Goal: Task Accomplishment & Management: Use online tool/utility

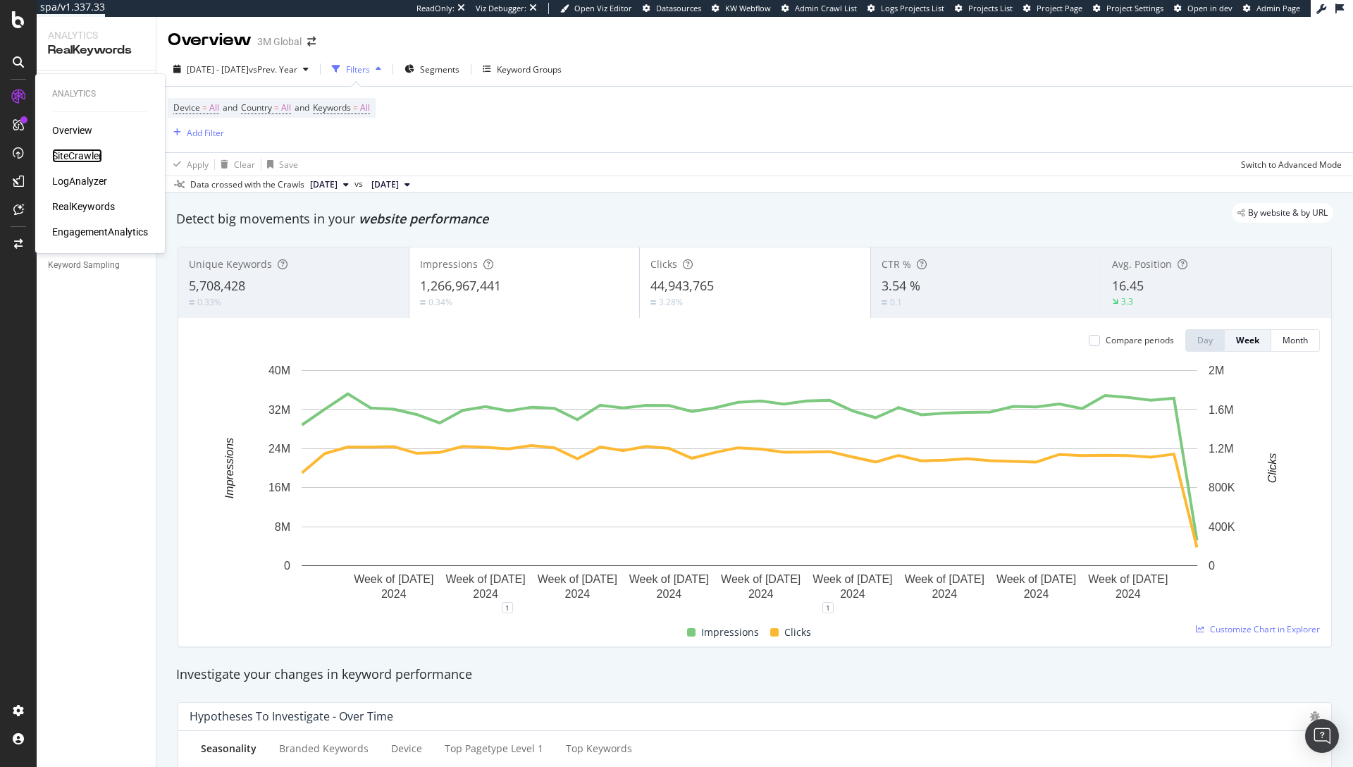
click at [68, 155] on div "SiteCrawler" at bounding box center [77, 156] width 50 height 14
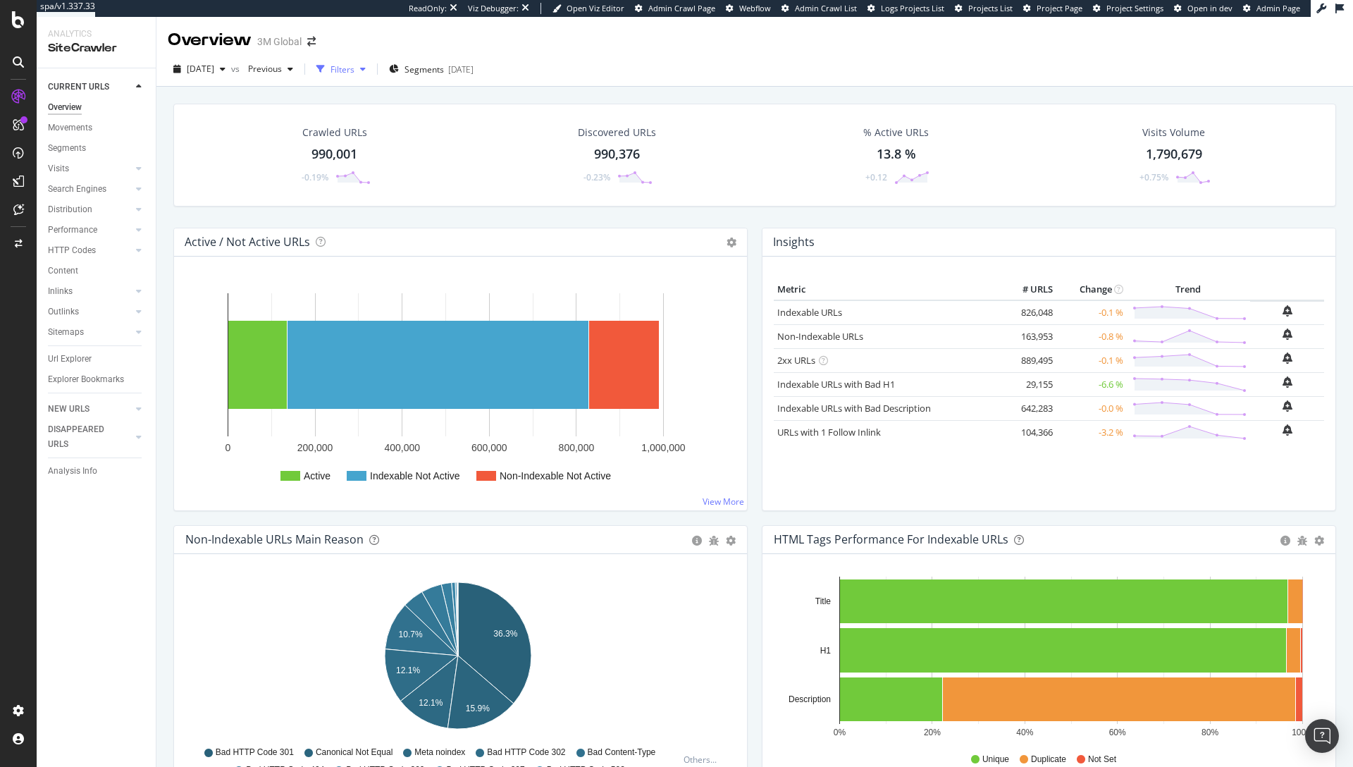
click at [355, 71] on div "Filters" at bounding box center [343, 69] width 24 height 12
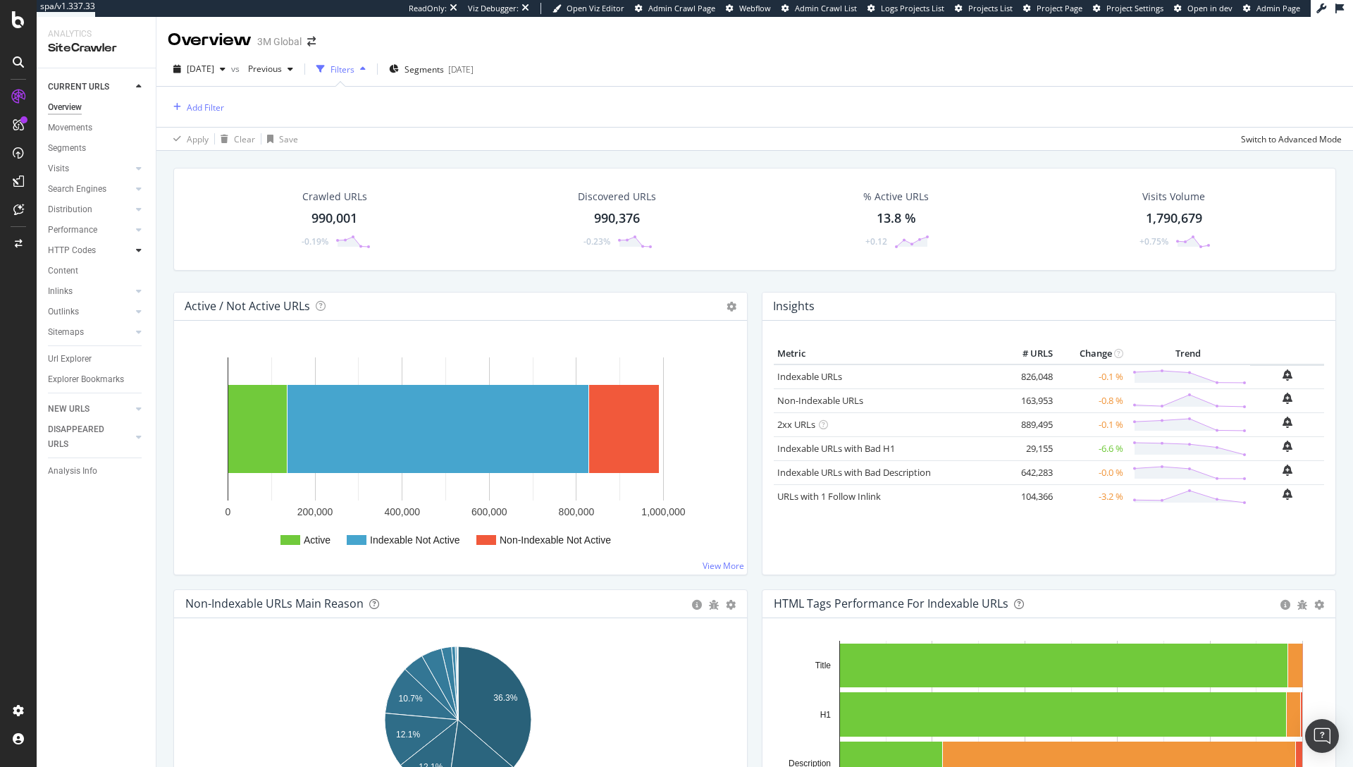
click at [133, 250] on div at bounding box center [139, 250] width 14 height 14
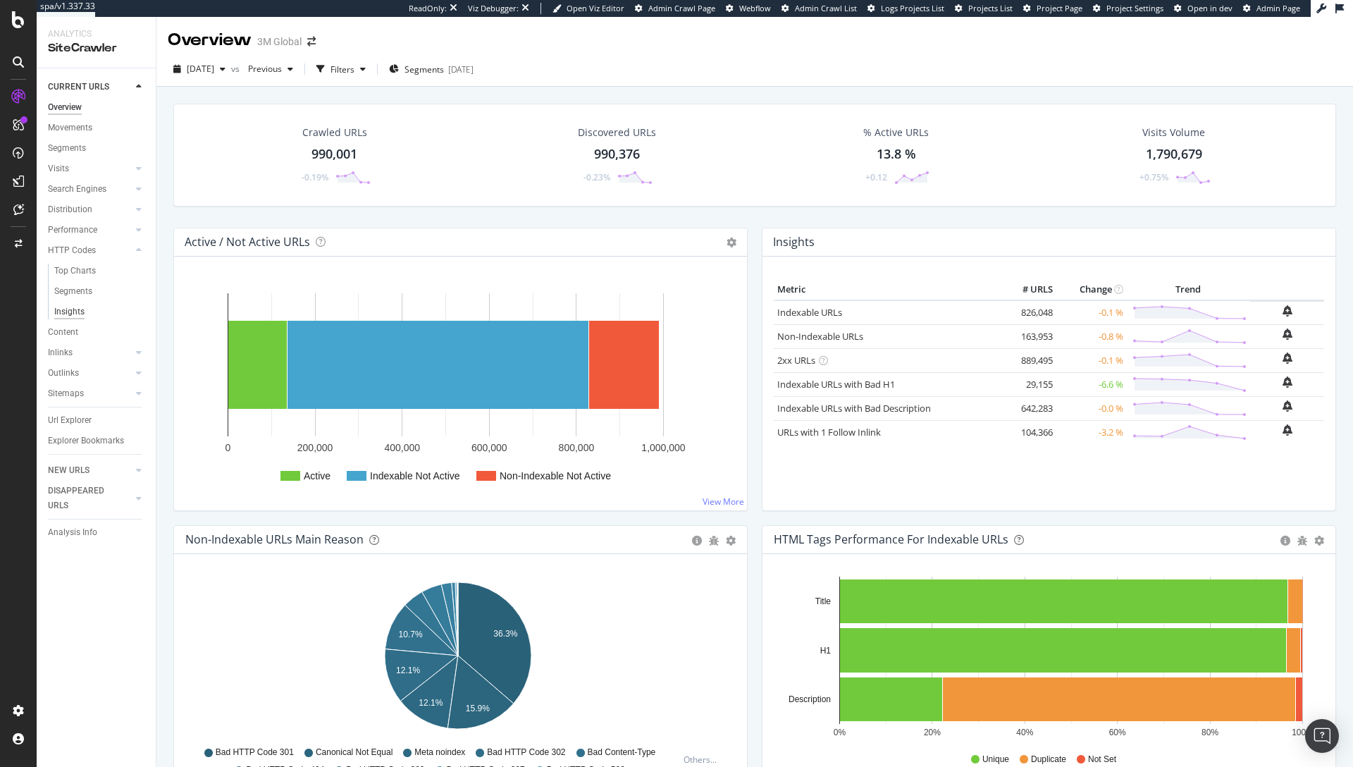
click at [80, 312] on div "Insights" at bounding box center [69, 311] width 30 height 15
click at [76, 152] on div "Segments" at bounding box center [67, 148] width 38 height 15
click at [202, 66] on span "[DATE]" at bounding box center [200, 69] width 27 height 12
click at [410, 104] on div "Crawled URLs 990,001 -0.19% Discovered URLs 990,376 -0.23% % Active URLs 13.8 %…" at bounding box center [754, 155] width 1163 height 103
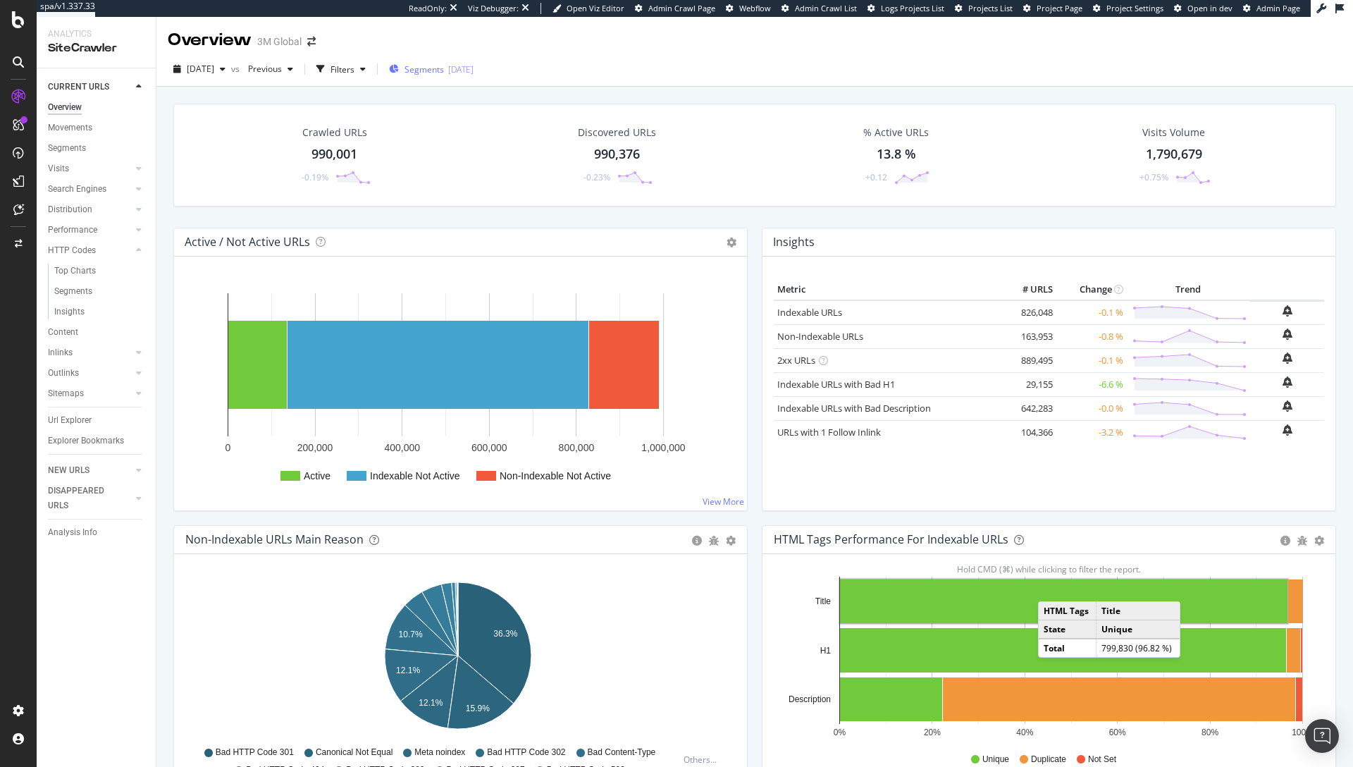
click at [474, 70] on div "[DATE]" at bounding box center [460, 69] width 25 height 12
click at [474, 61] on div "Segments 2025-08-12" at bounding box center [431, 69] width 85 height 21
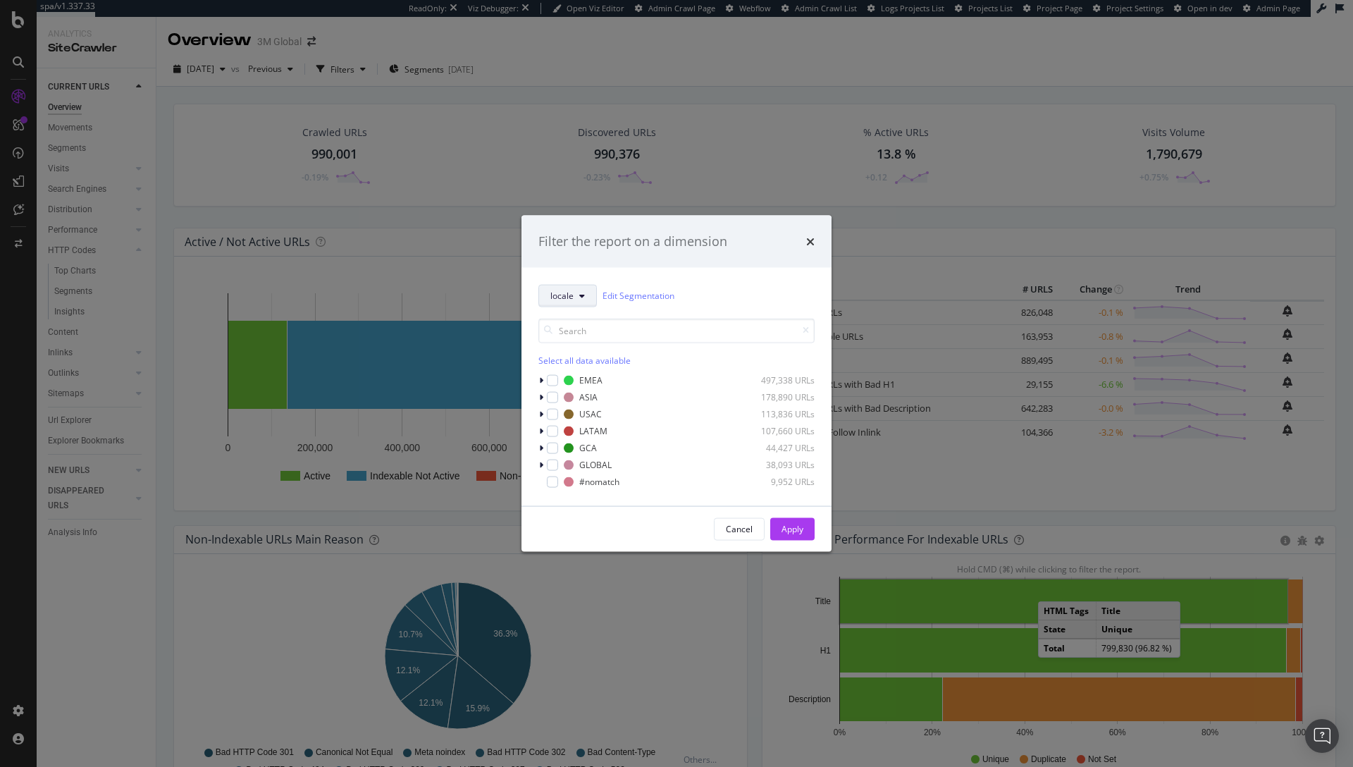
click at [588, 296] on button "locale" at bounding box center [568, 295] width 59 height 23
click at [596, 352] on div "pagetype" at bounding box center [595, 346] width 113 height 20
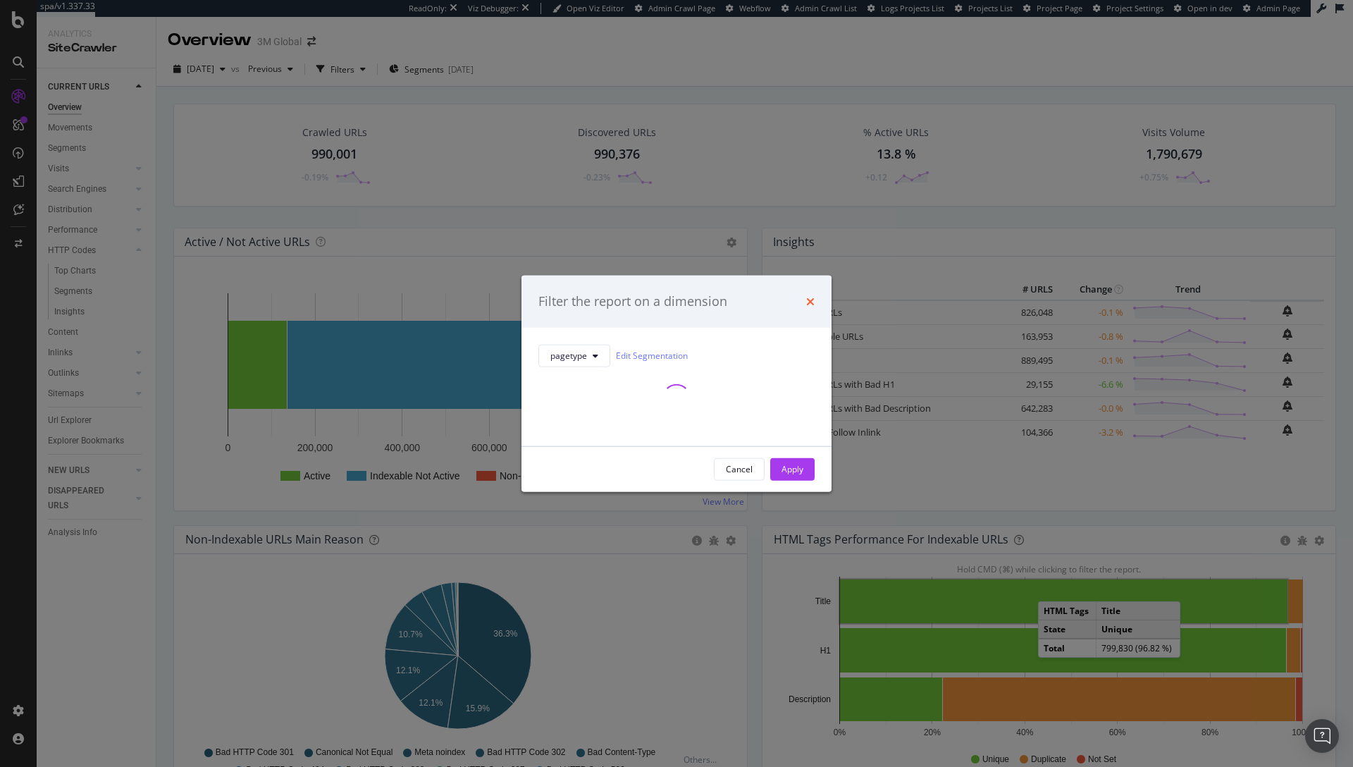
click at [811, 298] on icon "times" at bounding box center [810, 300] width 8 height 11
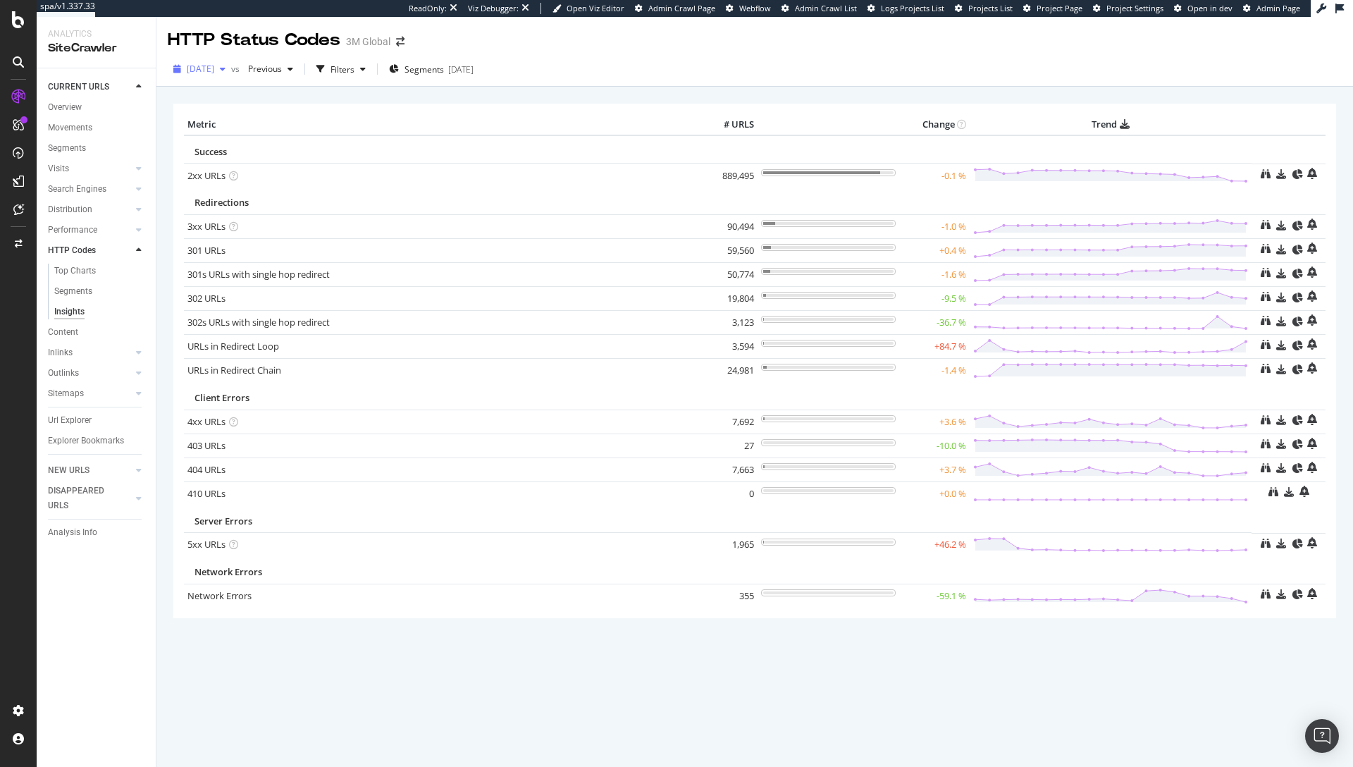
click at [214, 73] on span "[DATE]" at bounding box center [200, 69] width 27 height 12
click at [282, 65] on span "Previous" at bounding box center [261, 69] width 39 height 12
click at [955, 88] on div "HTTP Status Codes 3M Global 2025 Sep. 14th vs Previous Filters Segments 2025-08…" at bounding box center [754, 392] width 1197 height 750
click at [1248, 61] on div "2025 Sep. 14th vs Previous Filters Segments 2025-08-12" at bounding box center [754, 72] width 1197 height 28
click at [1128, 75] on div "2025 Sep. 14th vs Previous Filters Segments 2025-08-12" at bounding box center [754, 72] width 1197 height 28
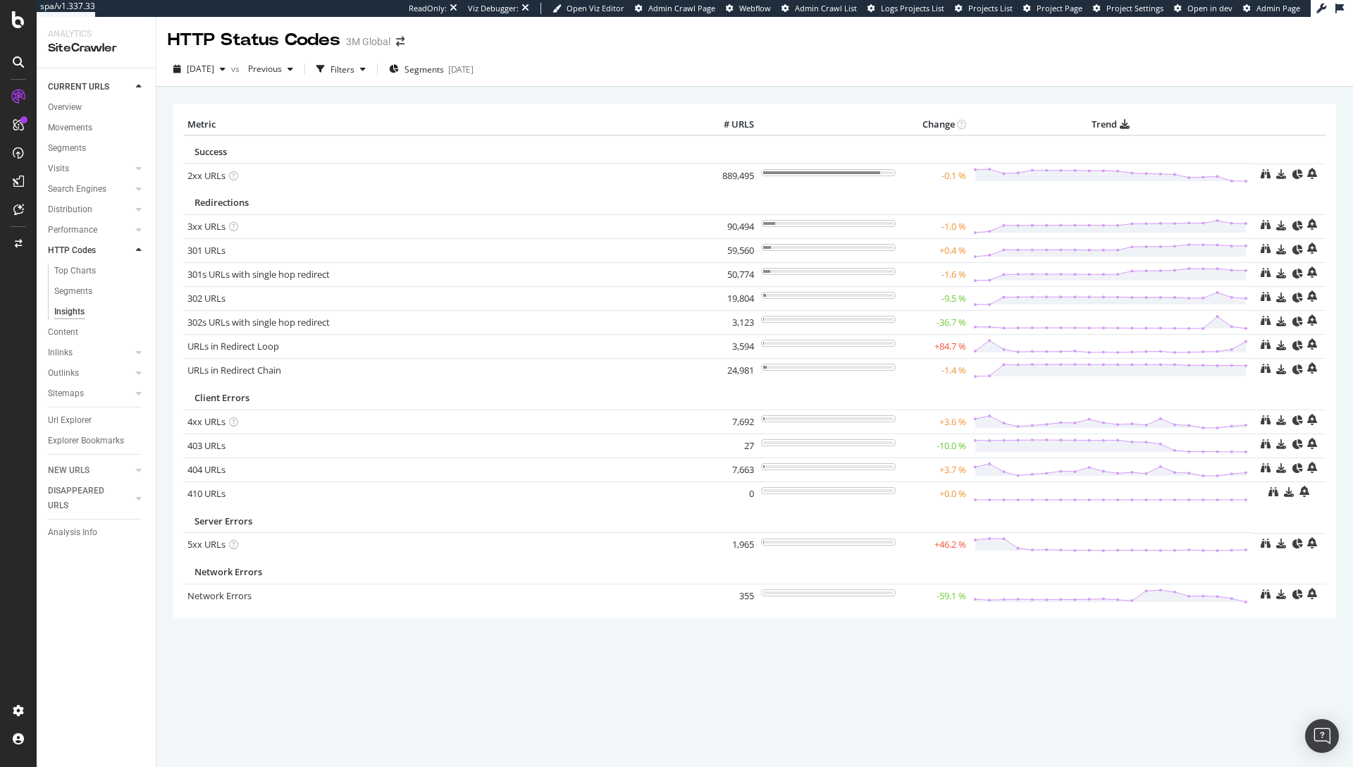
click at [963, 85] on div "2025 Sep. 14th vs Previous Filters Segments 2025-08-12" at bounding box center [754, 72] width 1197 height 28
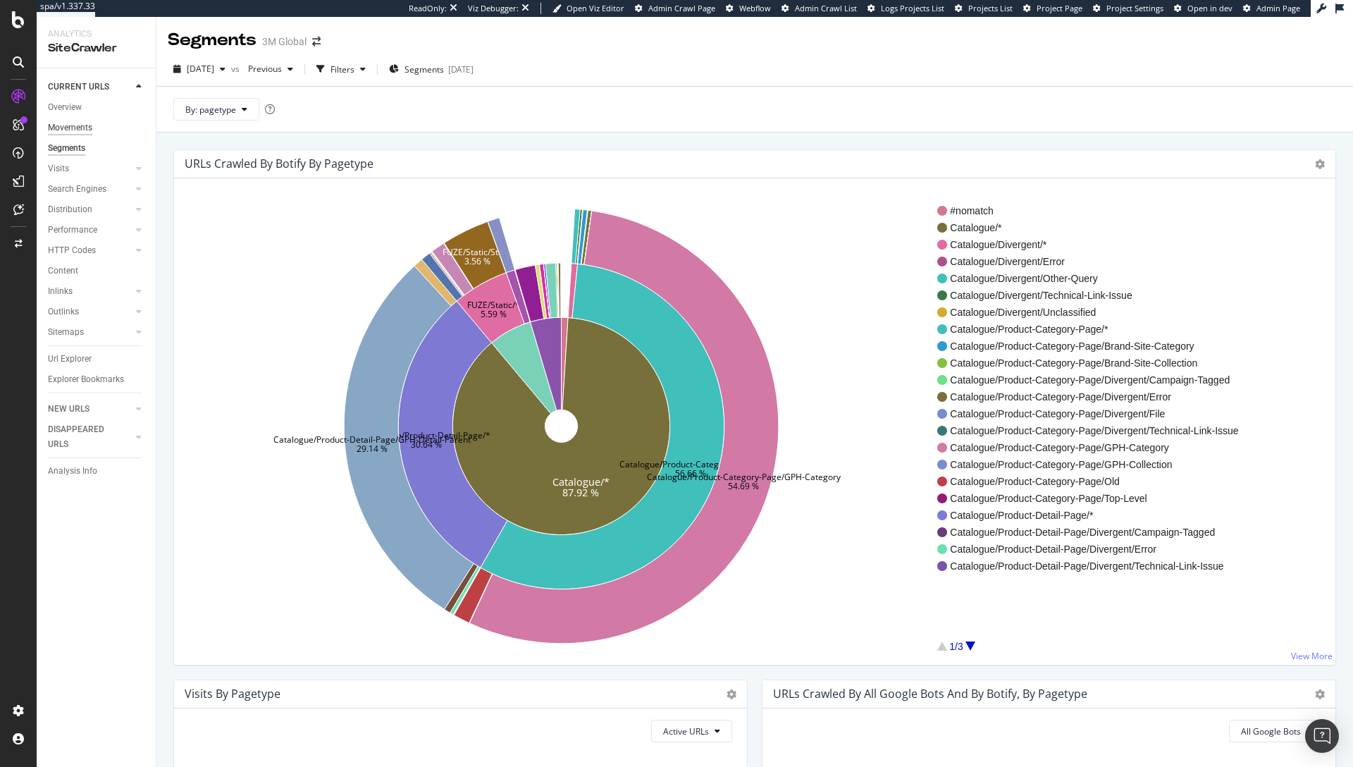
click at [90, 123] on div "Movements" at bounding box center [70, 128] width 44 height 15
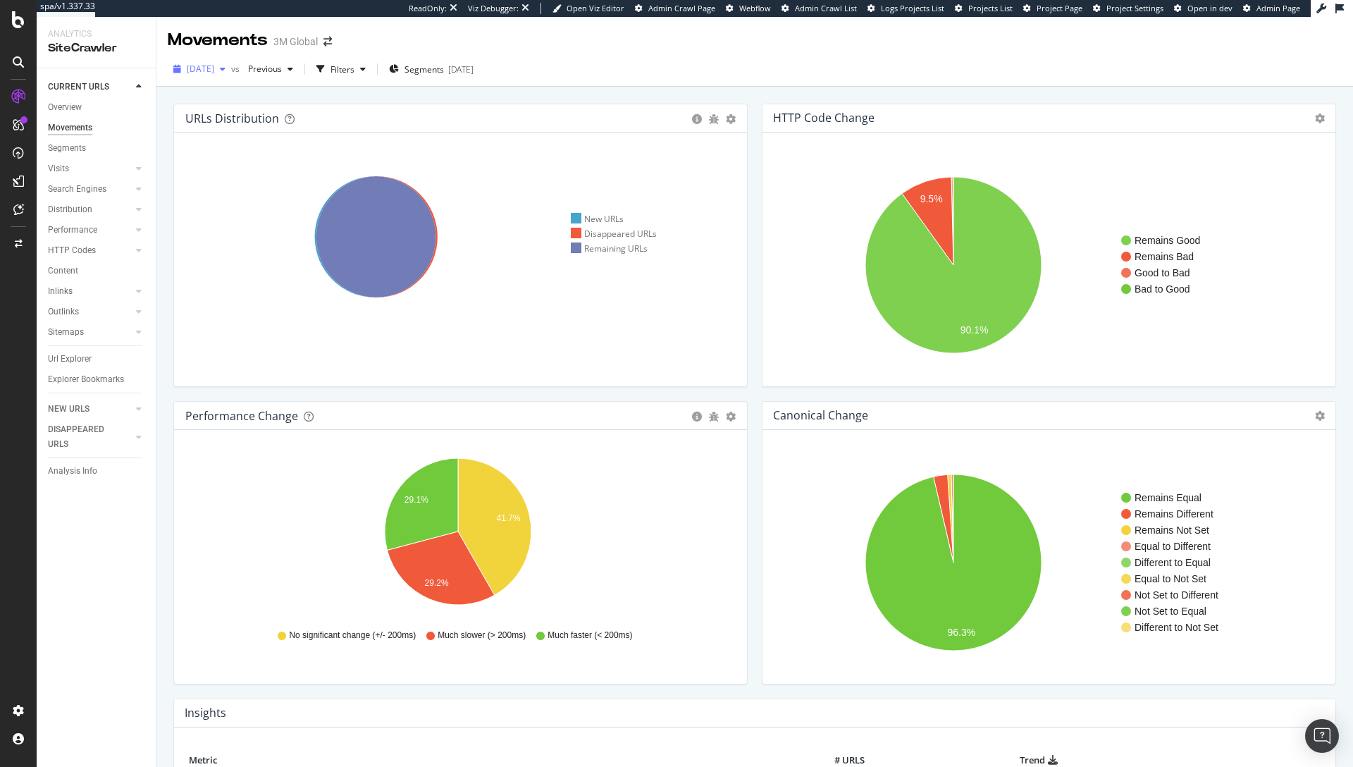
click at [231, 71] on div "button" at bounding box center [222, 69] width 17 height 8
click at [282, 70] on span "Previous" at bounding box center [261, 69] width 39 height 12
click at [337, 180] on div "2025 Aug. 31st 1.0M URLs" at bounding box center [348, 171] width 168 height 20
click at [433, 224] on icon at bounding box center [377, 236] width 121 height 121
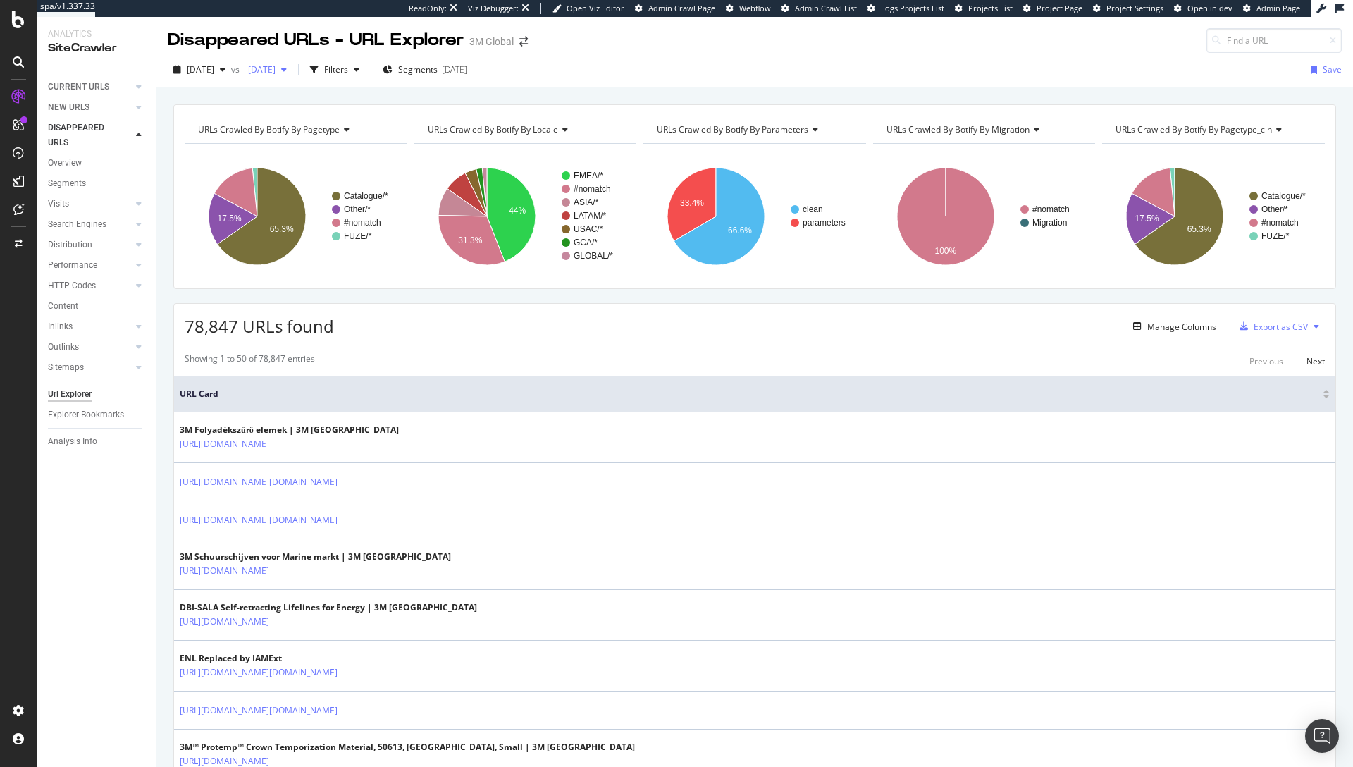
click at [276, 69] on span "2025 Aug. 31st" at bounding box center [258, 69] width 33 height 12
click at [646, 75] on div "2025 Sep. 14th vs 2025 Aug. 31st Filters Segments 2025-08-12 Save" at bounding box center [754, 73] width 1197 height 28
click at [947, 128] on span "URLs Crawled By Botify By migration" at bounding box center [958, 129] width 143 height 12
click at [1088, 142] on div "URLs Crawled By Botify By migration Chart (by Value) Table Expand Export as CSV…" at bounding box center [985, 197] width 230 height 162
click at [1004, 128] on span "URLs Crawled By Botify By migration" at bounding box center [958, 129] width 143 height 12
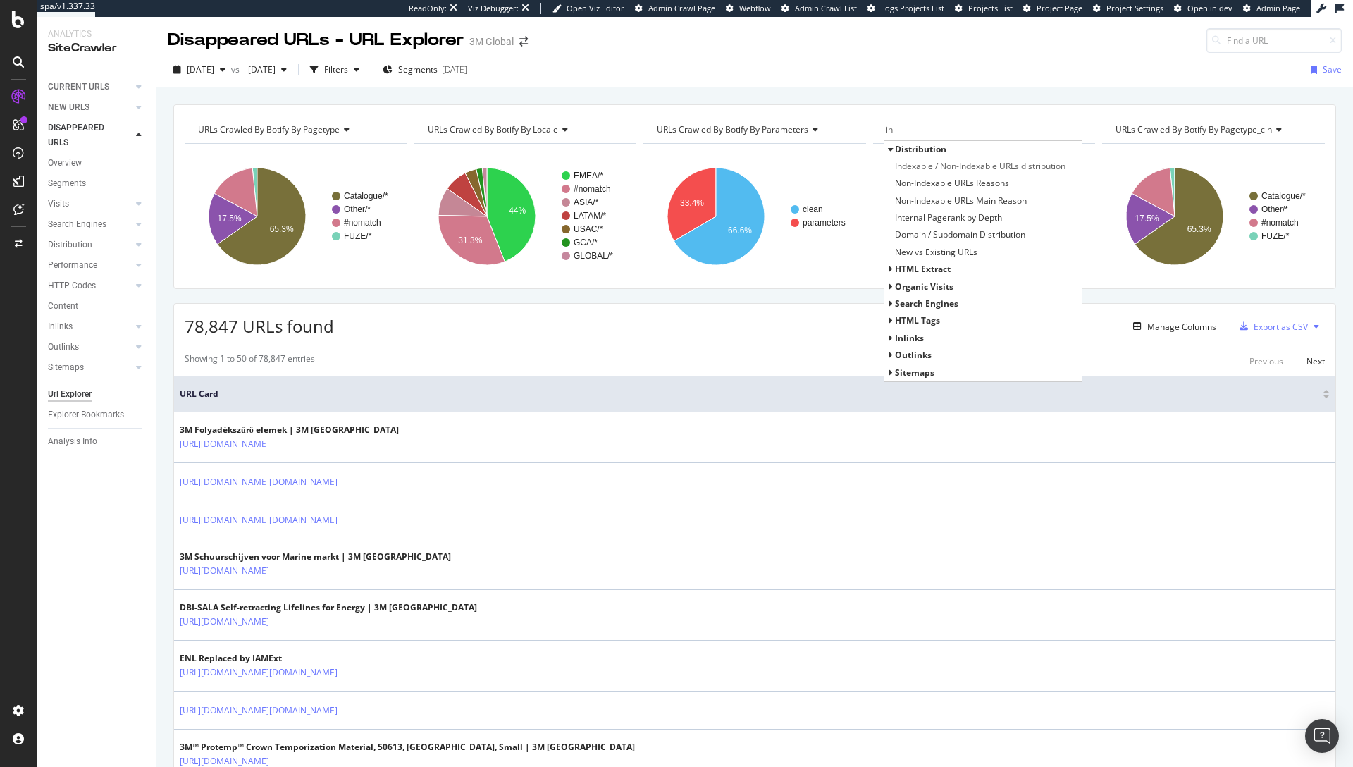
type input "i"
type input "status"
click at [947, 204] on span "HTTP Status Codes Distribution" at bounding box center [956, 201] width 123 height 14
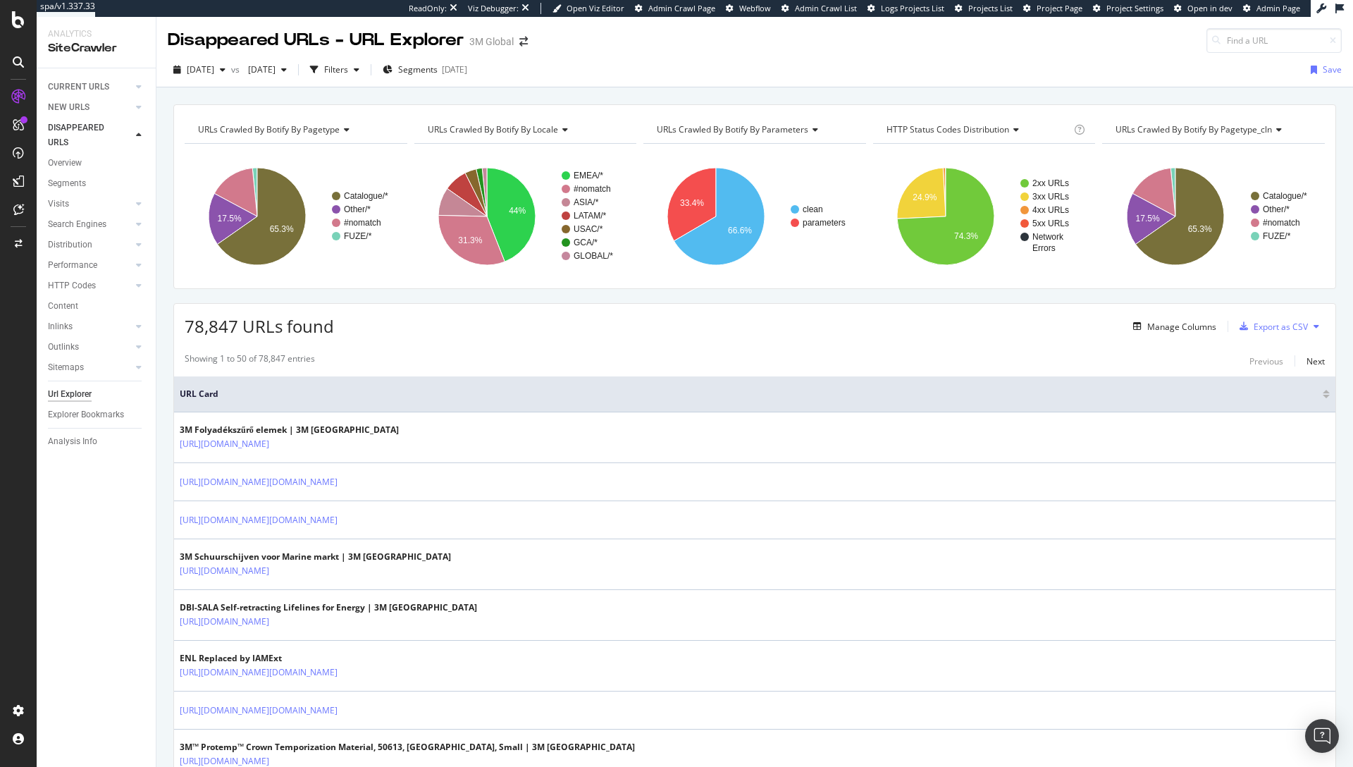
click at [1259, 131] on span "URLs Crawled By Botify By pagetype_cln" at bounding box center [1194, 129] width 156 height 12
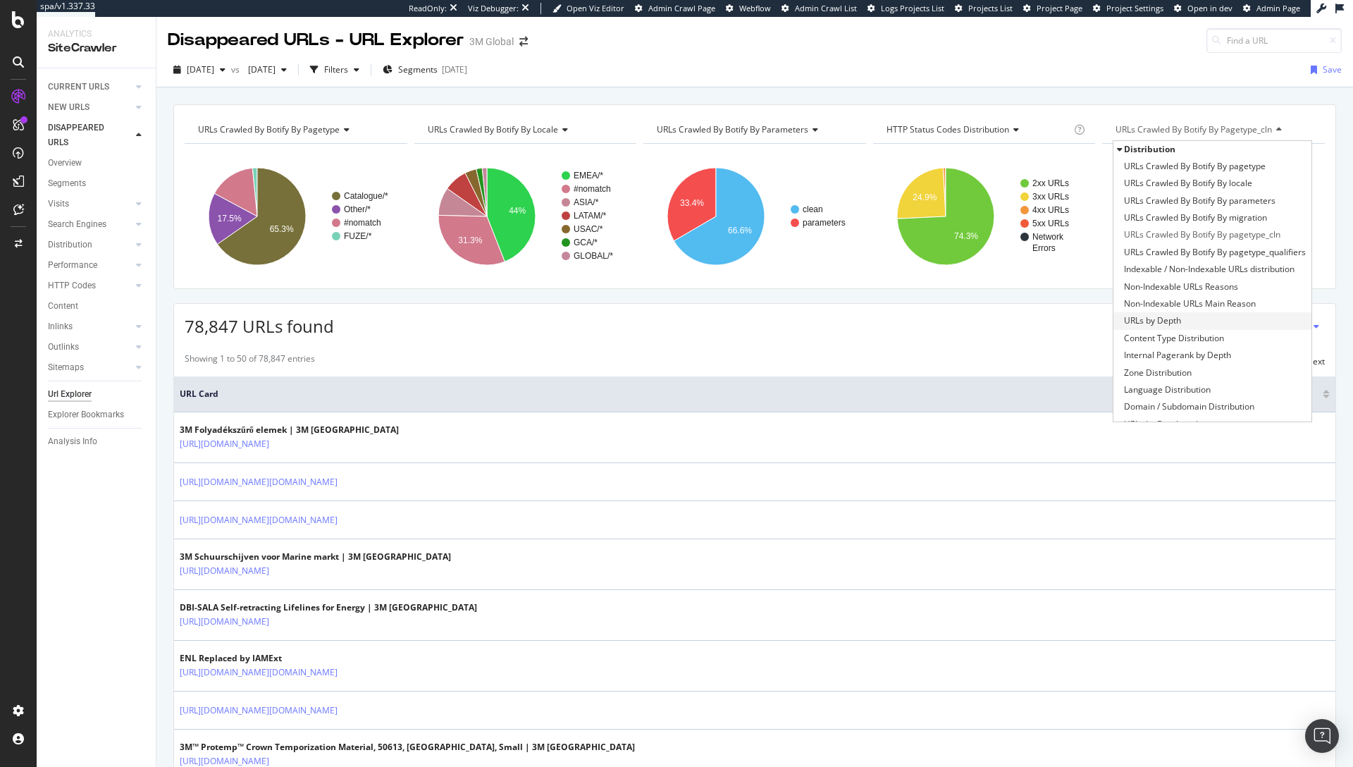
click at [1202, 319] on div "URLs by Depth" at bounding box center [1213, 320] width 198 height 17
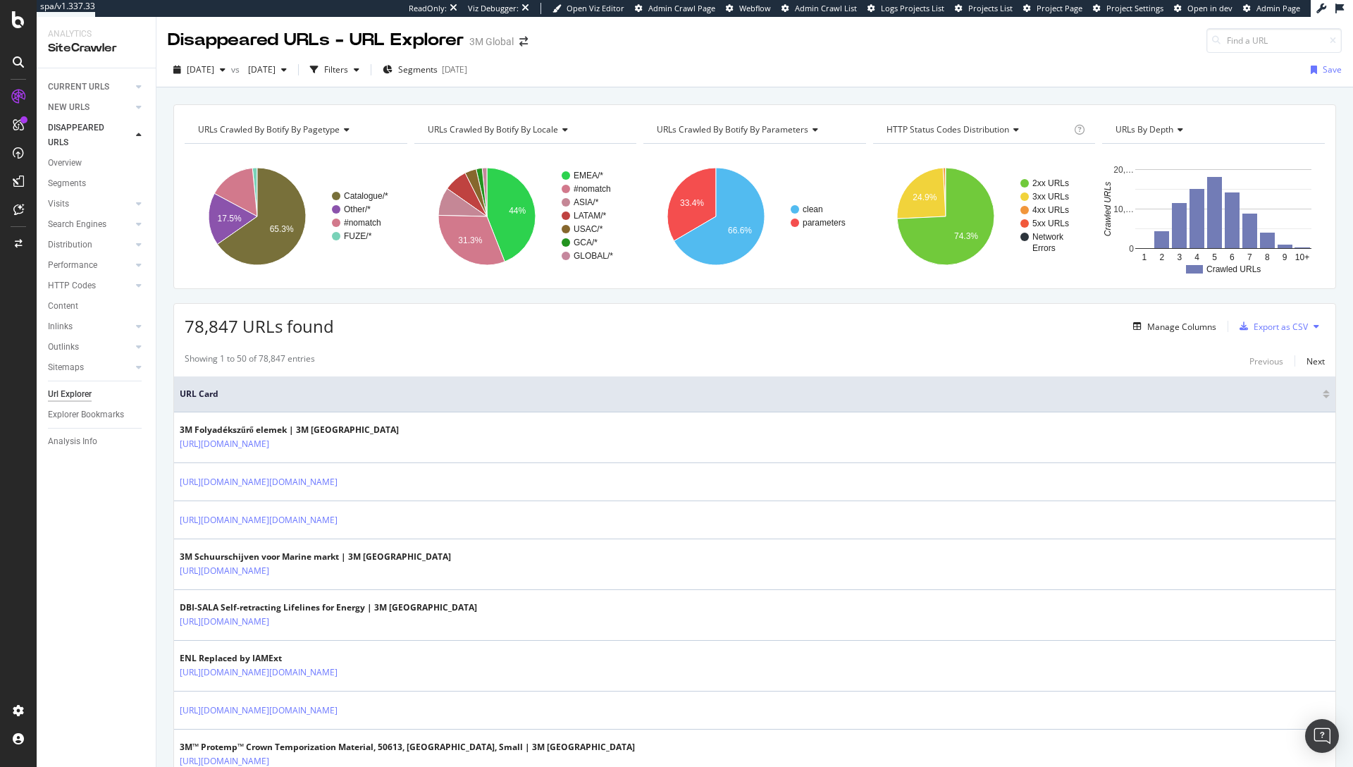
click at [1174, 128] on icon at bounding box center [1179, 129] width 10 height 8
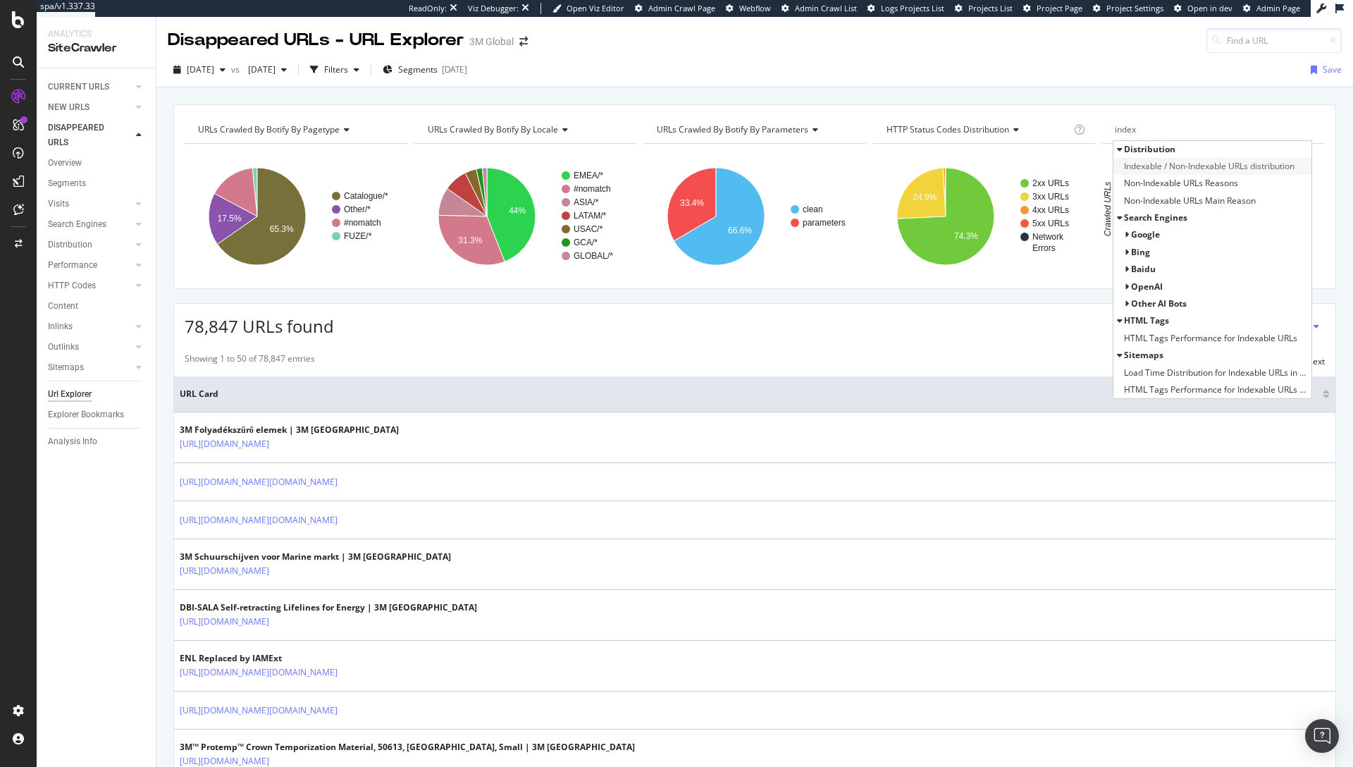
type input "index"
click at [1168, 165] on span "Indexable / Non-Indexable URLs distribution" at bounding box center [1209, 166] width 171 height 14
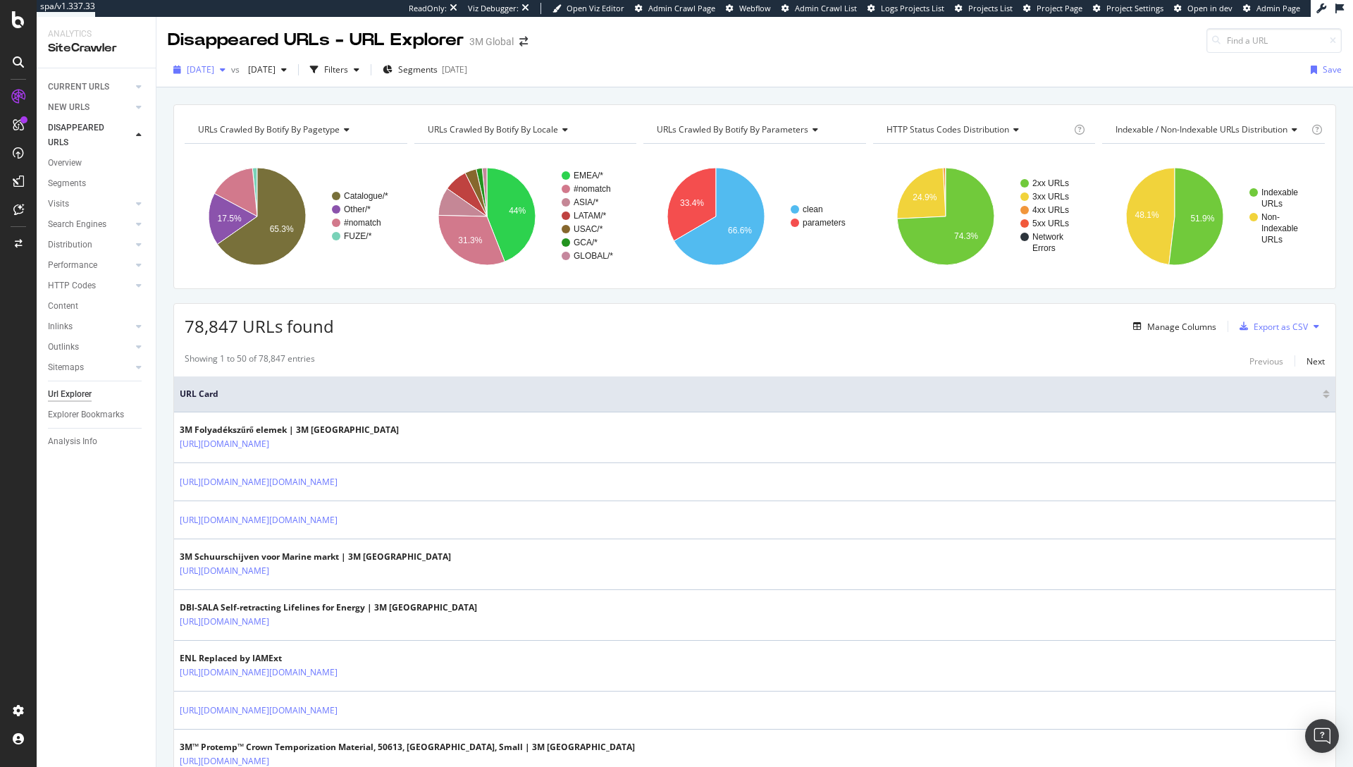
click at [214, 70] on span "2025 Sep. 14th" at bounding box center [200, 69] width 27 height 12
click at [276, 67] on span "2025 Aug. 31st" at bounding box center [258, 69] width 33 height 12
click at [629, 88] on div "URLs Crawled By Botify By pagetype Chart (by Value) Table Expand Export as CSV …" at bounding box center [754, 104] width 1197 height 34
click at [18, 213] on icon at bounding box center [18, 209] width 11 height 11
click at [889, 353] on div "Showing 1 to 50 of 78,847 entries Previous Next" at bounding box center [755, 360] width 1162 height 17
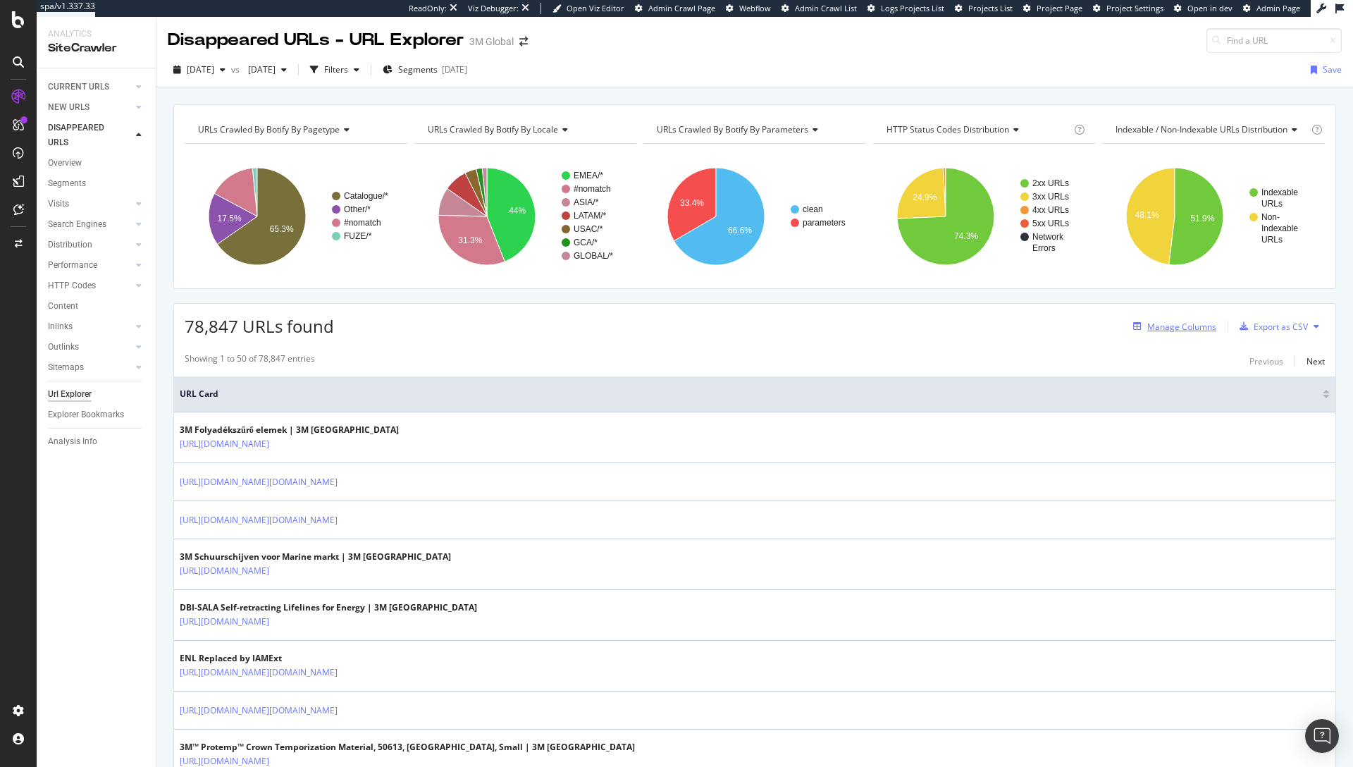
click at [1167, 332] on div "Manage Columns" at bounding box center [1172, 327] width 89 height 16
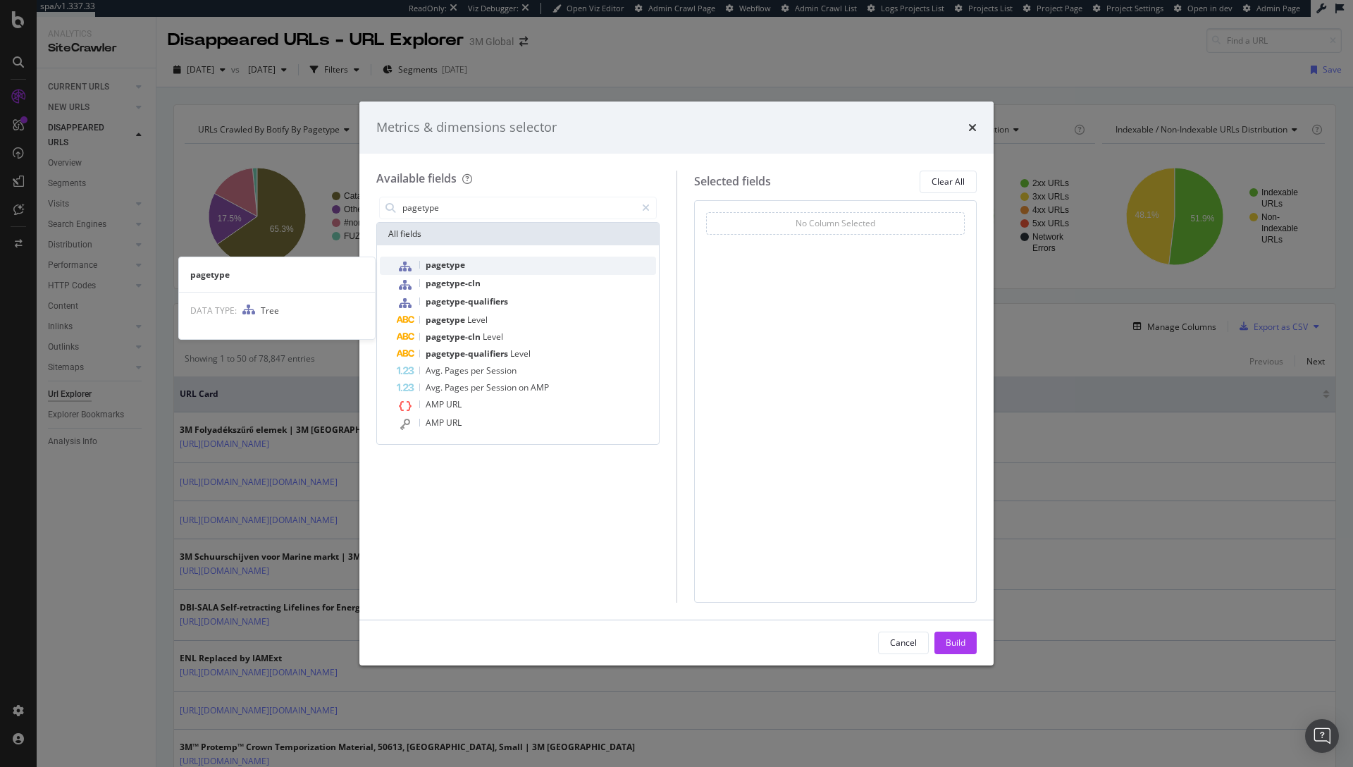
click at [520, 269] on div "pagetype" at bounding box center [526, 266] width 259 height 18
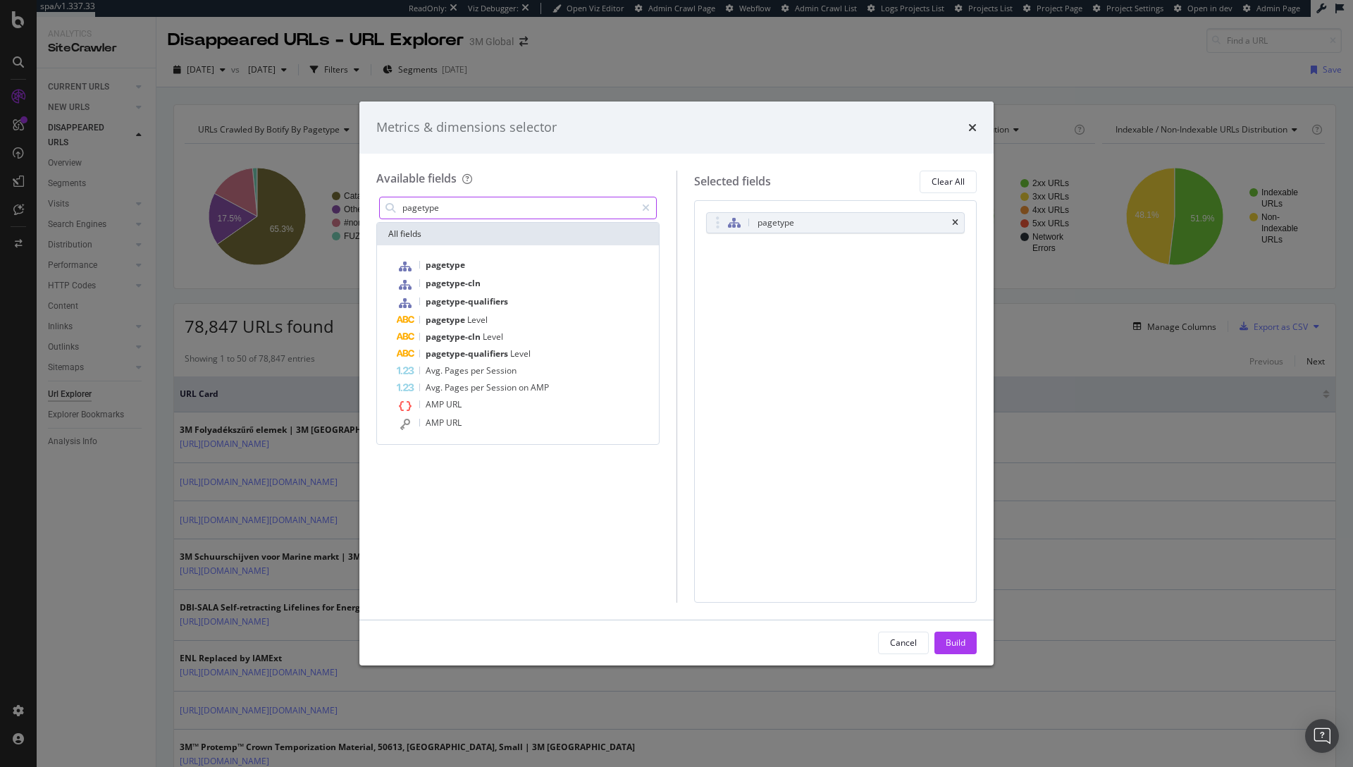
click at [476, 205] on input "pagetype" at bounding box center [518, 207] width 235 height 21
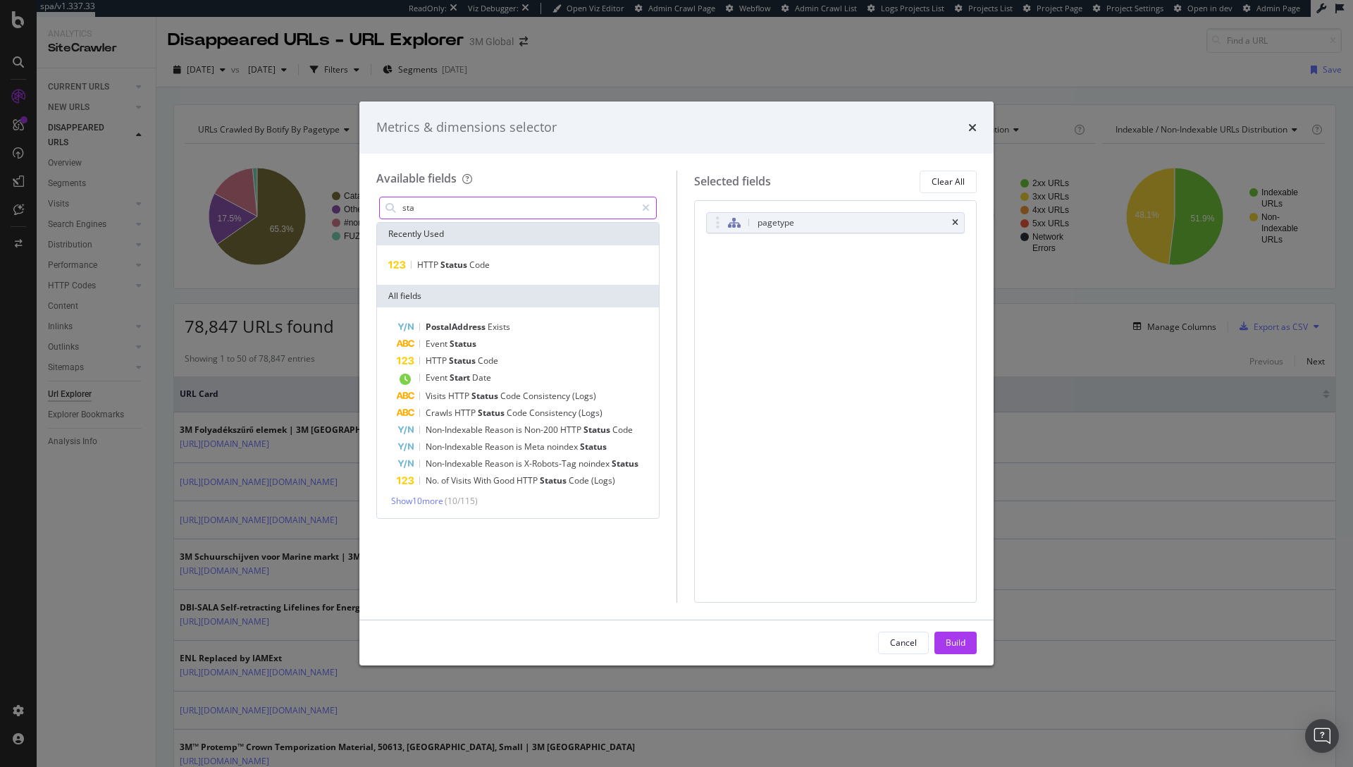
type input "sta"
click at [976, 129] on div "Metrics & dimensions selector" at bounding box center [676, 127] width 634 height 52
click at [972, 125] on icon "times" at bounding box center [972, 127] width 8 height 11
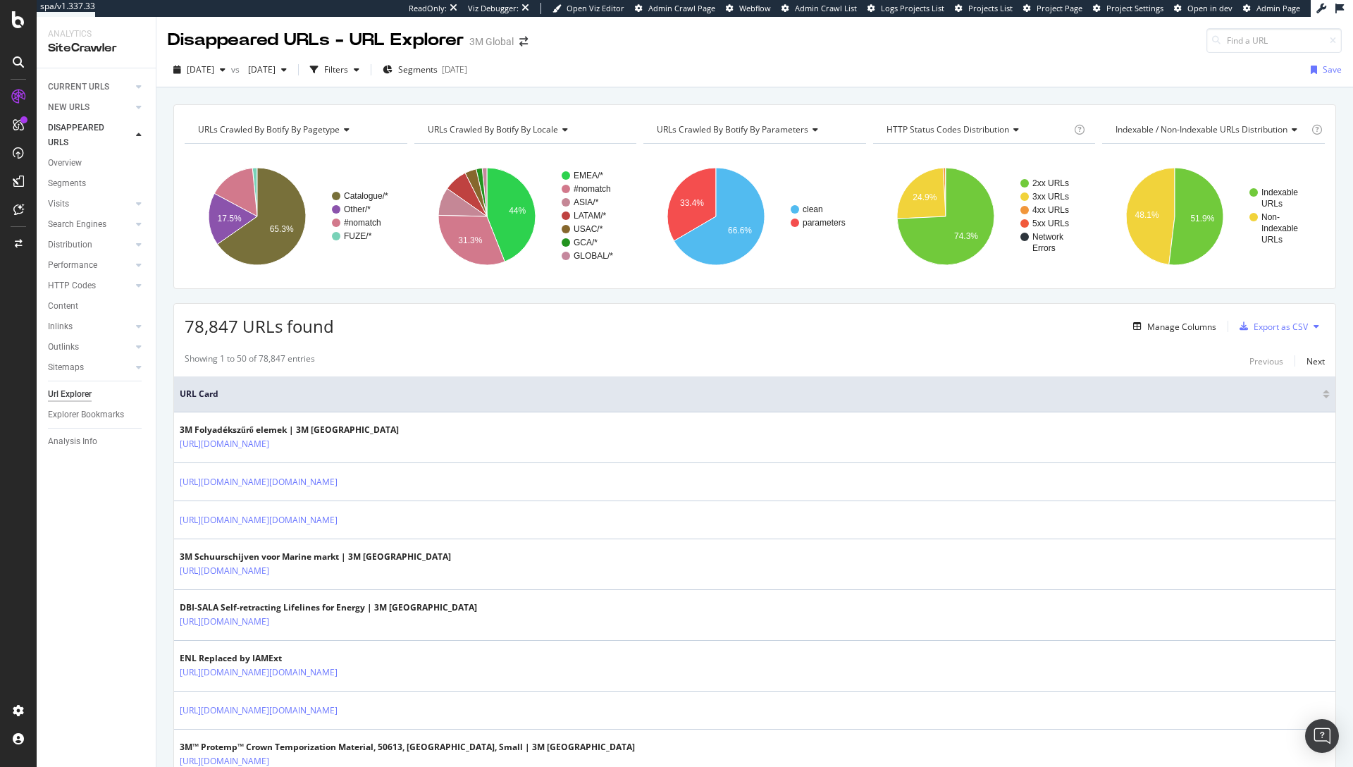
click at [613, 318] on div "78,847 URLs found Manage Columns Export as CSV" at bounding box center [755, 321] width 1162 height 35
click at [1148, 329] on div "Manage Columns" at bounding box center [1182, 327] width 69 height 12
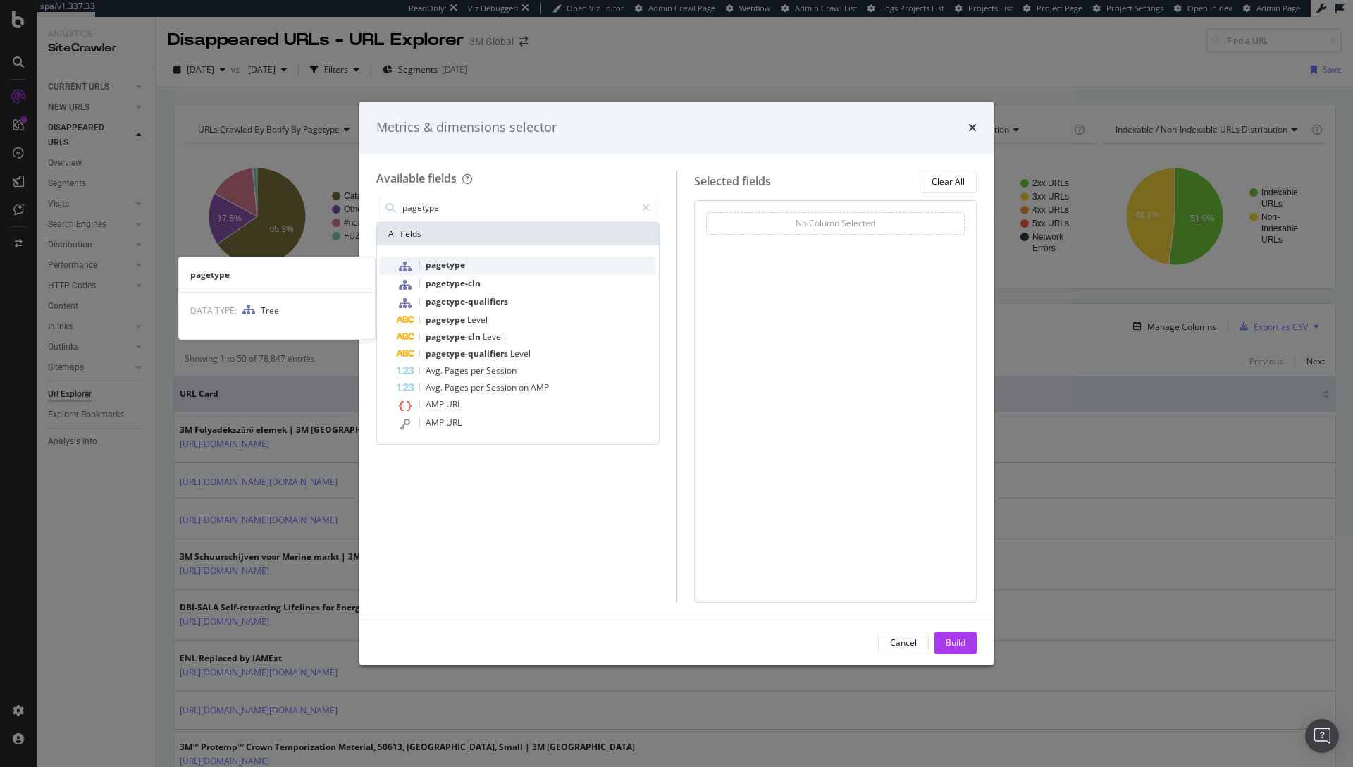
click at [467, 262] on div "pagetype" at bounding box center [526, 266] width 259 height 18
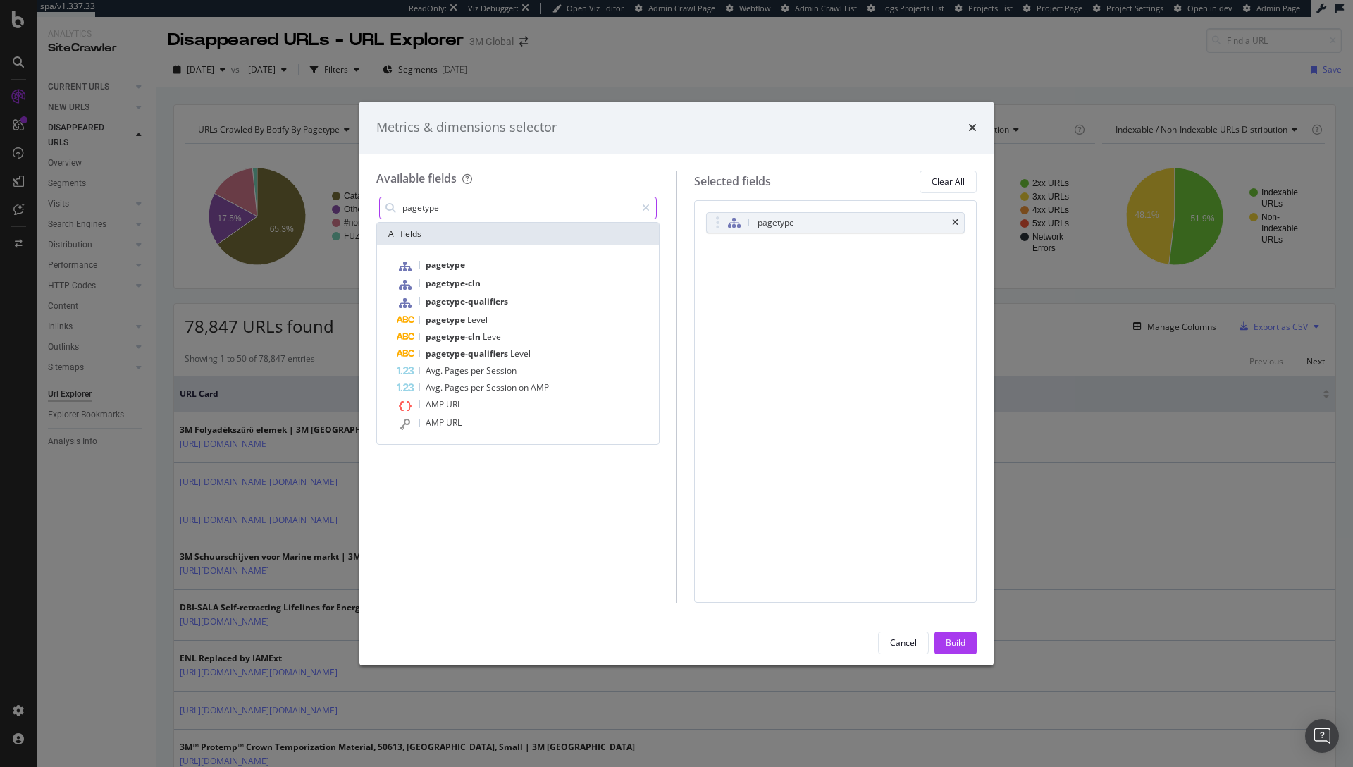
click at [491, 202] on input "pagetype" at bounding box center [518, 207] width 235 height 21
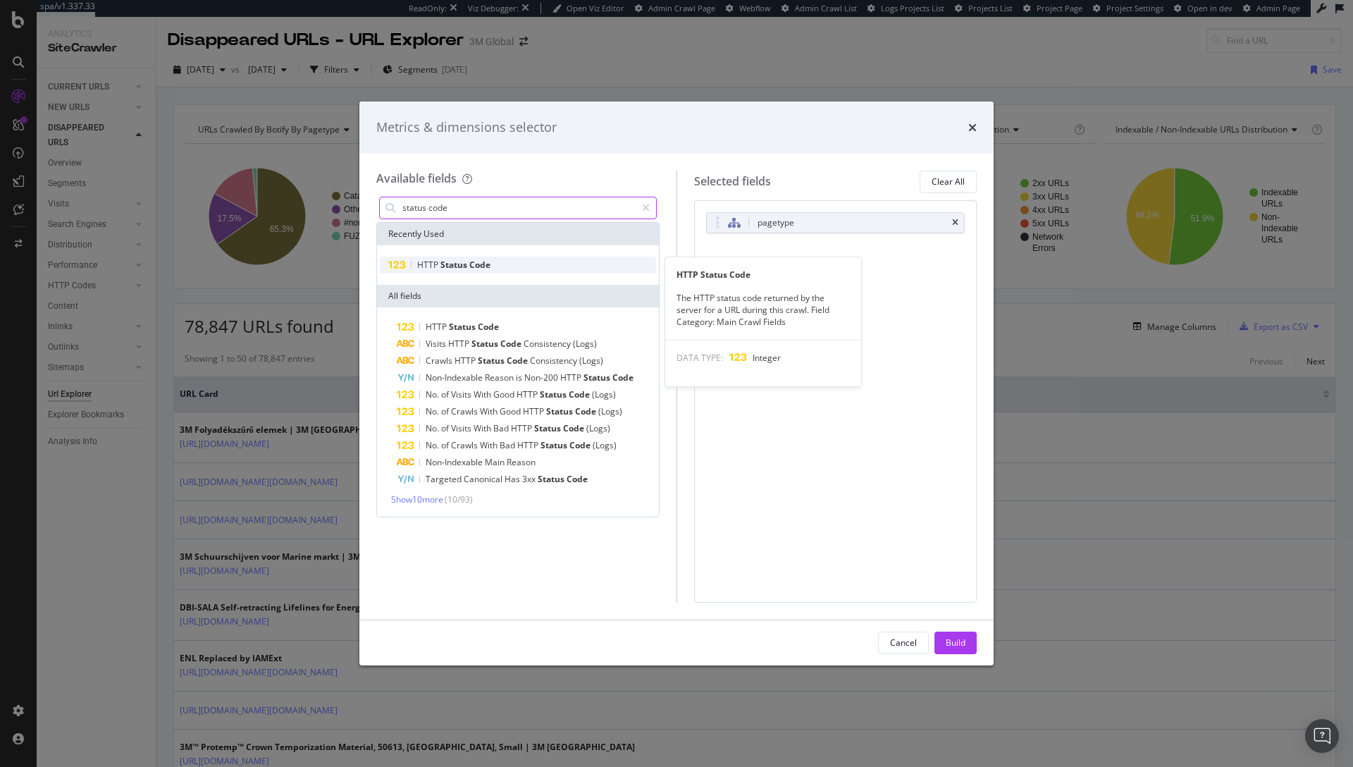
type input "status code"
click at [486, 263] on span "Code" at bounding box center [479, 265] width 21 height 12
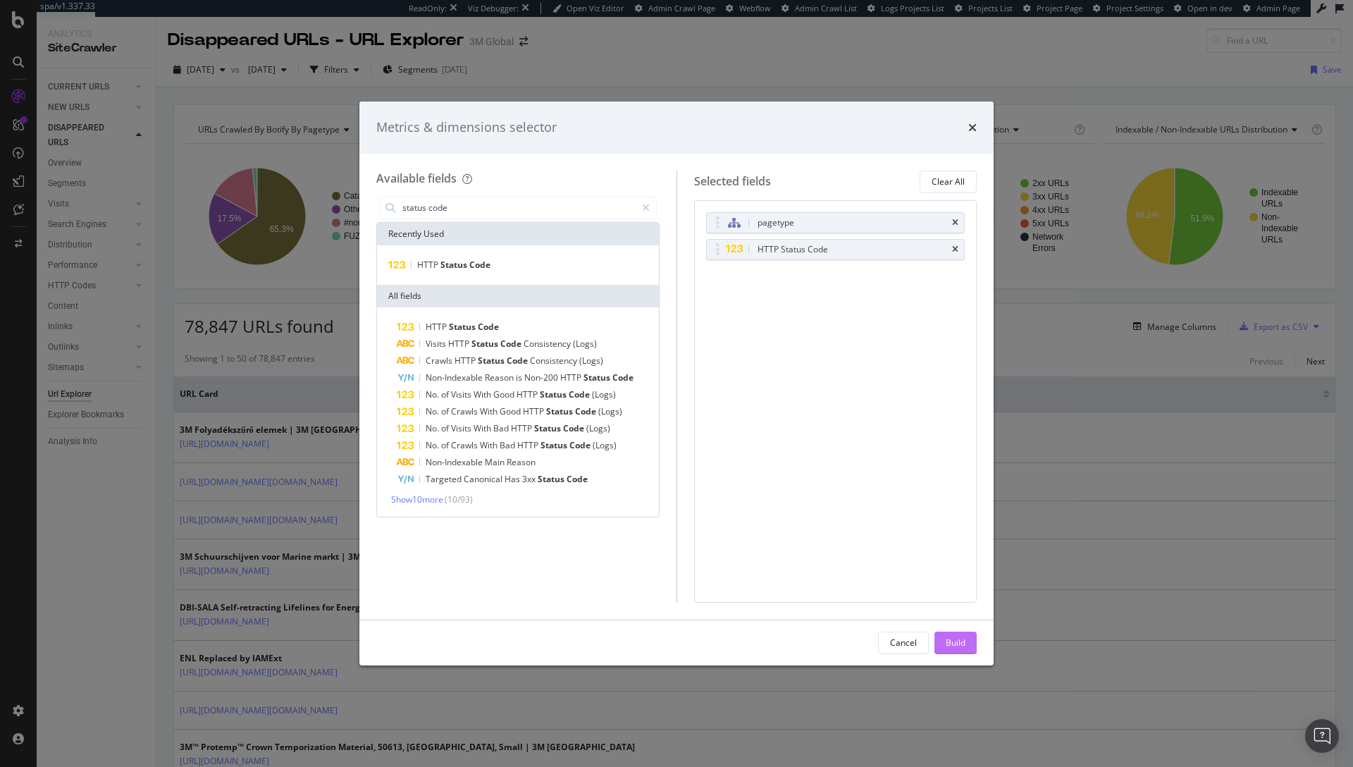
click at [955, 642] on div "Cancel Build" at bounding box center [676, 642] width 634 height 45
click at [955, 644] on div "Build" at bounding box center [956, 642] width 20 height 12
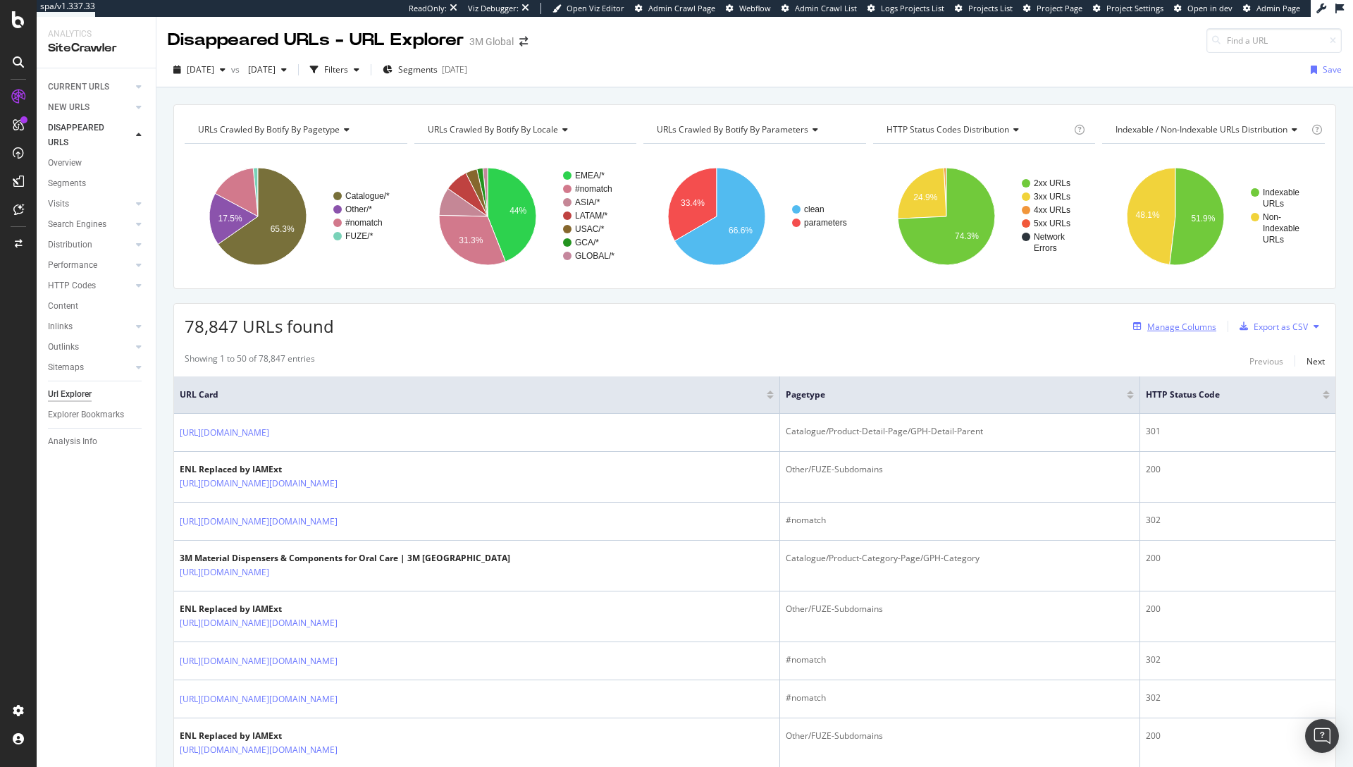
click at [1151, 331] on div "Manage Columns" at bounding box center [1182, 327] width 69 height 12
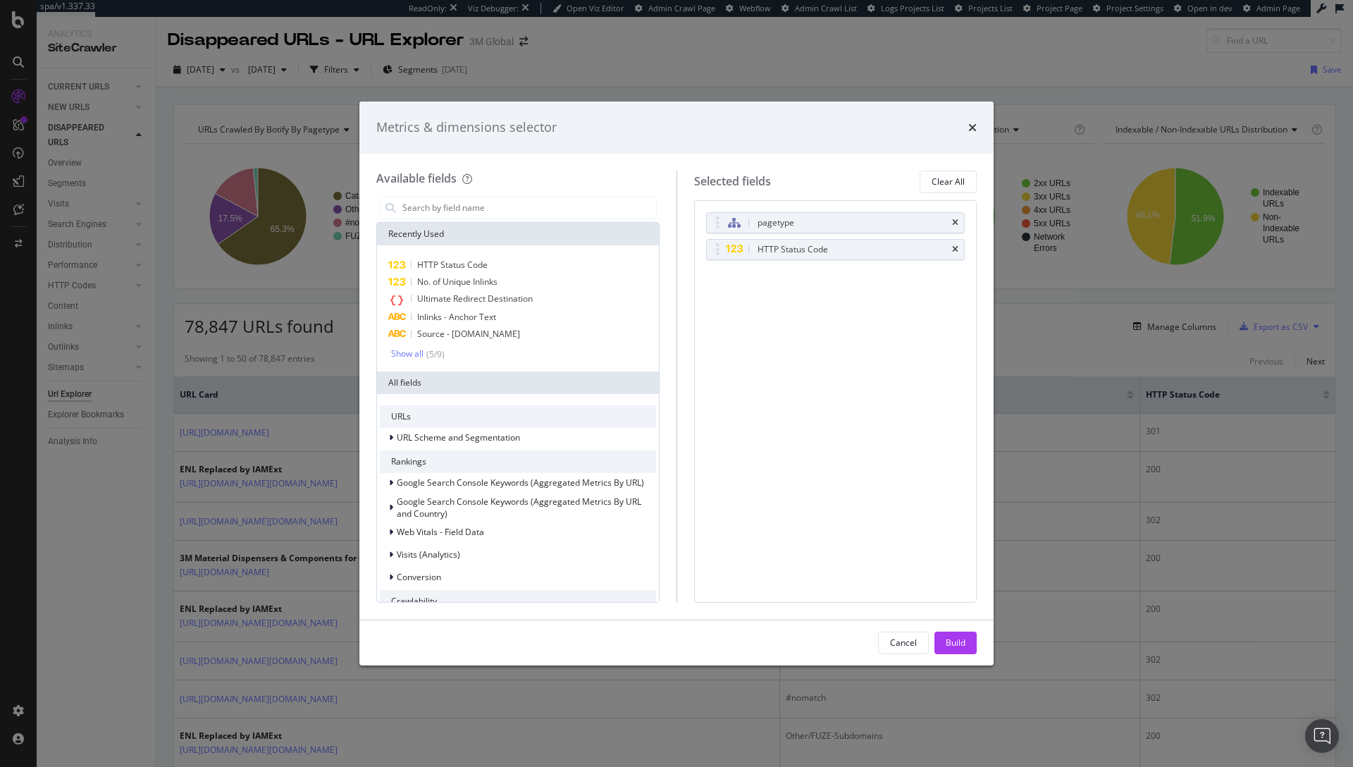
type input "a"
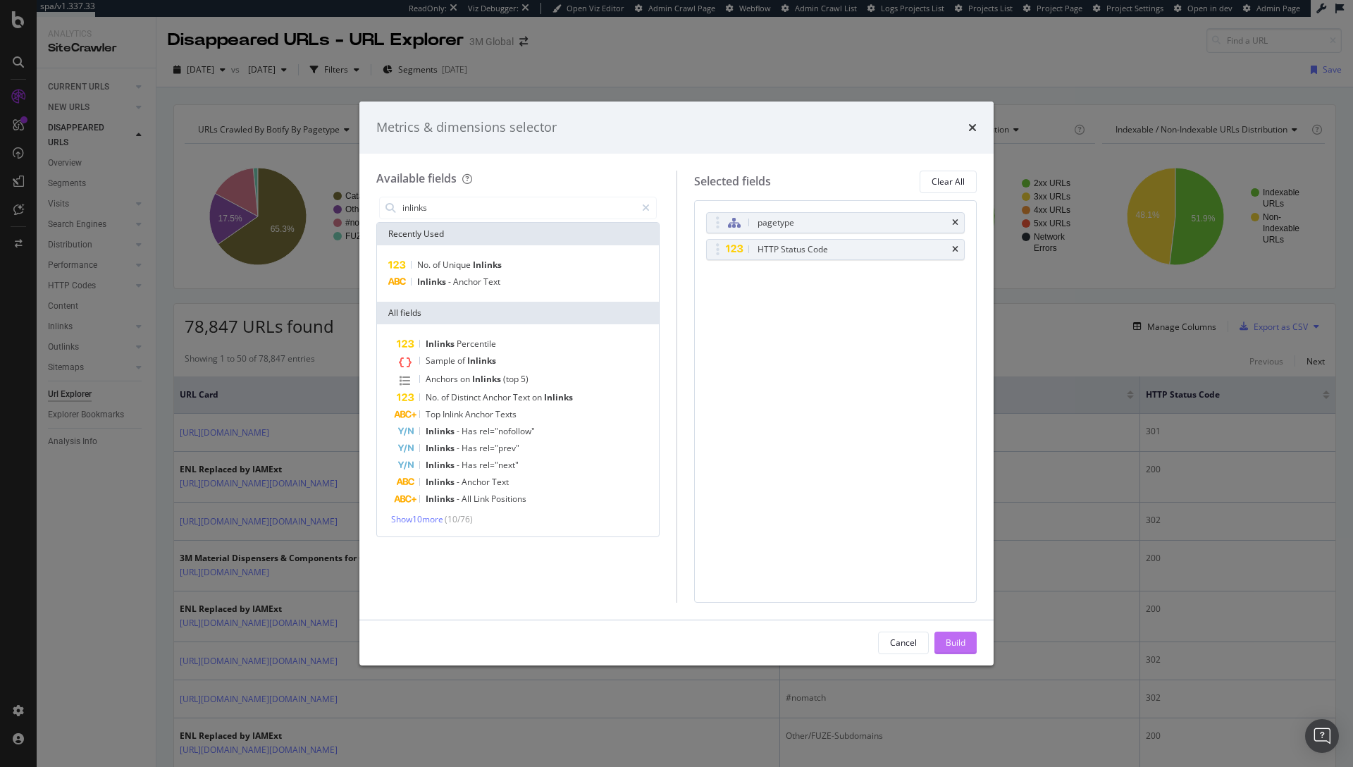
type input "inlinks"
click at [952, 646] on div "Build" at bounding box center [956, 642] width 20 height 12
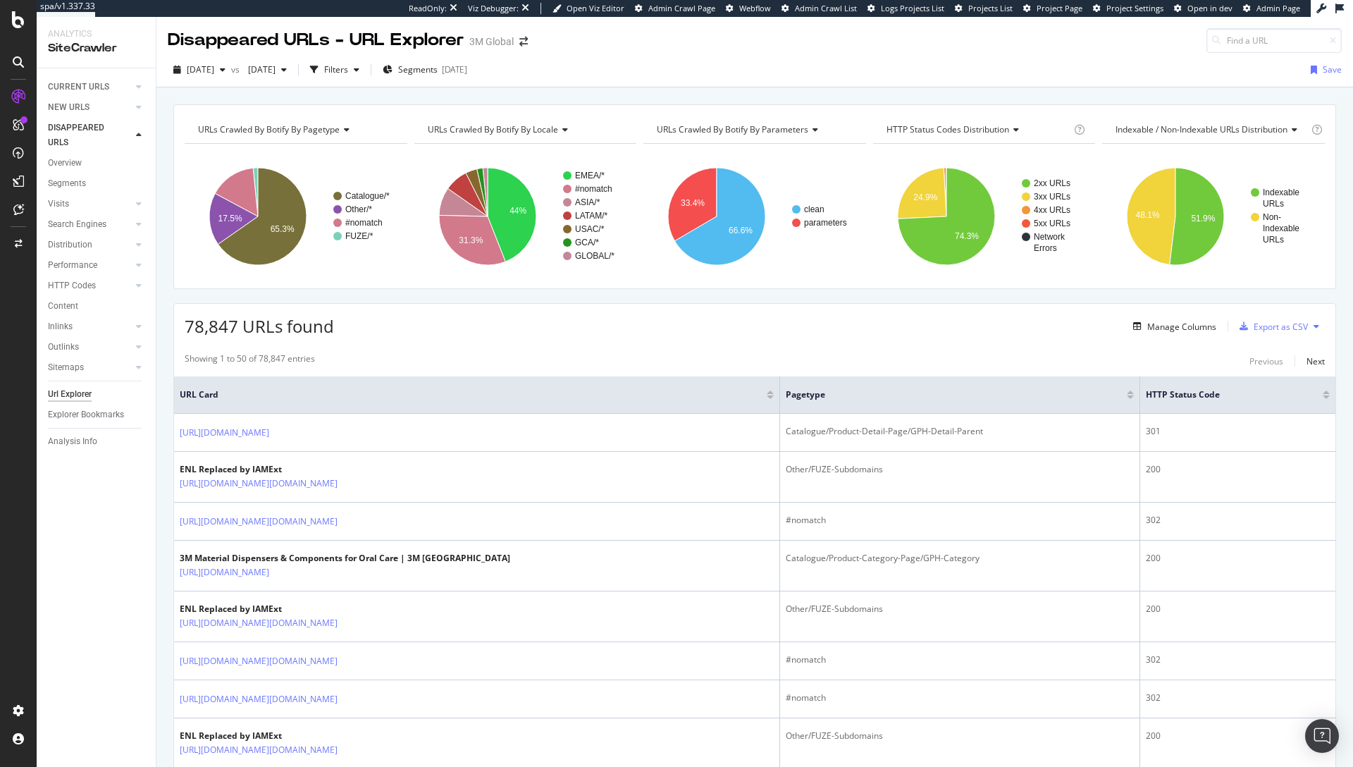
click at [767, 395] on div at bounding box center [770, 397] width 7 height 4
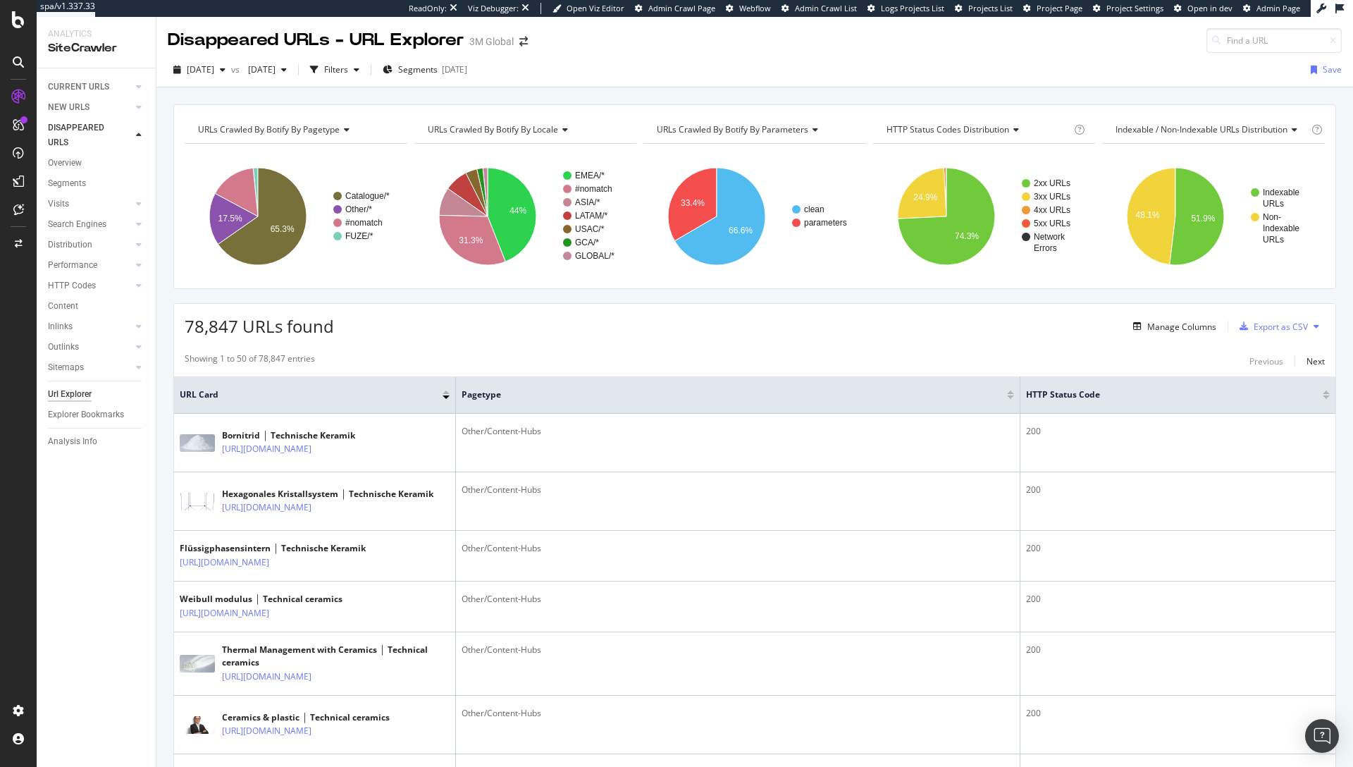
click at [568, 332] on div "78,847 URLs found Manage Columns Export as CSV" at bounding box center [755, 321] width 1162 height 35
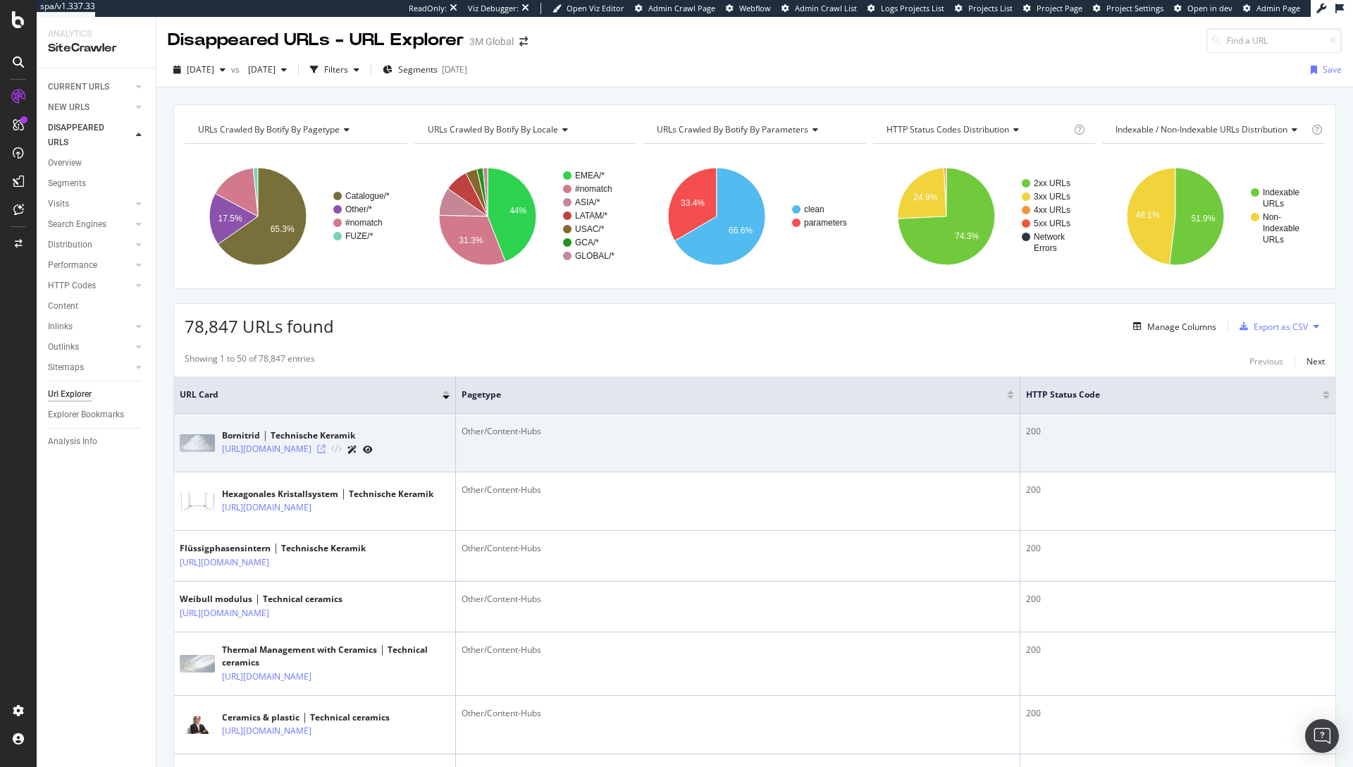
click at [326, 453] on icon at bounding box center [321, 449] width 8 height 8
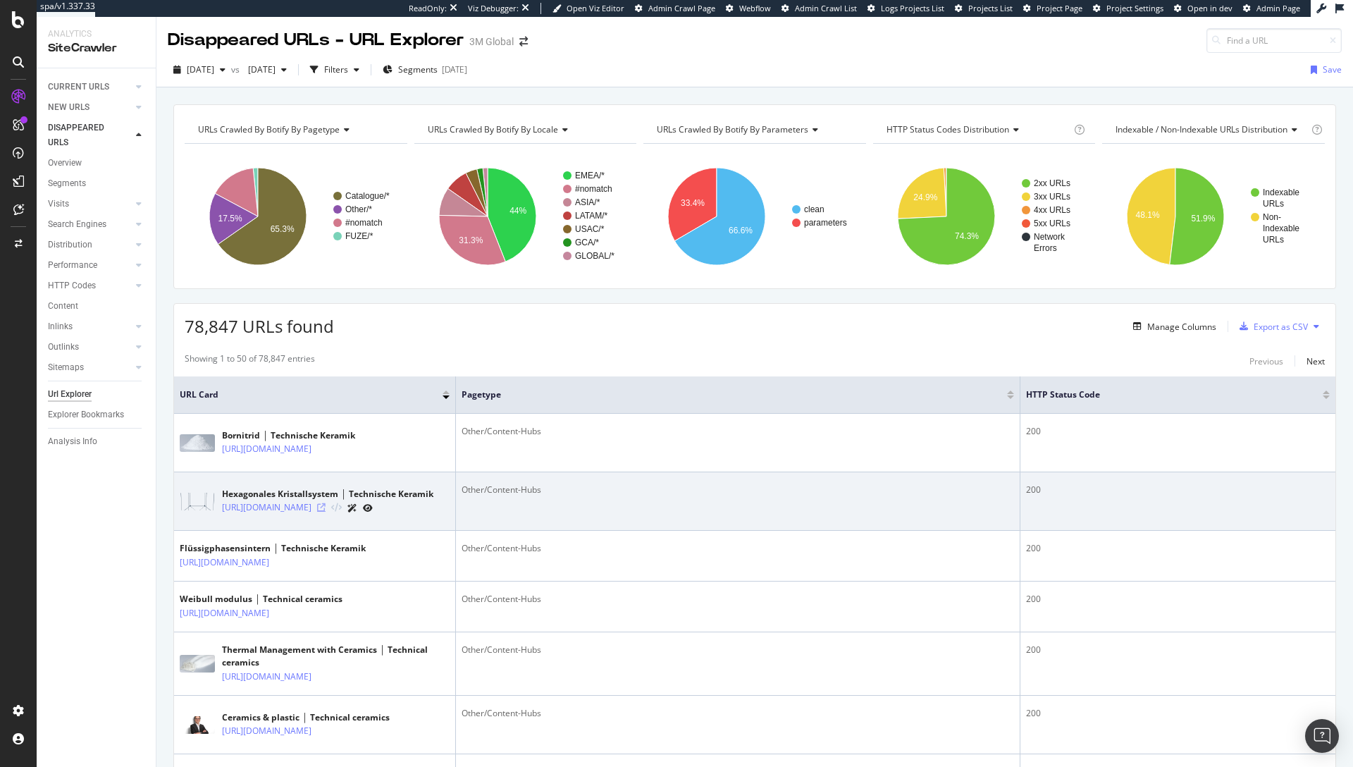
click at [326, 512] on icon at bounding box center [321, 507] width 8 height 8
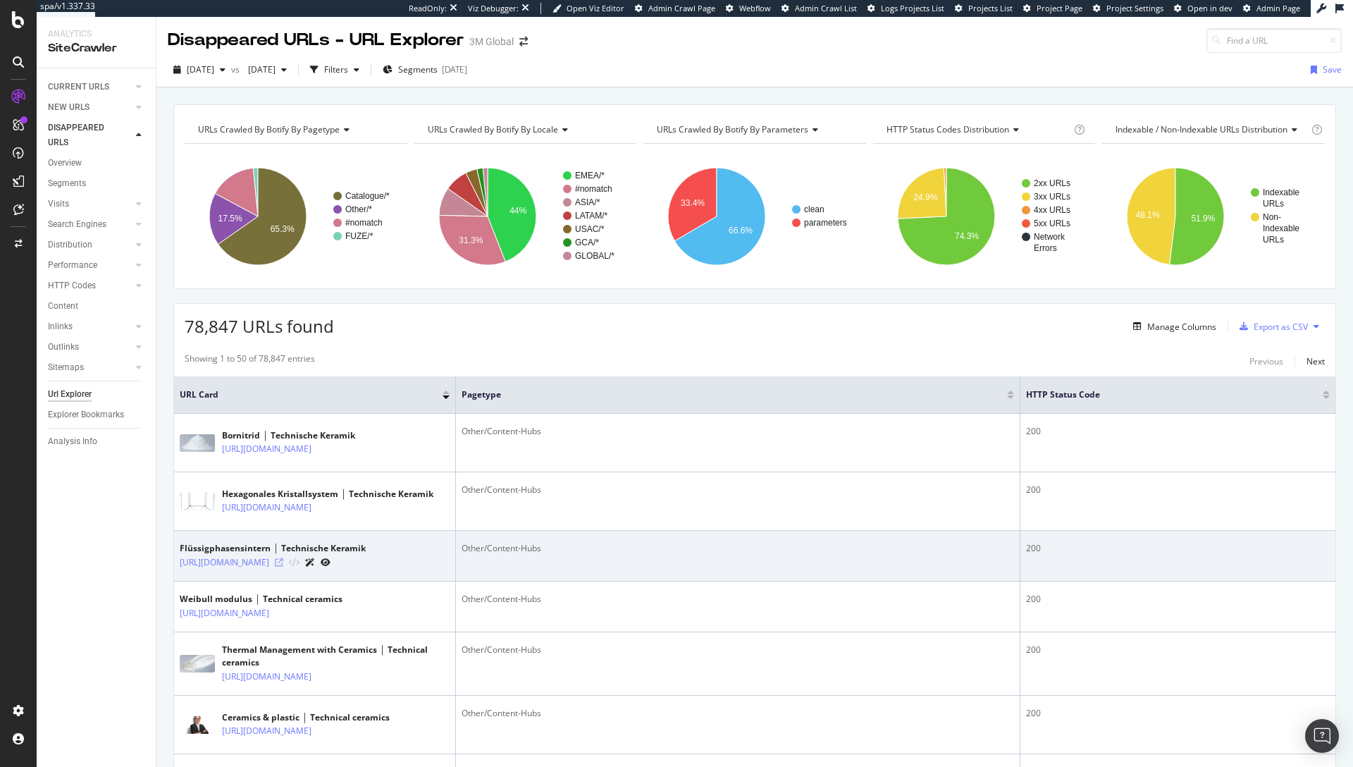
click at [283, 567] on icon at bounding box center [279, 562] width 8 height 8
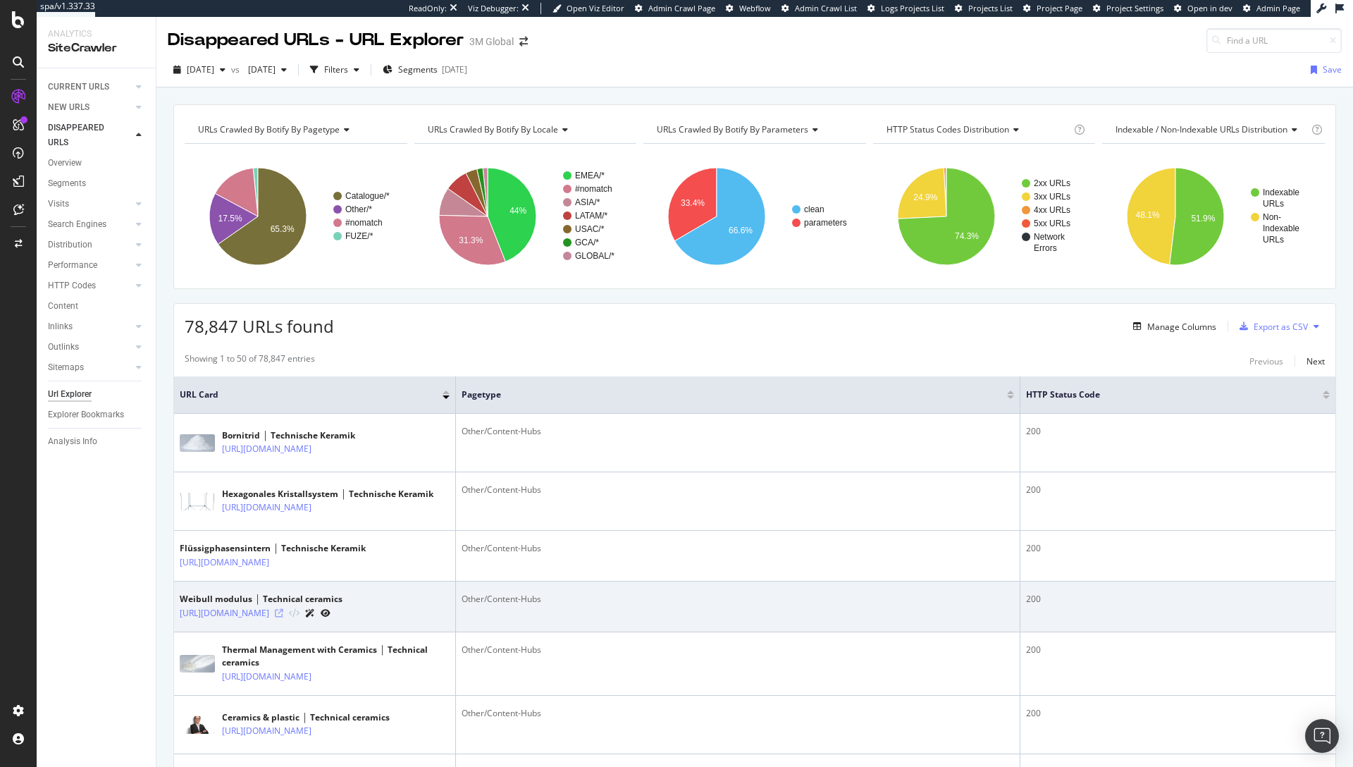
click at [283, 617] on icon at bounding box center [279, 613] width 8 height 8
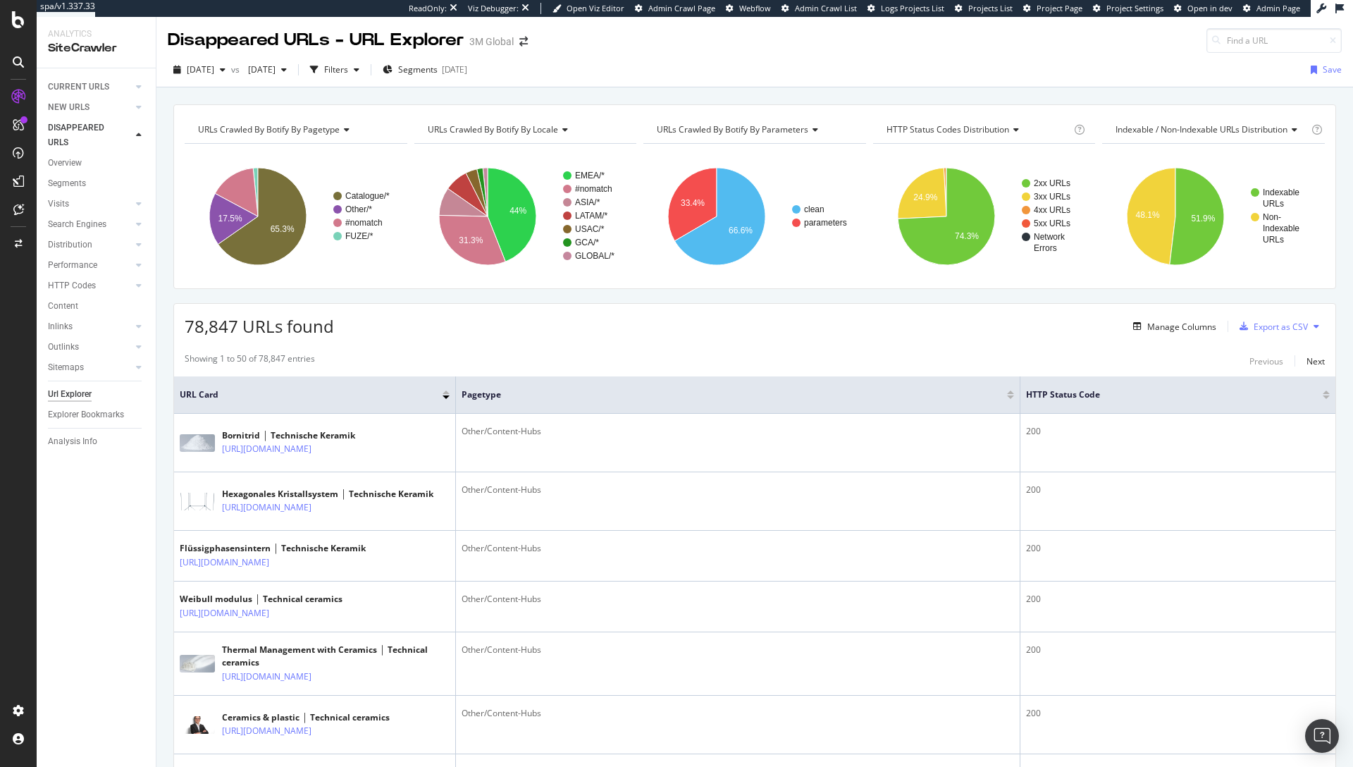
scroll to position [760, 0]
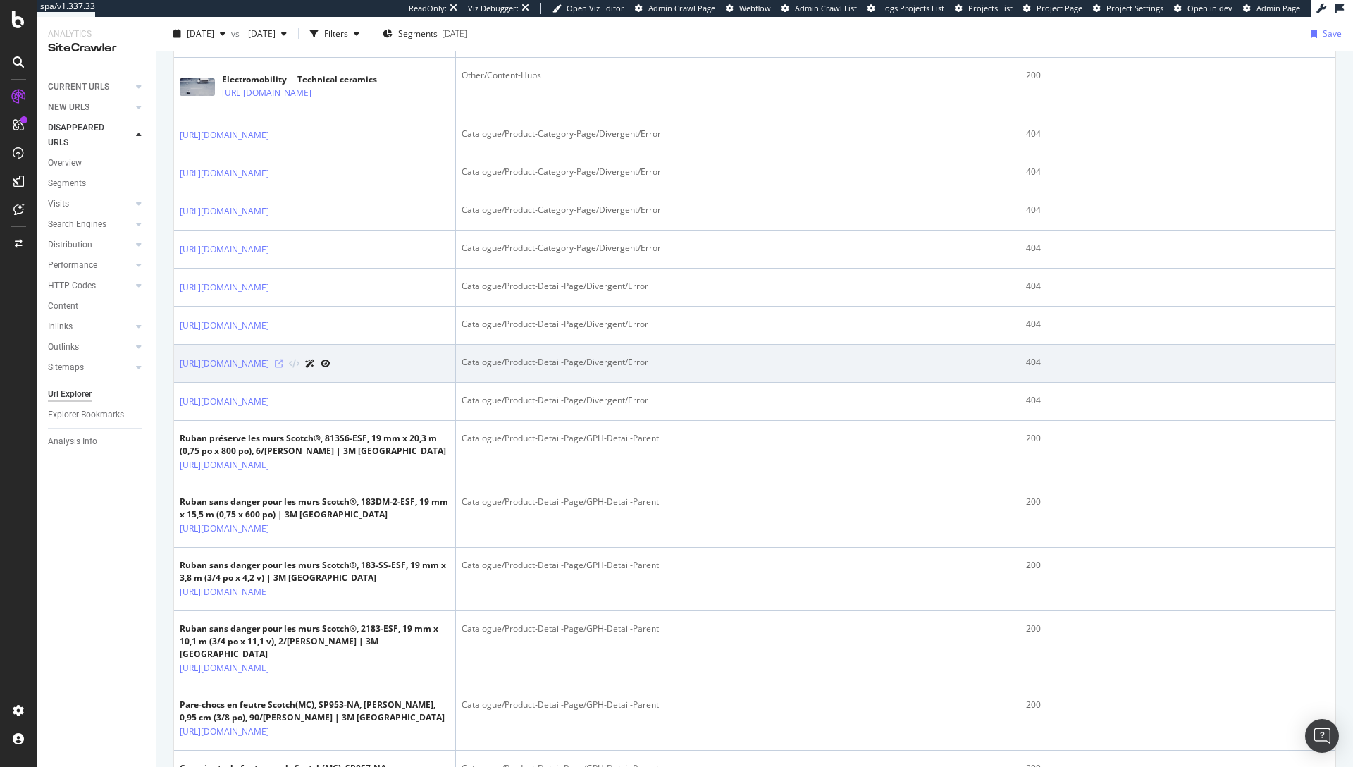
click at [283, 368] on icon at bounding box center [279, 363] width 8 height 8
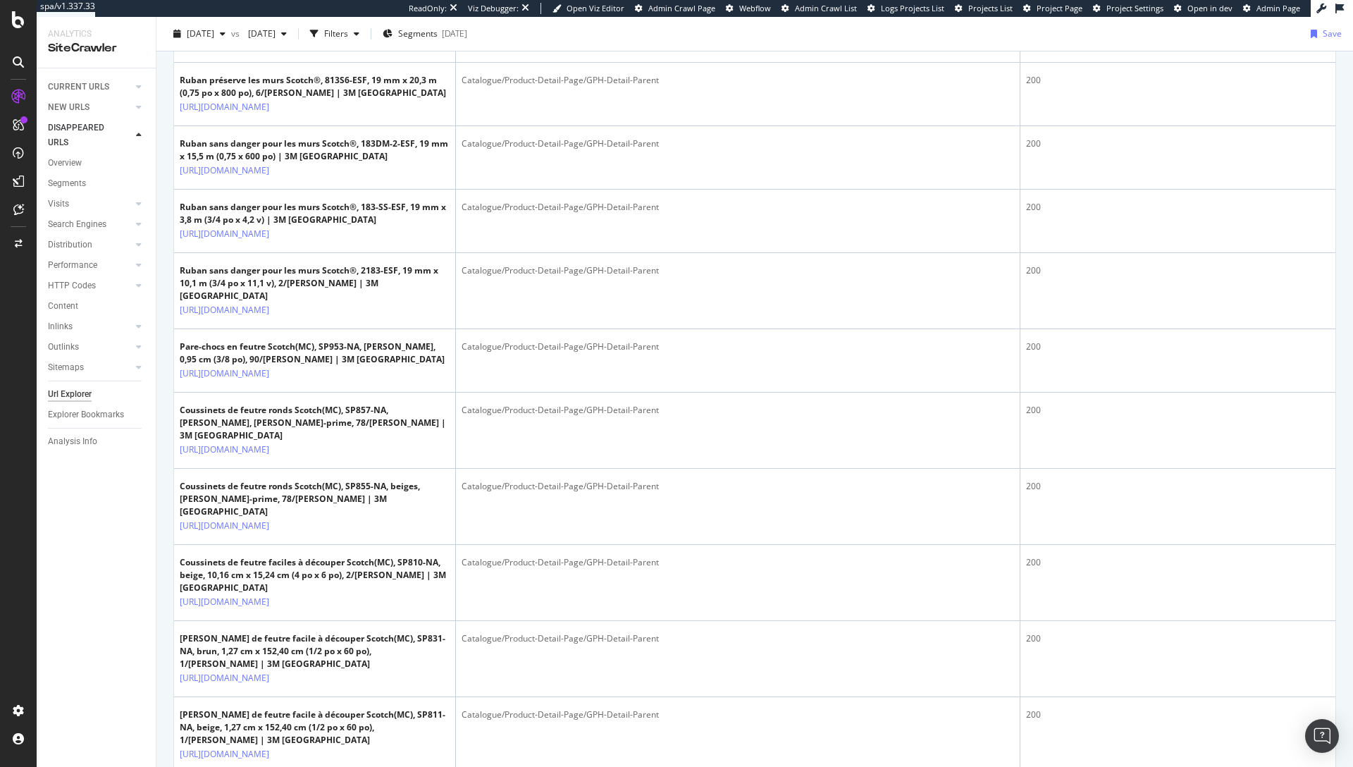
scroll to position [1845, 0]
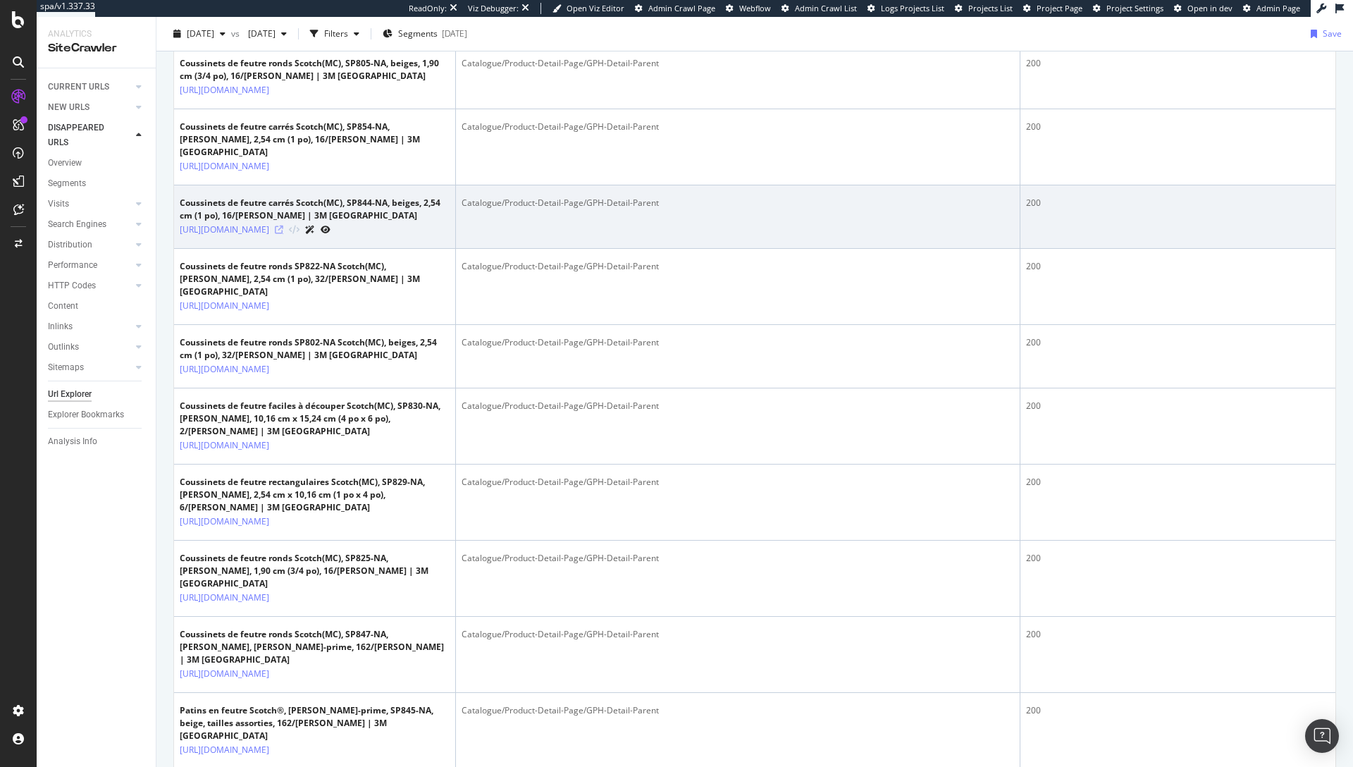
click at [283, 234] on icon at bounding box center [279, 230] width 8 height 8
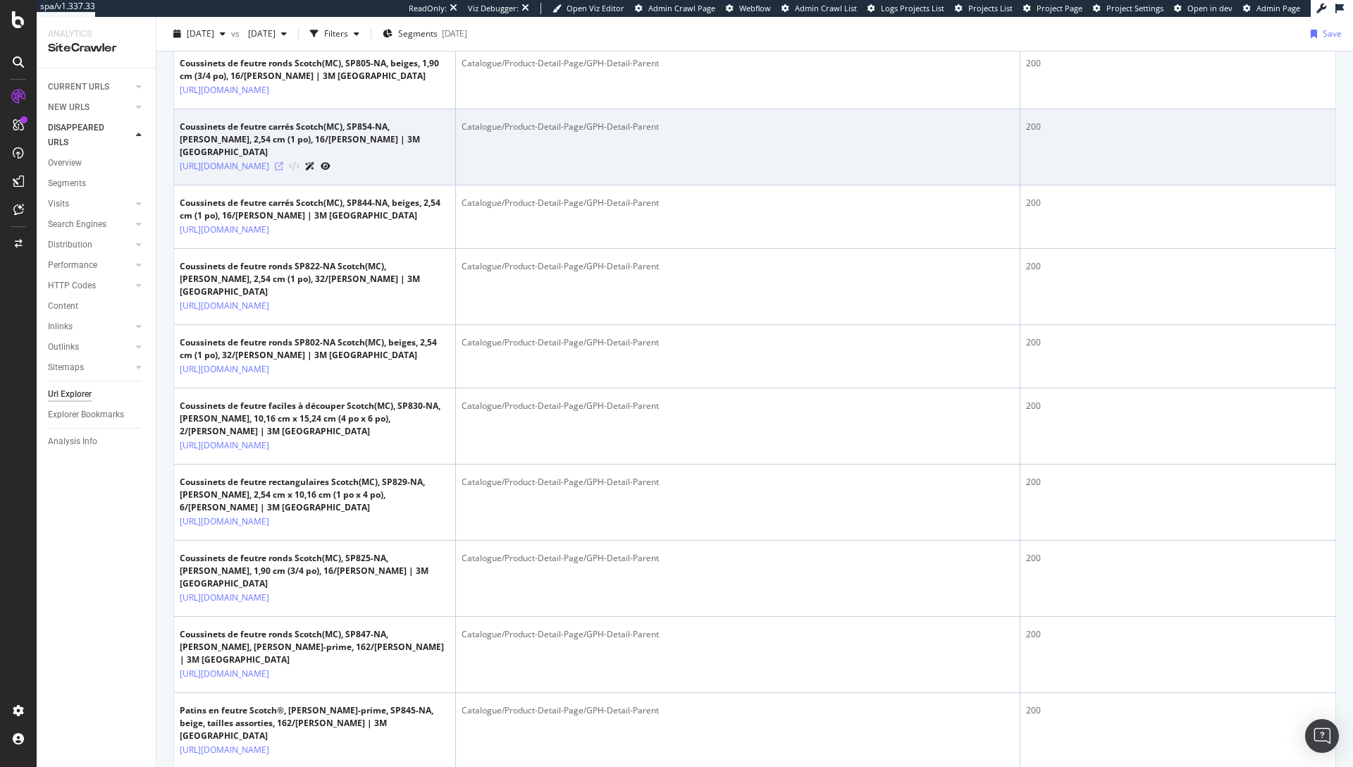
click at [283, 171] on icon at bounding box center [279, 166] width 8 height 8
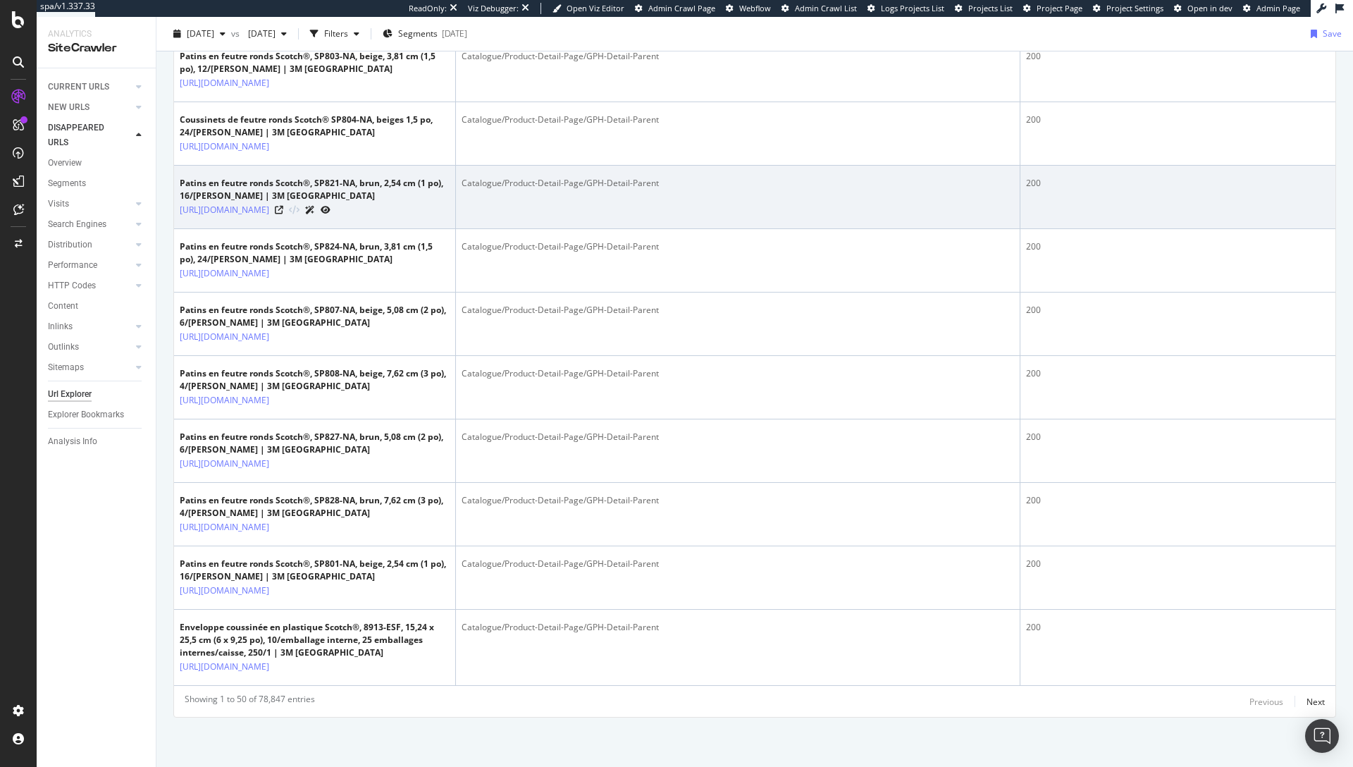
scroll to position [3242, 0]
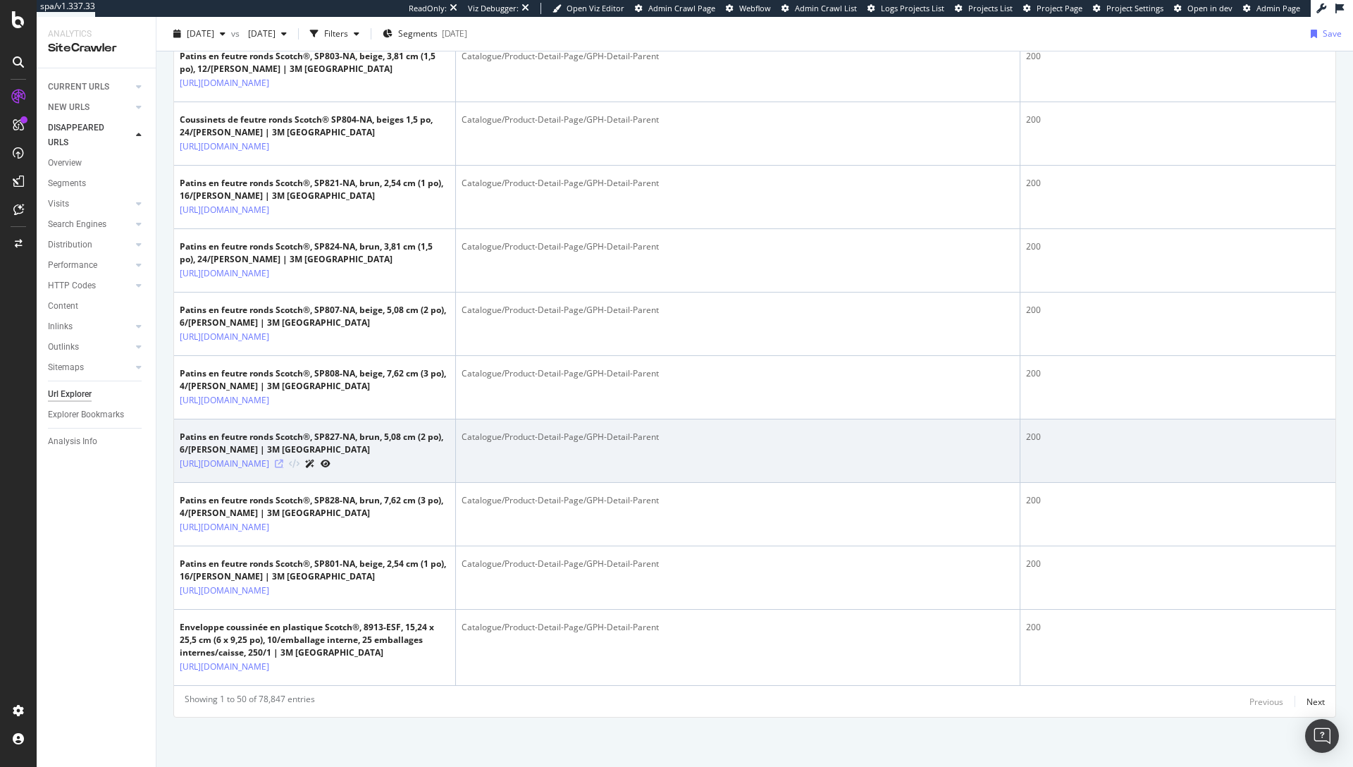
click at [283, 468] on icon at bounding box center [279, 464] width 8 height 8
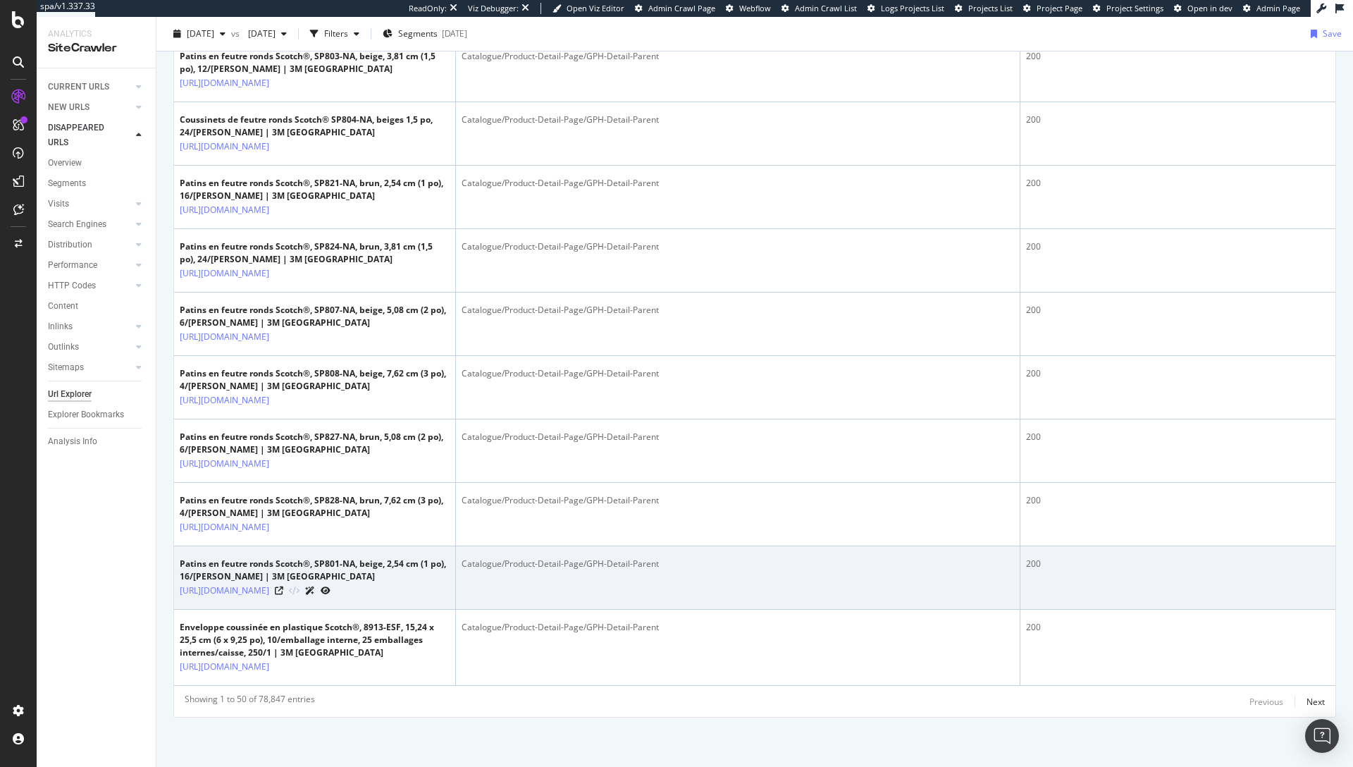
scroll to position [3385, 0]
click at [283, 586] on icon at bounding box center [279, 590] width 8 height 8
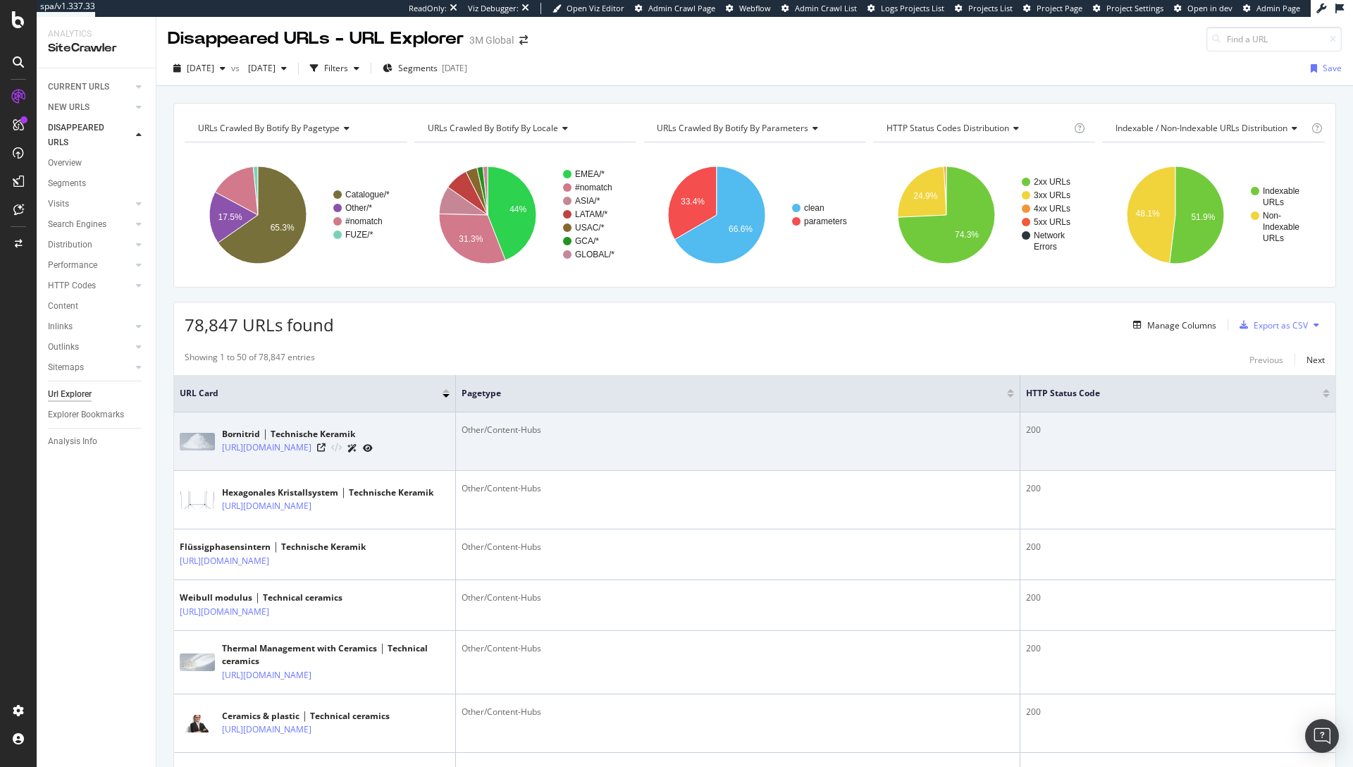
scroll to position [0, 0]
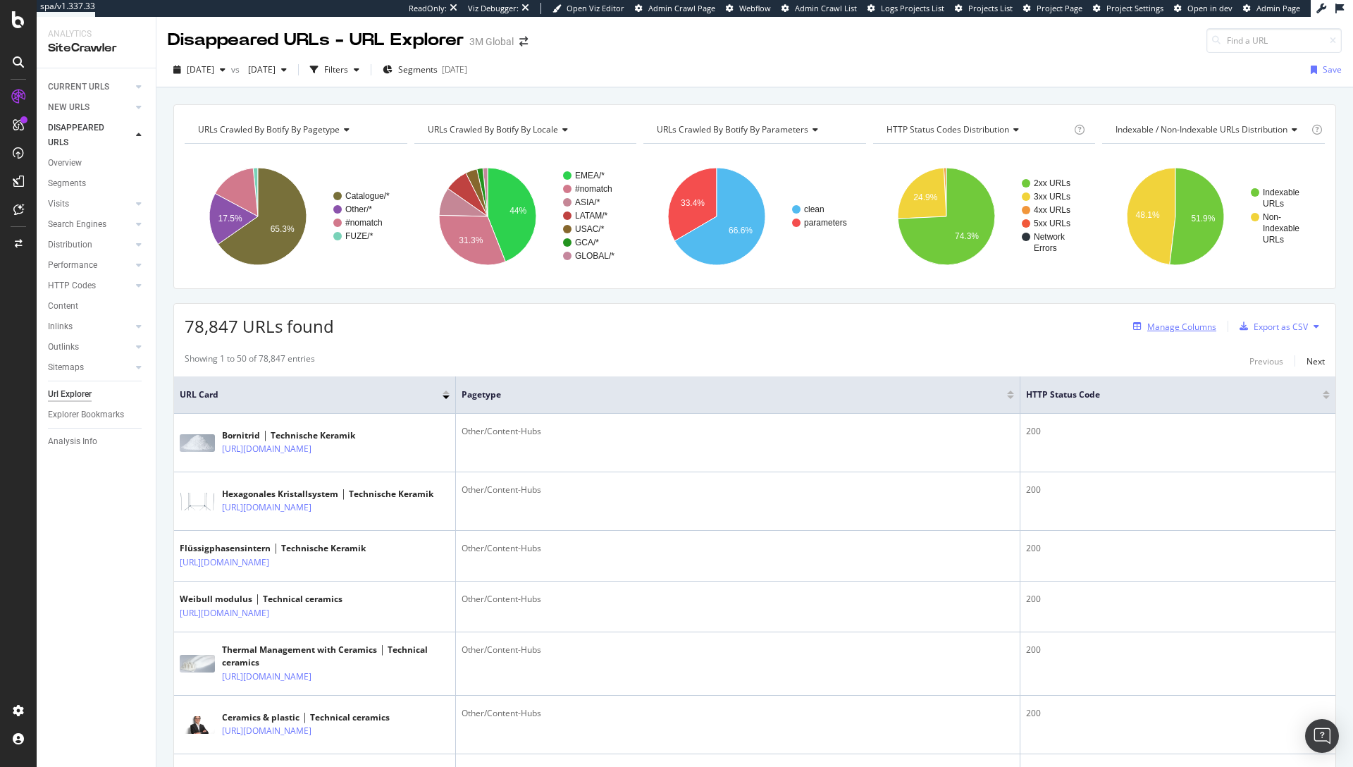
click at [1155, 324] on div "Manage Columns" at bounding box center [1182, 327] width 69 height 12
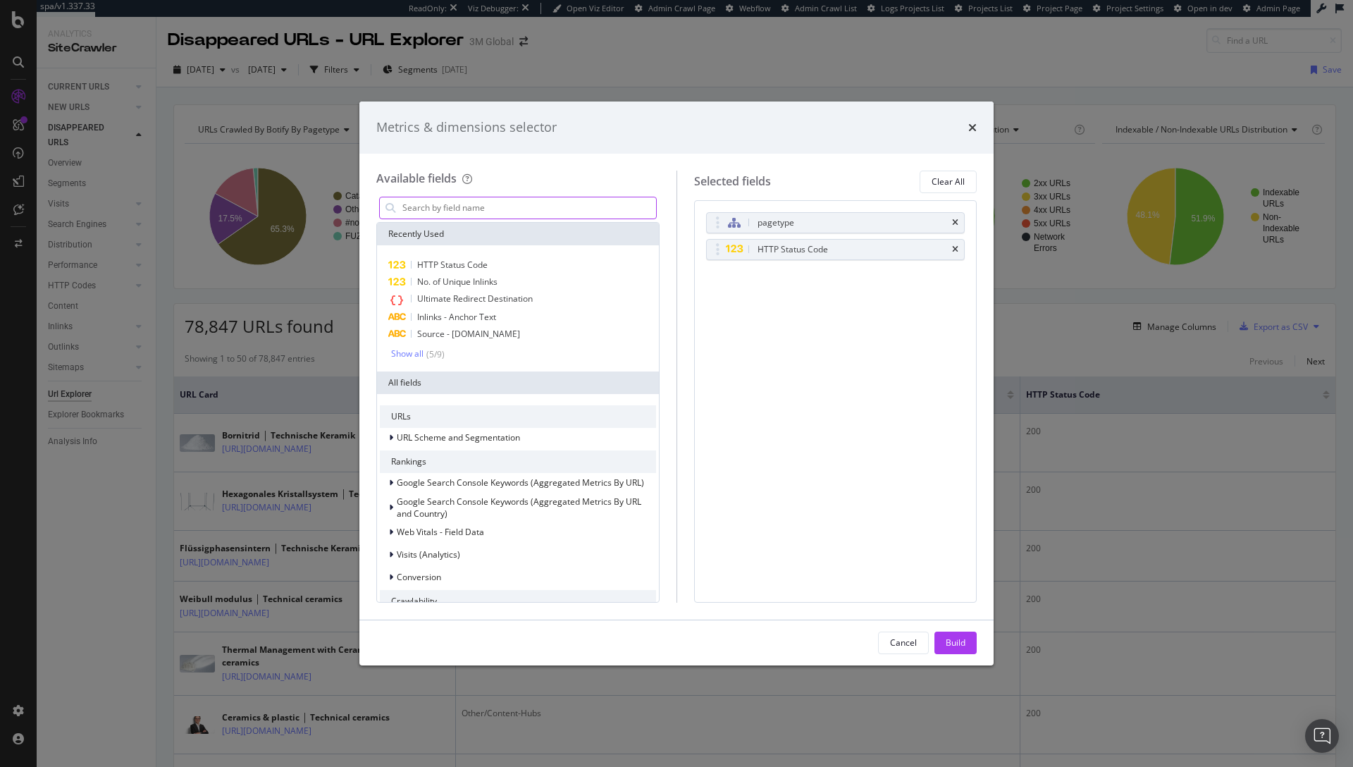
click at [525, 199] on input "modal" at bounding box center [528, 207] width 255 height 21
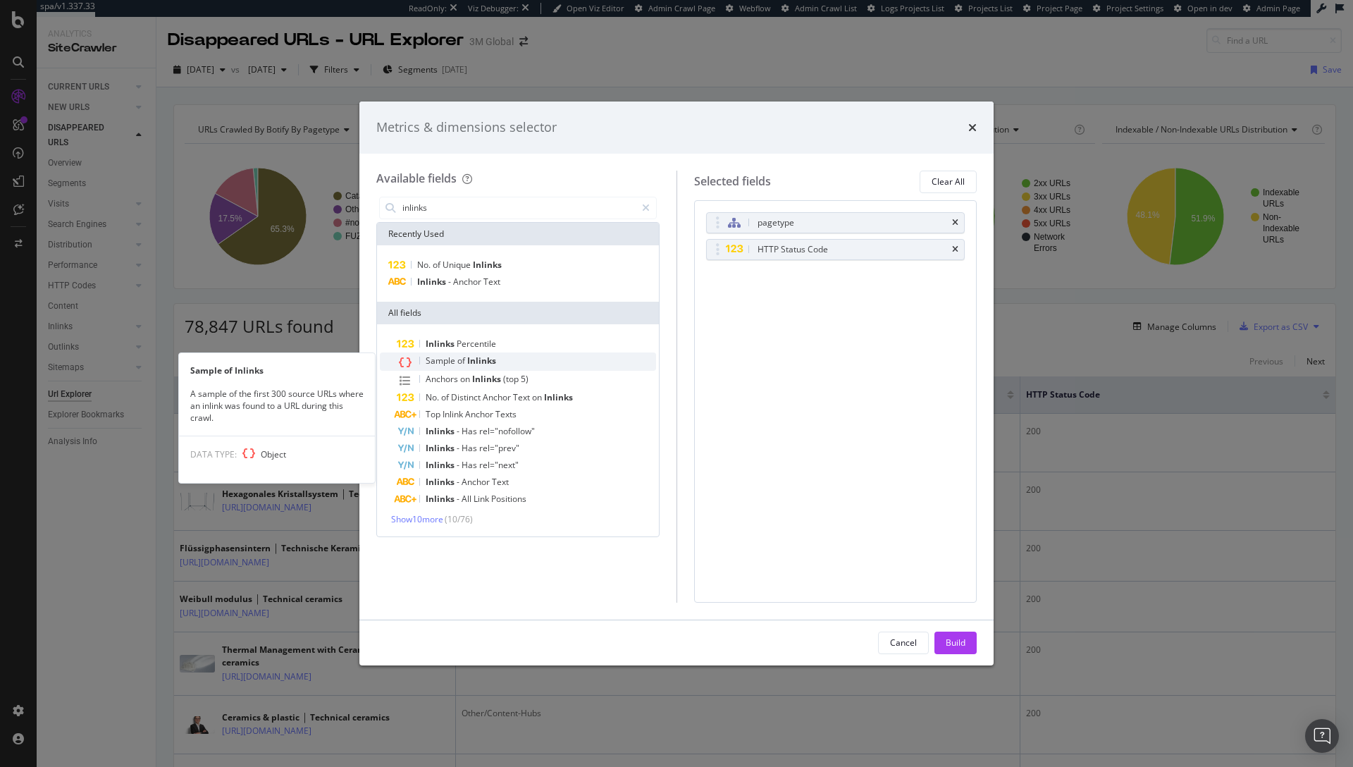
type input "inlinks"
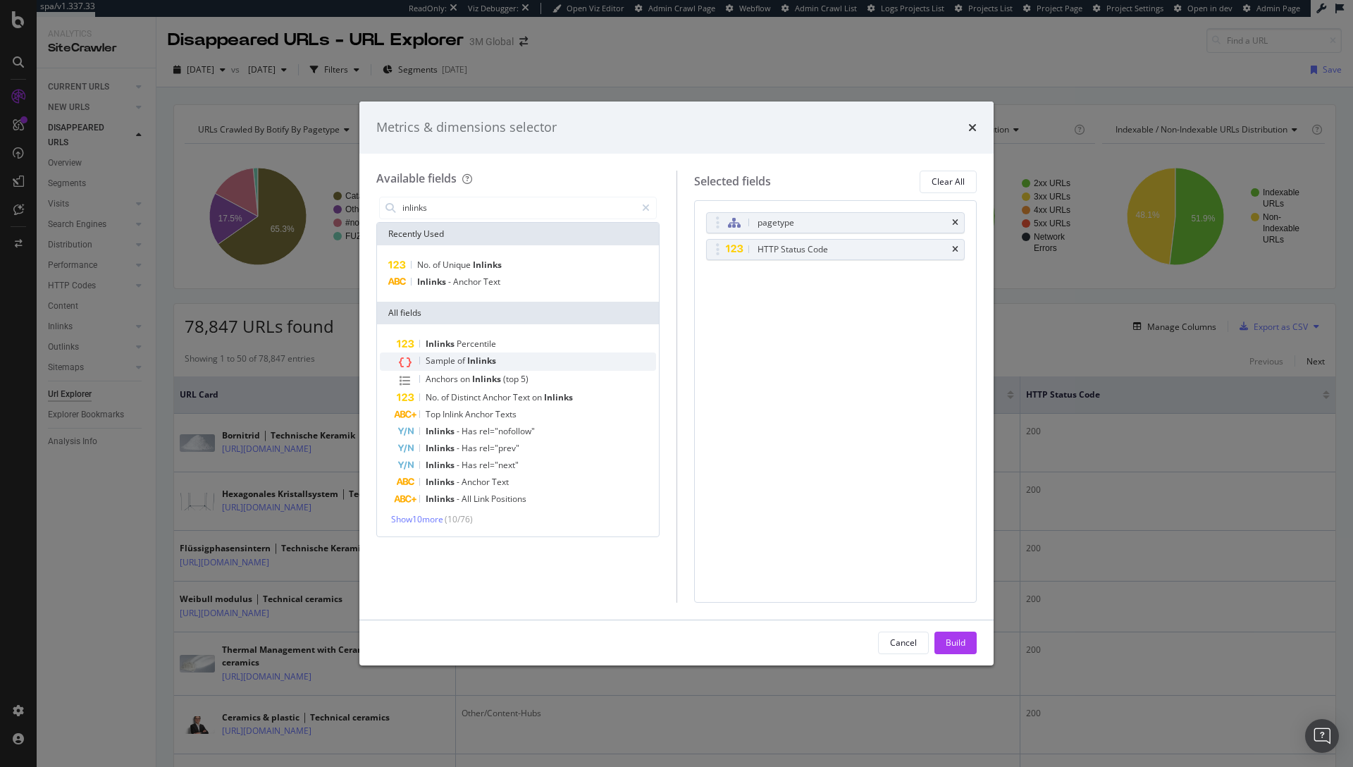
click at [515, 359] on div "Sample of Inlinks" at bounding box center [526, 361] width 259 height 18
click at [956, 640] on div "Build" at bounding box center [956, 642] width 20 height 12
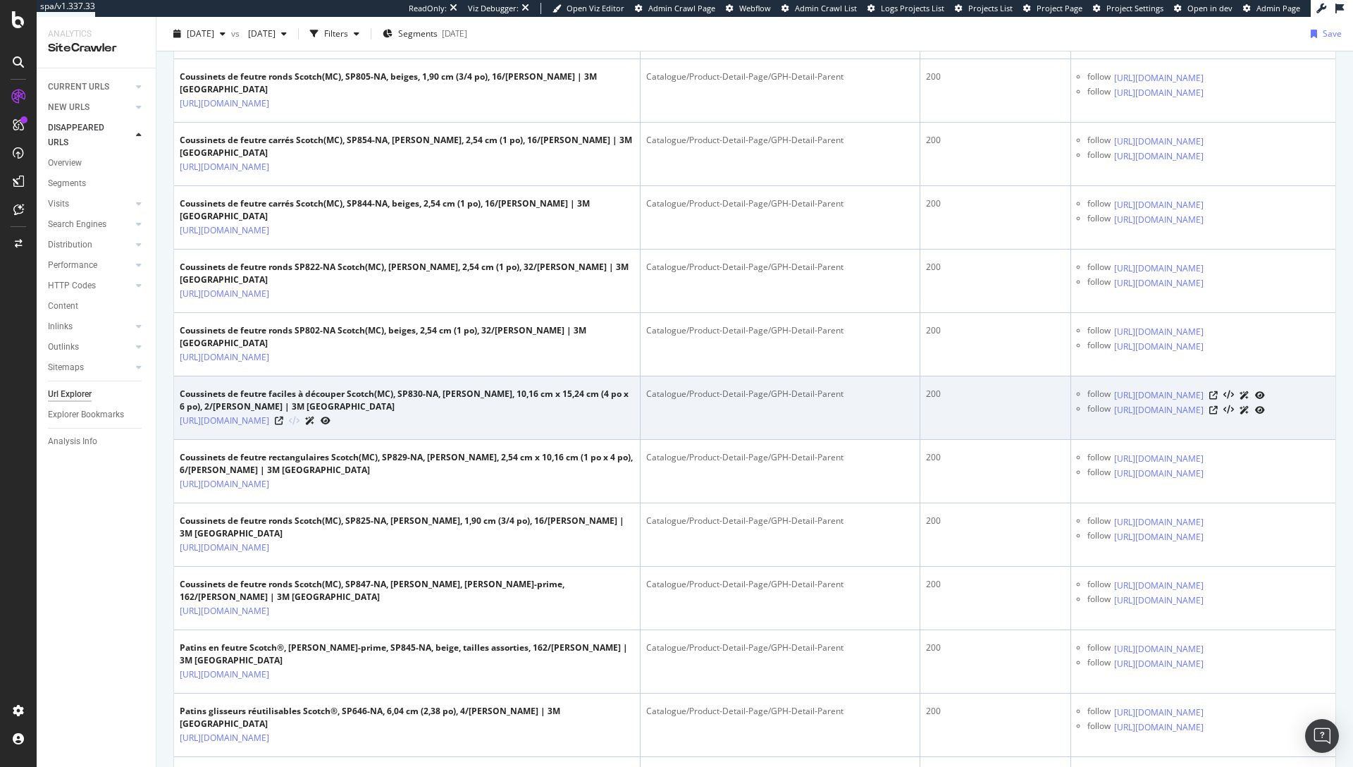
scroll to position [1737, 0]
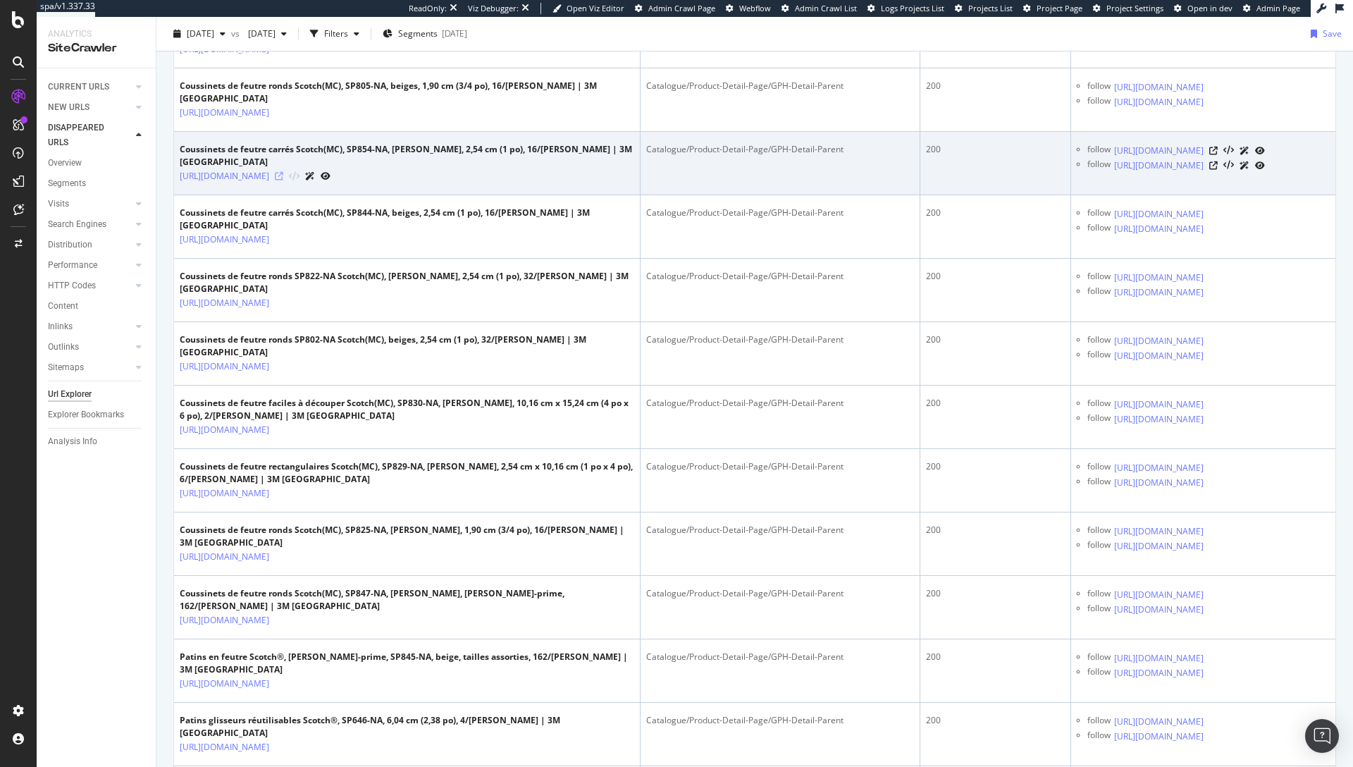
click at [283, 180] on icon at bounding box center [279, 176] width 8 height 8
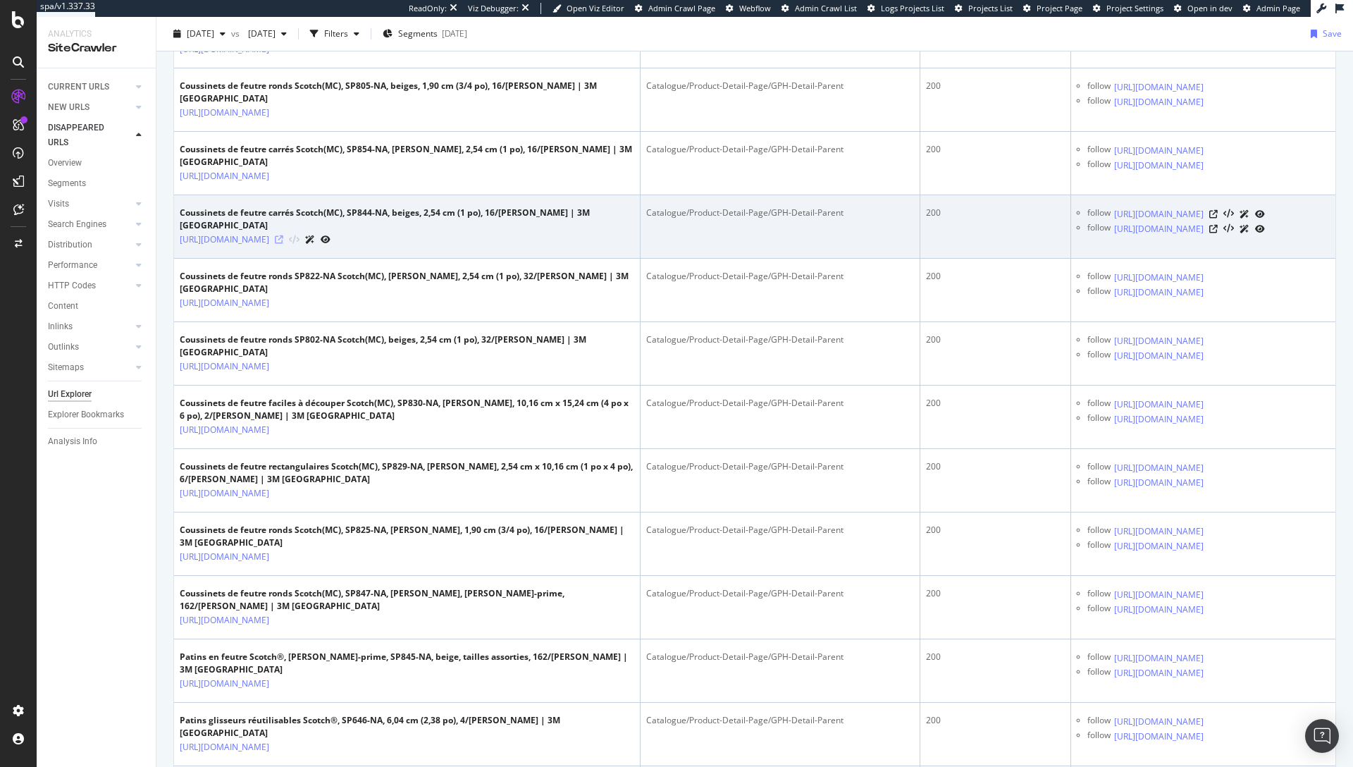
click at [283, 244] on icon at bounding box center [279, 239] width 8 height 8
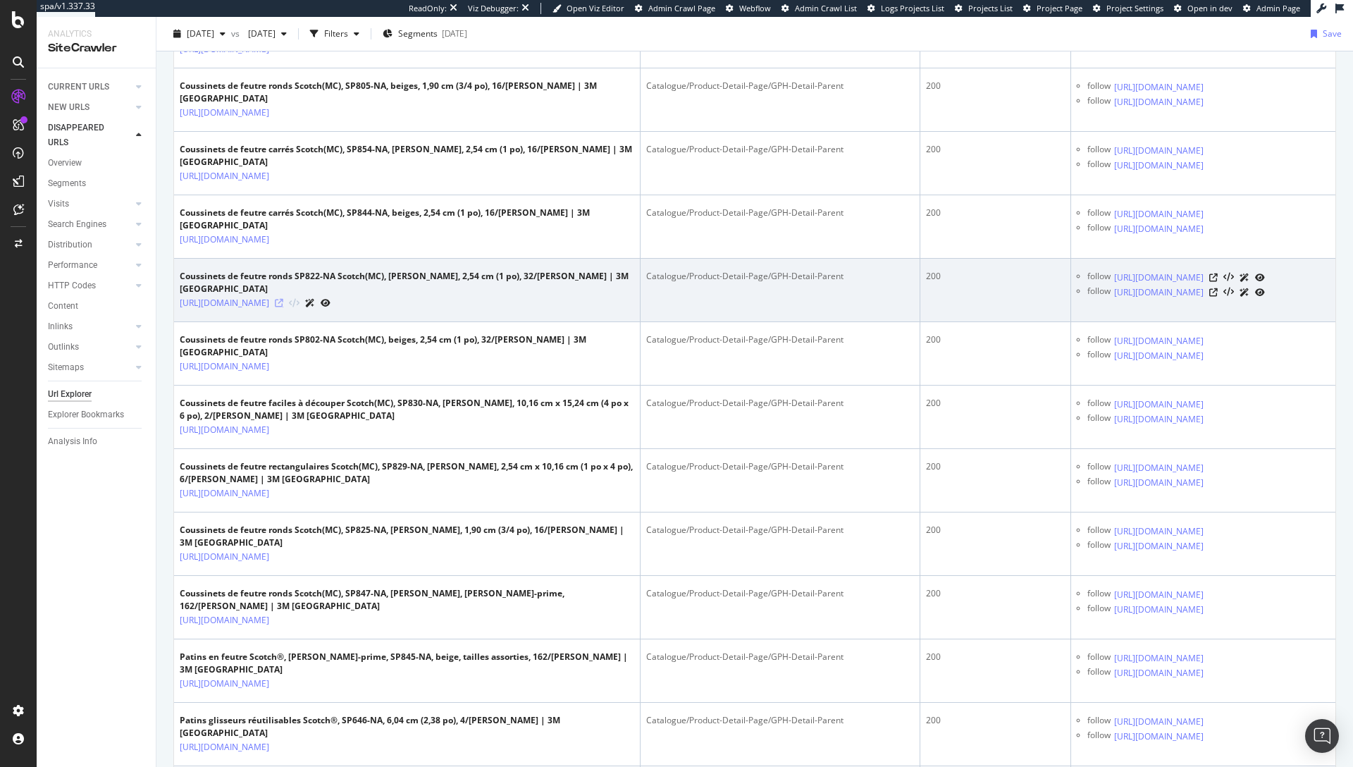
click at [283, 307] on icon at bounding box center [279, 303] width 8 height 8
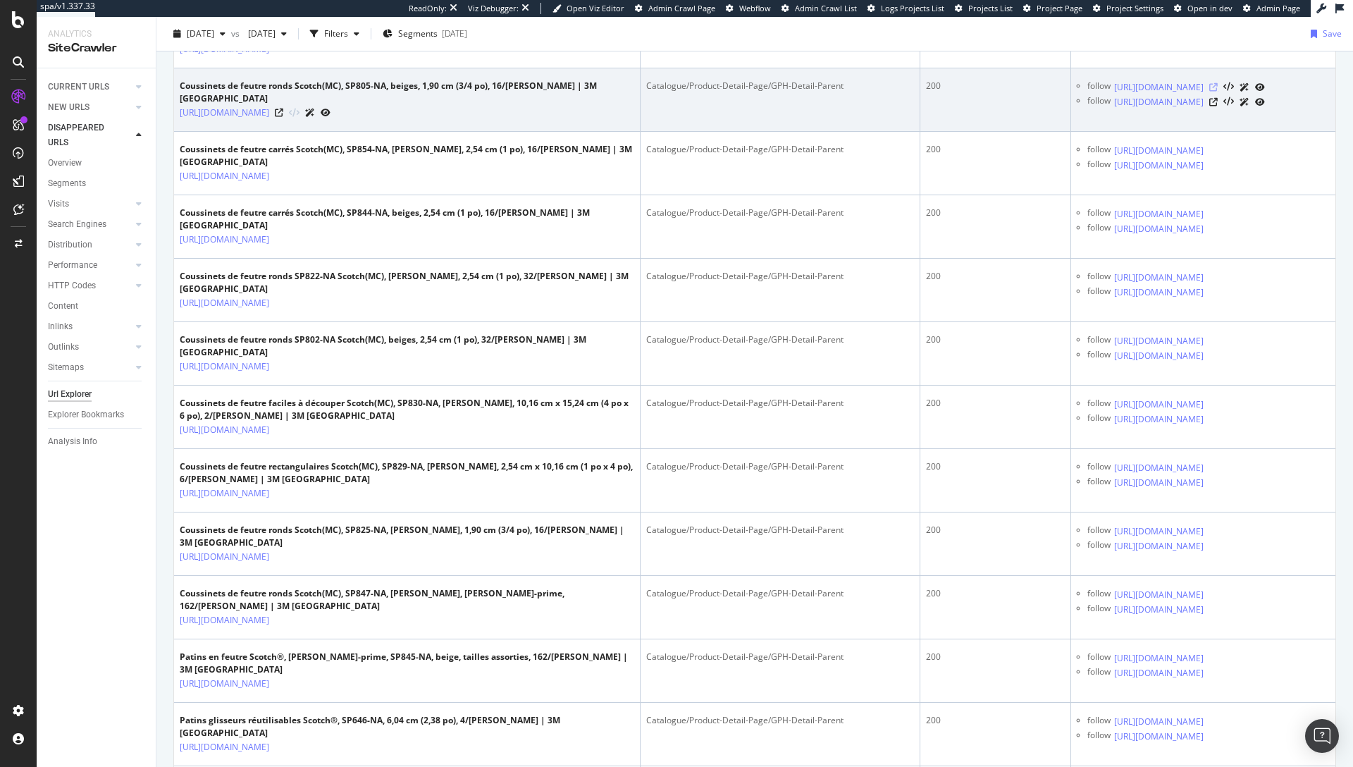
click at [1218, 92] on icon at bounding box center [1214, 87] width 8 height 8
click at [1218, 106] on icon at bounding box center [1214, 102] width 8 height 8
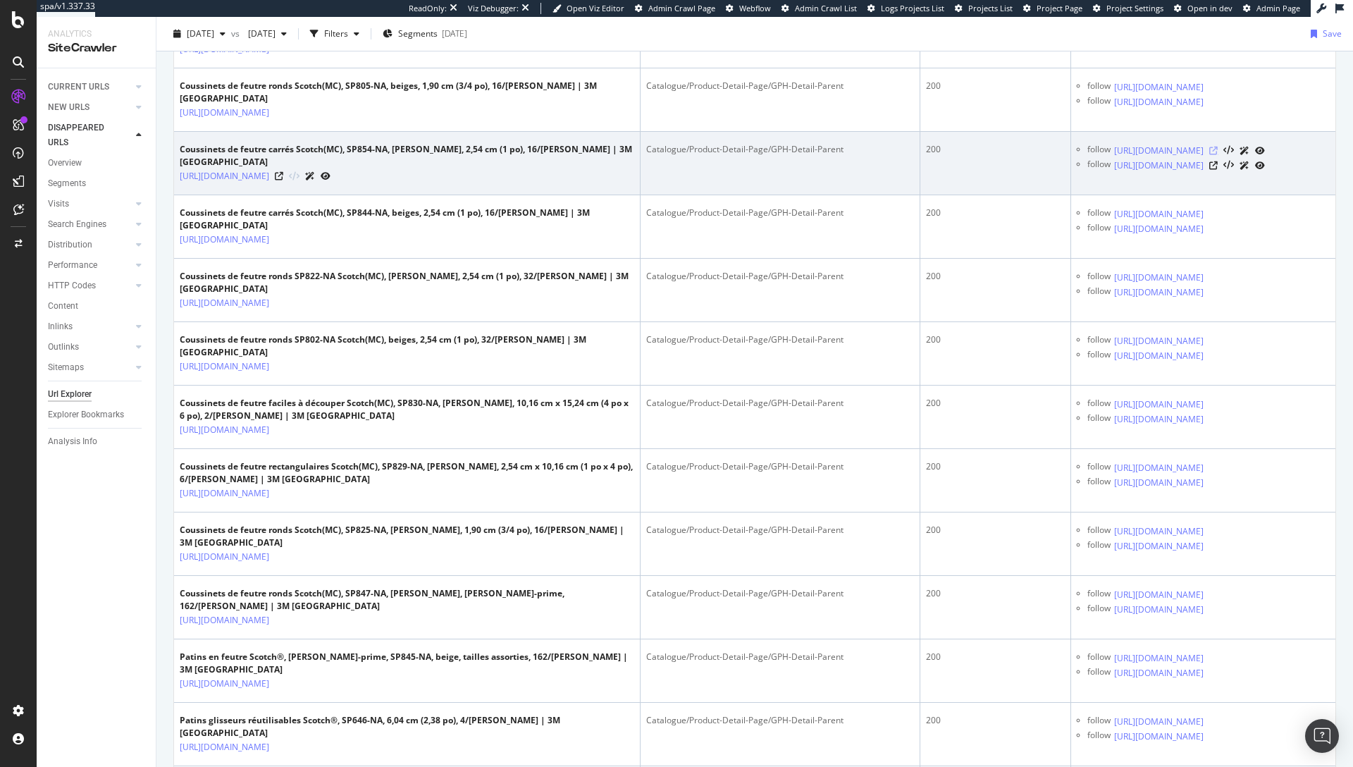
click at [1218, 155] on icon at bounding box center [1214, 151] width 8 height 8
click at [1218, 170] on icon at bounding box center [1214, 165] width 8 height 8
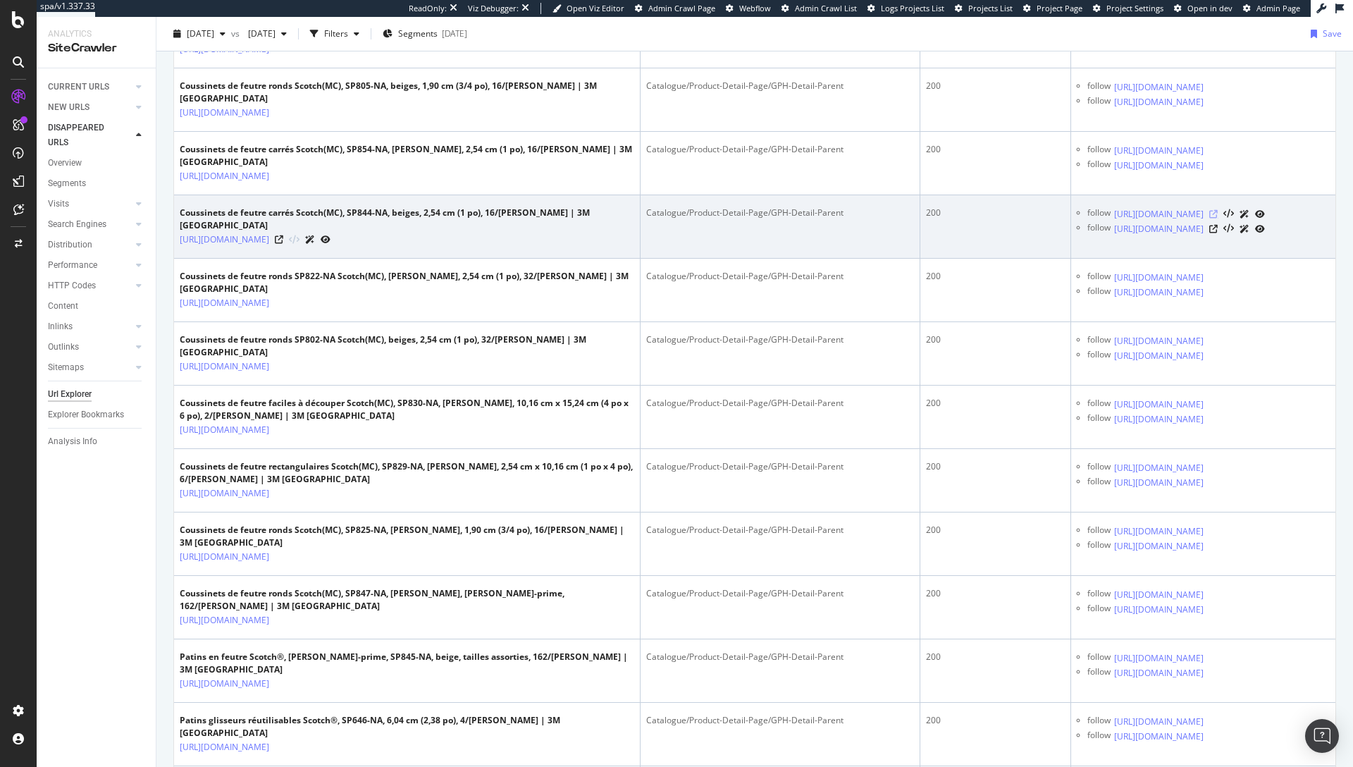
click at [1218, 219] on icon at bounding box center [1214, 214] width 8 height 8
click at [1218, 233] on icon at bounding box center [1214, 229] width 8 height 8
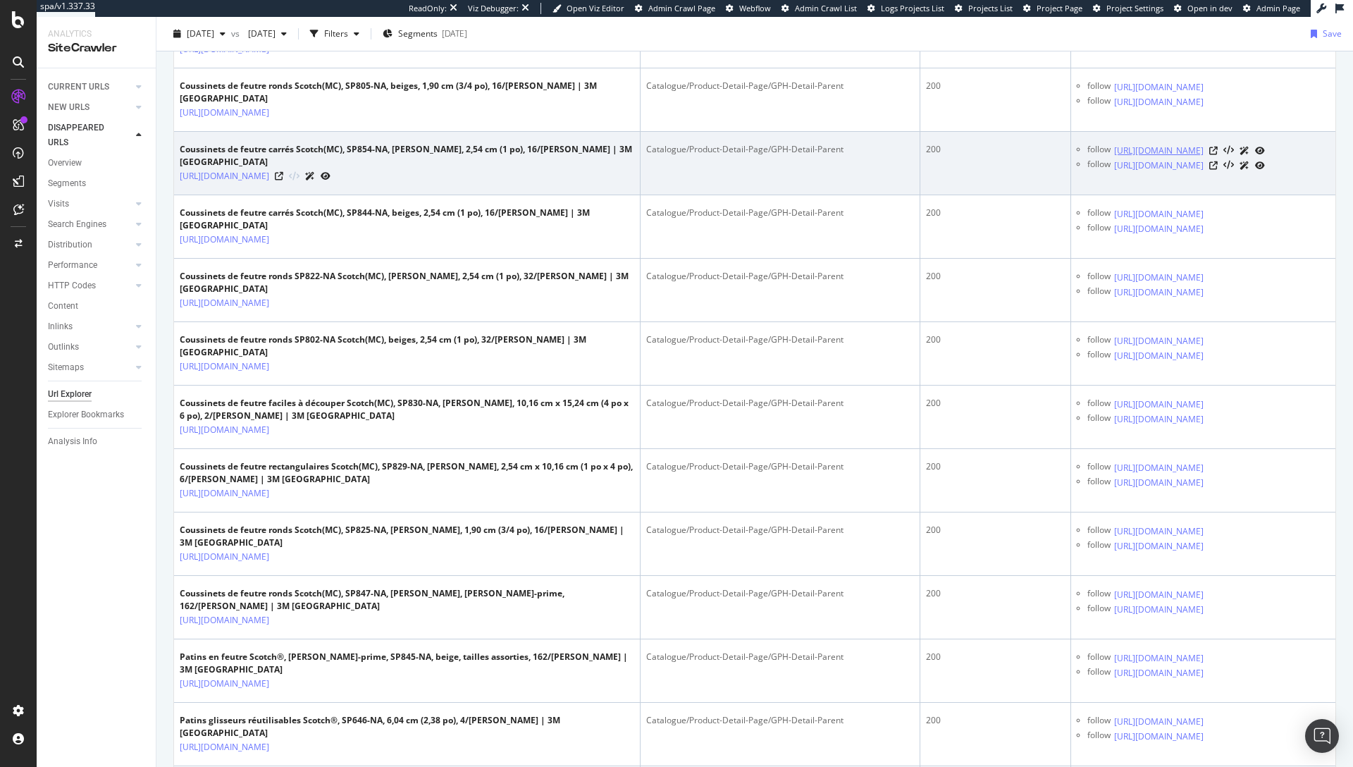
click at [1128, 158] on link "https://www.scotchbrand.com/3M/fr_CA/p/pc/surface-protection/" at bounding box center [1159, 151] width 90 height 14
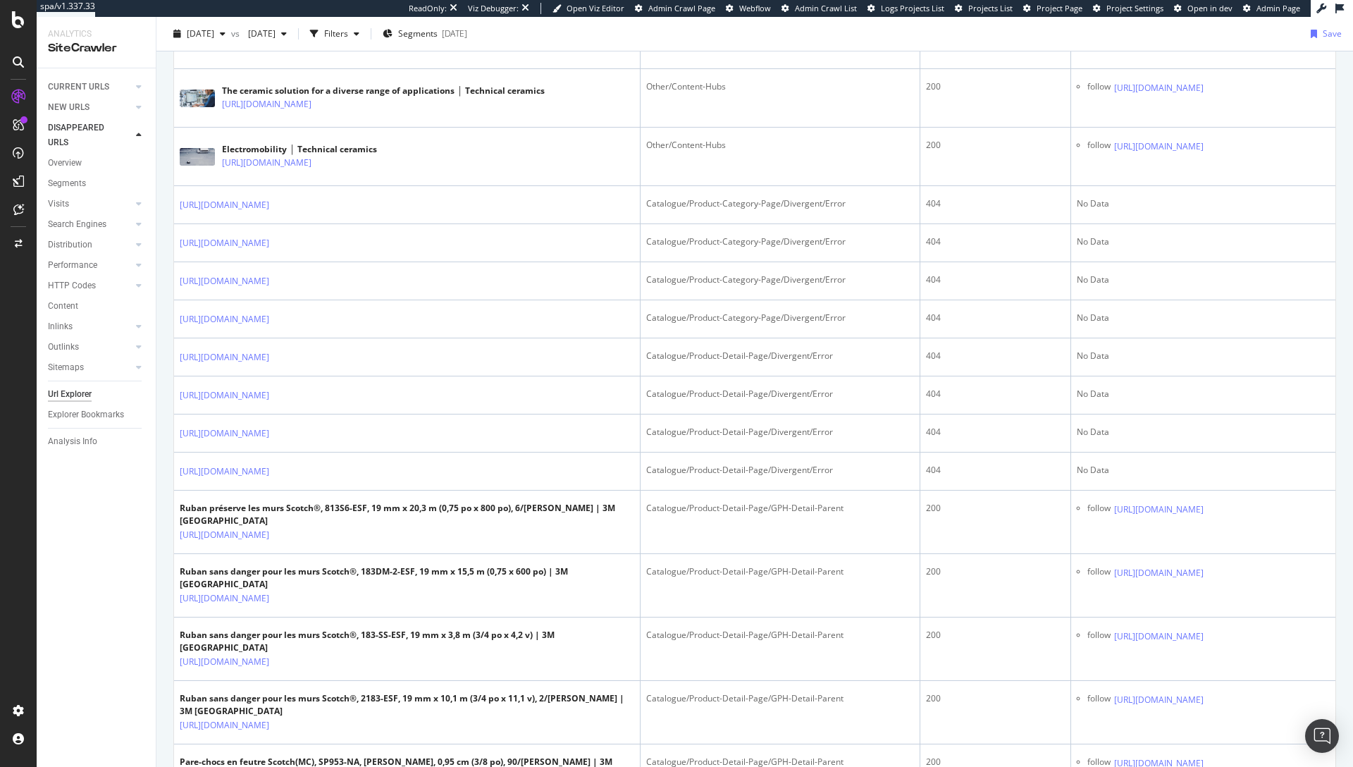
scroll to position [0, 0]
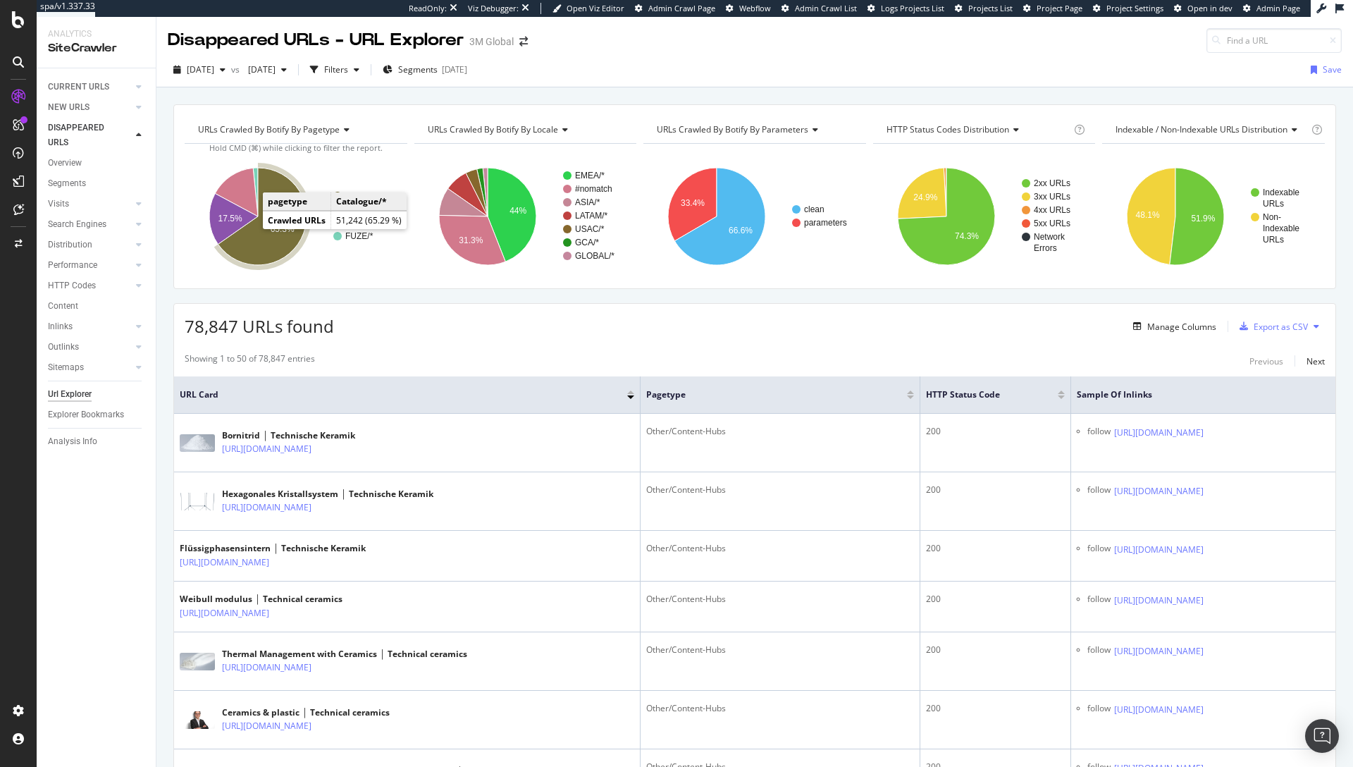
click at [281, 241] on icon "A chart." at bounding box center [262, 216] width 89 height 97
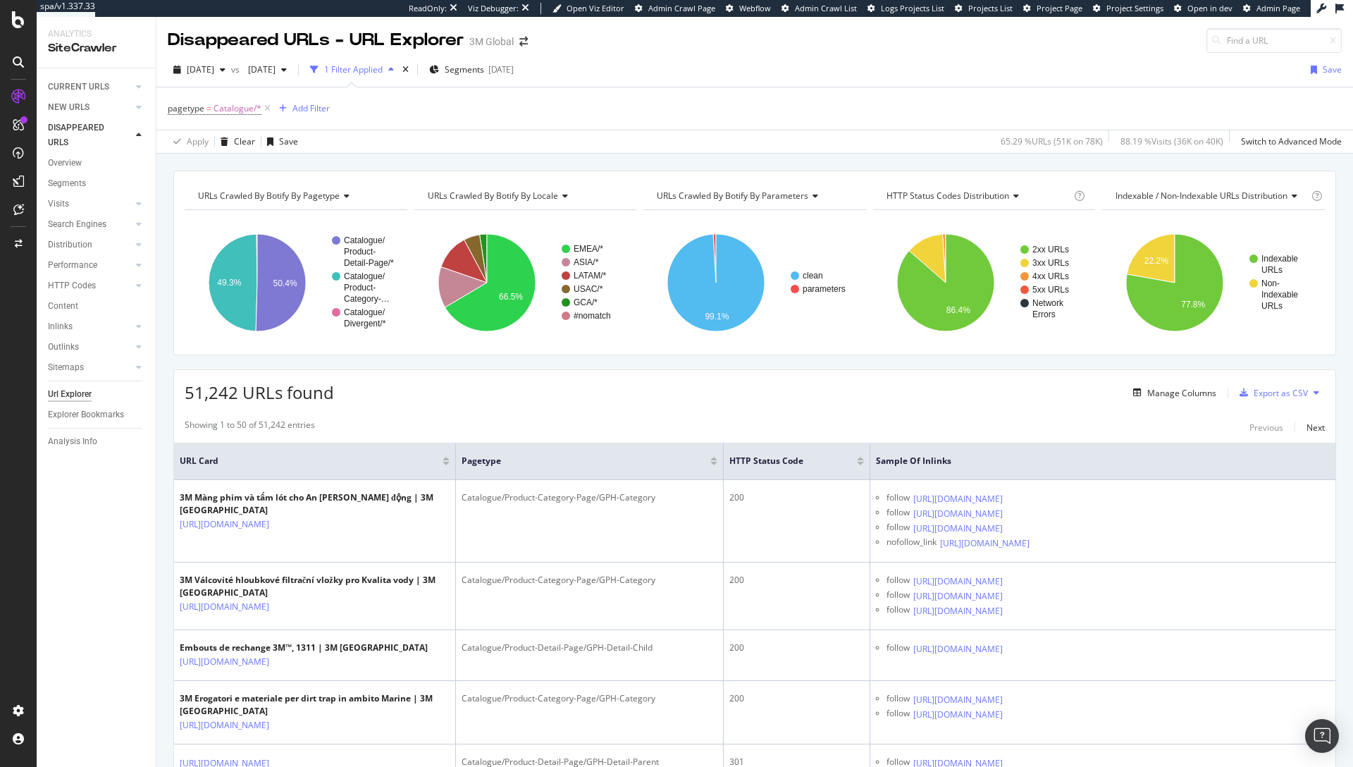
click at [813, 396] on div "51,242 URLs found Manage Columns Export as CSV" at bounding box center [755, 387] width 1162 height 35
click at [304, 103] on div "Add Filter" at bounding box center [311, 108] width 37 height 12
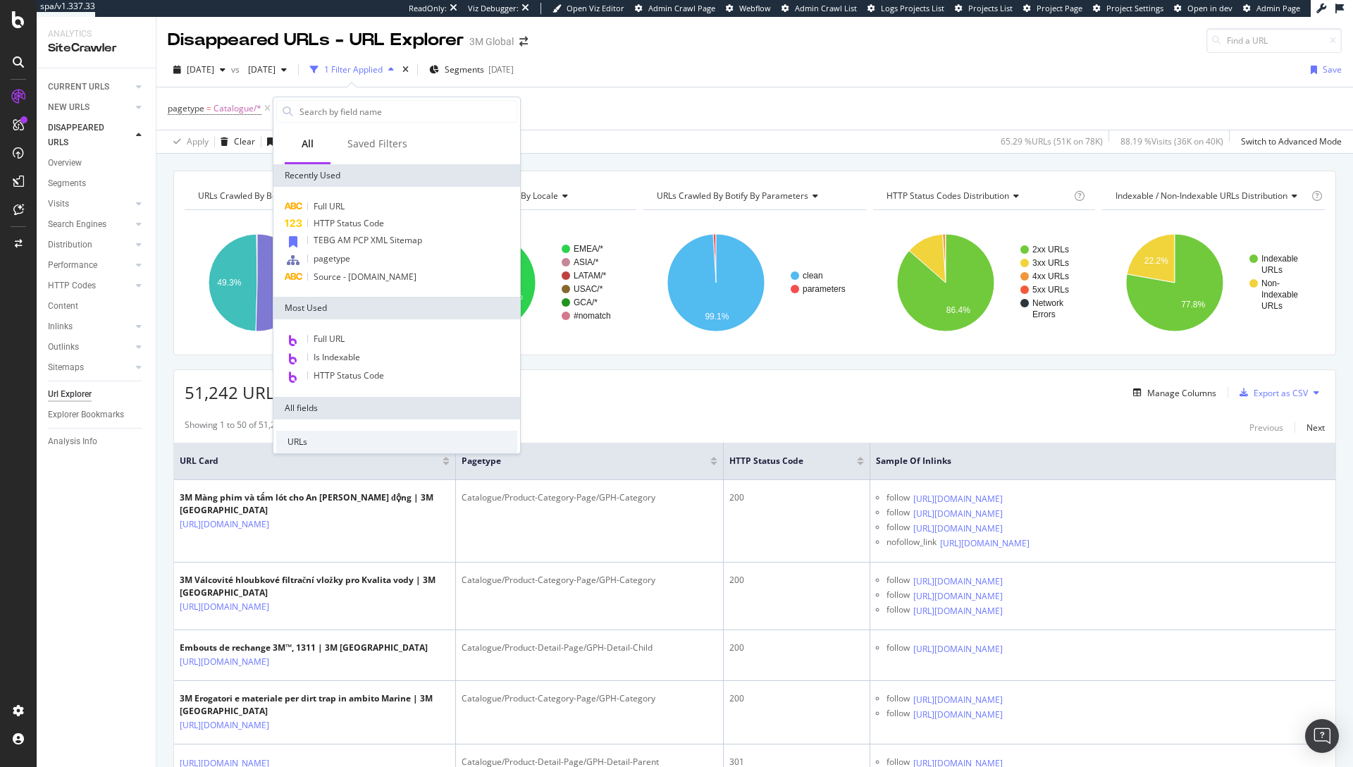
type input "d"
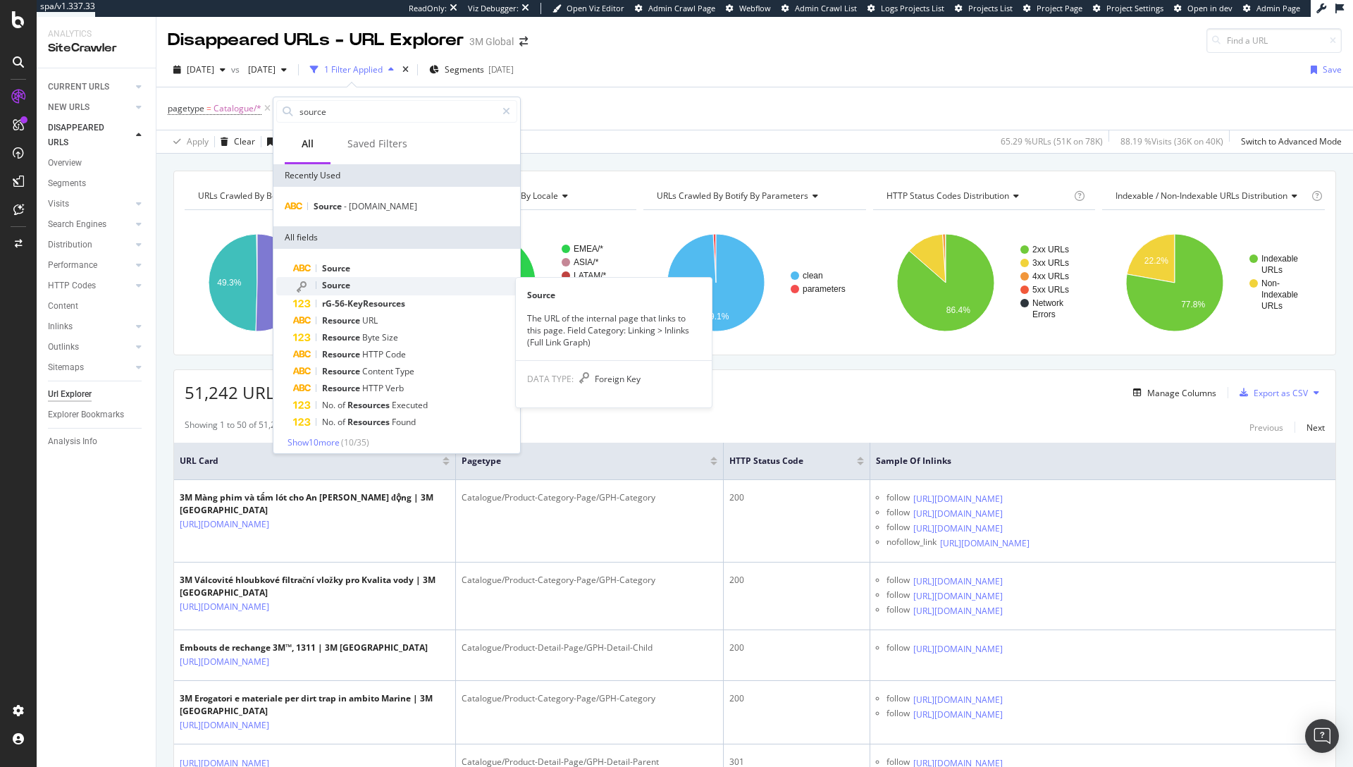
type input "source"
click at [352, 288] on div "Source" at bounding box center [405, 286] width 224 height 18
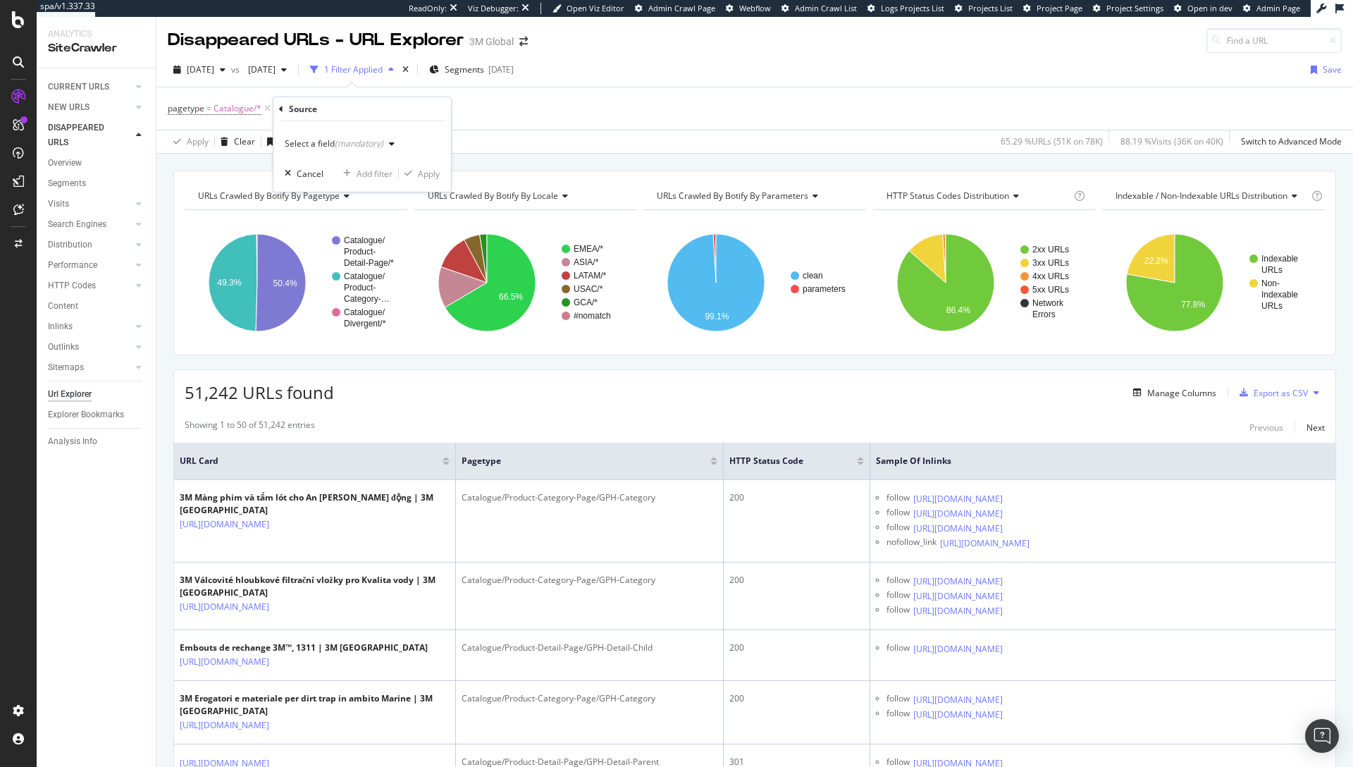
click at [350, 140] on div "(mandatory)" at bounding box center [359, 143] width 49 height 12
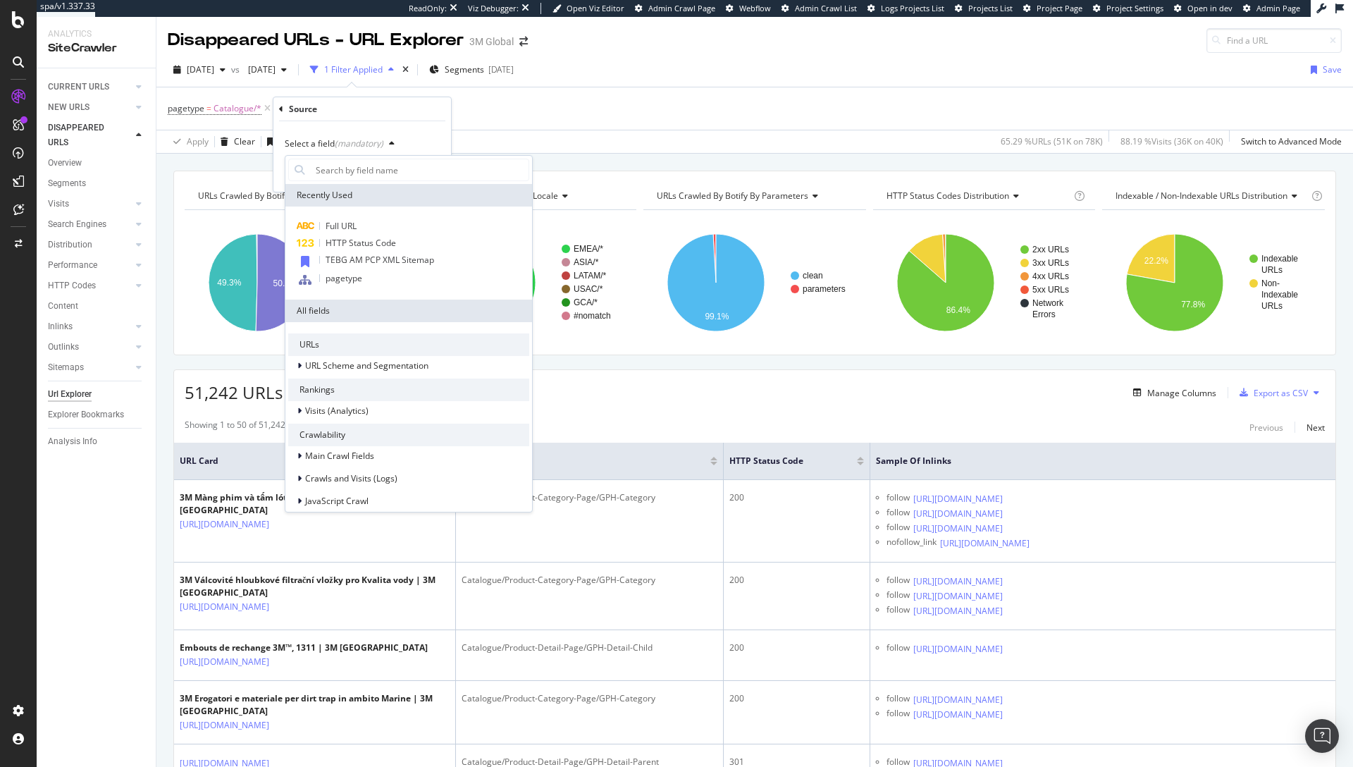
click at [508, 106] on div "pagetype = Catalogue/* Add Filter" at bounding box center [755, 108] width 1174 height 42
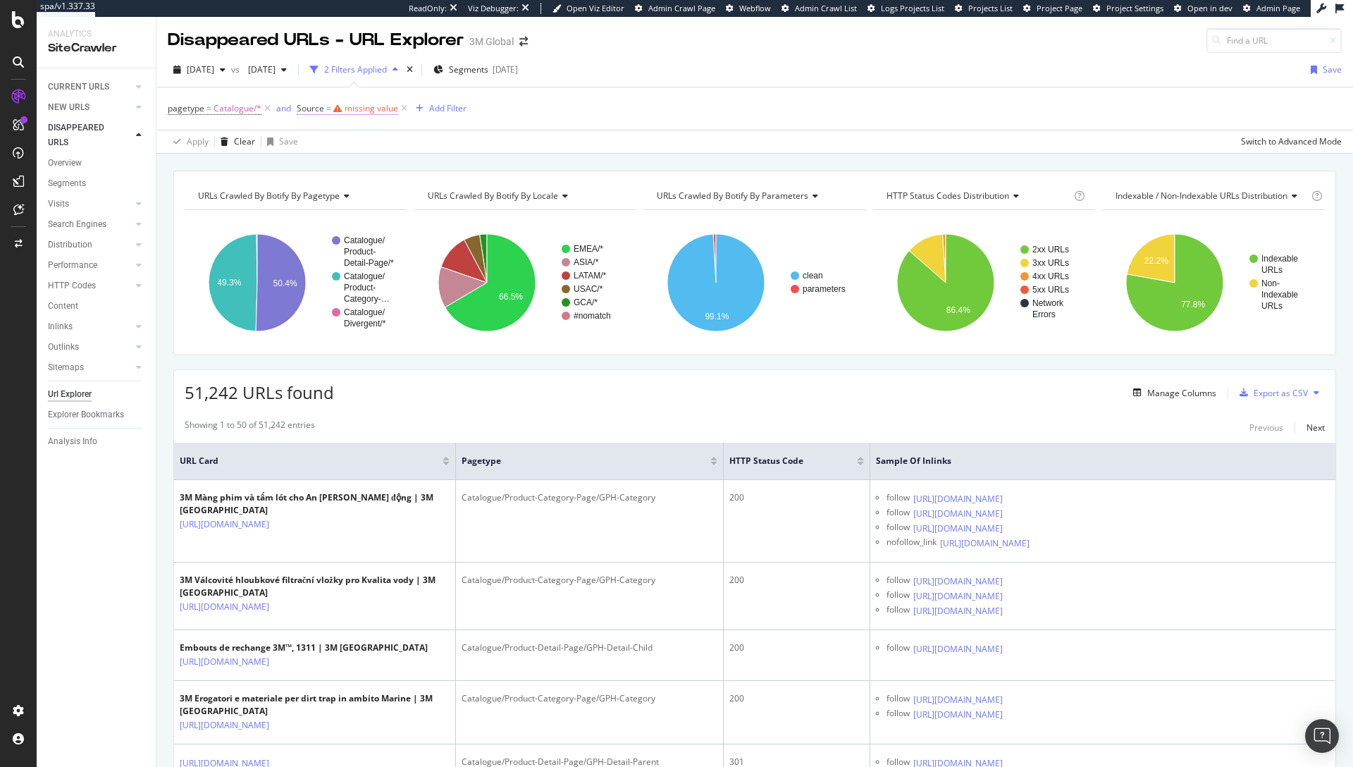
click at [362, 109] on div "missing value" at bounding box center [372, 108] width 54 height 12
click at [378, 145] on div "(mandatory)" at bounding box center [382, 141] width 49 height 12
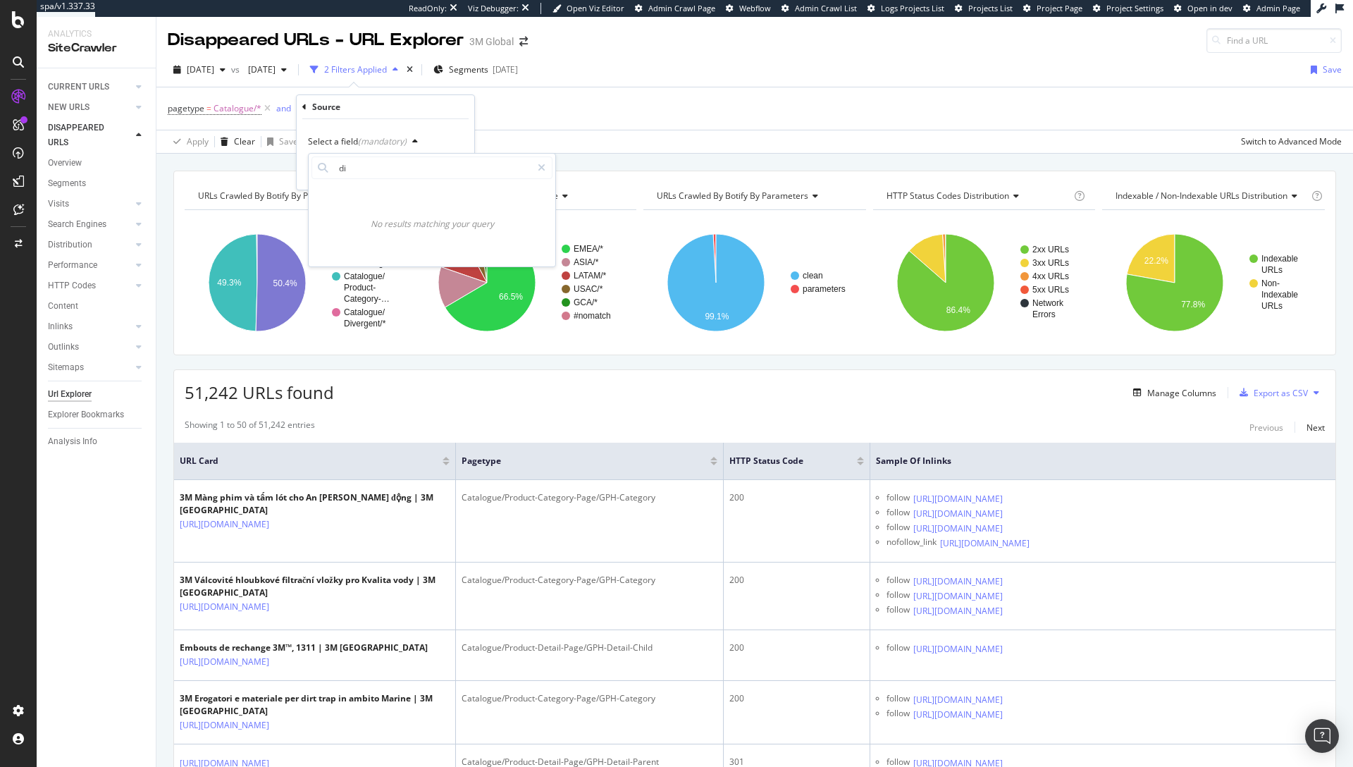
type input "d"
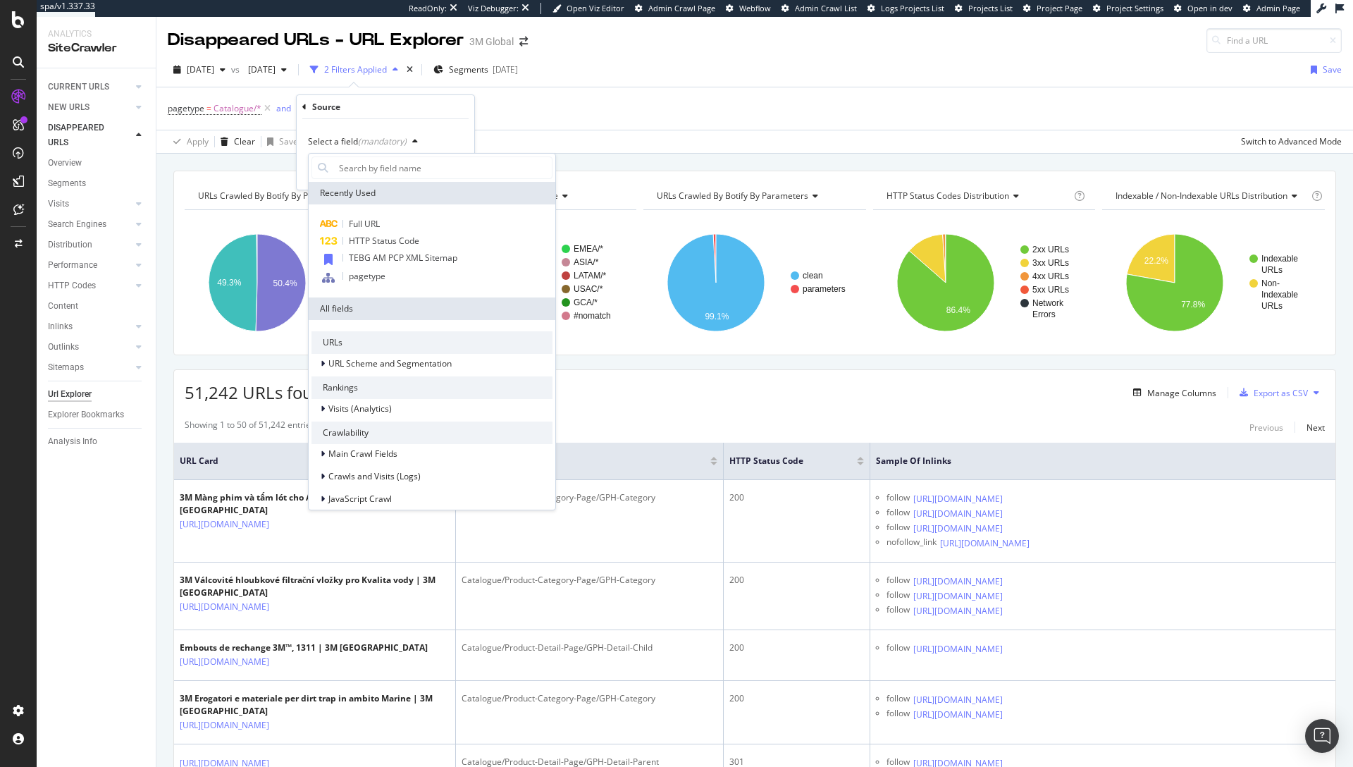
click at [561, 113] on div "pagetype = Catalogue/* and Source = missing value Add Filter" at bounding box center [755, 108] width 1174 height 42
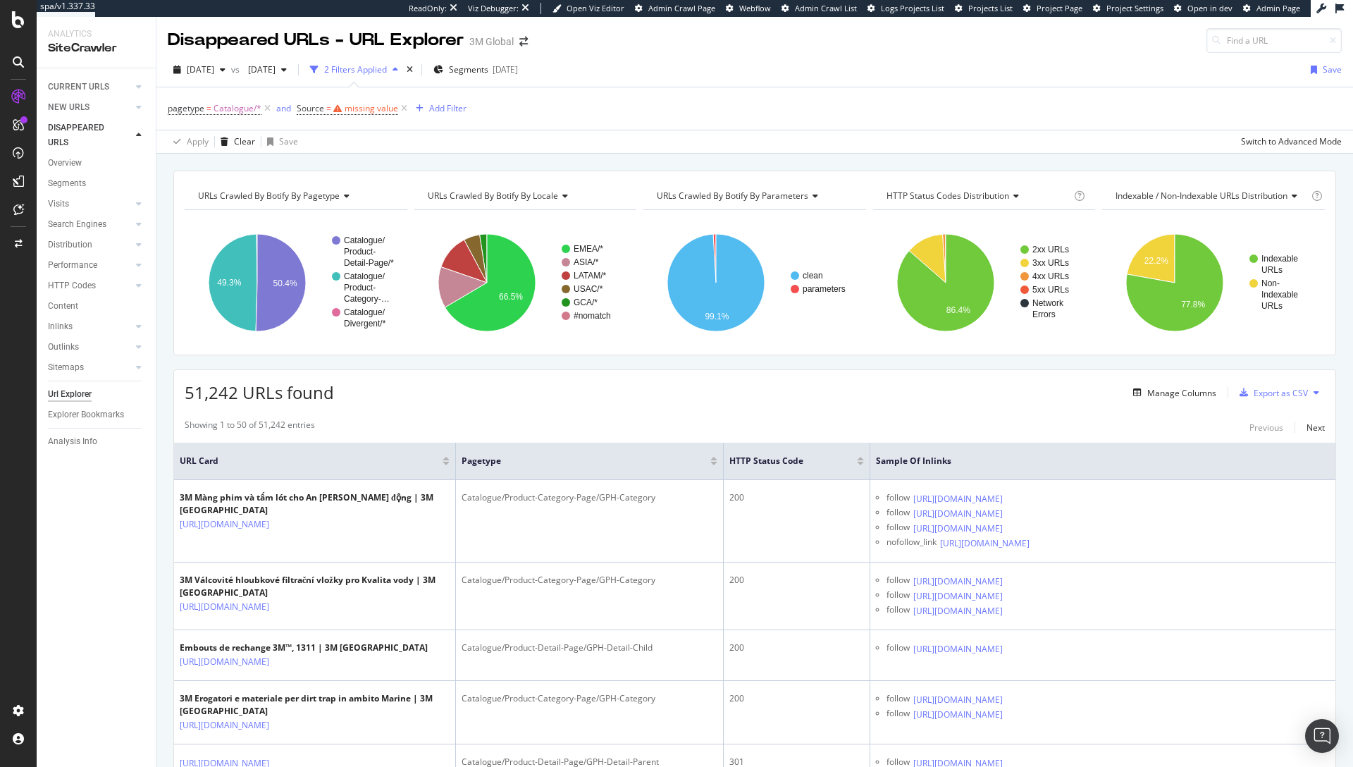
click at [760, 395] on div "51,242 URLs found Manage Columns Export as CSV" at bounding box center [755, 387] width 1162 height 35
click at [404, 107] on icon at bounding box center [404, 108] width 12 height 14
click at [307, 106] on div "Add Filter" at bounding box center [311, 108] width 37 height 12
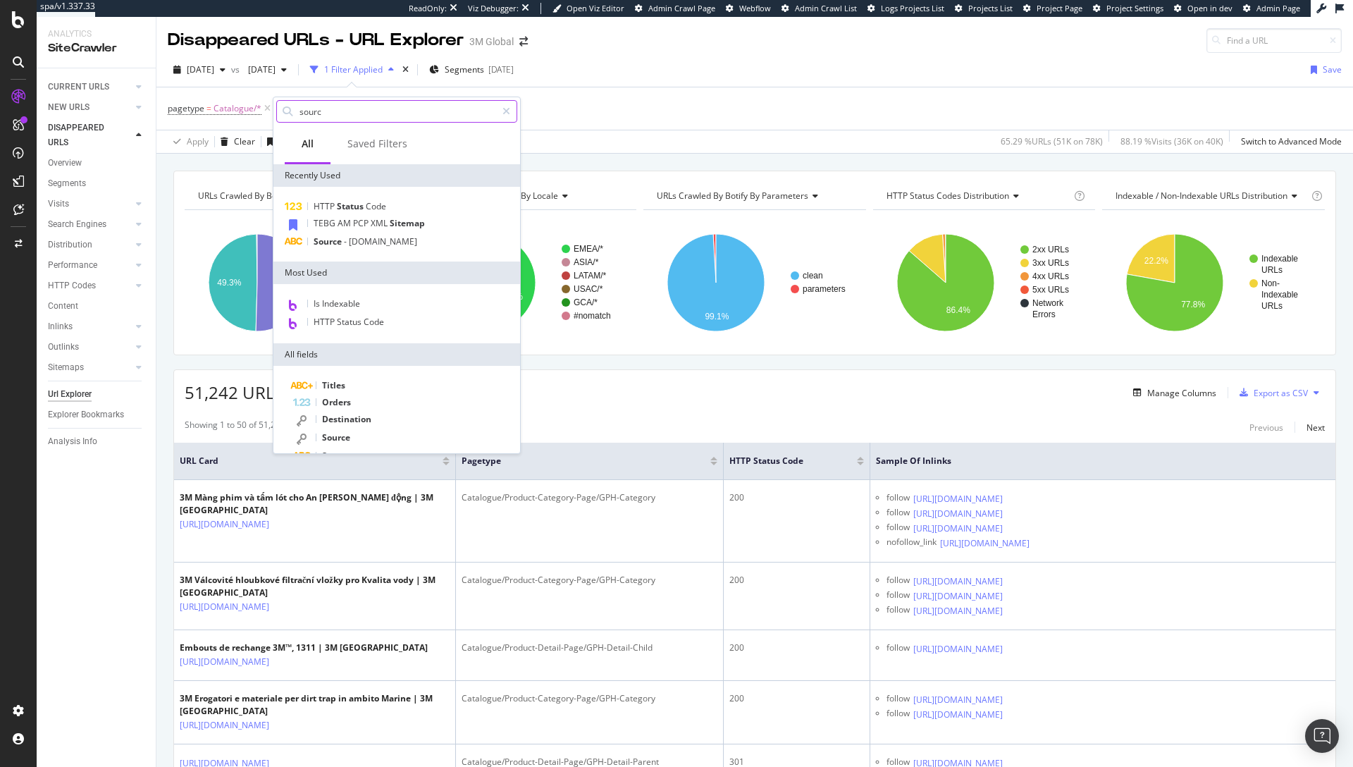
type input "source"
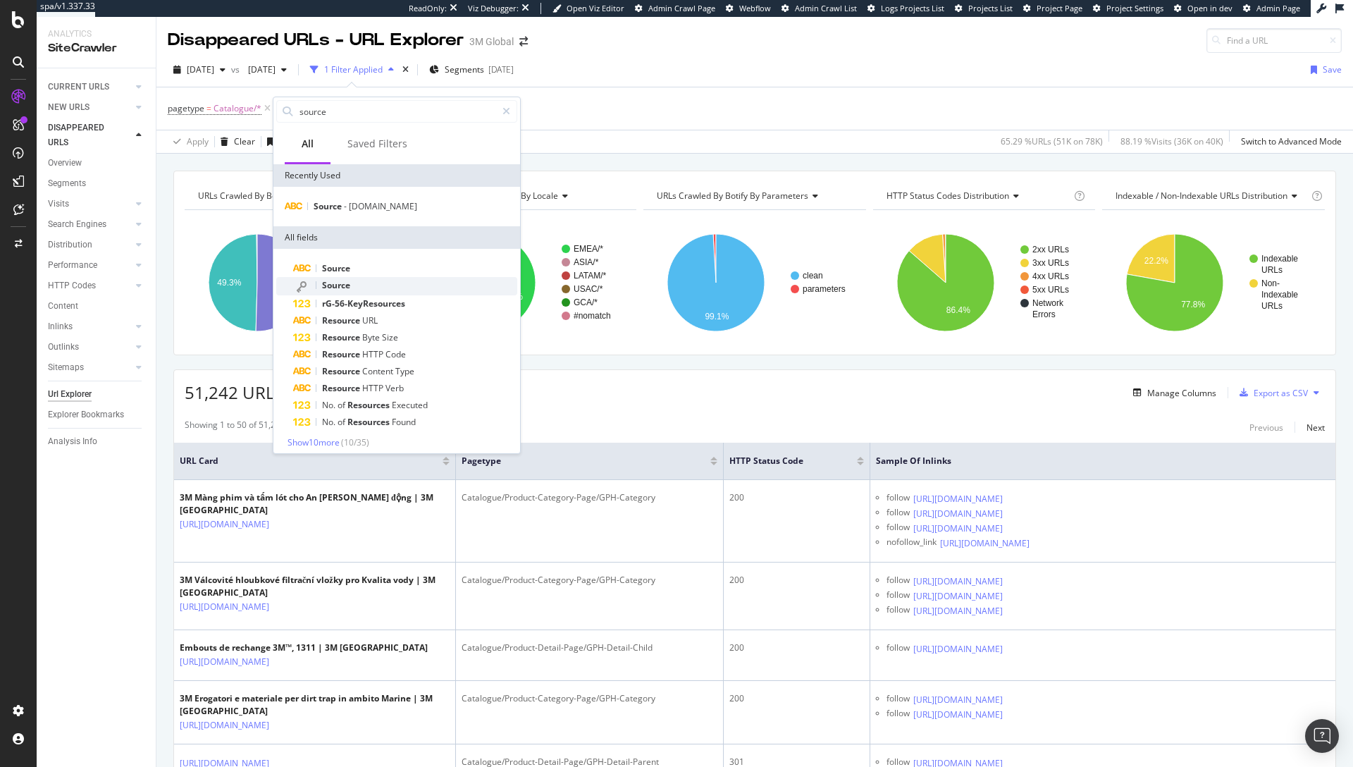
click at [375, 283] on div "Source" at bounding box center [405, 286] width 224 height 18
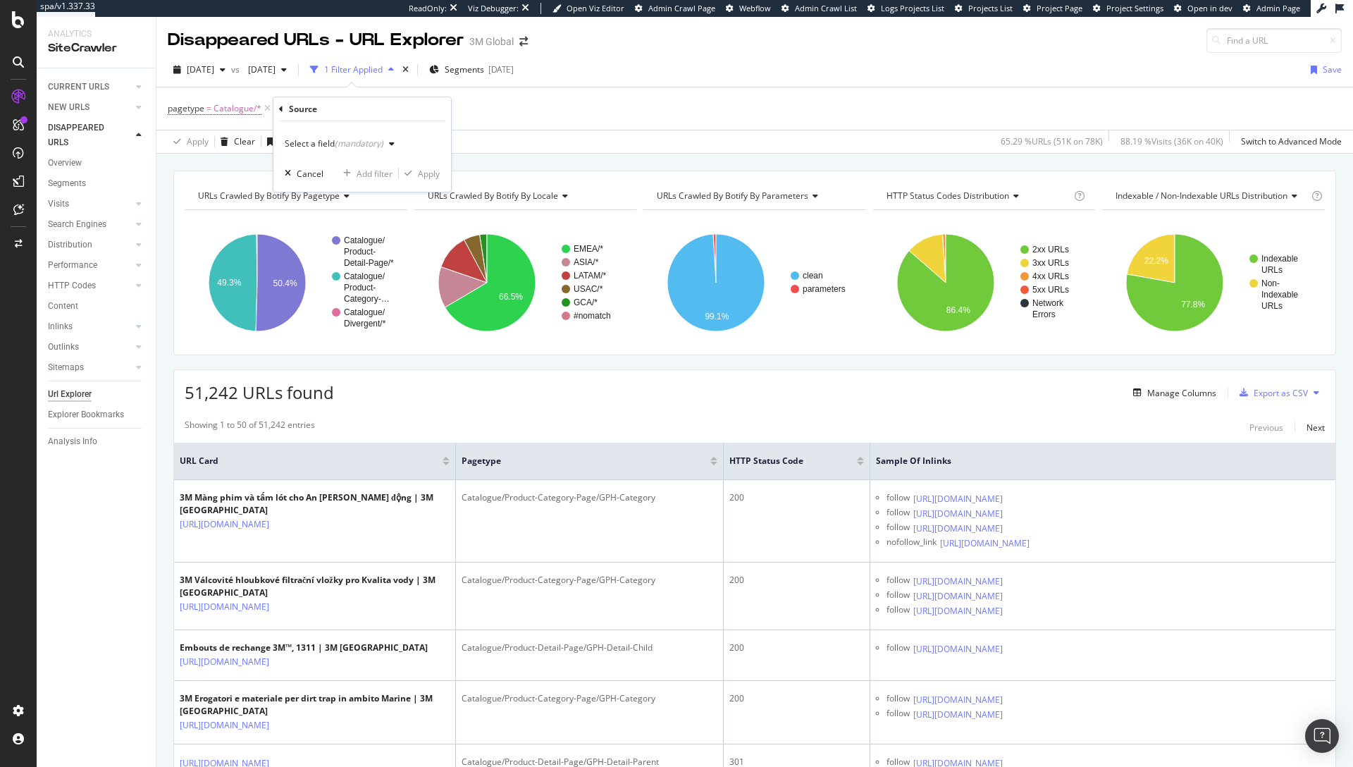
click at [338, 149] on div "Select a field (mandatory)" at bounding box center [343, 143] width 116 height 21
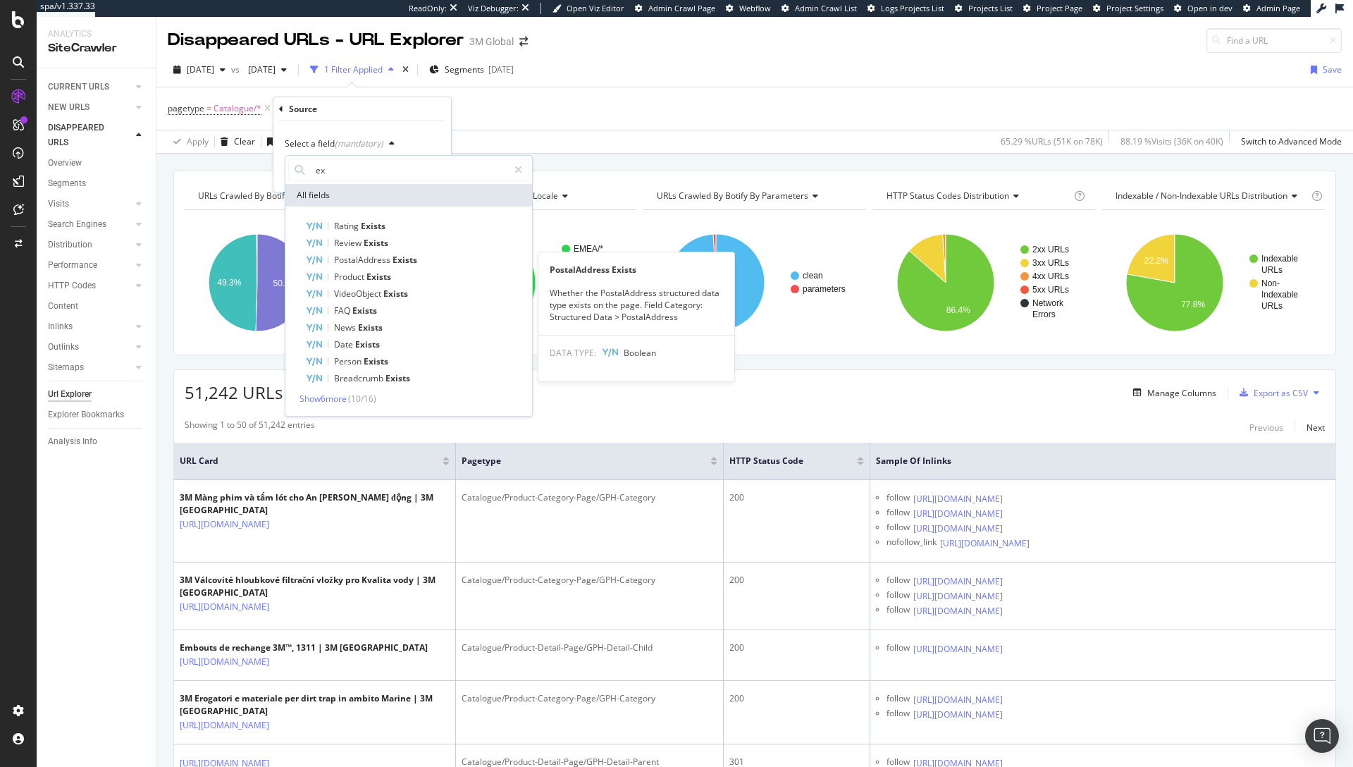
type input "e"
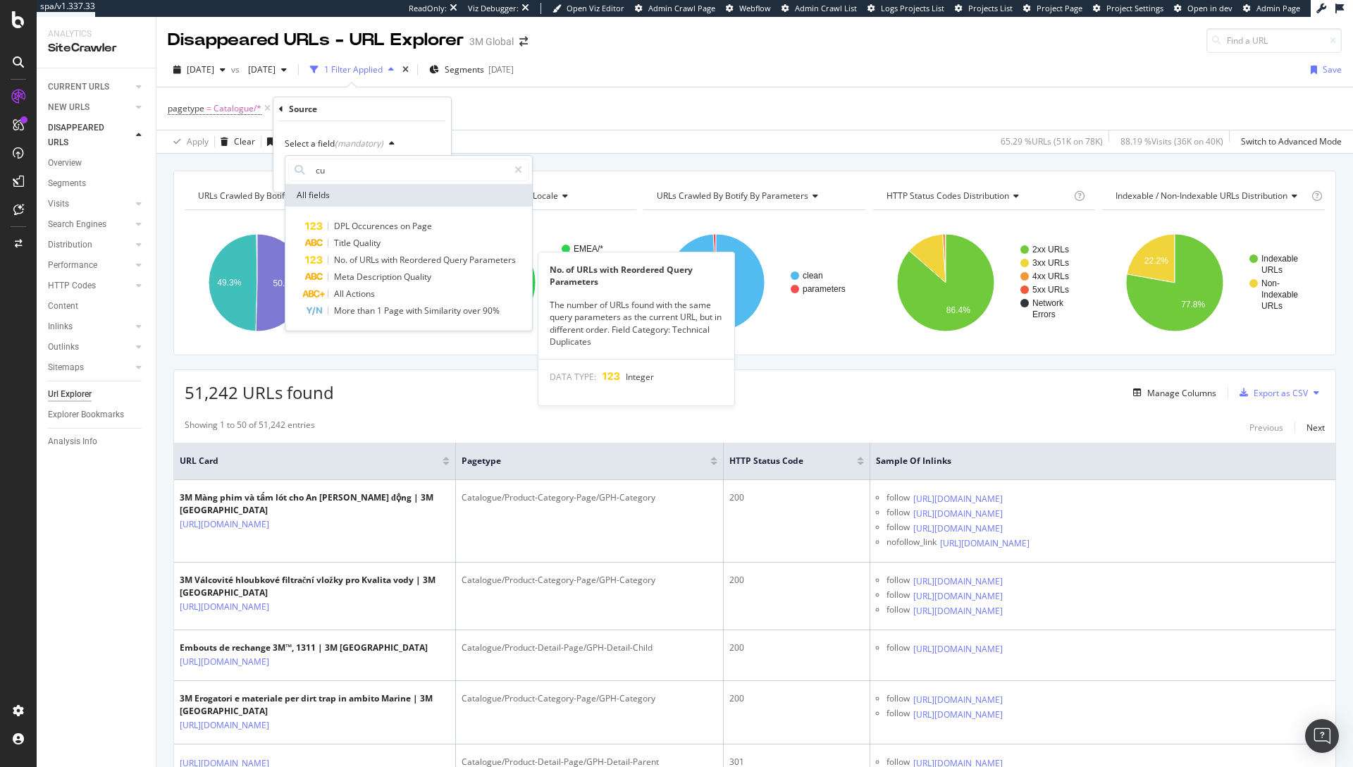
type input "c"
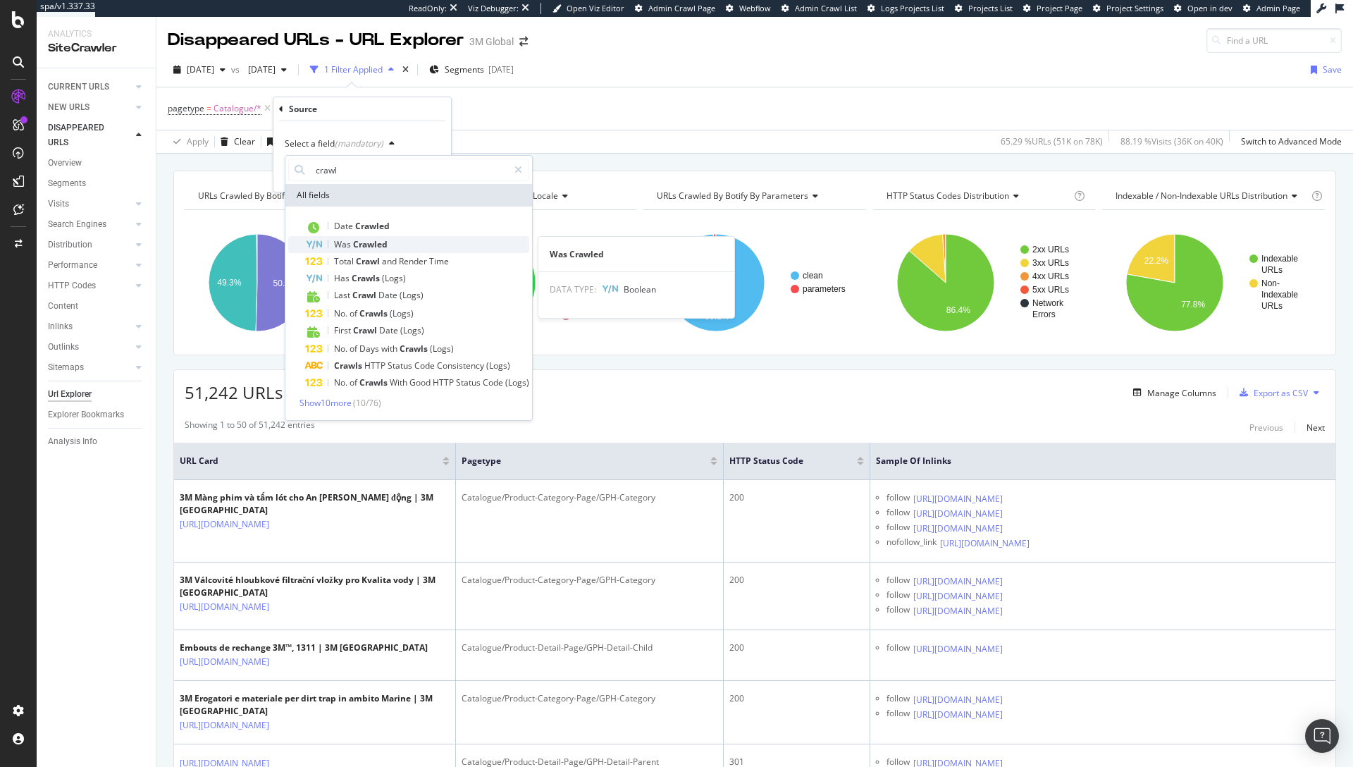
type input "crawl"
click at [367, 247] on span "Crawled" at bounding box center [370, 244] width 35 height 12
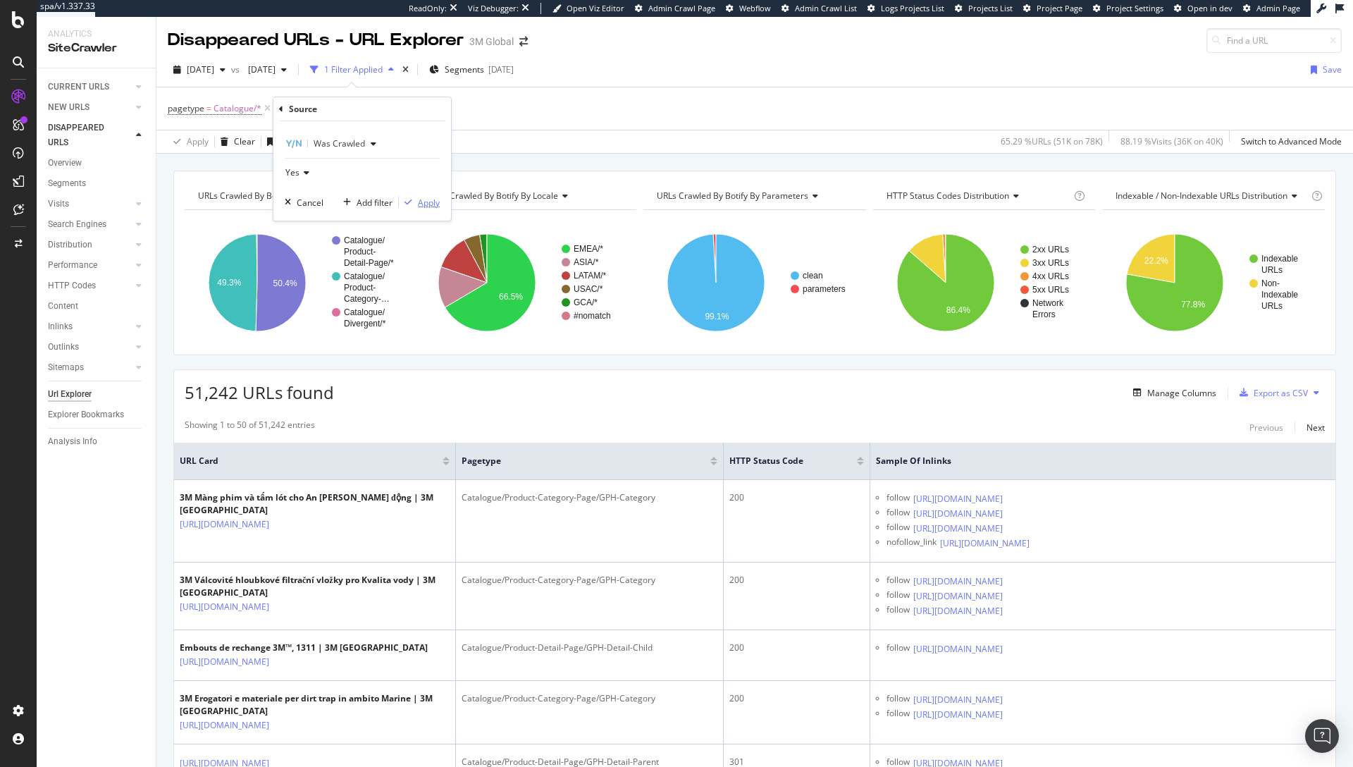
click at [426, 203] on div "Apply" at bounding box center [429, 203] width 22 height 12
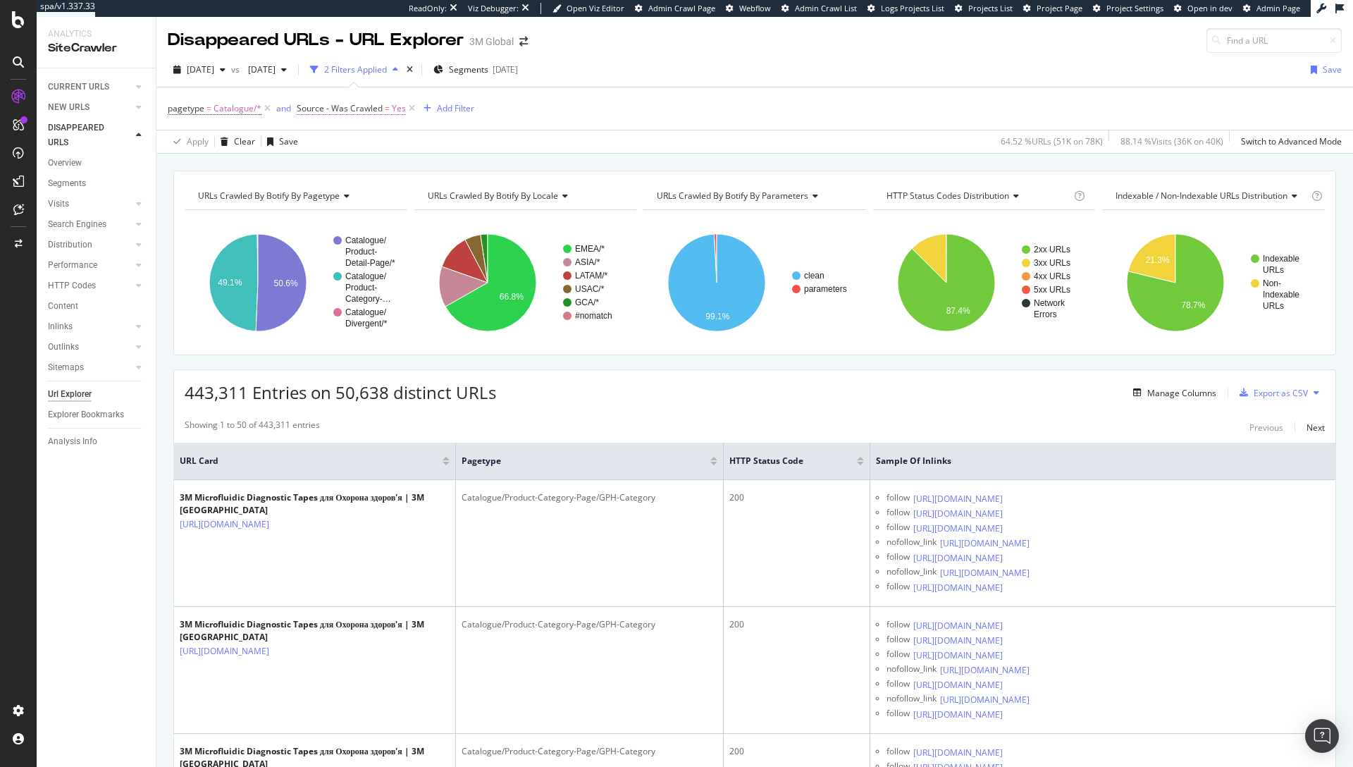
click at [395, 111] on span "Yes" at bounding box center [399, 109] width 14 height 20
click at [602, 152] on div "Apply Clear Save 64.52 % URLs ( 51K on 78K ) 88.14 % Visits ( 36K on 40K ) Swit…" at bounding box center [754, 141] width 1197 height 23
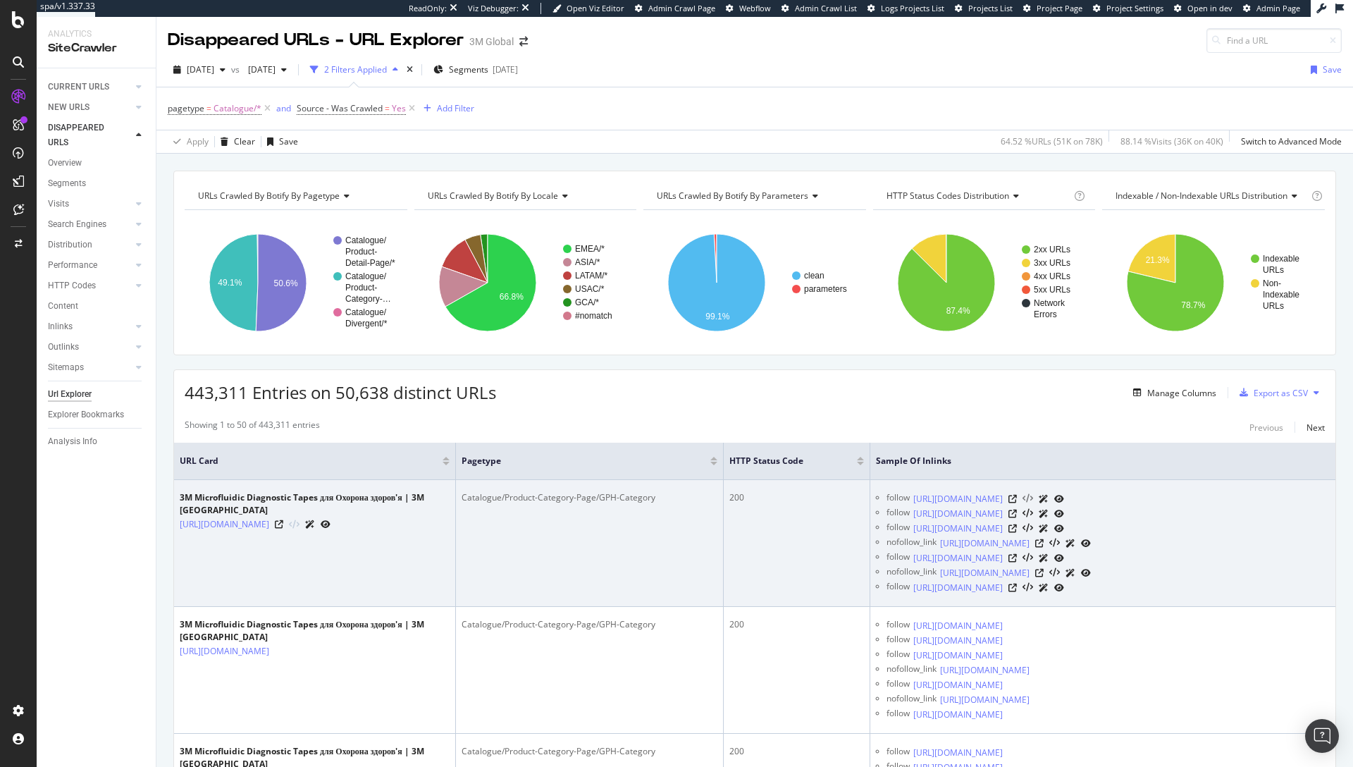
click at [1033, 504] on icon at bounding box center [1028, 499] width 11 height 10
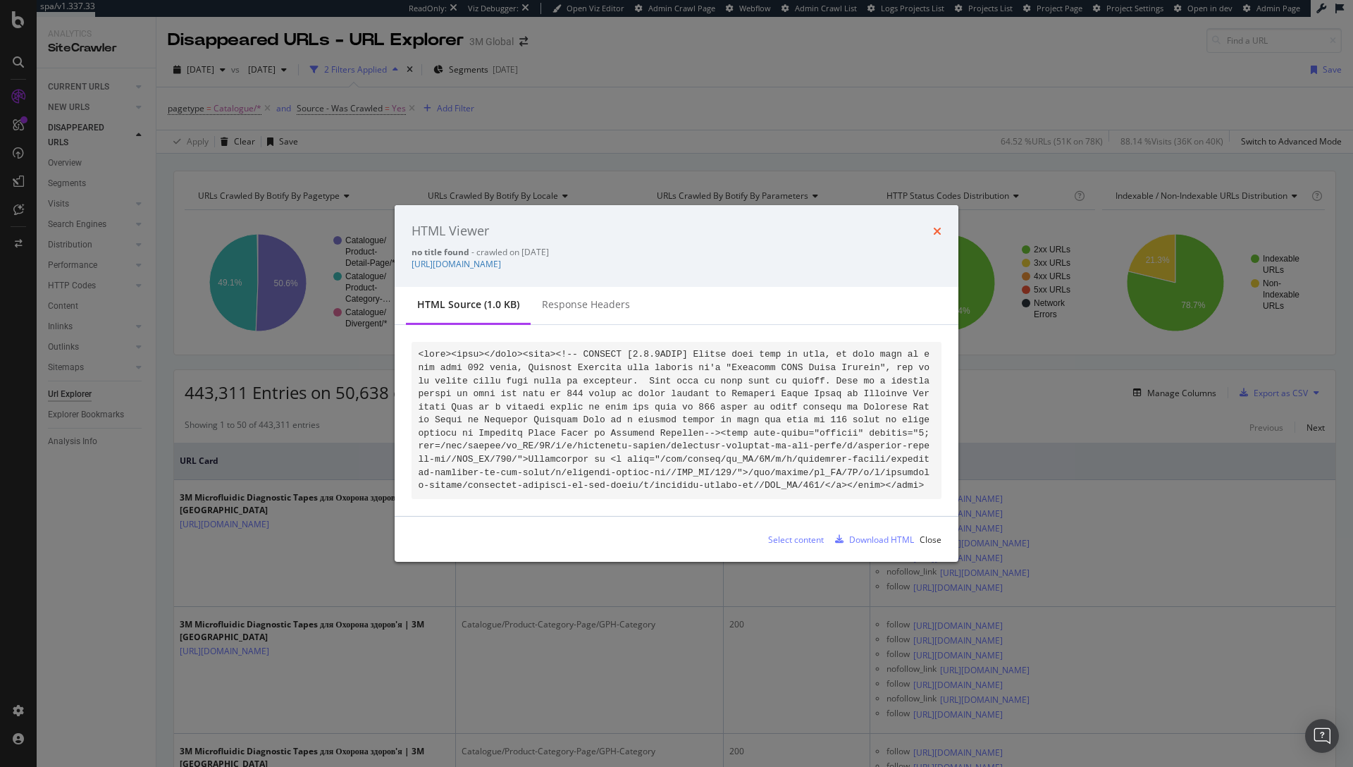
click at [933, 231] on icon "times" at bounding box center [937, 231] width 8 height 11
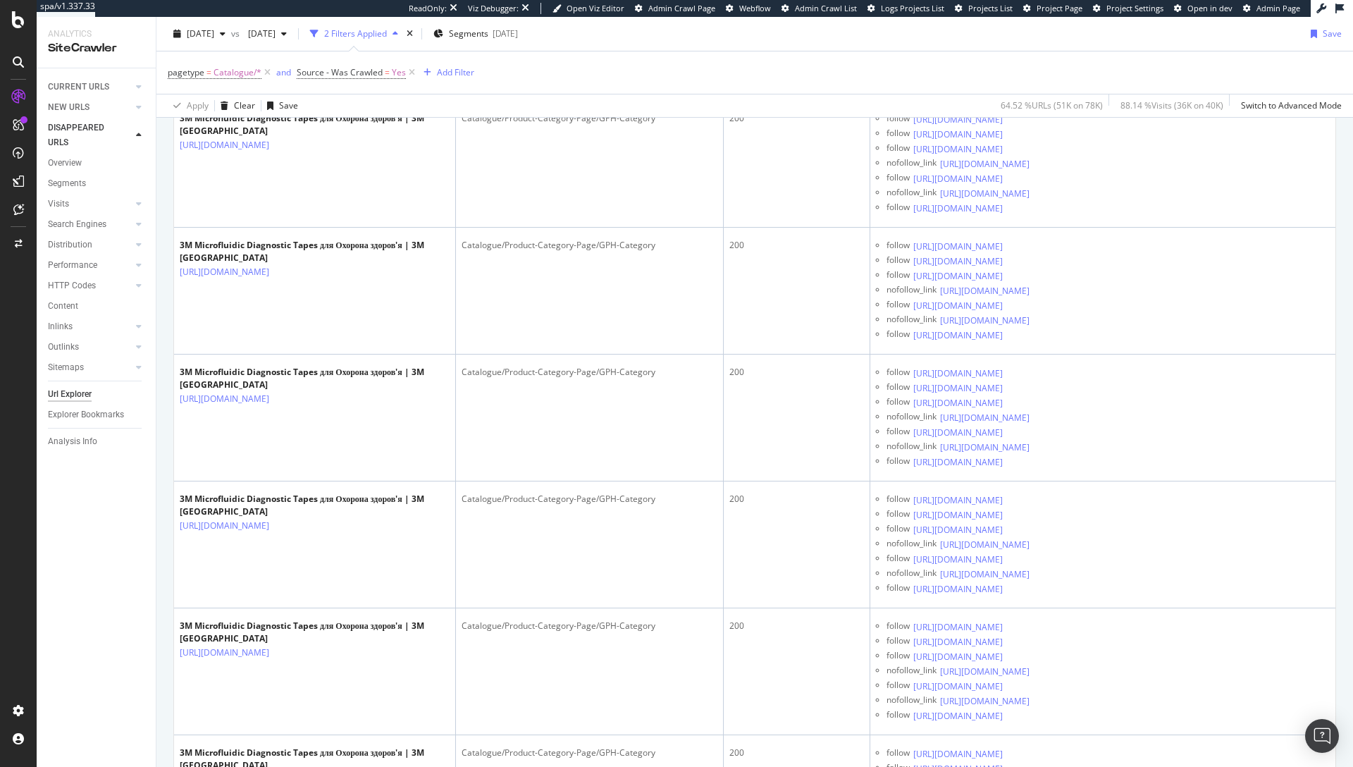
scroll to position [332, 0]
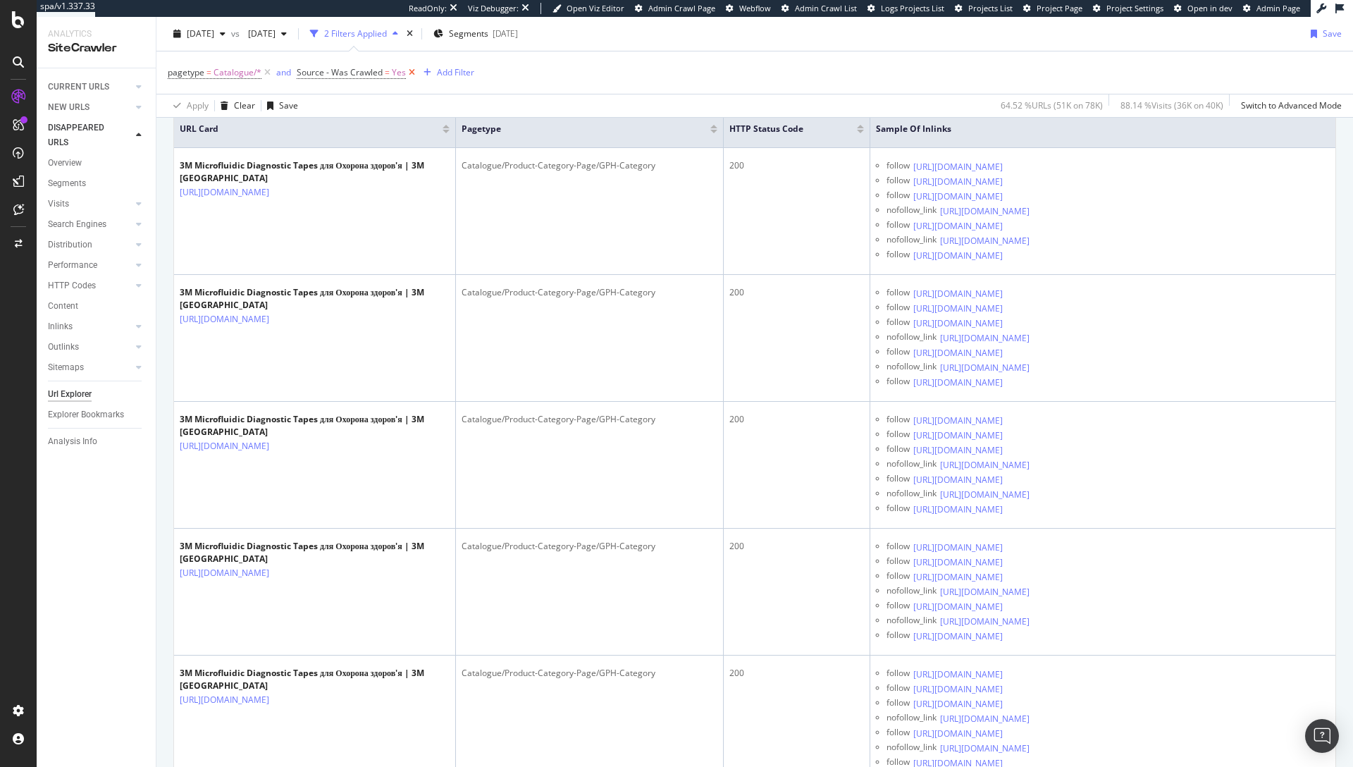
click at [407, 70] on icon at bounding box center [412, 73] width 12 height 14
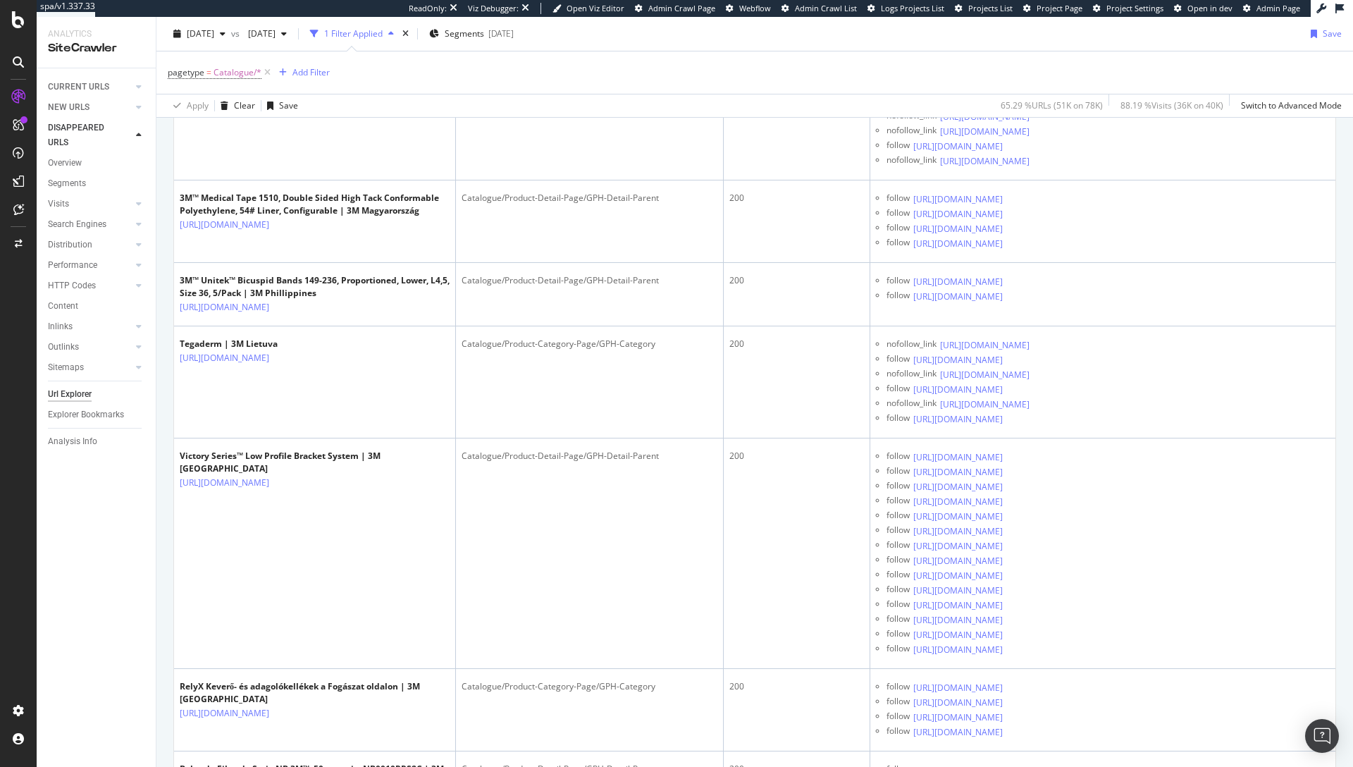
scroll to position [1453, 0]
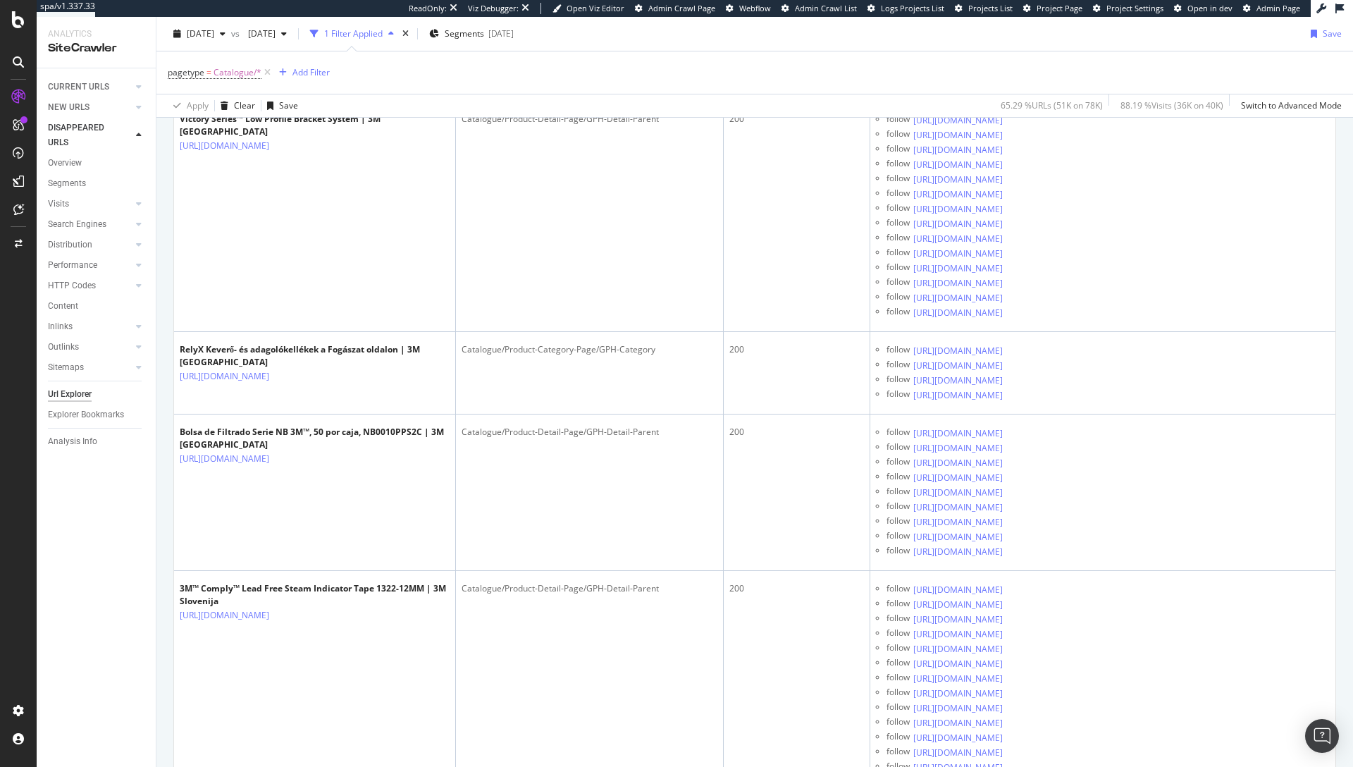
click at [283, 25] on icon at bounding box center [279, 21] width 8 height 8
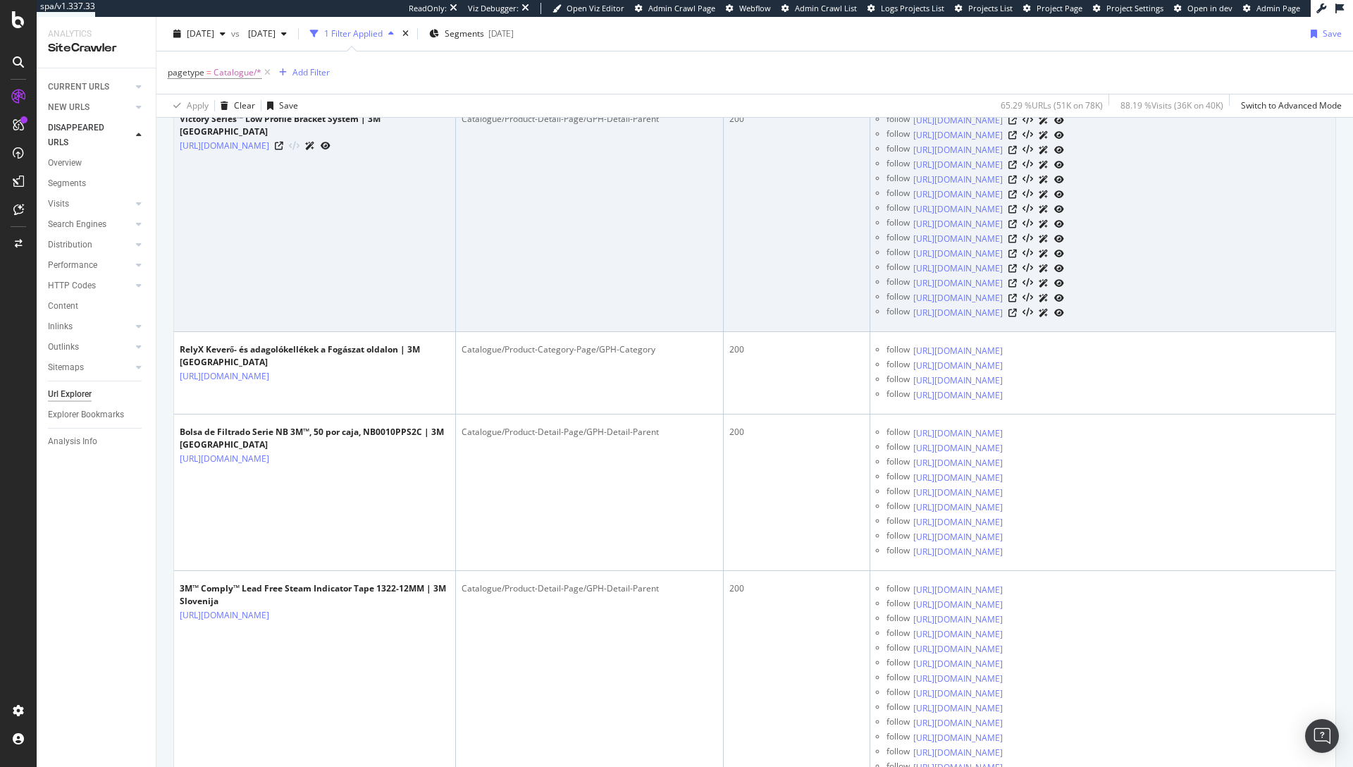
click at [331, 153] on div at bounding box center [303, 145] width 56 height 15
click at [283, 150] on icon at bounding box center [279, 146] width 8 height 8
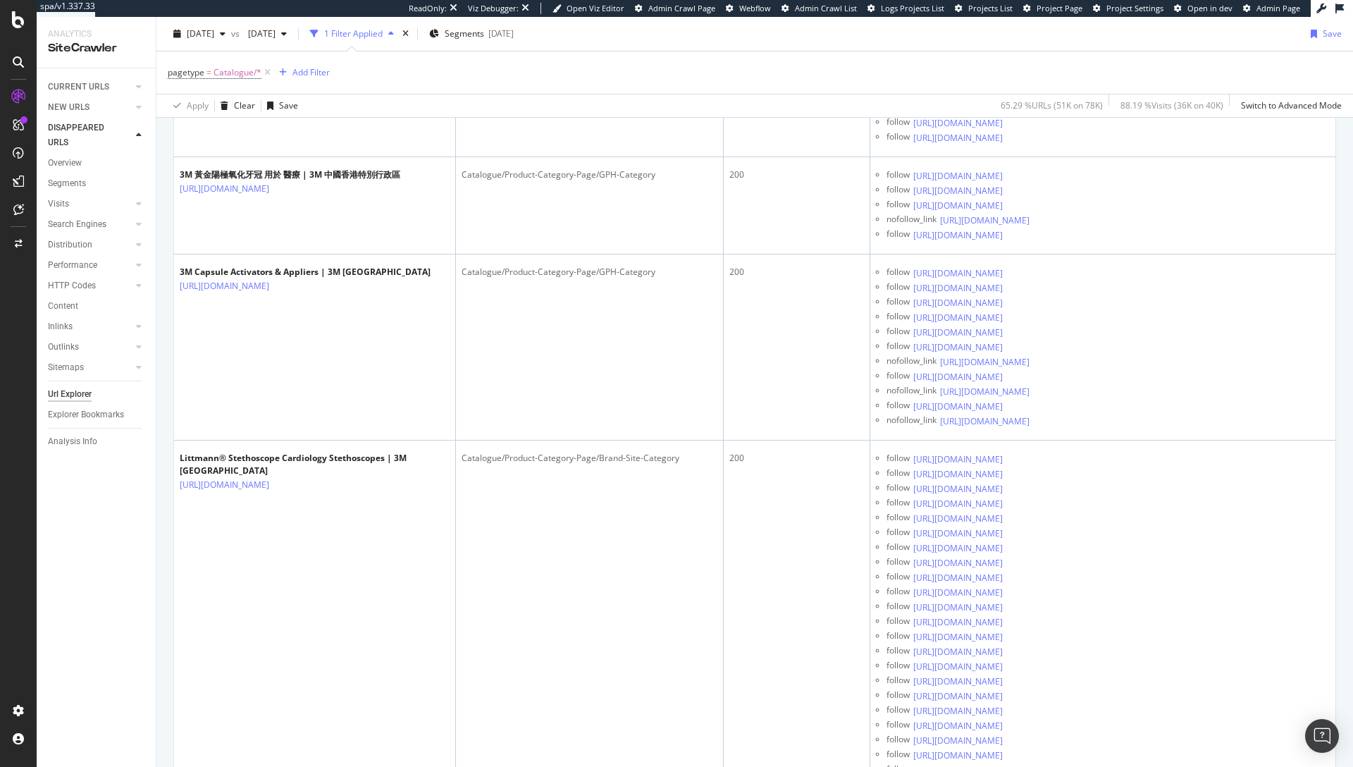
scroll to position [2656, 0]
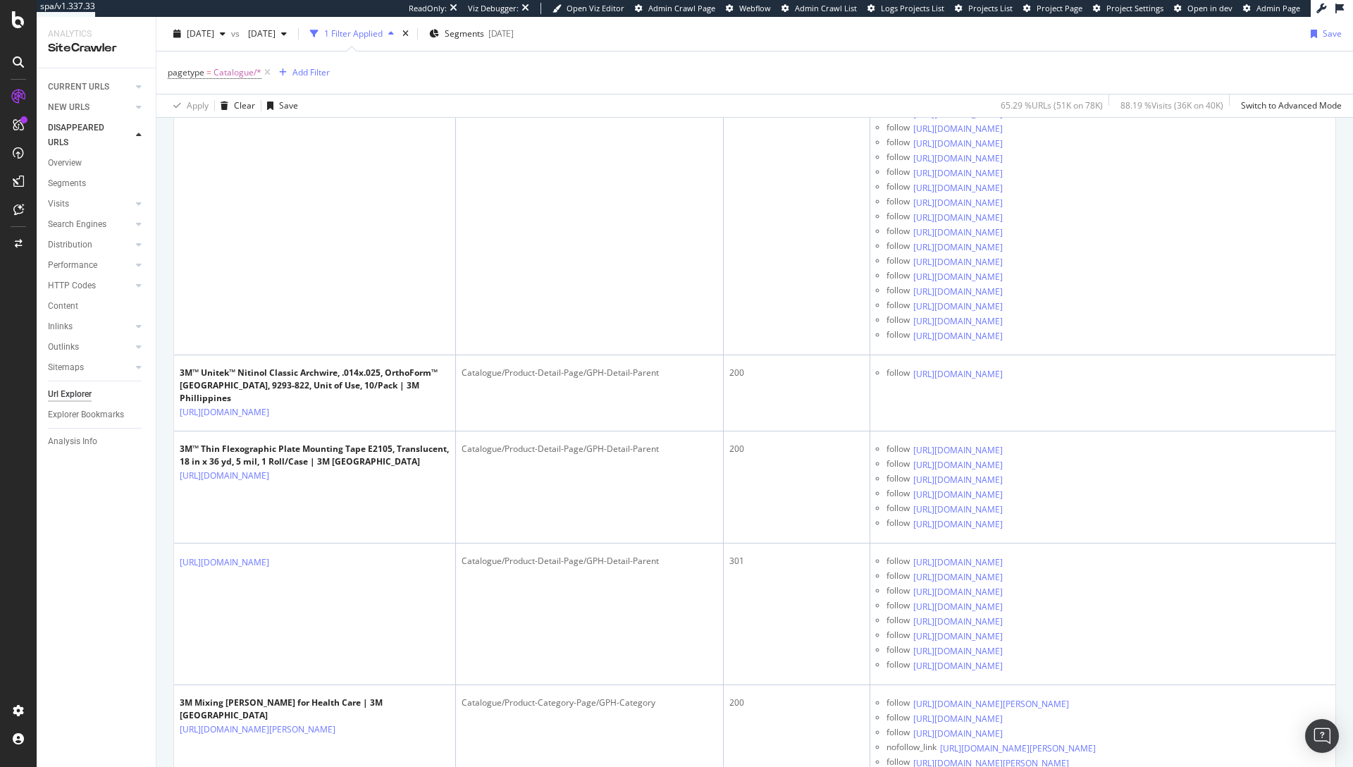
scroll to position [3382, 0]
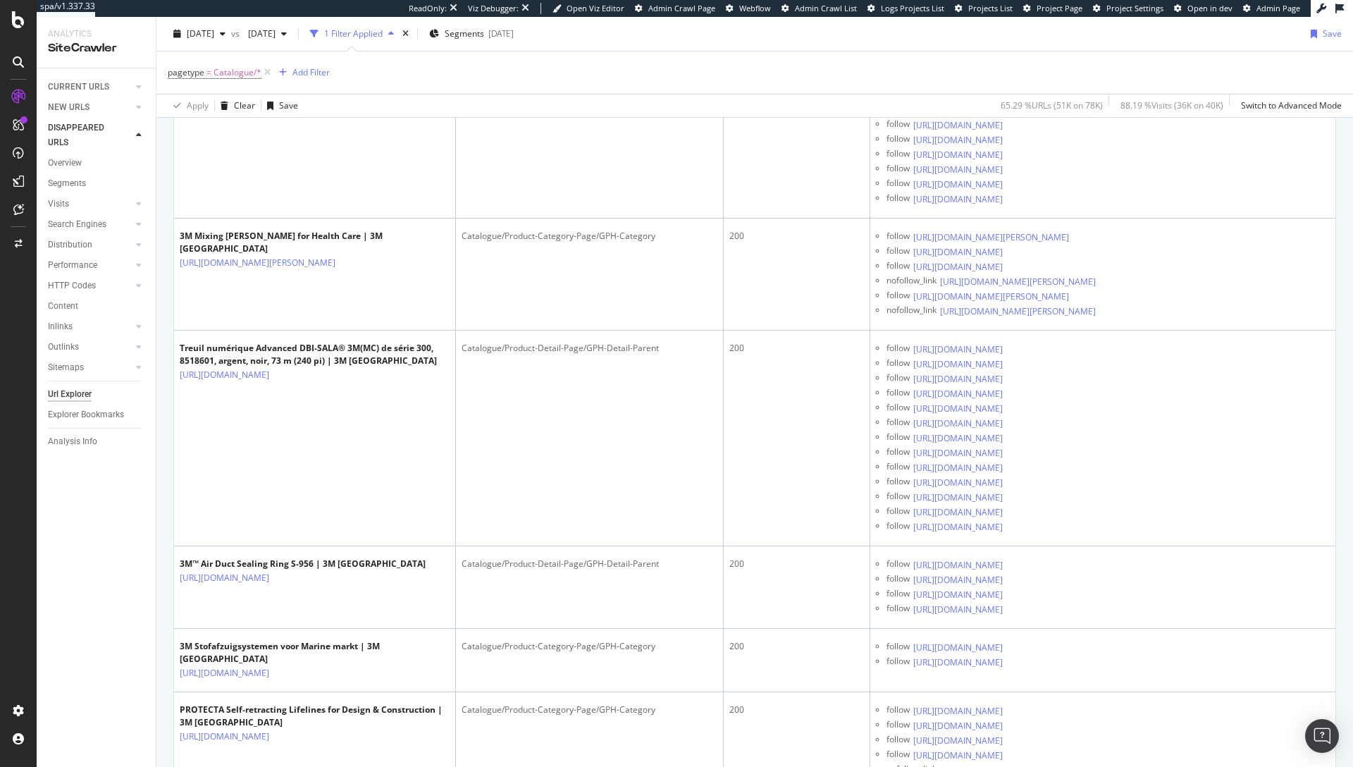
scroll to position [3773, 0]
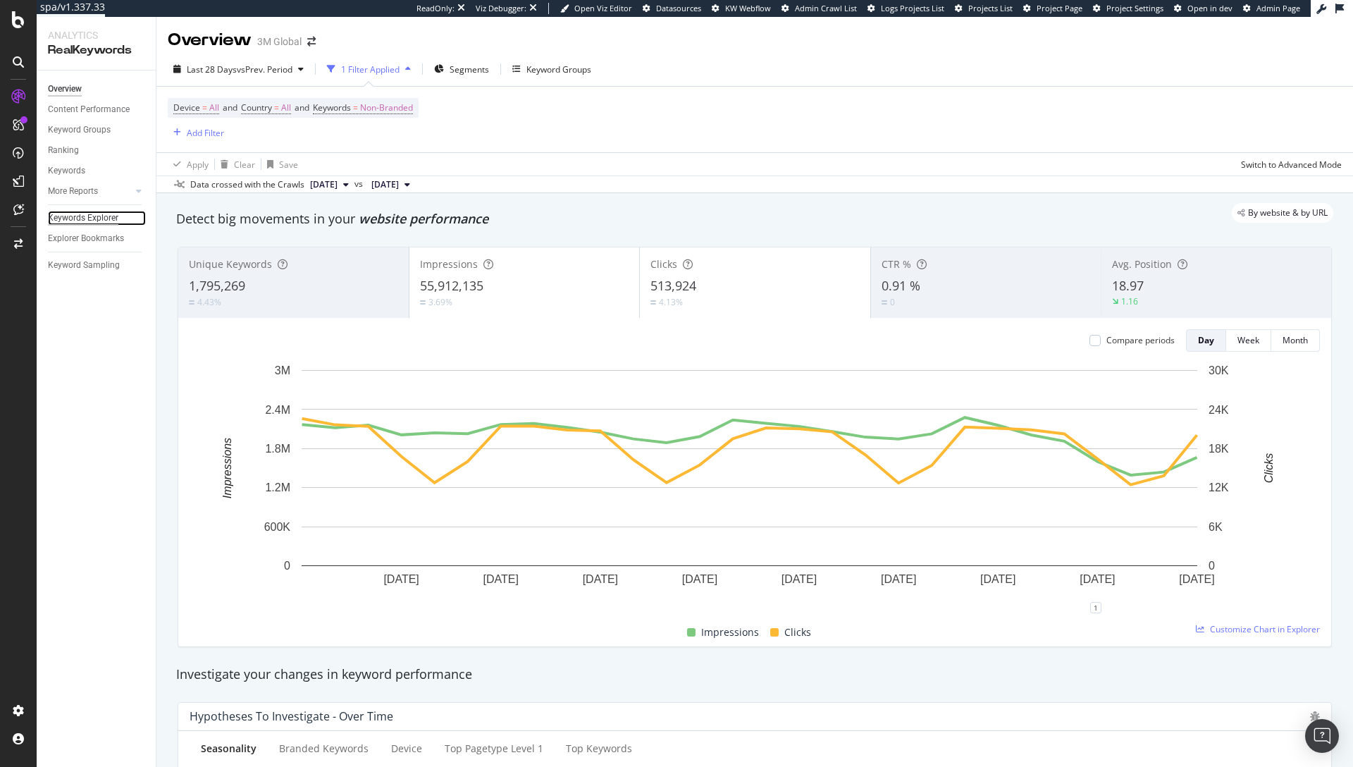
click at [94, 216] on div "Keywords Explorer" at bounding box center [83, 218] width 70 height 15
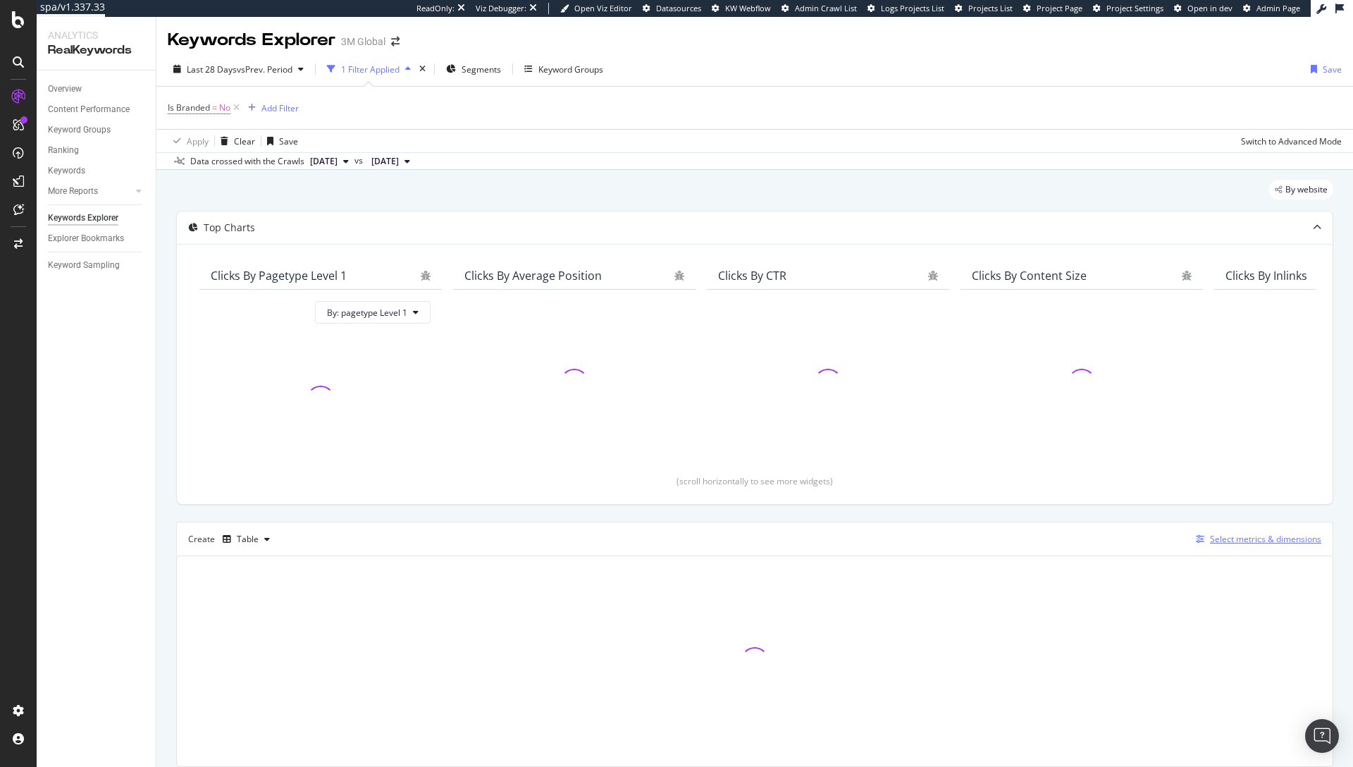
click at [1242, 538] on div "Select metrics & dimensions" at bounding box center [1265, 539] width 111 height 12
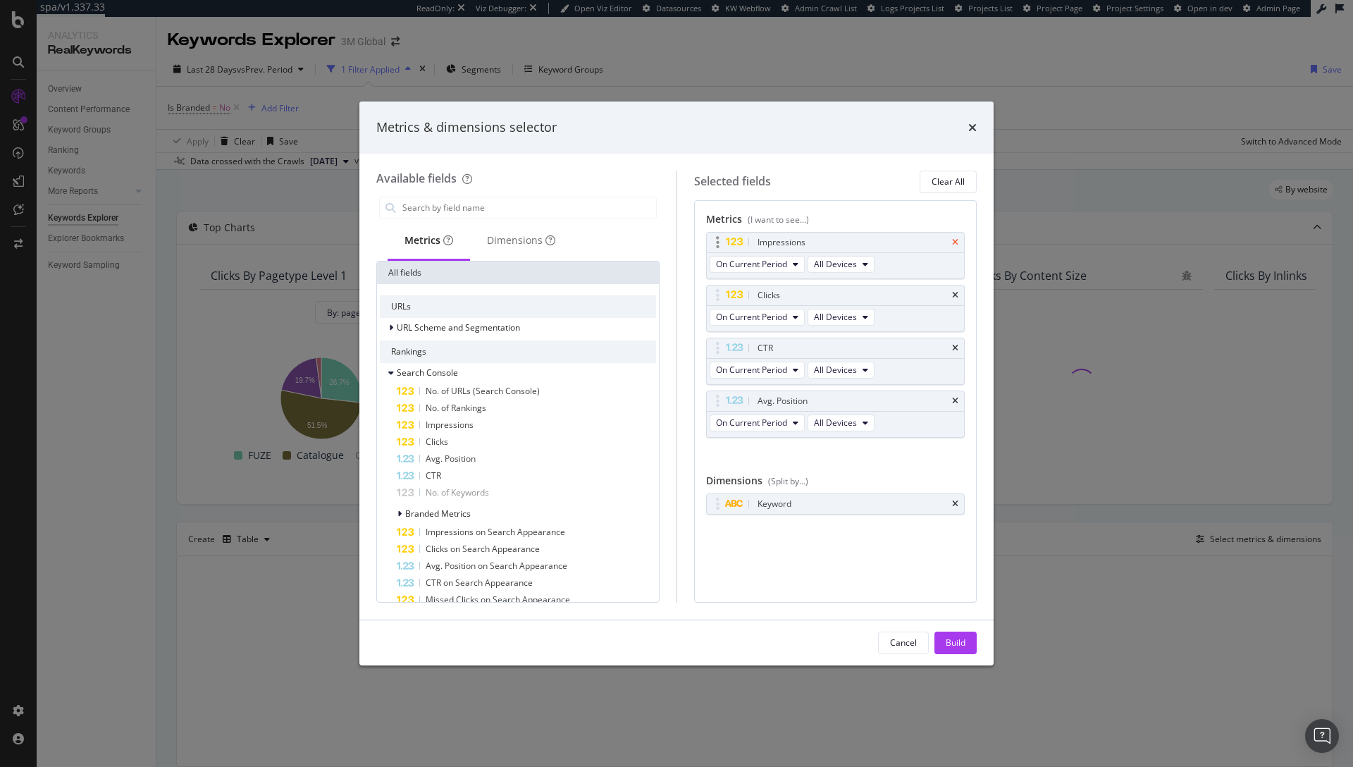
click at [957, 240] on icon "times" at bounding box center [955, 242] width 6 height 8
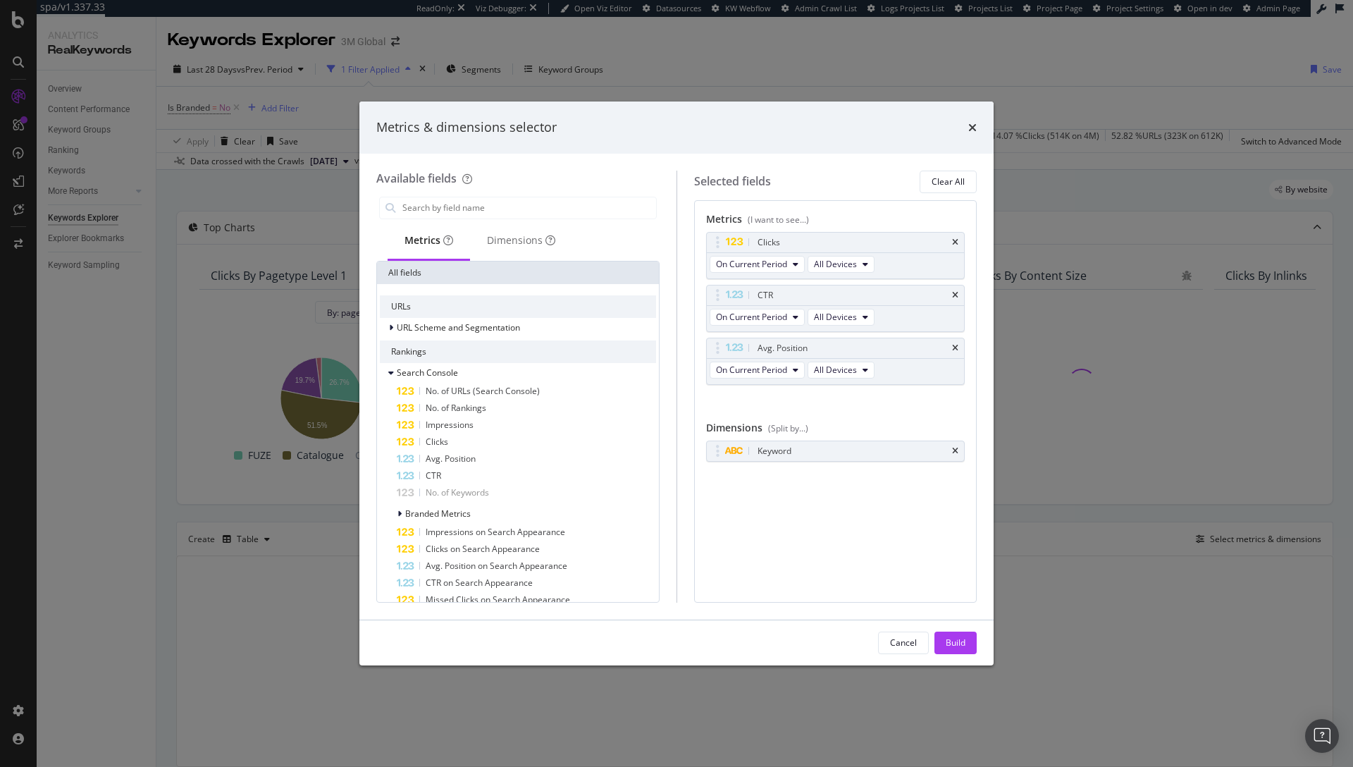
click at [957, 240] on icon "times" at bounding box center [955, 242] width 6 height 8
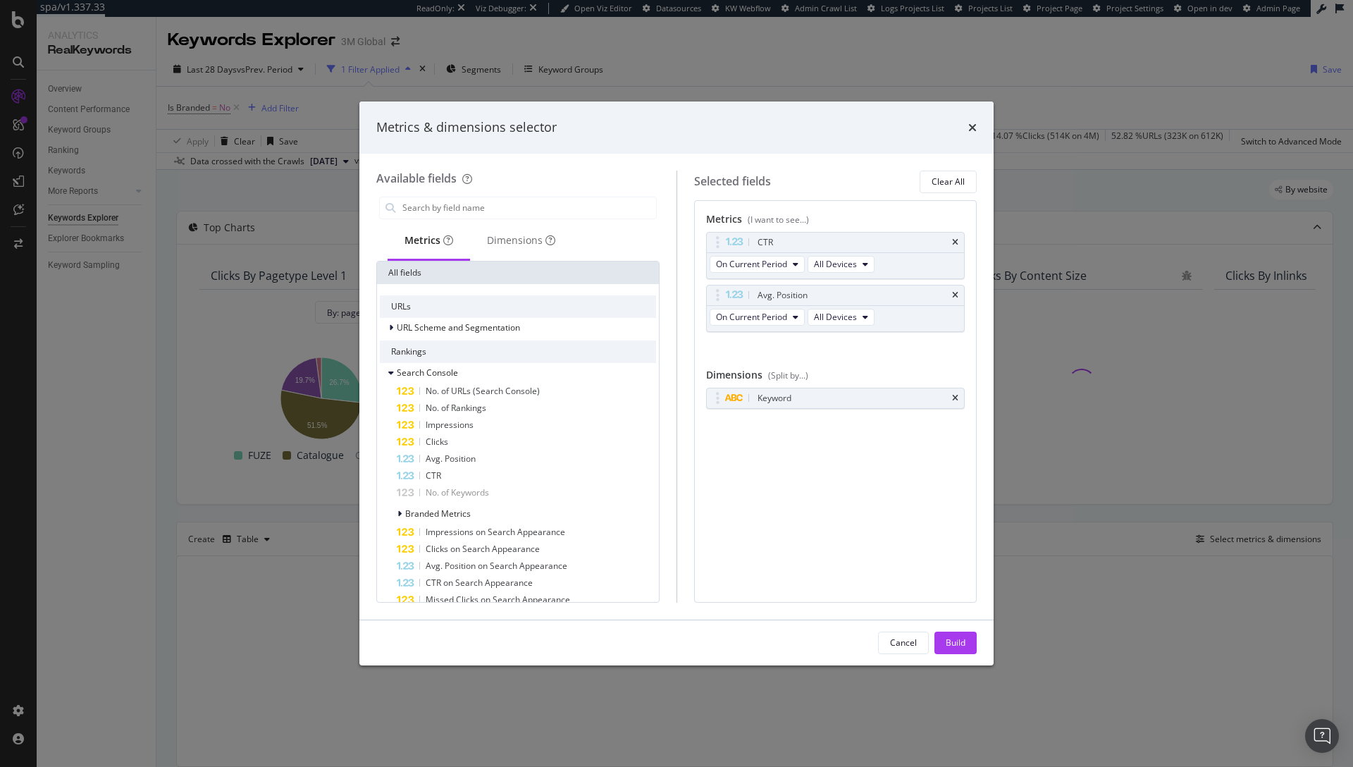
click at [957, 240] on icon "times" at bounding box center [955, 242] width 6 height 8
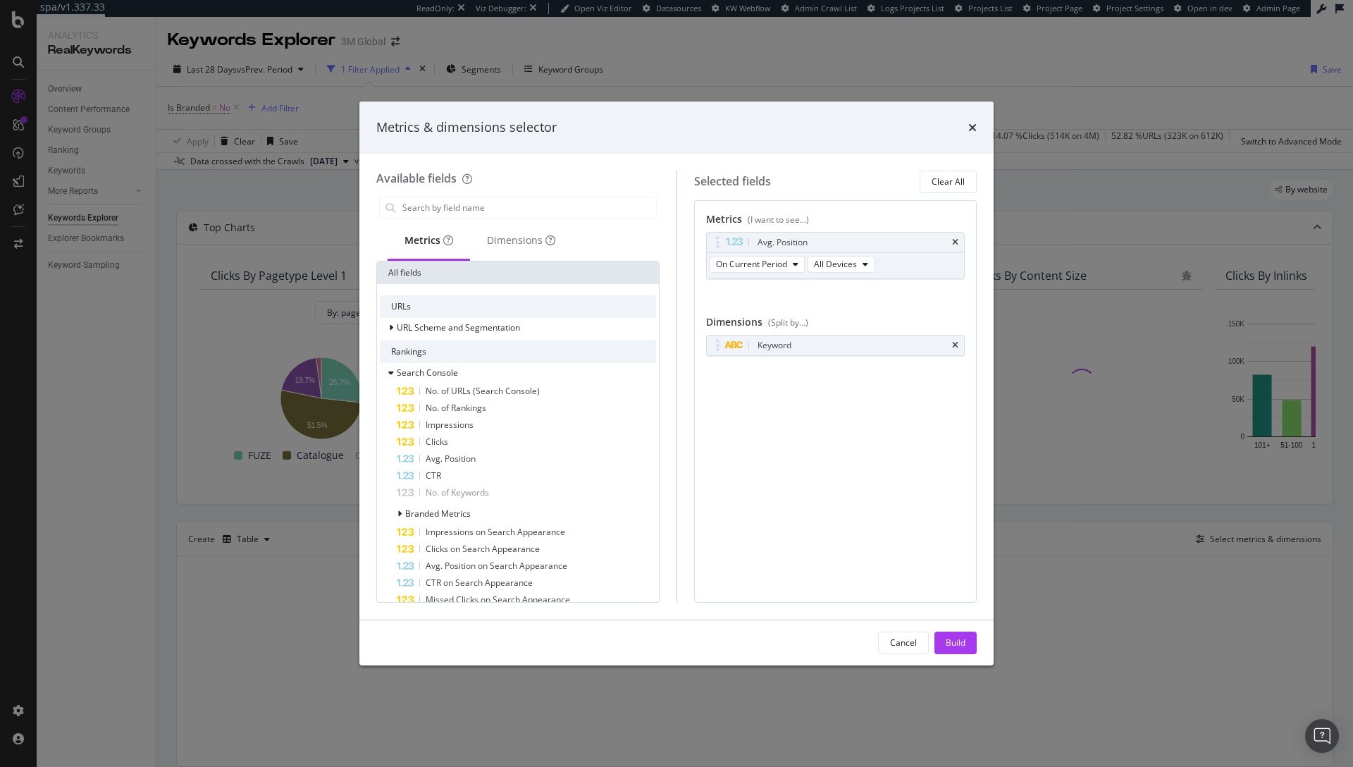
click at [957, 240] on icon "times" at bounding box center [955, 242] width 6 height 8
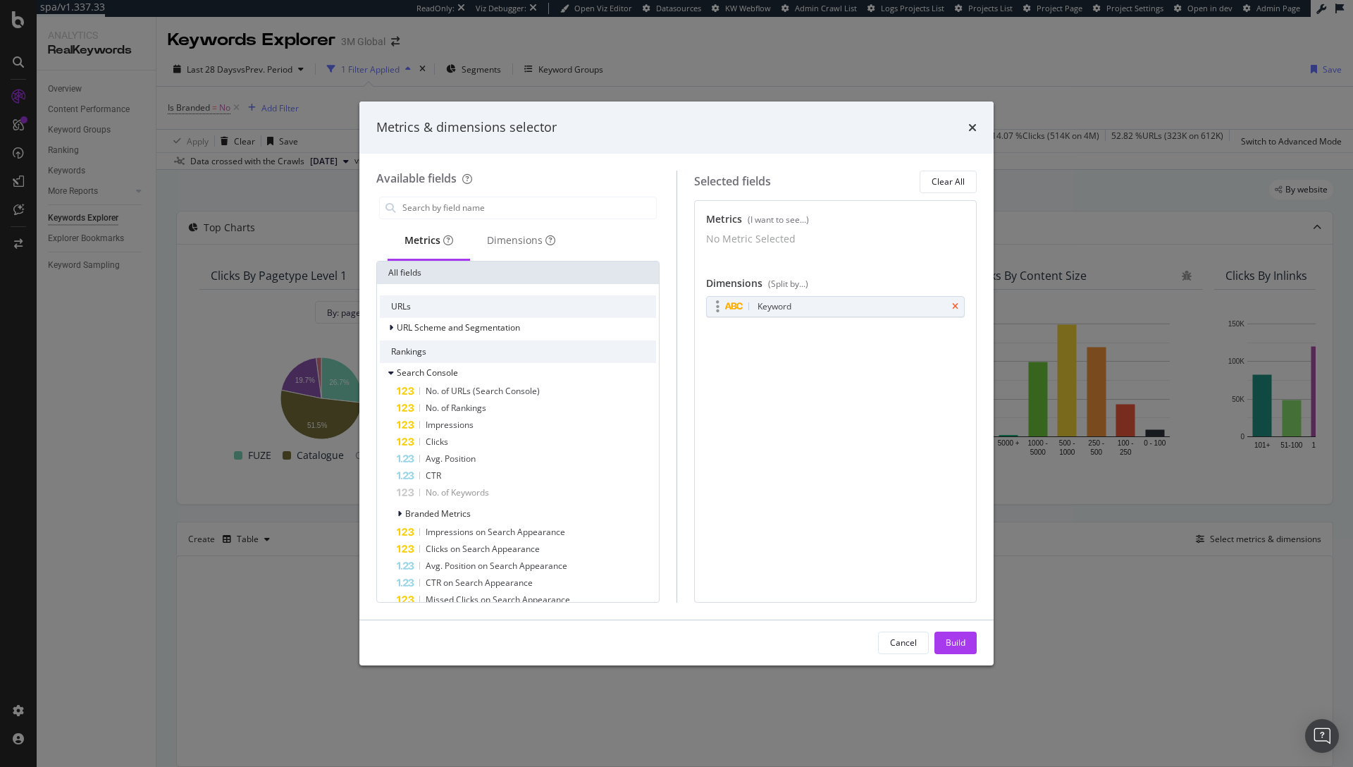
click at [957, 311] on icon "times" at bounding box center [955, 306] width 6 height 8
click at [455, 217] on input "modal" at bounding box center [528, 207] width 255 height 21
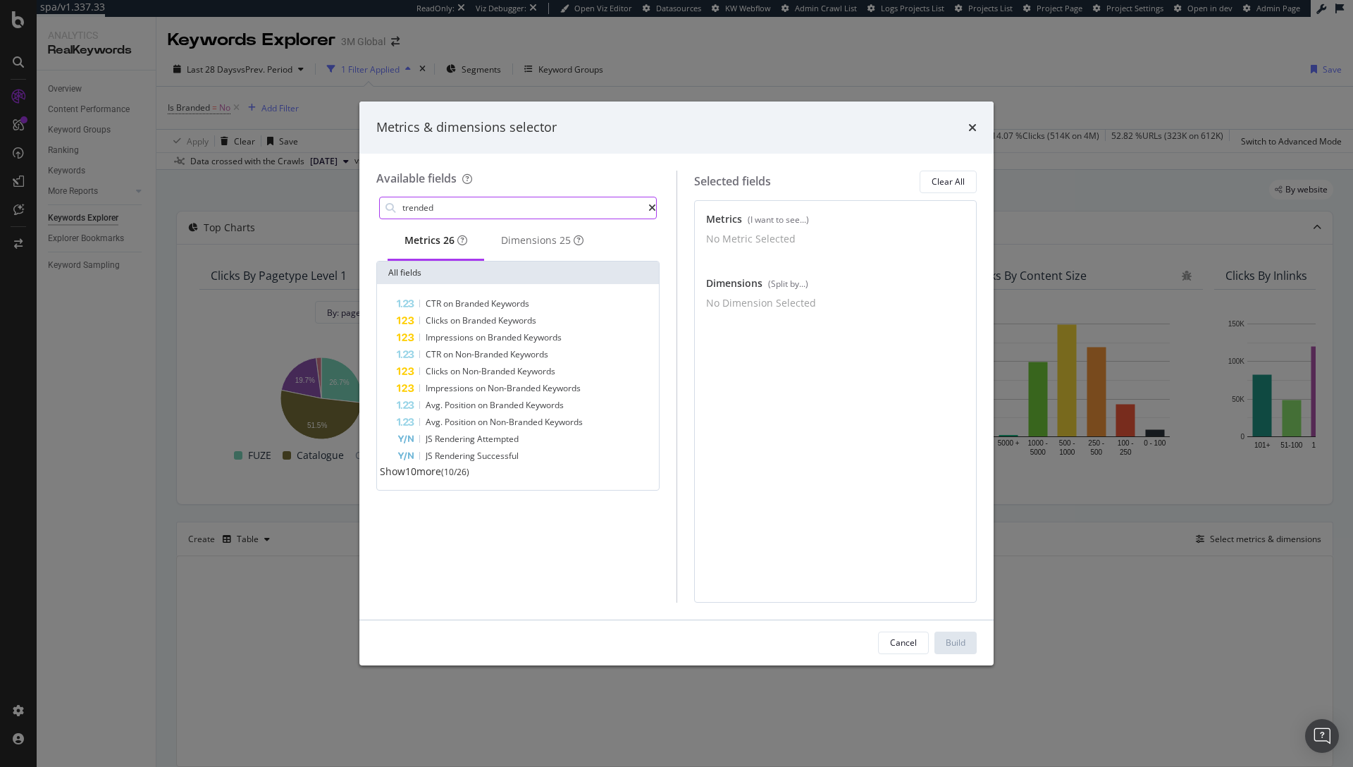
click at [455, 217] on input "trended" at bounding box center [524, 207] width 247 height 21
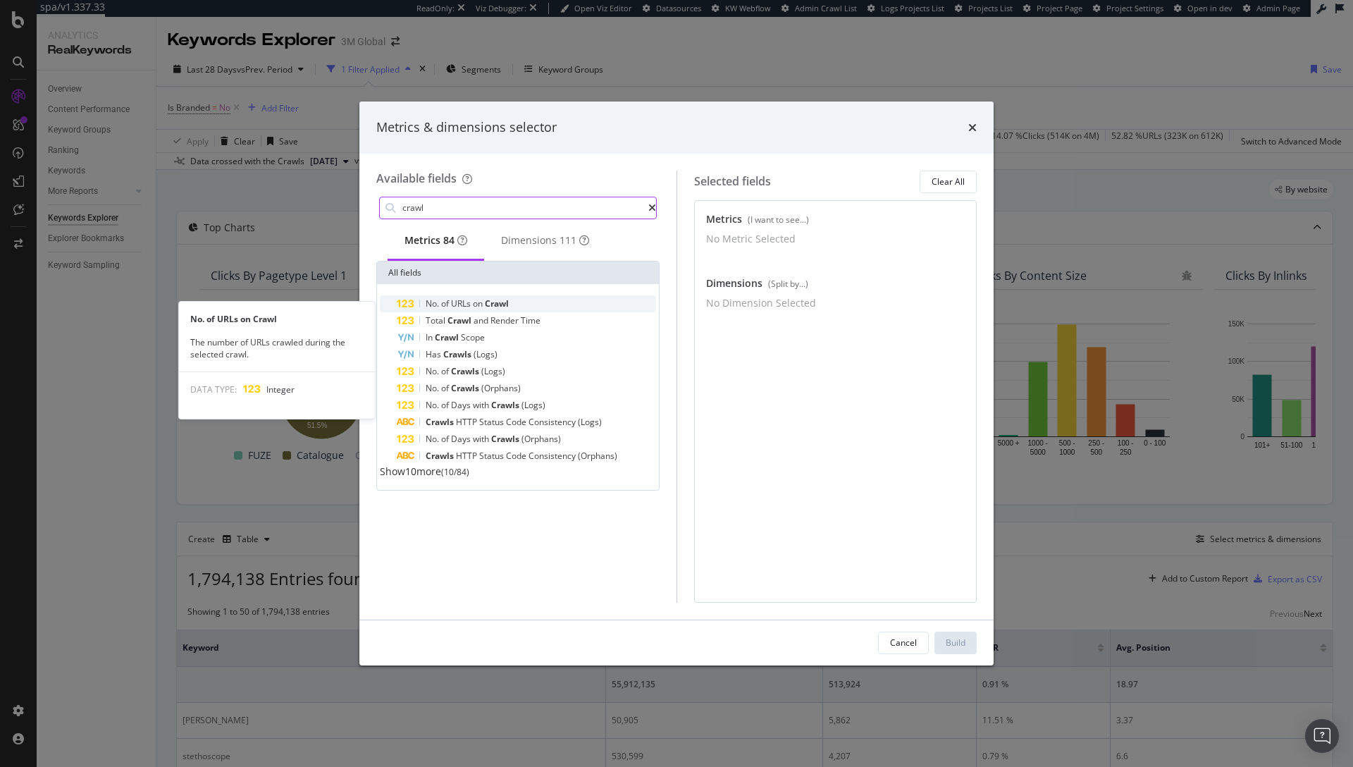
type input "crawl"
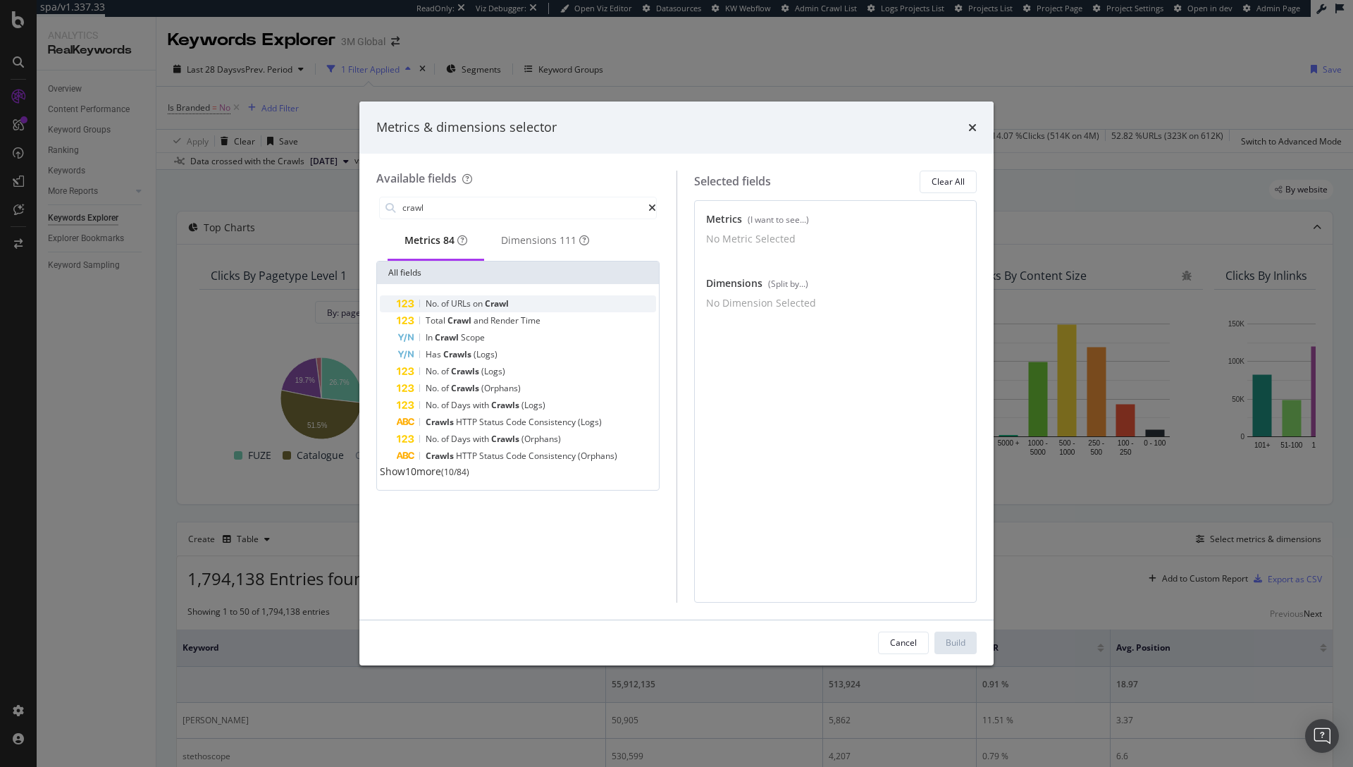
click at [477, 309] on span "on" at bounding box center [479, 303] width 12 height 12
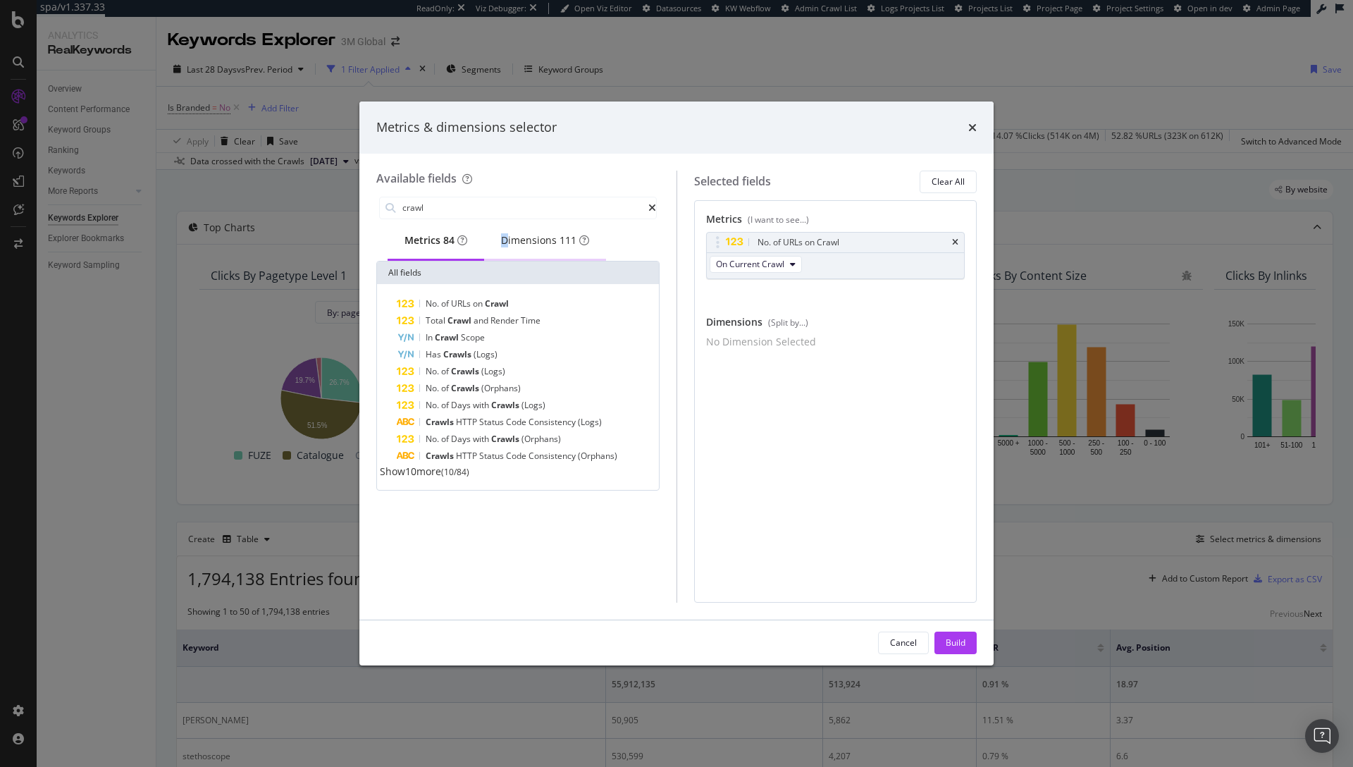
click at [517, 235] on div "Dimensions 111" at bounding box center [545, 240] width 88 height 14
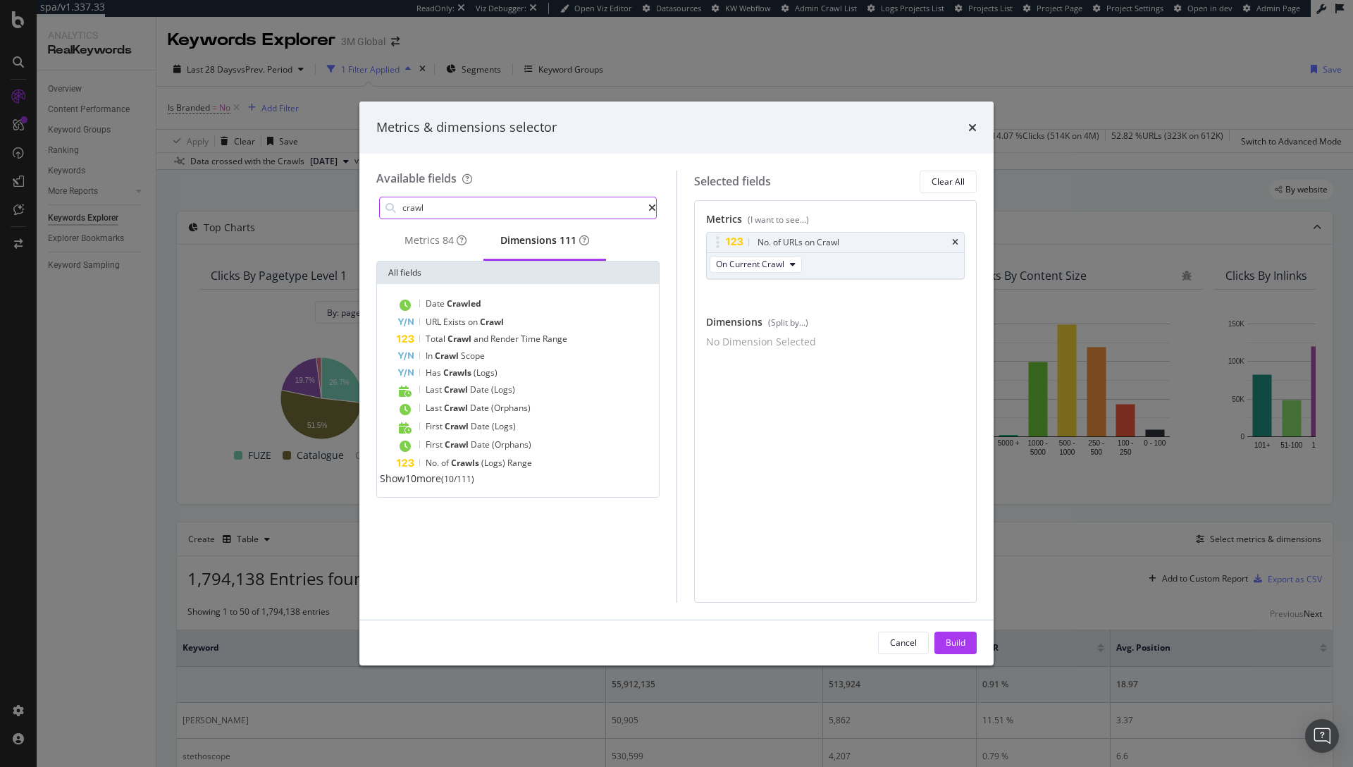
click at [496, 214] on input "crawl" at bounding box center [524, 207] width 247 height 21
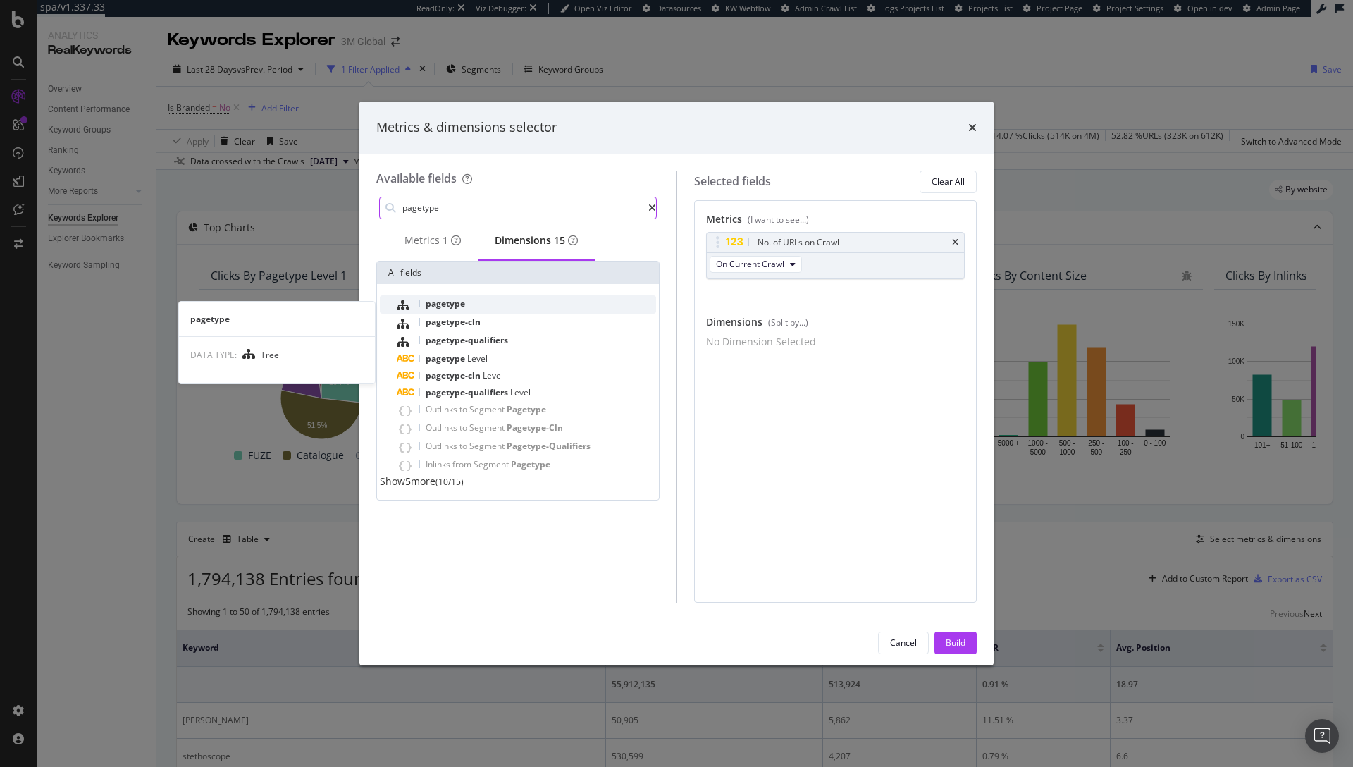
type input "pagetype"
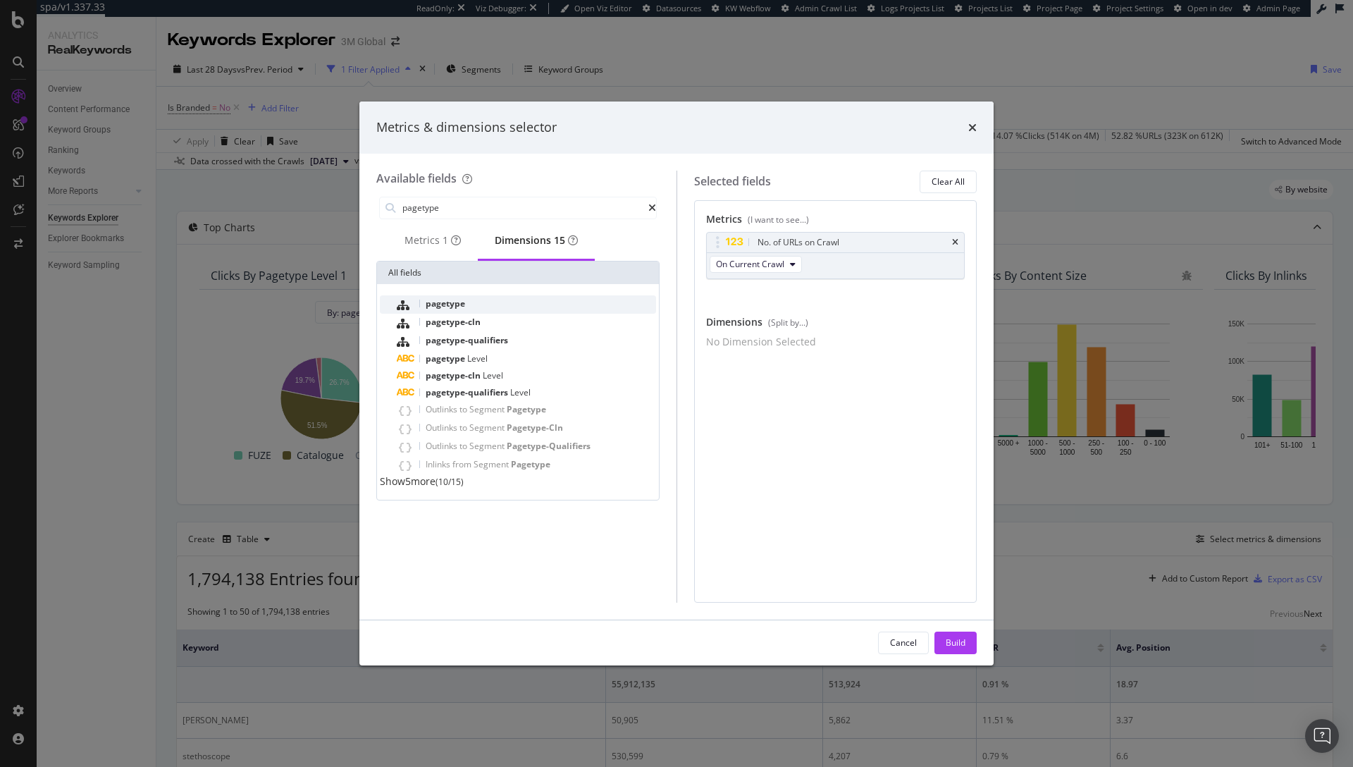
click at [467, 304] on div "pagetype" at bounding box center [526, 304] width 259 height 18
click at [956, 651] on div "Build" at bounding box center [956, 642] width 20 height 21
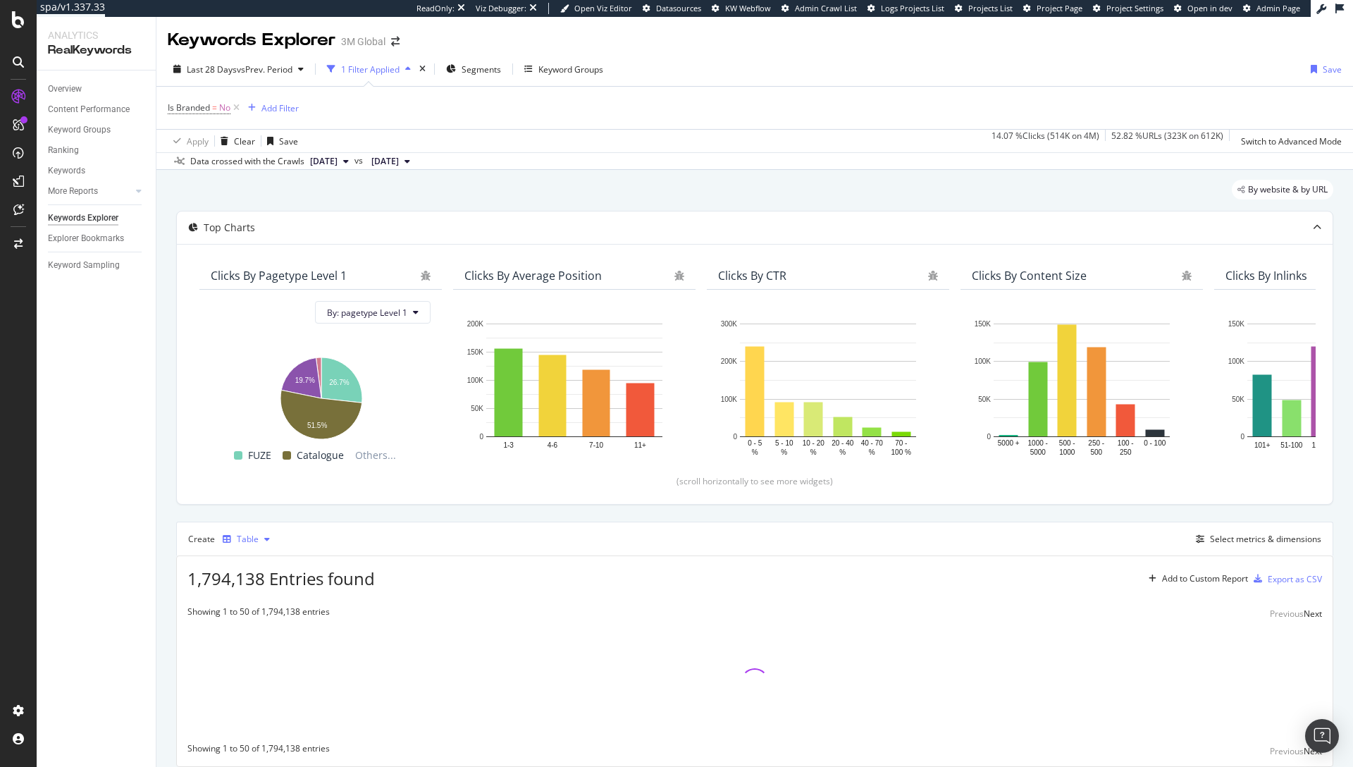
click at [234, 538] on div "button" at bounding box center [227, 539] width 20 height 8
click at [282, 653] on div "Stacked Bar" at bounding box center [274, 657] width 47 height 12
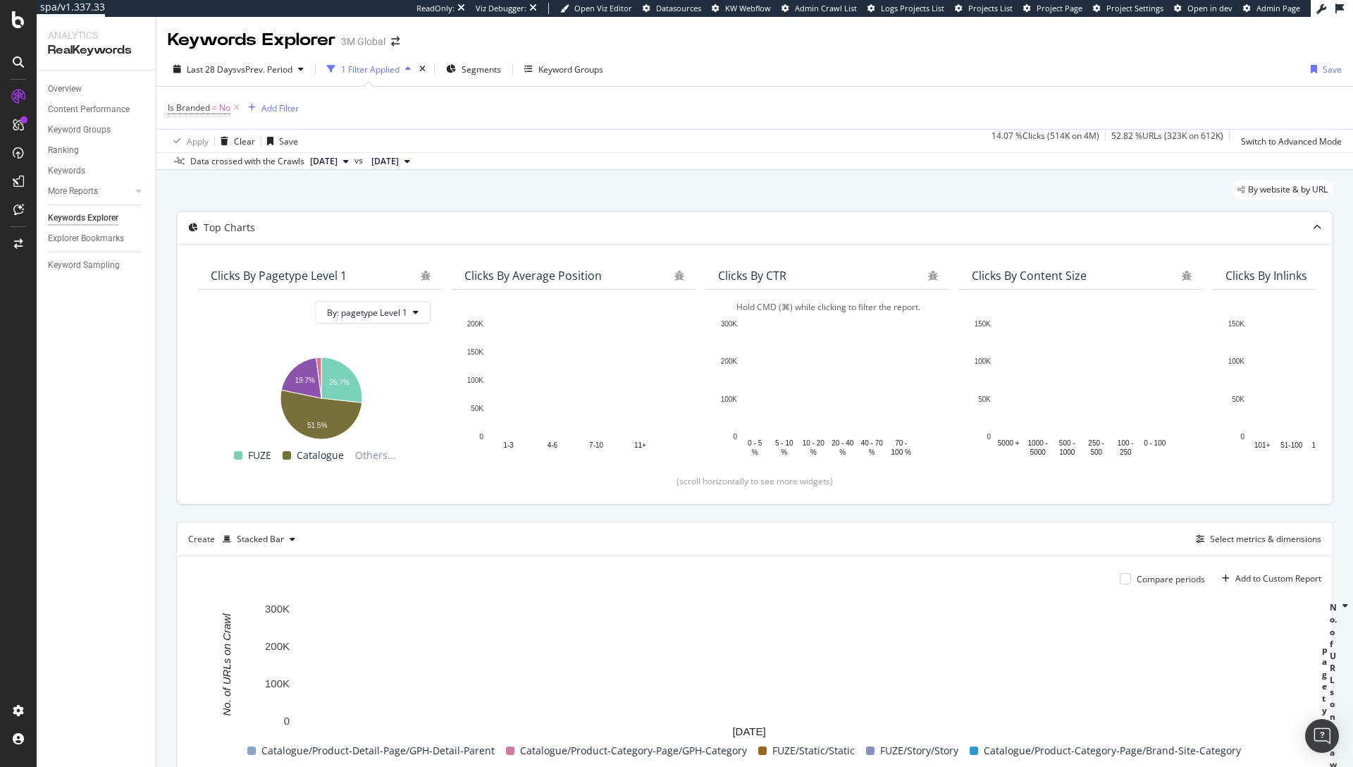
scroll to position [35, 0]
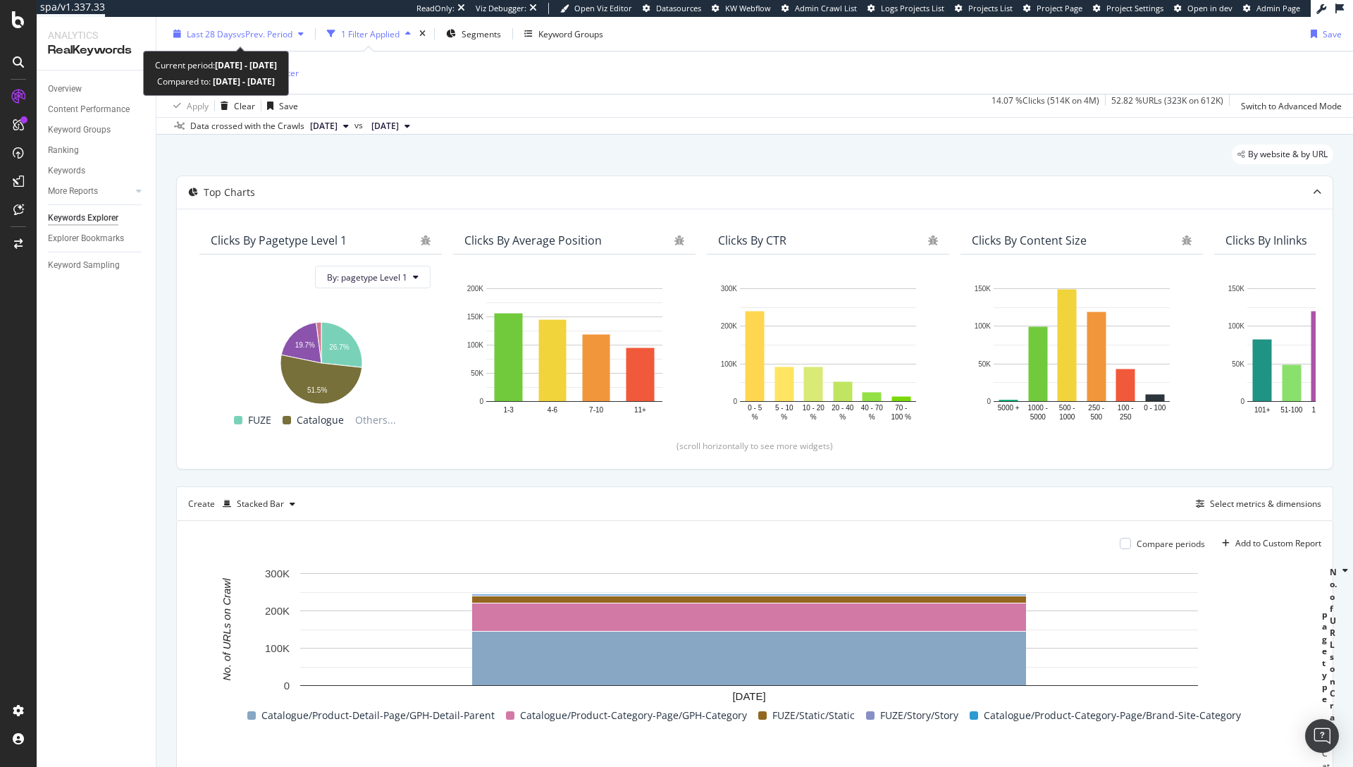
click at [242, 39] on span "vs Prev. Period" at bounding box center [265, 34] width 56 height 12
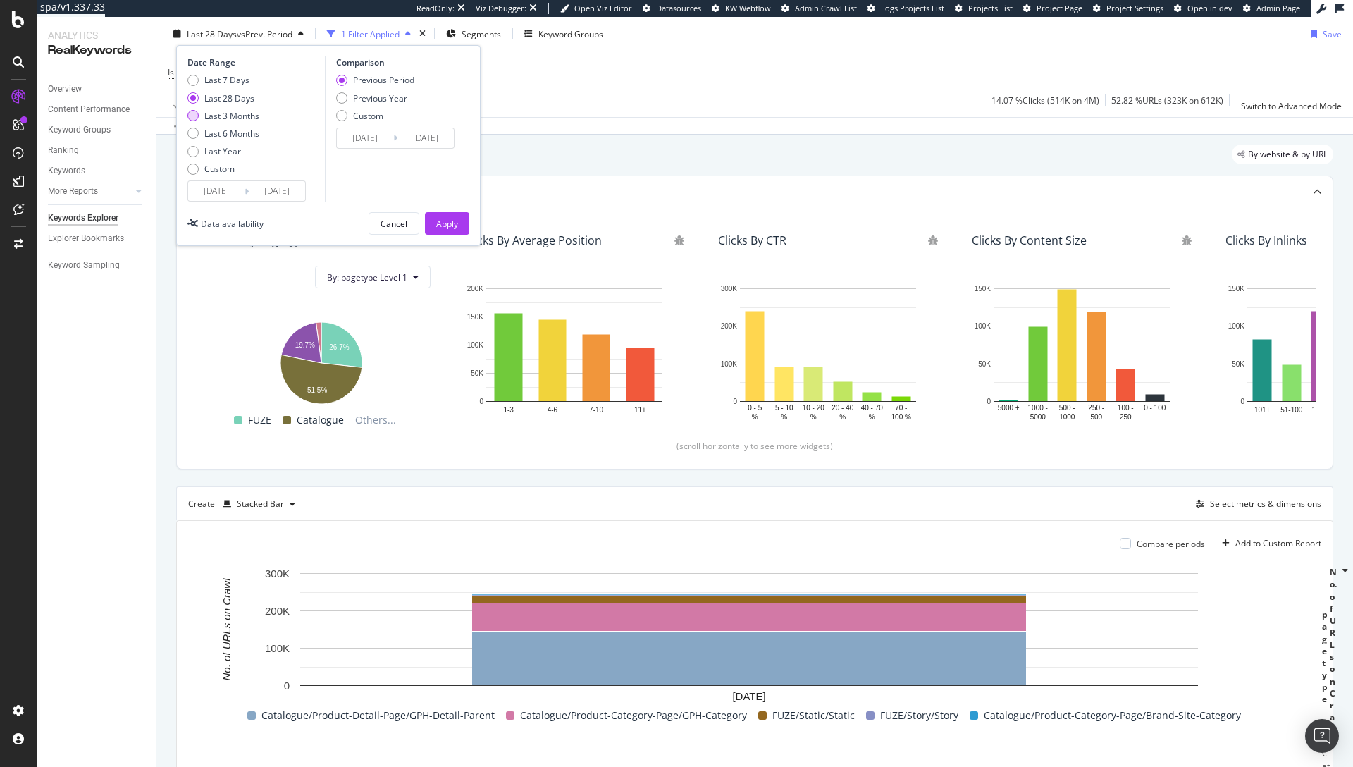
click at [242, 119] on div "Last 3 Months" at bounding box center [231, 116] width 55 height 12
type input "2025/06/16"
type input "2025/03/16"
type input "2025/06/15"
click at [436, 231] on div "Apply" at bounding box center [447, 223] width 22 height 21
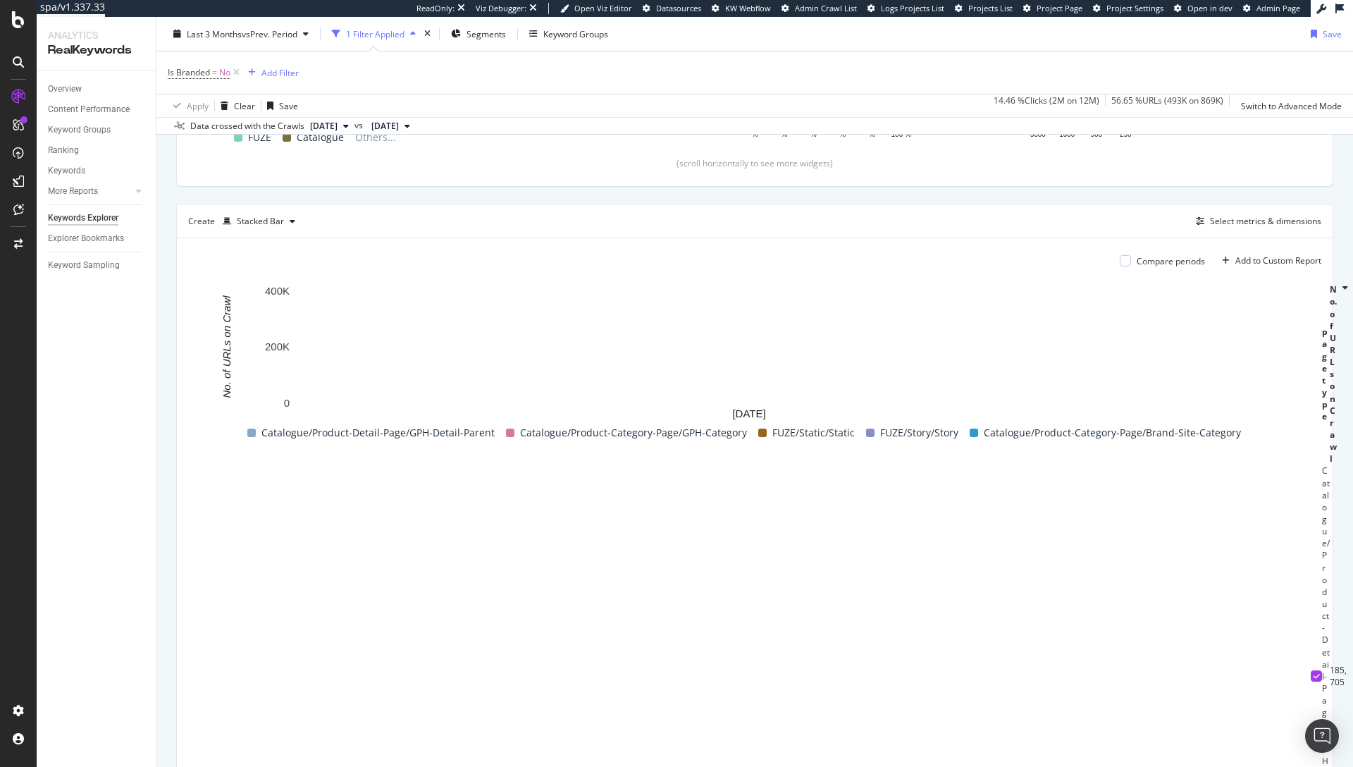
scroll to position [316, 0]
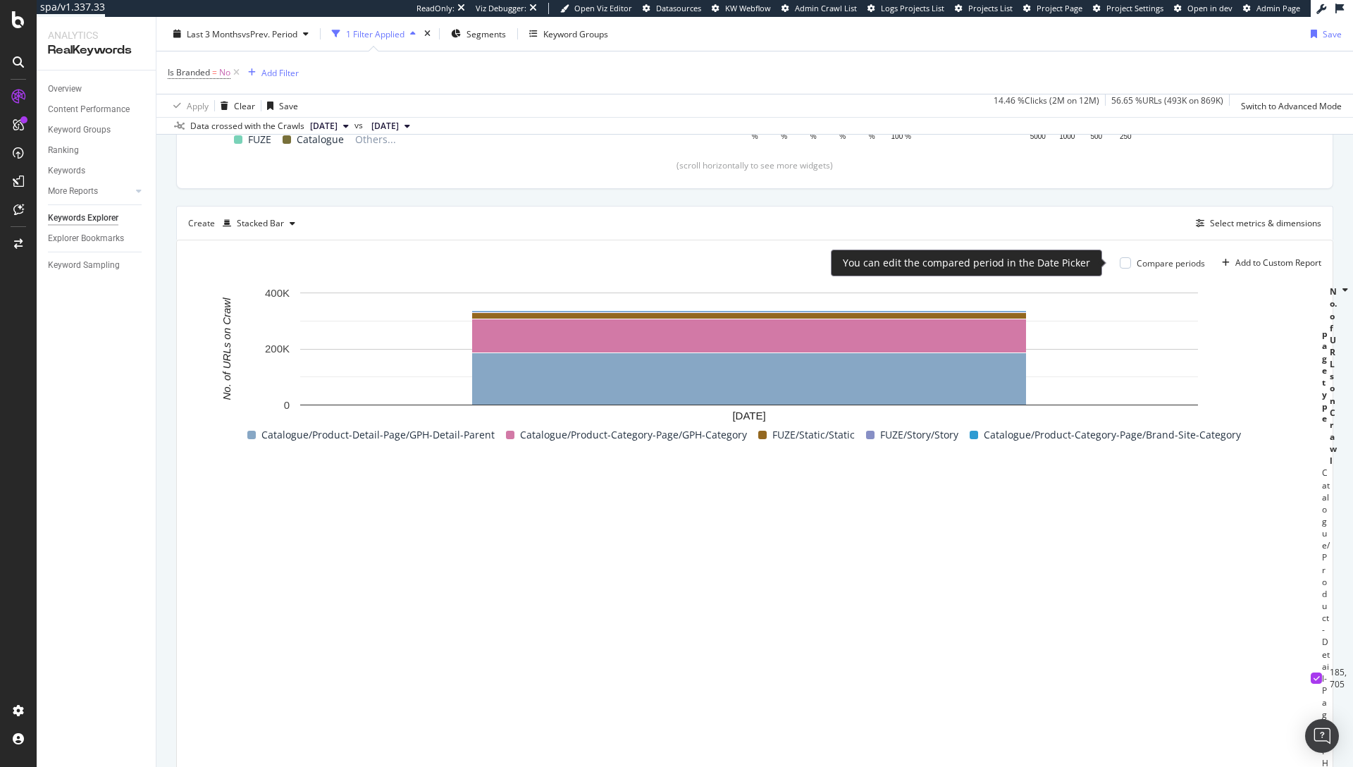
click at [1163, 264] on div "Compare periods" at bounding box center [1171, 263] width 68 height 12
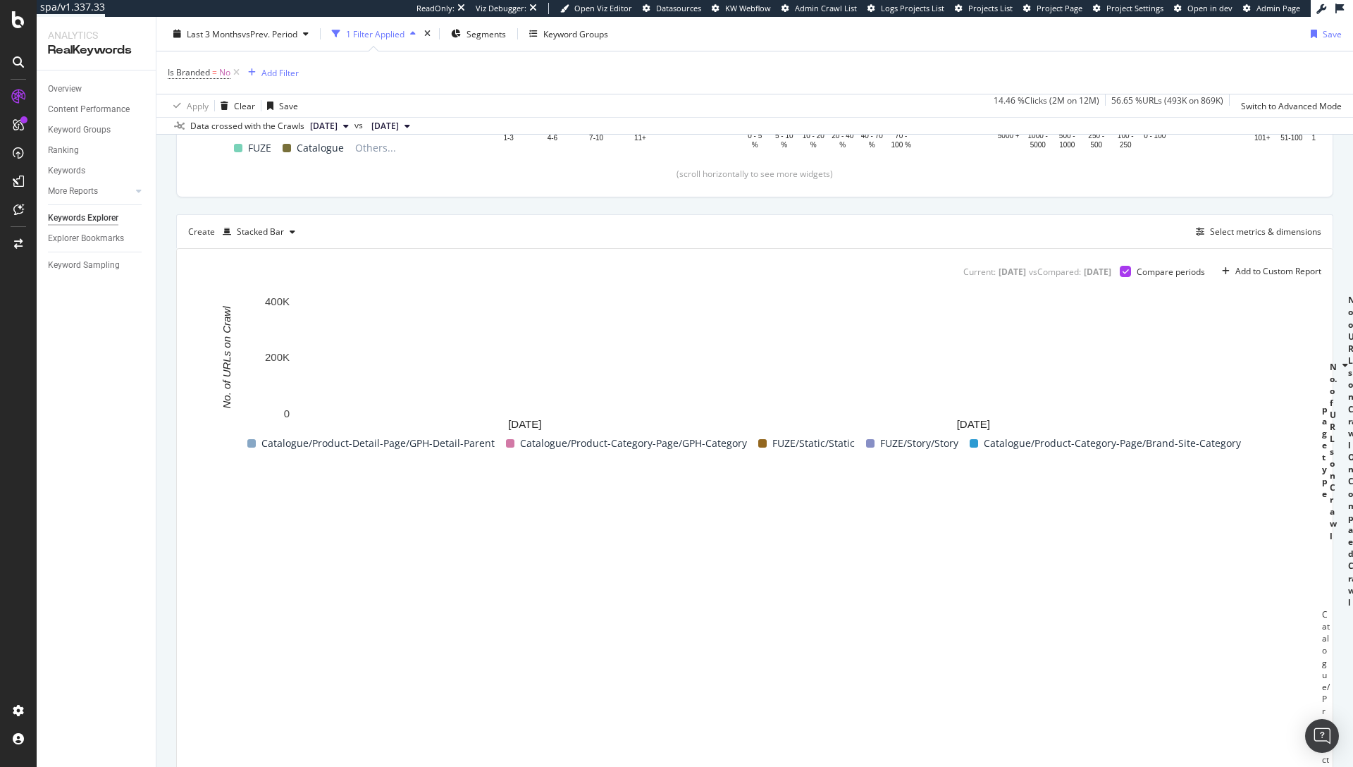
scroll to position [259, 0]
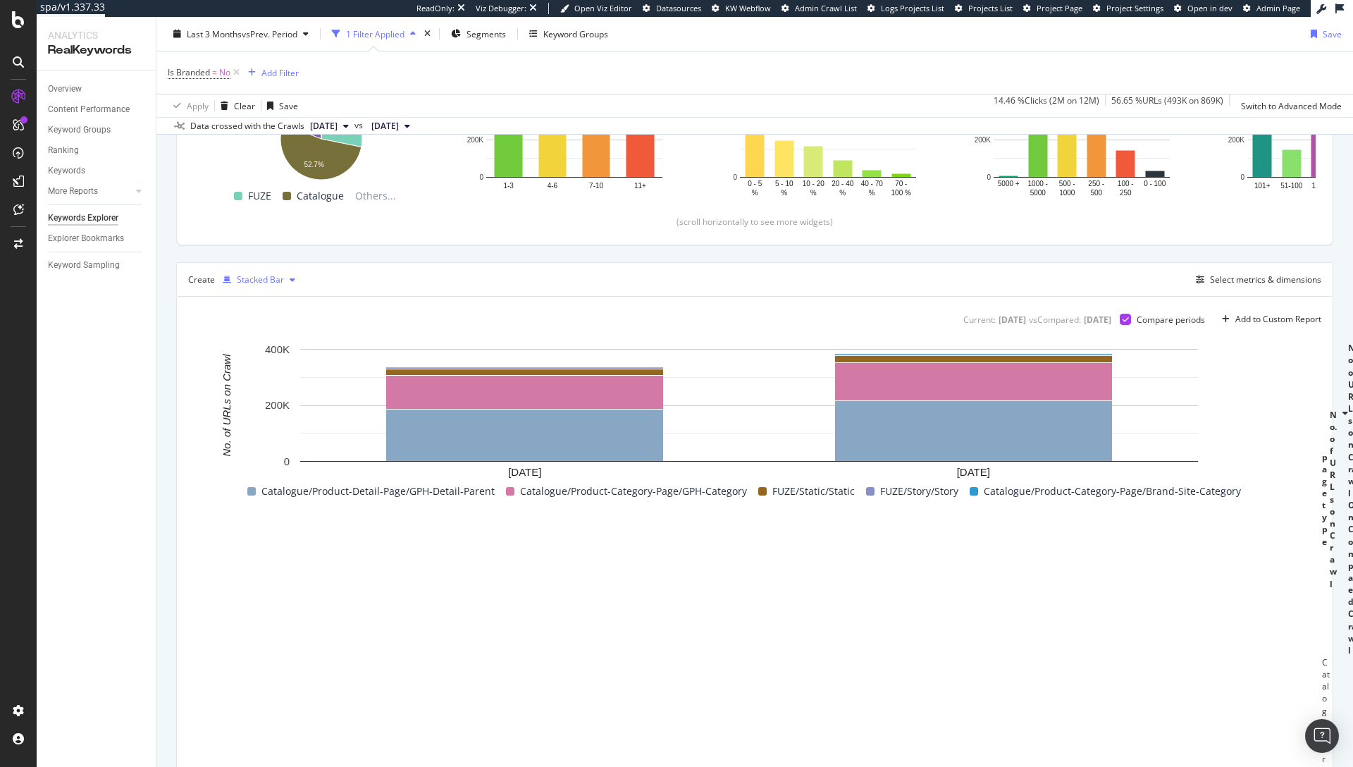
click at [267, 271] on div "Stacked Bar" at bounding box center [259, 279] width 84 height 21
click at [267, 417] on div "Pie" at bounding box center [267, 421] width 89 height 18
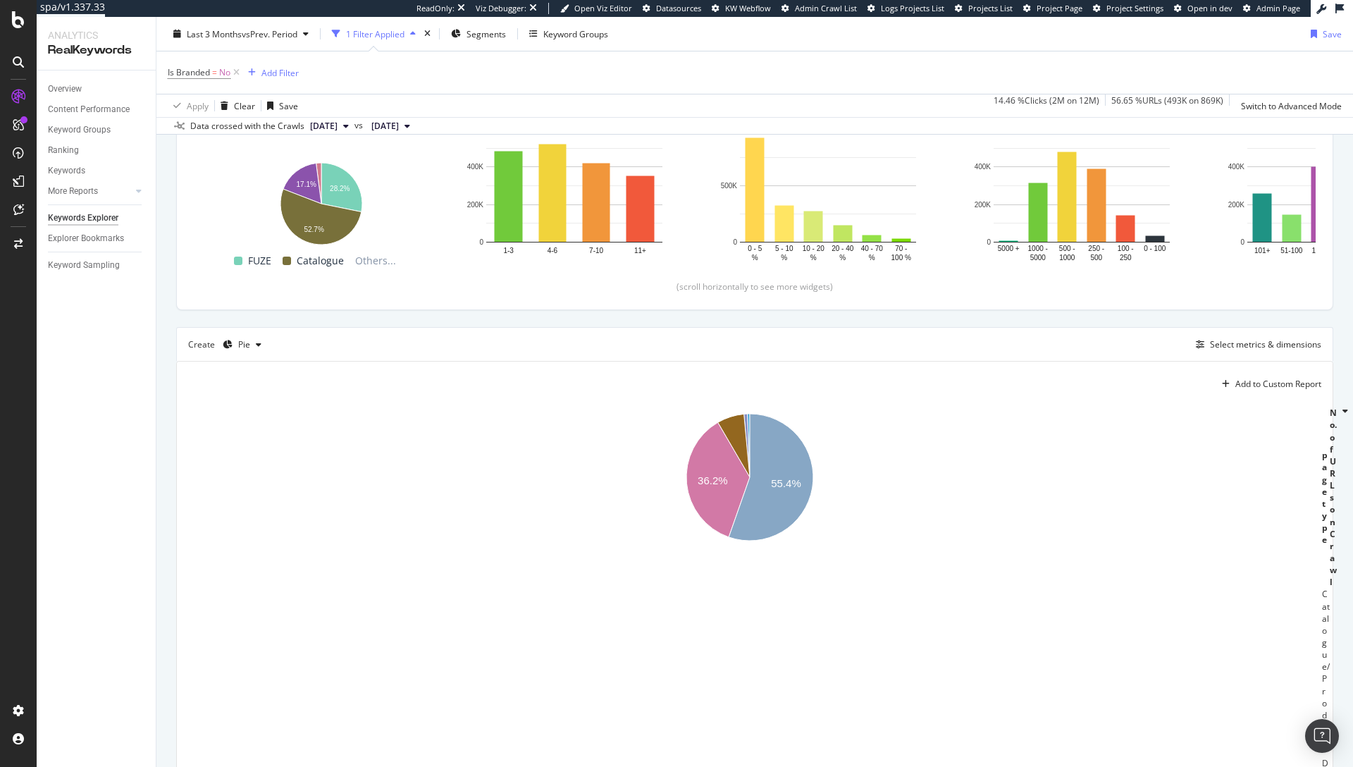
scroll to position [259, 0]
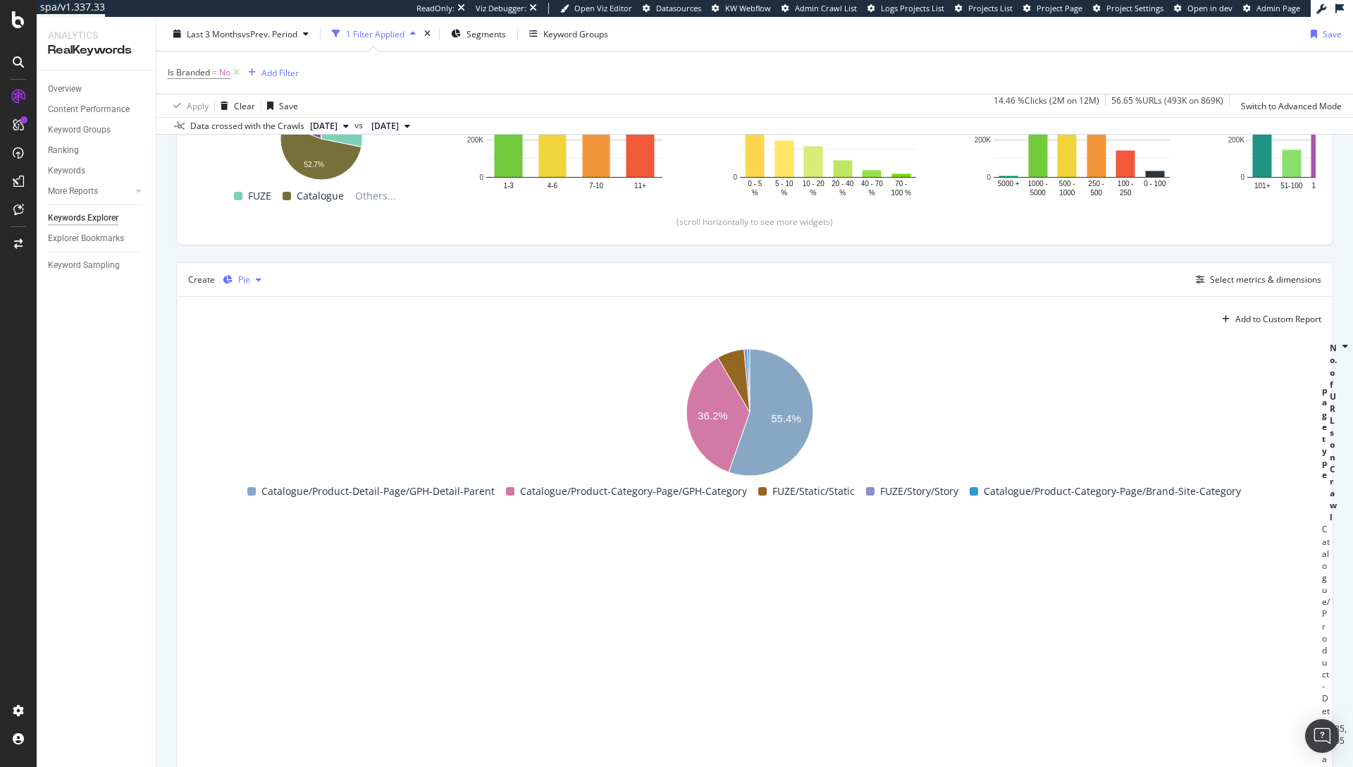
click at [241, 283] on div "Pie" at bounding box center [244, 280] width 12 height 8
click at [281, 305] on div "Table" at bounding box center [266, 304] width 87 height 18
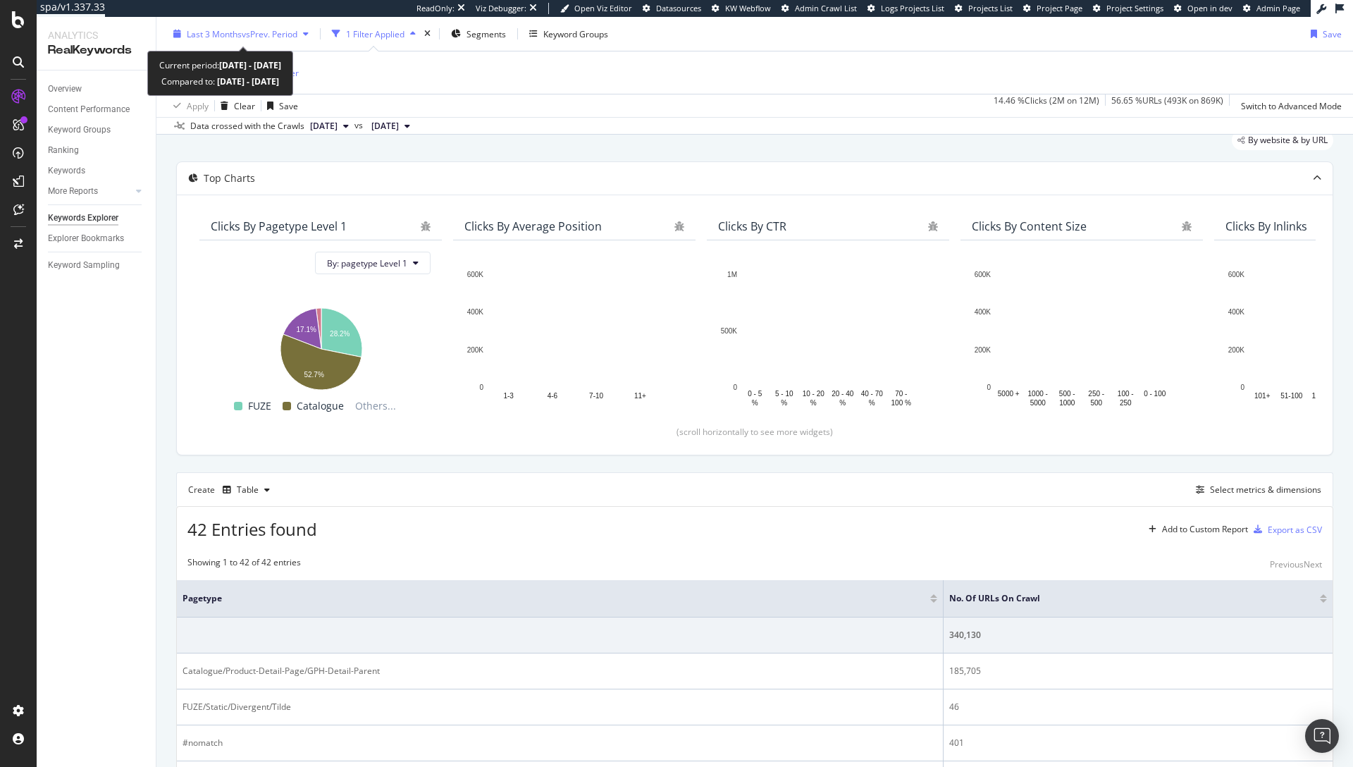
scroll to position [259, 0]
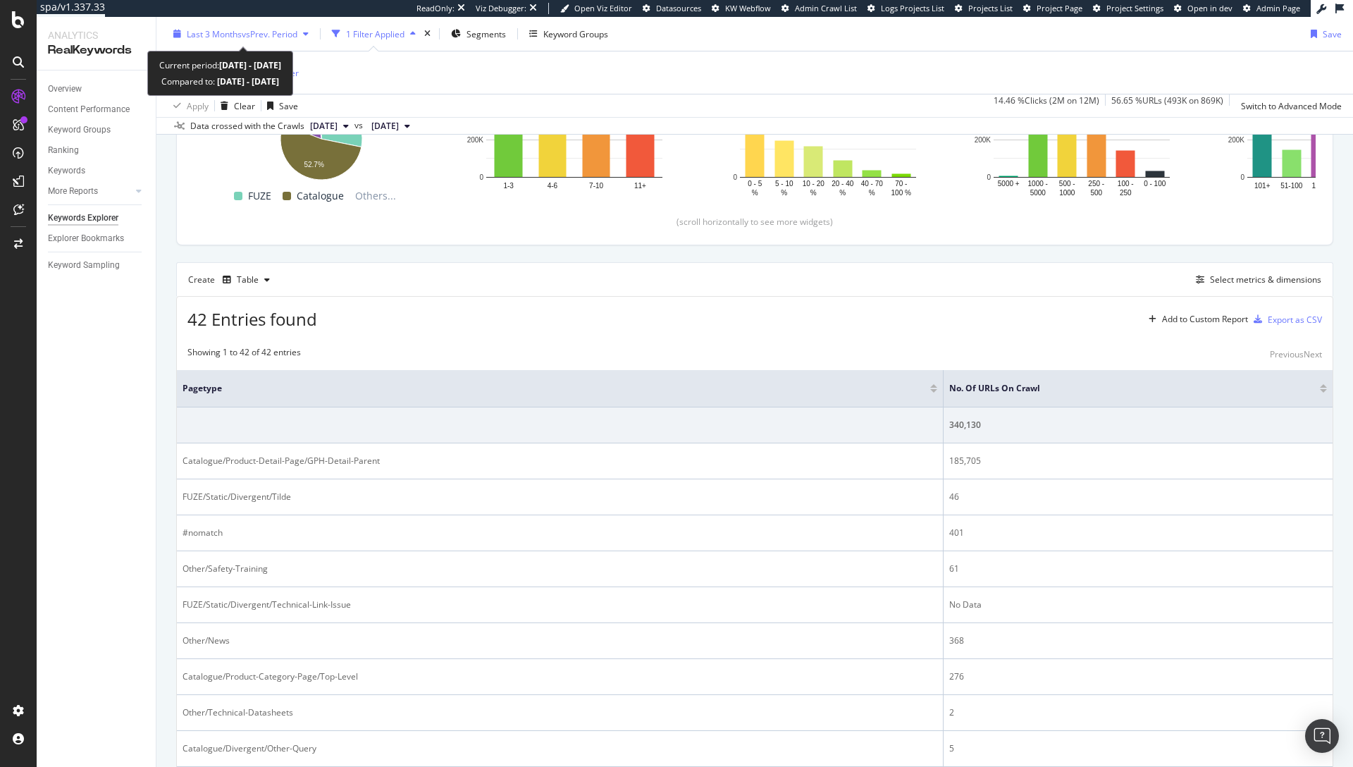
click at [264, 39] on div "Last 3 Months vs Prev. Period" at bounding box center [241, 33] width 147 height 21
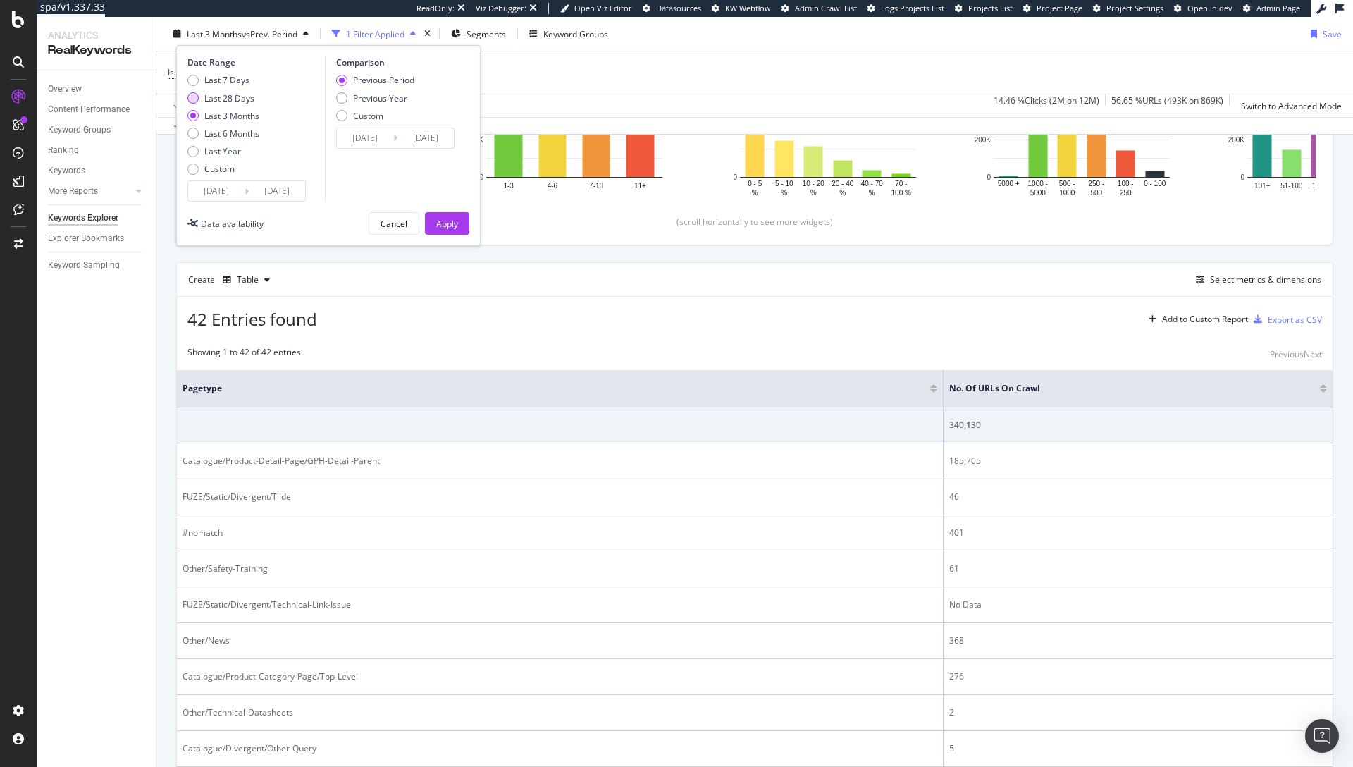
click at [234, 98] on div "Last 28 Days" at bounding box center [229, 98] width 50 height 12
type input "2025/08/19"
type input "2025/07/22"
type input "2025/08/18"
click at [375, 218] on button "Cancel" at bounding box center [394, 223] width 51 height 23
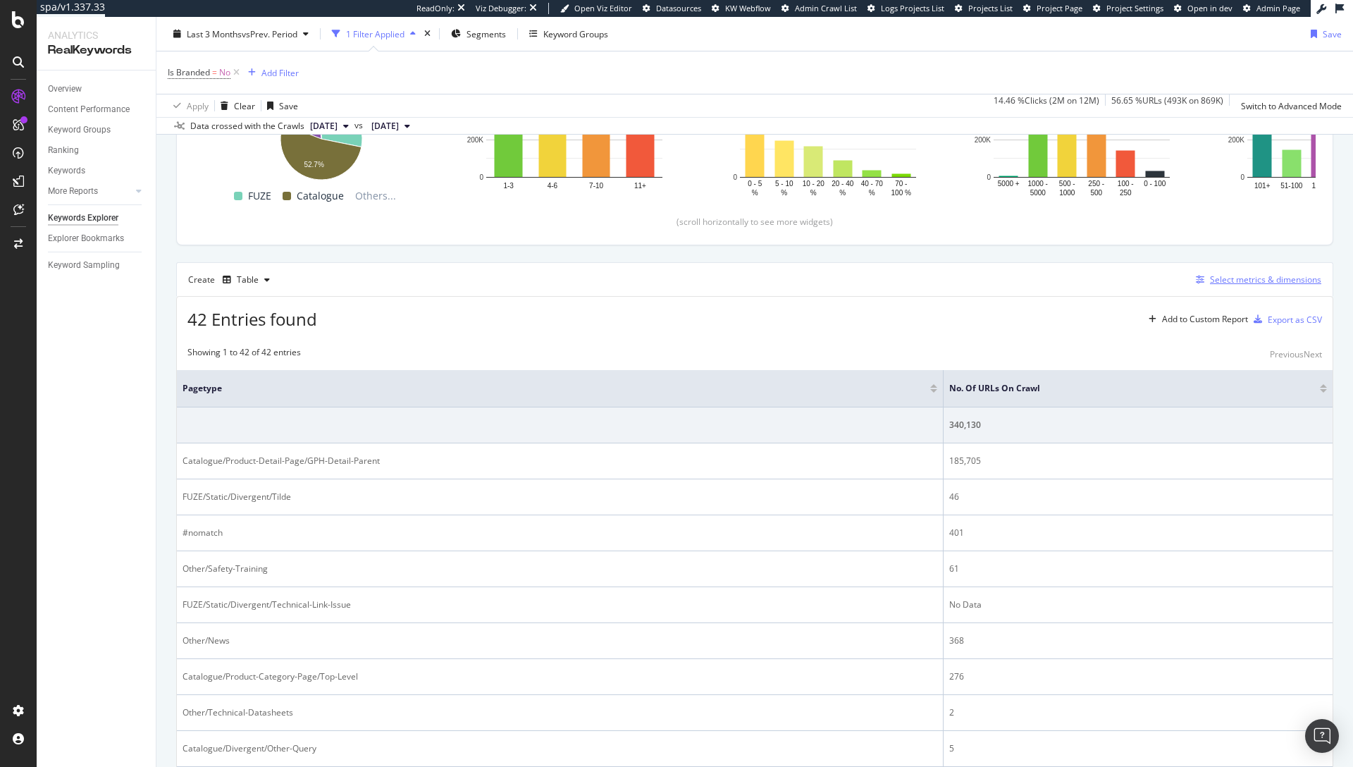
click at [1214, 278] on div "Select metrics & dimensions" at bounding box center [1265, 279] width 111 height 12
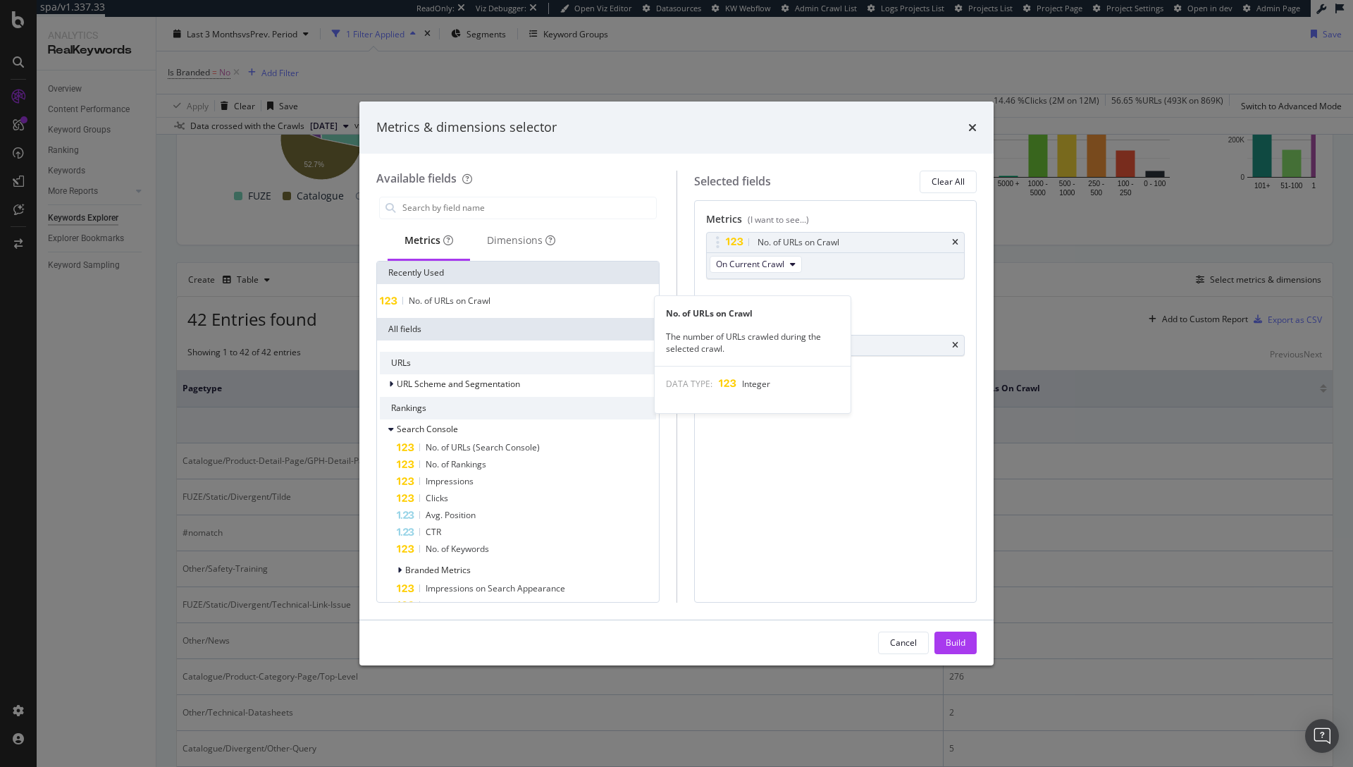
click at [491, 304] on span "No. of URLs on Crawl" at bounding box center [450, 301] width 82 height 12
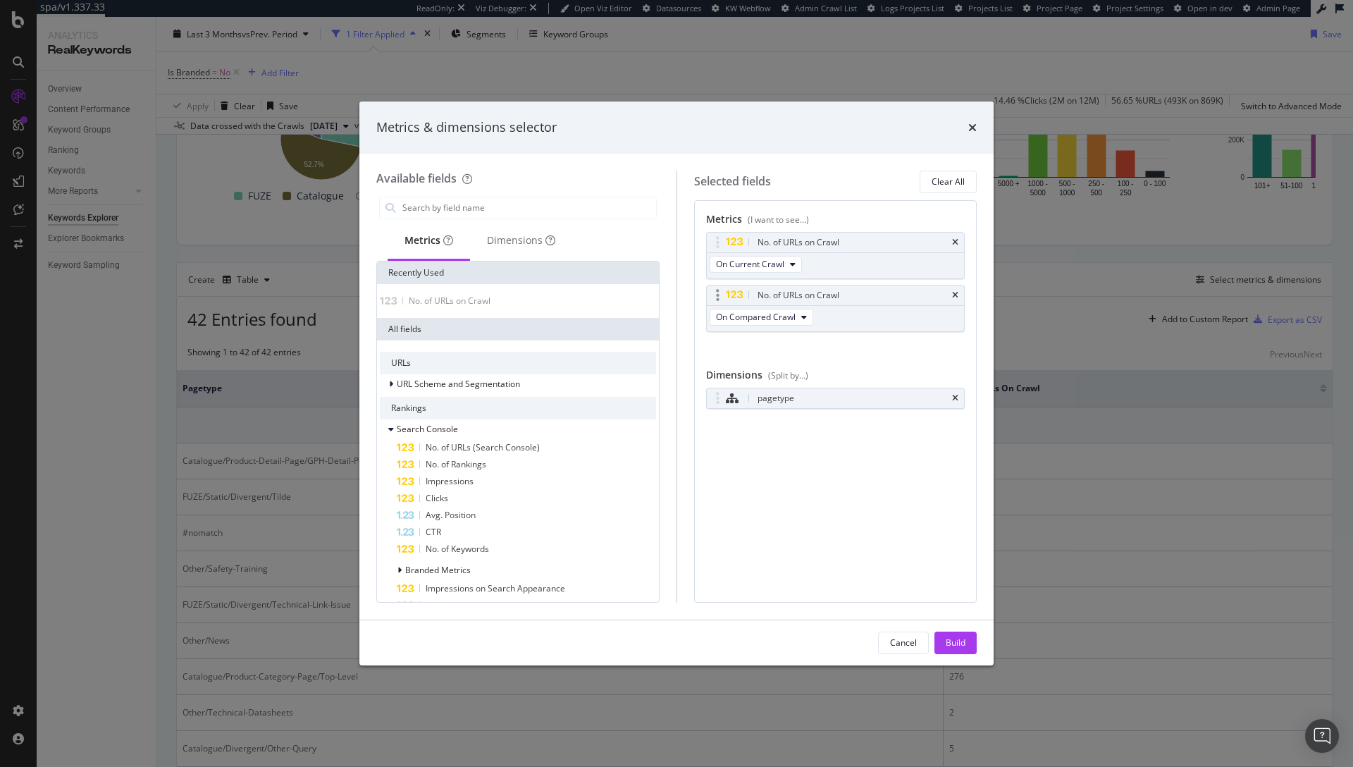
click at [778, 325] on div "On Compared Crawl" at bounding box center [763, 318] width 112 height 25
click at [782, 319] on span "On Compared Crawl" at bounding box center [756, 317] width 80 height 12
click at [902, 312] on div "No. of URLs on Crawl On Compared Crawl" at bounding box center [835, 308] width 259 height 47
click at [956, 640] on div "Build" at bounding box center [956, 642] width 20 height 12
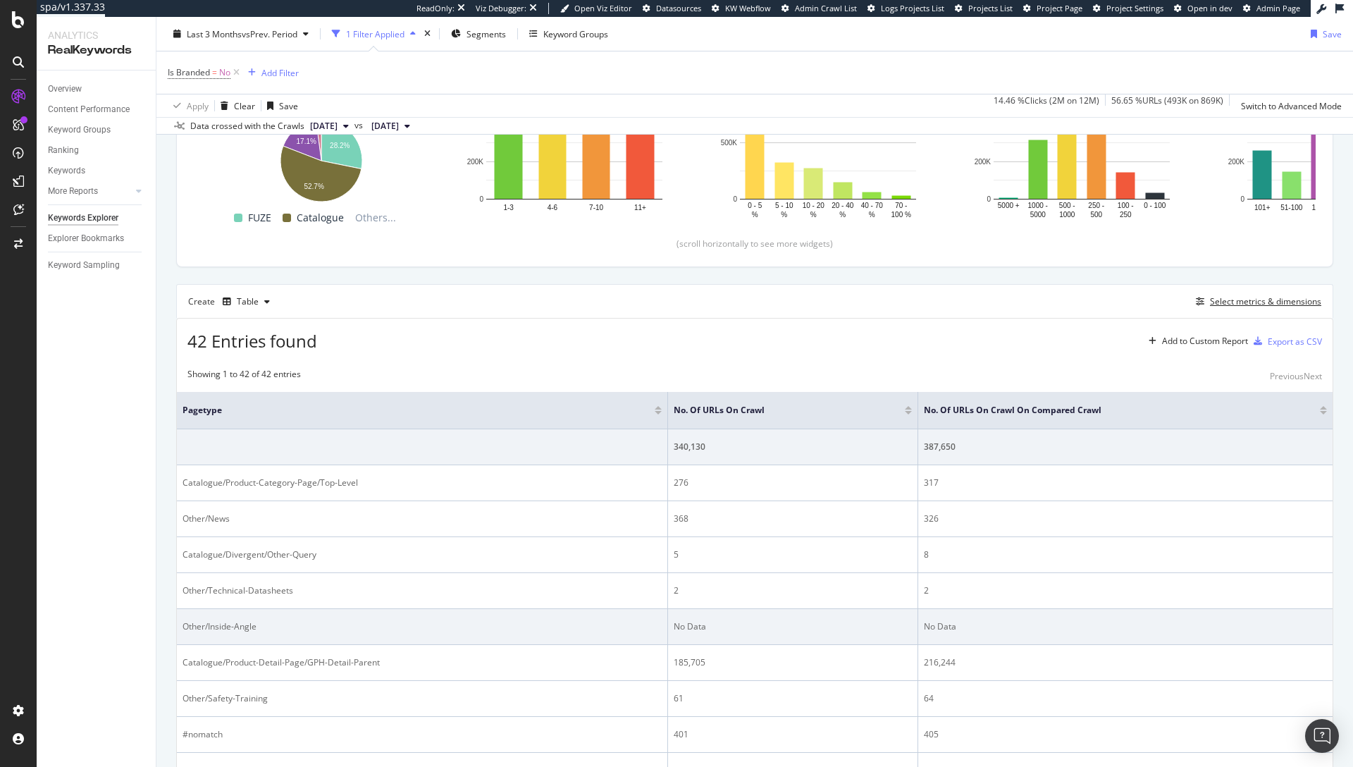
scroll to position [245, 0]
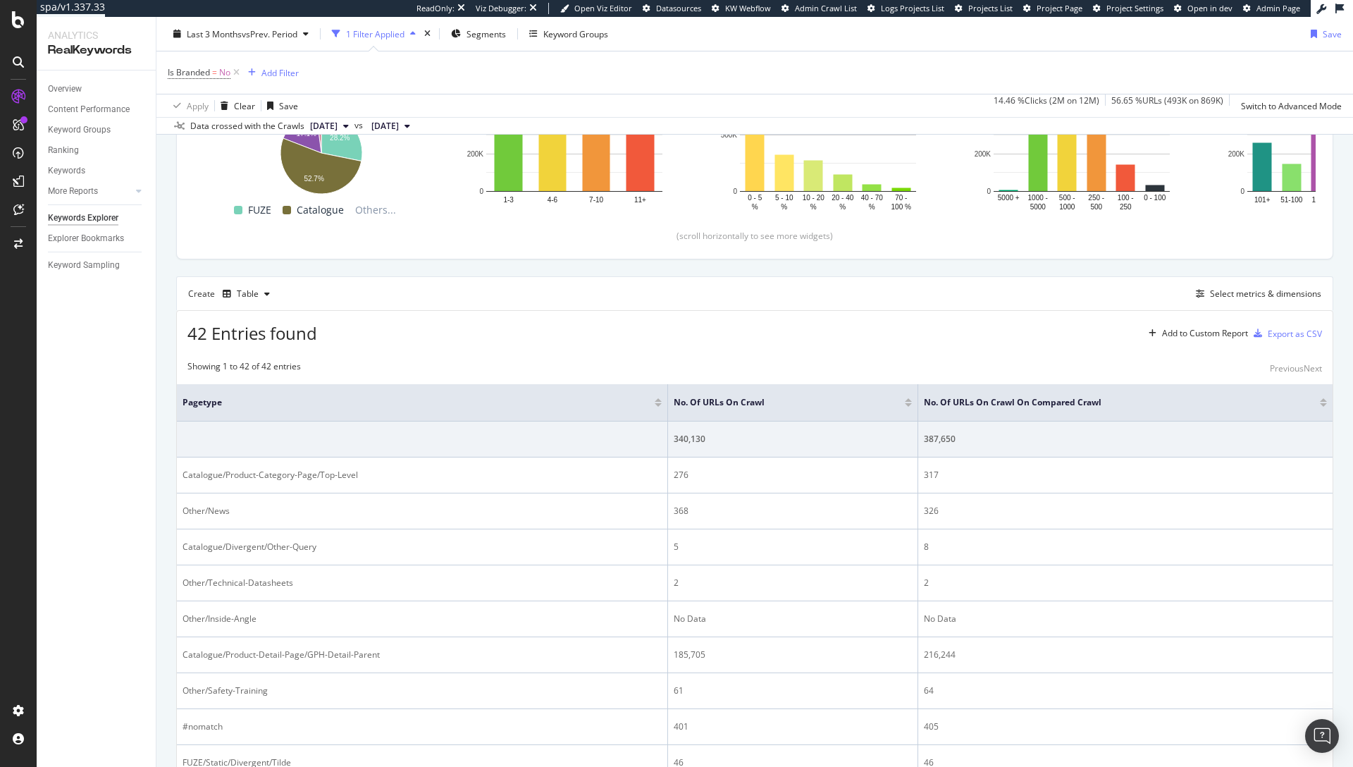
click at [905, 405] on div at bounding box center [908, 405] width 7 height 4
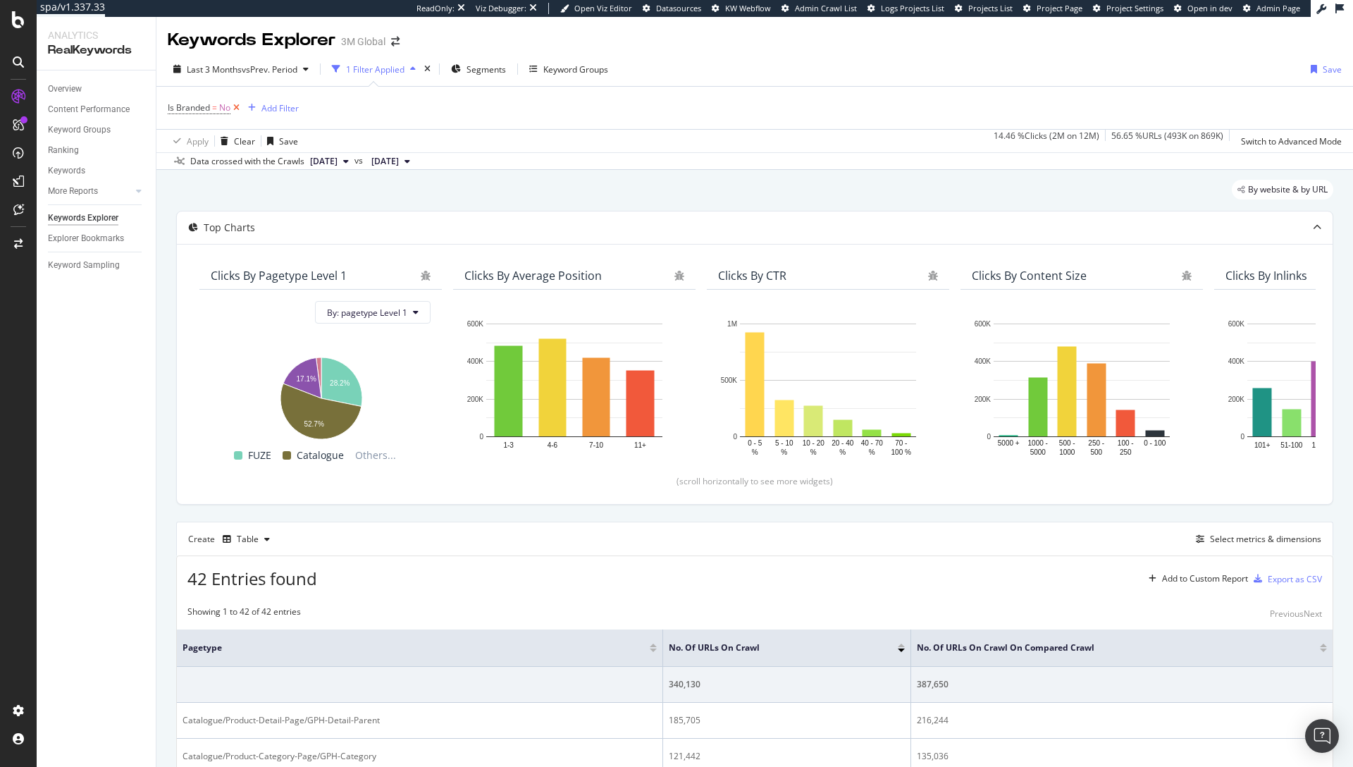
click at [235, 108] on icon at bounding box center [236, 108] width 12 height 14
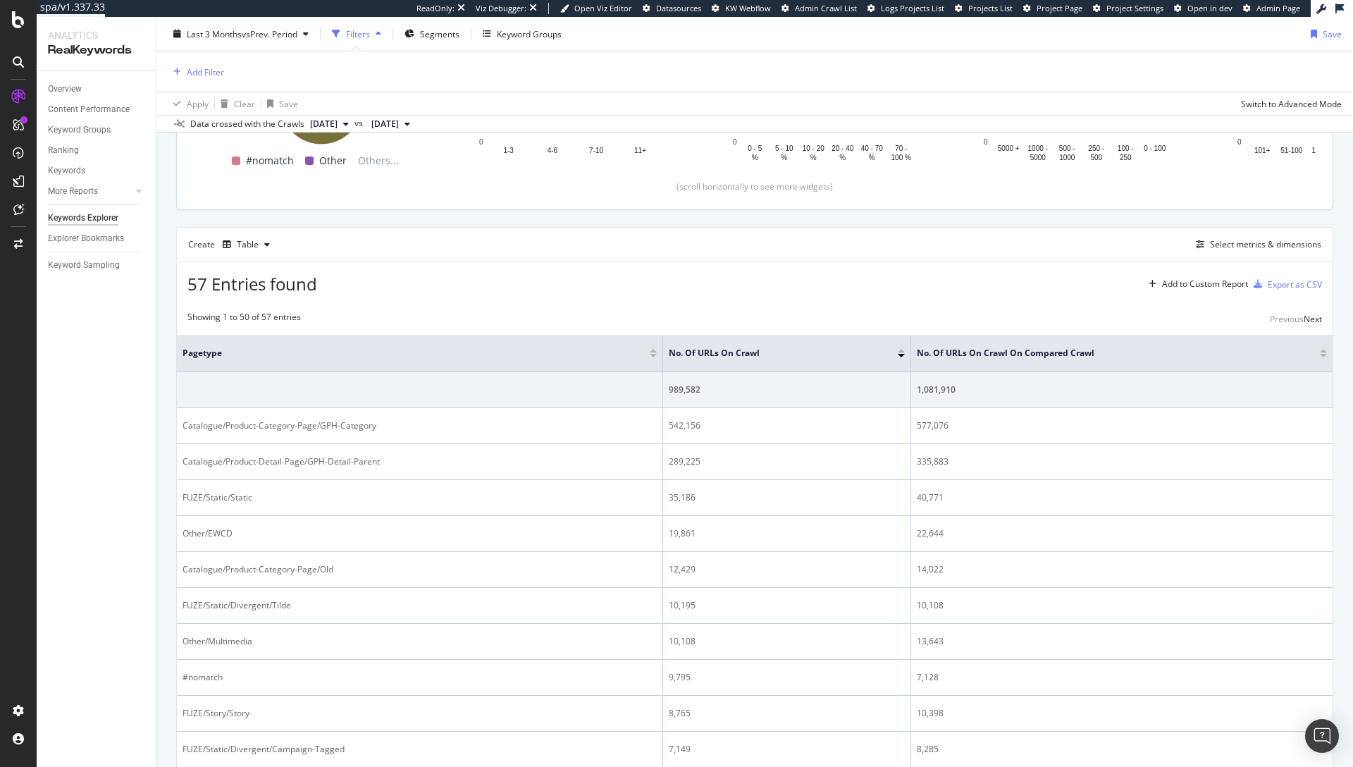
scroll to position [295, 0]
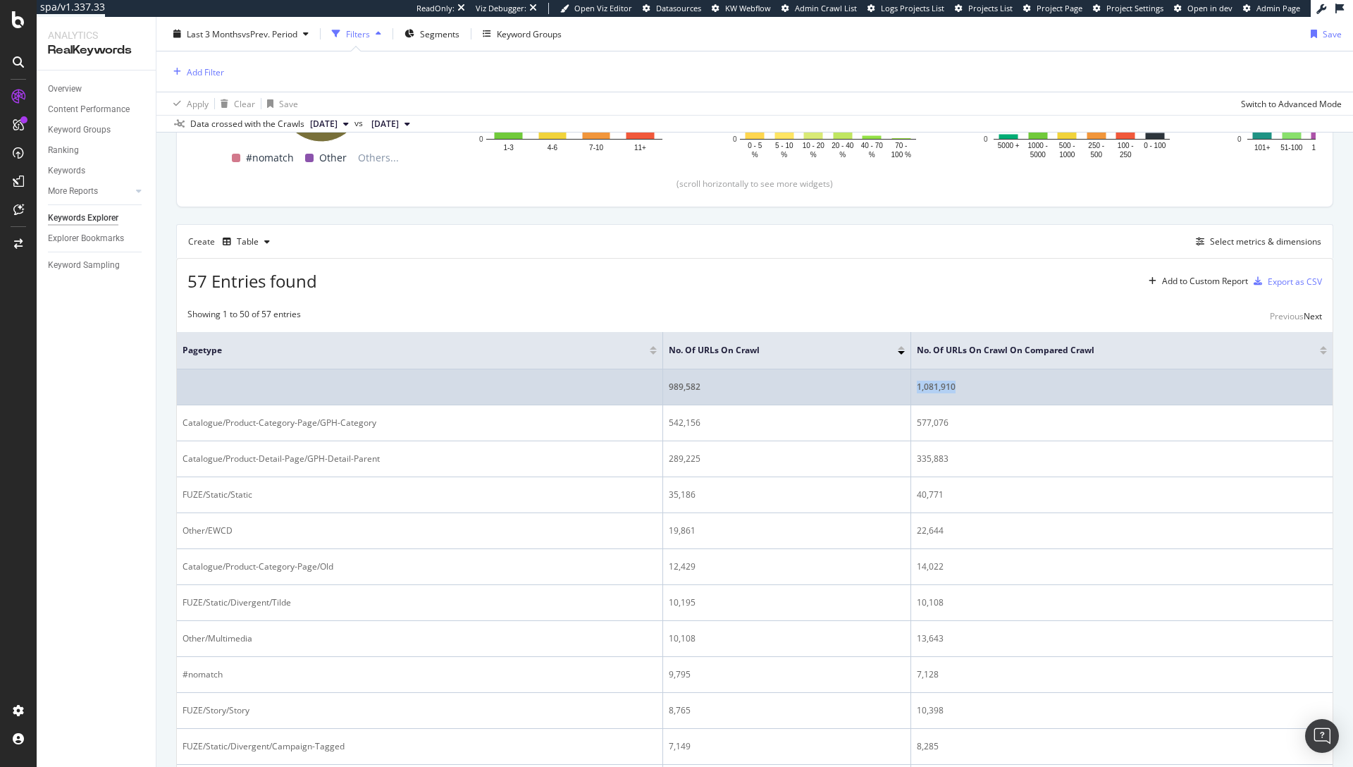
drag, startPoint x: 977, startPoint y: 391, endPoint x: 909, endPoint y: 388, distance: 68.4
click at [909, 388] on tr "989,582 1,081,910" at bounding box center [755, 387] width 1156 height 36
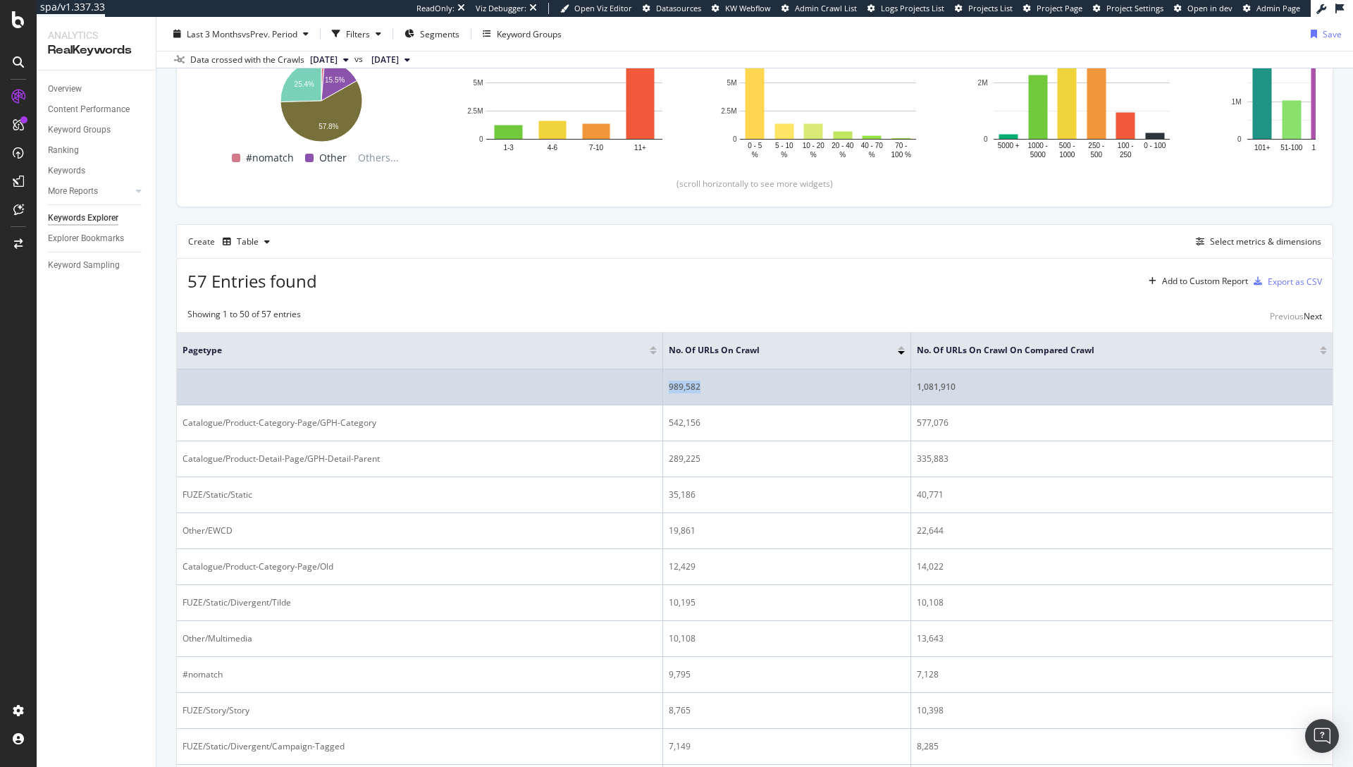
drag, startPoint x: 763, startPoint y: 388, endPoint x: 662, endPoint y: 388, distance: 100.8
click at [662, 388] on tr "989,582 1,081,910" at bounding box center [755, 387] width 1156 height 36
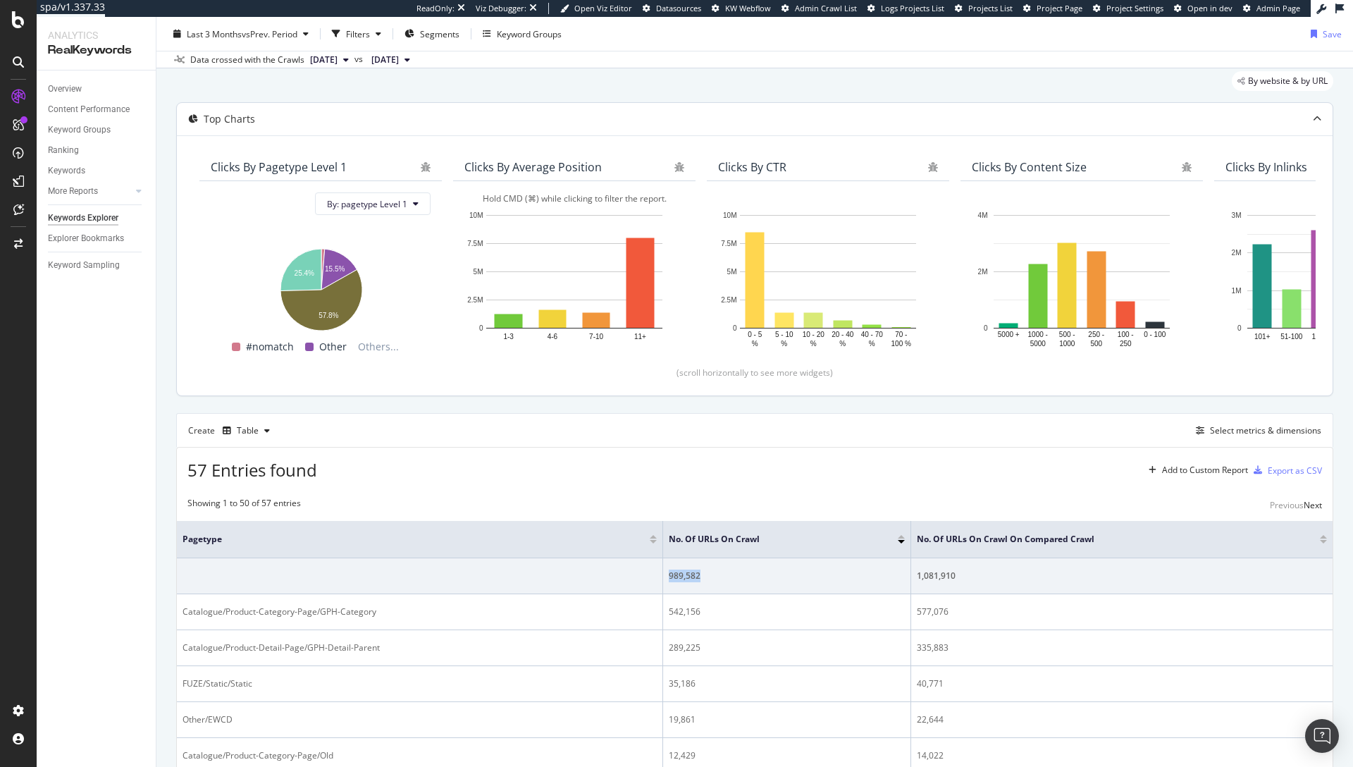
scroll to position [0, 0]
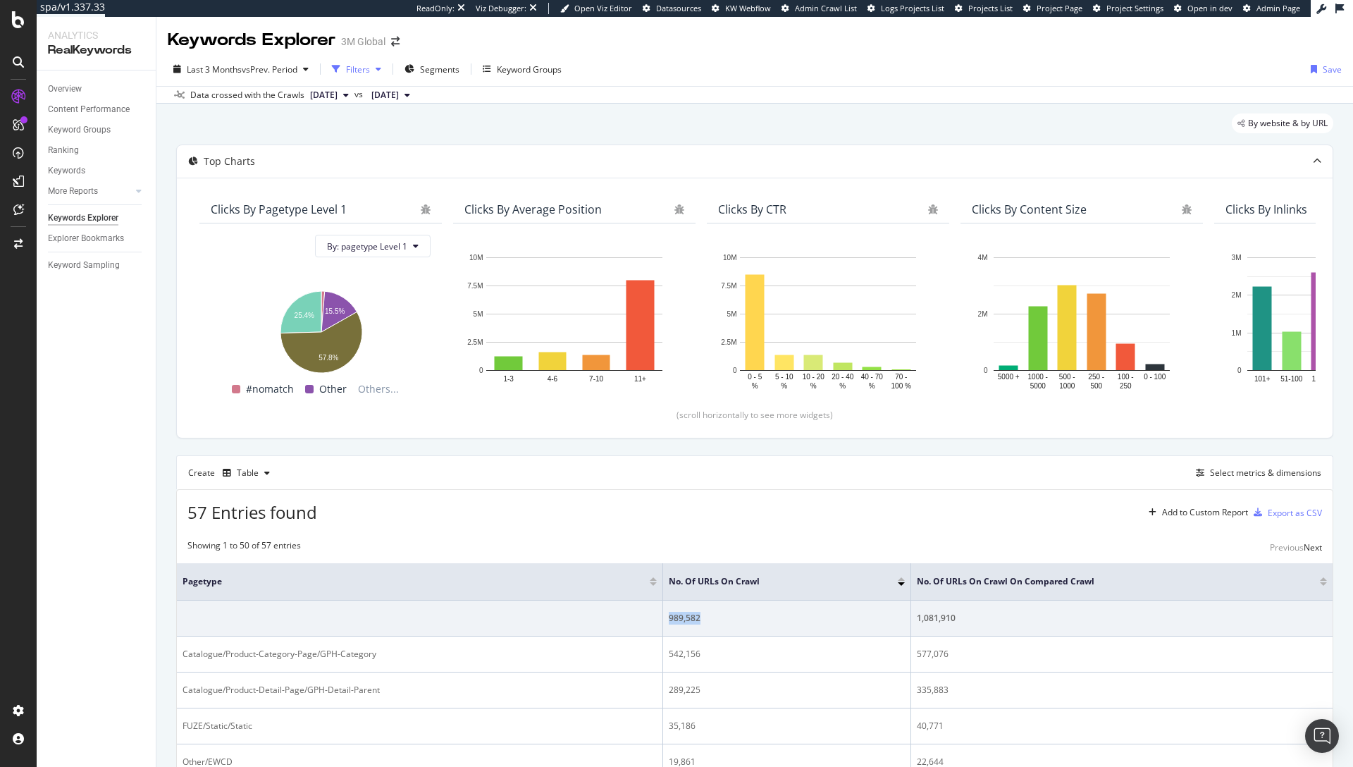
click at [355, 71] on div "Filters" at bounding box center [358, 69] width 24 height 12
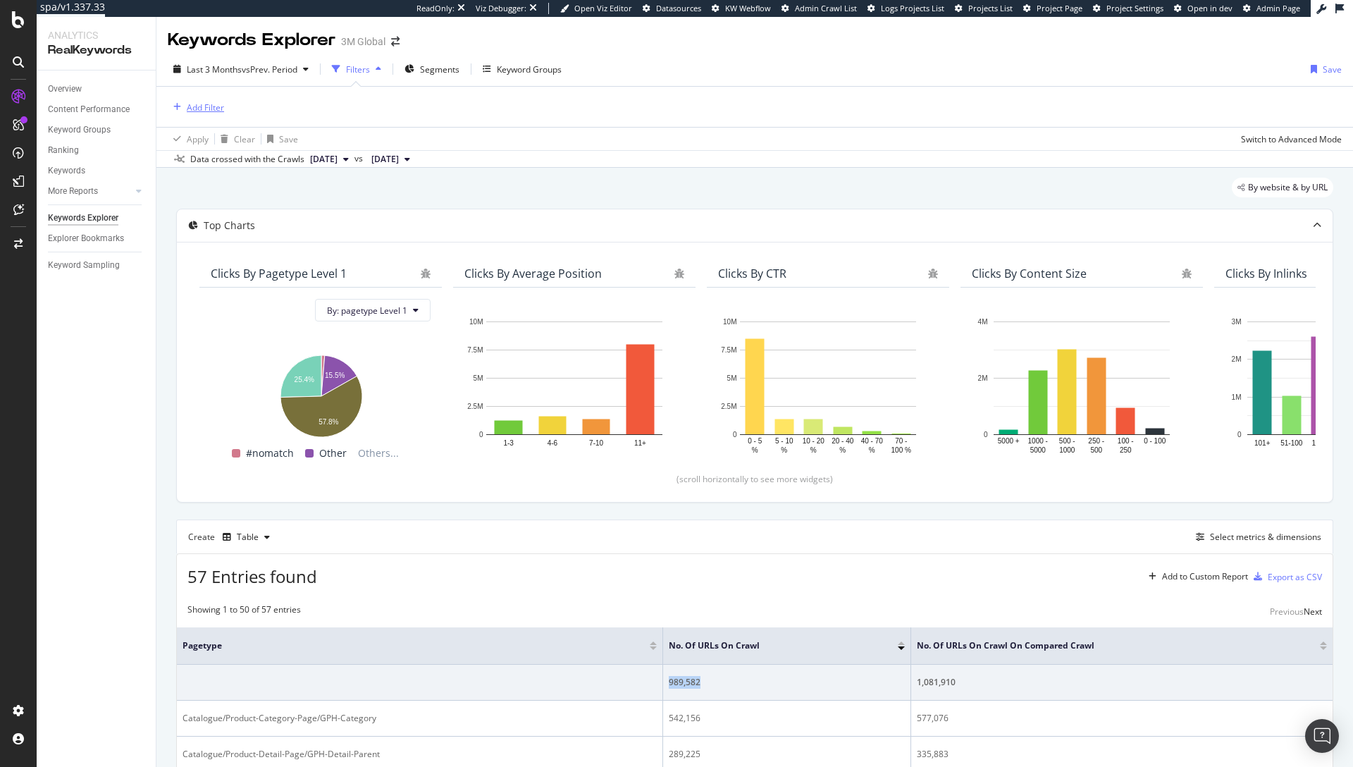
click at [189, 104] on div "Add Filter" at bounding box center [205, 107] width 37 height 12
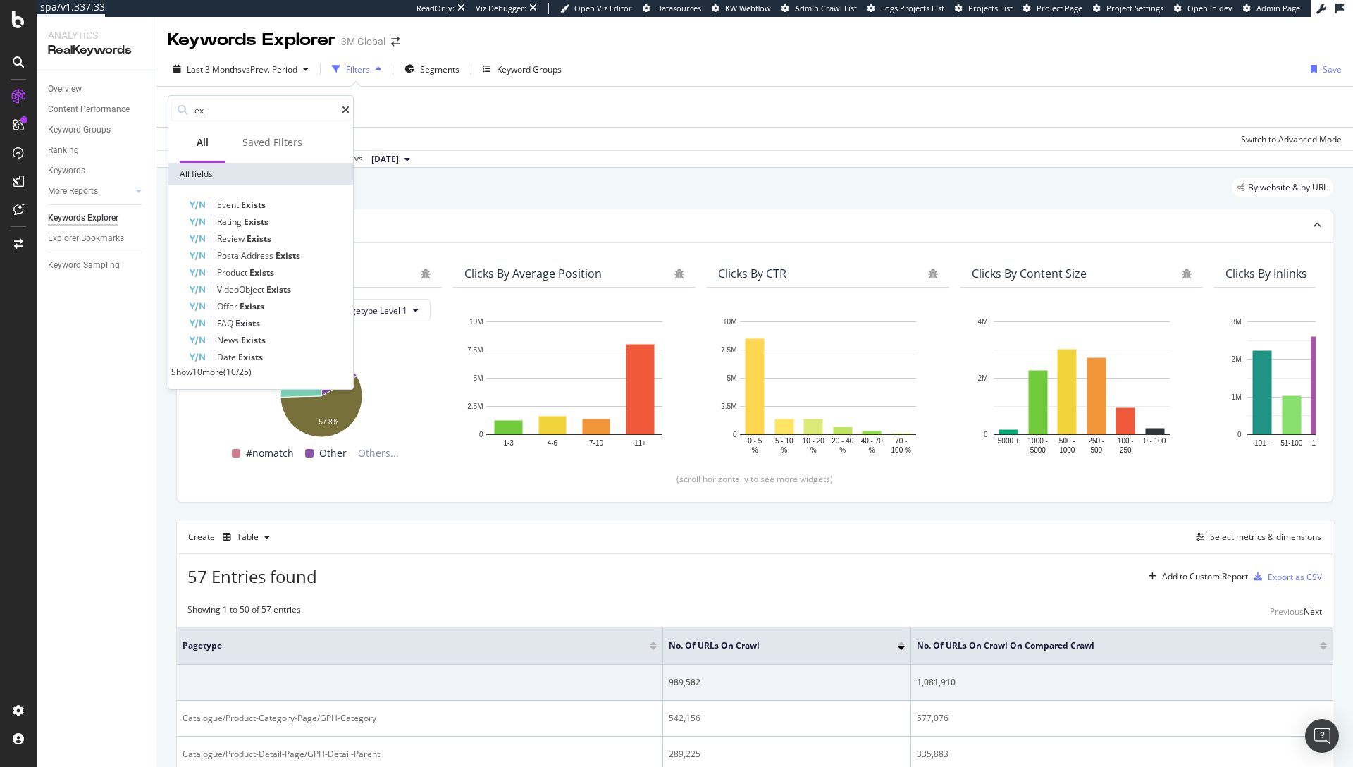
type input "e"
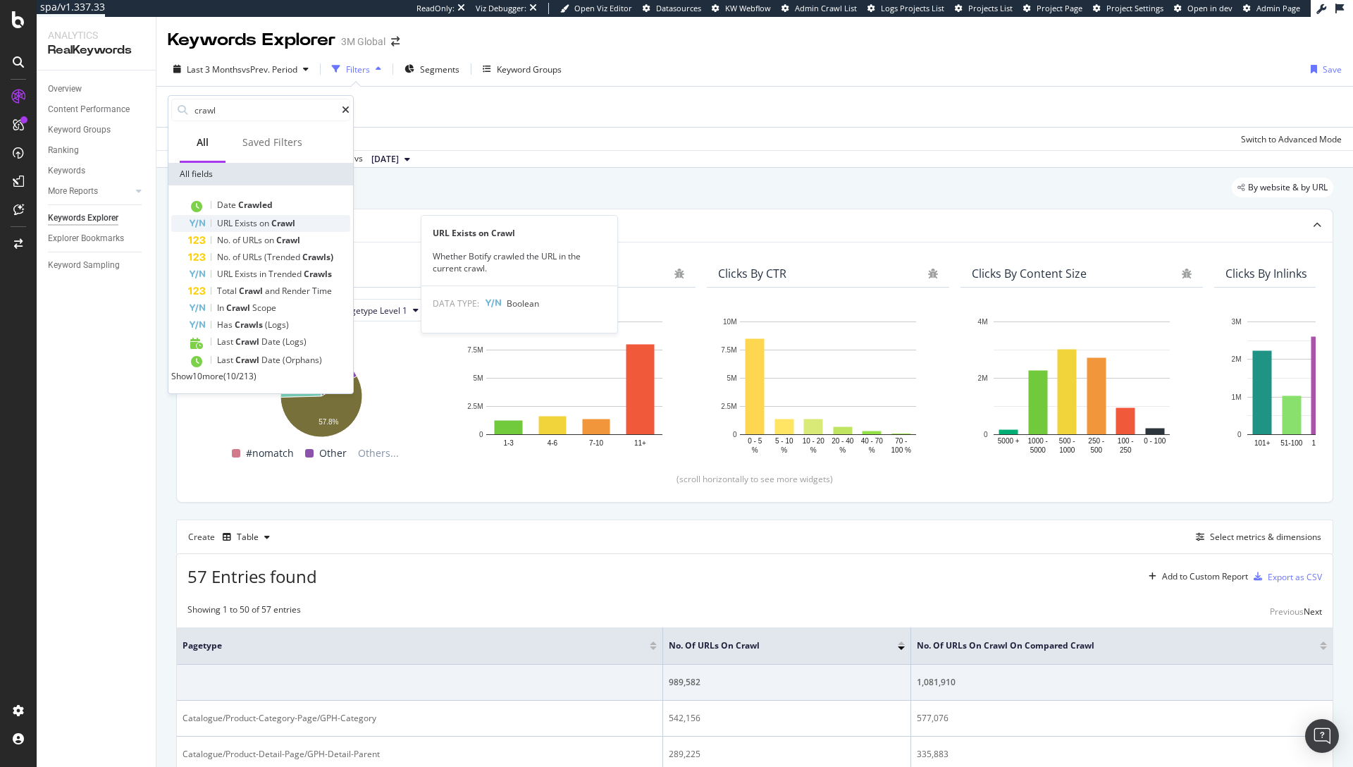
type input "crawl"
click at [289, 226] on span "Crawl" at bounding box center [283, 223] width 24 height 12
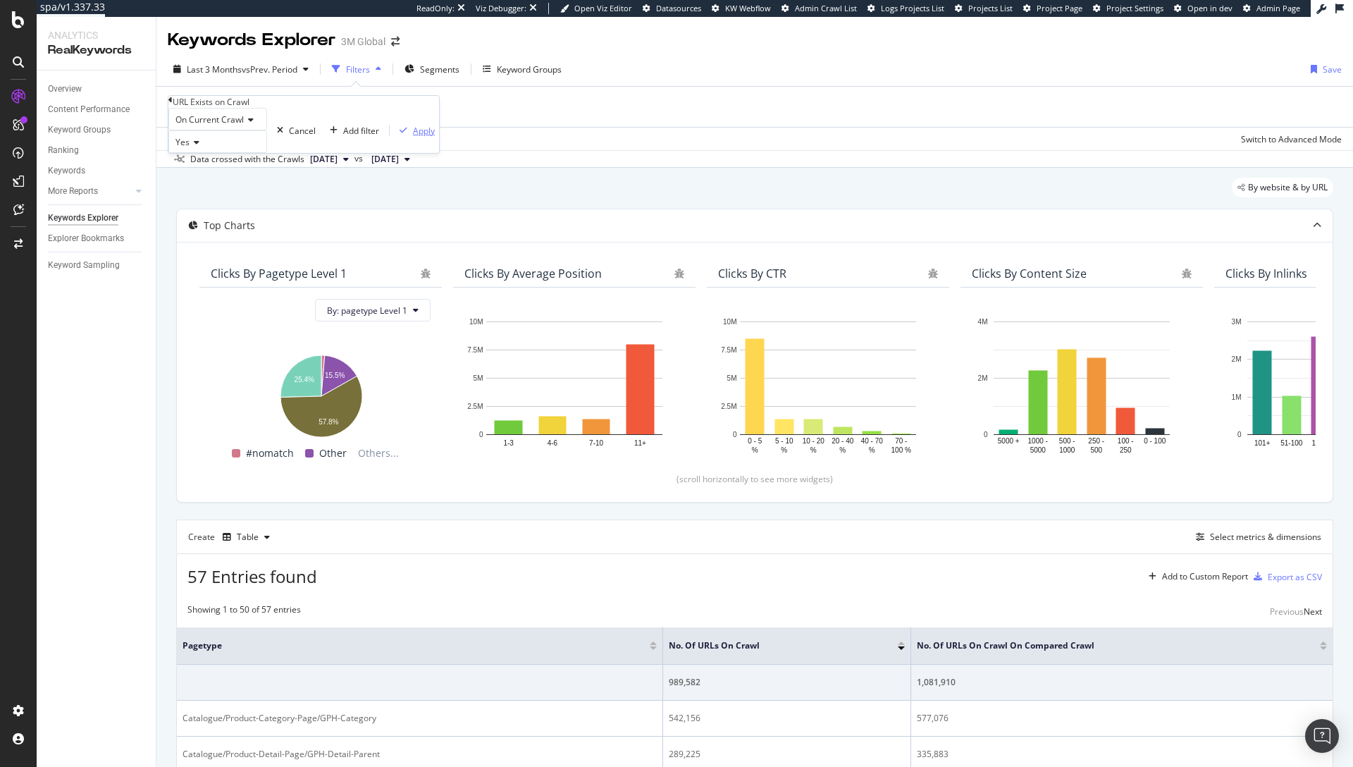
click at [394, 135] on div "button" at bounding box center [403, 130] width 19 height 8
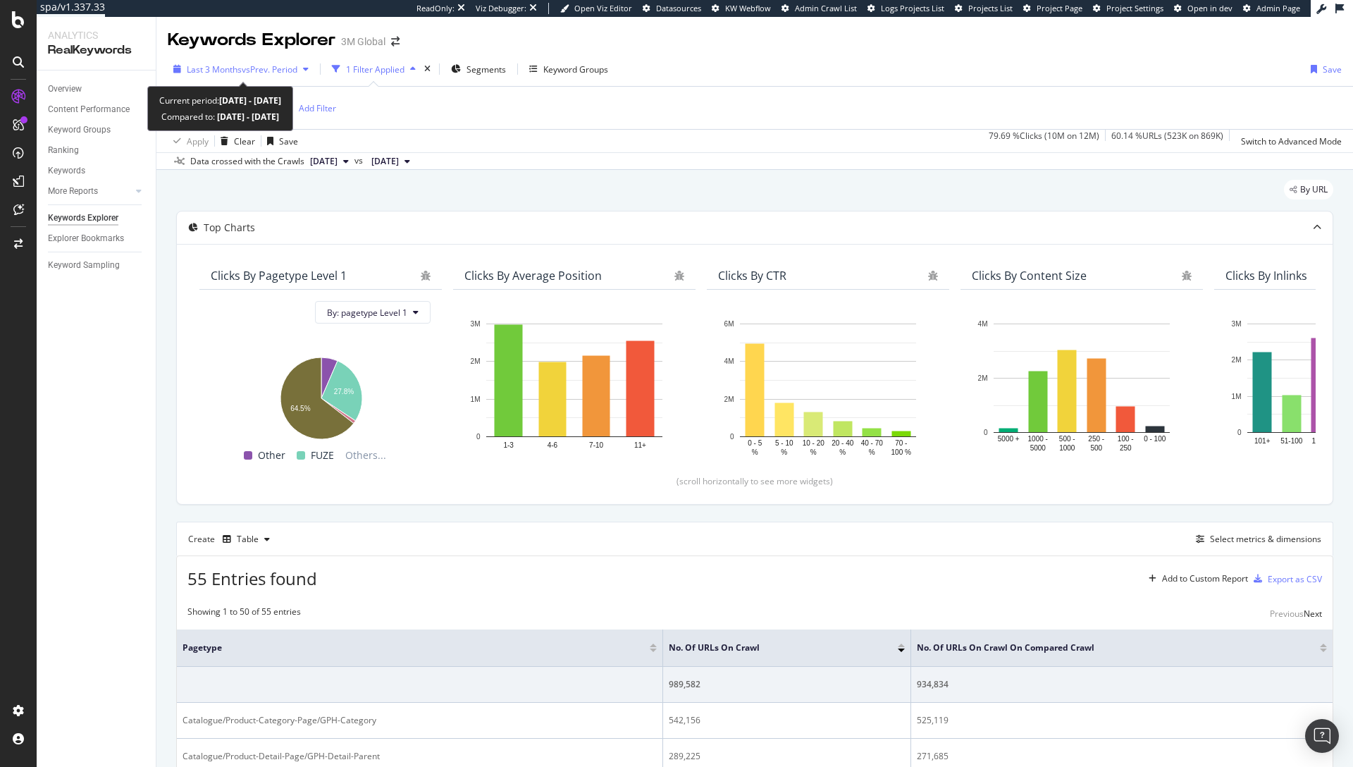
click at [278, 67] on span "vs Prev. Period" at bounding box center [270, 69] width 56 height 12
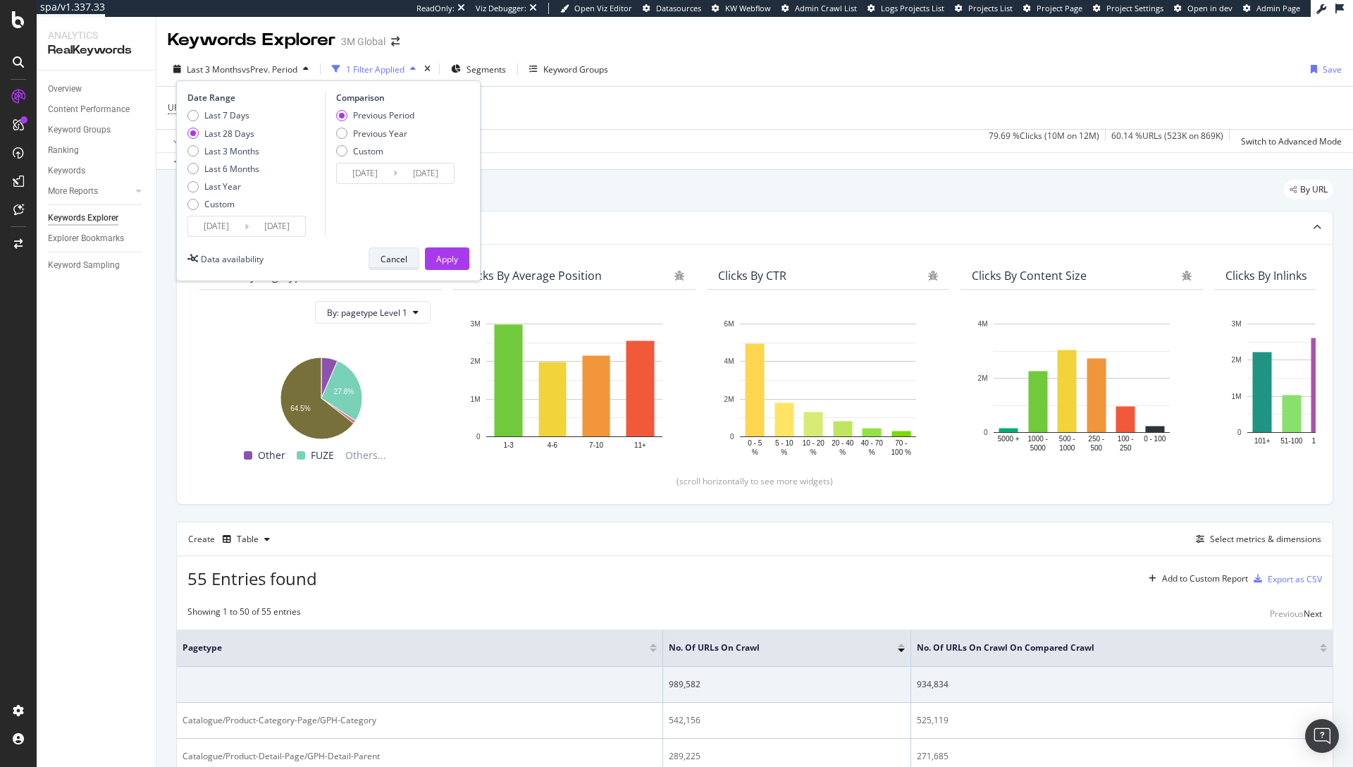
click at [381, 255] on div "Cancel" at bounding box center [394, 259] width 27 height 12
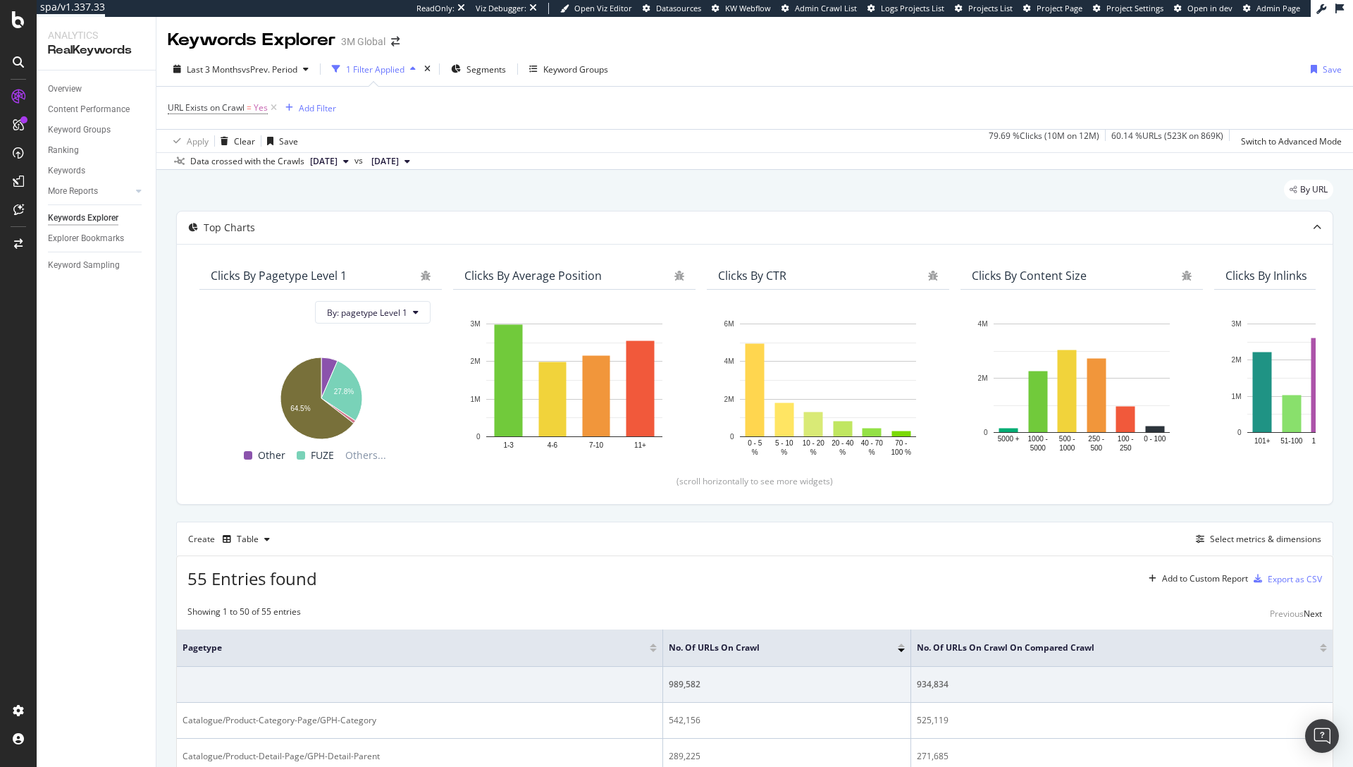
click at [338, 165] on span "[DATE]" at bounding box center [323, 161] width 27 height 13
click at [399, 161] on span "2025 Jun. 15th" at bounding box center [384, 161] width 27 height 13
click at [462, 262] on div "[DATE]" at bounding box center [436, 261] width 75 height 13
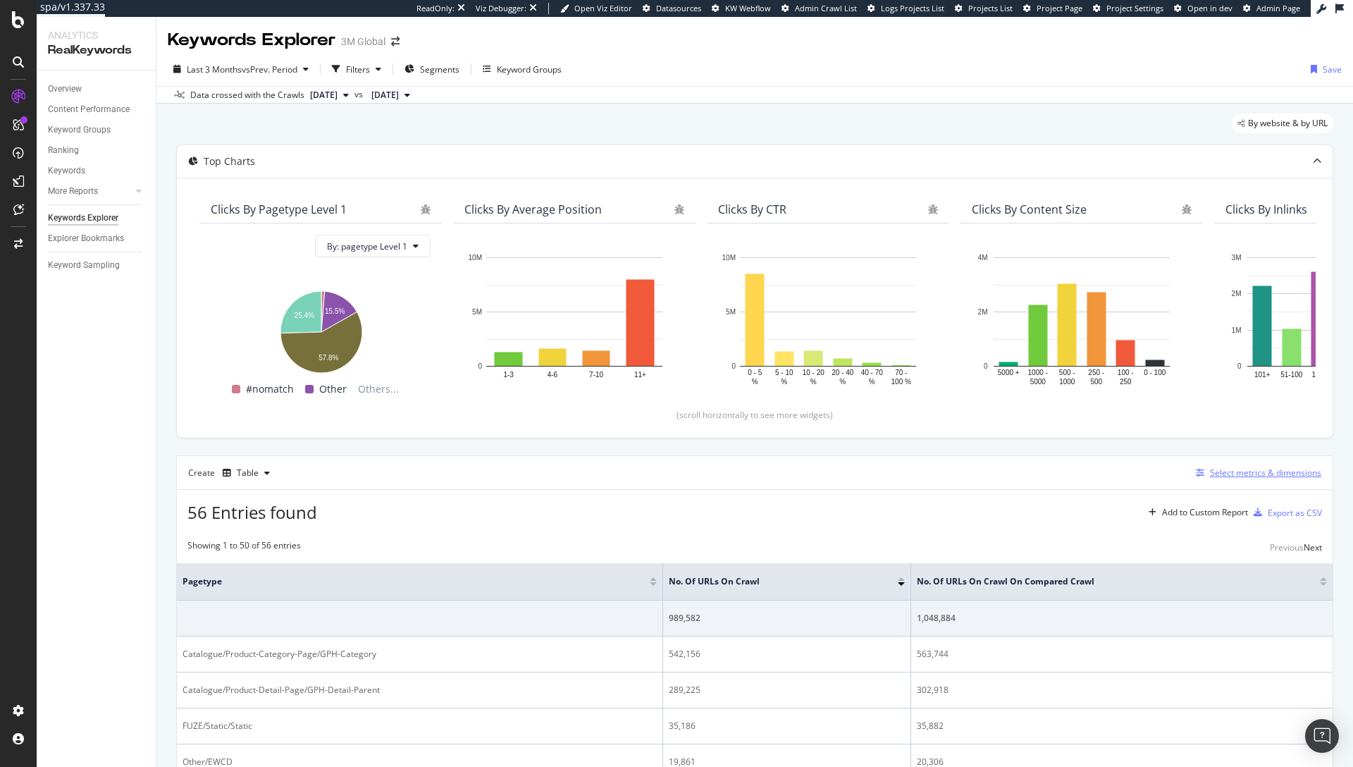
click at [1210, 474] on div "Select metrics & dimensions" at bounding box center [1265, 473] width 111 height 12
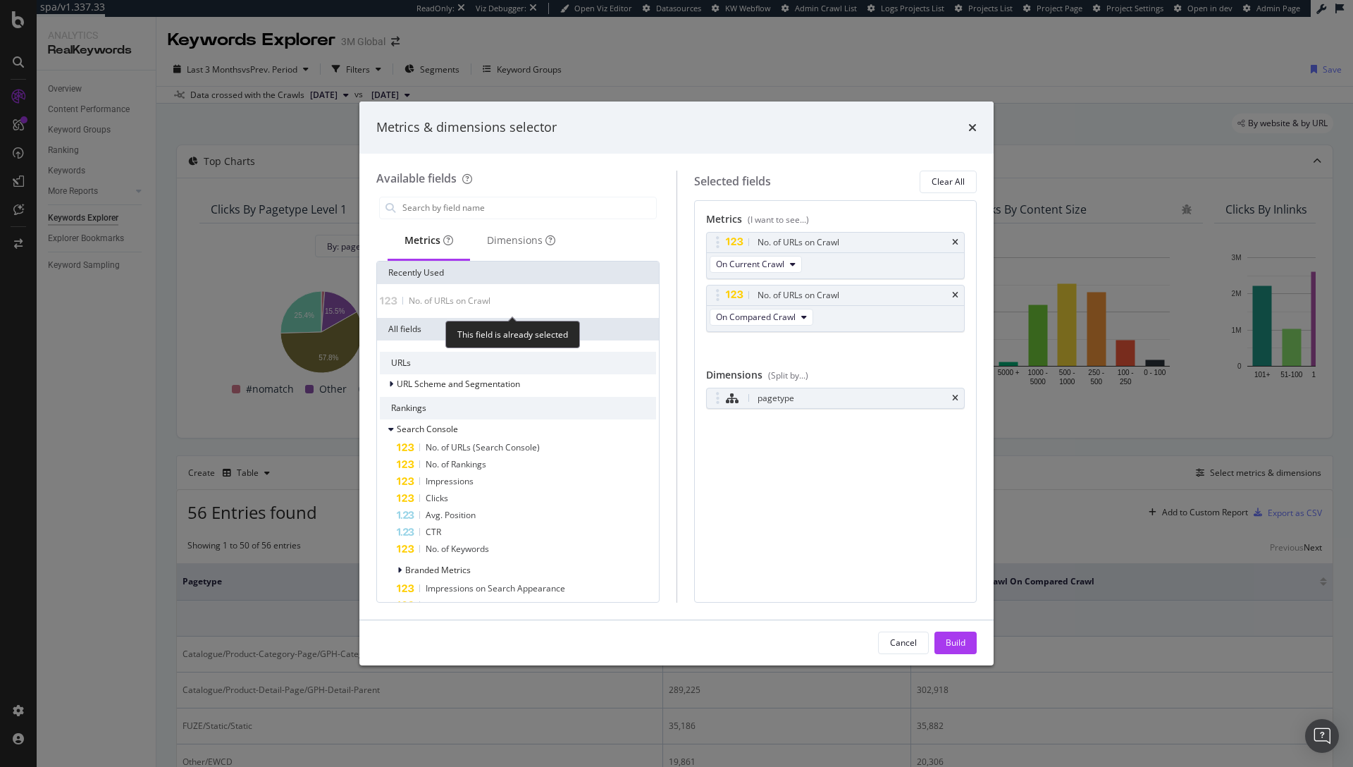
click at [465, 297] on span "No. of URLs on Crawl" at bounding box center [450, 301] width 82 height 12
click at [973, 129] on icon "times" at bounding box center [972, 127] width 8 height 11
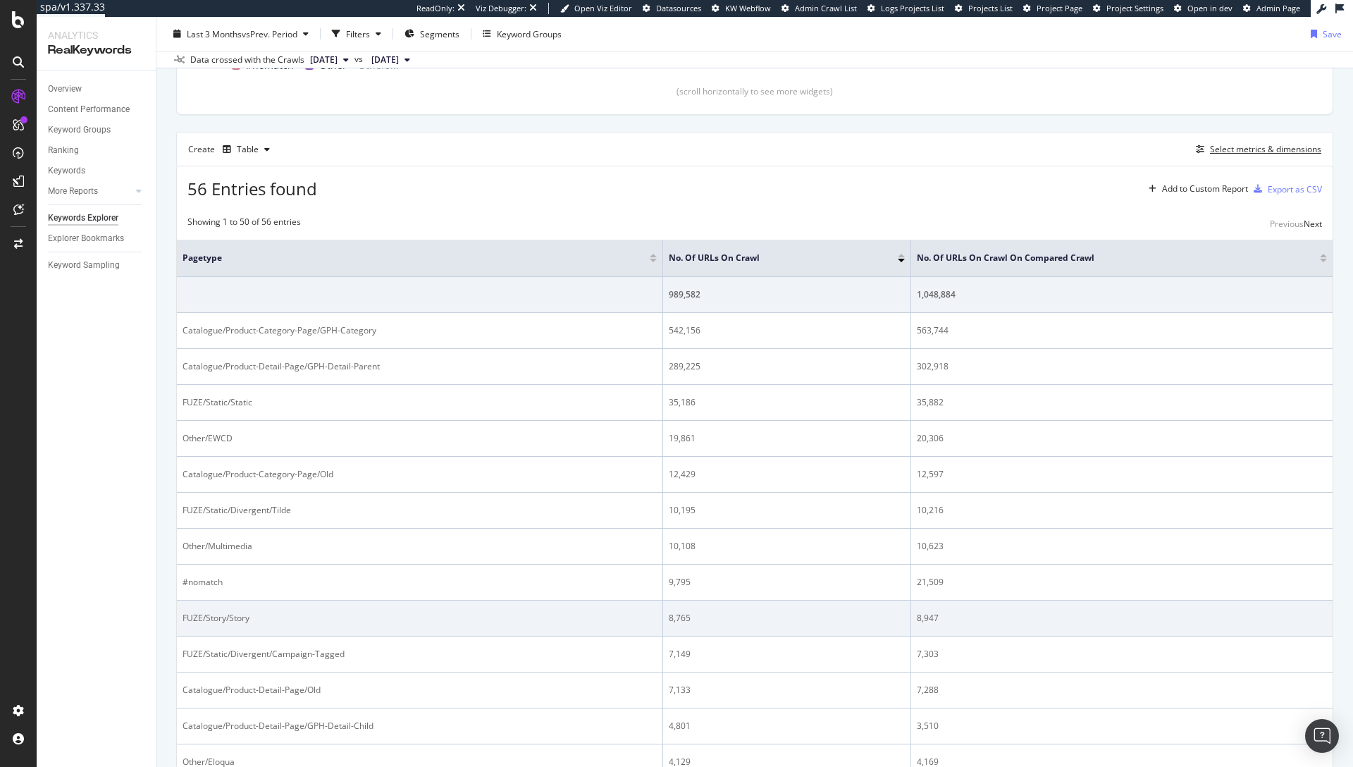
scroll to position [331, 0]
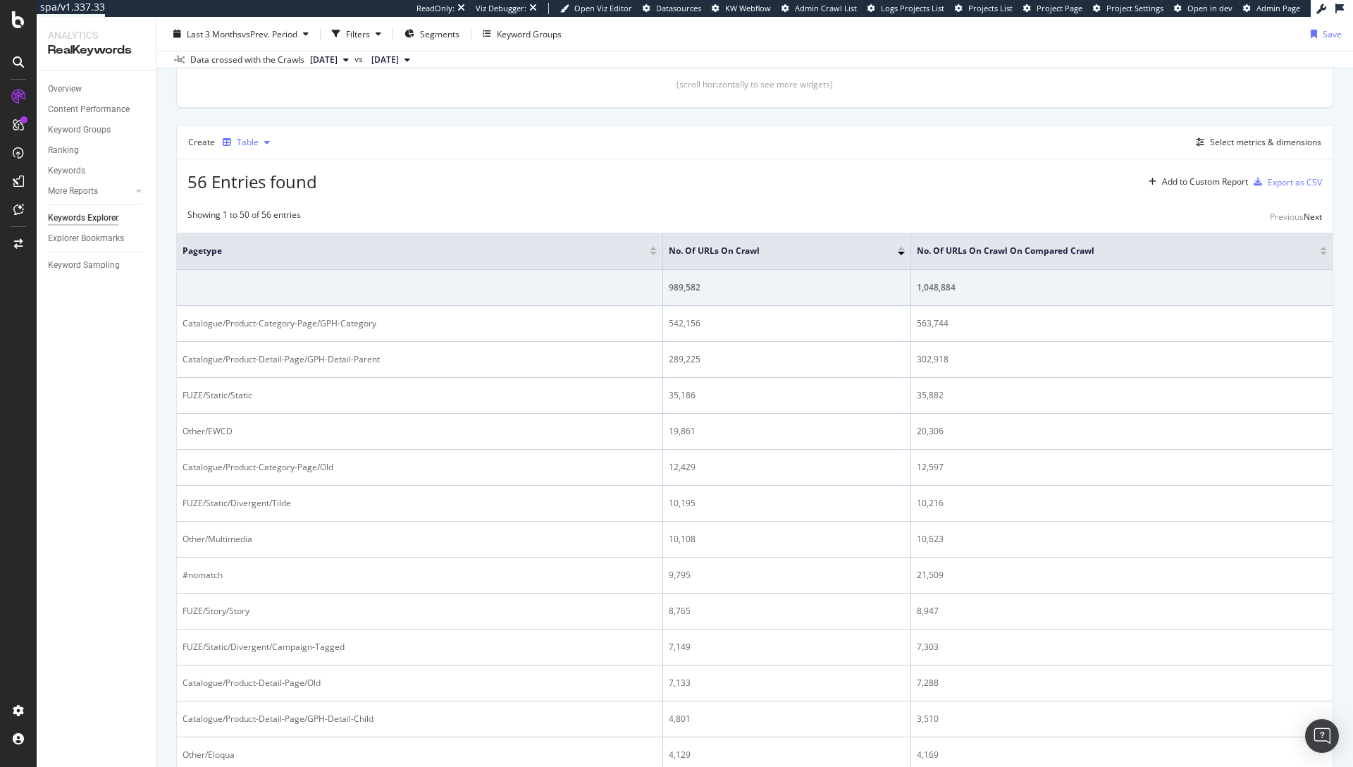
click at [243, 149] on div "Table" at bounding box center [246, 142] width 59 height 21
click at [266, 261] on div "Stacked Bar" at bounding box center [274, 260] width 47 height 12
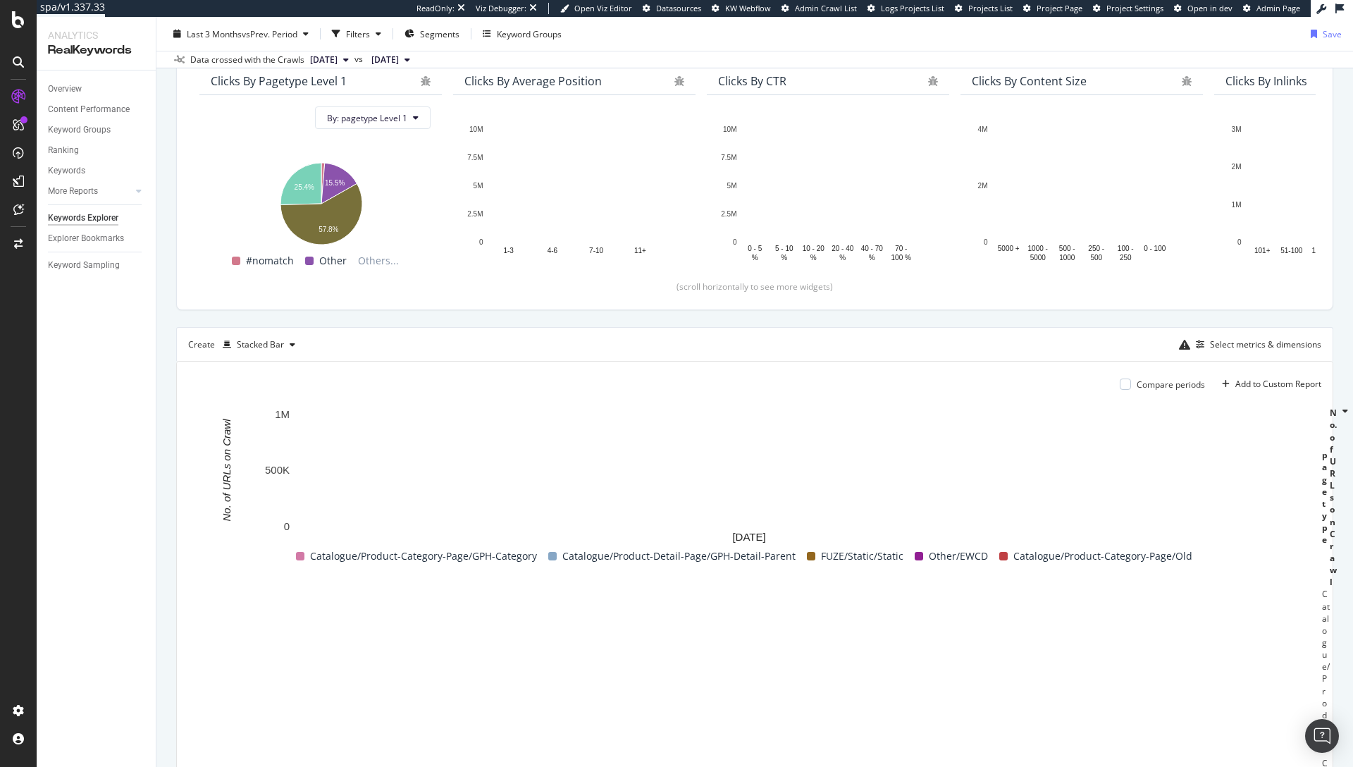
scroll to position [331, 0]
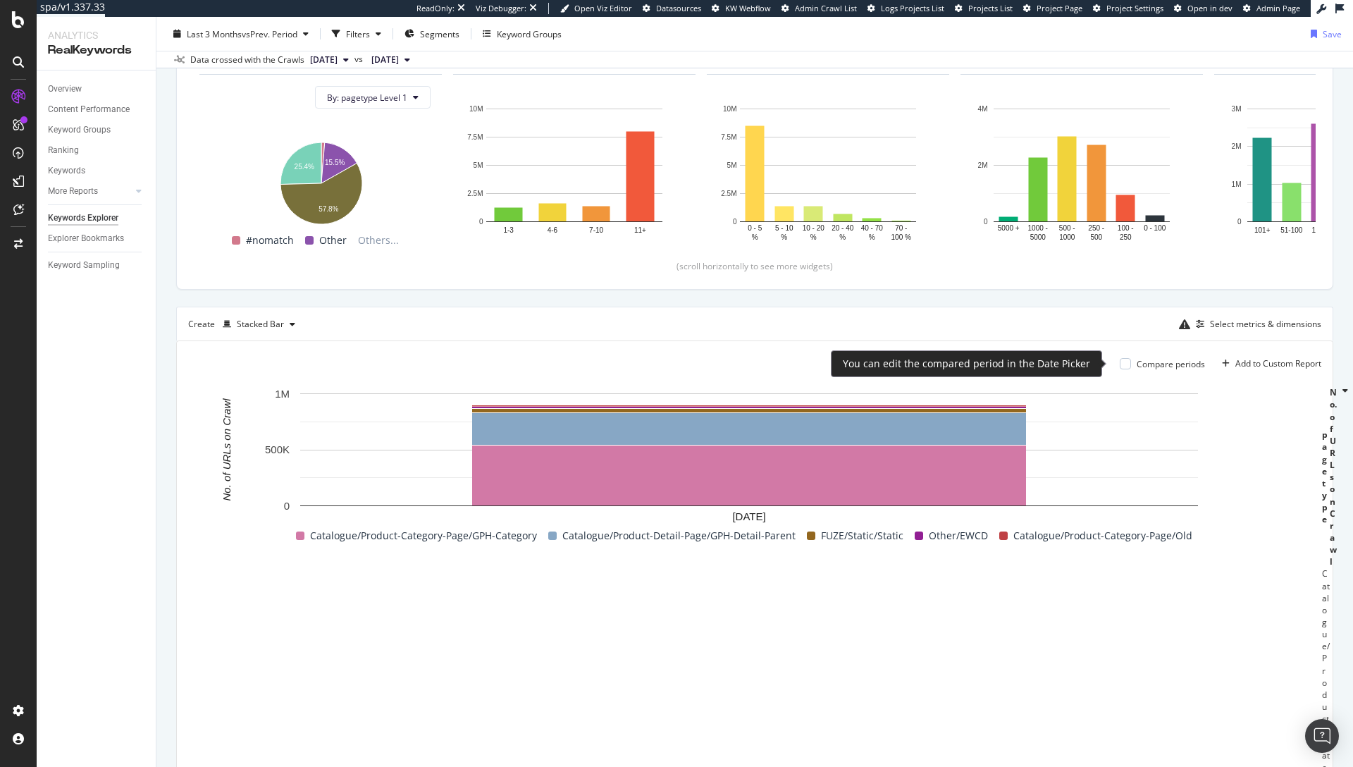
click at [1137, 368] on div "Compare periods" at bounding box center [1171, 364] width 68 height 12
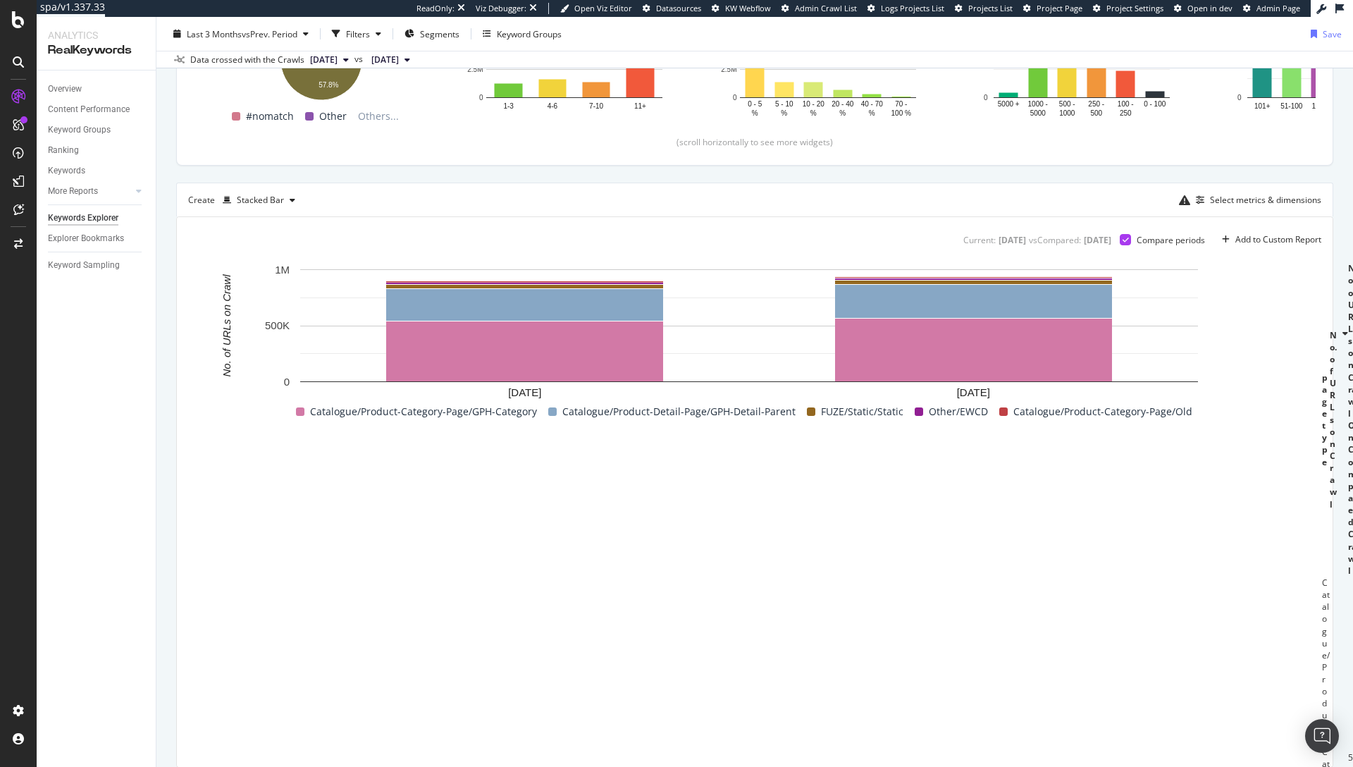
scroll to position [262, 0]
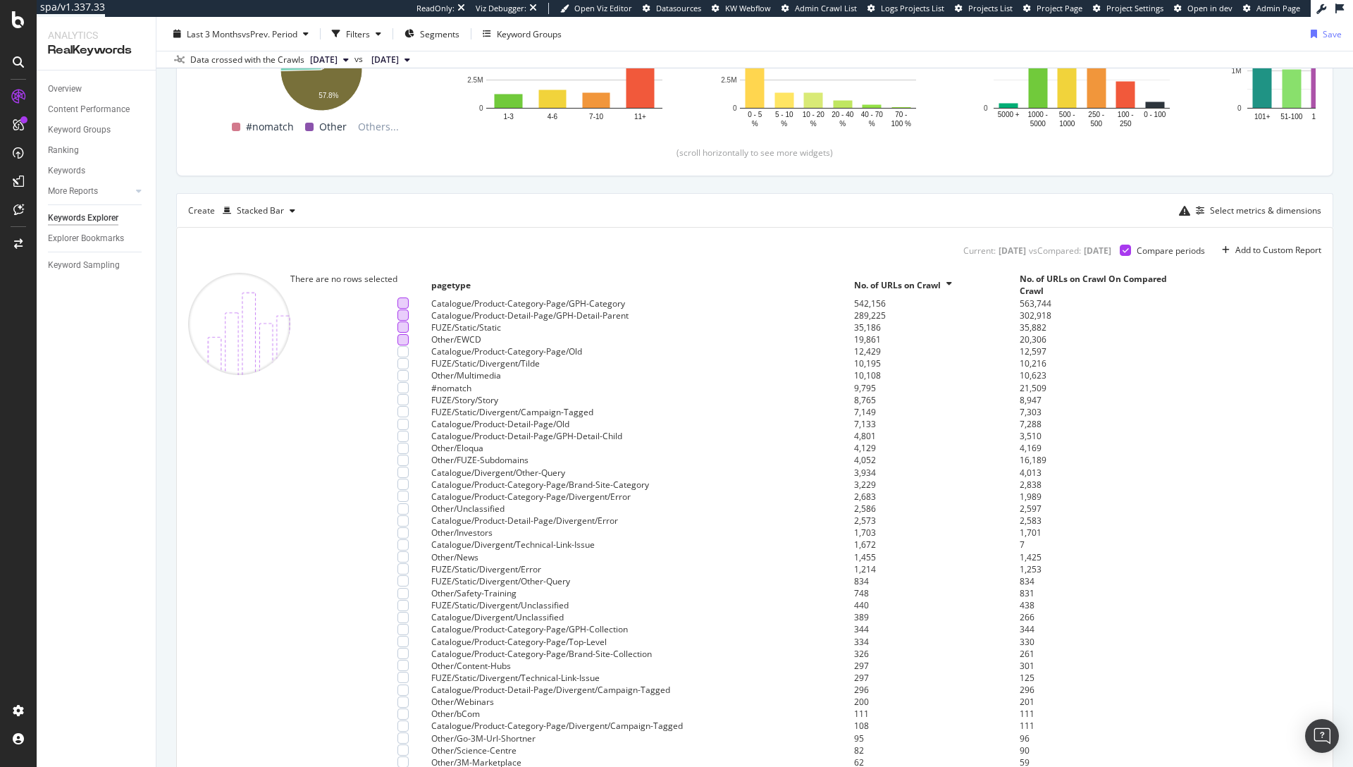
click at [398, 309] on div at bounding box center [403, 302] width 11 height 11
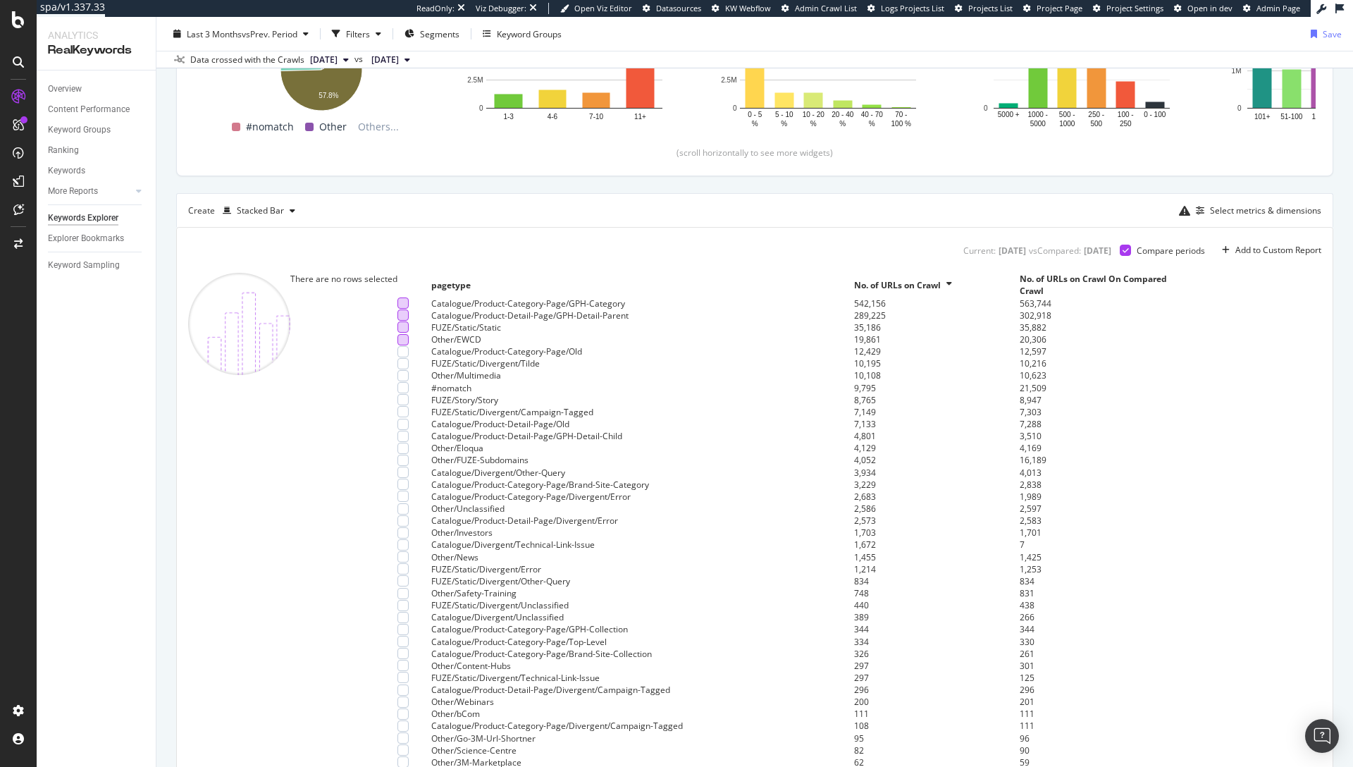
click at [398, 321] on div at bounding box center [403, 314] width 11 height 11
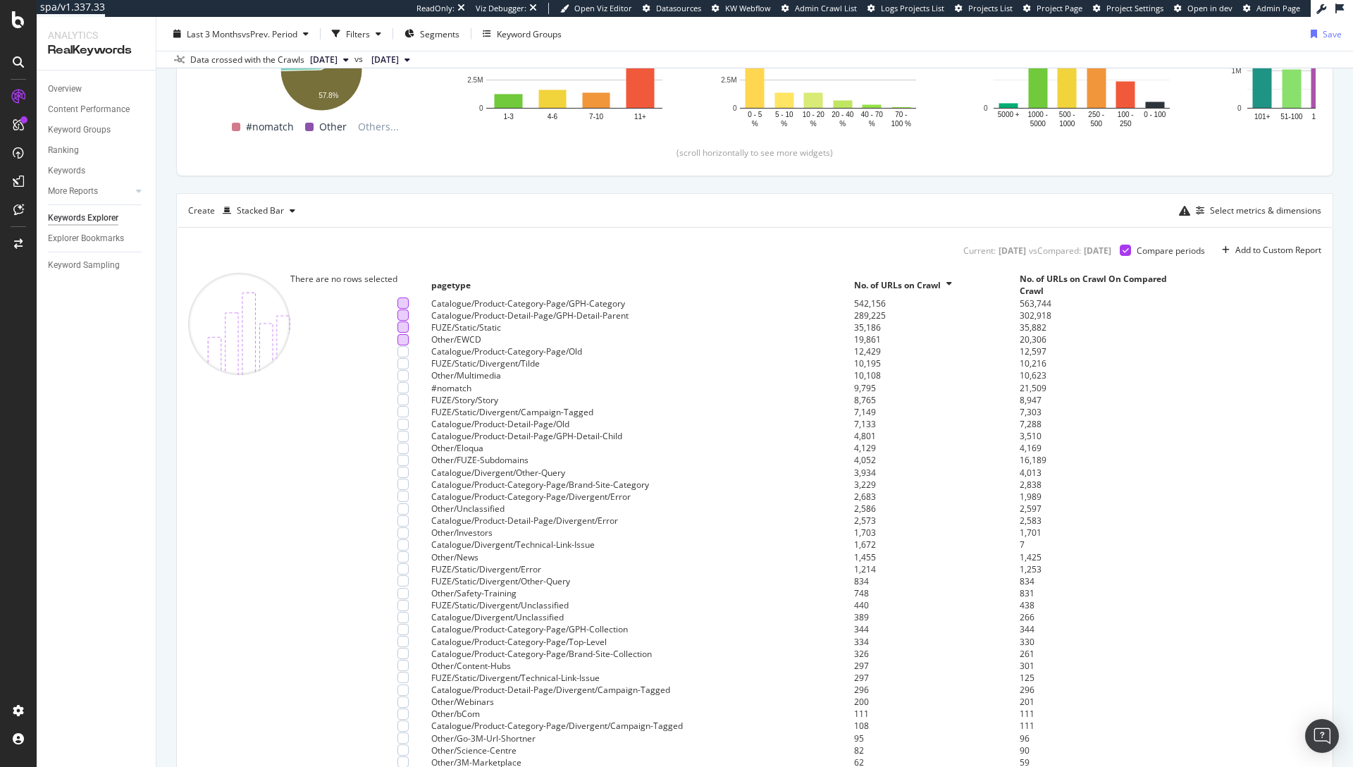
click at [398, 333] on div at bounding box center [403, 326] width 11 height 11
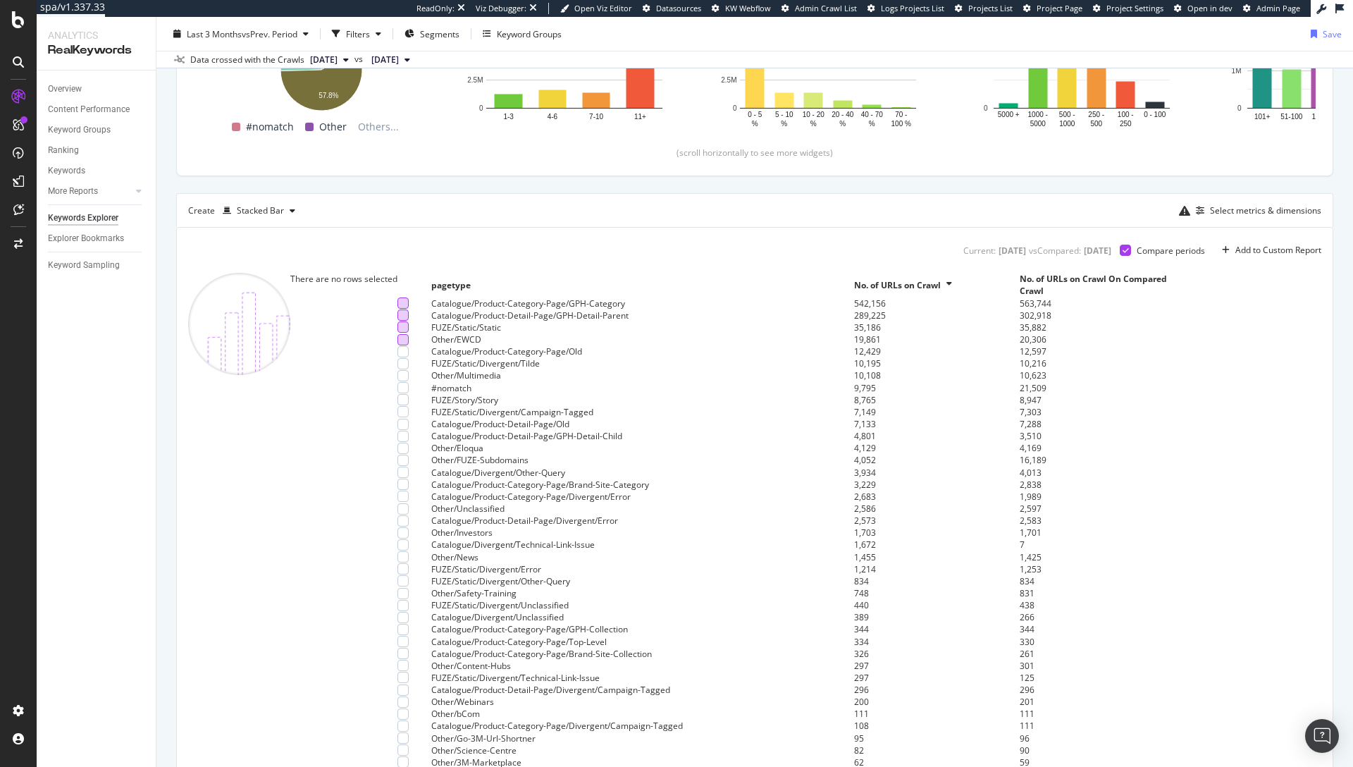
click at [398, 345] on div at bounding box center [403, 339] width 11 height 11
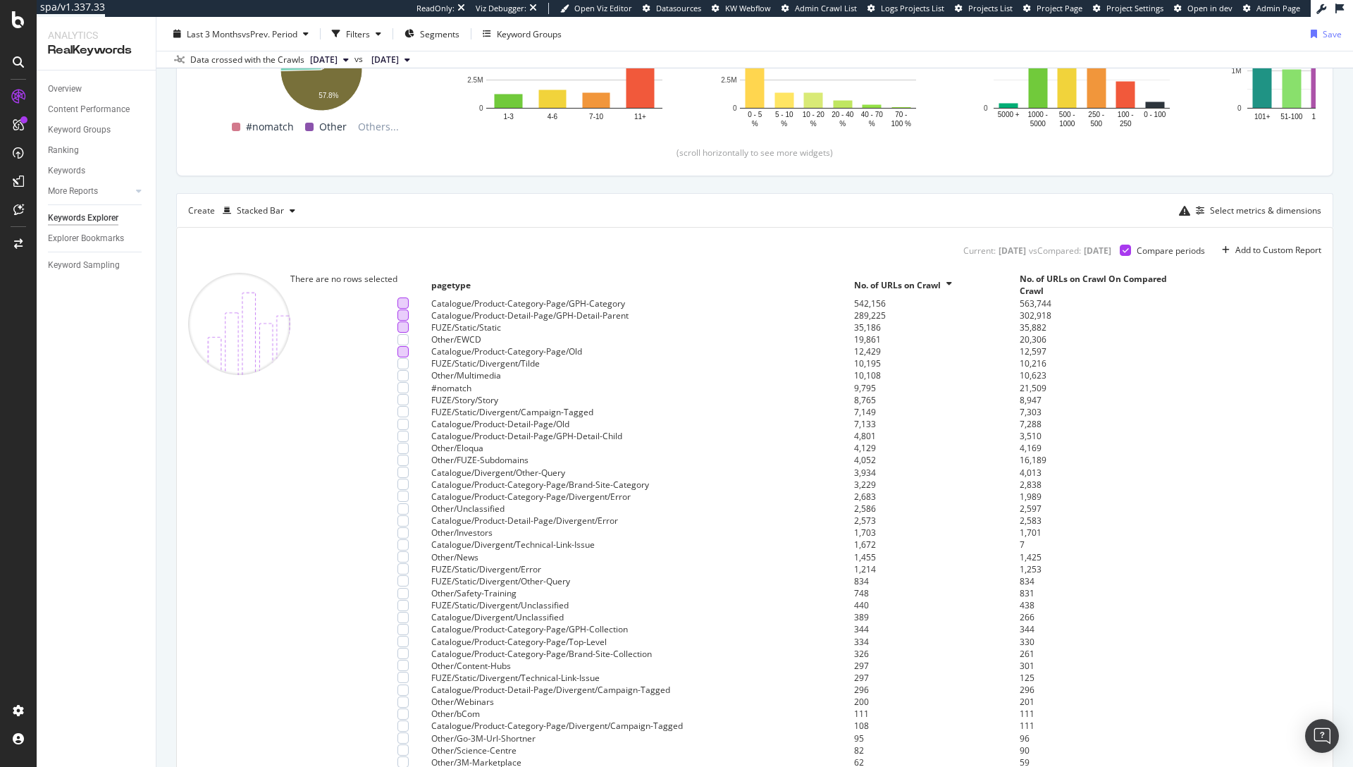
click at [398, 357] on div at bounding box center [403, 351] width 11 height 11
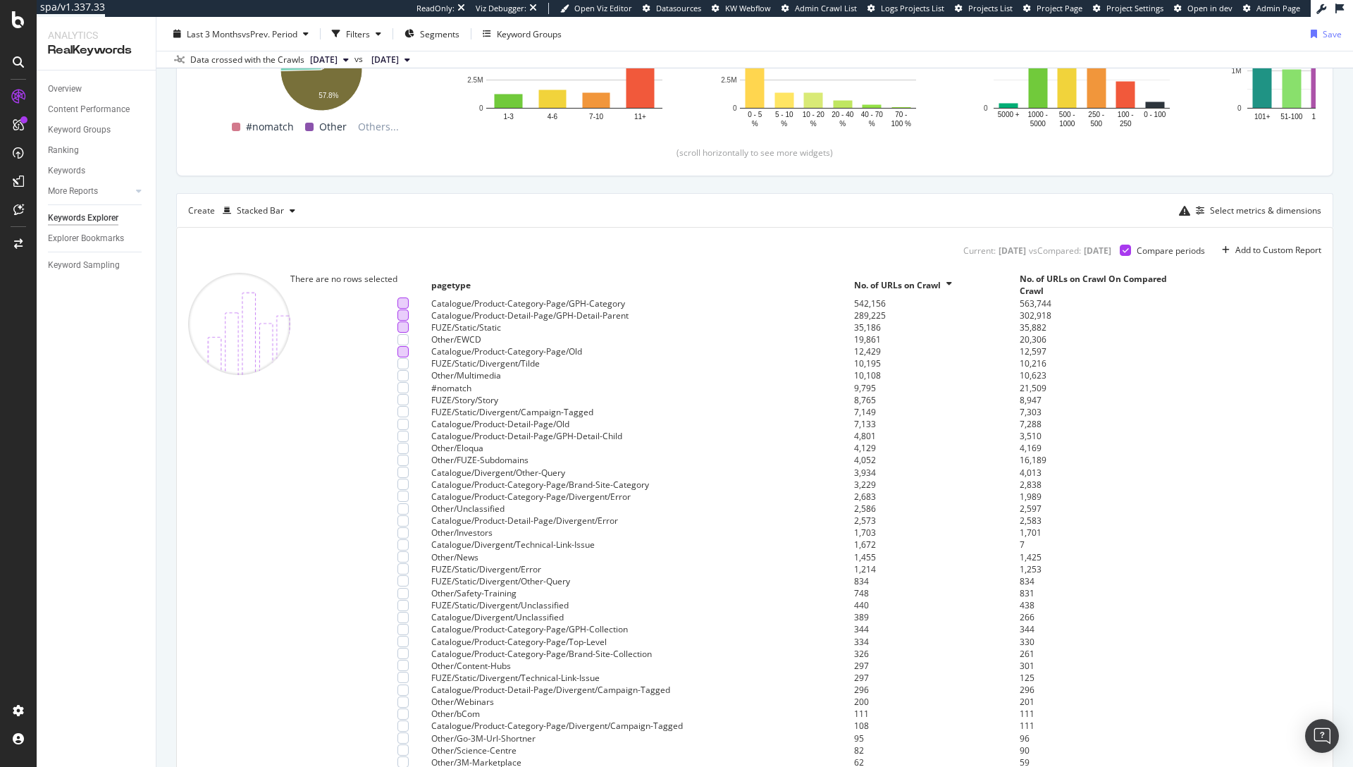
scroll to position [37, 0]
click at [398, 369] on div at bounding box center [403, 363] width 11 height 11
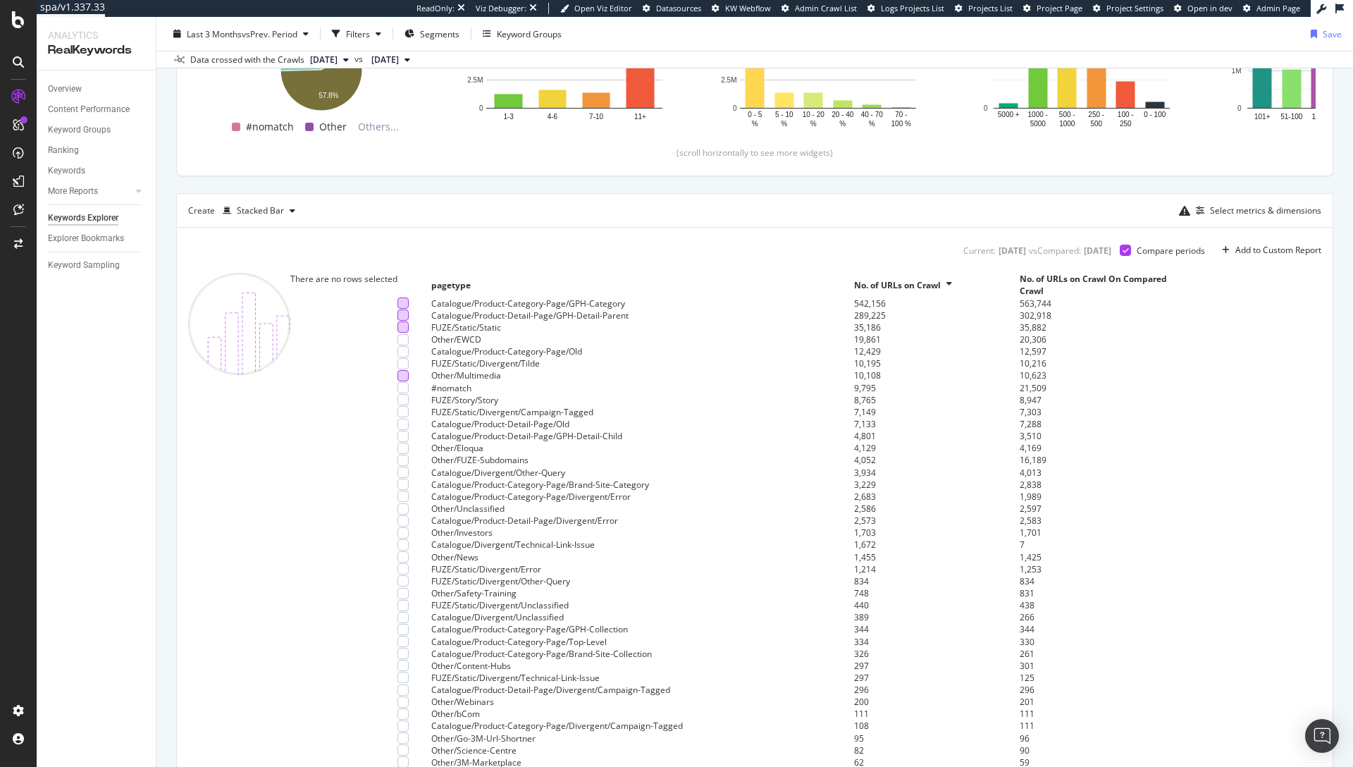
click at [398, 381] on div at bounding box center [403, 375] width 11 height 11
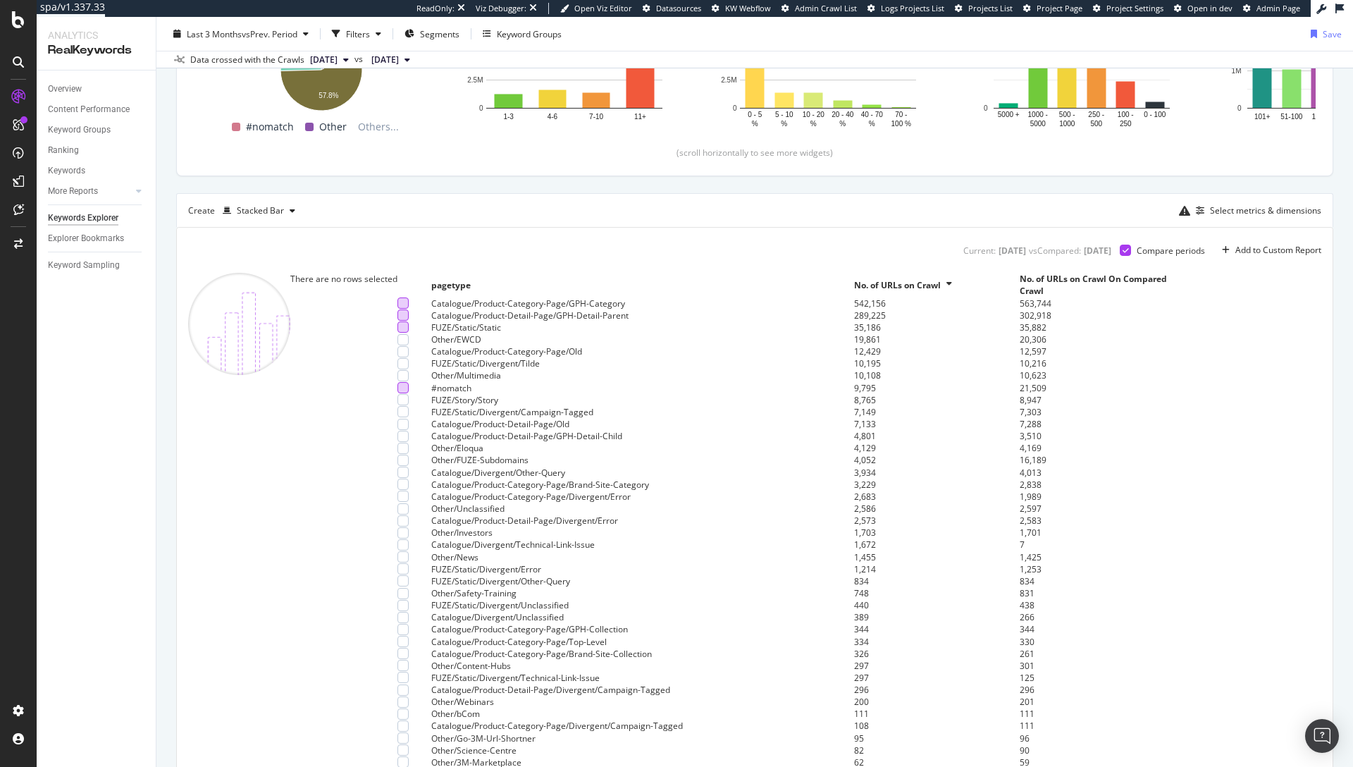
click at [398, 393] on div at bounding box center [403, 387] width 11 height 11
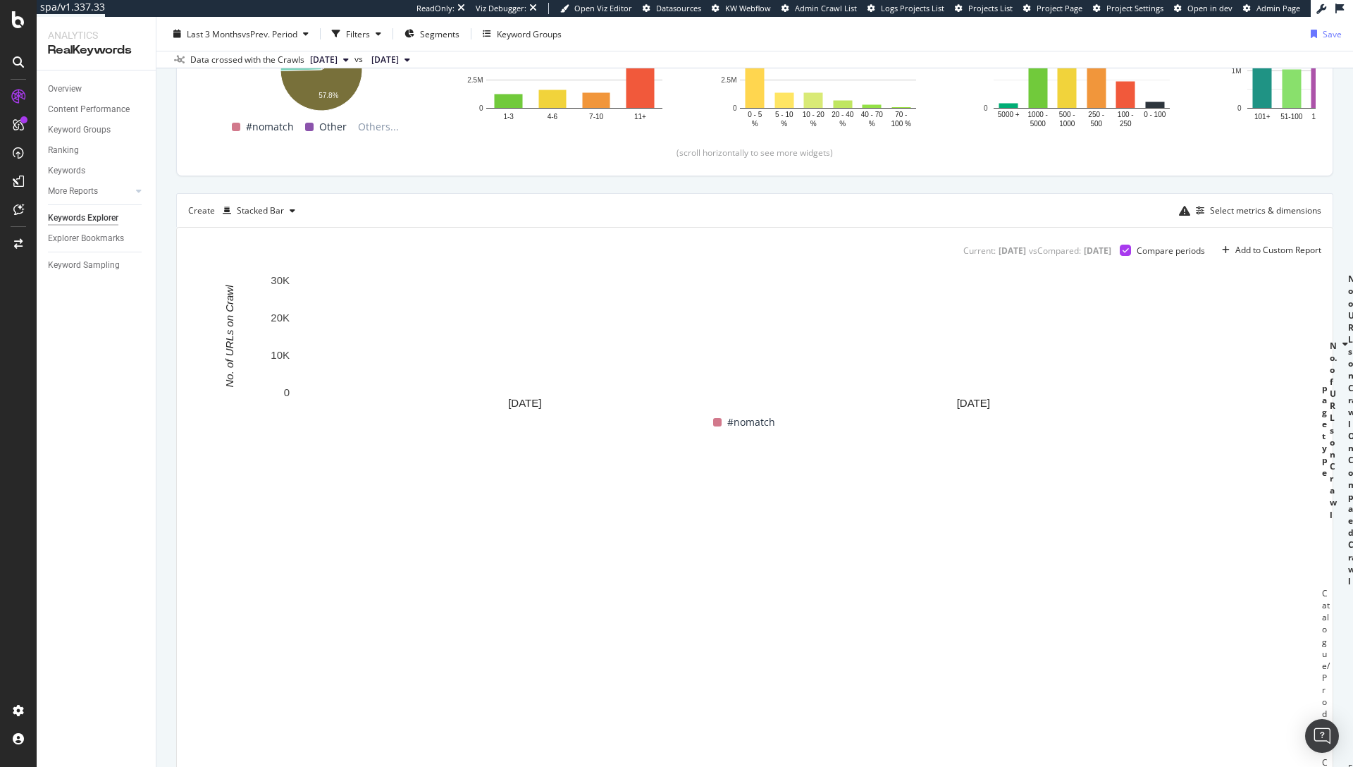
scroll to position [234, 0]
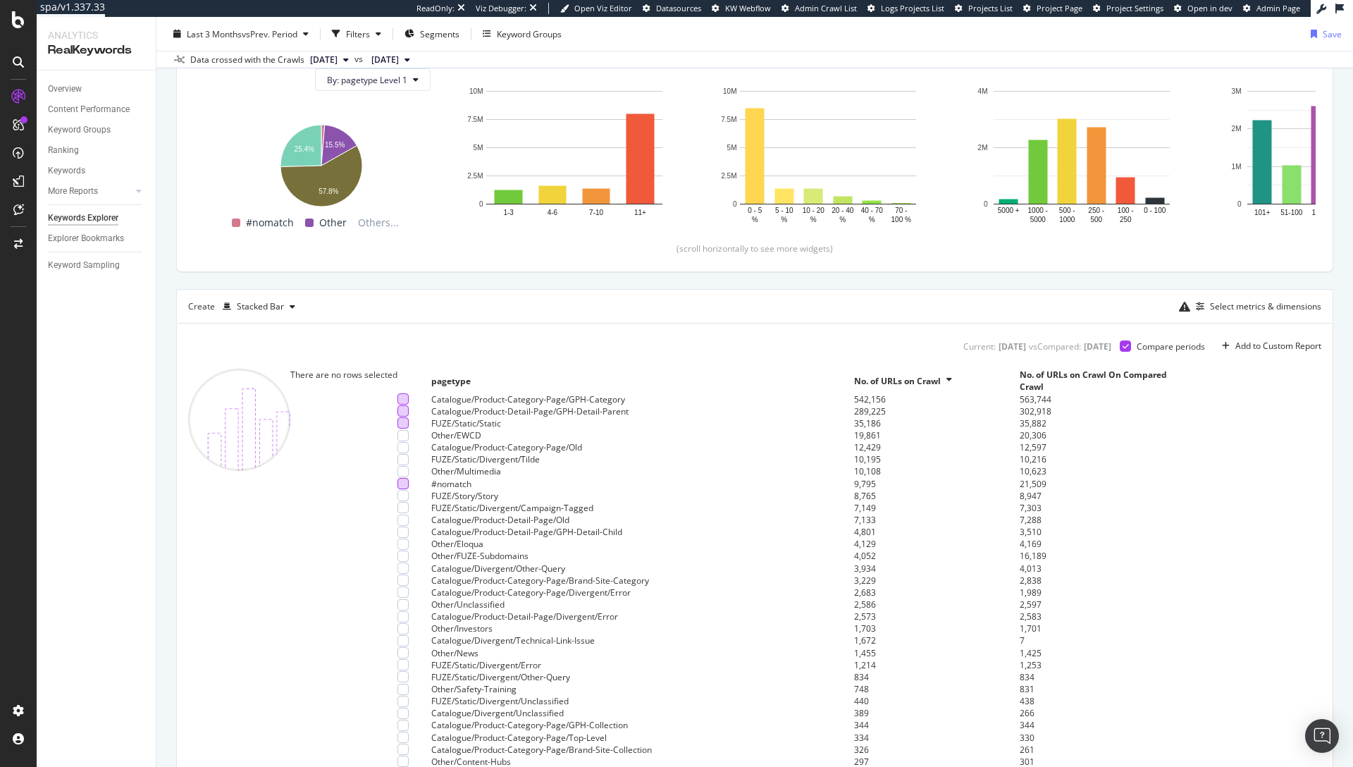
scroll to position [283, 0]
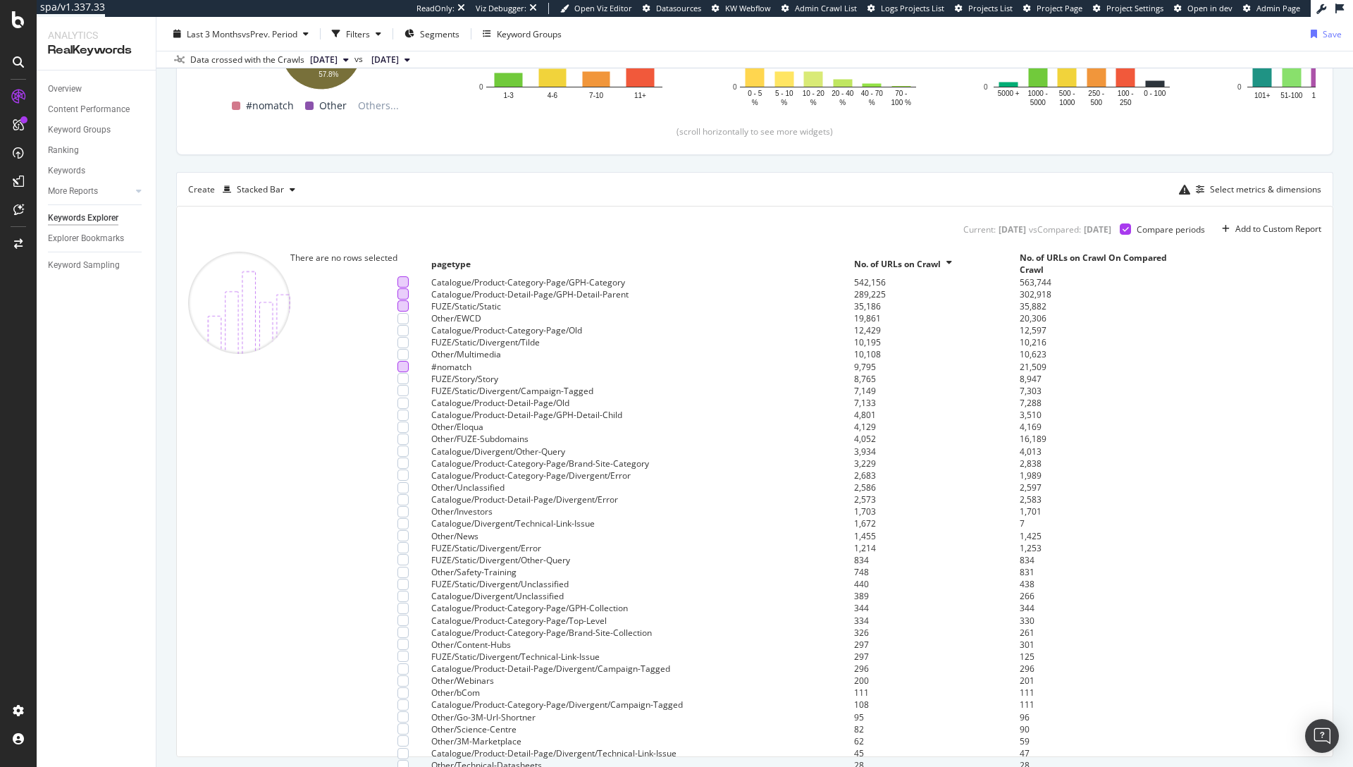
click at [398, 288] on div at bounding box center [403, 281] width 11 height 11
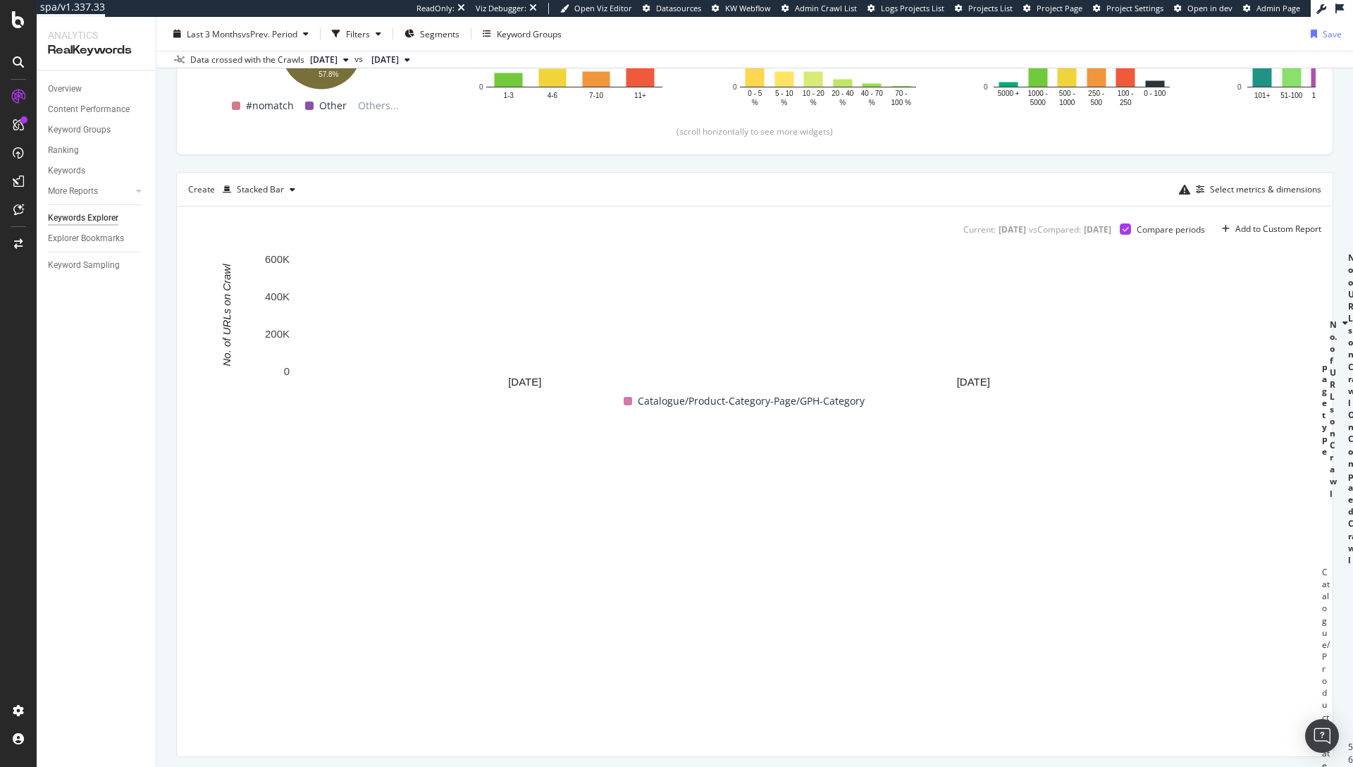
click at [1311, 766] on div at bounding box center [1316, 777] width 11 height 11
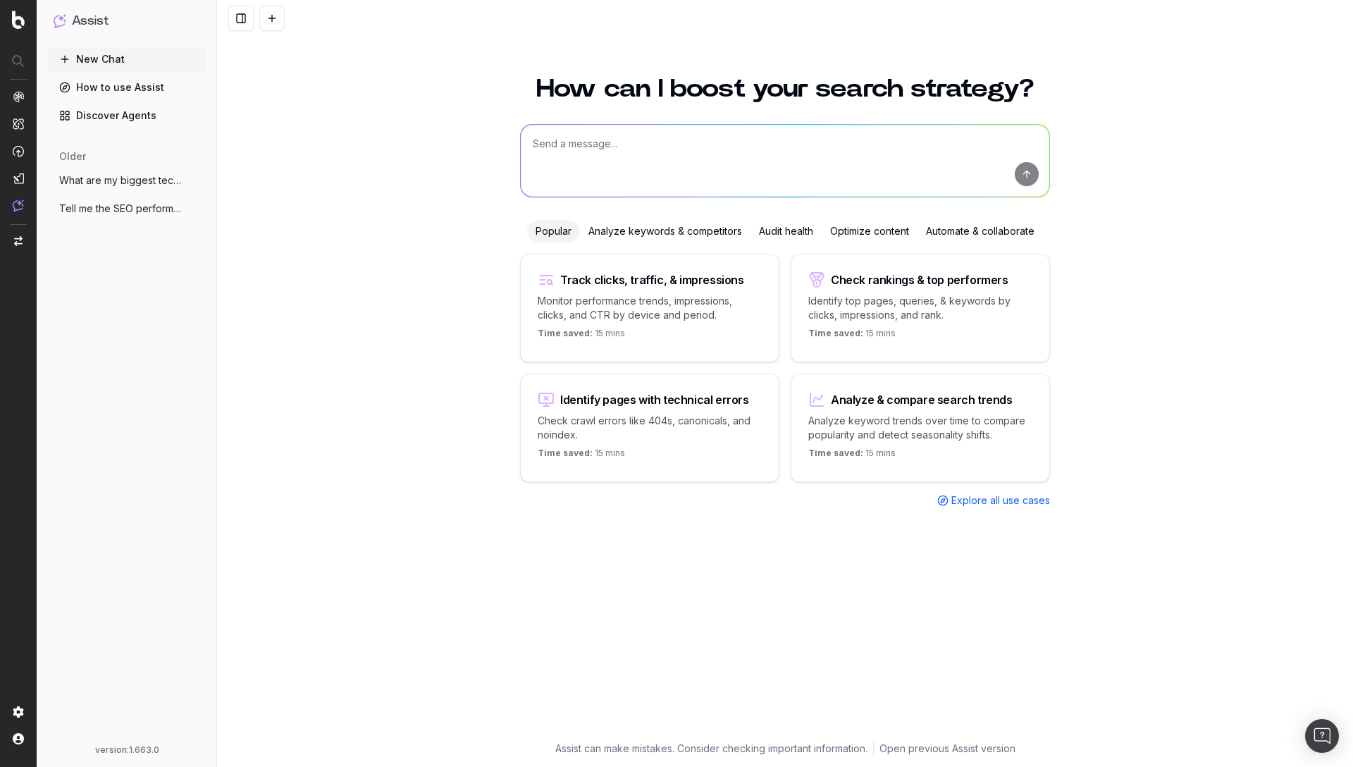
click at [653, 135] on textarea at bounding box center [785, 161] width 529 height 72
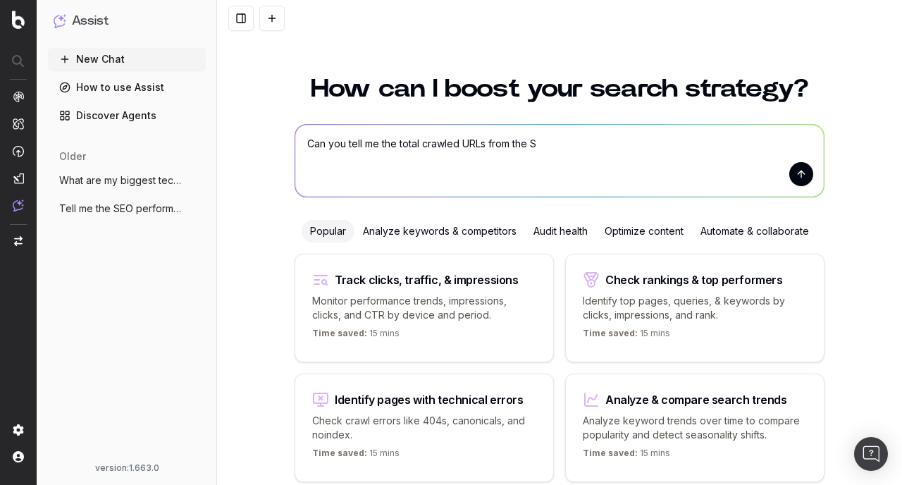
scroll to position [62, 0]
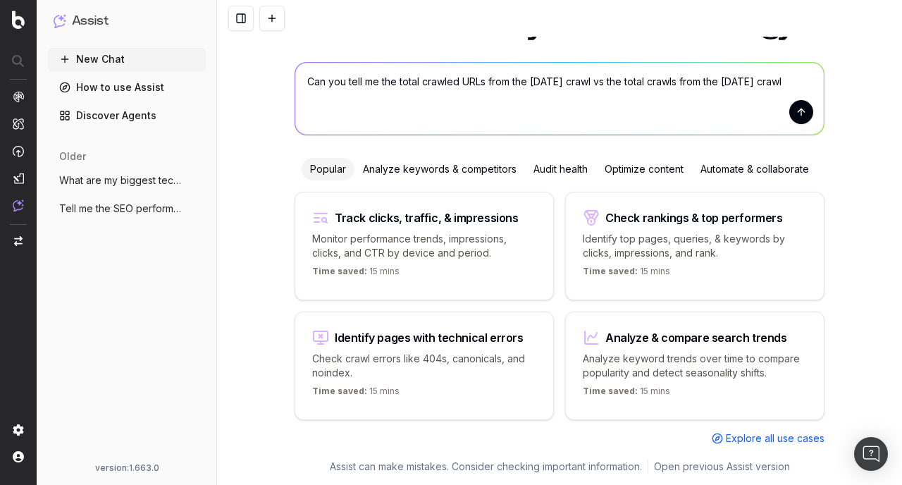
type textarea "Can you tell me the total crawled URLs from the [DATE] crawl vs the total crawl…"
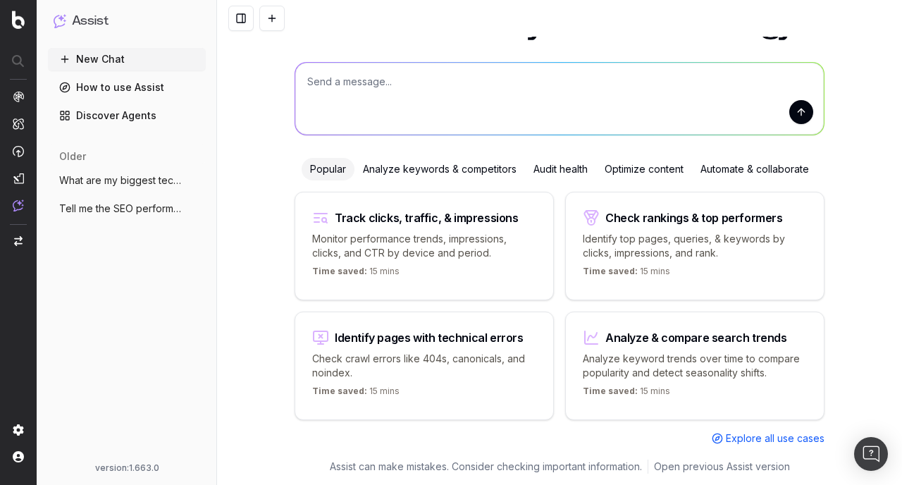
scroll to position [0, 0]
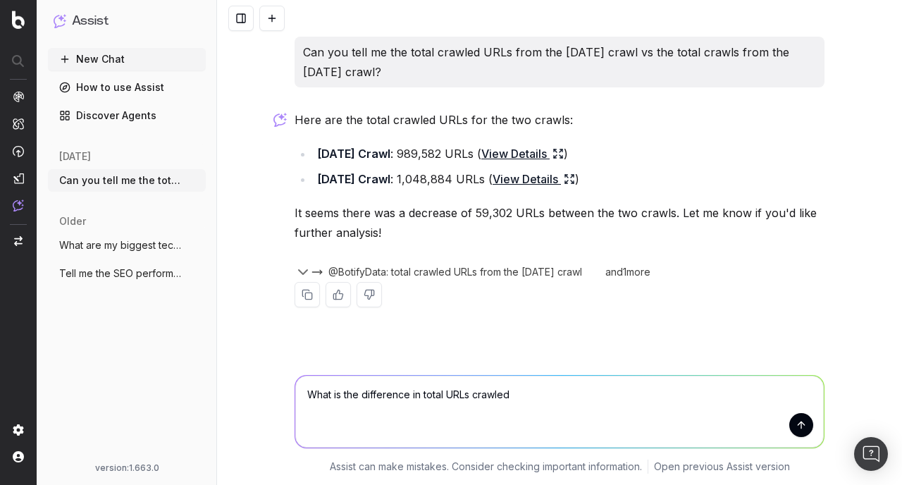
type textarea "What is the difference in total URLs crawled?"
click at [420, 391] on textarea "What is the difference in total URLs crawled?" at bounding box center [559, 412] width 529 height 72
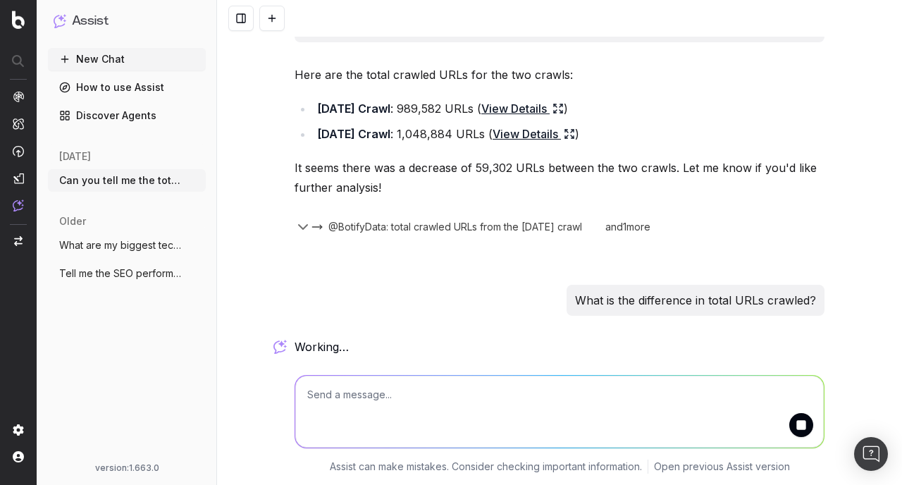
scroll to position [133, 0]
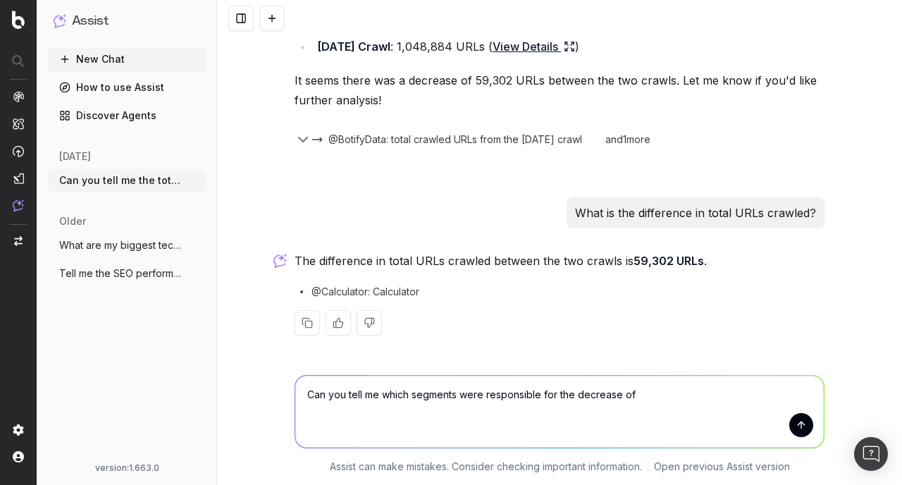
click at [634, 259] on strong "59,302 URLs" at bounding box center [669, 261] width 70 height 14
drag, startPoint x: 628, startPoint y: 259, endPoint x: 667, endPoint y: 259, distance: 38.8
click at [667, 259] on strong "59,302 URLs" at bounding box center [669, 261] width 70 height 14
copy strong "59,302"
click at [663, 399] on textarea "Can you tell me which segments were responsible for the decrease of" at bounding box center [559, 412] width 529 height 72
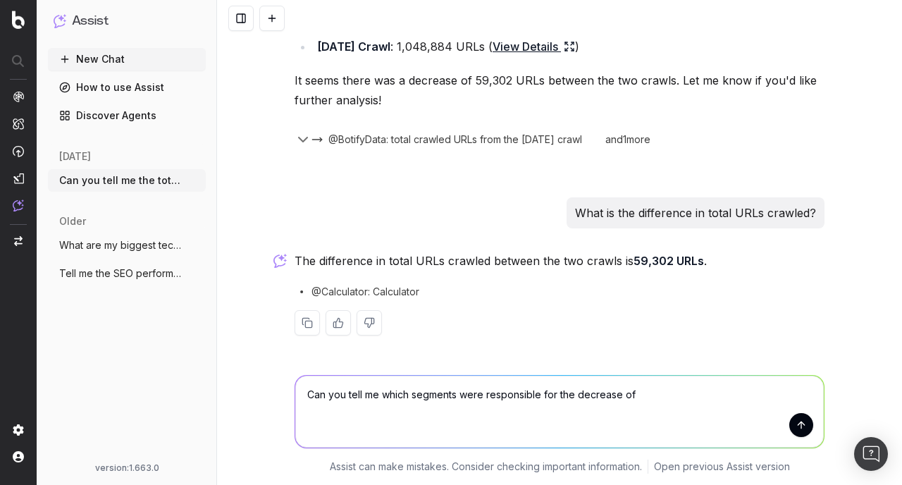
paste textarea "59,302"
type textarea "Can you tell me which segments were responsible for the decrease of 59,302 URLs…"
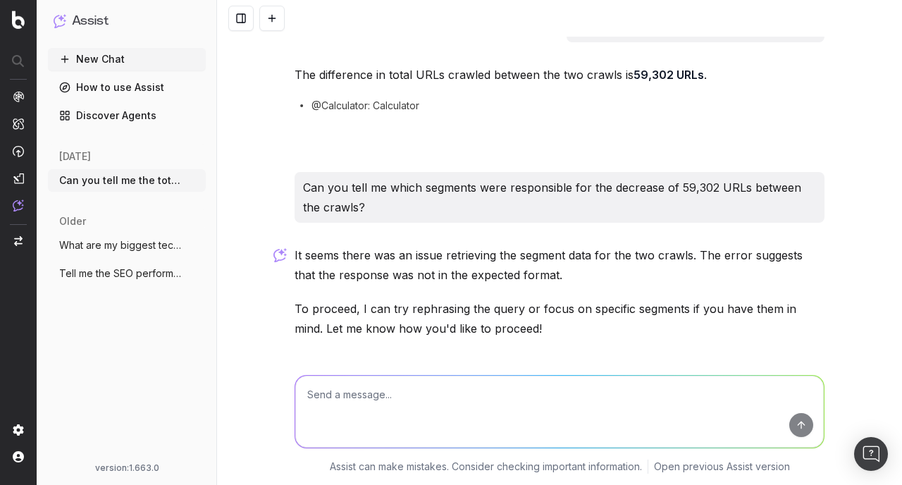
scroll to position [386, 0]
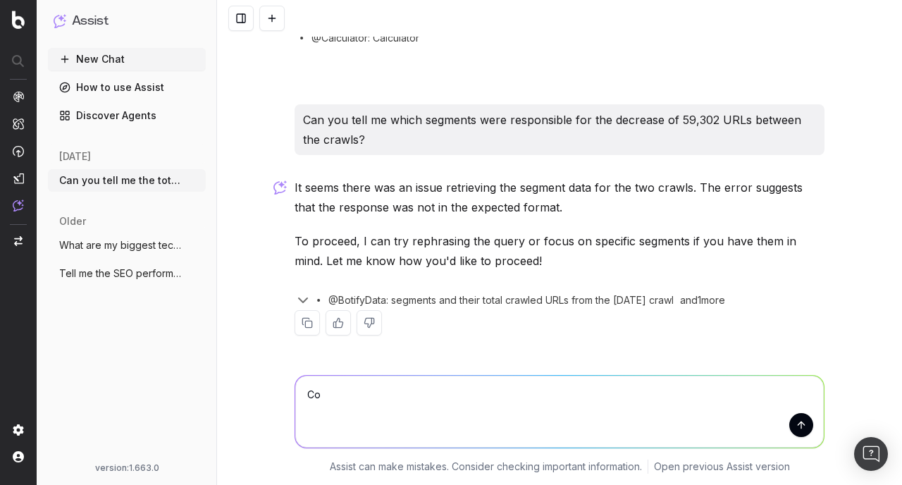
type textarea "C"
paste textarea "59,302"
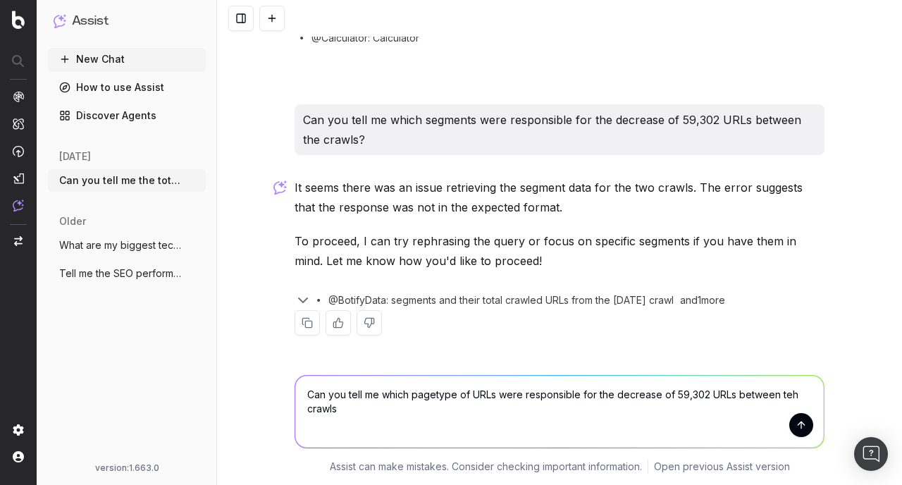
type textarea "Can you tell me which pagetype of URLs were responsible for the decrease of 59,…"
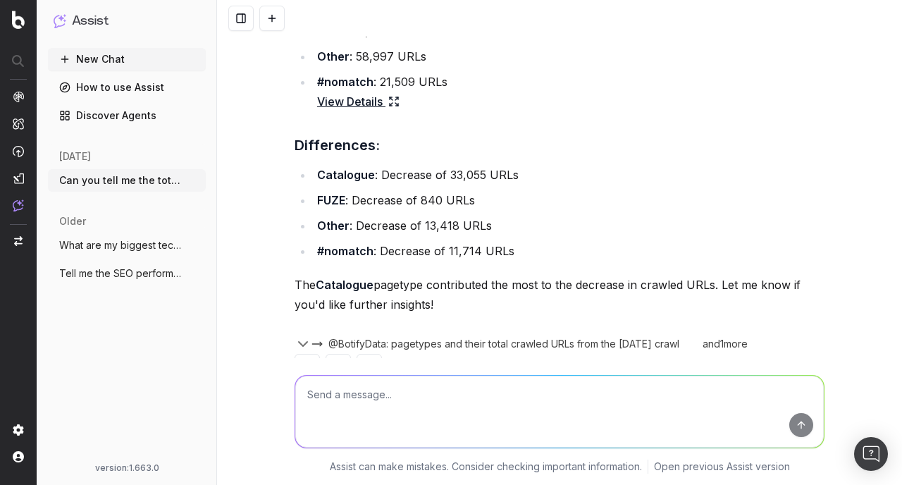
scroll to position [1066, 0]
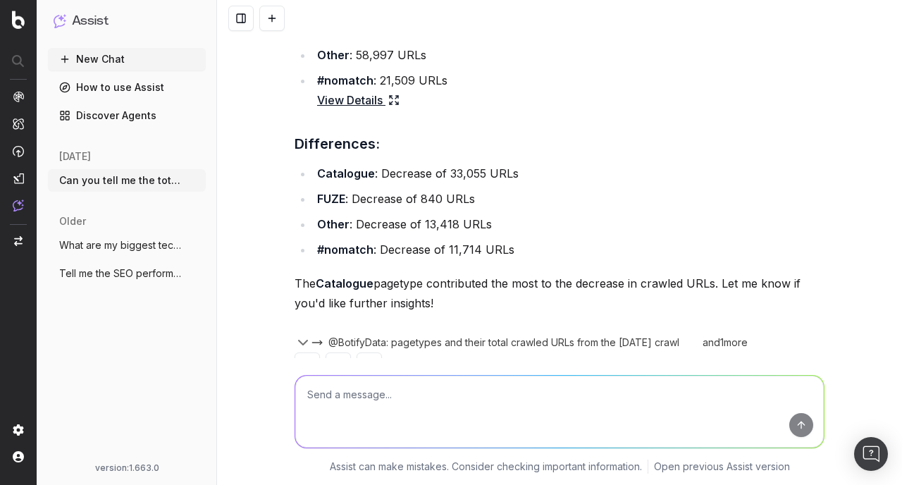
drag, startPoint x: 445, startPoint y: 304, endPoint x: 291, endPoint y: 171, distance: 203.4
click at [295, 171] on div "Here is the breakdown of pagetypes and their total crawled URLs for the two cra…" at bounding box center [560, 76] width 530 height 648
copy div "Catalogue : Decrease of 33,055 URLs FUZE : Decrease of 840 URLs Other : Decreas…"
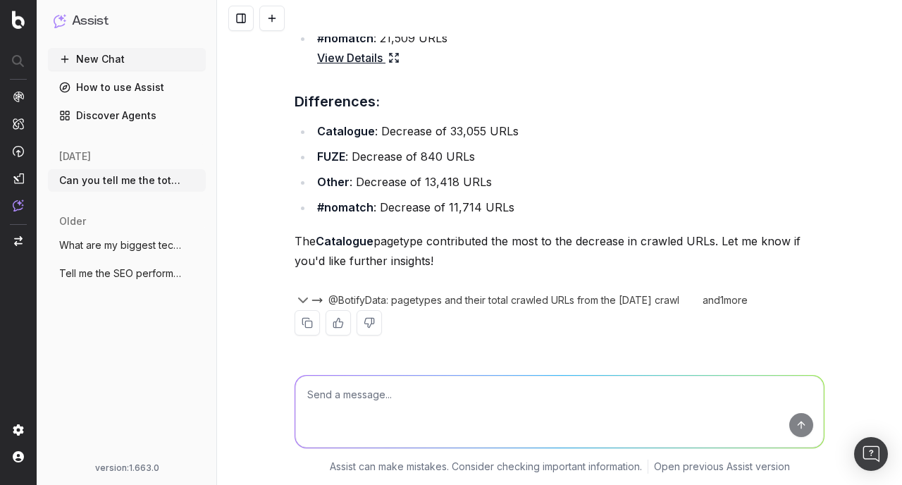
click at [371, 398] on textarea at bounding box center [559, 412] width 529 height 72
type textarea "W"
click at [530, 396] on textarea "Can you tell me why the decrease occurred?" at bounding box center [559, 412] width 529 height 72
type textarea "Can you tell me why the decrease occurred for these pagetypes?"
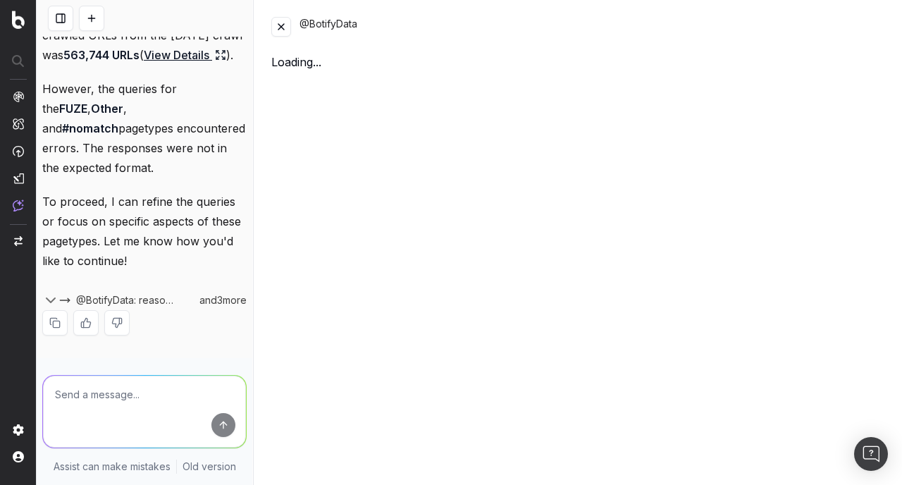
scroll to position [2176, 0]
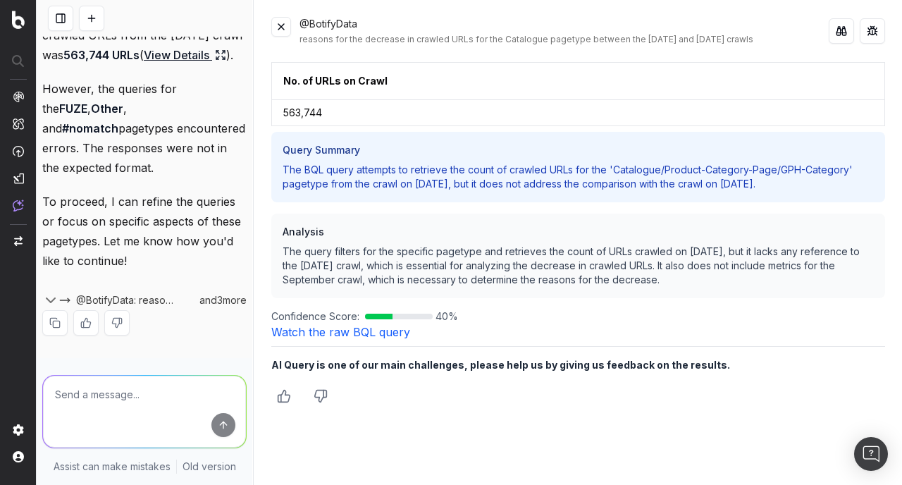
click at [341, 333] on link "Watch the raw BQL query" at bounding box center [340, 332] width 139 height 14
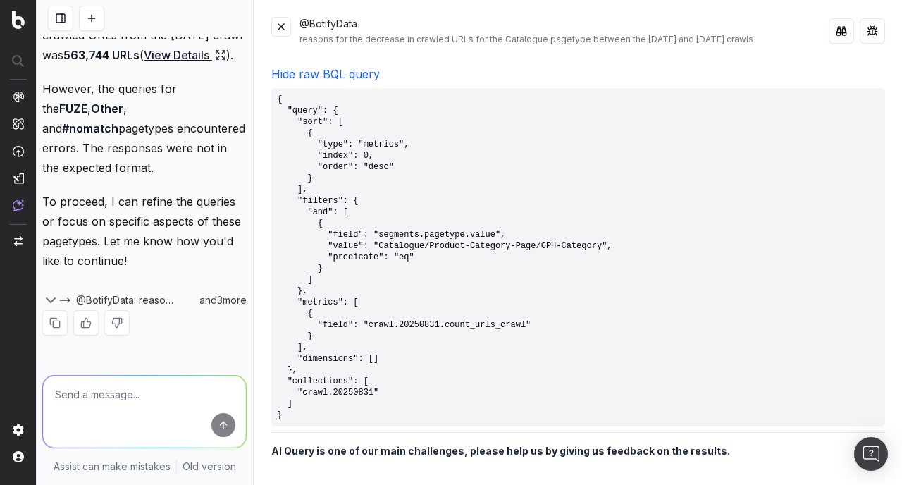
scroll to position [285, 0]
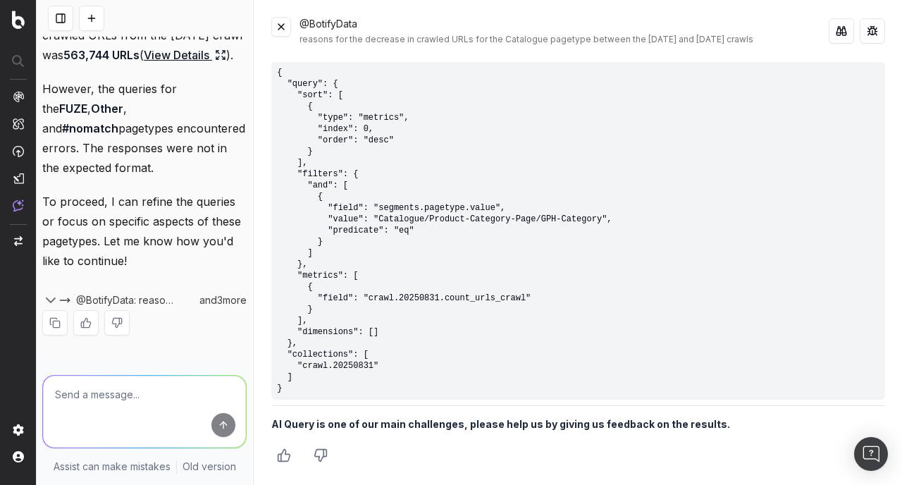
click at [314, 457] on icon "Thumbs down" at bounding box center [321, 455] width 14 height 14
click at [287, 22] on button at bounding box center [281, 27] width 20 height 20
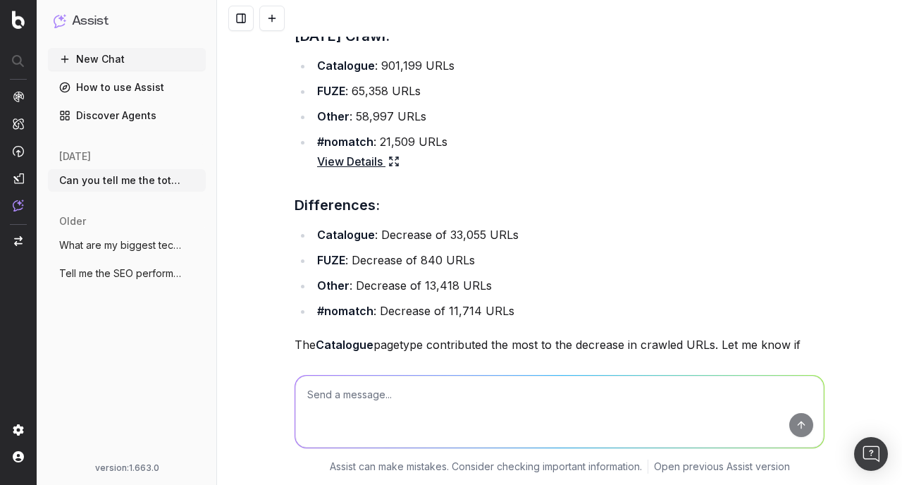
scroll to position [1007, 0]
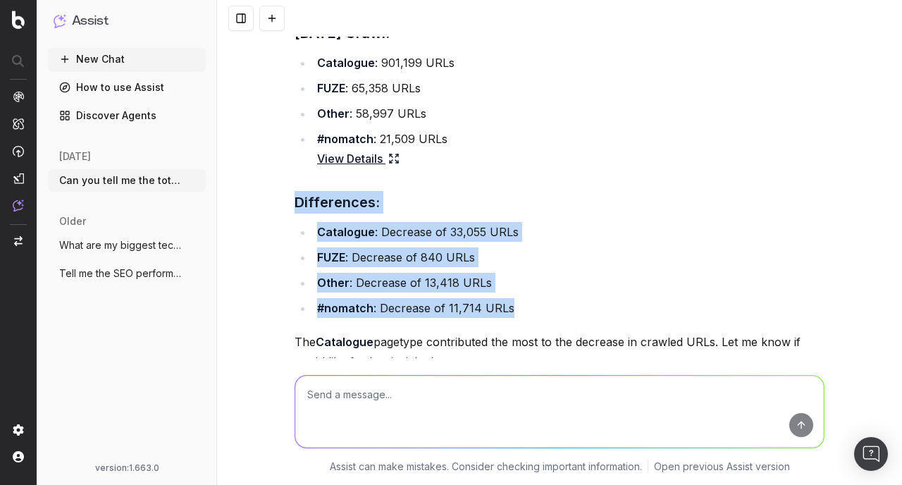
drag, startPoint x: 290, startPoint y: 200, endPoint x: 454, endPoint y: 276, distance: 180.7
click at [517, 300] on div "Here is the breakdown of pagetypes and their total crawled URLs for the two cra…" at bounding box center [560, 134] width 530 height 648
copy div "Differences: Catalogue : Decrease of 33,055 URLs FUZE : Decrease of 840 URLs Ot…"
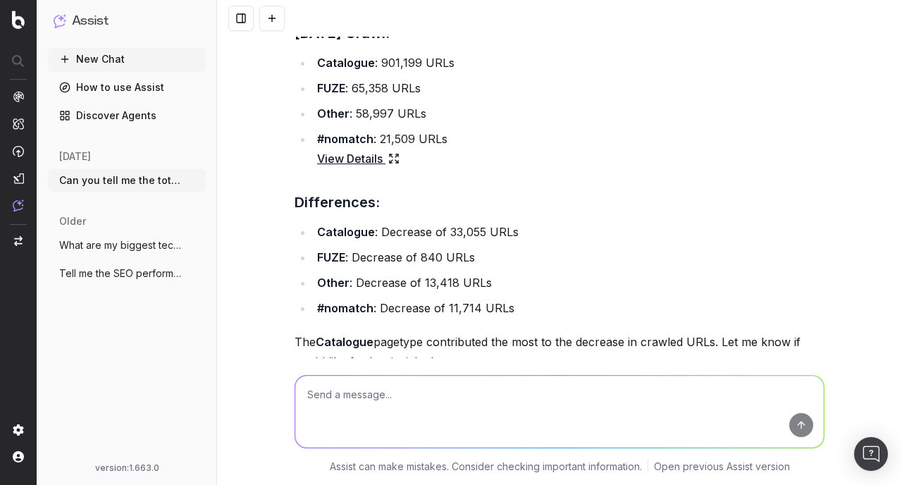
click at [348, 78] on ul "Catalogue : 901,199 URLs FUZE : 65,358 URLs Other : 58,997 URLs #nomatch : 21,5…" at bounding box center [560, 111] width 530 height 116
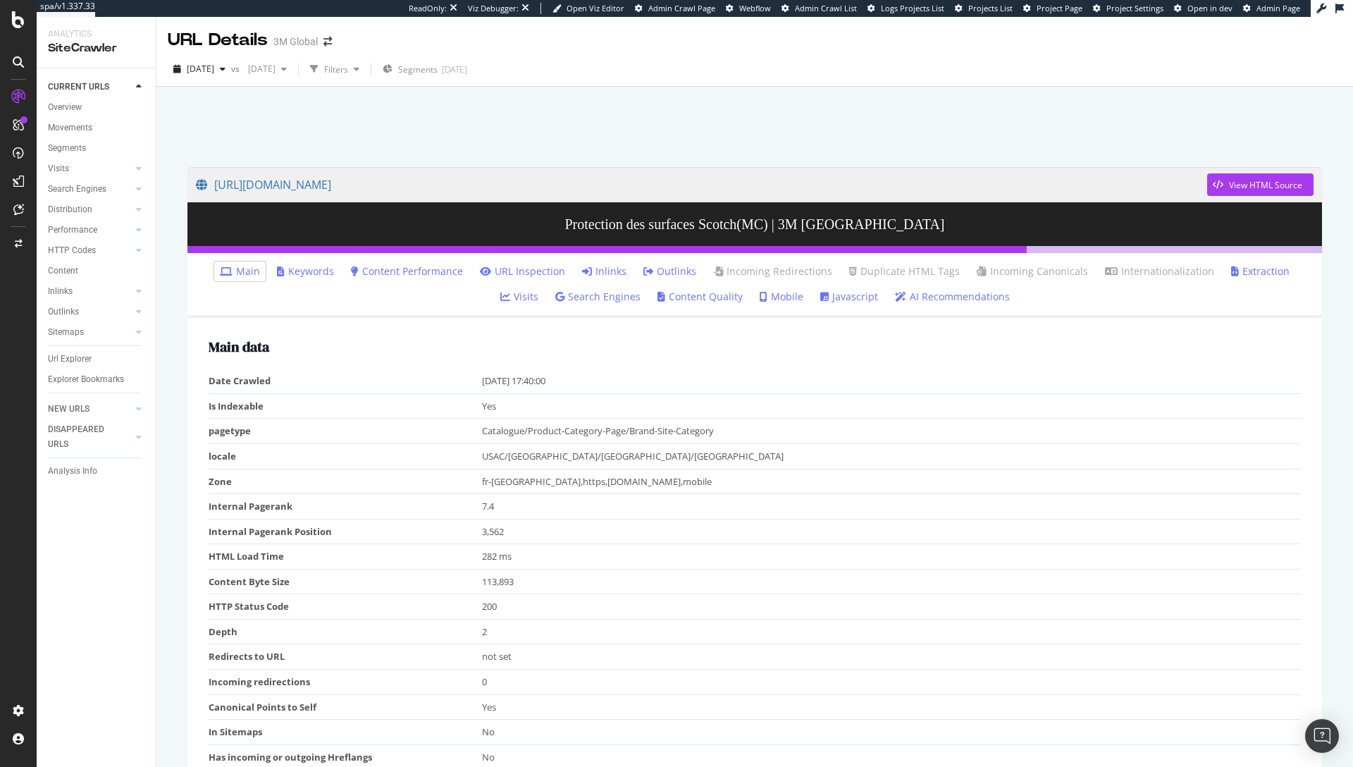
click at [582, 270] on link "Inlinks" at bounding box center [604, 271] width 44 height 14
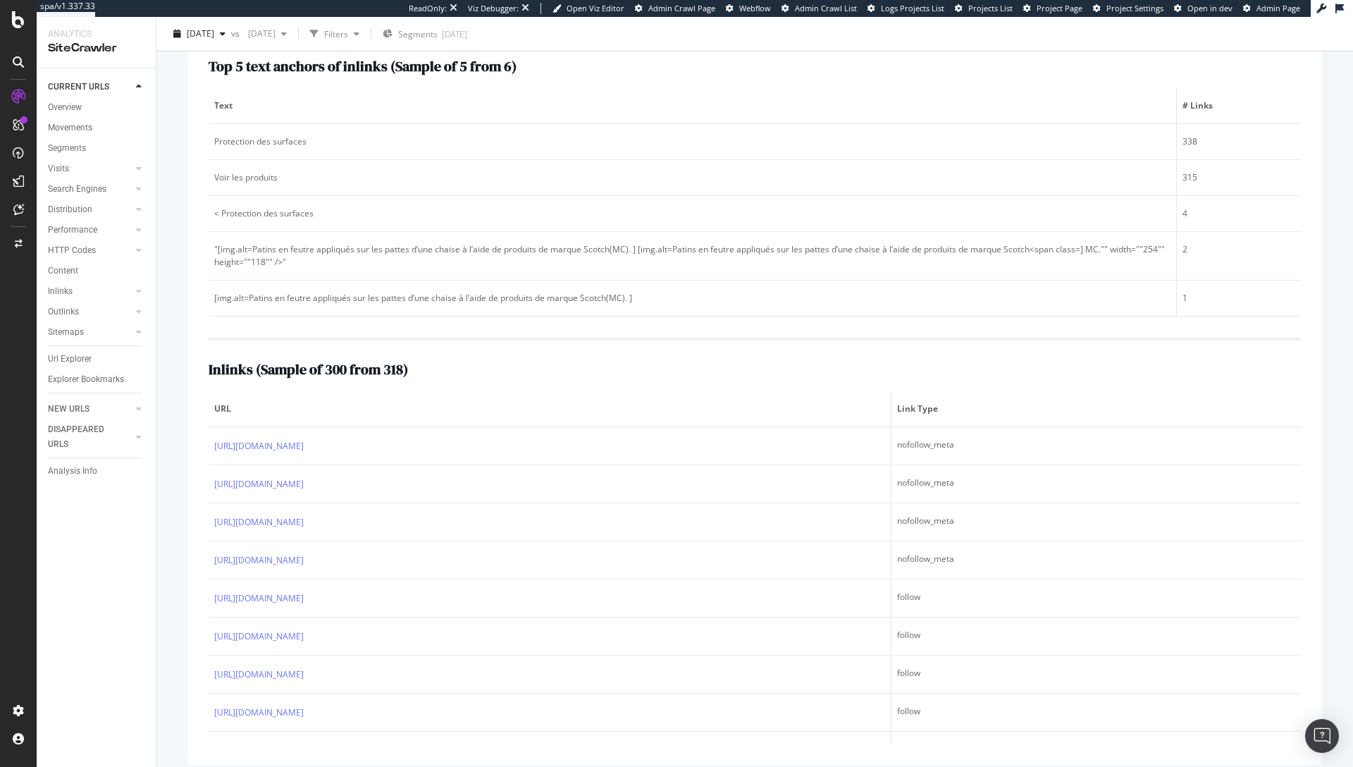
scroll to position [293, 0]
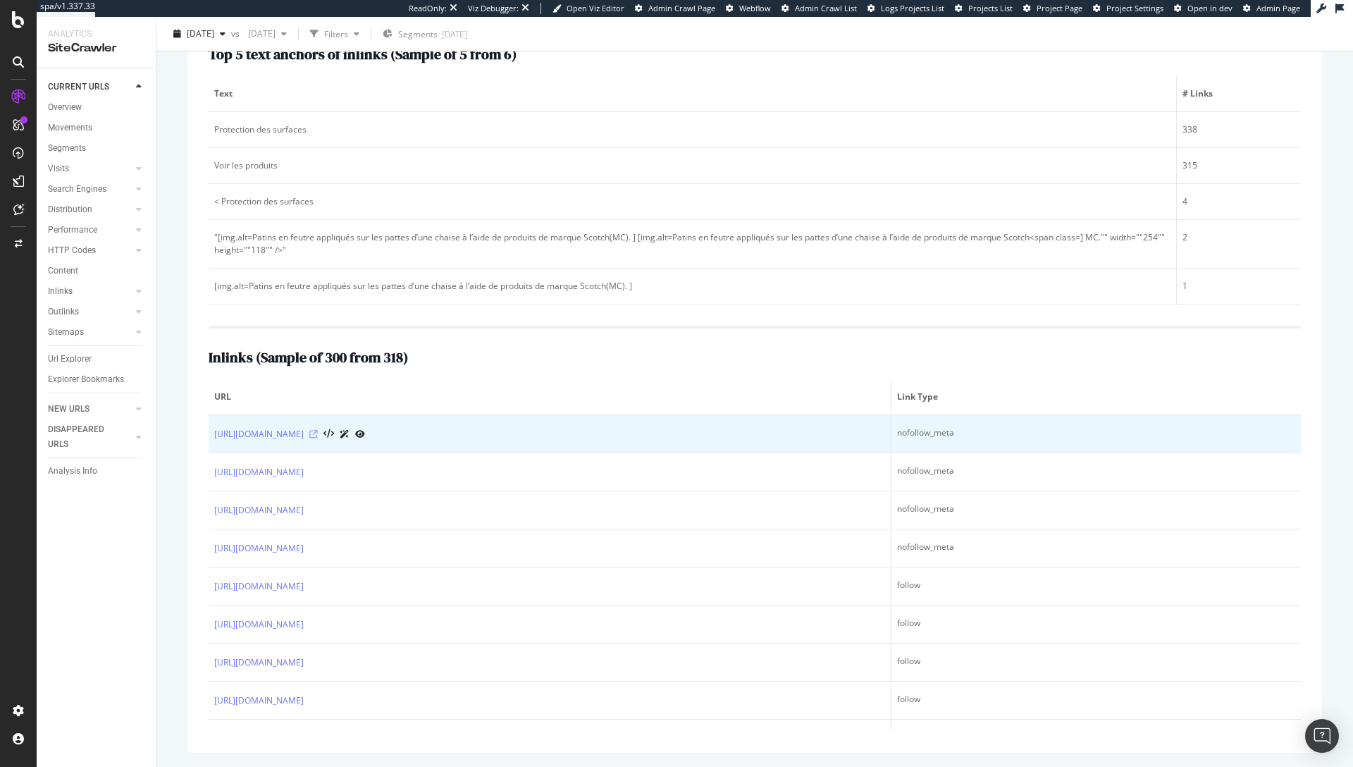
click at [318, 431] on icon at bounding box center [313, 434] width 8 height 8
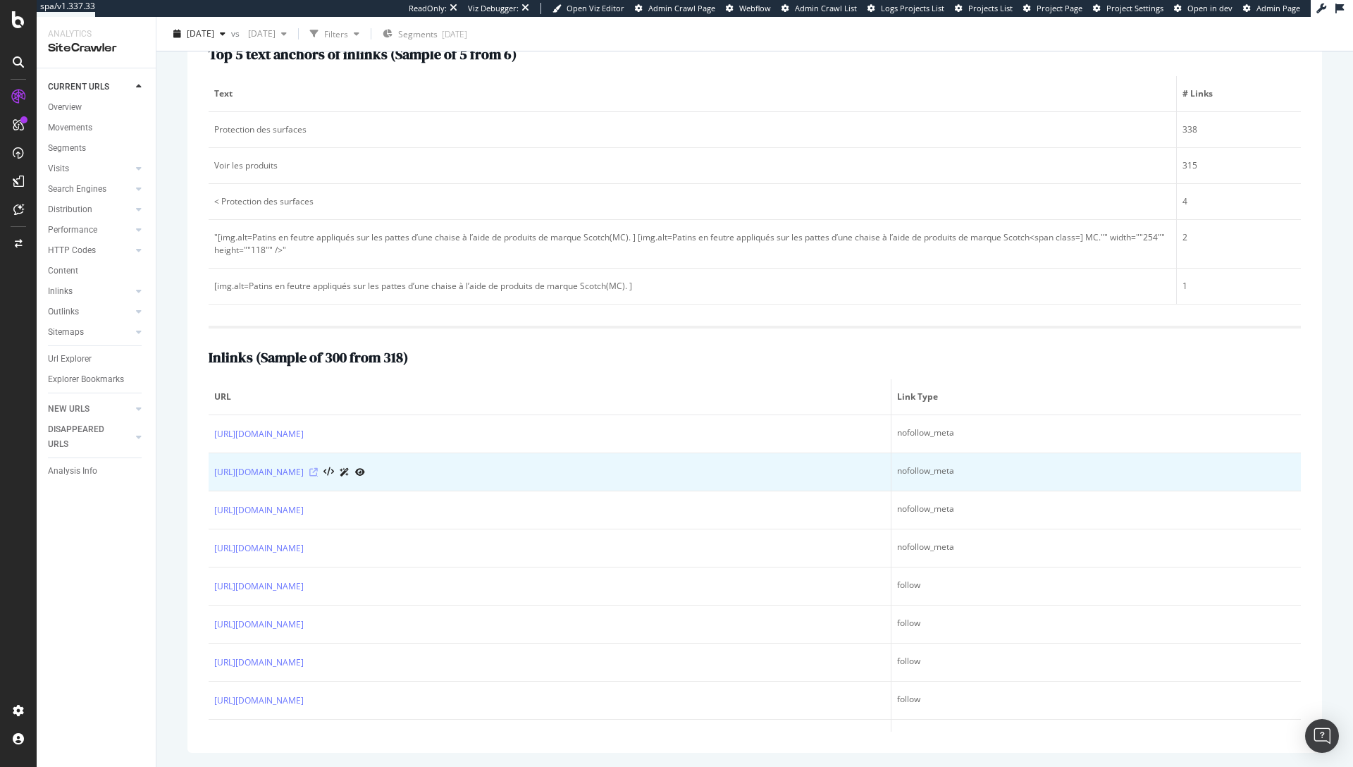
click at [318, 474] on icon at bounding box center [313, 472] width 8 height 8
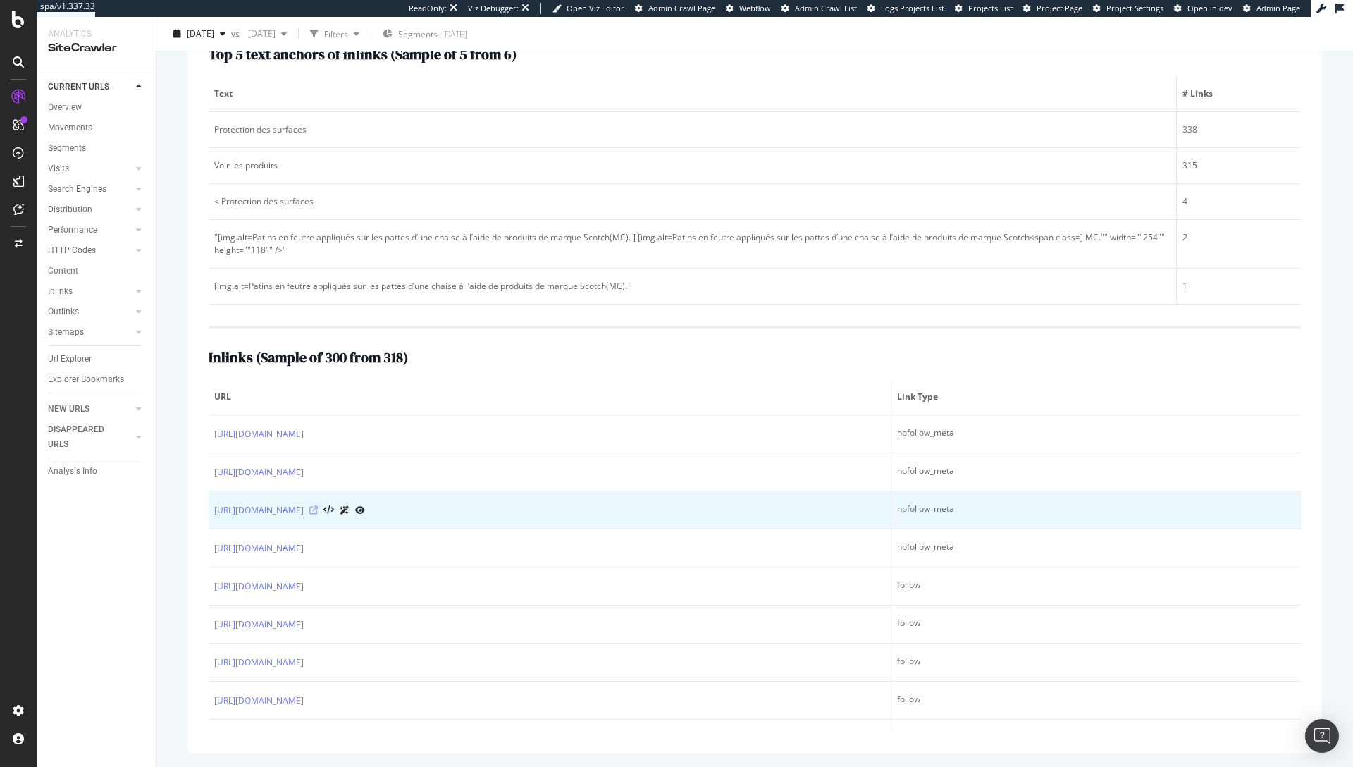
click at [318, 512] on icon at bounding box center [313, 510] width 8 height 8
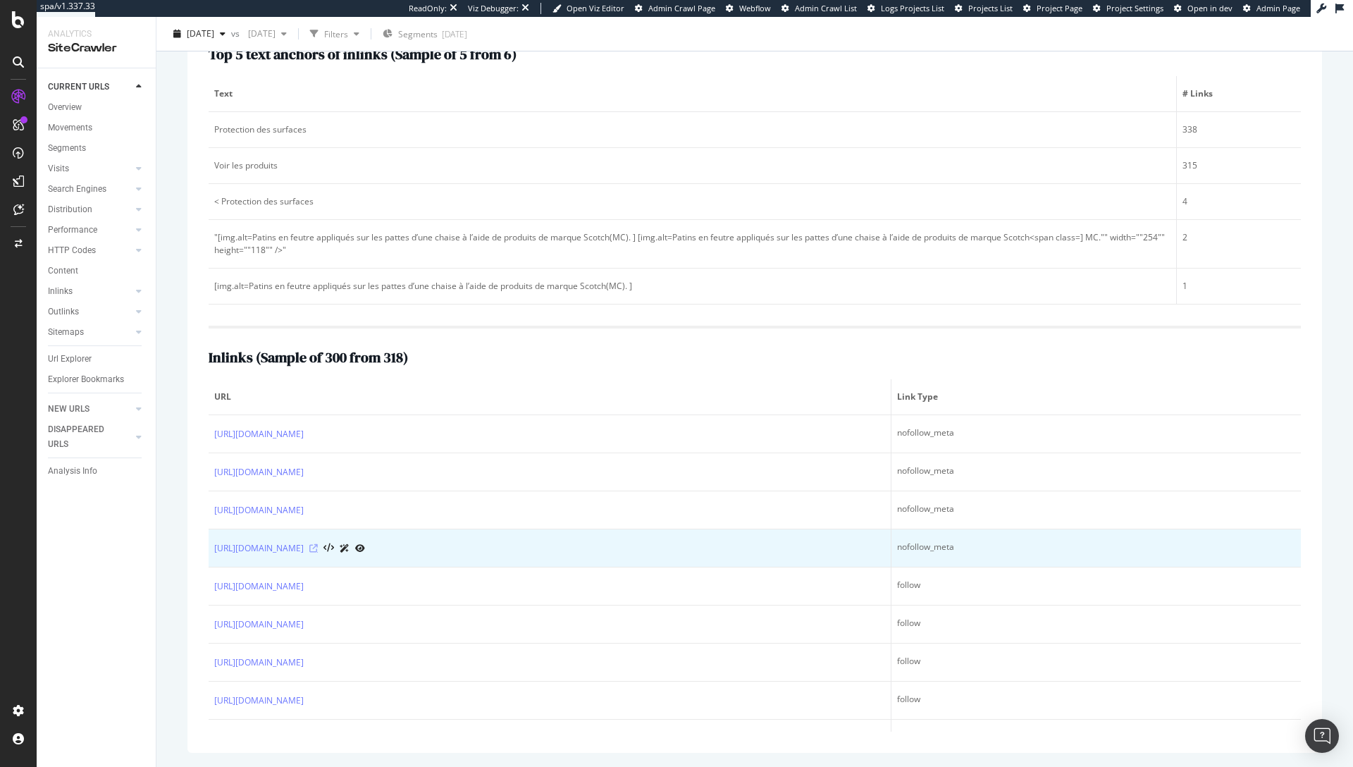
click at [318, 545] on icon at bounding box center [313, 548] width 8 height 8
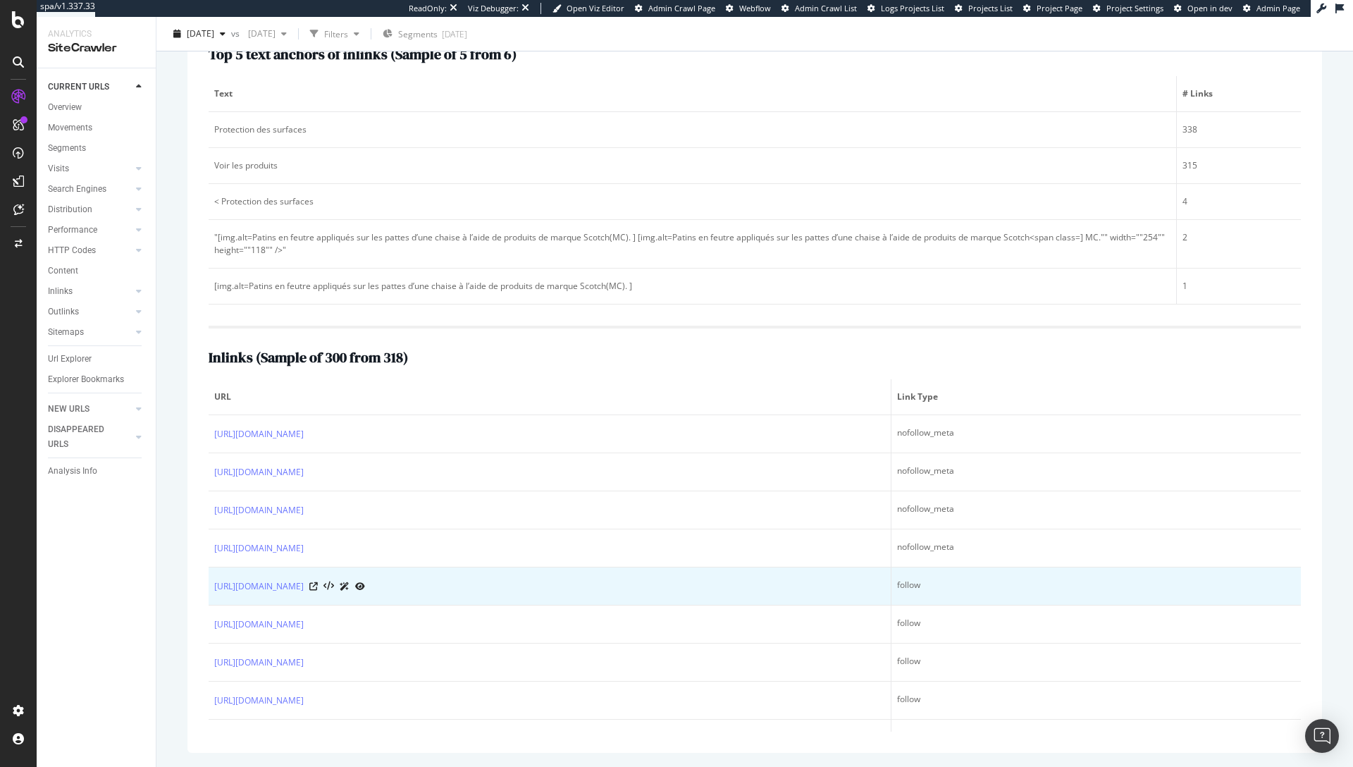
click at [446, 586] on div "https://www.scotchbrand.com/3M/fr_CA/scotch-brand-ca/" at bounding box center [549, 586] width 671 height 15
click at [318, 584] on icon at bounding box center [313, 586] width 8 height 8
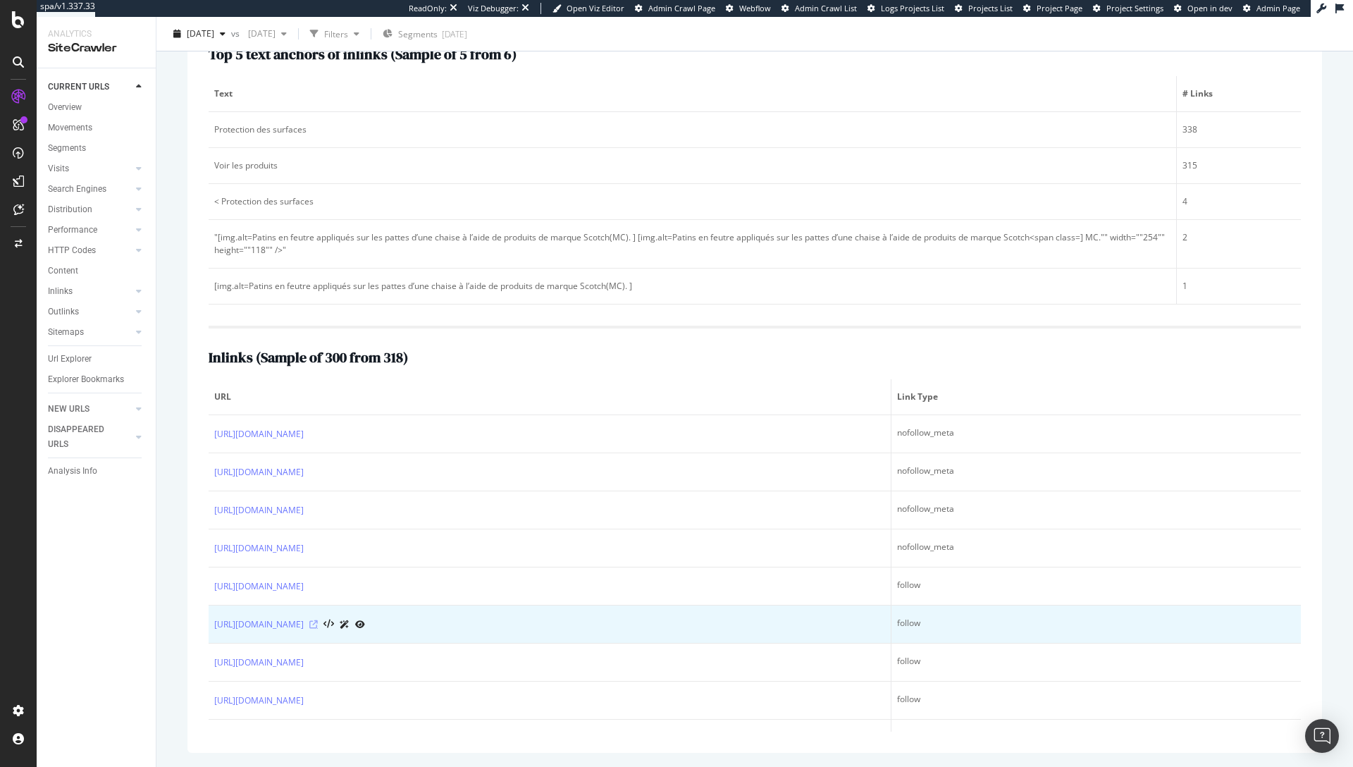
click at [318, 625] on icon at bounding box center [313, 624] width 8 height 8
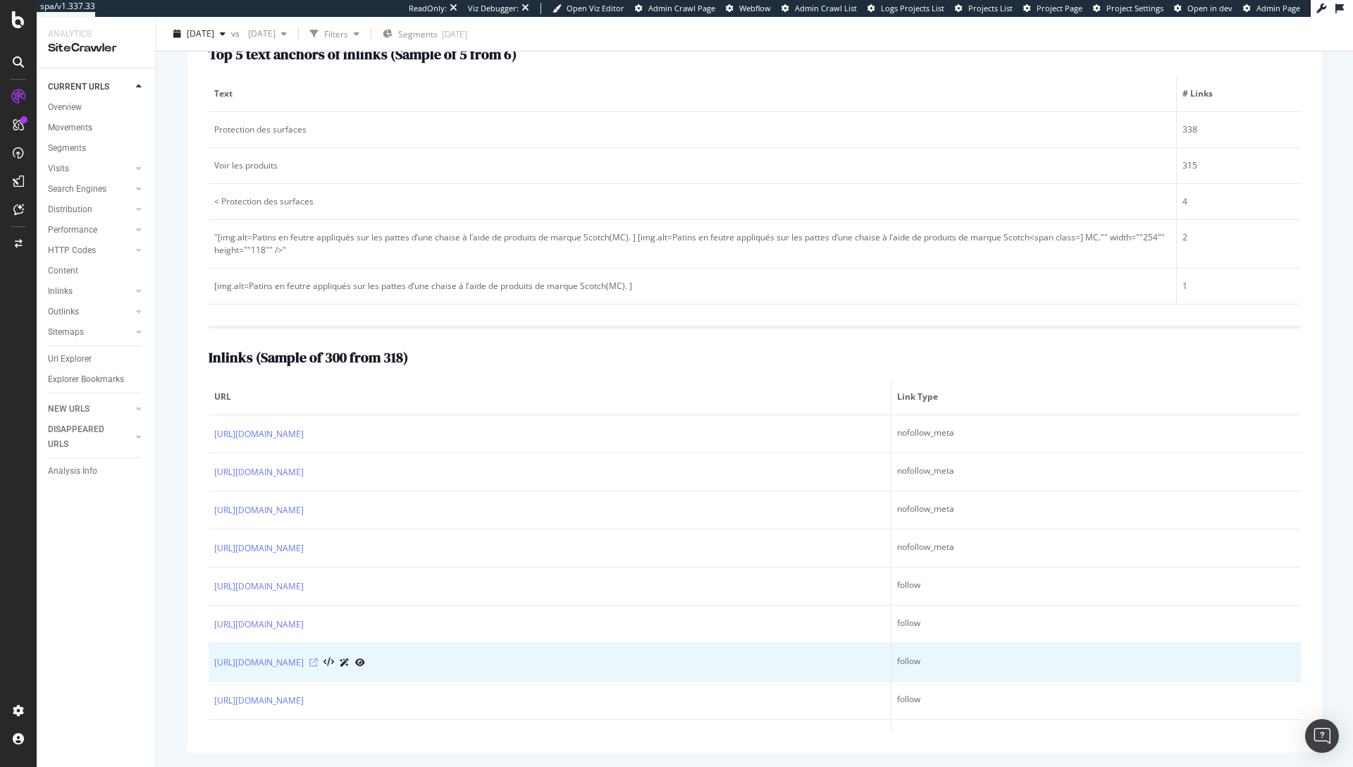
click at [318, 660] on icon at bounding box center [313, 662] width 8 height 8
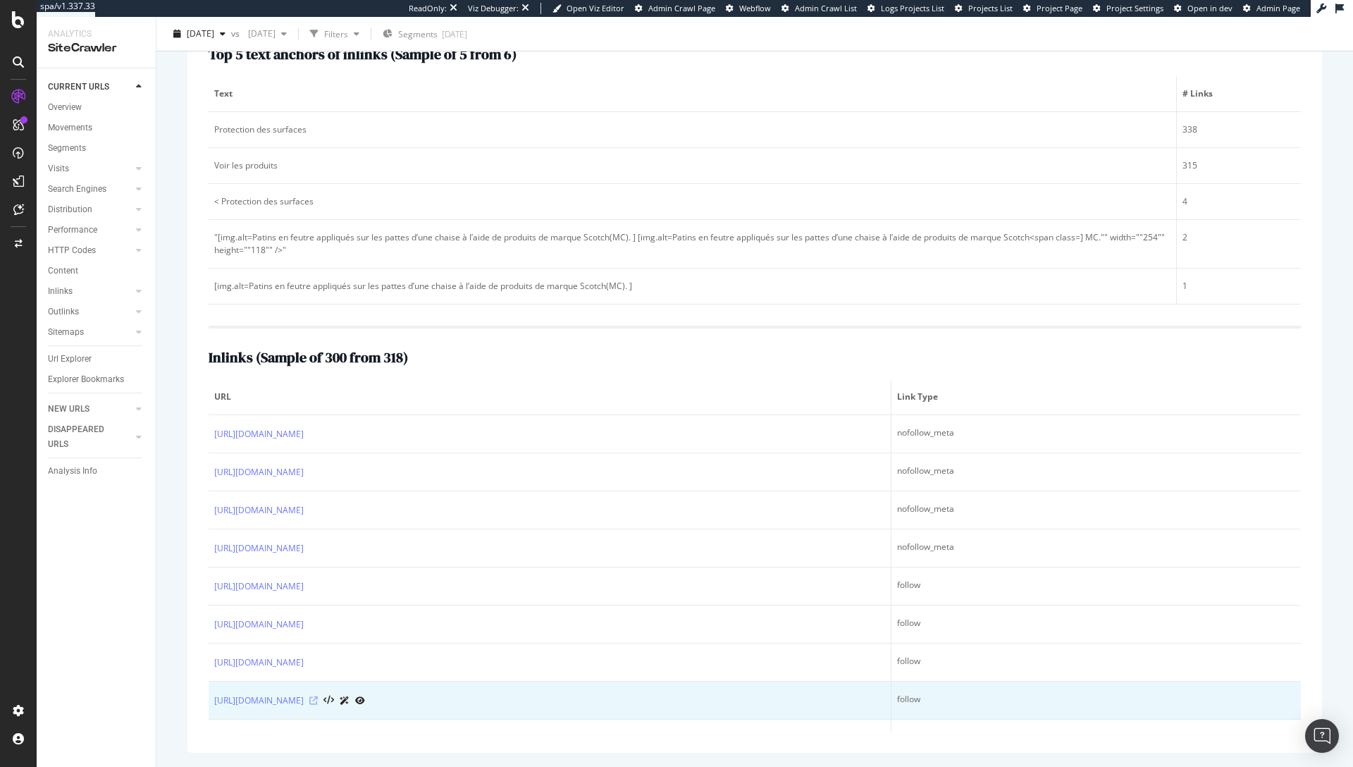
click at [318, 701] on icon at bounding box center [313, 700] width 8 height 8
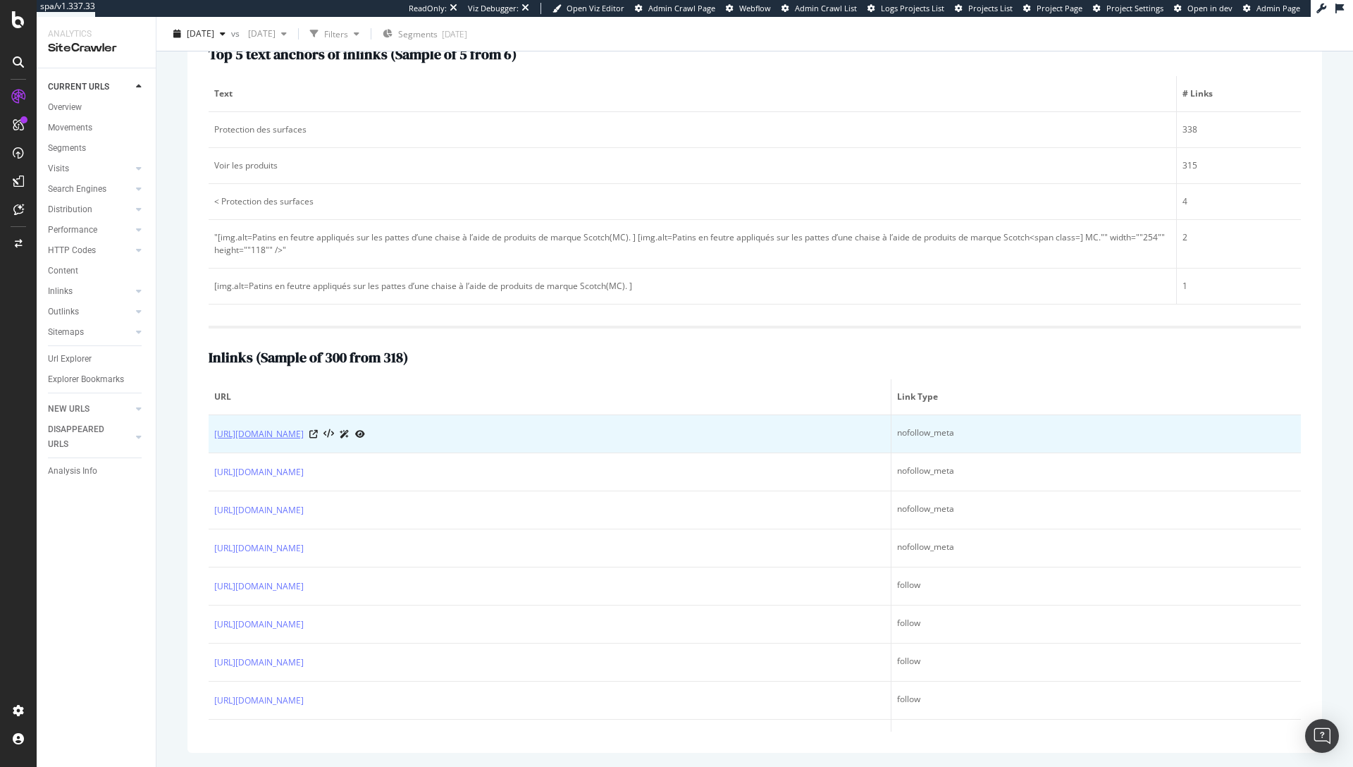
click at [304, 429] on link "https://www.scotchbrand.com/3M/fr_CA/p/pc/tapes/?f6kktw629s=Sans%20danger%20pou…" at bounding box center [259, 434] width 90 height 14
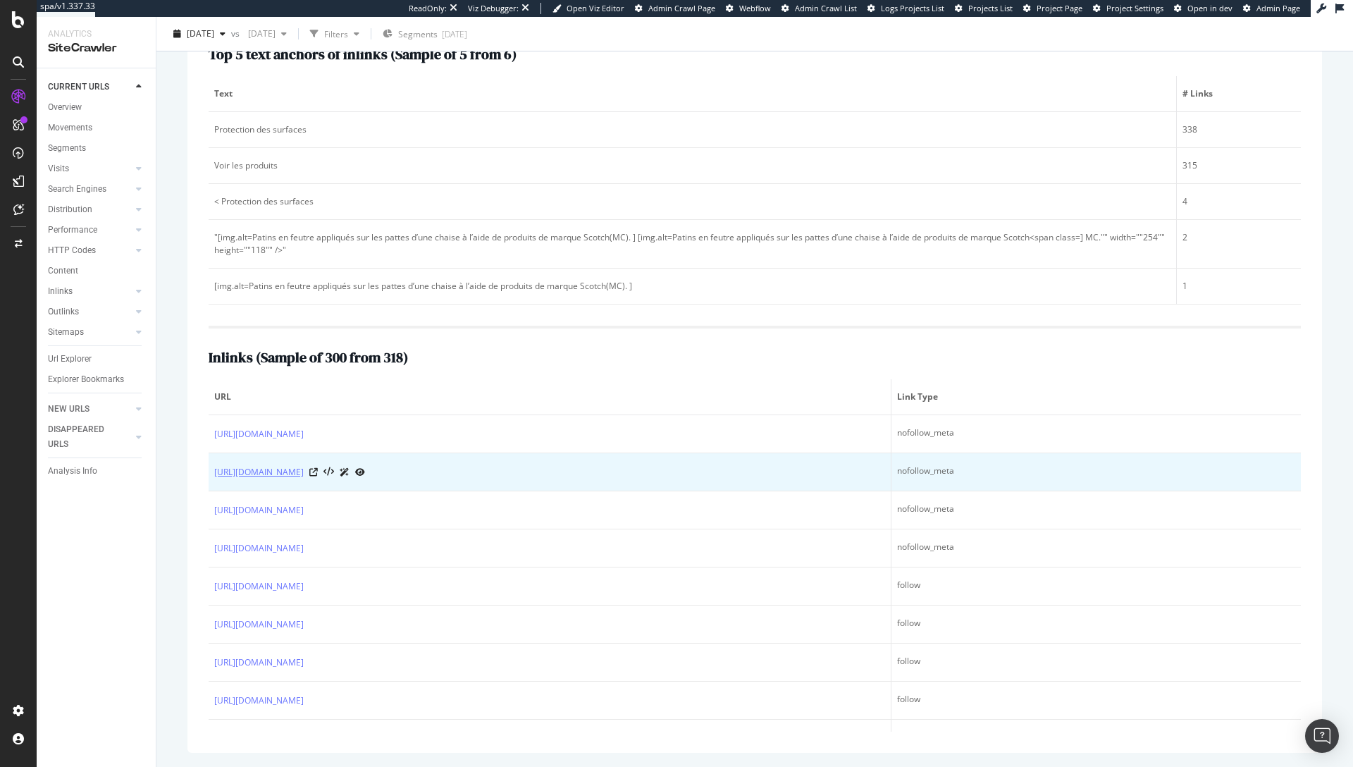
click at [304, 468] on link "https://www.scotchbrand.com/3M/fr_CA/p/pc/tapes/?f6kktw629s=Sans%20danger%20pou…" at bounding box center [259, 472] width 90 height 14
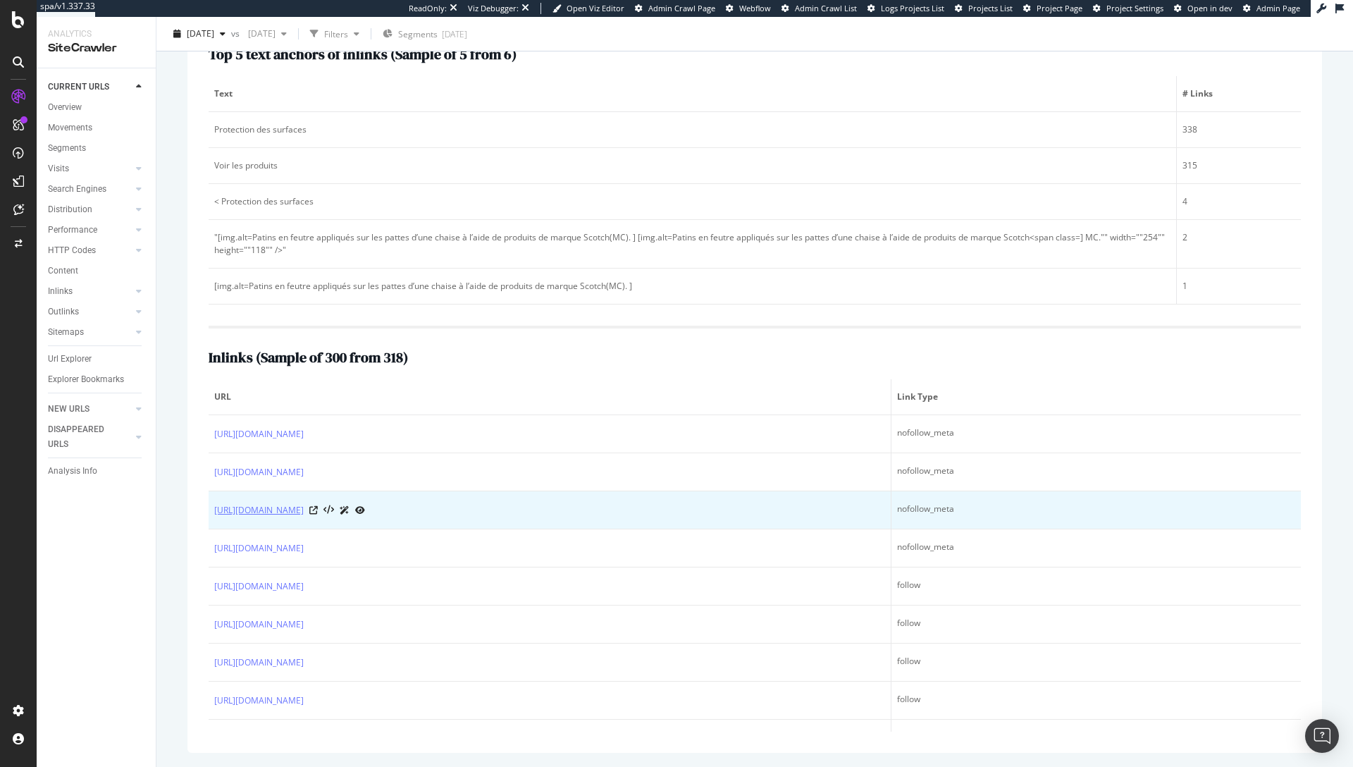
click at [304, 514] on link "https://www.scotchbrand.com/3M/fr_CA/p/pc/tapes/?f6kktw629s=Ruban%20Magic%28MC%…" at bounding box center [259, 510] width 90 height 14
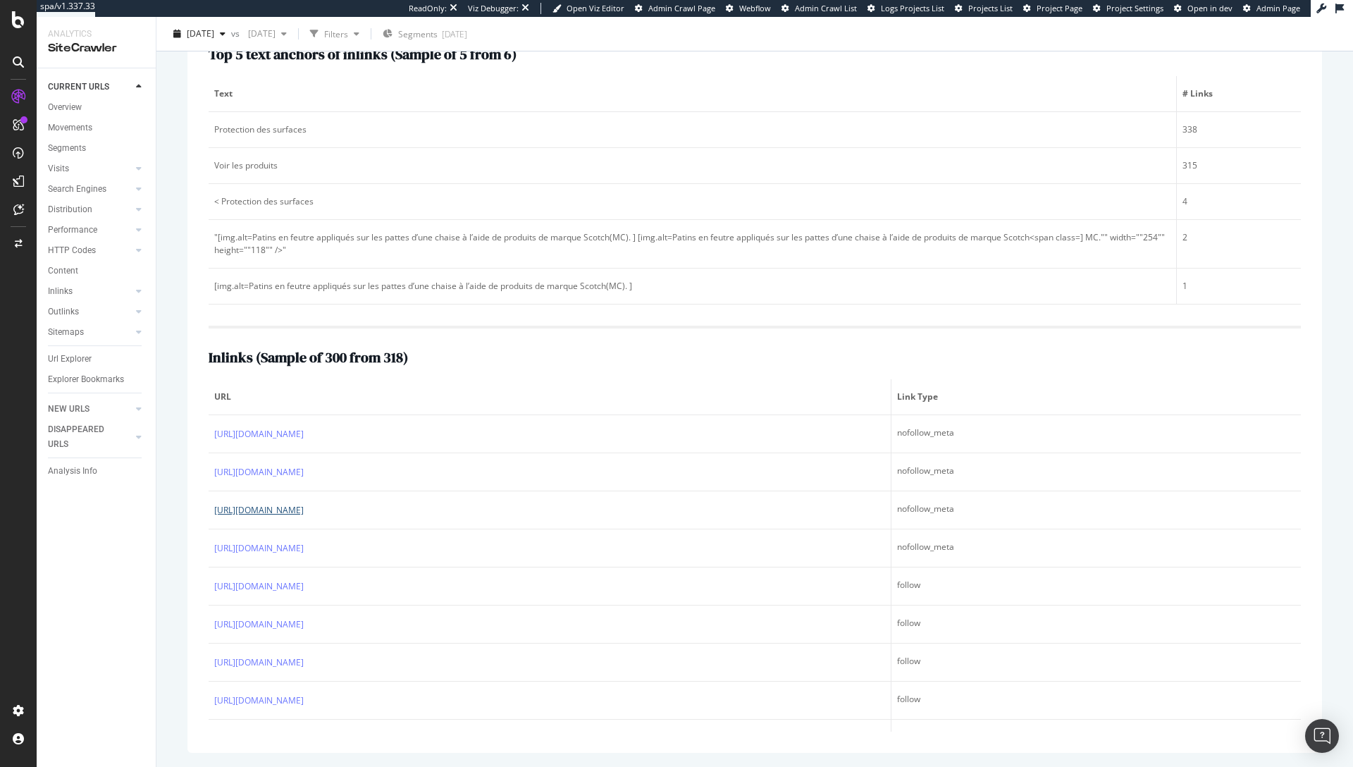
scroll to position [0, 0]
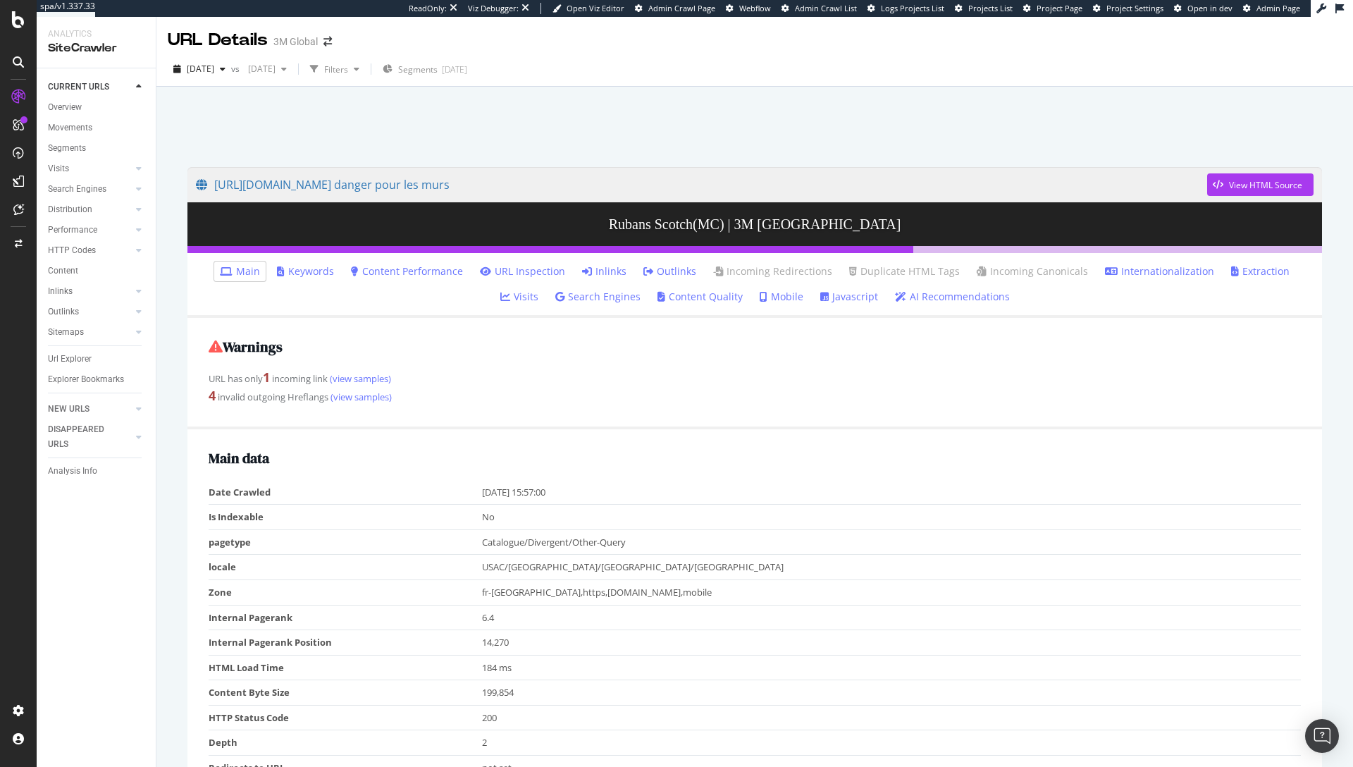
click at [582, 273] on link "Inlinks" at bounding box center [604, 271] width 44 height 14
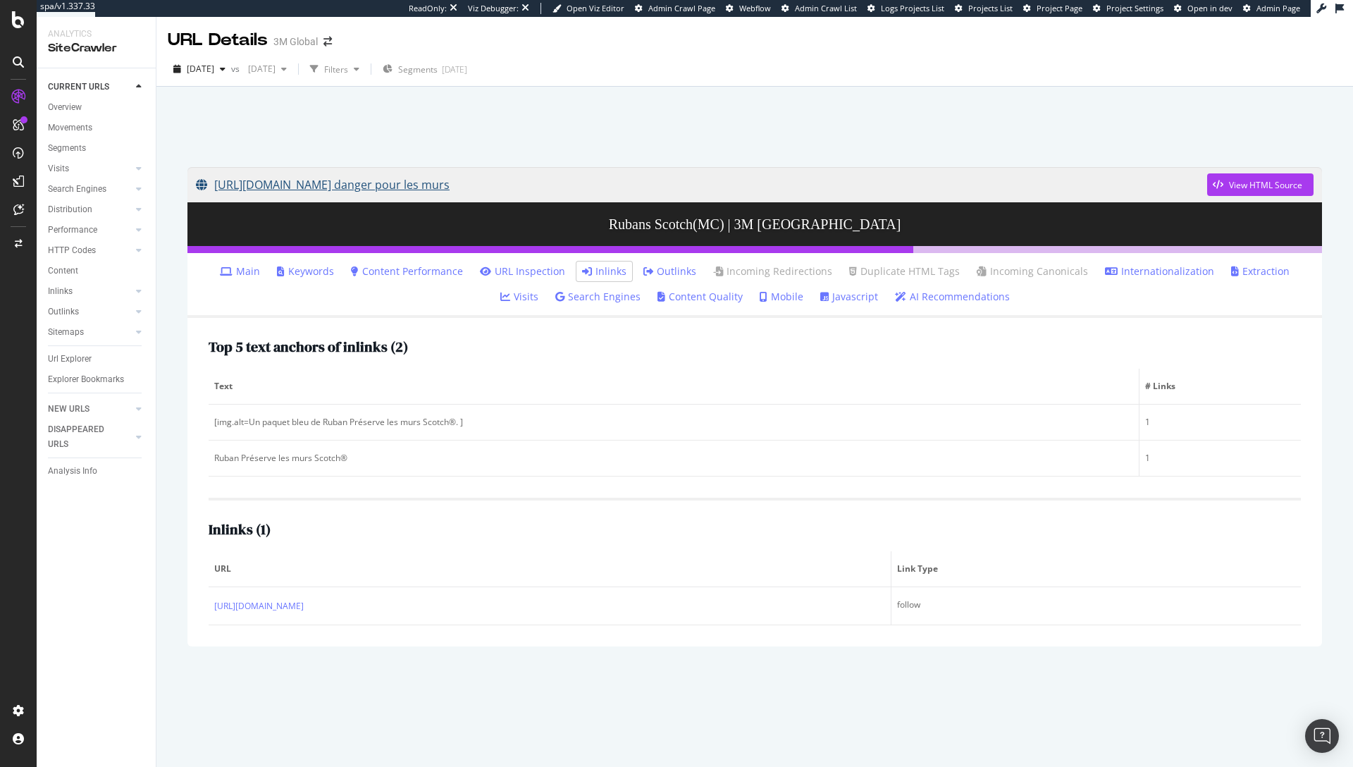
click at [546, 180] on link "[URL][DOMAIN_NAME] danger pour les murs" at bounding box center [701, 184] width 1011 height 35
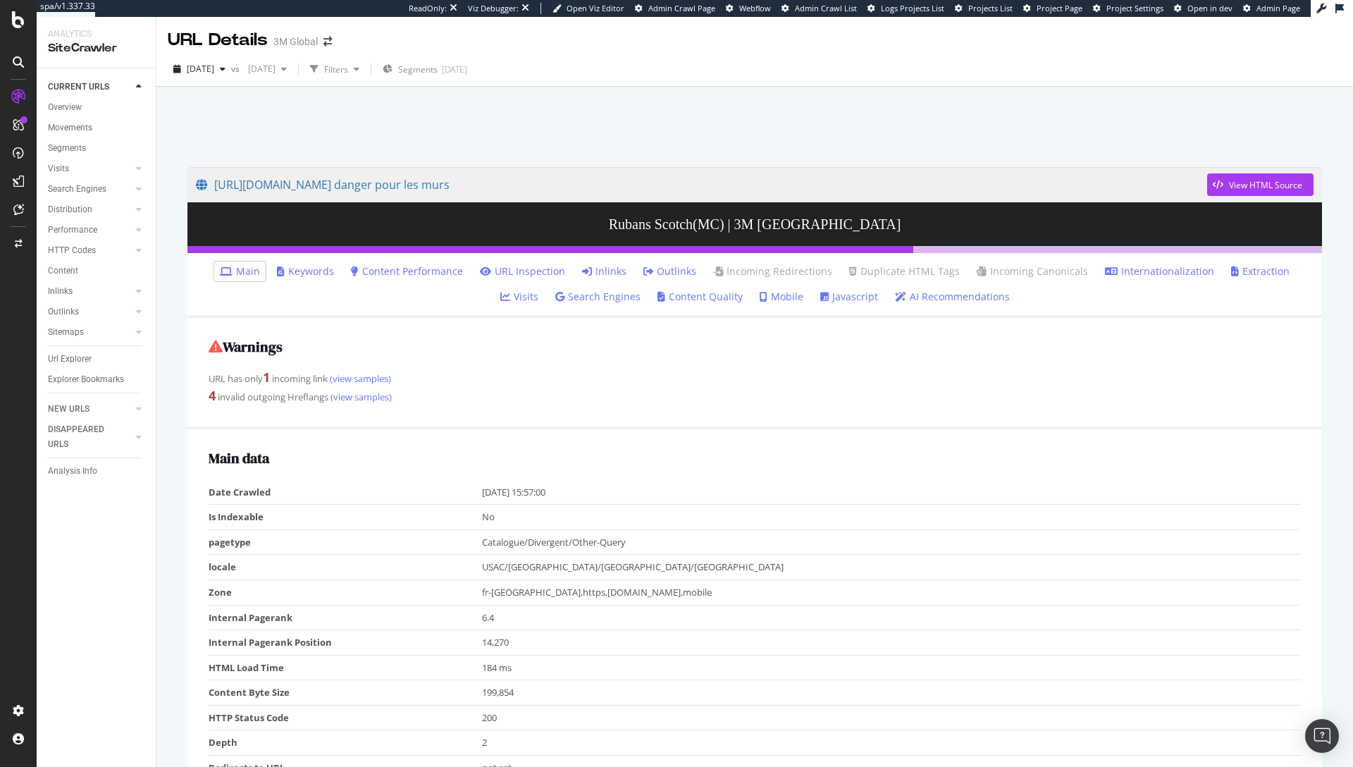
click at [586, 264] on link "Inlinks" at bounding box center [604, 271] width 44 height 14
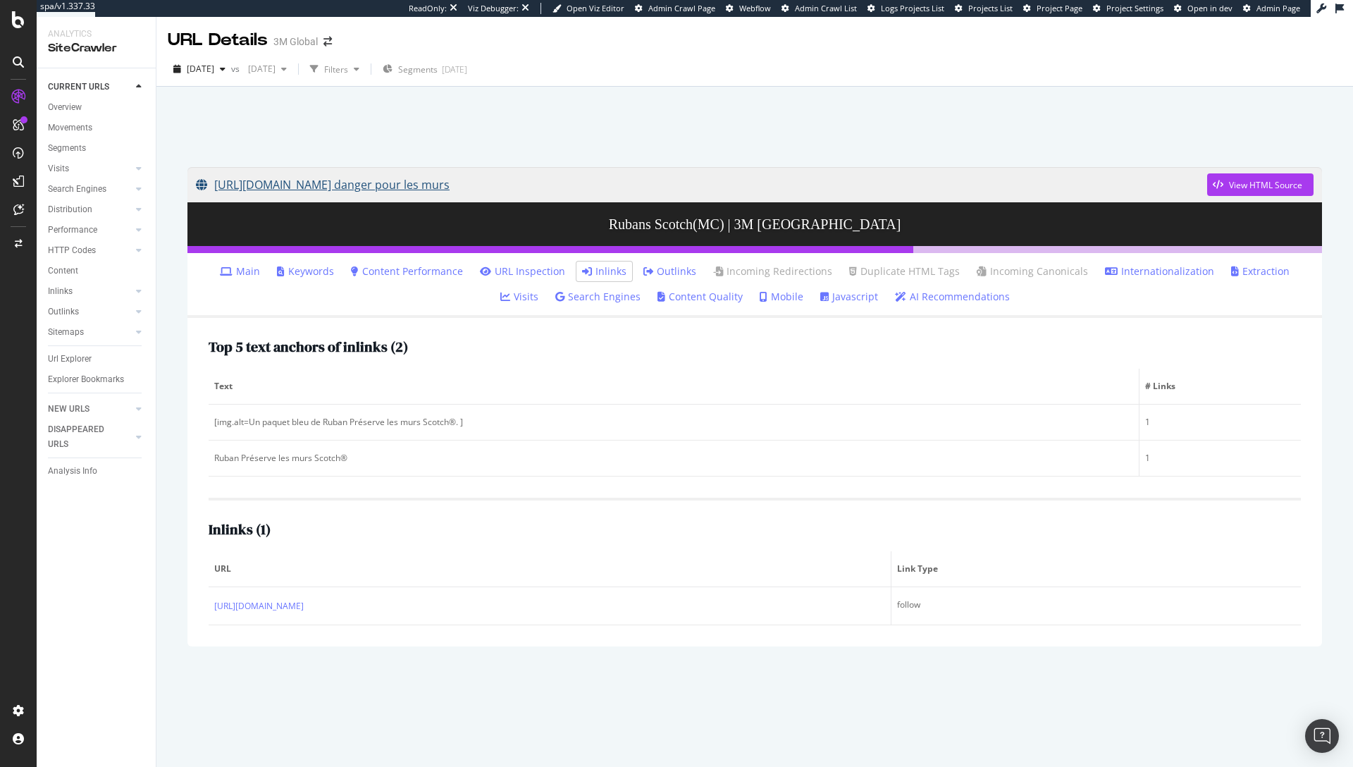
click at [500, 183] on link "[URL][DOMAIN_NAME] danger pour les murs" at bounding box center [701, 184] width 1011 height 35
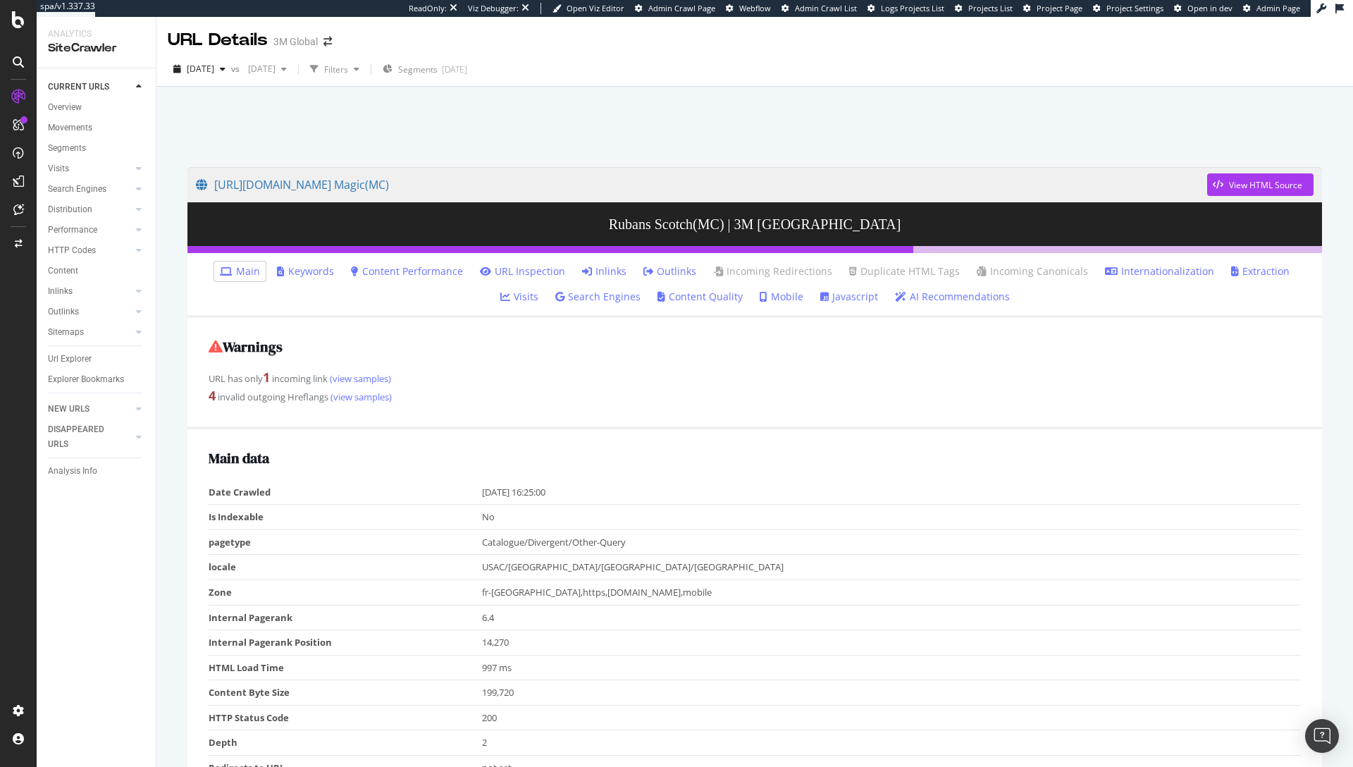
click at [582, 274] on link "Inlinks" at bounding box center [604, 271] width 44 height 14
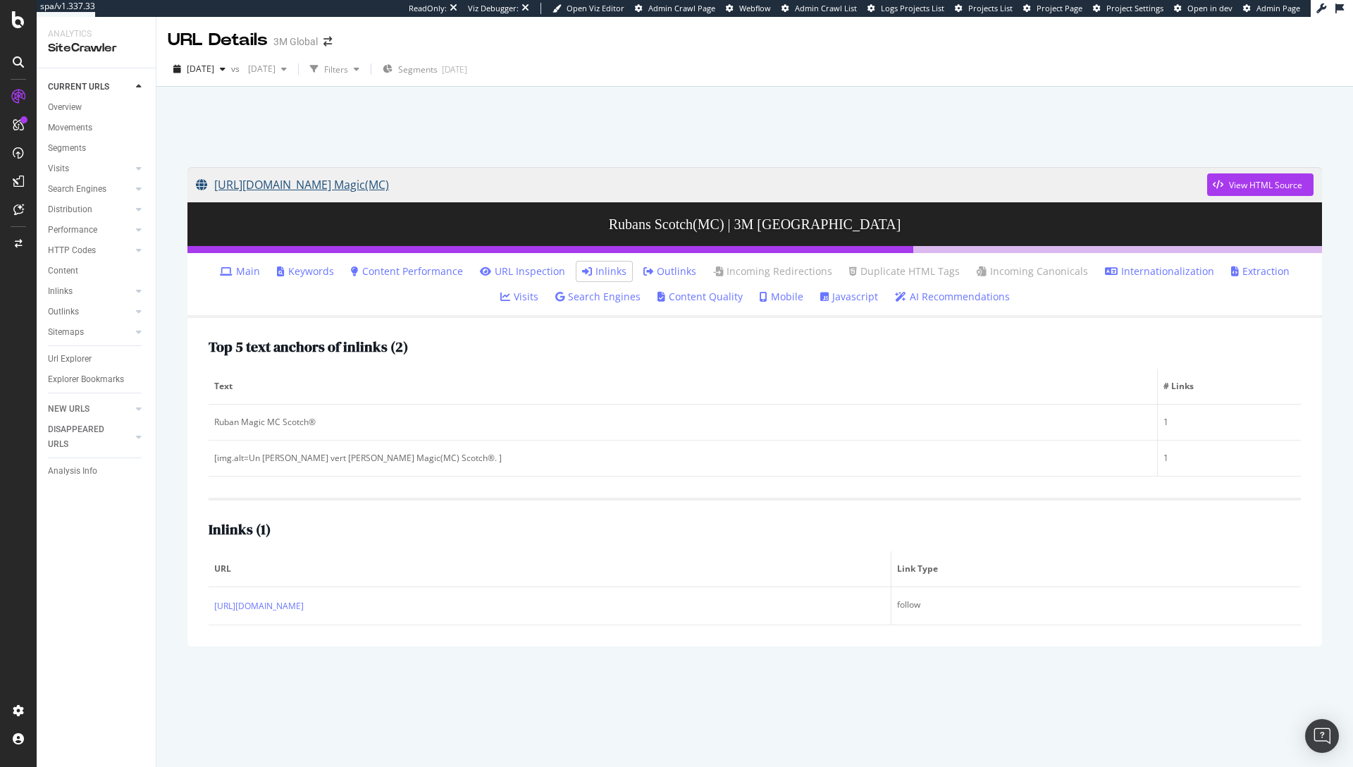
click at [466, 184] on link "[URL][DOMAIN_NAME] Magic(MC)" at bounding box center [701, 184] width 1011 height 35
click at [68, 357] on div "Url Explorer" at bounding box center [70, 359] width 44 height 15
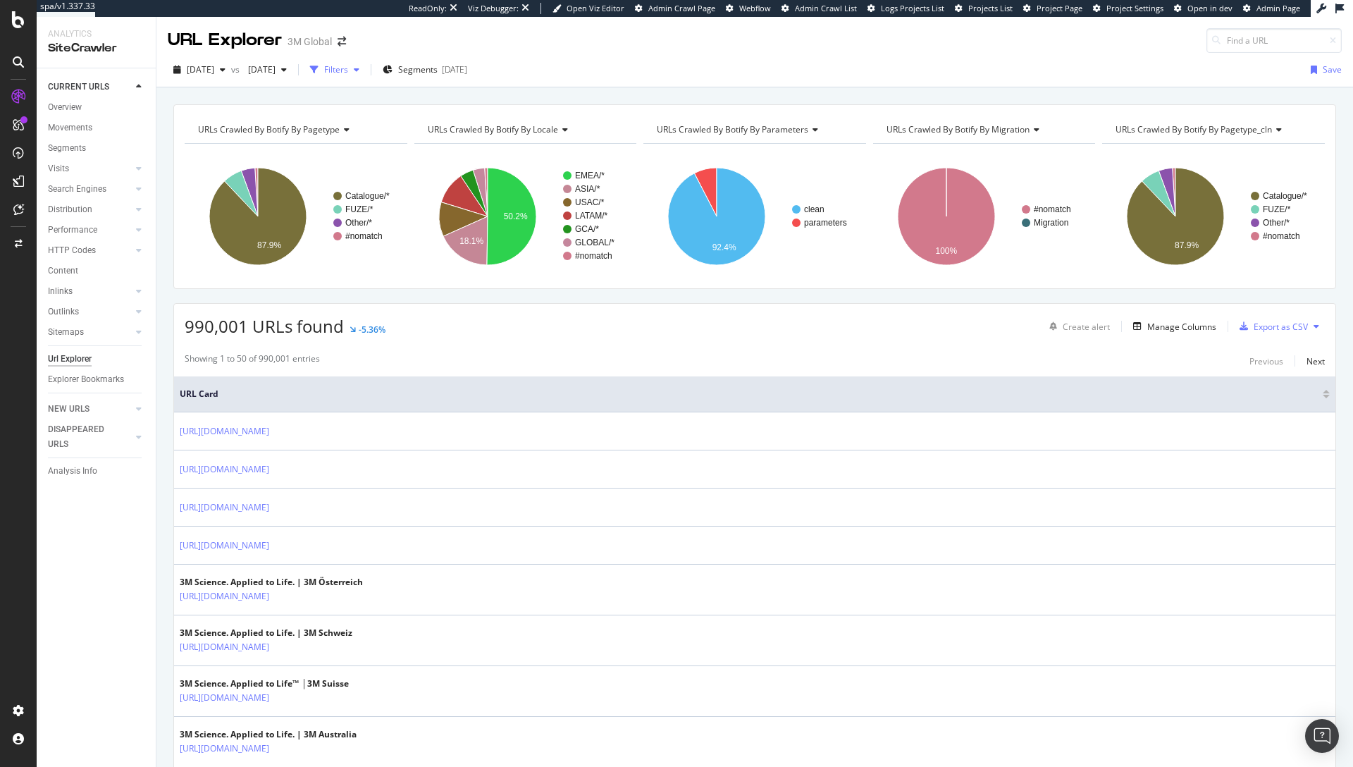
click at [319, 69] on icon "button" at bounding box center [314, 70] width 8 height 8
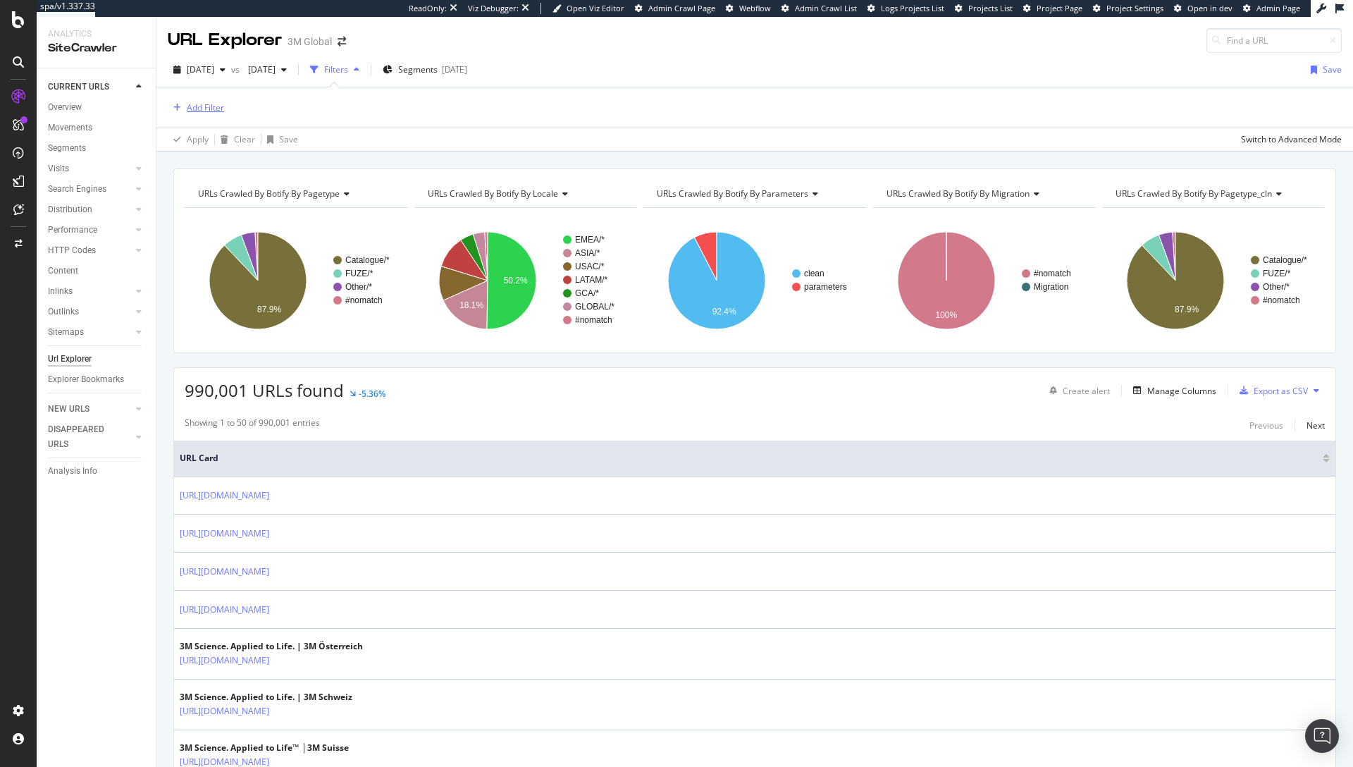
click at [206, 106] on div "Add Filter" at bounding box center [205, 107] width 37 height 12
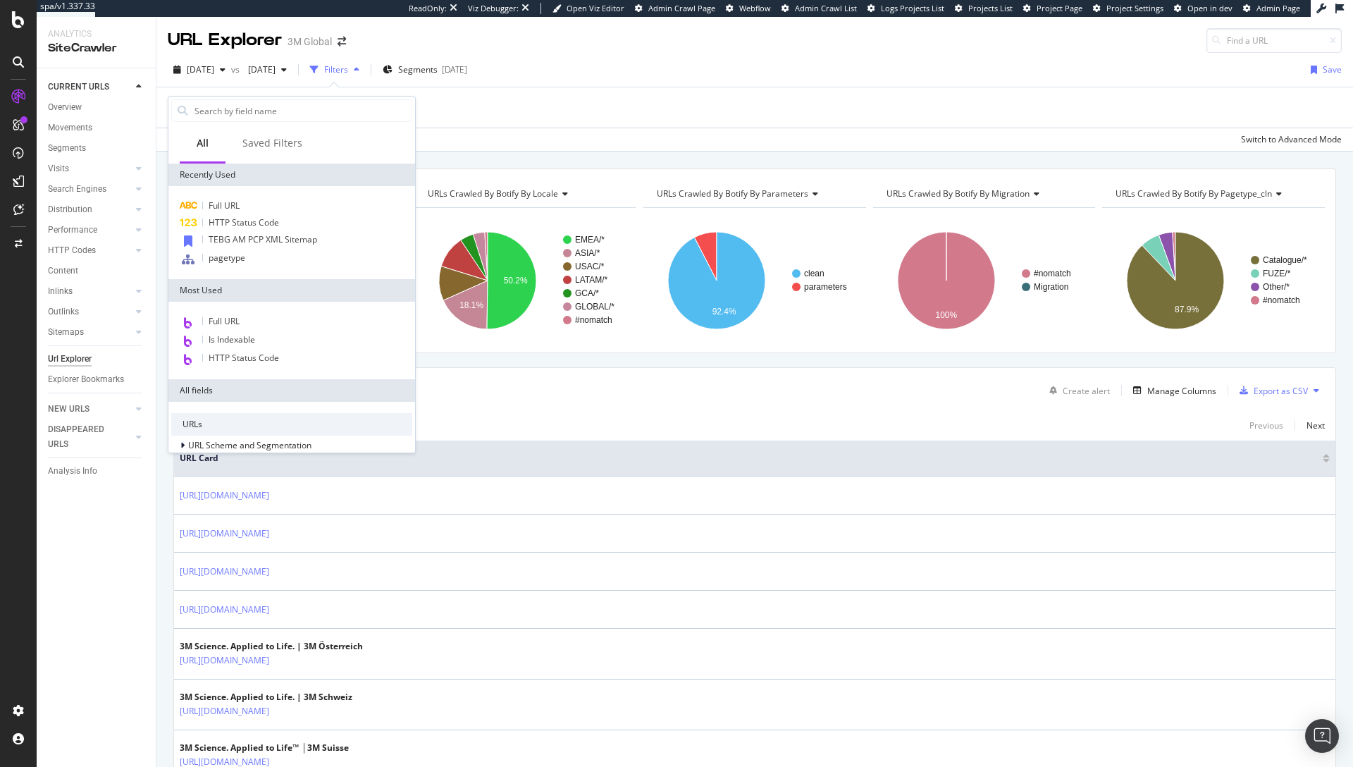
type input "s"
click at [634, 99] on div "Add Filter" at bounding box center [755, 107] width 1174 height 40
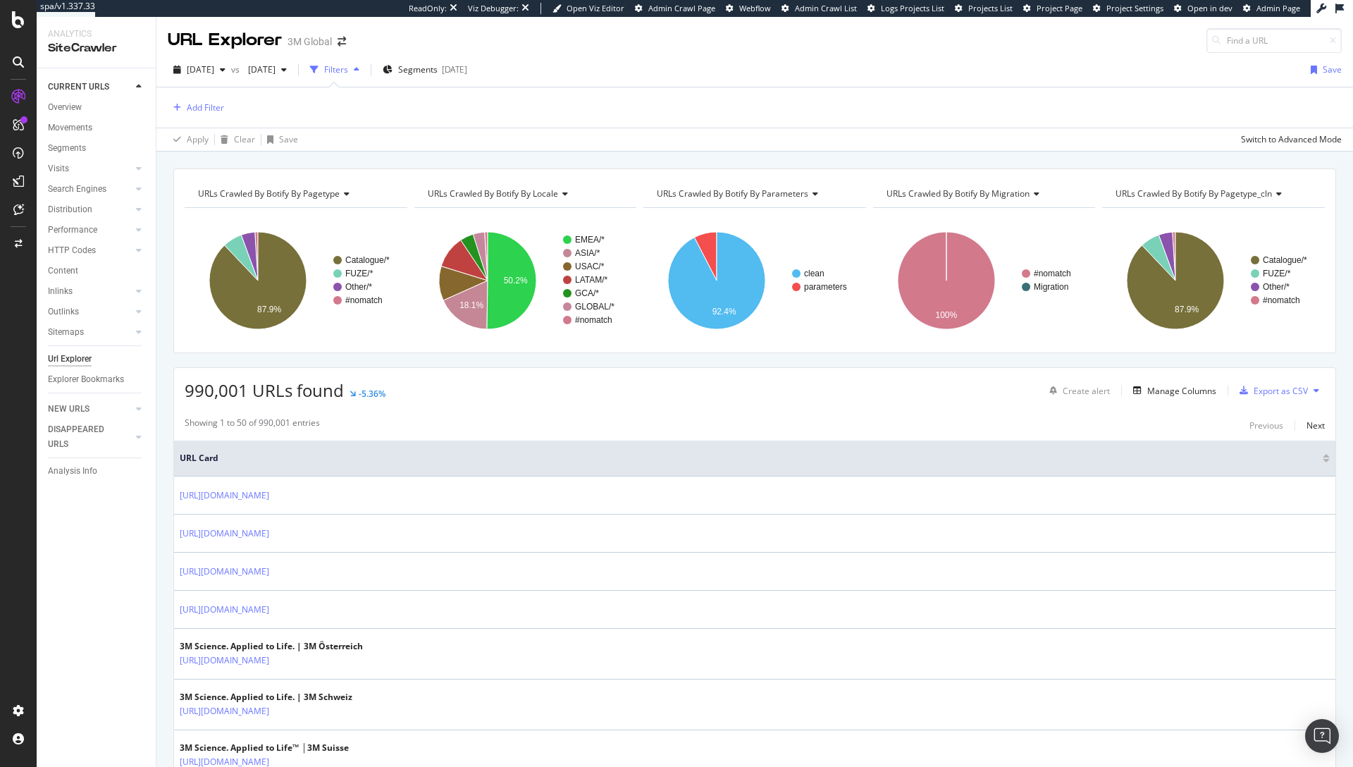
click at [640, 80] on div "[DATE] vs [DATE] Filters Segments [DATE] Save" at bounding box center [754, 73] width 1197 height 28
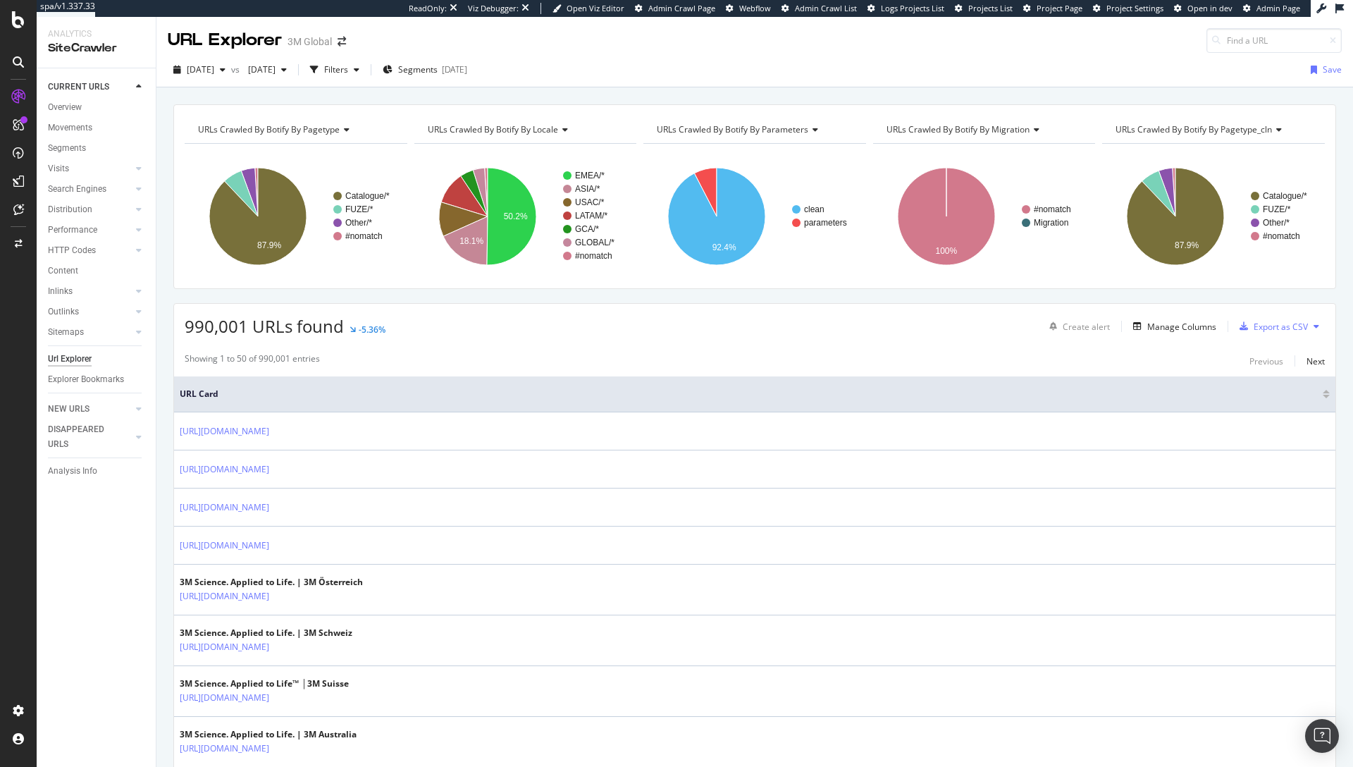
click at [637, 77] on div "[DATE] vs [DATE] Filters Segments [DATE] Save" at bounding box center [754, 73] width 1197 height 28
click at [462, 78] on div "Segments [DATE]" at bounding box center [425, 69] width 85 height 21
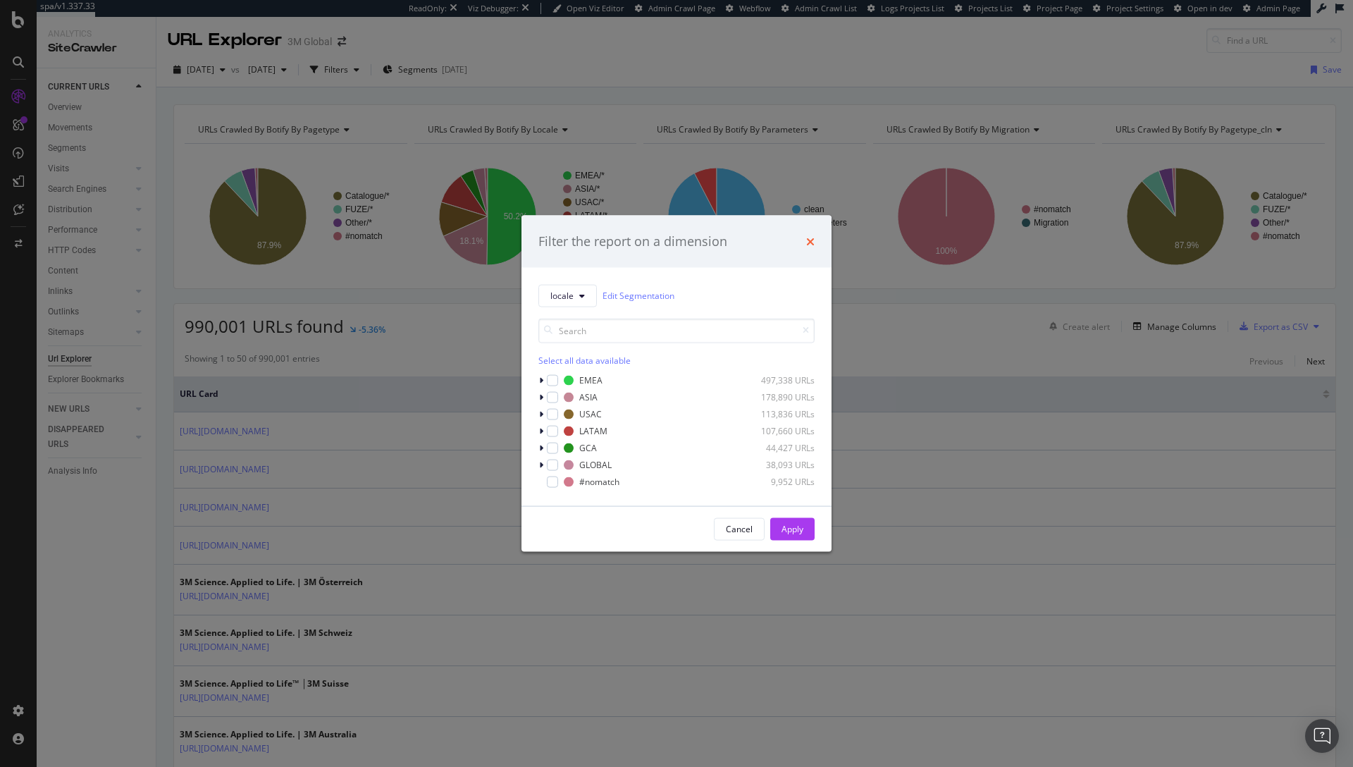
click at [812, 238] on icon "times" at bounding box center [810, 240] width 8 height 11
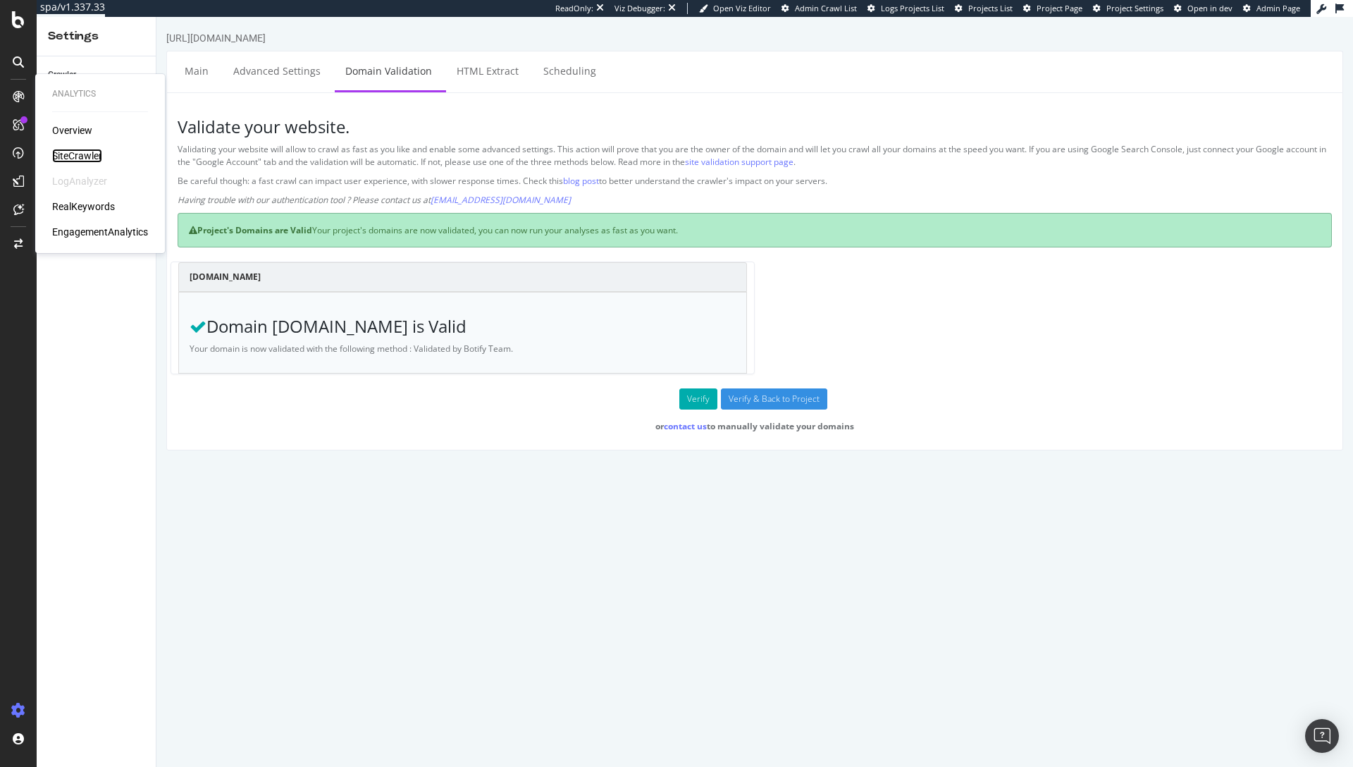
click at [69, 154] on div "SiteCrawler" at bounding box center [77, 156] width 50 height 14
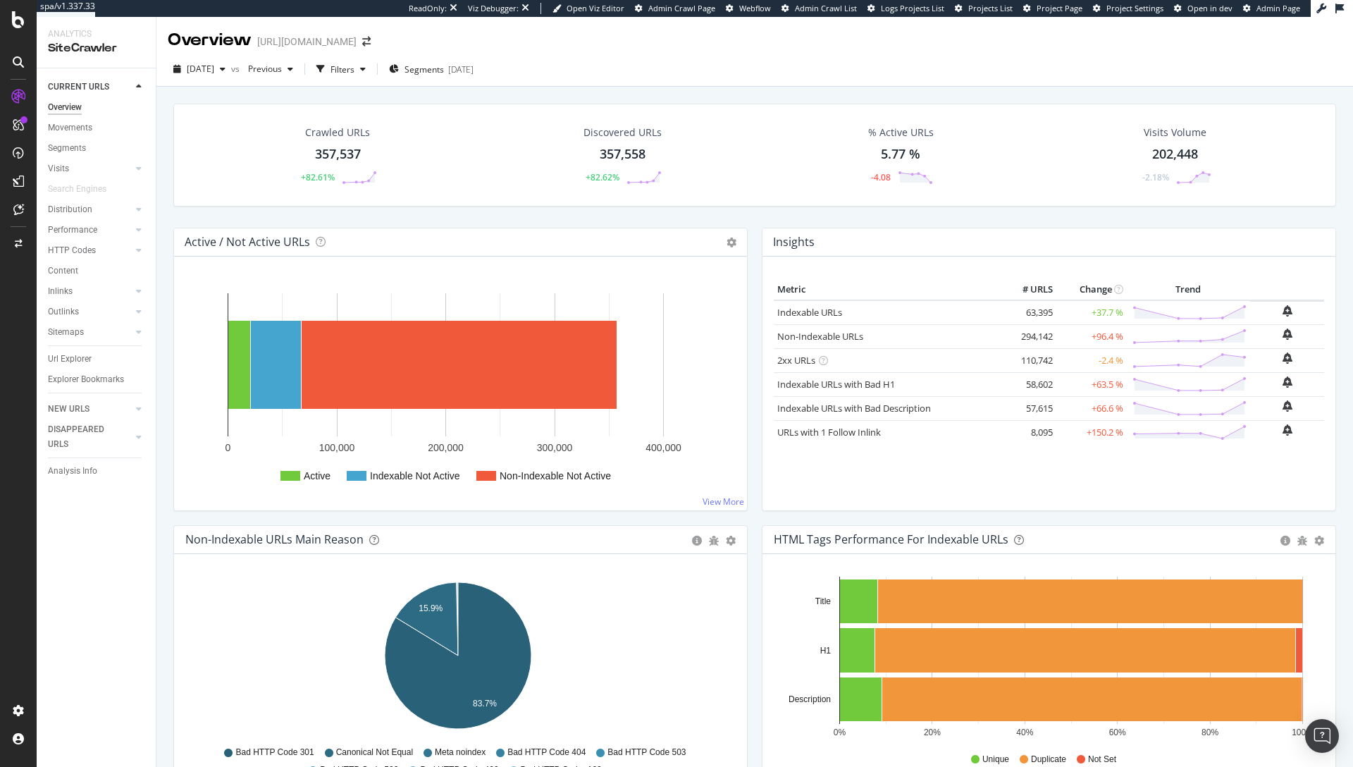
click at [1051, 239] on div "Insights × Close Chart overview-insight-panel - API Requests List Area Type Req…" at bounding box center [1049, 242] width 573 height 28
click at [73, 405] on div "NEW URLS" at bounding box center [69, 409] width 42 height 15
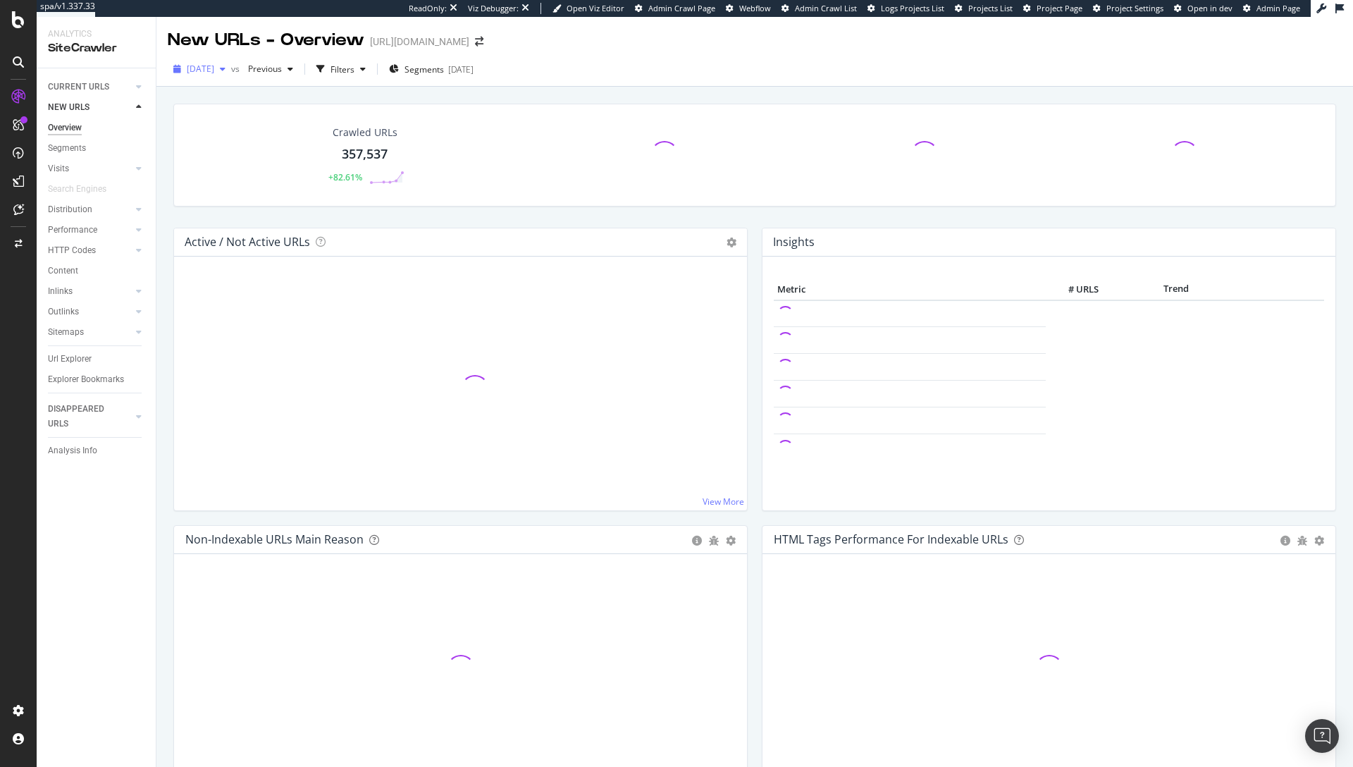
click at [209, 73] on span "2025 Sep. 12th" at bounding box center [200, 69] width 27 height 12
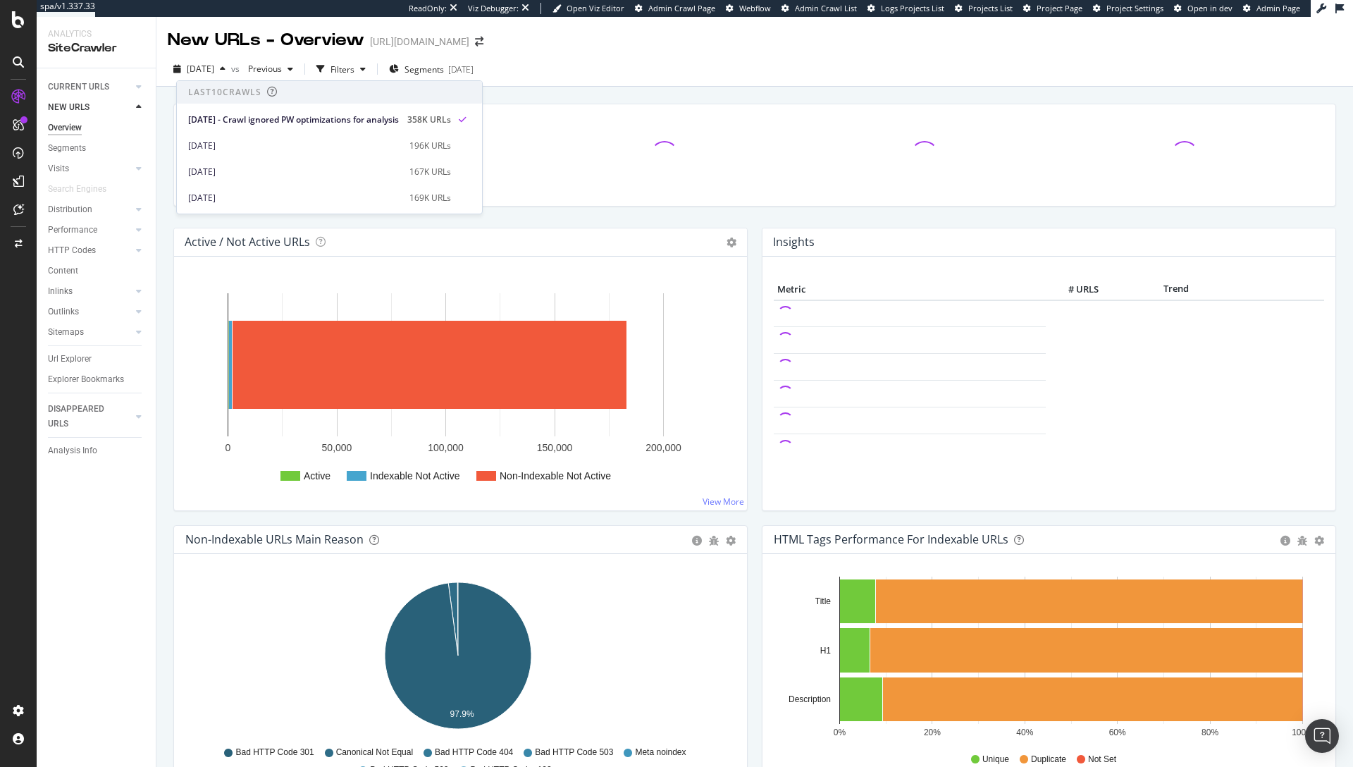
click at [616, 89] on div "Crawled URLs 357,537 +82.61% Active / Not Active URLs Chart (by Value) Chart (b…" at bounding box center [754, 462] width 1197 height 750
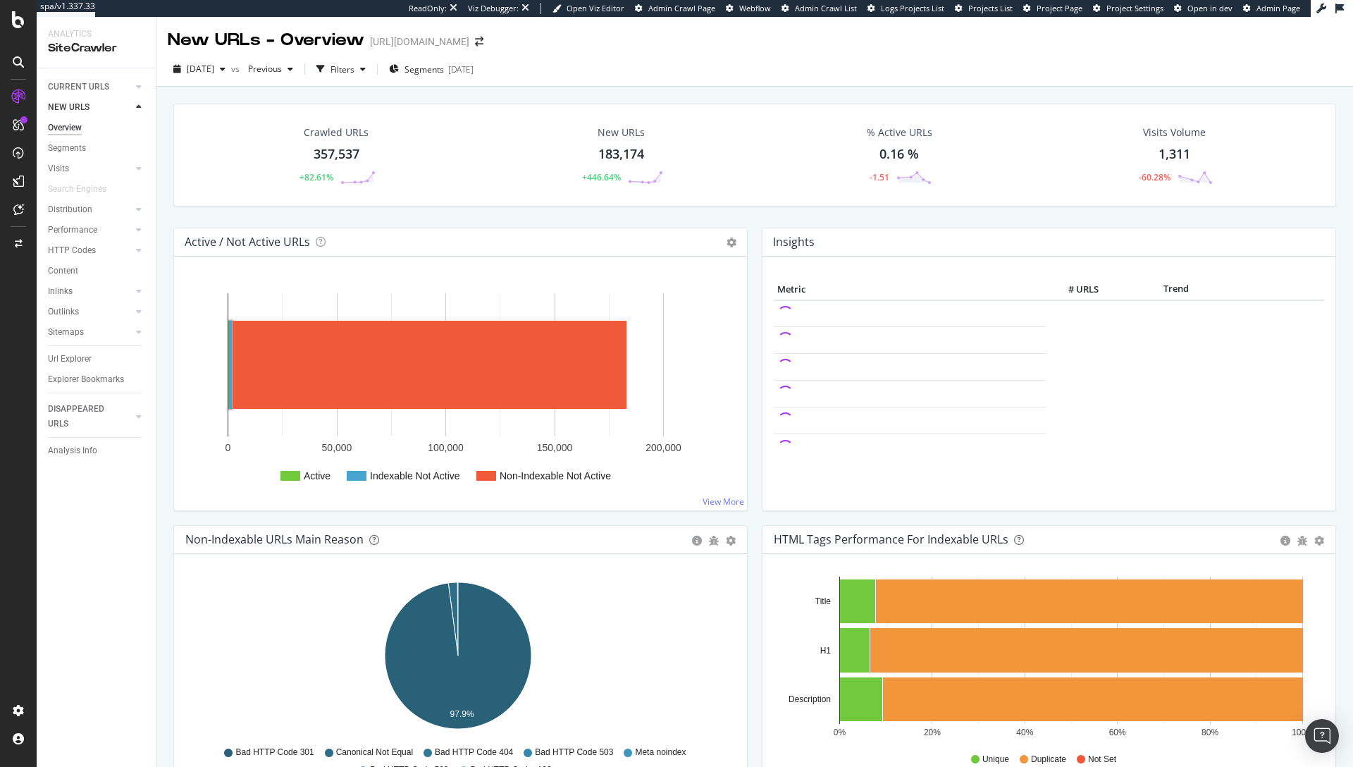
click at [416, 477] on text "Indexable Not Active" at bounding box center [415, 475] width 90 height 11
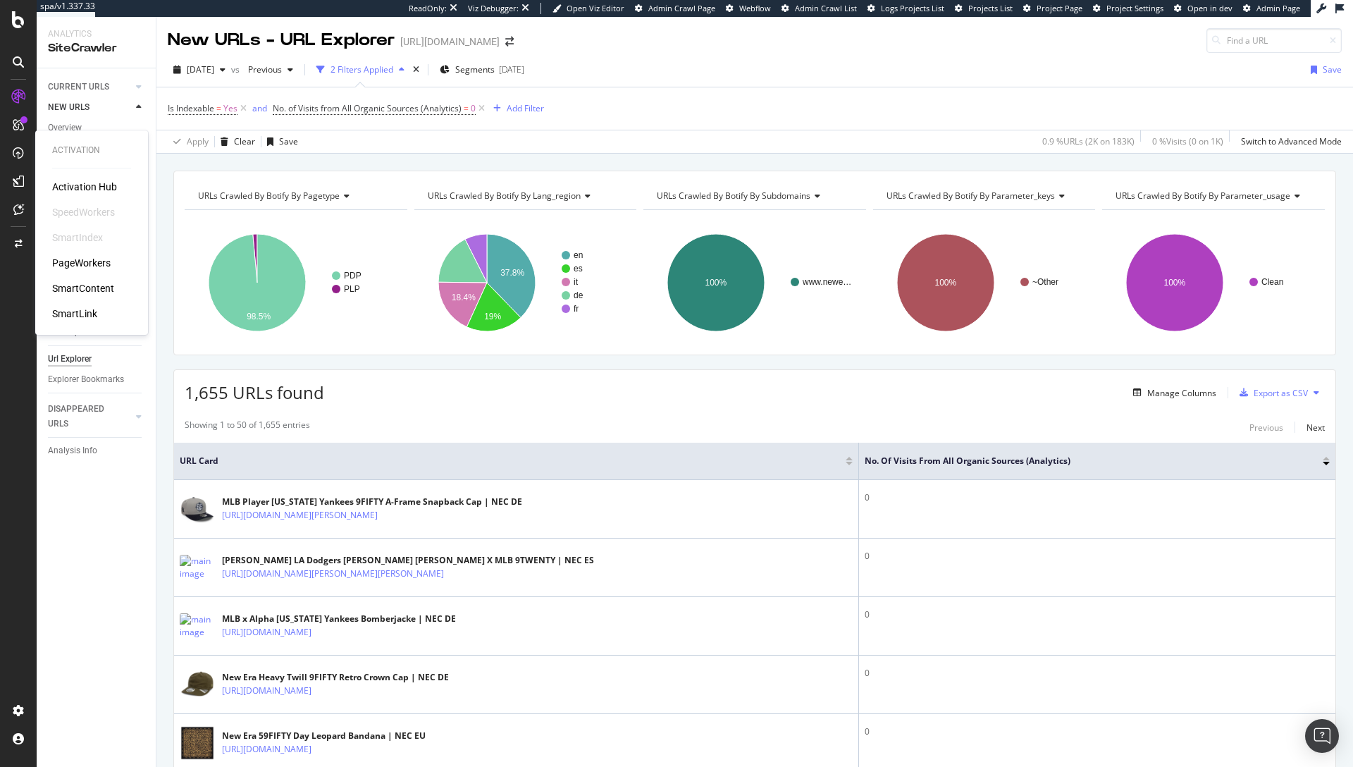
click at [71, 262] on div "PageWorkers" at bounding box center [81, 263] width 59 height 14
click at [85, 153] on div "SiteCrawler" at bounding box center [77, 156] width 50 height 14
click at [676, 190] on span "URLs Crawled By Botify By subdomains" at bounding box center [734, 196] width 154 height 12
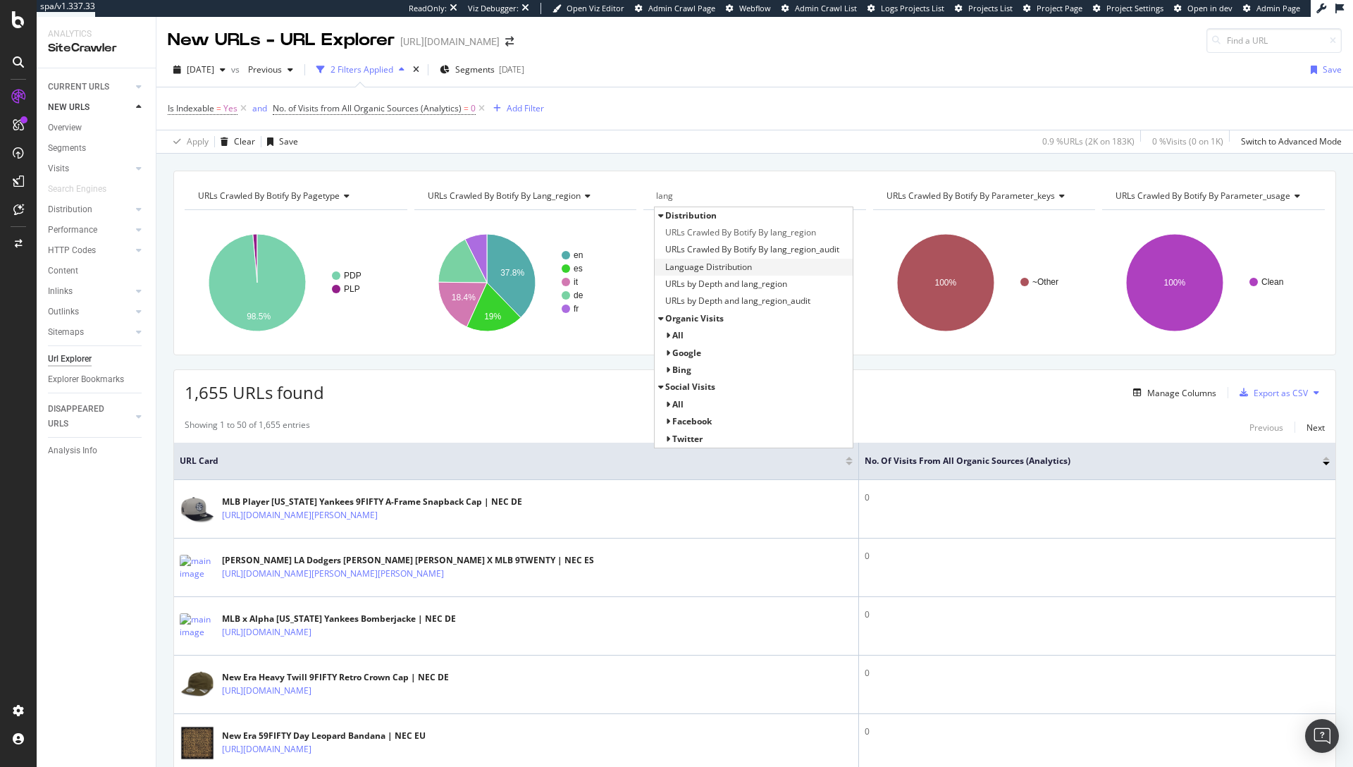
type input "lang"
click at [764, 259] on div "Language Distribution" at bounding box center [754, 267] width 198 height 17
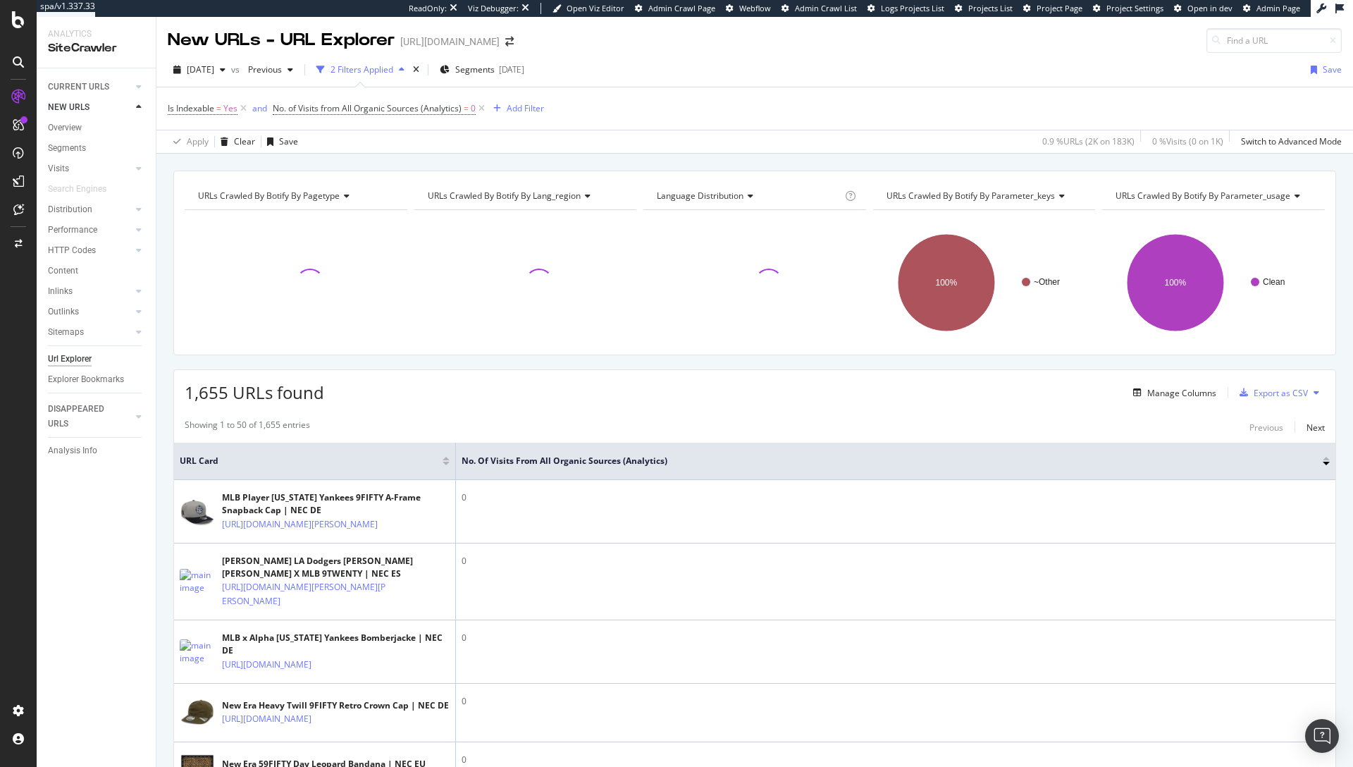
click at [754, 200] on div "Language Distribution" at bounding box center [748, 196] width 188 height 23
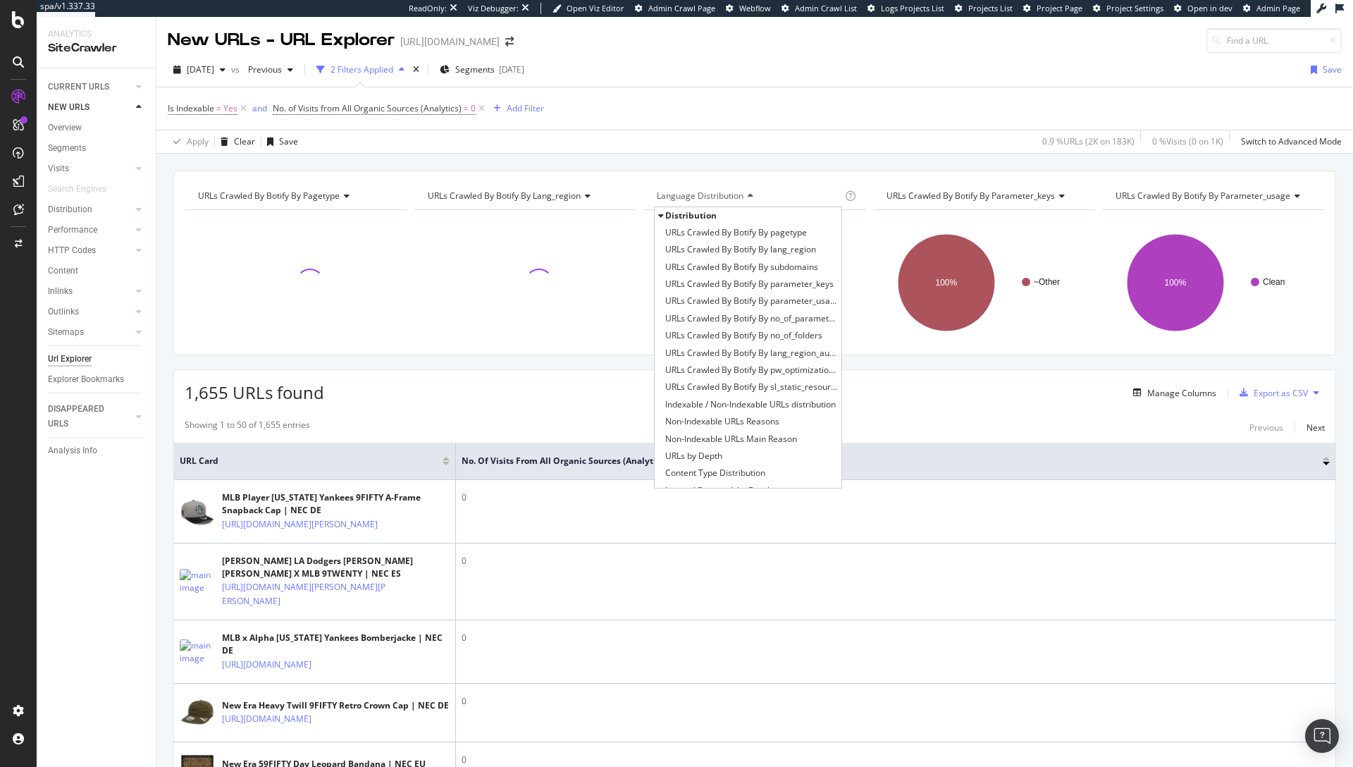
click at [739, 195] on span "Language Distribution" at bounding box center [700, 196] width 87 height 12
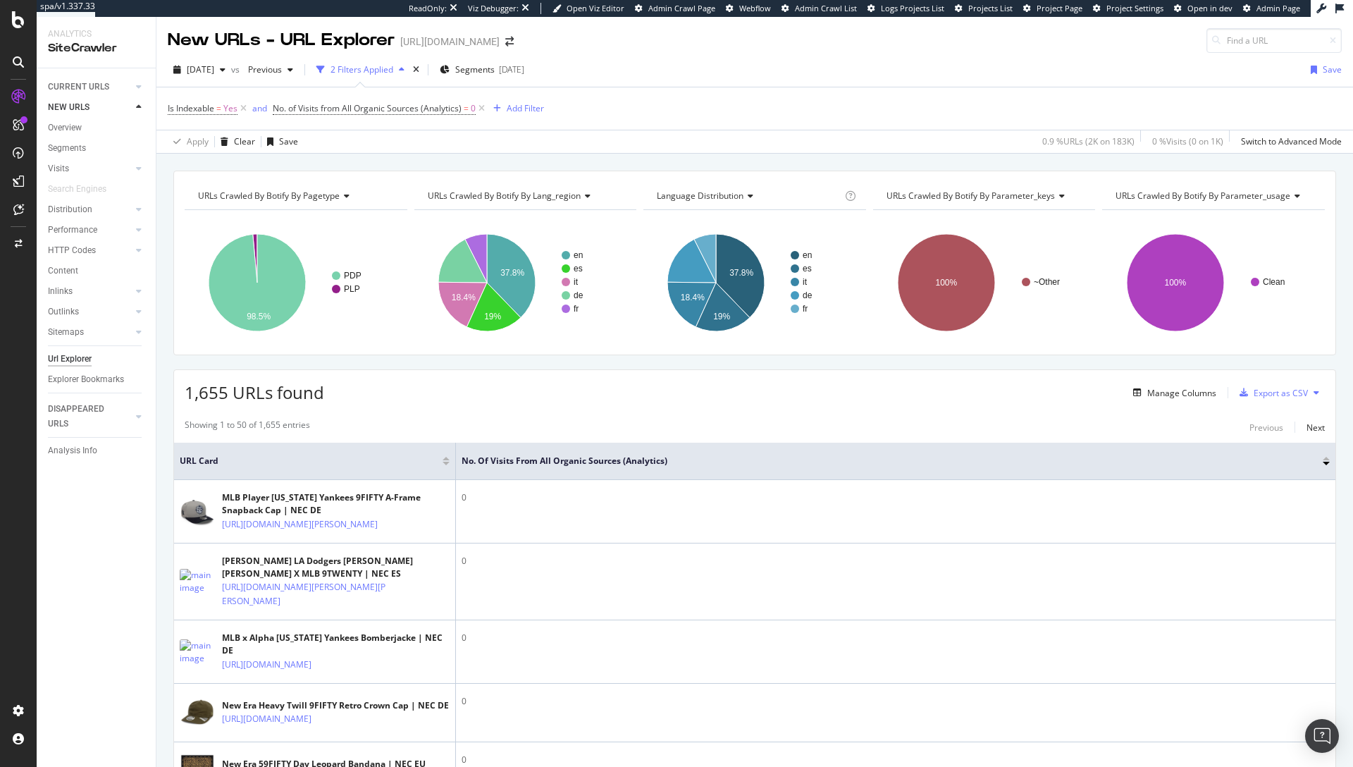
click at [749, 192] on icon at bounding box center [749, 196] width 10 height 8
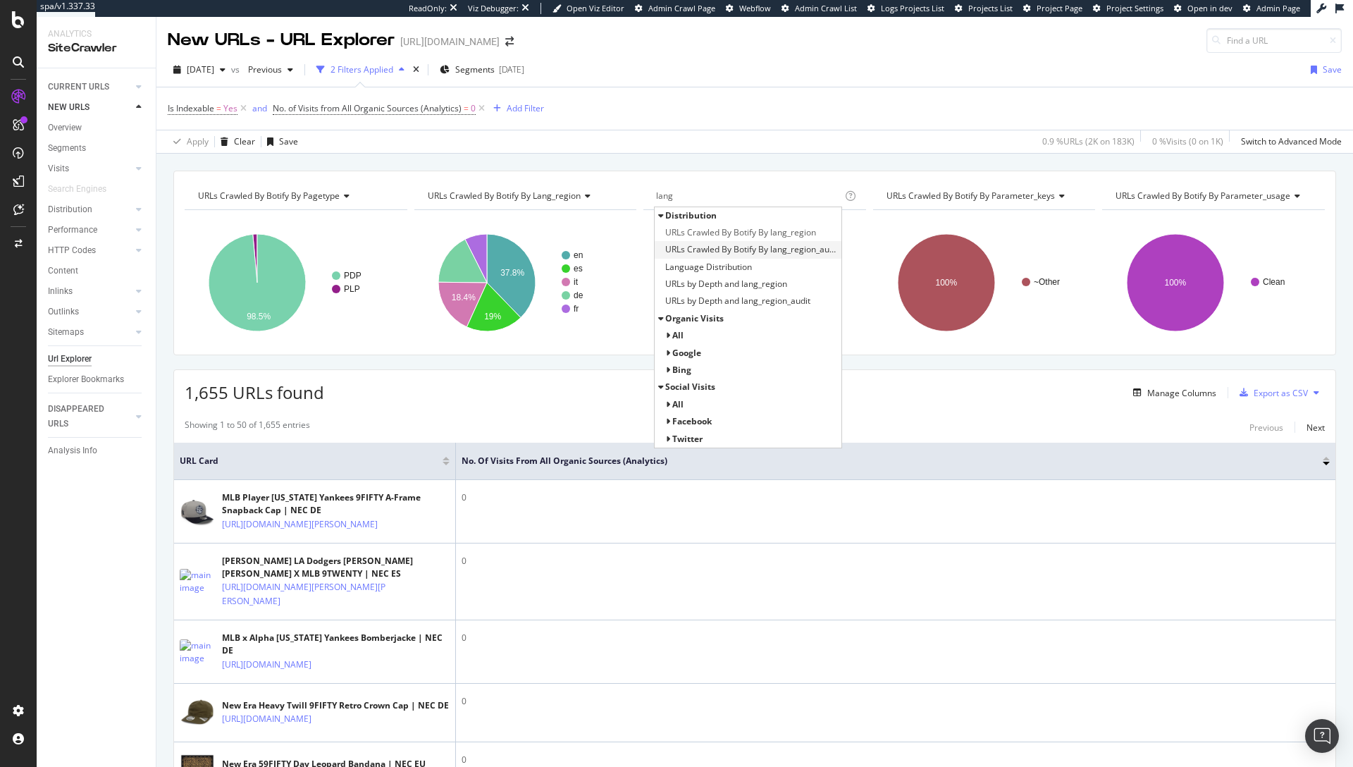
type input "lang"
click at [756, 248] on span "URLs Crawled By Botify By lang_region_audit" at bounding box center [751, 249] width 173 height 14
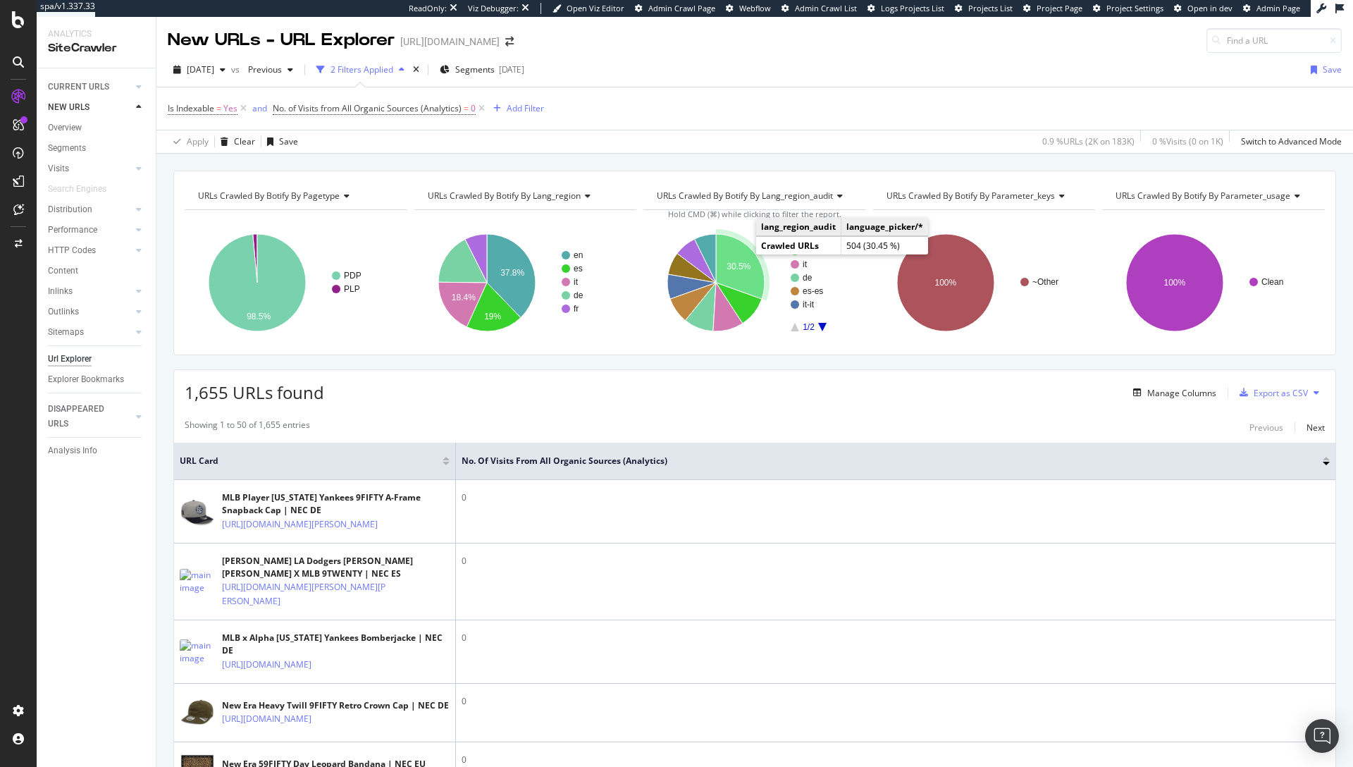
click at [742, 263] on text "30.5%" at bounding box center [739, 267] width 24 height 10
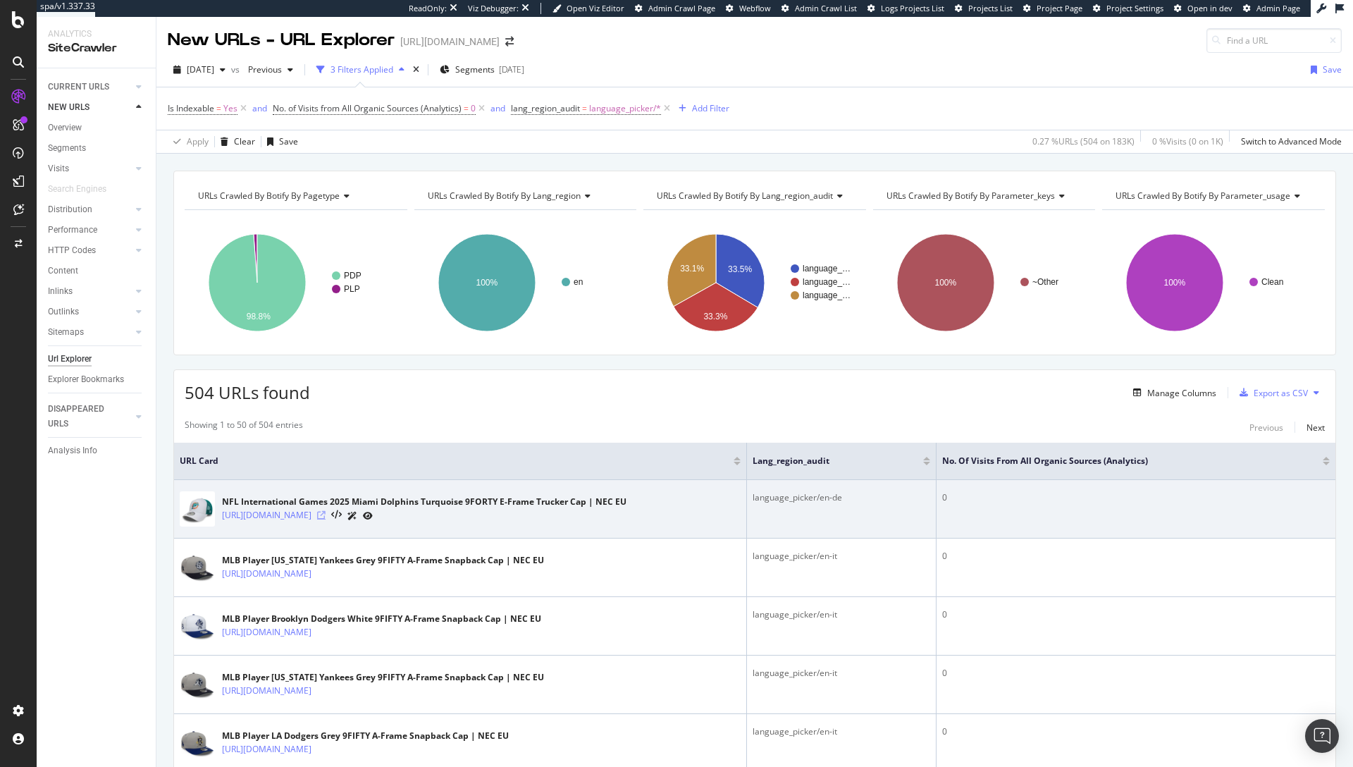
click at [326, 517] on icon at bounding box center [321, 515] width 8 height 8
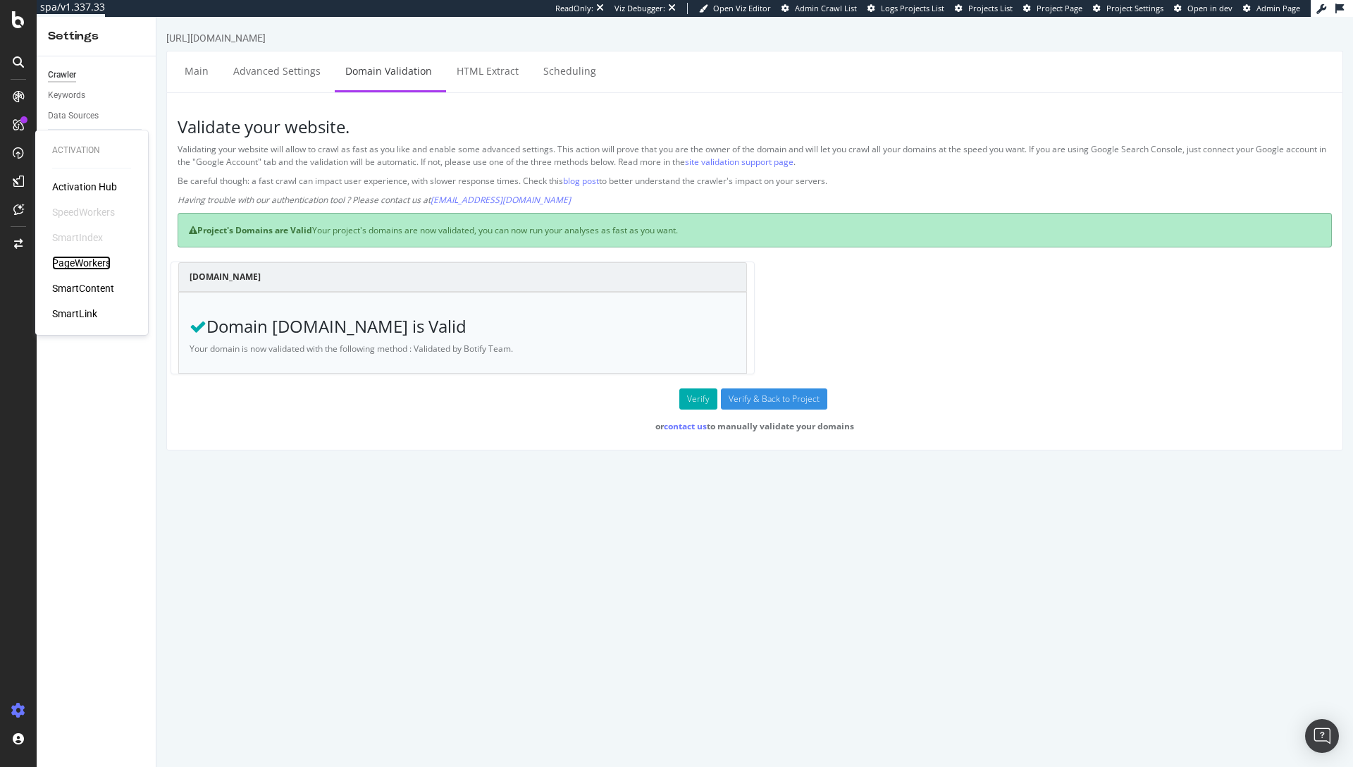
click at [83, 259] on div "PageWorkers" at bounding box center [81, 263] width 59 height 14
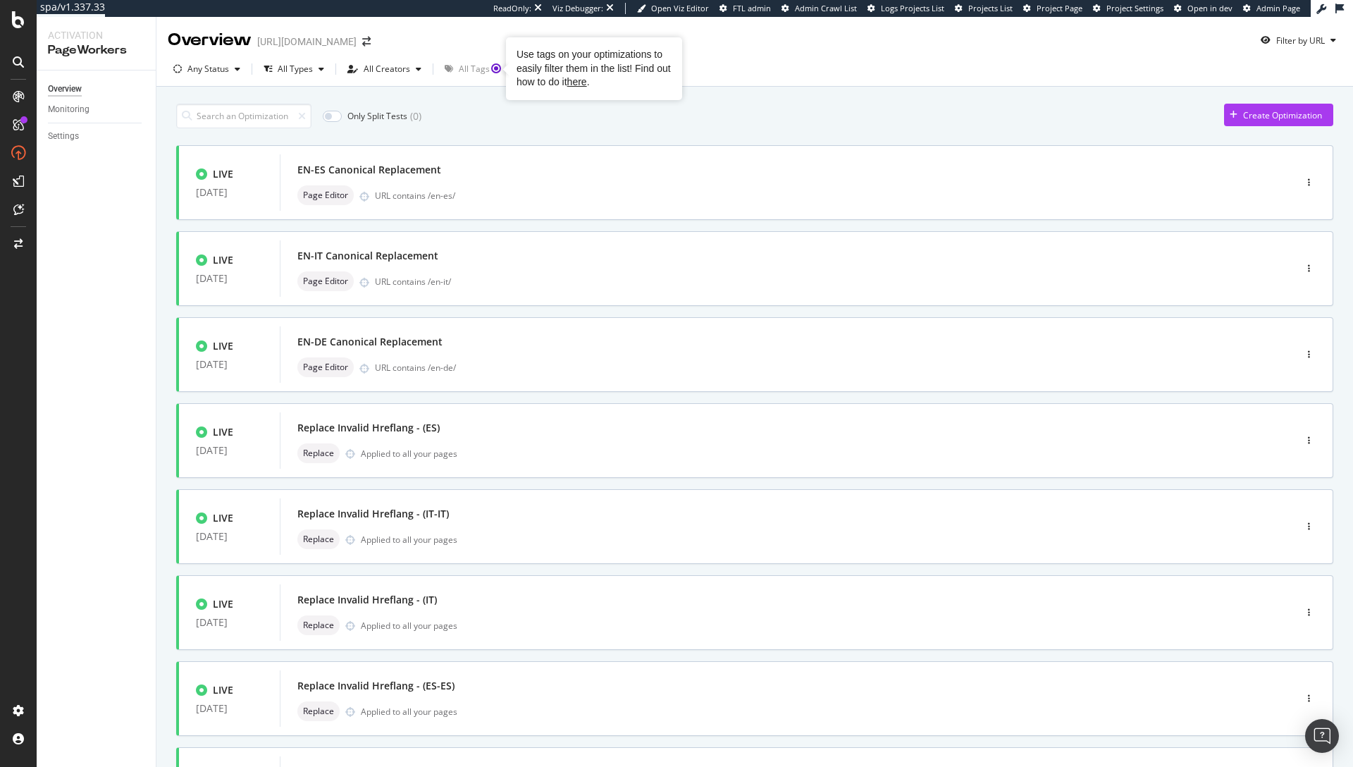
click at [506, 69] on div "Use tags on your optimizations to easily filter them in the list! Find out how …" at bounding box center [594, 68] width 176 height 63
click at [1308, 184] on icon "button" at bounding box center [1309, 182] width 2 height 8
click at [1276, 207] on div "Edit" at bounding box center [1277, 209] width 15 height 12
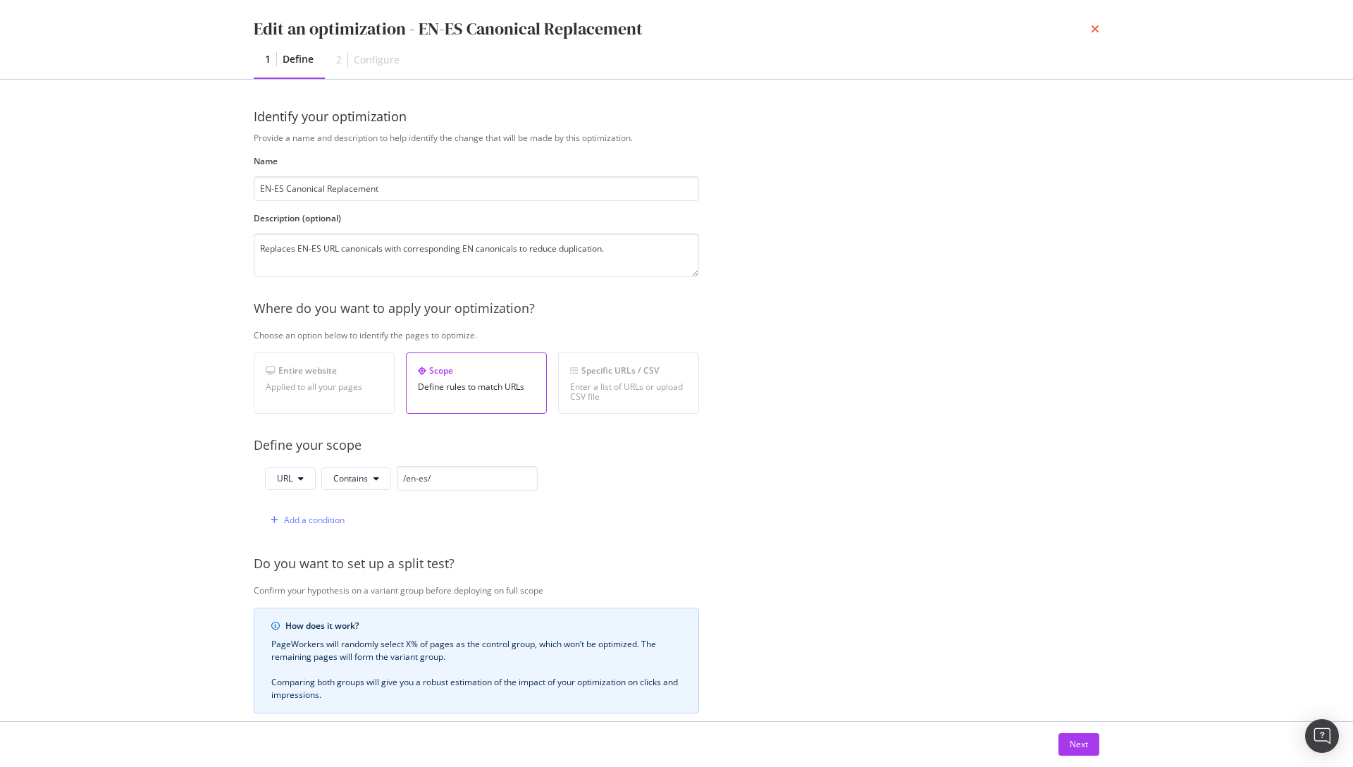
click at [1092, 32] on icon "times" at bounding box center [1095, 28] width 8 height 11
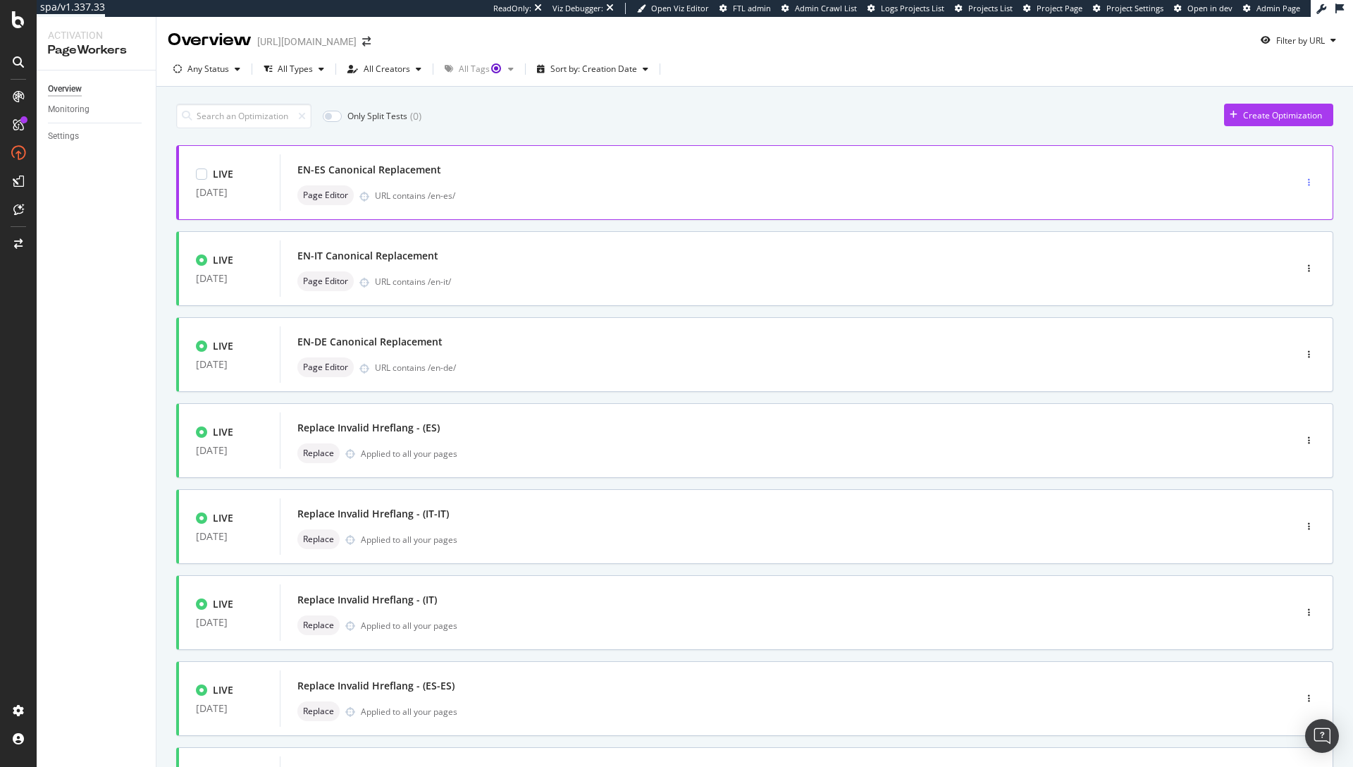
click at [1303, 182] on div "button" at bounding box center [1309, 182] width 13 height 8
click at [1286, 259] on div "Tags" at bounding box center [1279, 256] width 19 height 12
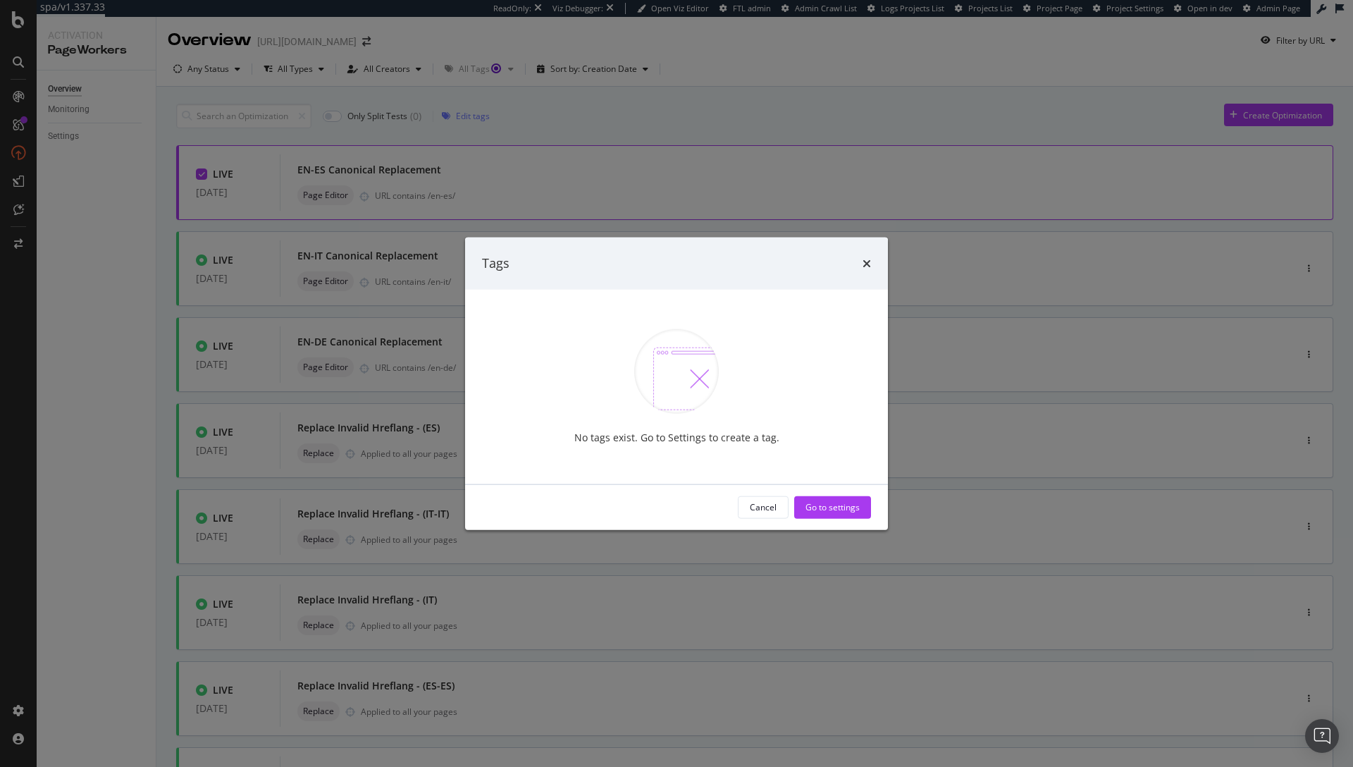
click at [649, 417] on div "No tags exist. Go to Settings to create a tag." at bounding box center [676, 386] width 389 height 116
click at [684, 441] on div "No tags exist. Go to Settings to create a tag." at bounding box center [676, 437] width 205 height 14
click at [758, 503] on div "Cancel" at bounding box center [763, 507] width 27 height 12
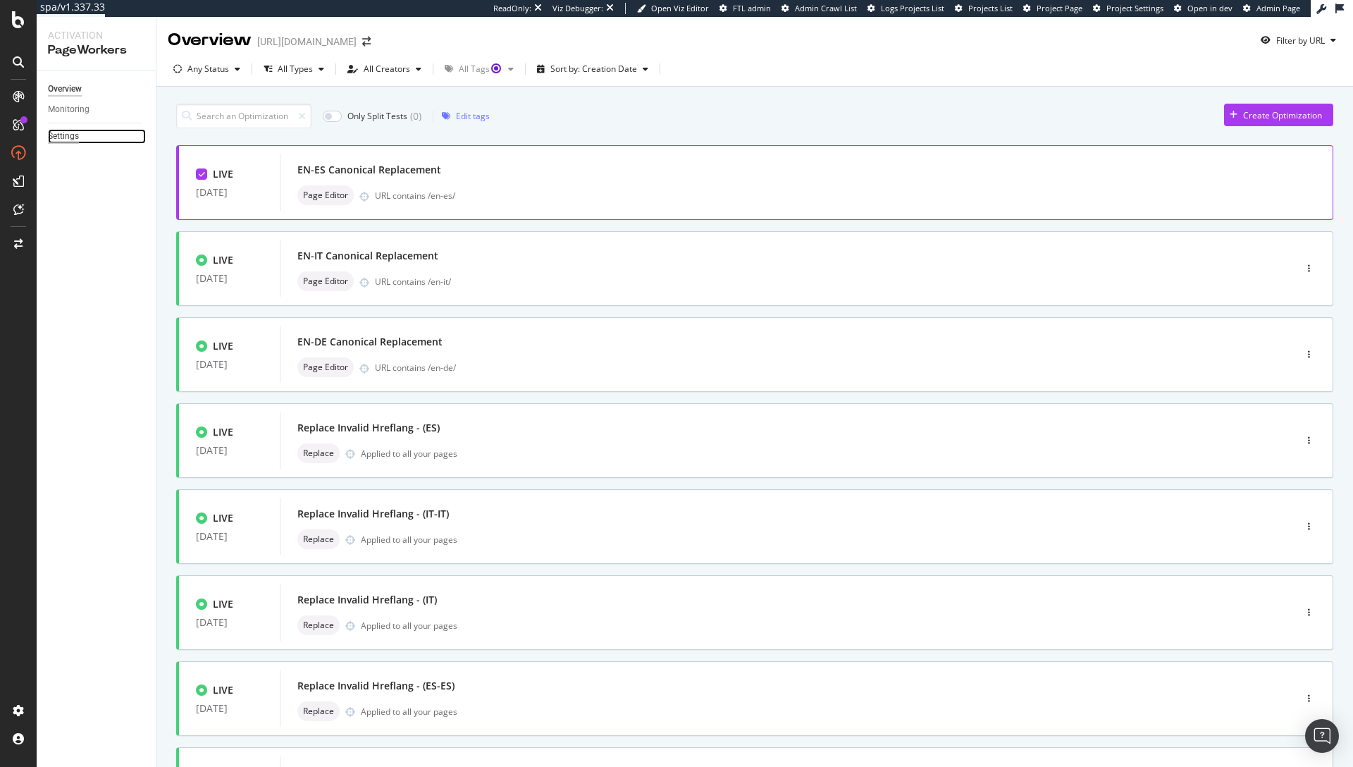
click at [64, 137] on div "Settings" at bounding box center [63, 136] width 31 height 15
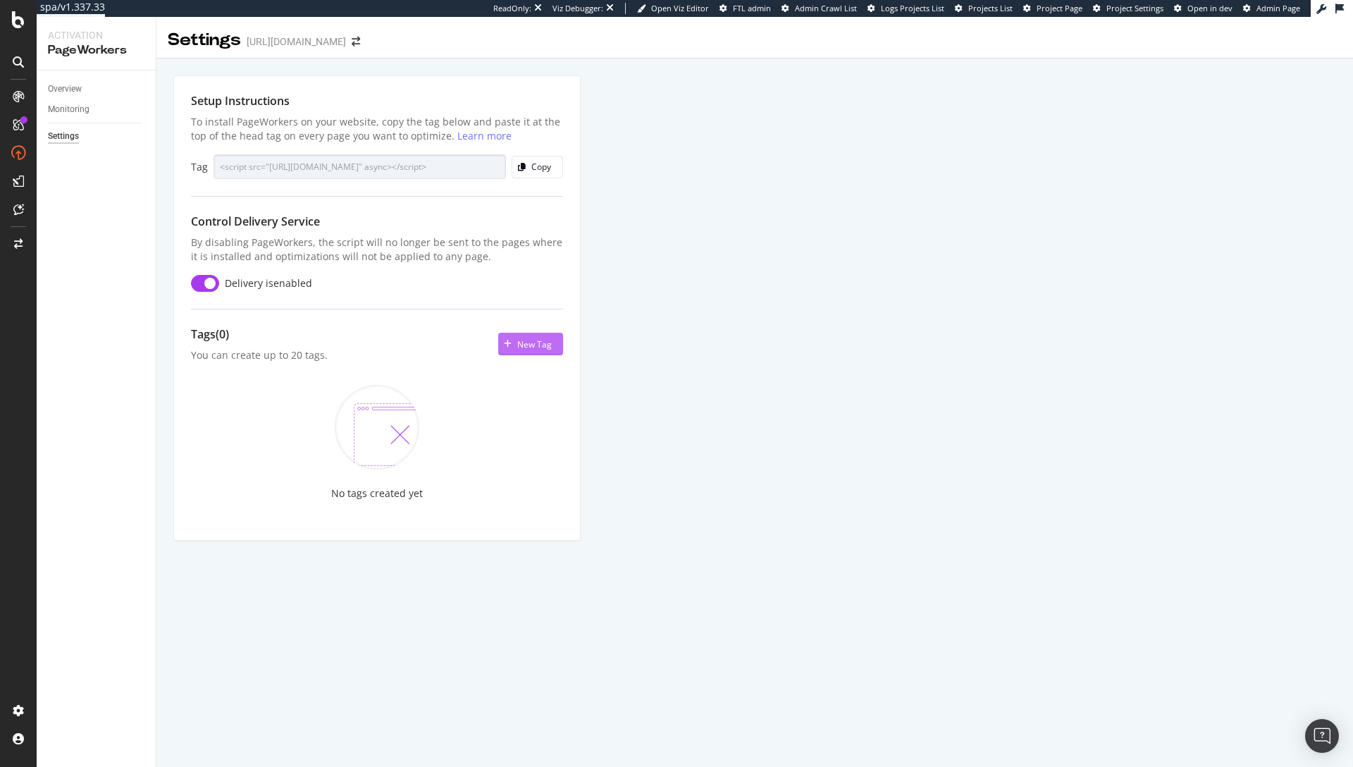
click at [544, 350] on div "New Tag" at bounding box center [534, 344] width 35 height 12
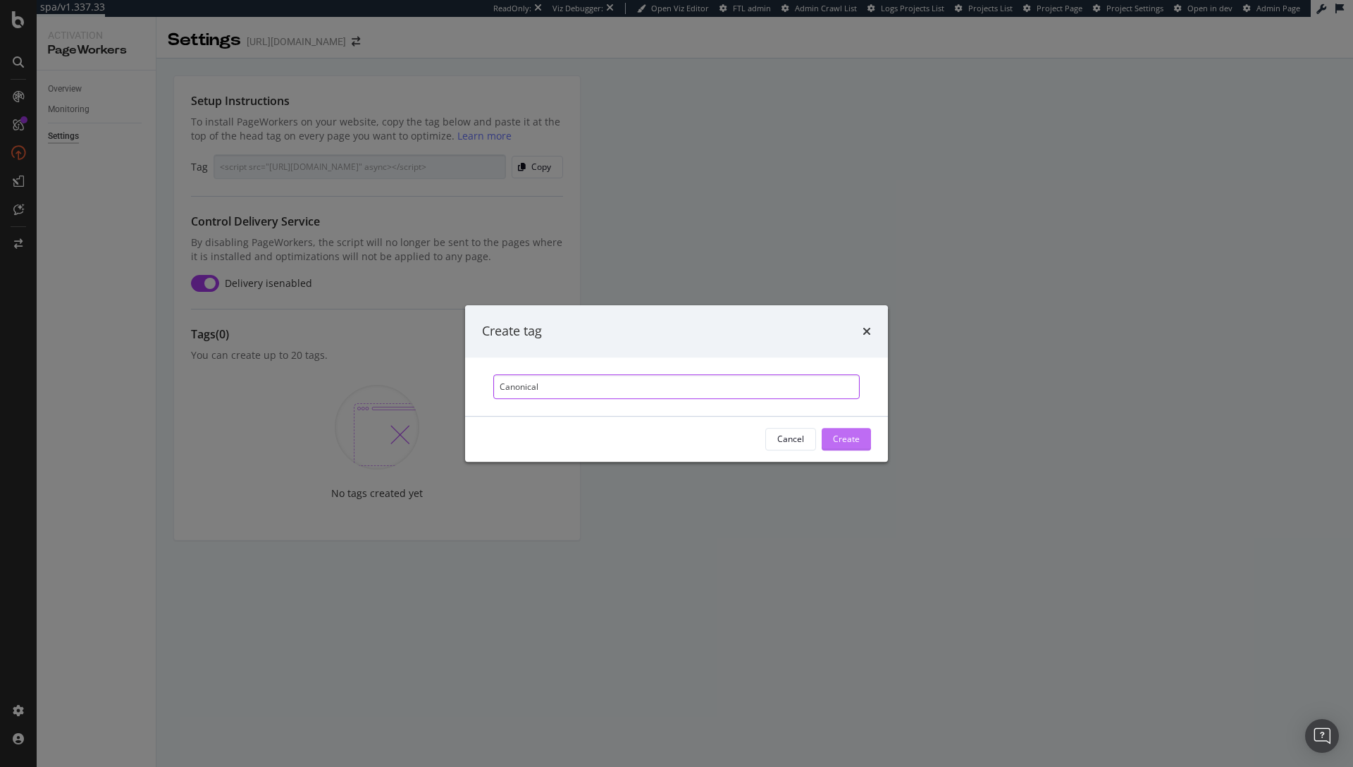
type input "Canonical"
click at [853, 431] on div "Create" at bounding box center [846, 439] width 27 height 21
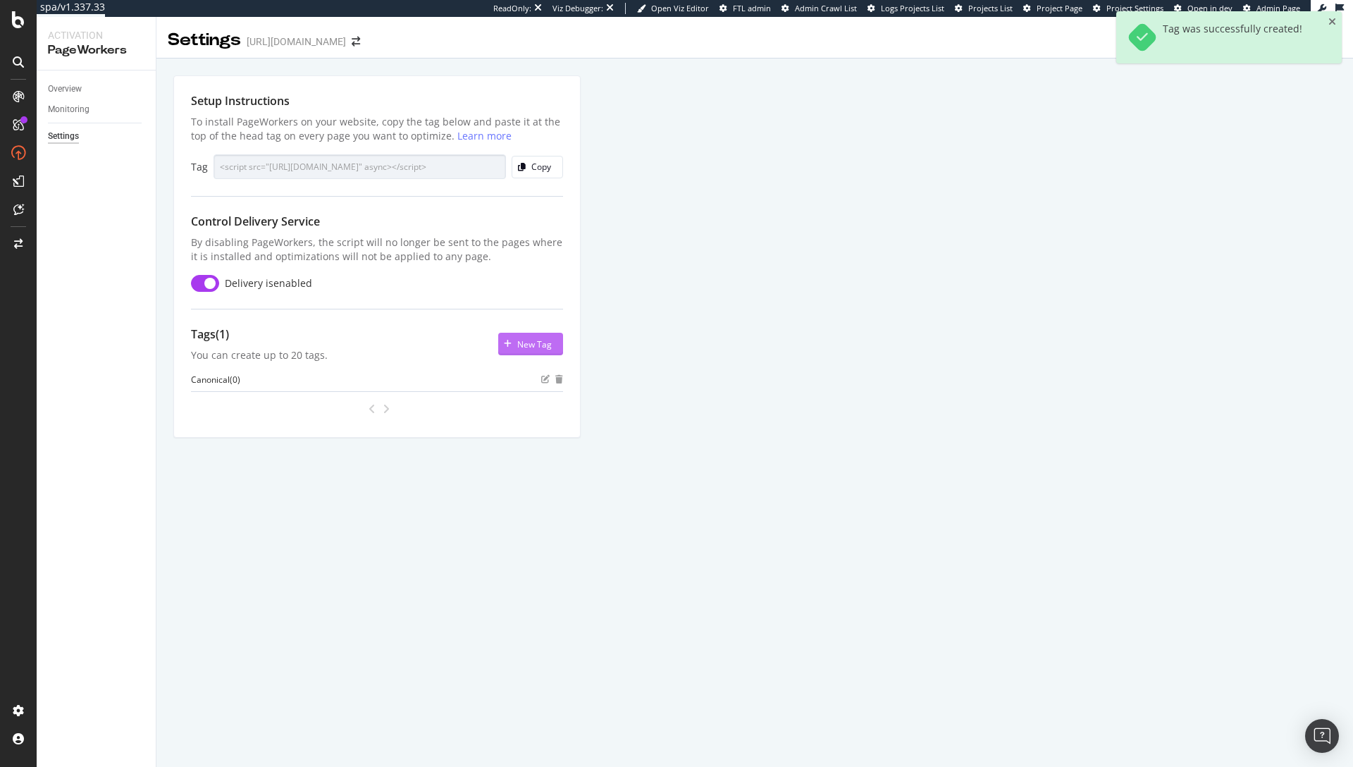
click at [530, 350] on div "New Tag" at bounding box center [525, 343] width 54 height 21
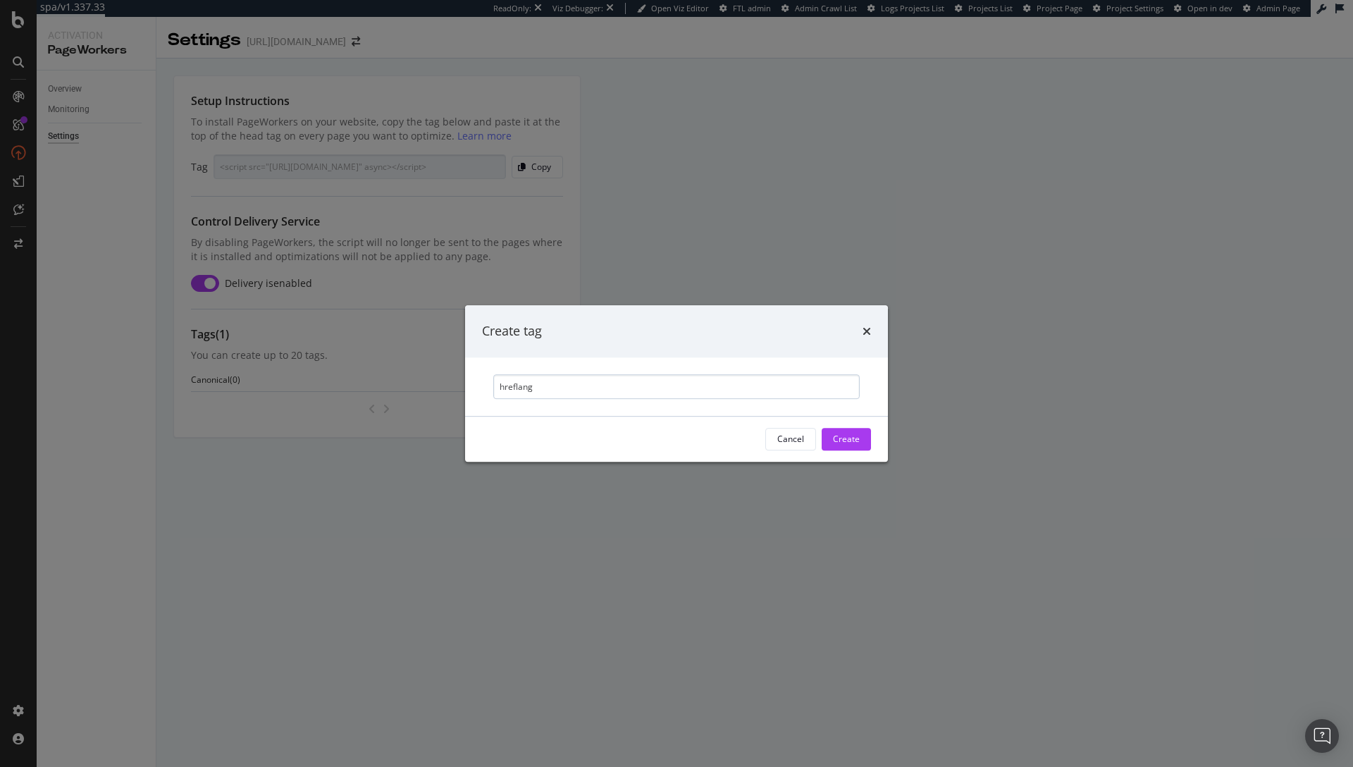
click at [504, 386] on input "hreflang" at bounding box center [676, 386] width 367 height 25
type input "Hreflang"
click at [839, 433] on div "Create" at bounding box center [846, 439] width 27 height 12
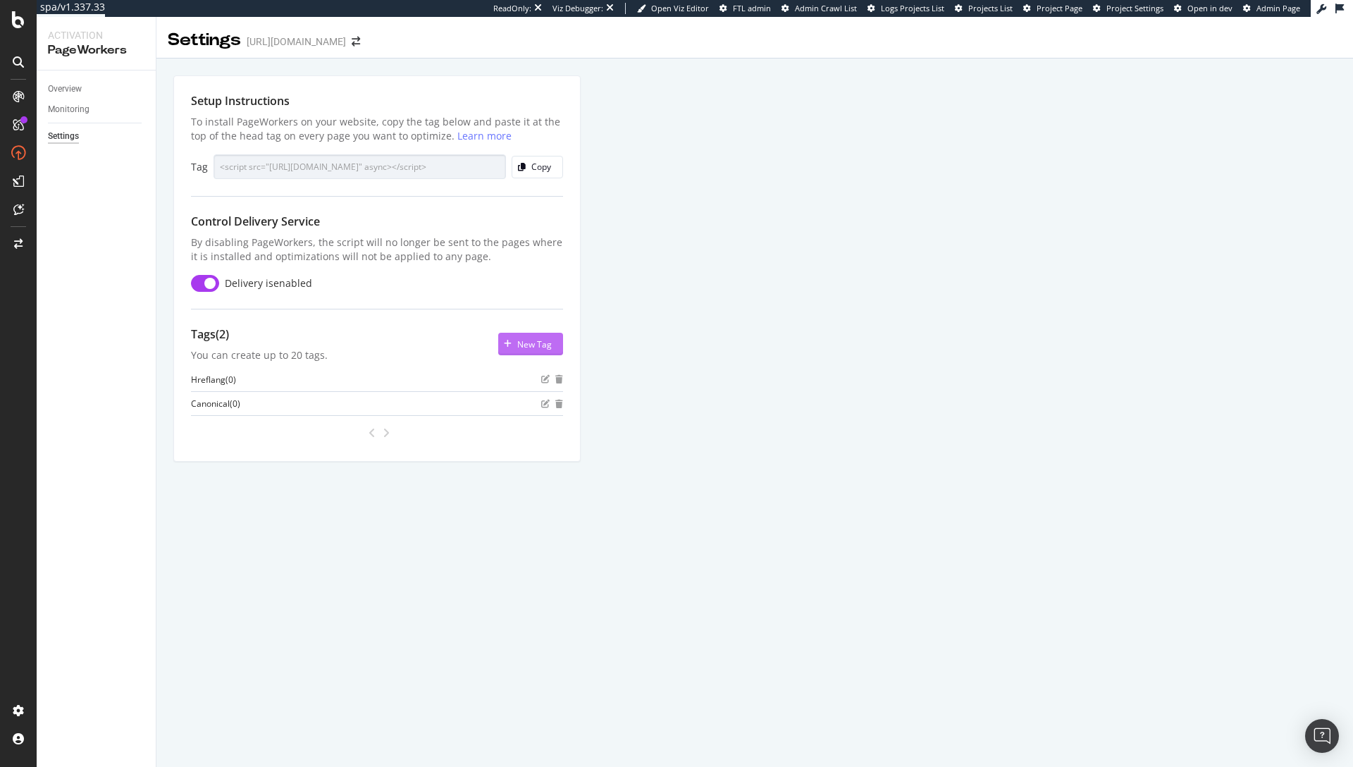
click at [521, 340] on div "New Tag" at bounding box center [534, 344] width 35 height 12
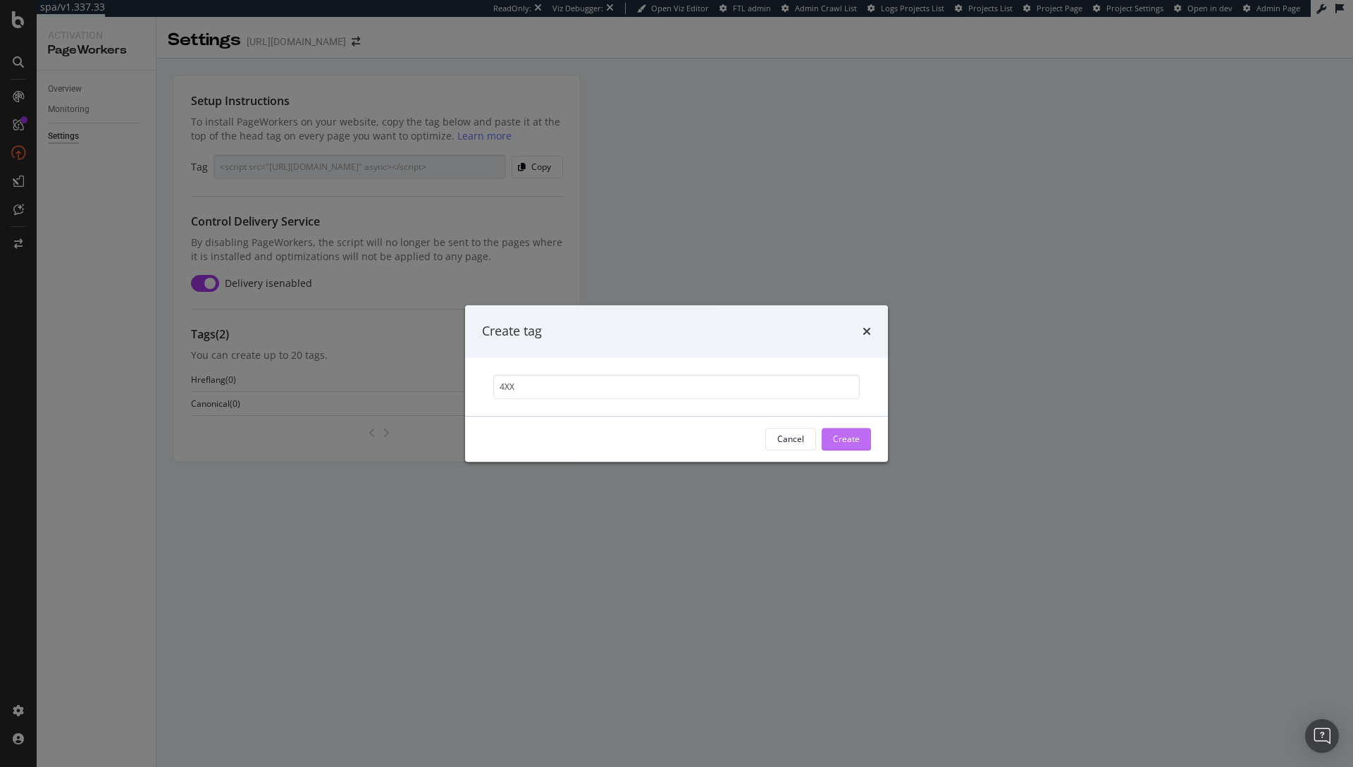
type input "4XX"
click at [867, 438] on button "Create" at bounding box center [846, 439] width 49 height 23
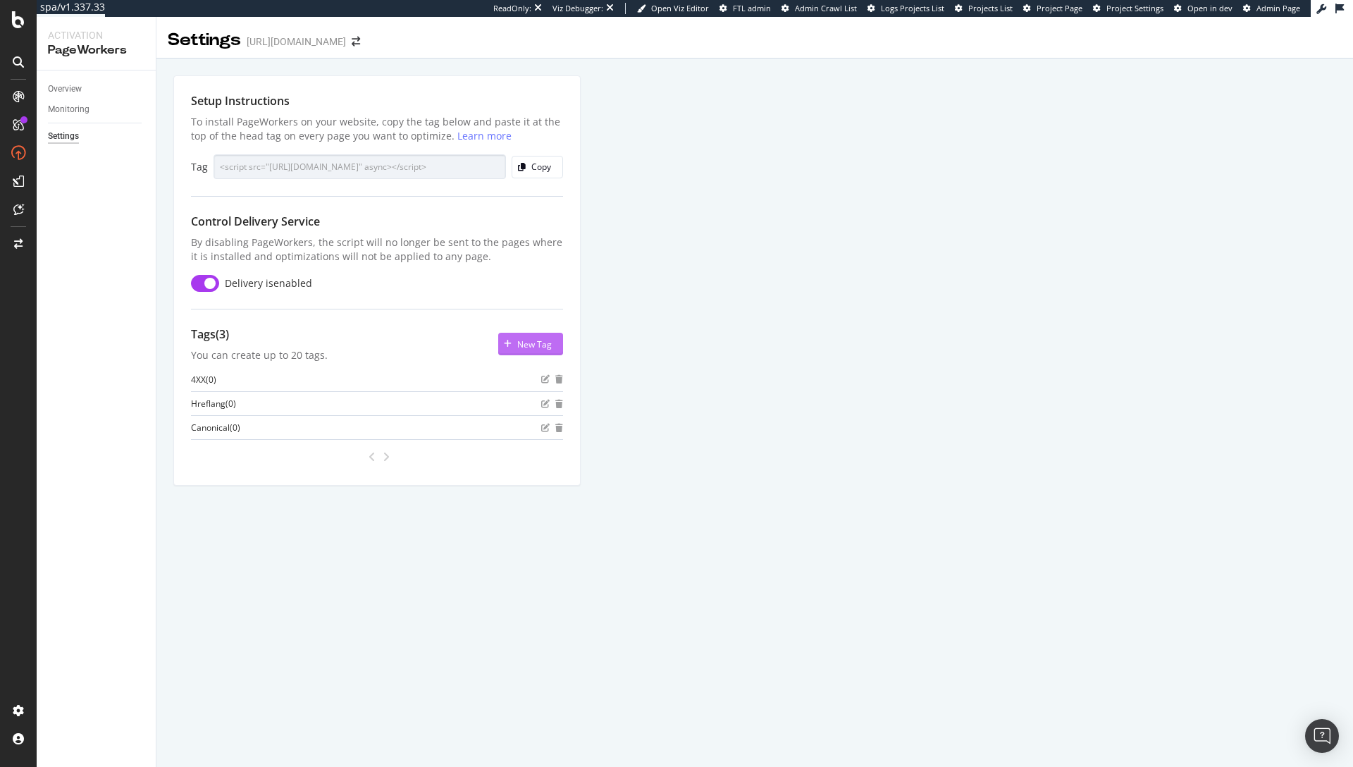
click at [515, 347] on div "button" at bounding box center [507, 344] width 19 height 8
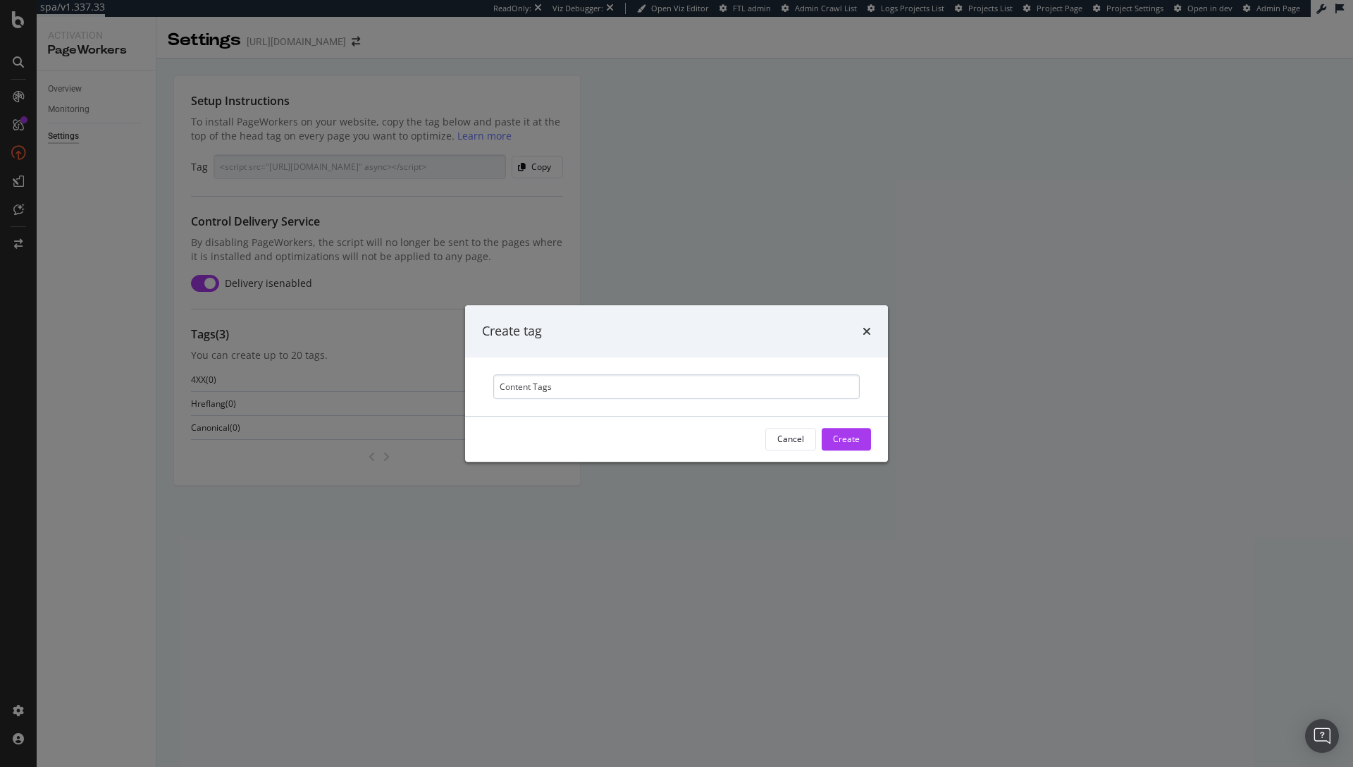
drag, startPoint x: 613, startPoint y: 389, endPoint x: 534, endPoint y: 390, distance: 78.9
click at [534, 390] on input "Content Tags" at bounding box center [676, 386] width 367 height 25
type input "Content and Tags"
click at [839, 445] on div "Create" at bounding box center [846, 439] width 27 height 21
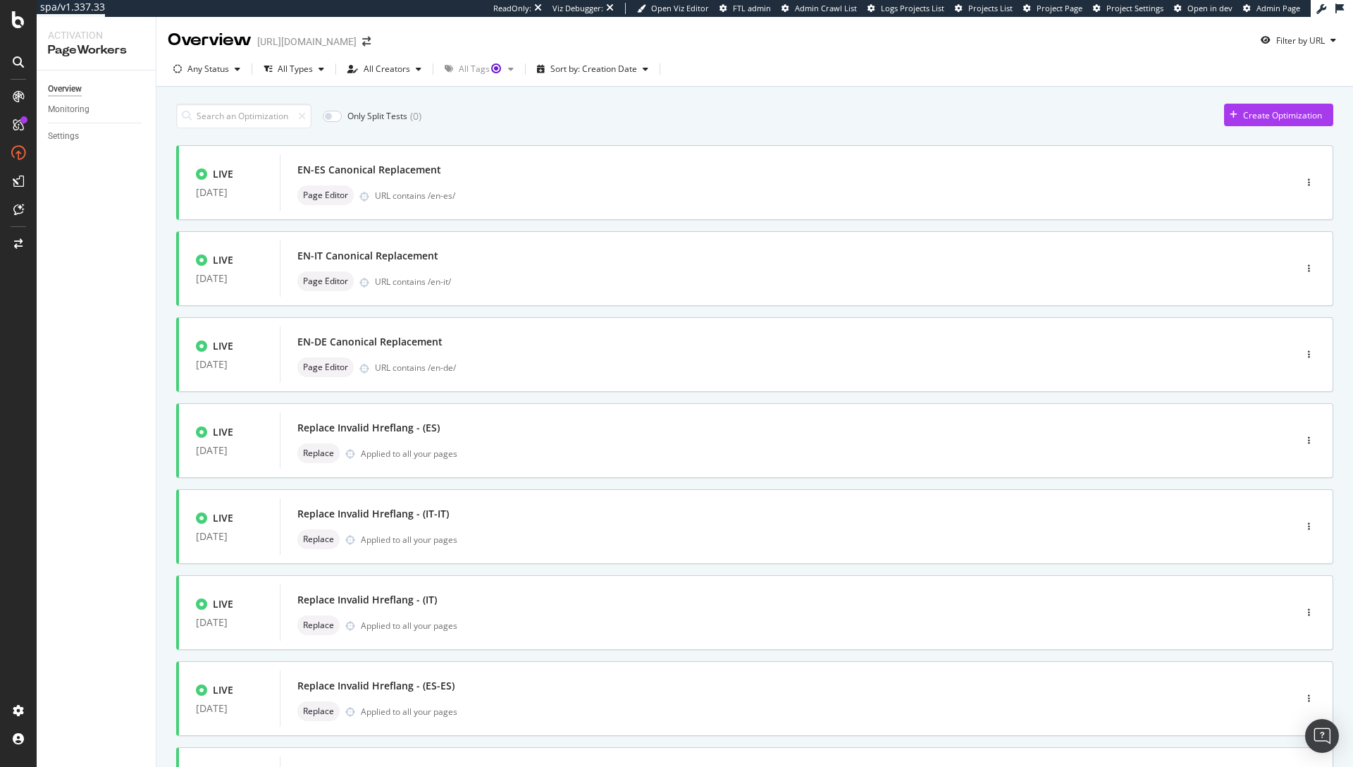
click at [503, 109] on div "Only Split Tests ( 0 ) Create Optimization" at bounding box center [754, 116] width 1157 height 25
click at [593, 125] on div "Only Split Tests ( 0 ) Create Optimization" at bounding box center [754, 116] width 1157 height 25
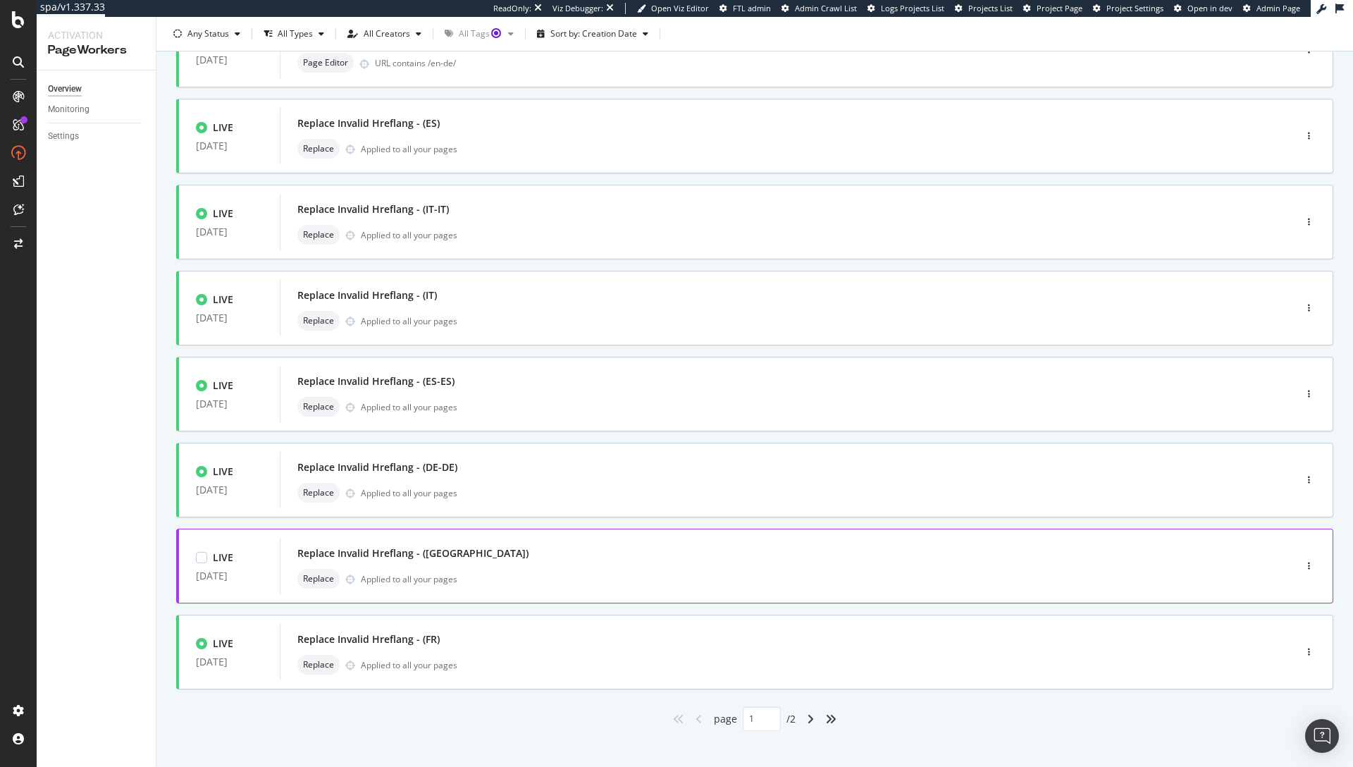
scroll to position [318, 0]
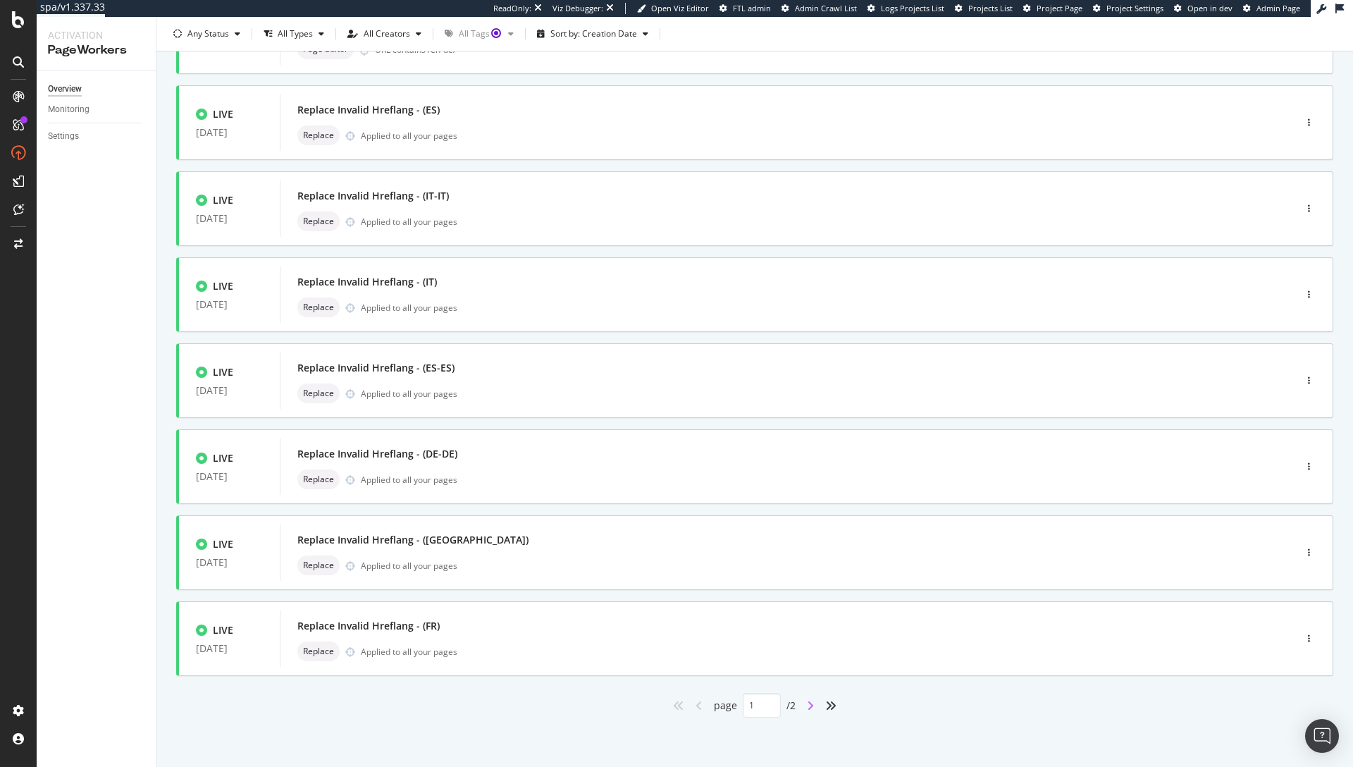
click at [807, 707] on icon "angle-right" at bounding box center [810, 705] width 7 height 11
type input "2"
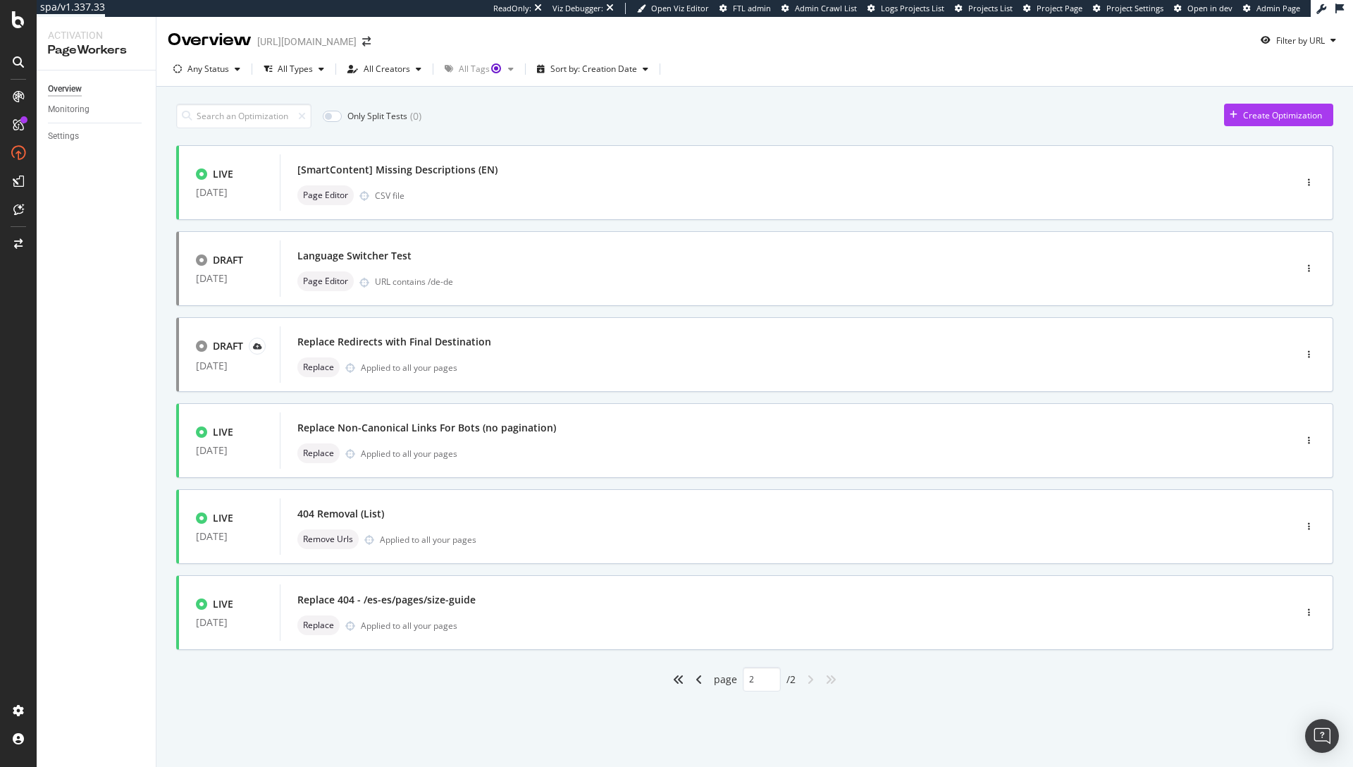
scroll to position [0, 0]
click at [476, 602] on div "Replace 404 - /es-es/pages/size-guide" at bounding box center [765, 600] width 937 height 20
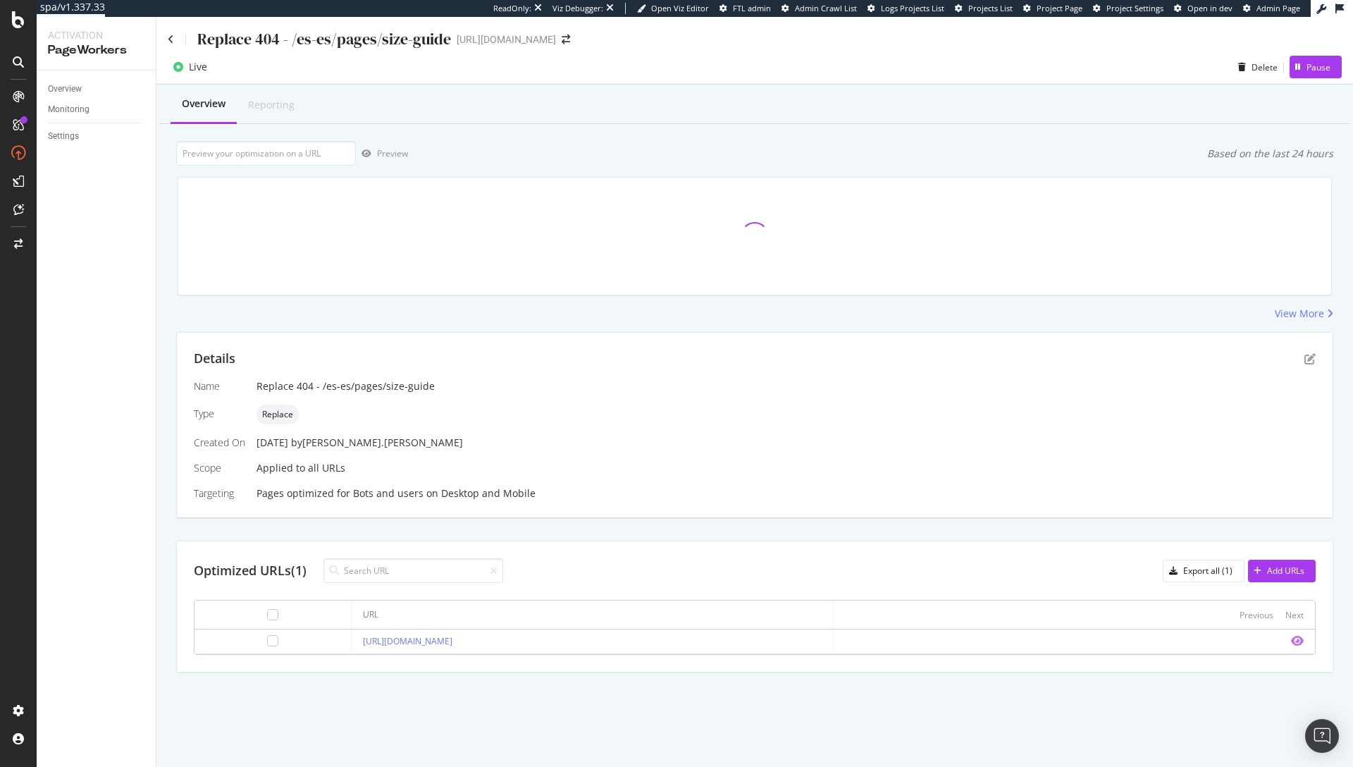
click at [1293, 641] on icon "eye" at bounding box center [1297, 640] width 13 height 11
click at [809, 571] on div "Optimized URLs (1) Export all (1) Add URLs" at bounding box center [755, 570] width 1122 height 25
click at [1311, 359] on icon "pen-to-square" at bounding box center [1310, 358] width 11 height 11
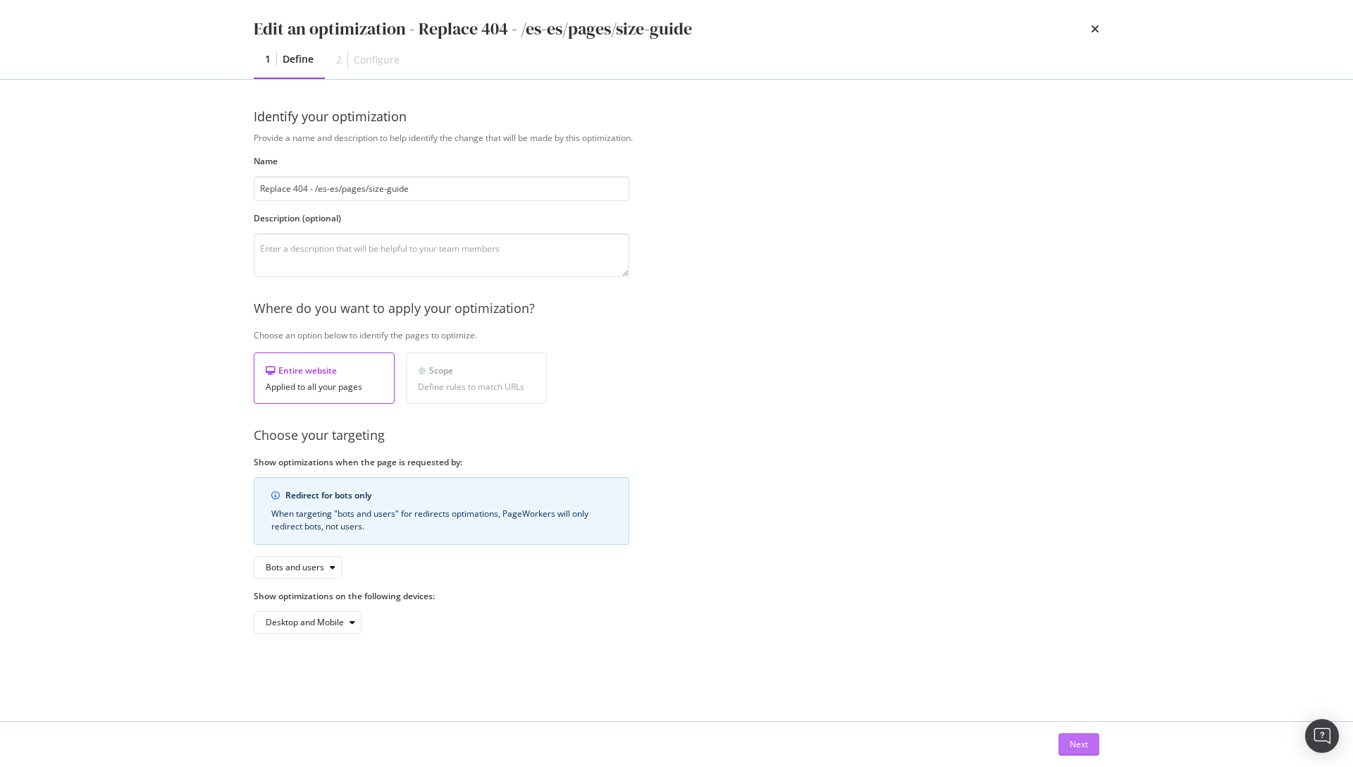
click at [1069, 741] on button "Next" at bounding box center [1079, 744] width 41 height 23
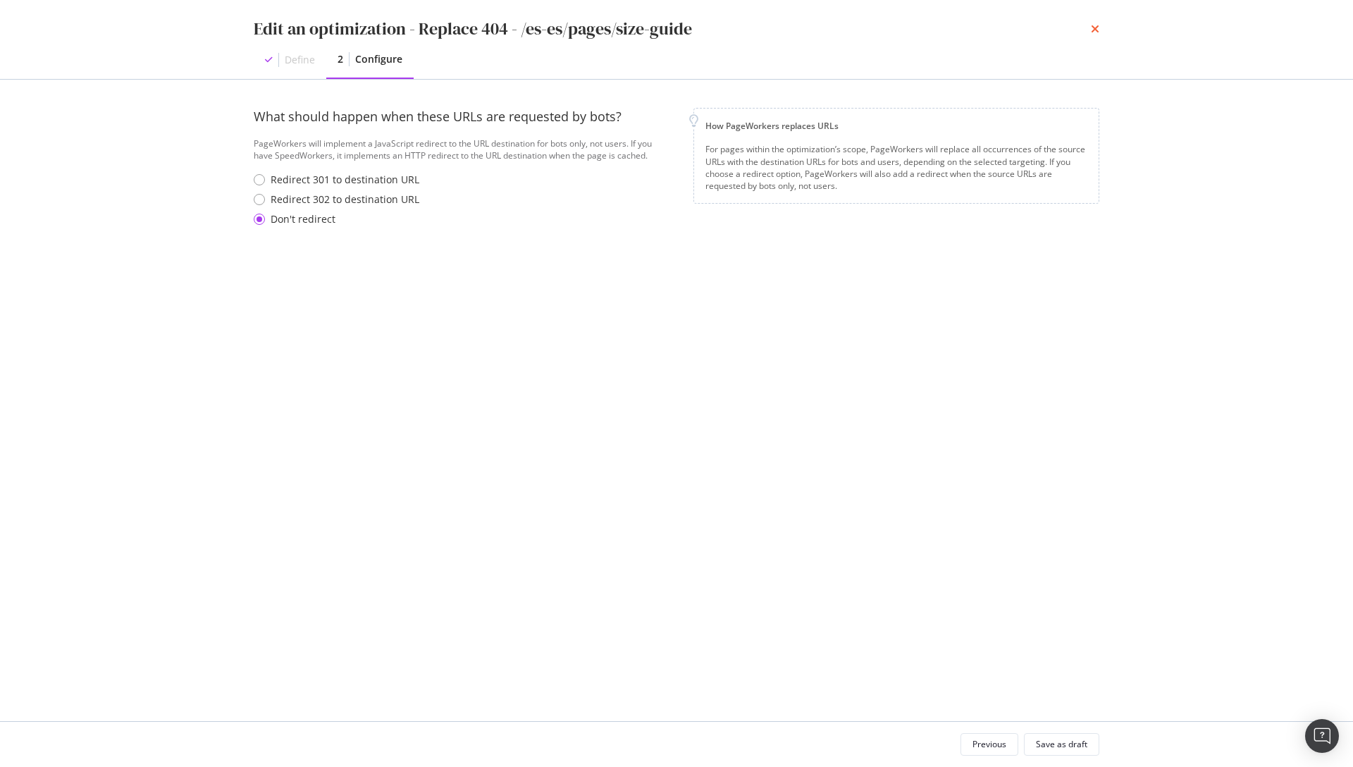
click at [1092, 31] on icon "times" at bounding box center [1095, 28] width 8 height 11
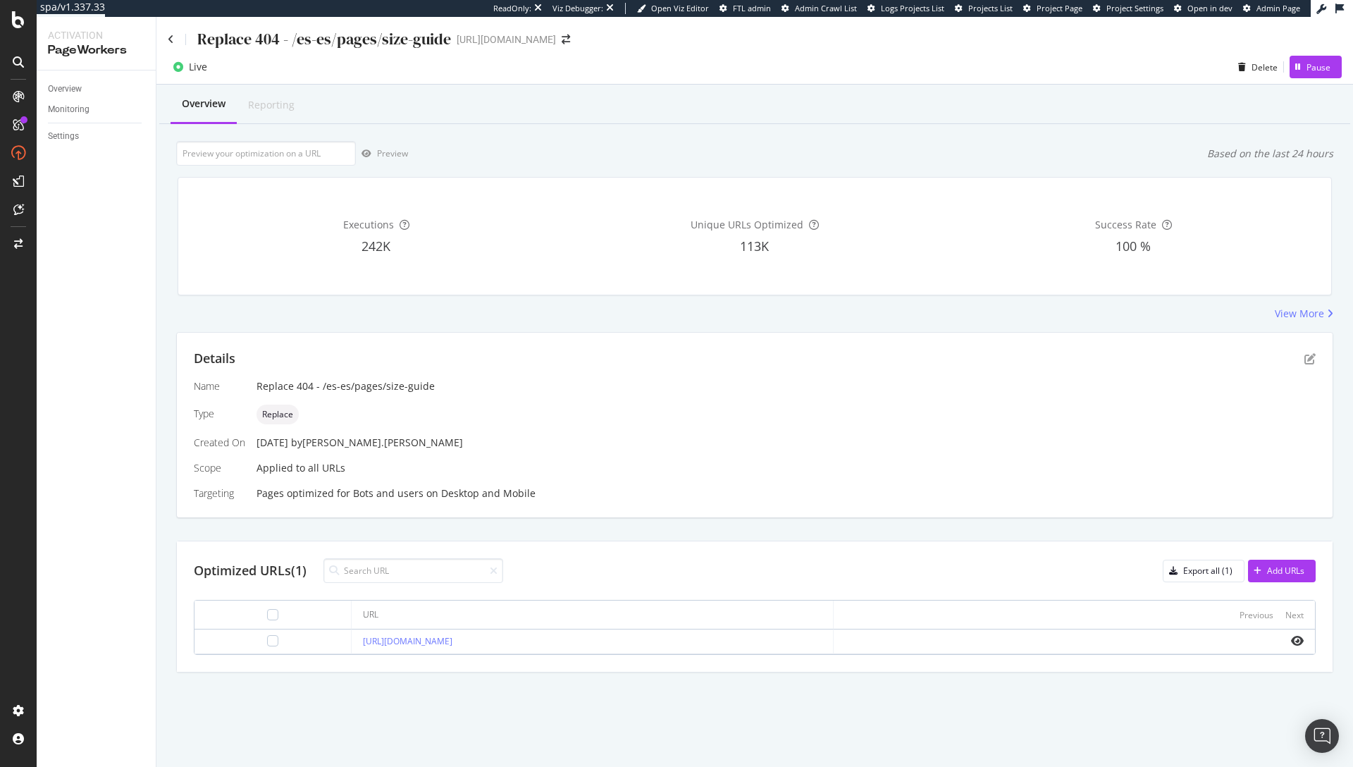
drag, startPoint x: 548, startPoint y: 644, endPoint x: 338, endPoint y: 647, distance: 209.4
click at [352, 647] on td "[URL][DOMAIN_NAME]" at bounding box center [592, 641] width 481 height 25
copy link "[URL][DOMAIN_NAME]"
click at [168, 41] on icon at bounding box center [171, 40] width 6 height 10
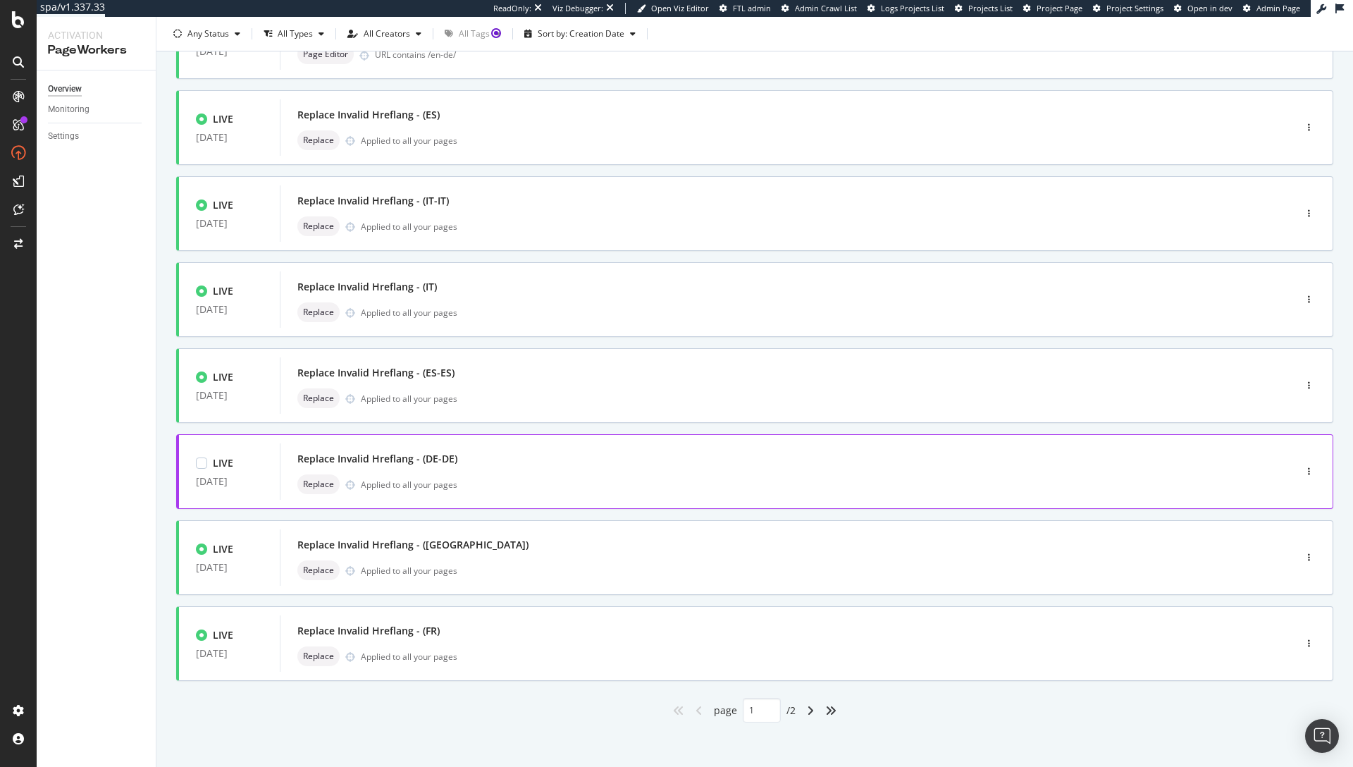
scroll to position [318, 0]
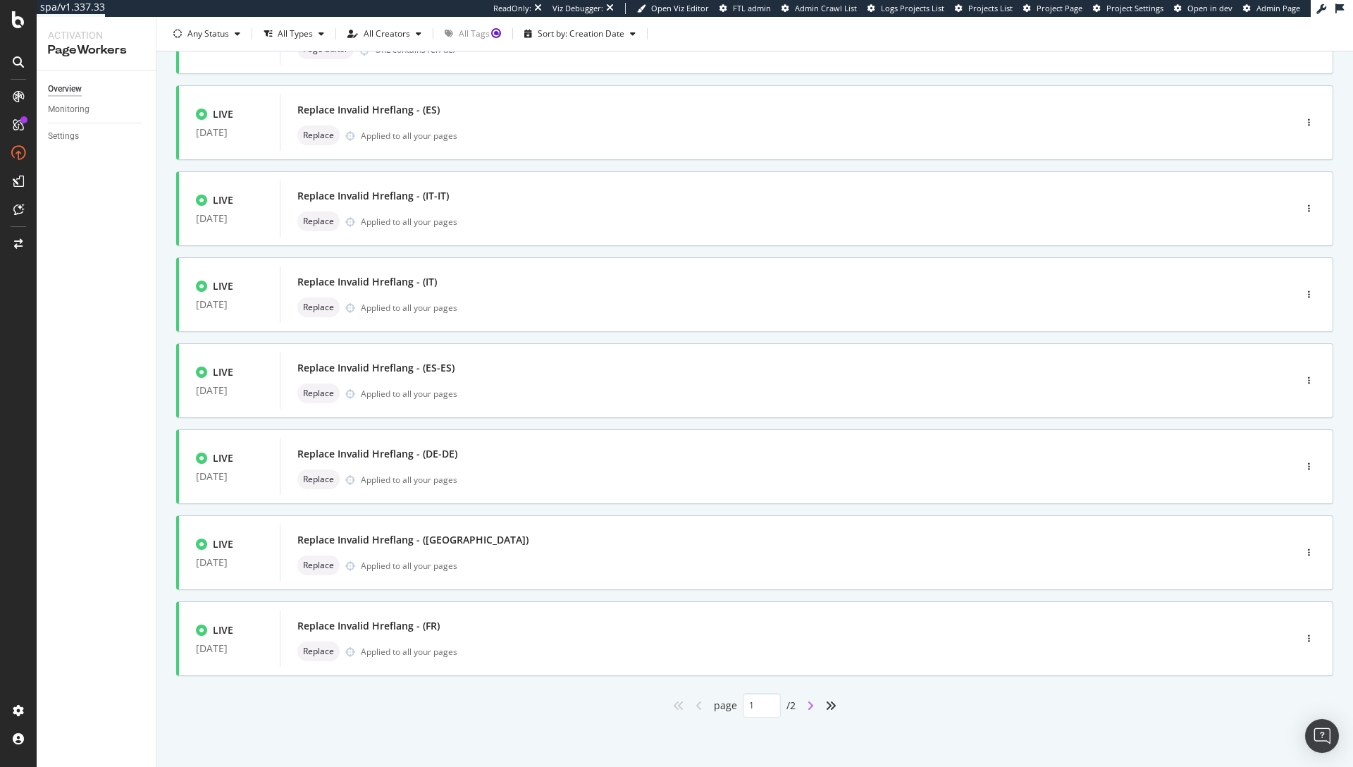
click at [807, 706] on icon "angle-right" at bounding box center [810, 705] width 7 height 11
type input "2"
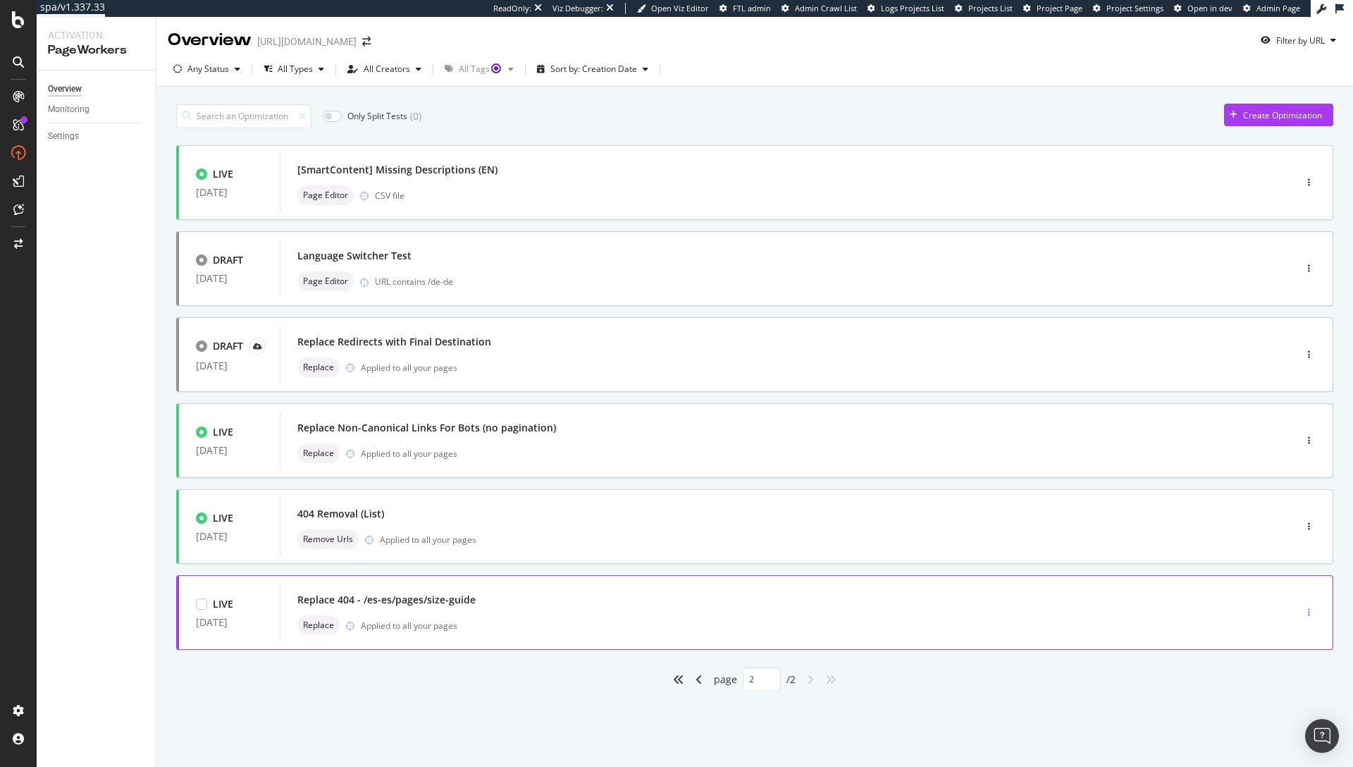
click at [1307, 609] on div "button" at bounding box center [1309, 612] width 13 height 8
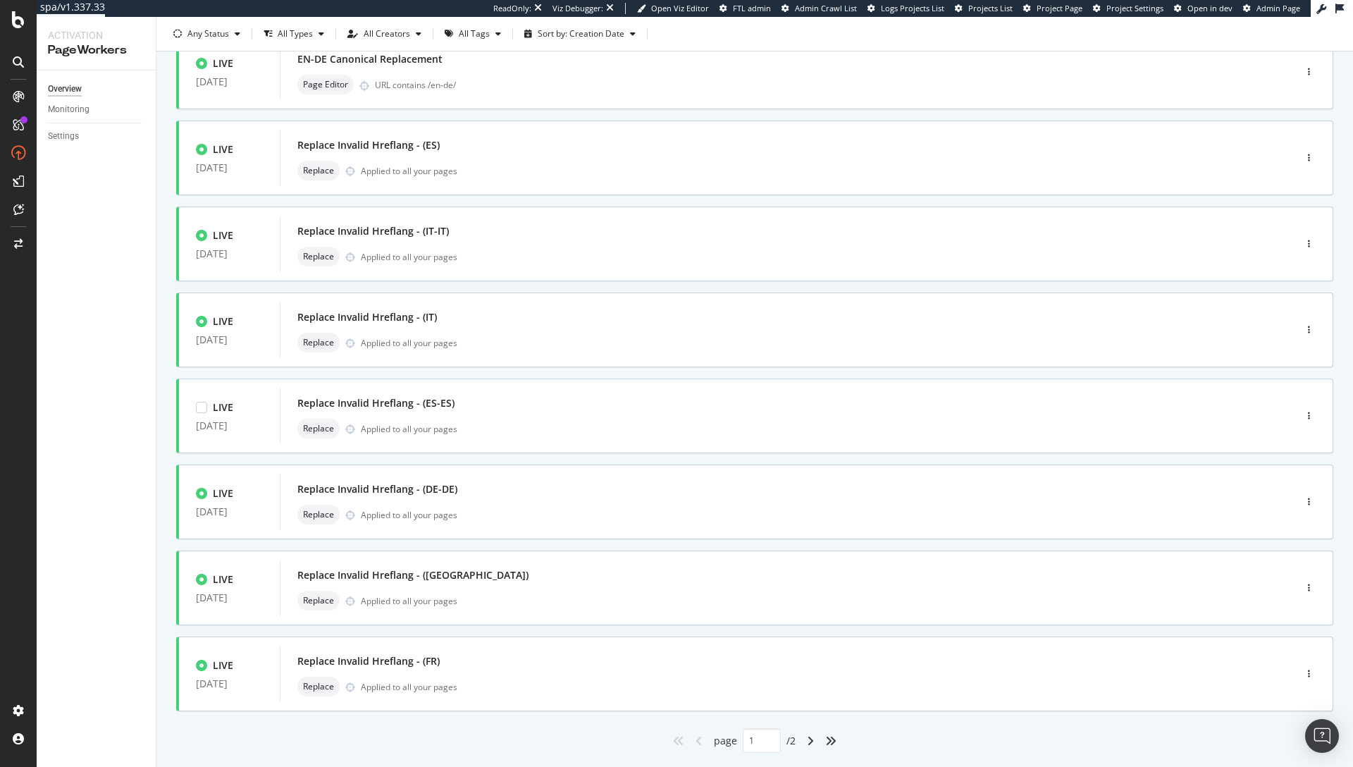
scroll to position [318, 0]
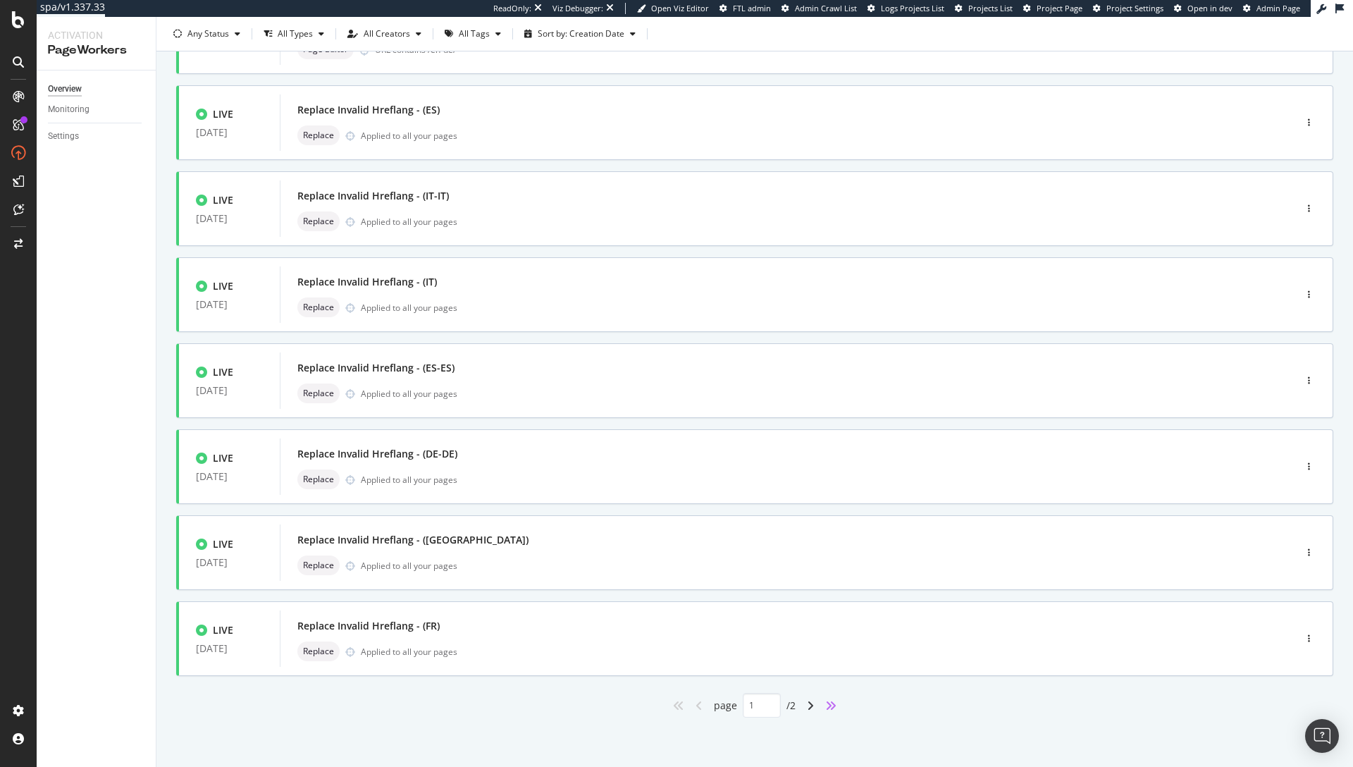
click at [825, 706] on icon "angles-right" at bounding box center [830, 705] width 11 height 11
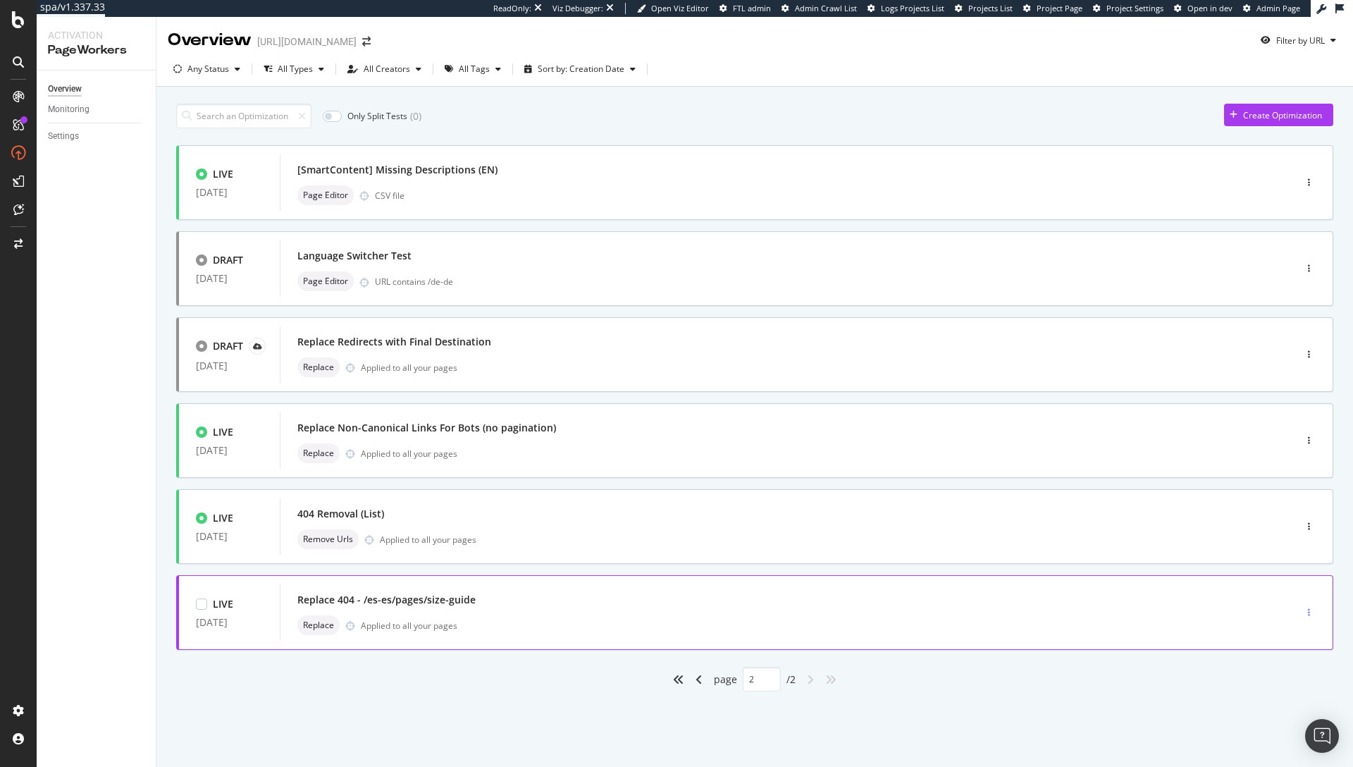
click at [1308, 613] on div "button" at bounding box center [1309, 612] width 13 height 8
click at [1281, 681] on div "Tags" at bounding box center [1290, 685] width 19 height 12
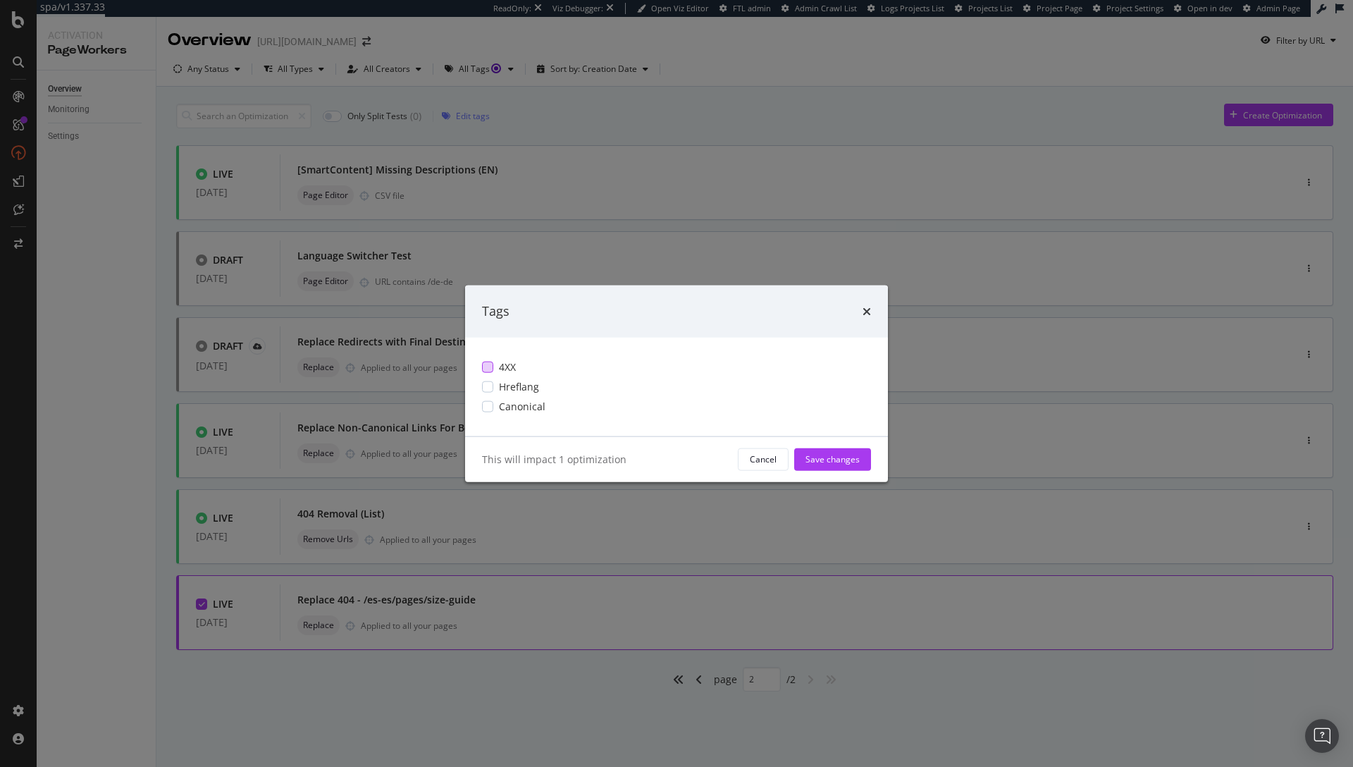
click at [486, 371] on div "modal" at bounding box center [487, 366] width 11 height 11
click at [820, 457] on div "Save changes" at bounding box center [833, 459] width 54 height 12
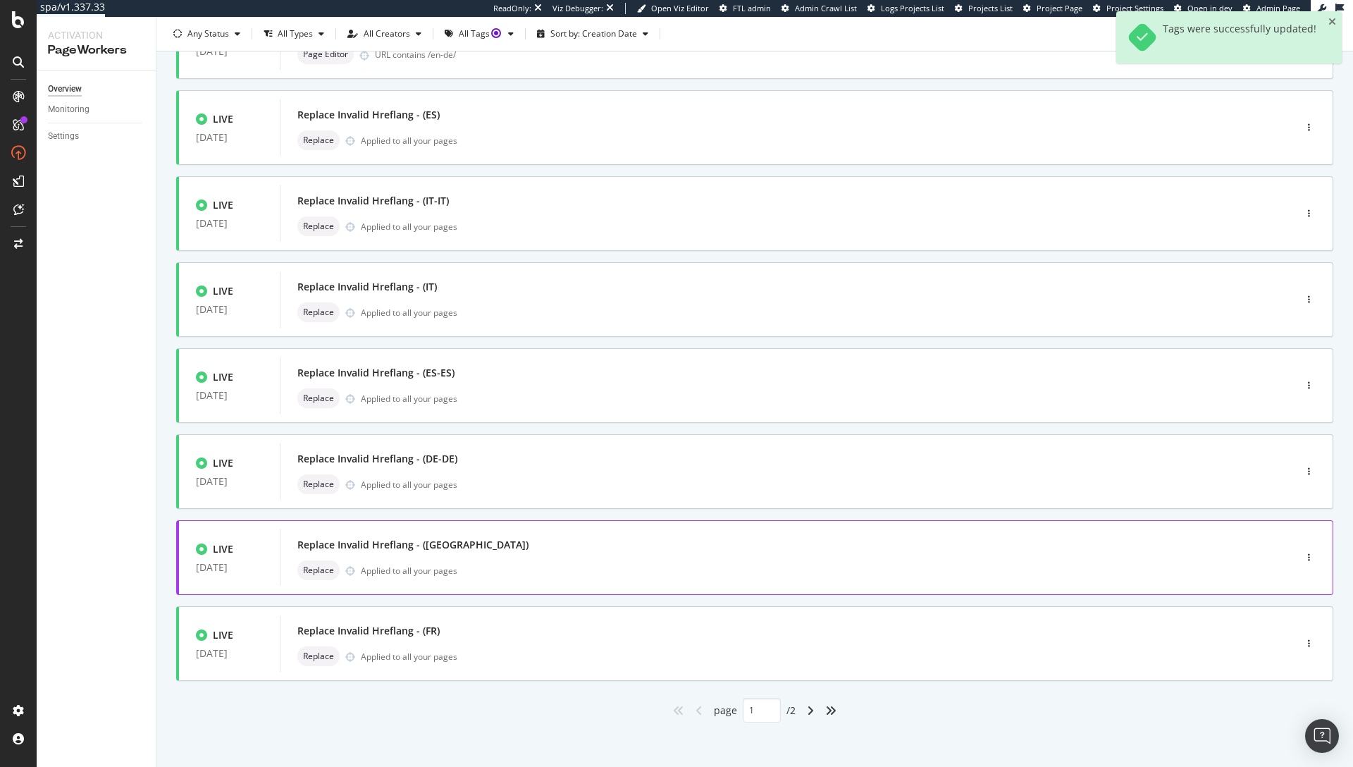
scroll to position [318, 0]
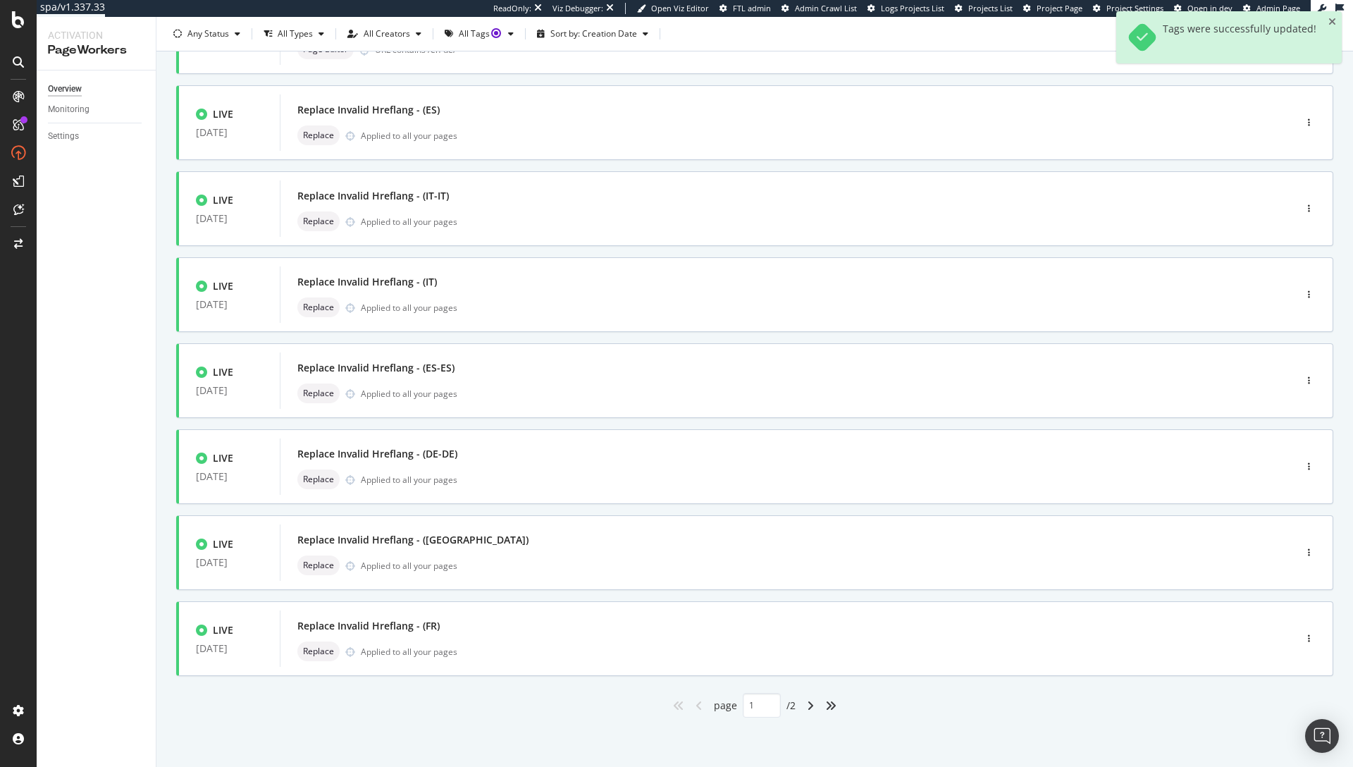
click at [826, 699] on div "angles-right" at bounding box center [831, 705] width 23 height 23
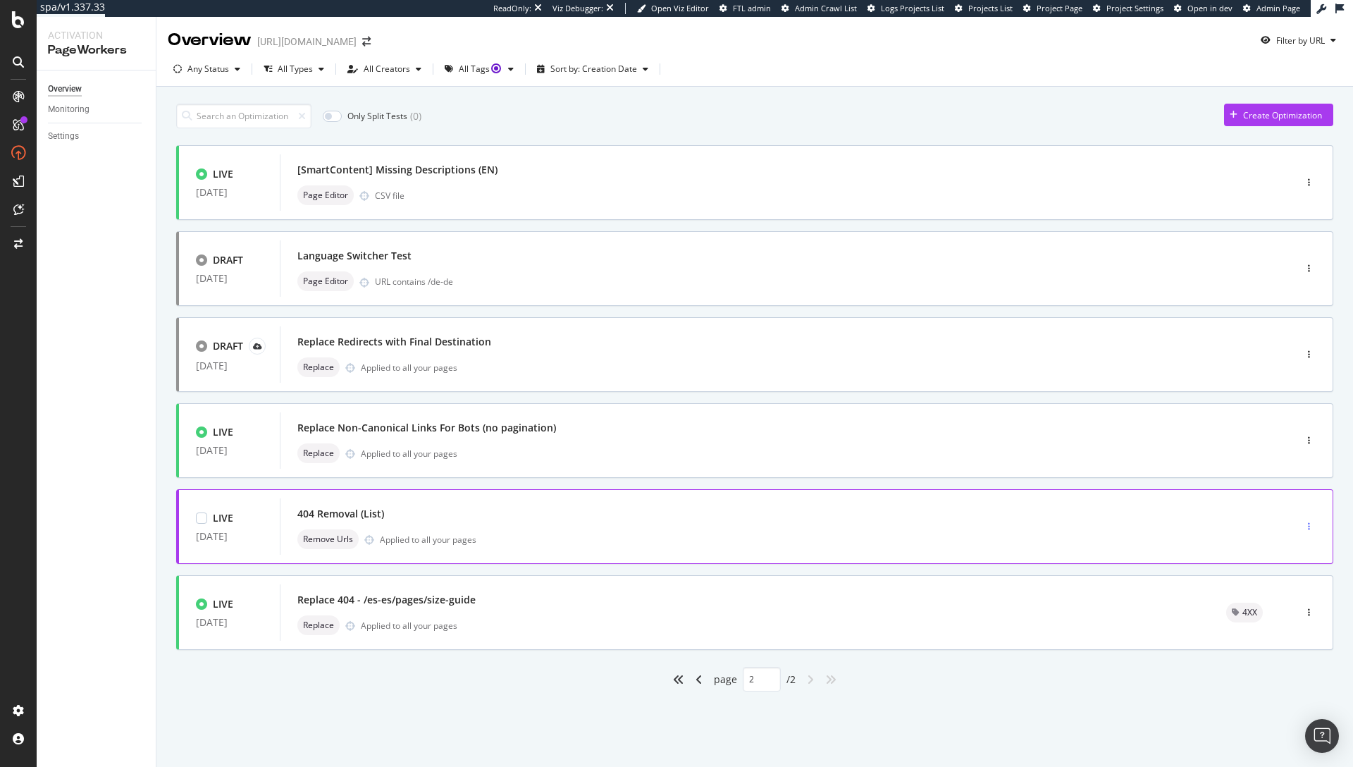
click at [1309, 526] on icon "button" at bounding box center [1309, 526] width 2 height 8
click at [1293, 598] on div "Tags" at bounding box center [1290, 599] width 19 height 12
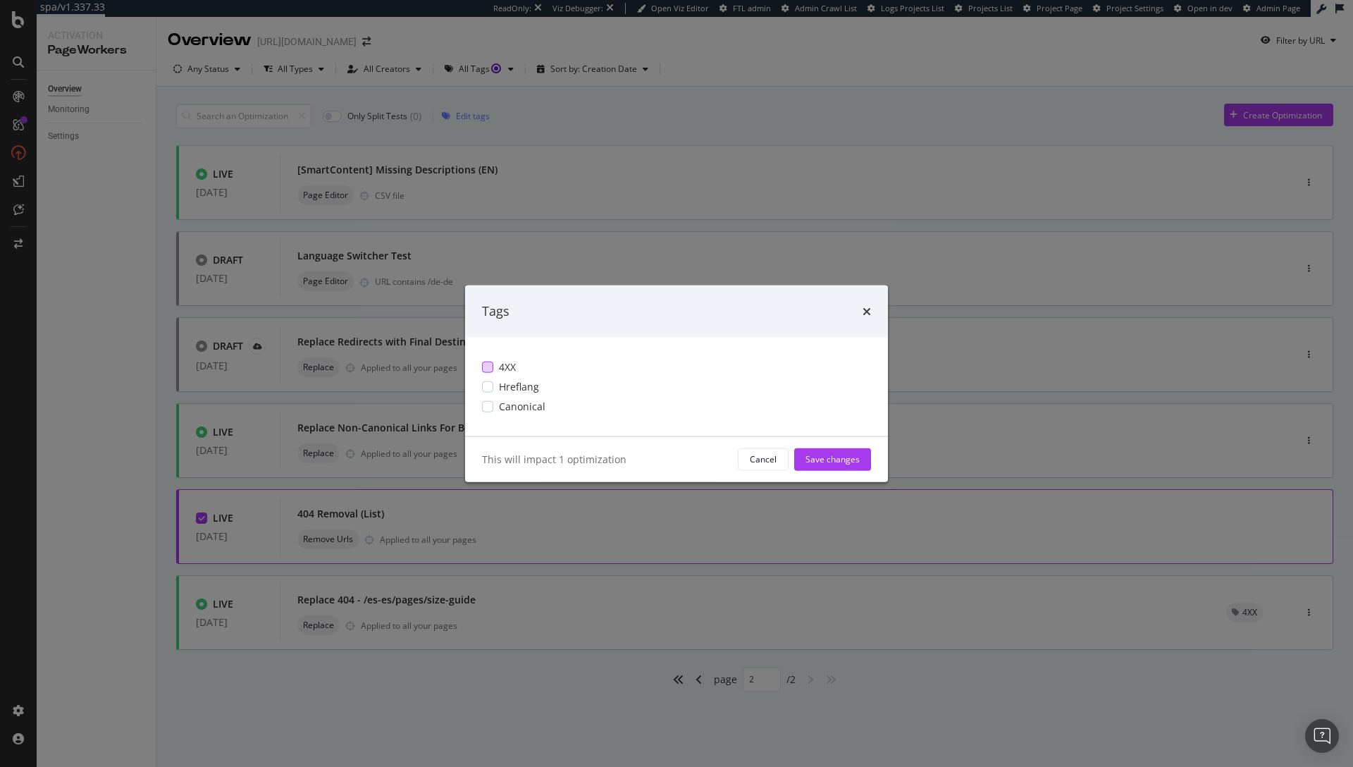
click at [489, 364] on div "modal" at bounding box center [487, 366] width 11 height 11
click at [825, 457] on div "Save changes" at bounding box center [833, 459] width 54 height 12
type input "1"
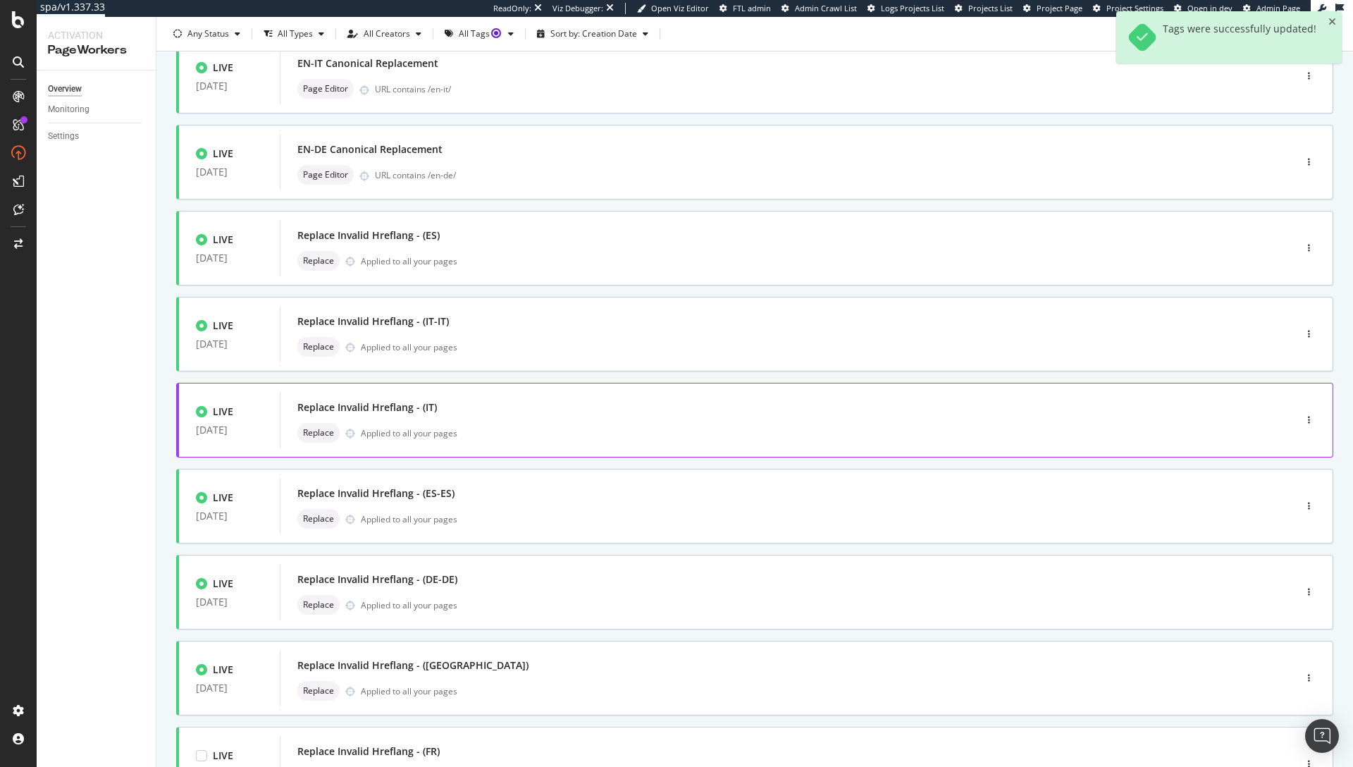
scroll to position [19, 0]
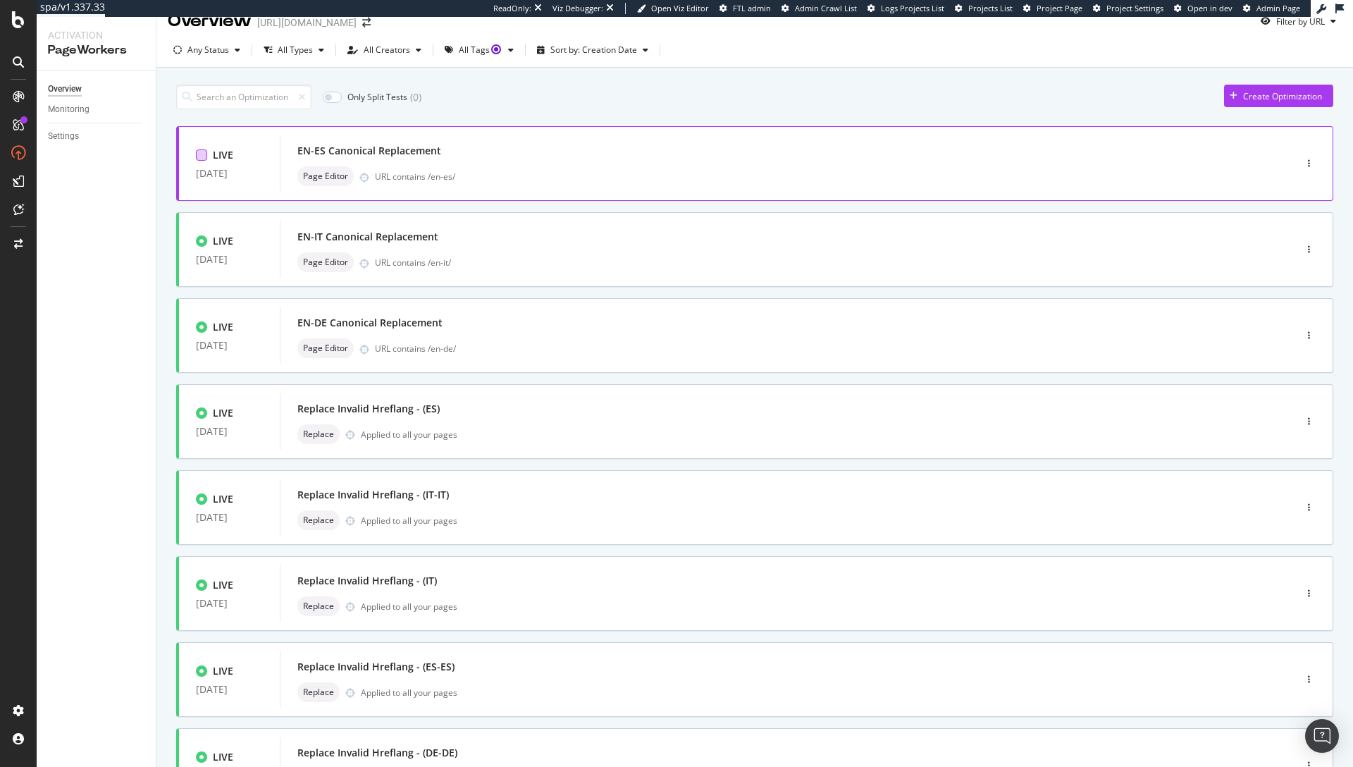
click at [201, 151] on div at bounding box center [201, 154] width 11 height 11
click at [193, 239] on div "LIVE [DATE]" at bounding box center [229, 249] width 101 height 42
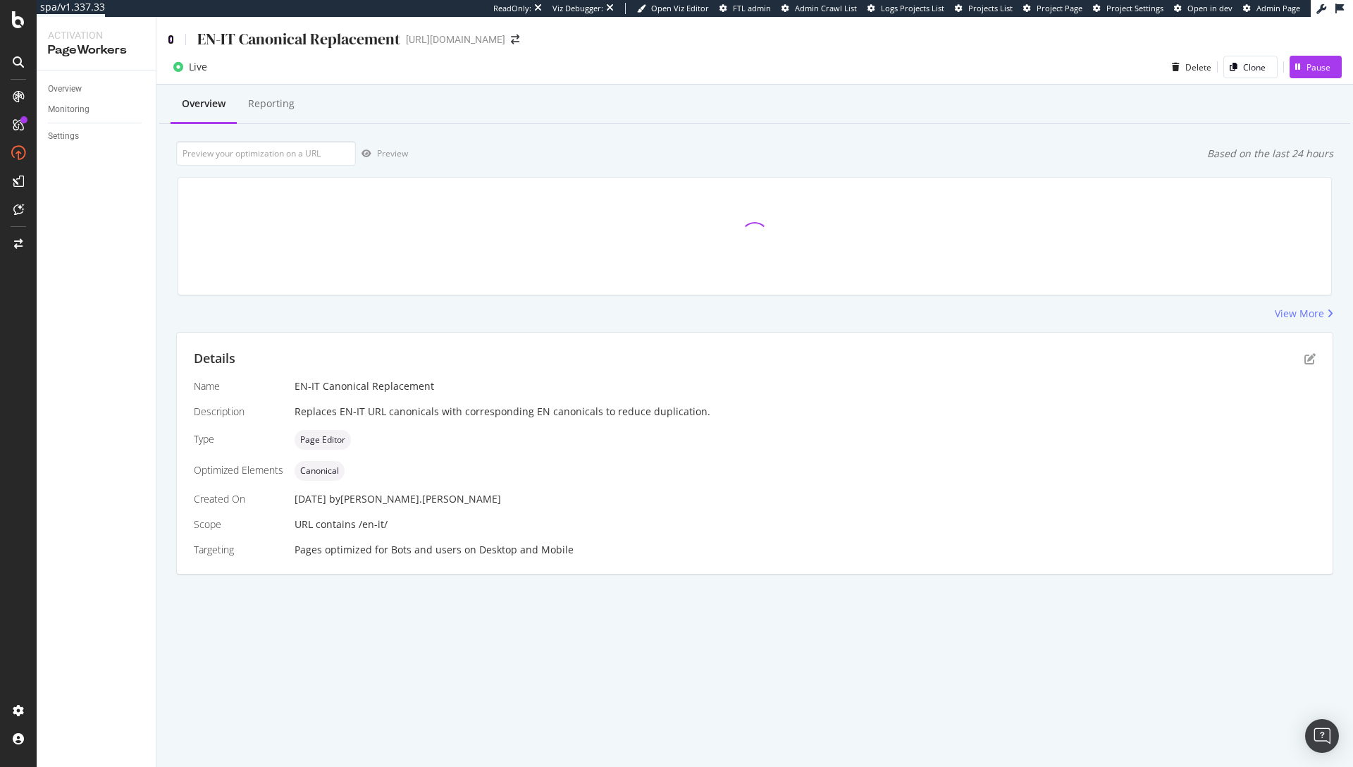
click at [170, 36] on icon at bounding box center [171, 40] width 6 height 10
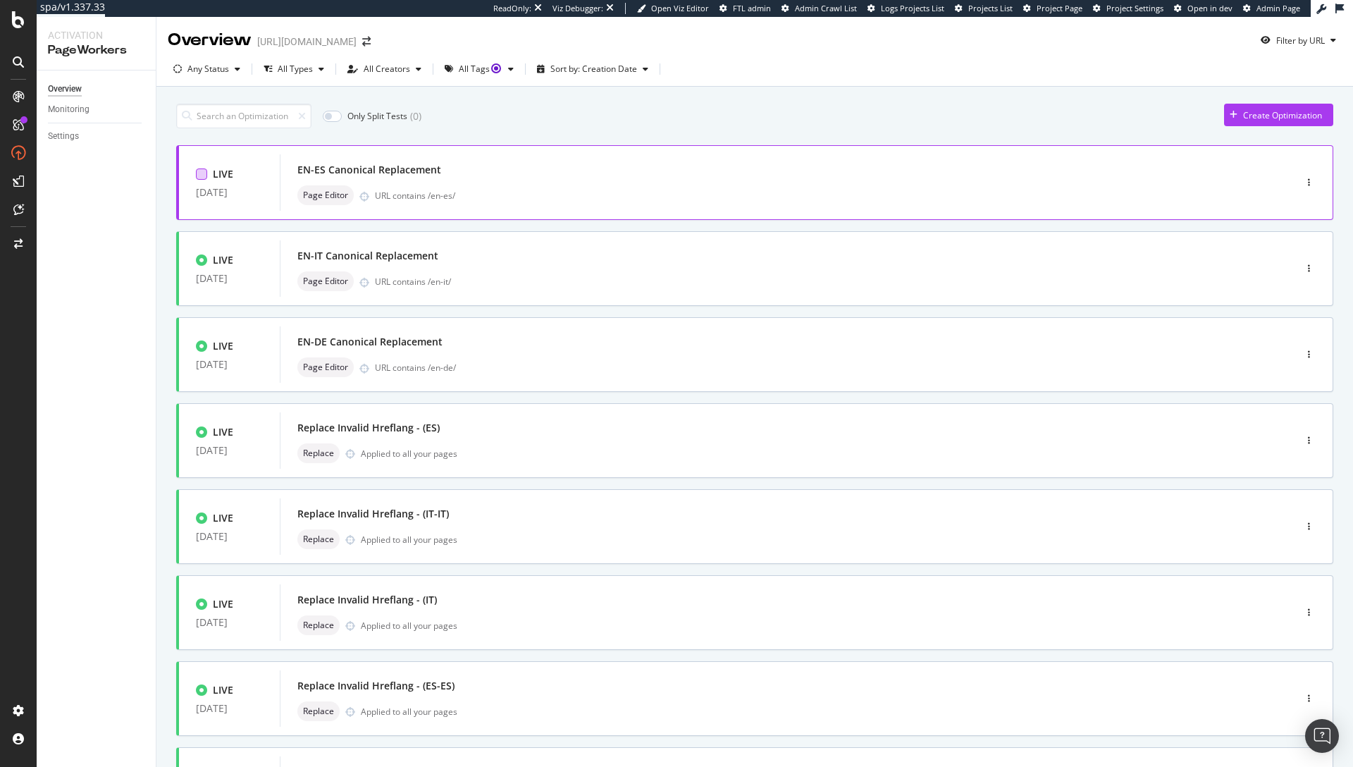
click at [201, 174] on div at bounding box center [201, 173] width 11 height 11
click at [199, 259] on div at bounding box center [201, 259] width 11 height 11
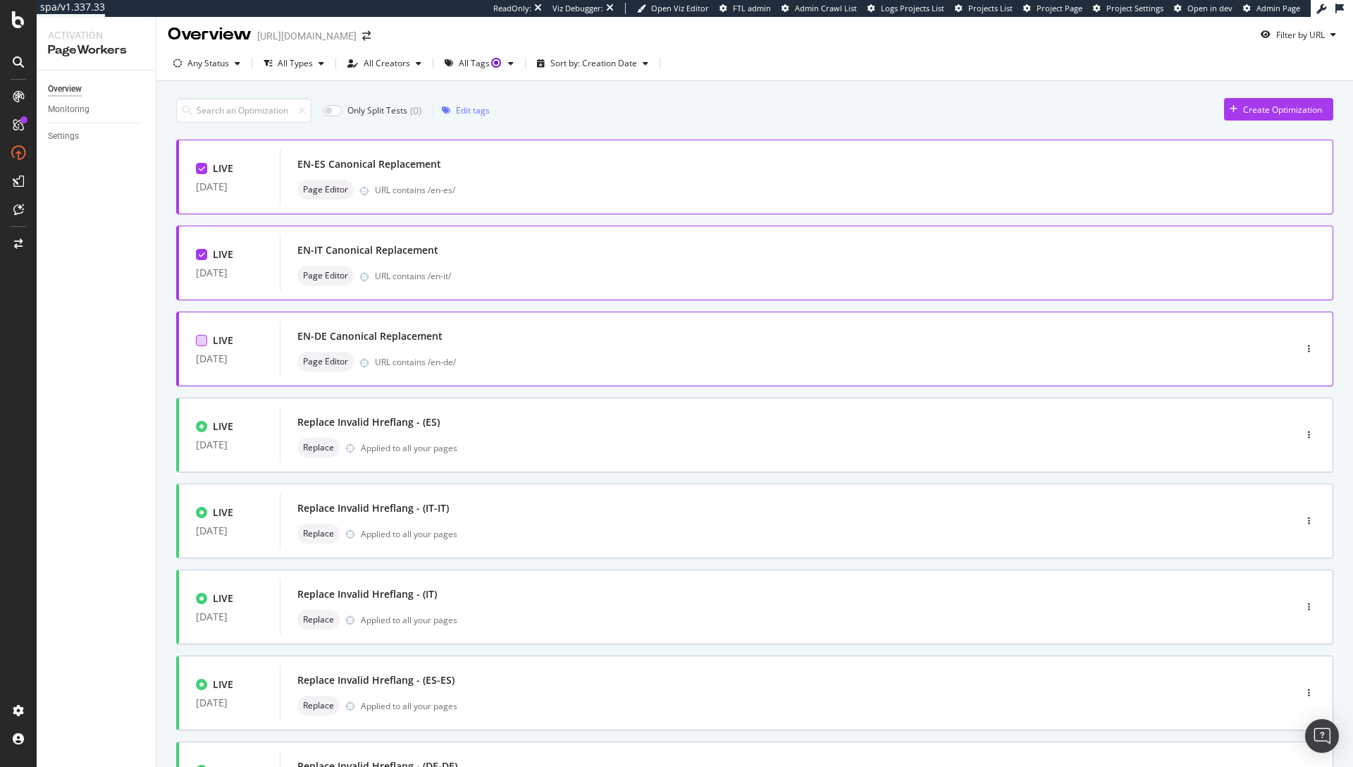
scroll to position [8, 0]
click at [199, 339] on div at bounding box center [201, 337] width 11 height 11
click at [204, 421] on div at bounding box center [201, 423] width 11 height 11
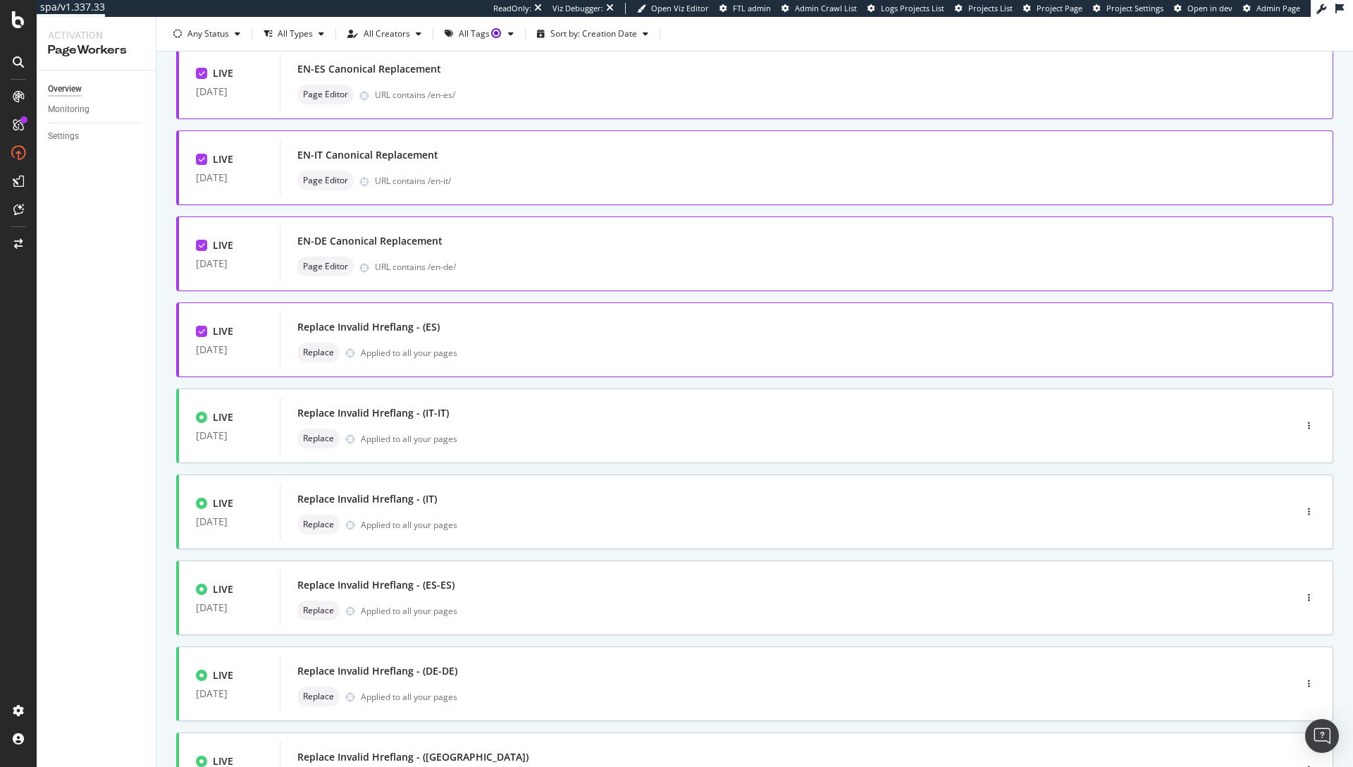
scroll to position [153, 0]
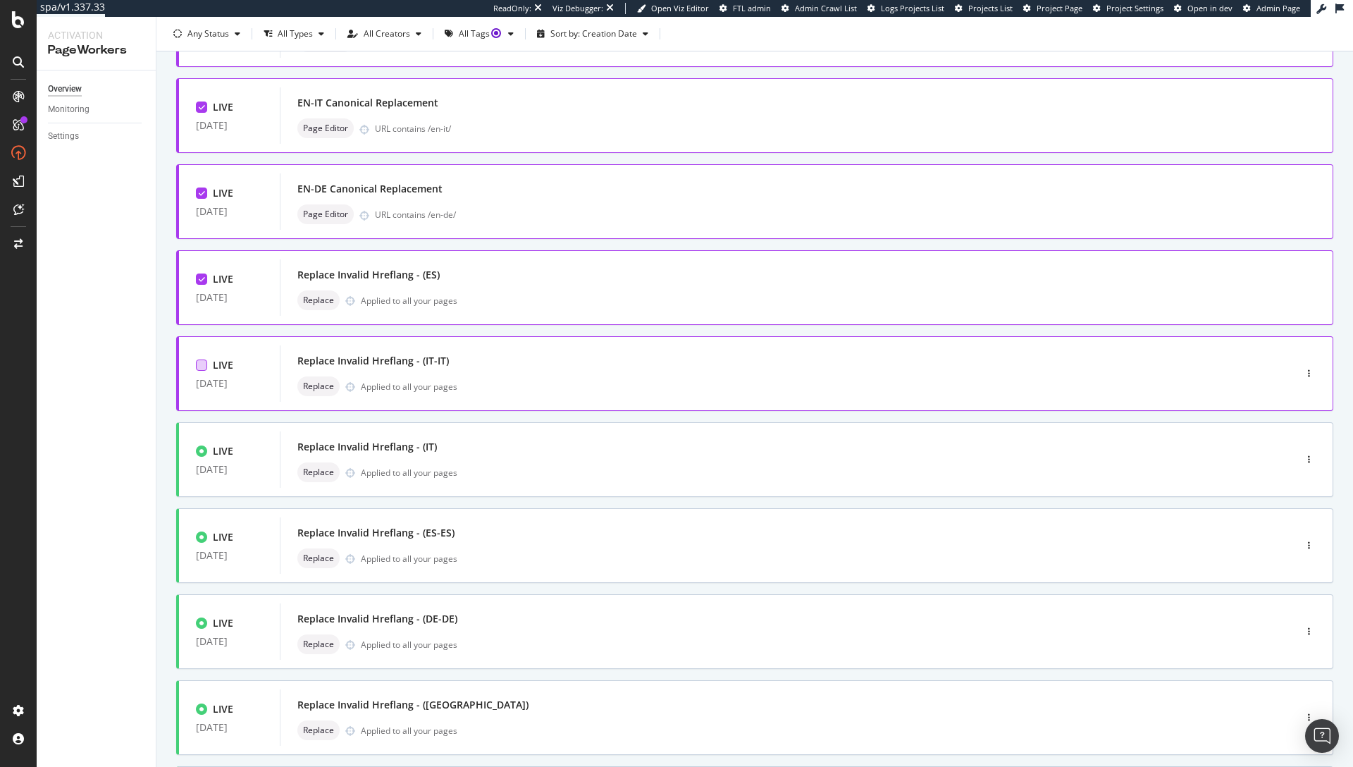
click at [201, 368] on div at bounding box center [201, 364] width 11 height 11
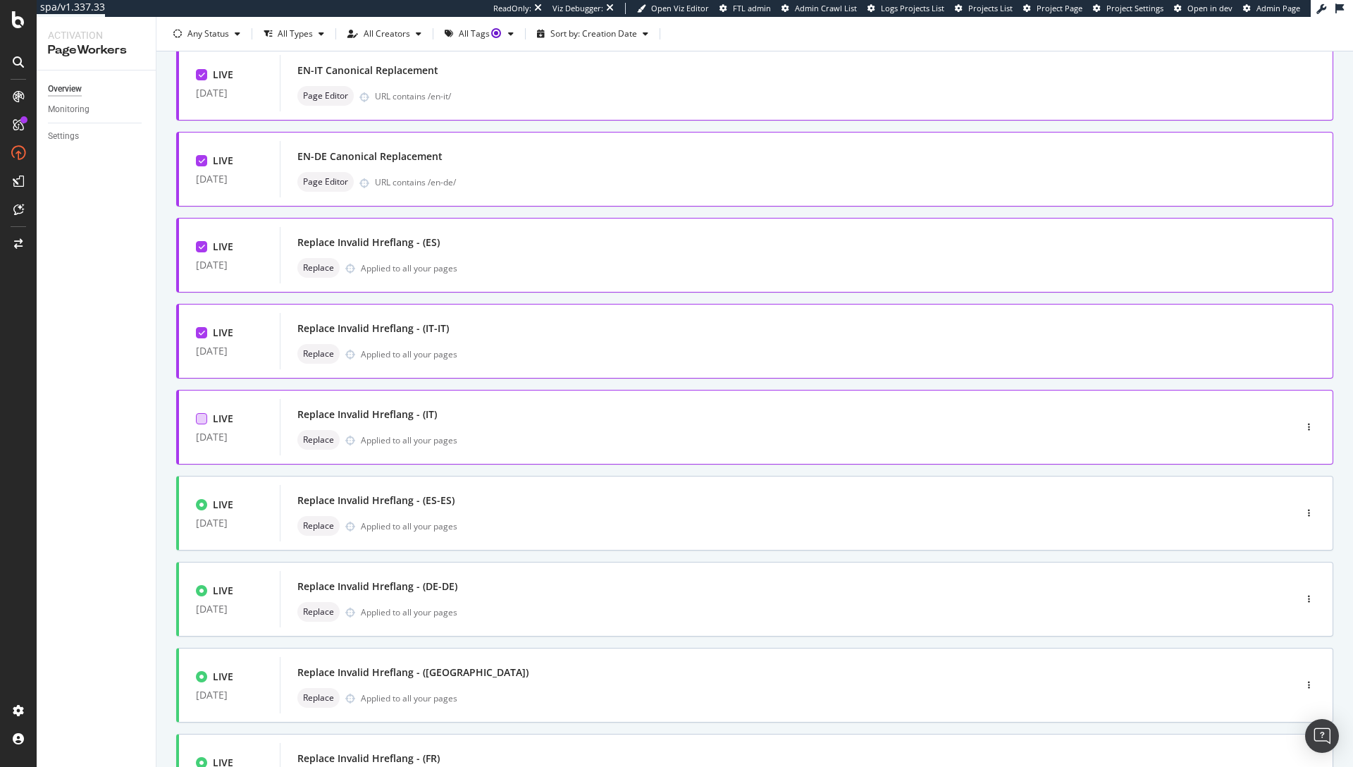
click at [206, 420] on div at bounding box center [201, 418] width 11 height 11
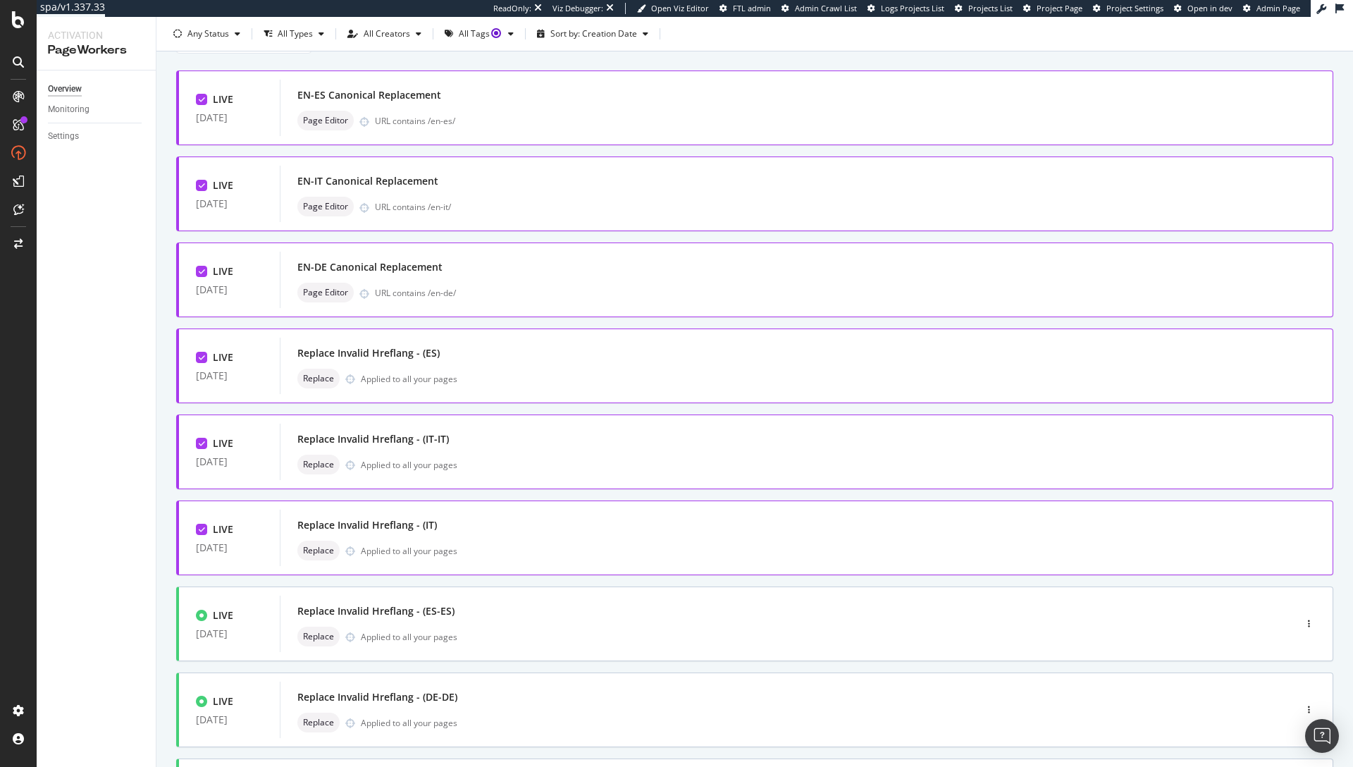
scroll to position [318, 0]
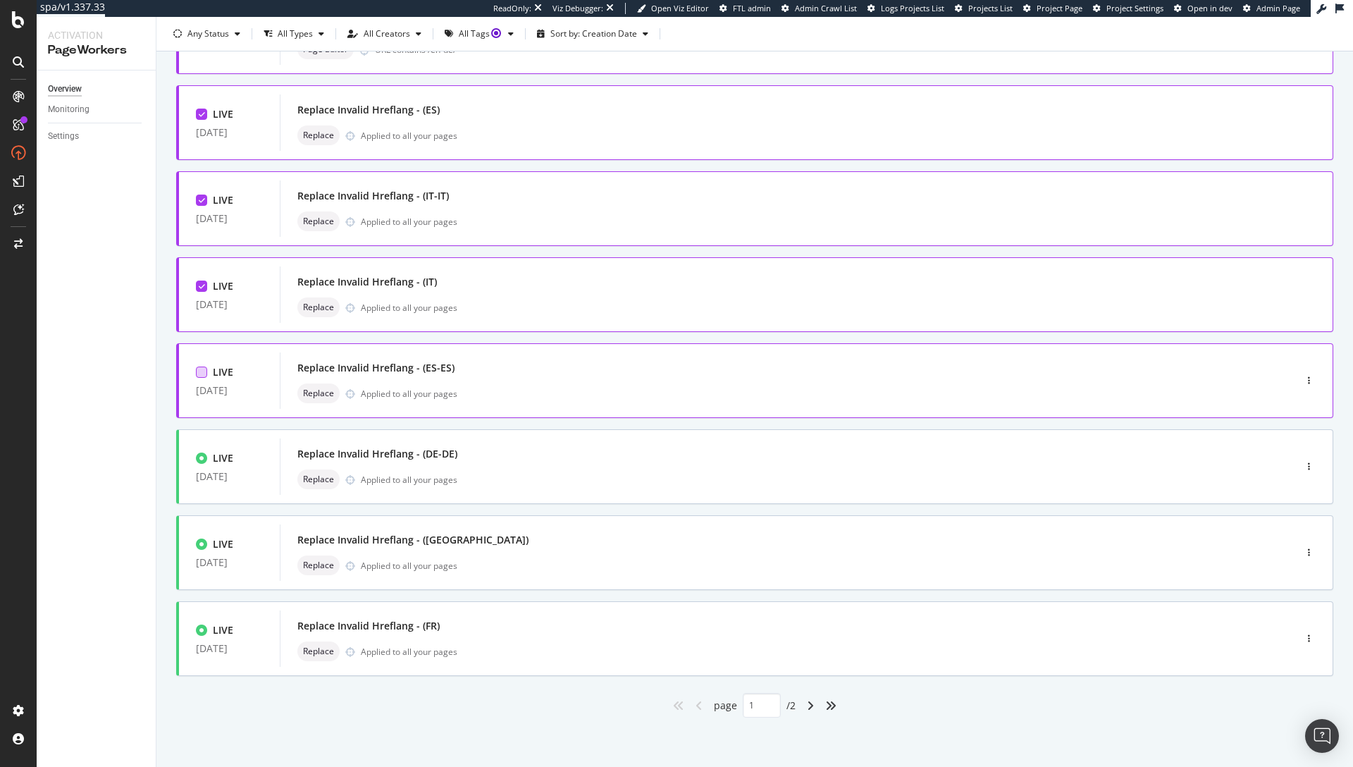
click at [200, 371] on div at bounding box center [201, 372] width 11 height 11
click at [202, 457] on div at bounding box center [201, 458] width 11 height 11
click at [204, 545] on div at bounding box center [201, 544] width 11 height 11
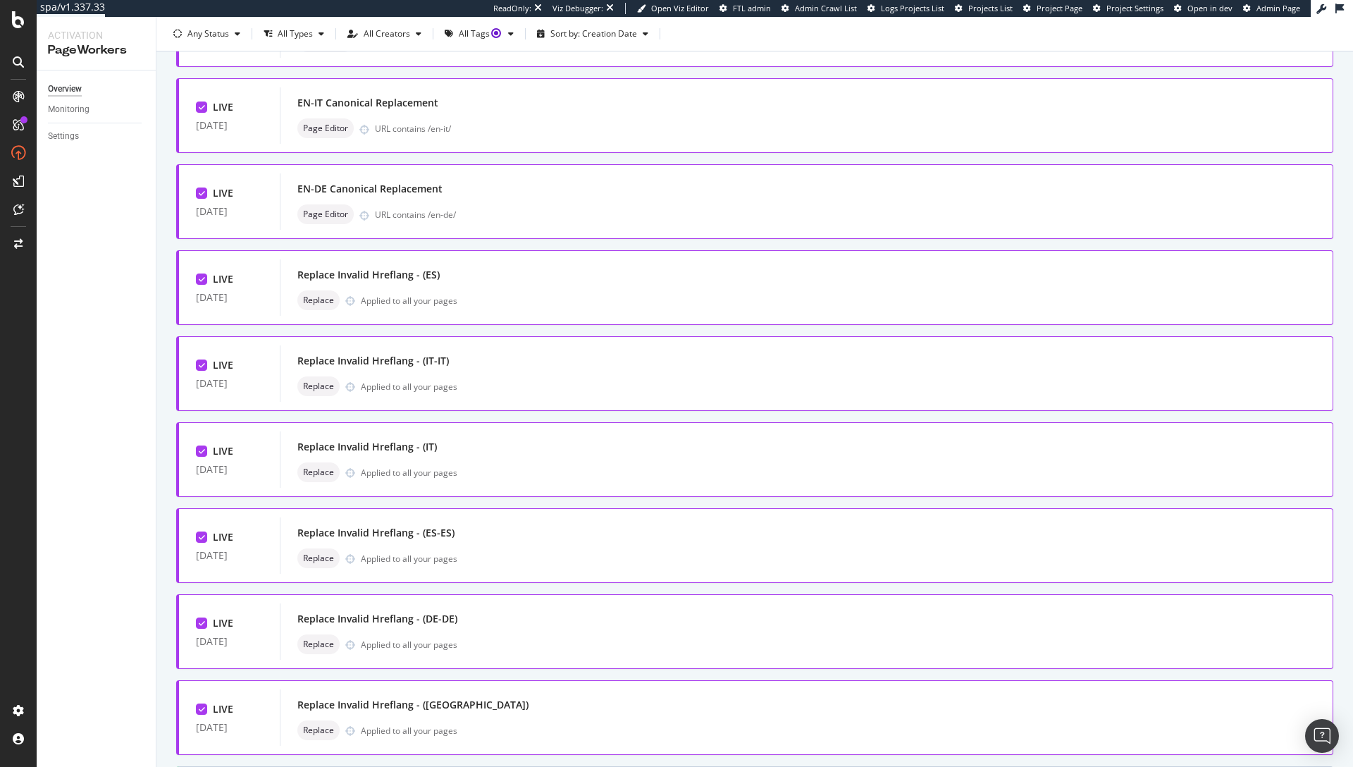
scroll to position [70, 0]
click at [203, 276] on icon at bounding box center [202, 275] width 6 height 7
click at [202, 188] on icon at bounding box center [202, 189] width 6 height 7
click at [202, 101] on icon at bounding box center [202, 103] width 6 height 7
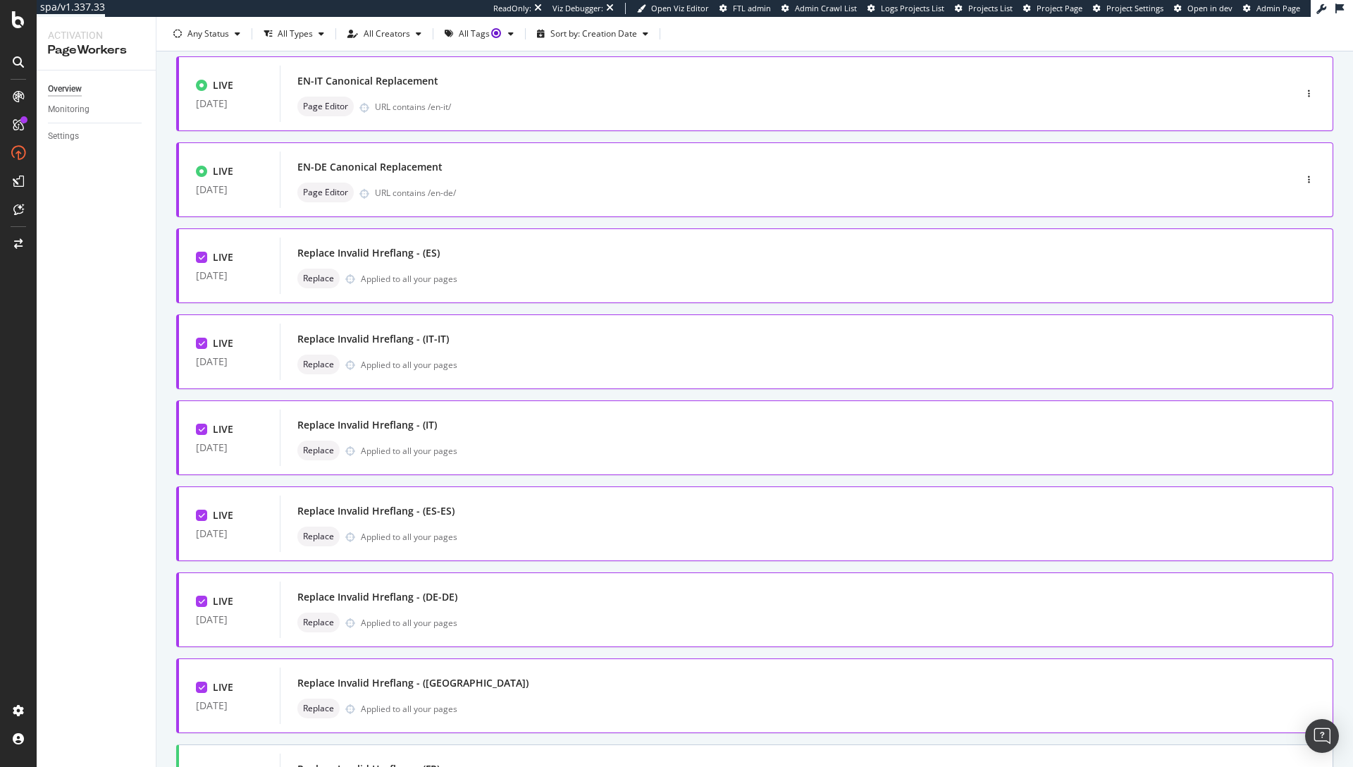
scroll to position [318, 0]
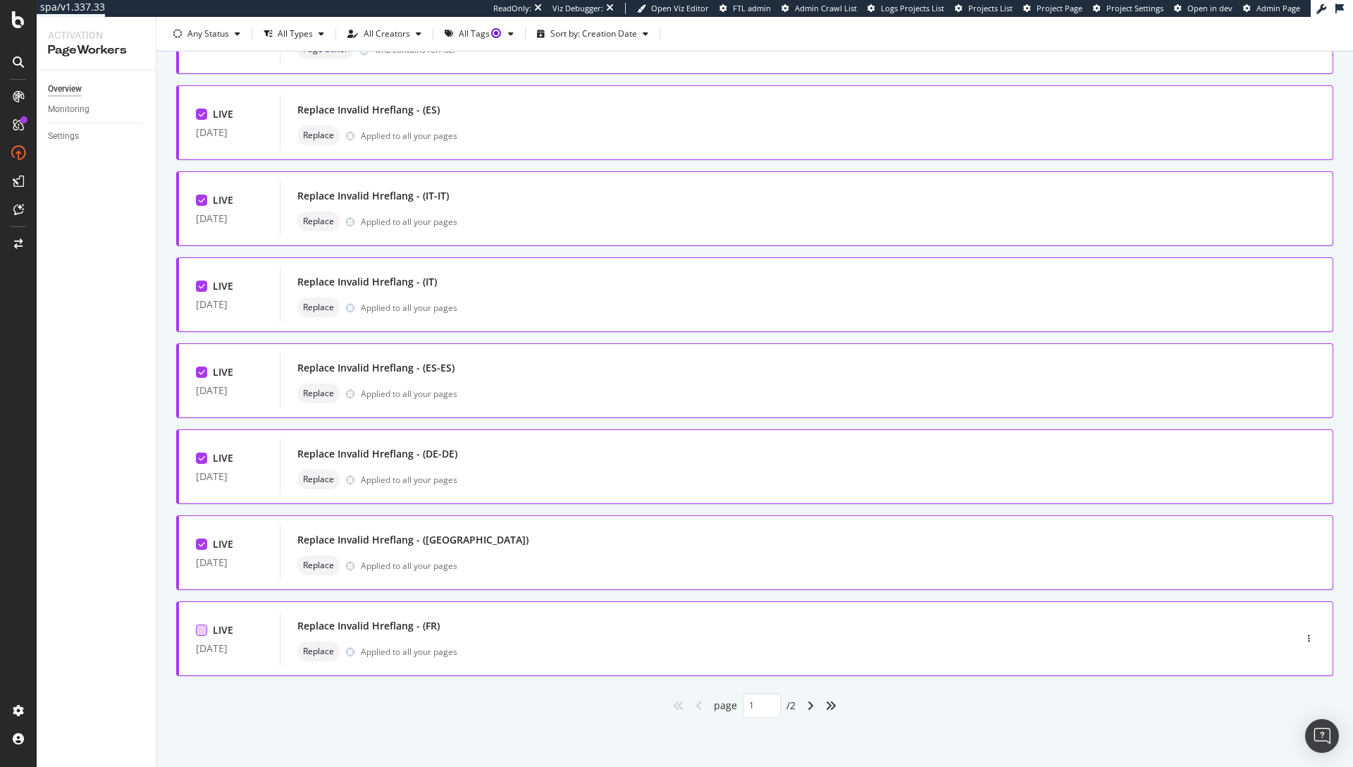
click at [201, 632] on div at bounding box center [201, 630] width 11 height 11
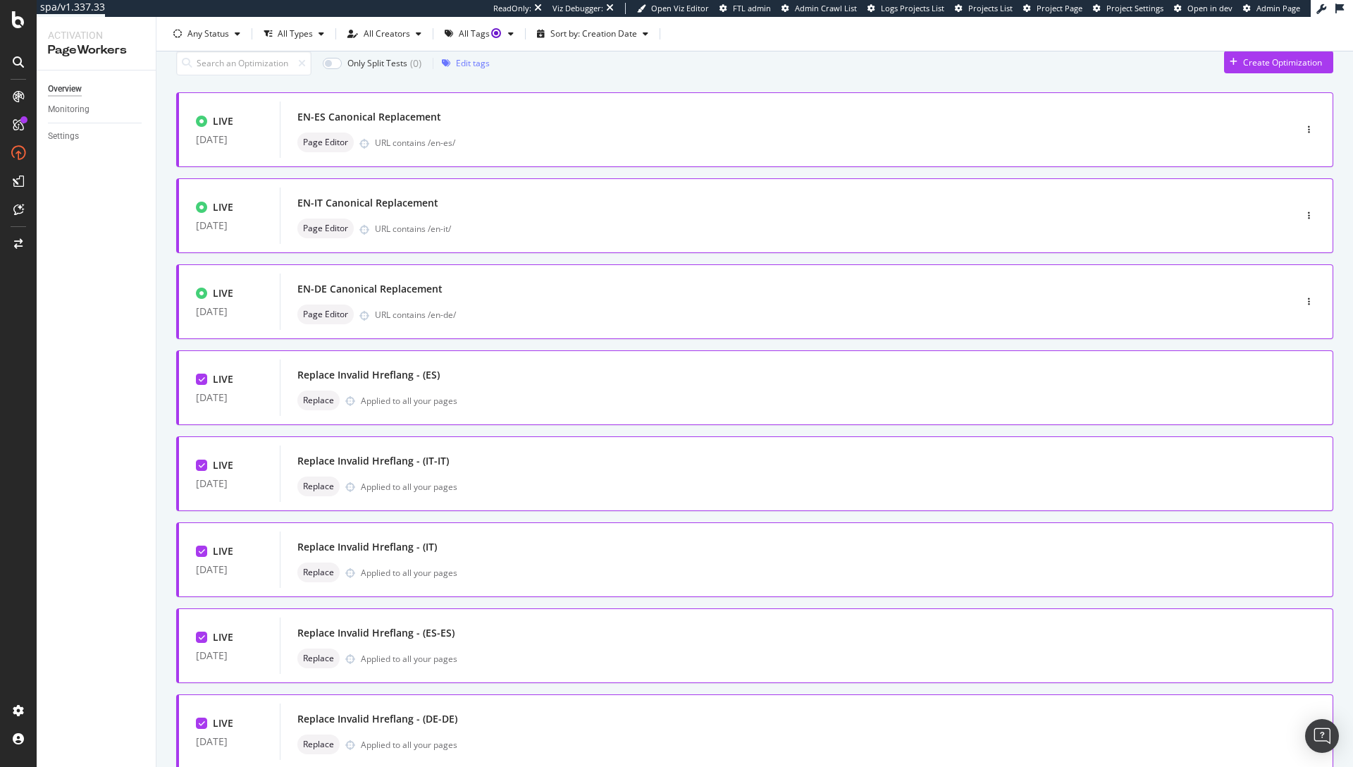
scroll to position [0, 0]
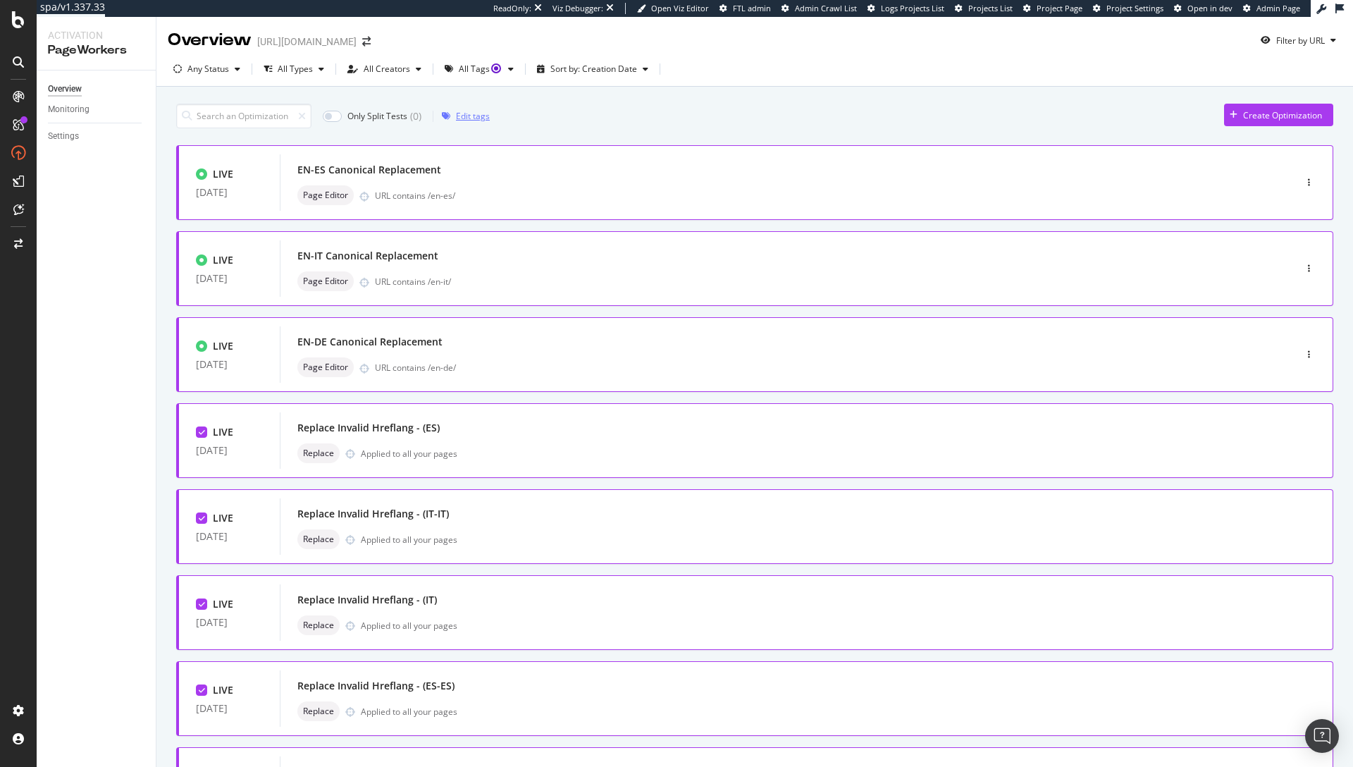
click at [463, 116] on div "Edit tags" at bounding box center [473, 116] width 34 height 12
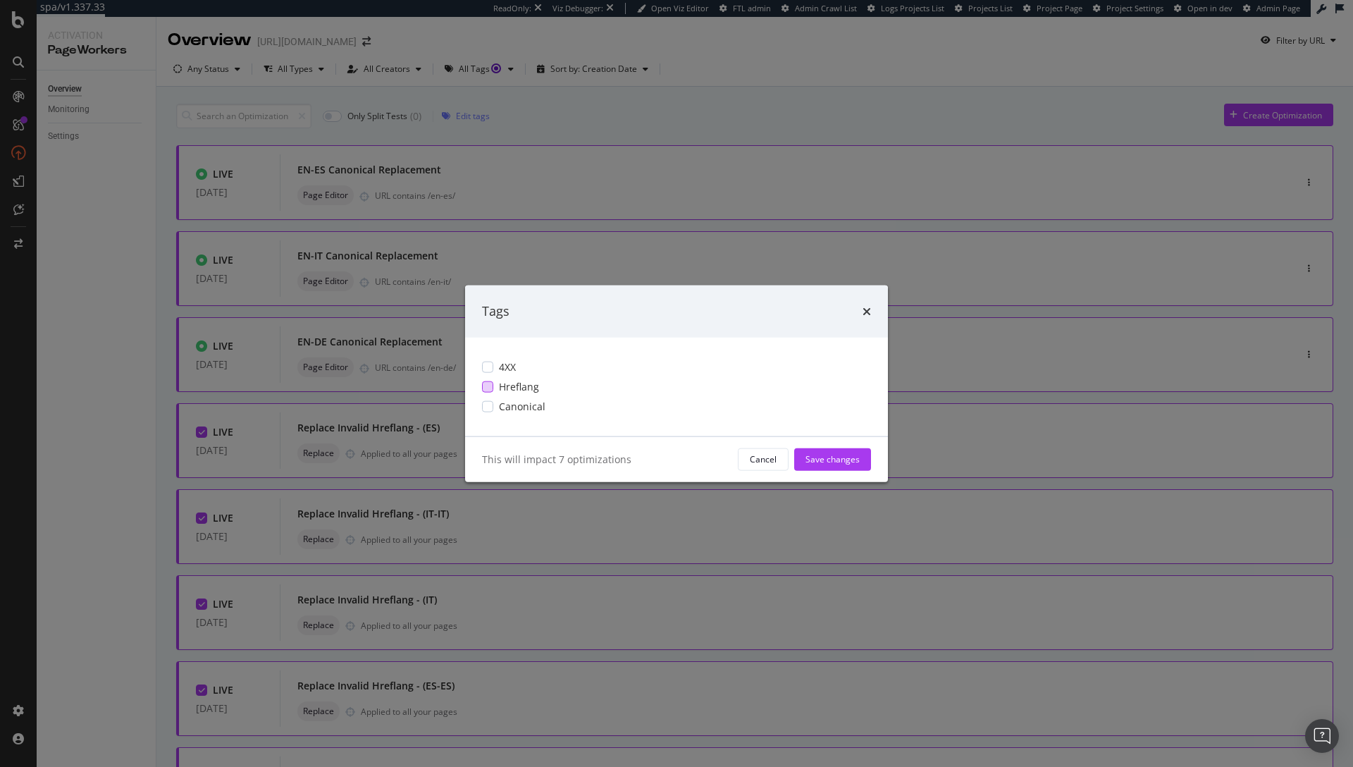
click at [494, 388] on div "Hreflang" at bounding box center [676, 386] width 389 height 14
click at [837, 462] on div "Save changes" at bounding box center [833, 459] width 54 height 12
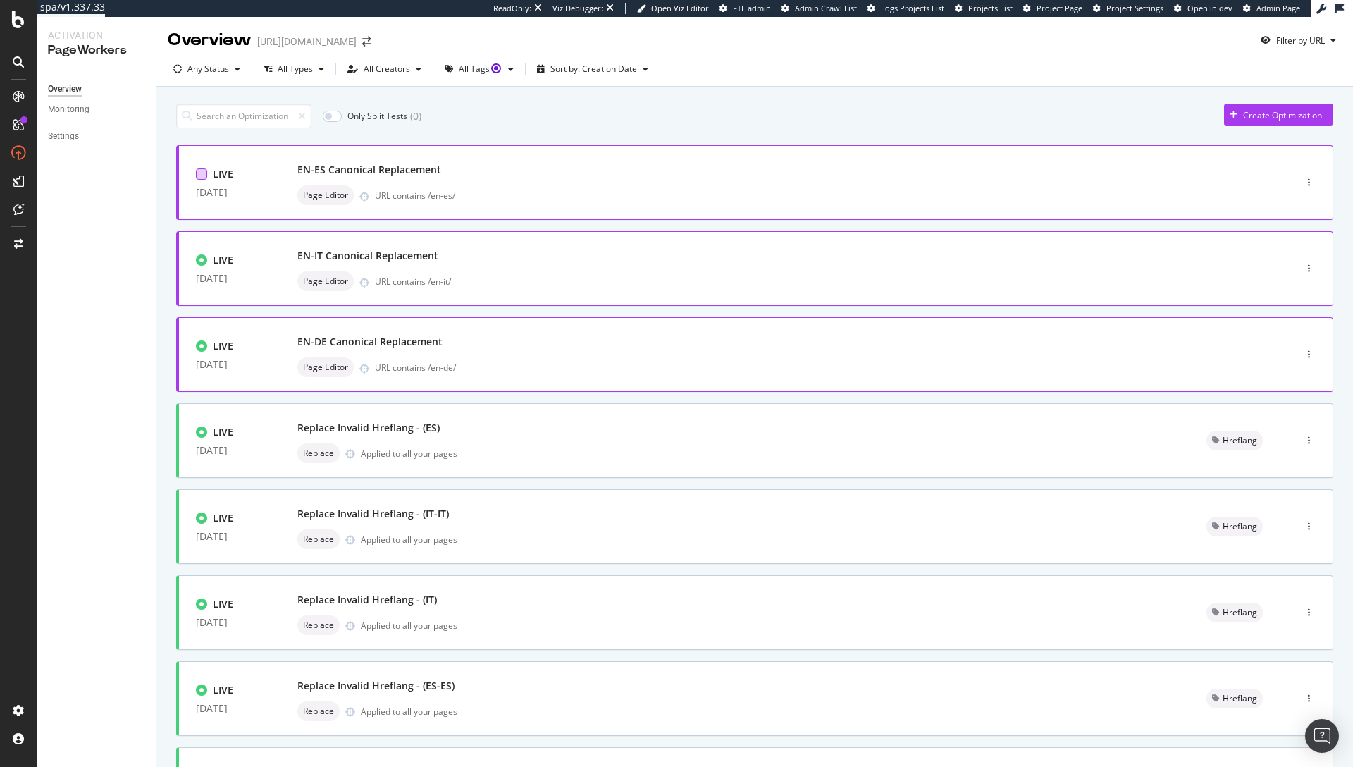
click at [200, 175] on div at bounding box center [201, 173] width 11 height 11
click at [201, 262] on div at bounding box center [201, 259] width 11 height 11
click at [204, 343] on div at bounding box center [201, 345] width 11 height 11
click at [466, 120] on div "Edit tags" at bounding box center [473, 116] width 34 height 12
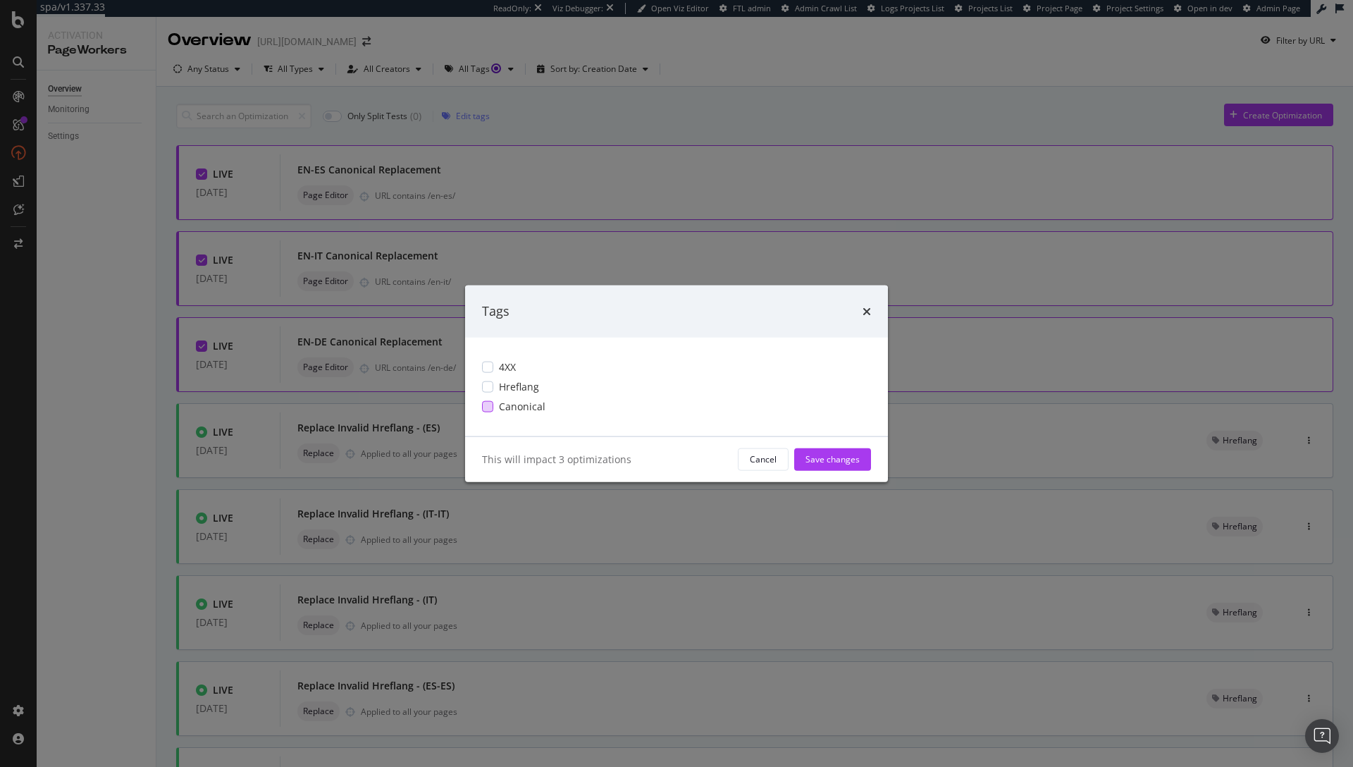
click at [488, 410] on div "modal" at bounding box center [487, 405] width 11 height 11
click at [834, 462] on div "Save changes" at bounding box center [833, 459] width 54 height 12
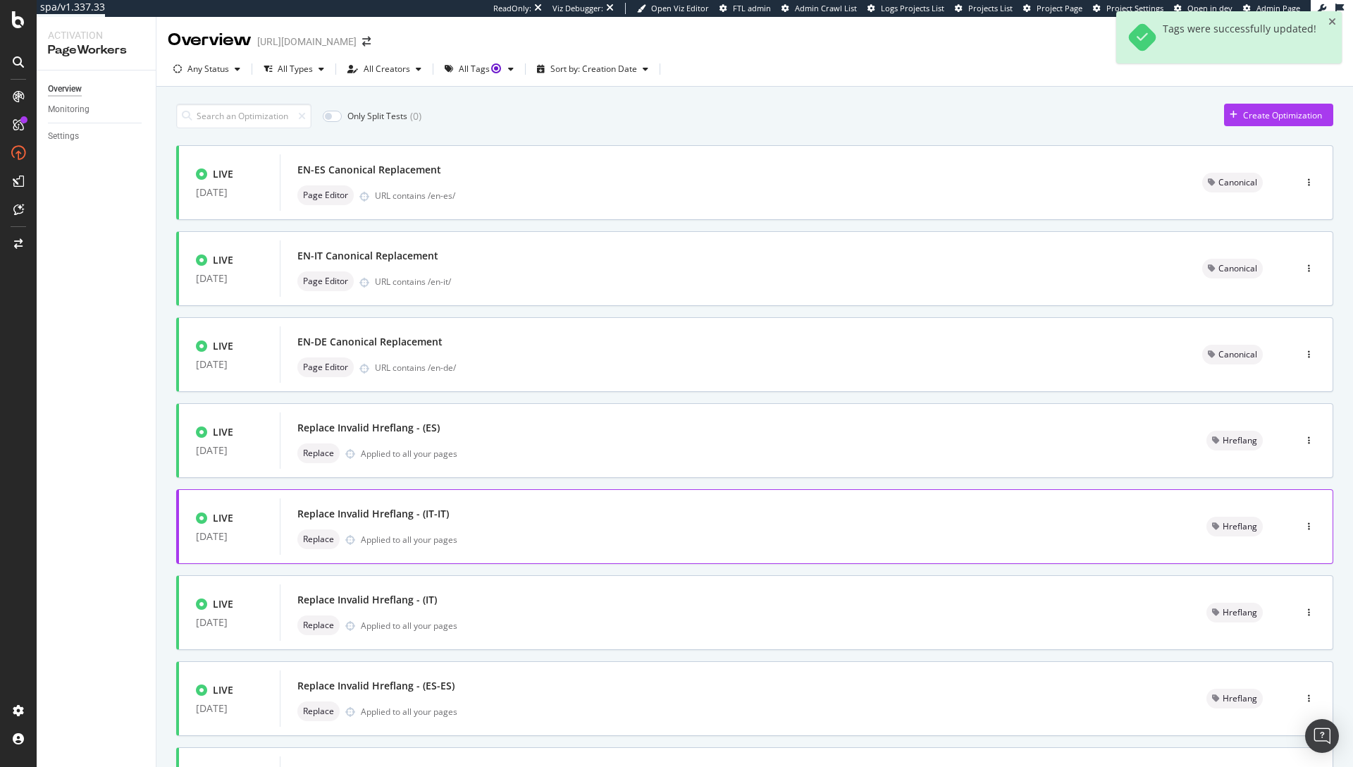
scroll to position [318, 0]
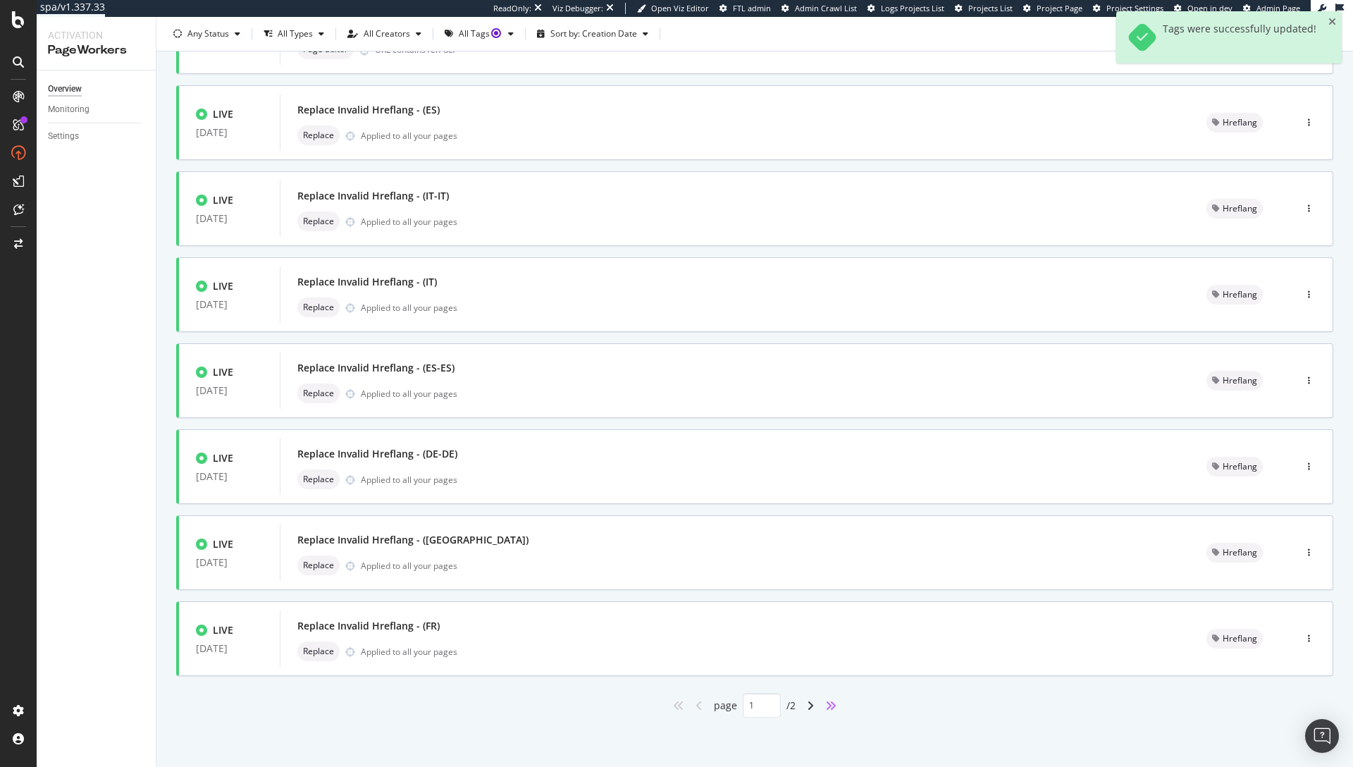
click at [825, 707] on icon "angles-right" at bounding box center [830, 705] width 11 height 11
type input "2"
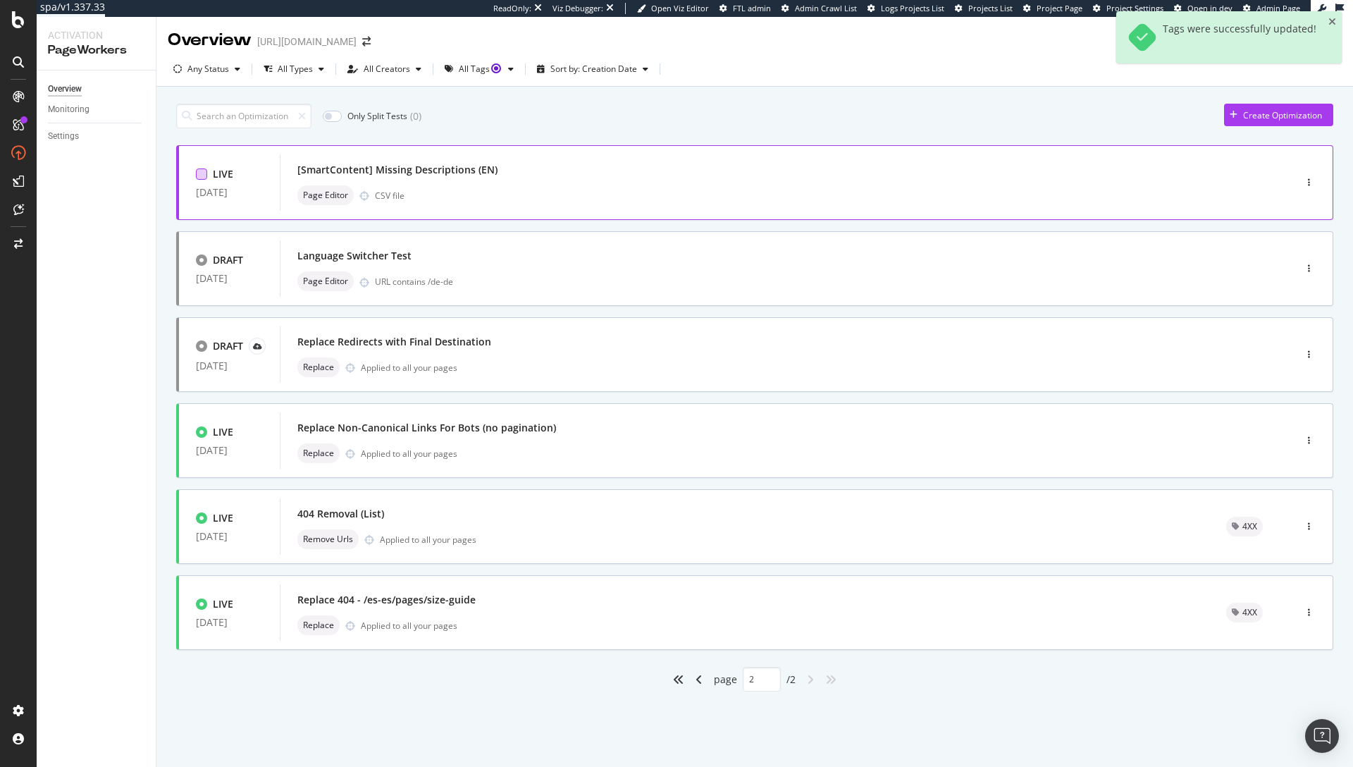
click at [199, 173] on div at bounding box center [201, 173] width 11 height 11
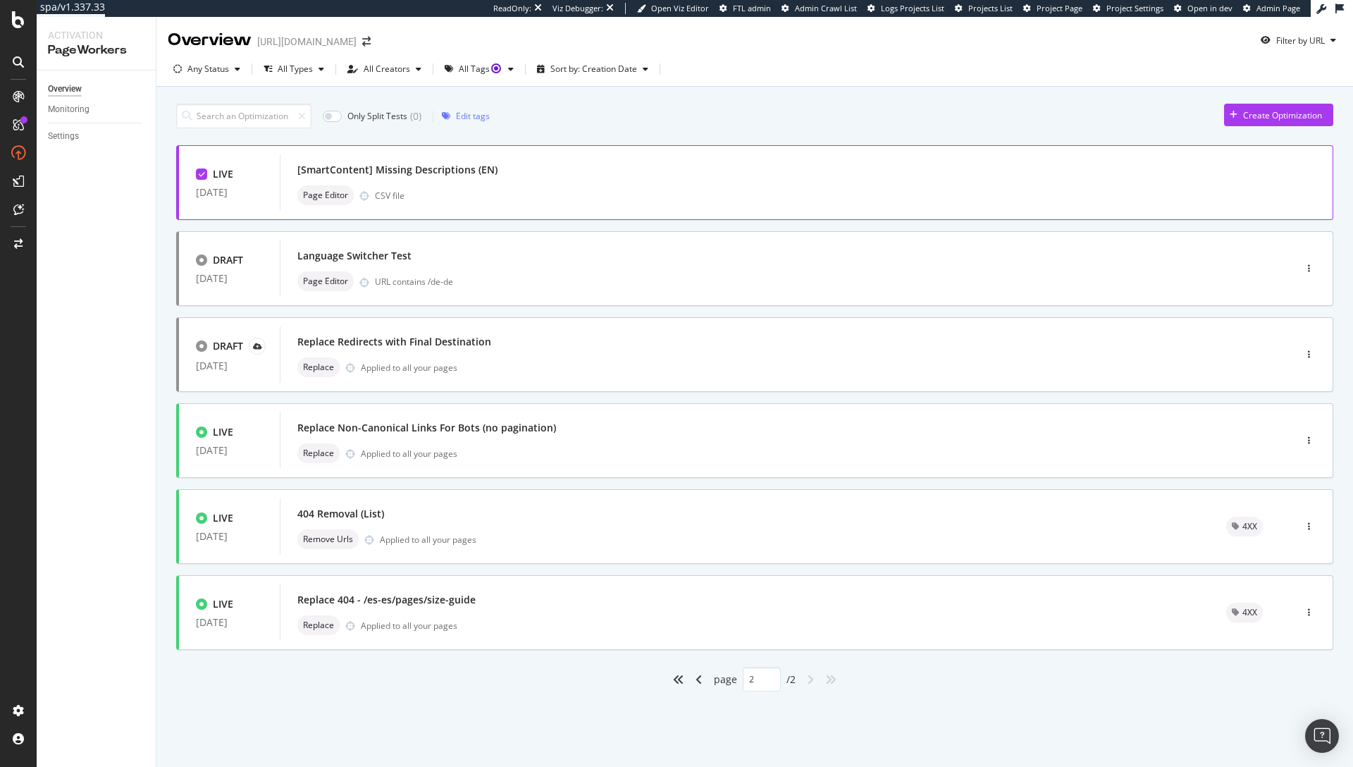
click at [199, 176] on icon at bounding box center [202, 174] width 6 height 7
click at [203, 175] on div at bounding box center [201, 173] width 11 height 11
click at [203, 175] on icon at bounding box center [202, 174] width 6 height 7
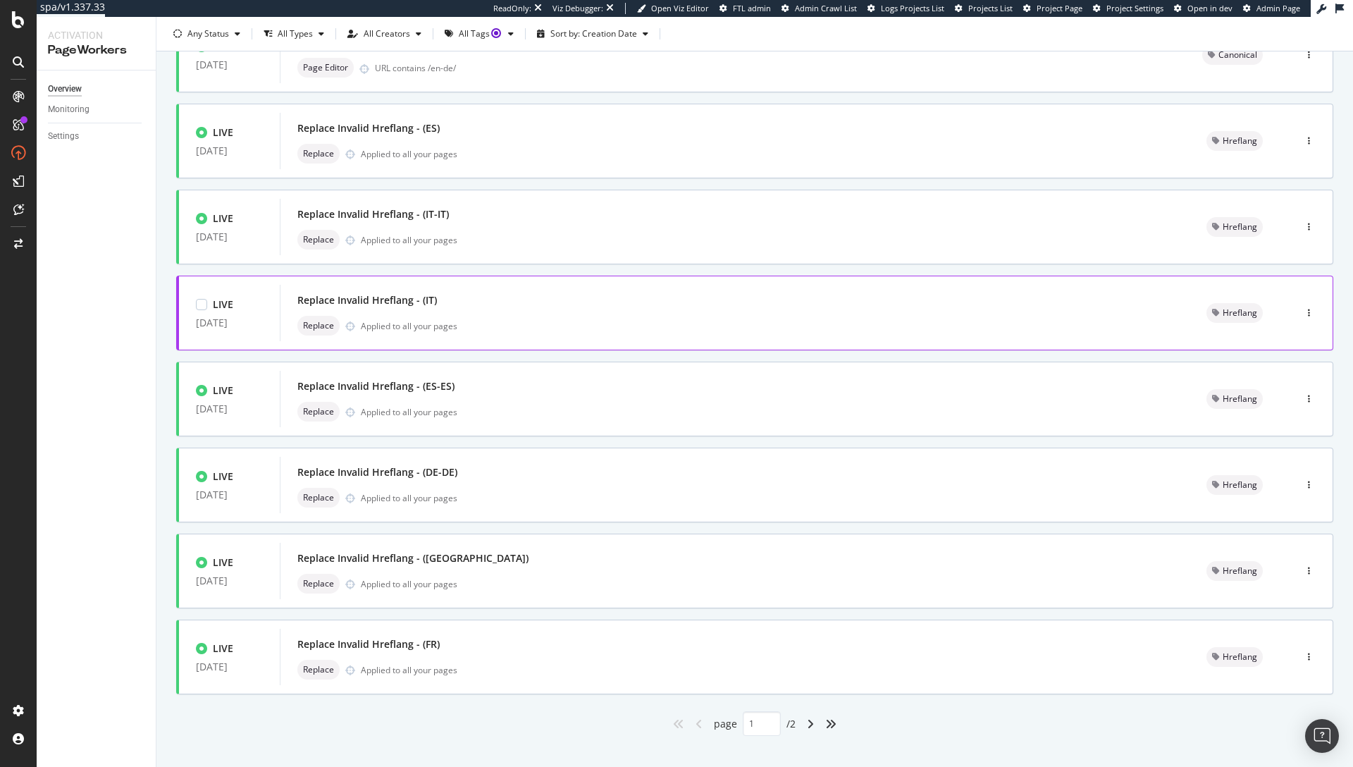
scroll to position [318, 0]
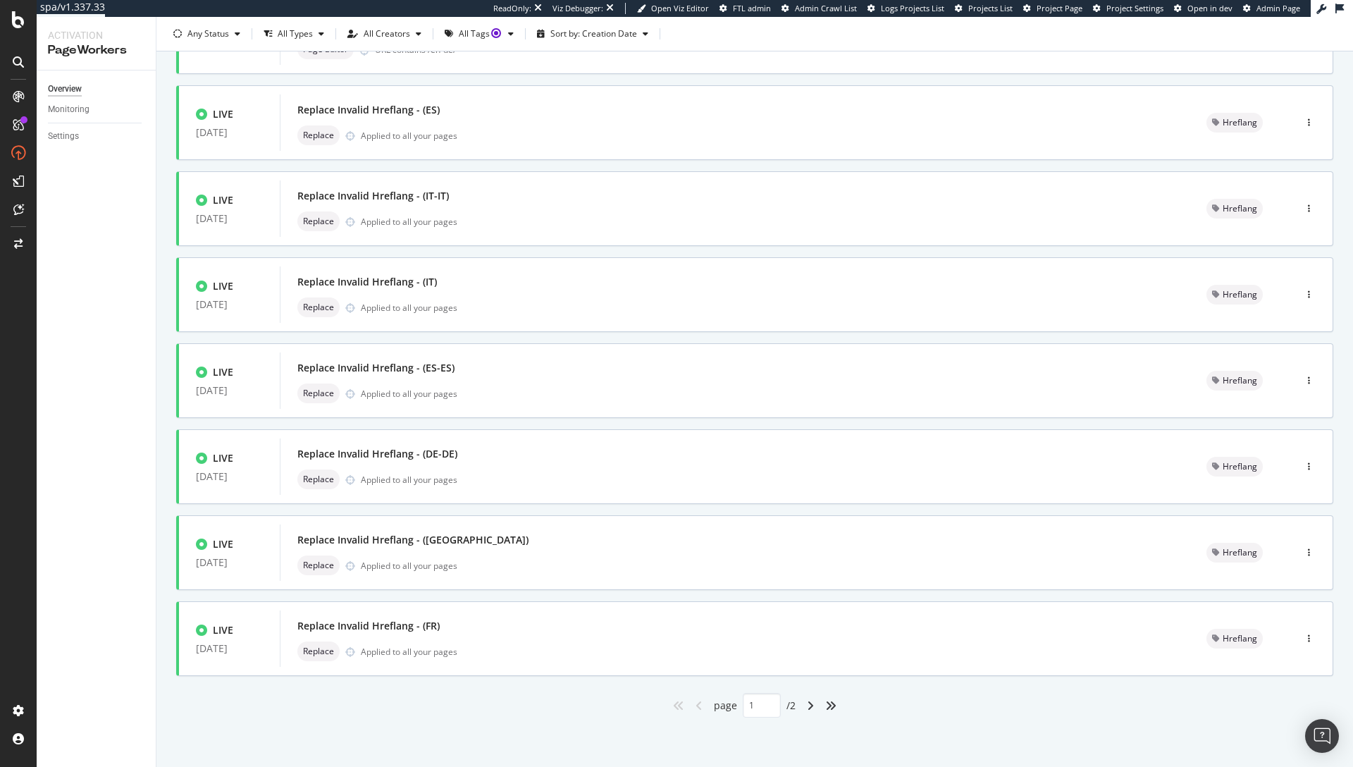
click at [823, 711] on div "angles-right" at bounding box center [831, 705] width 23 height 23
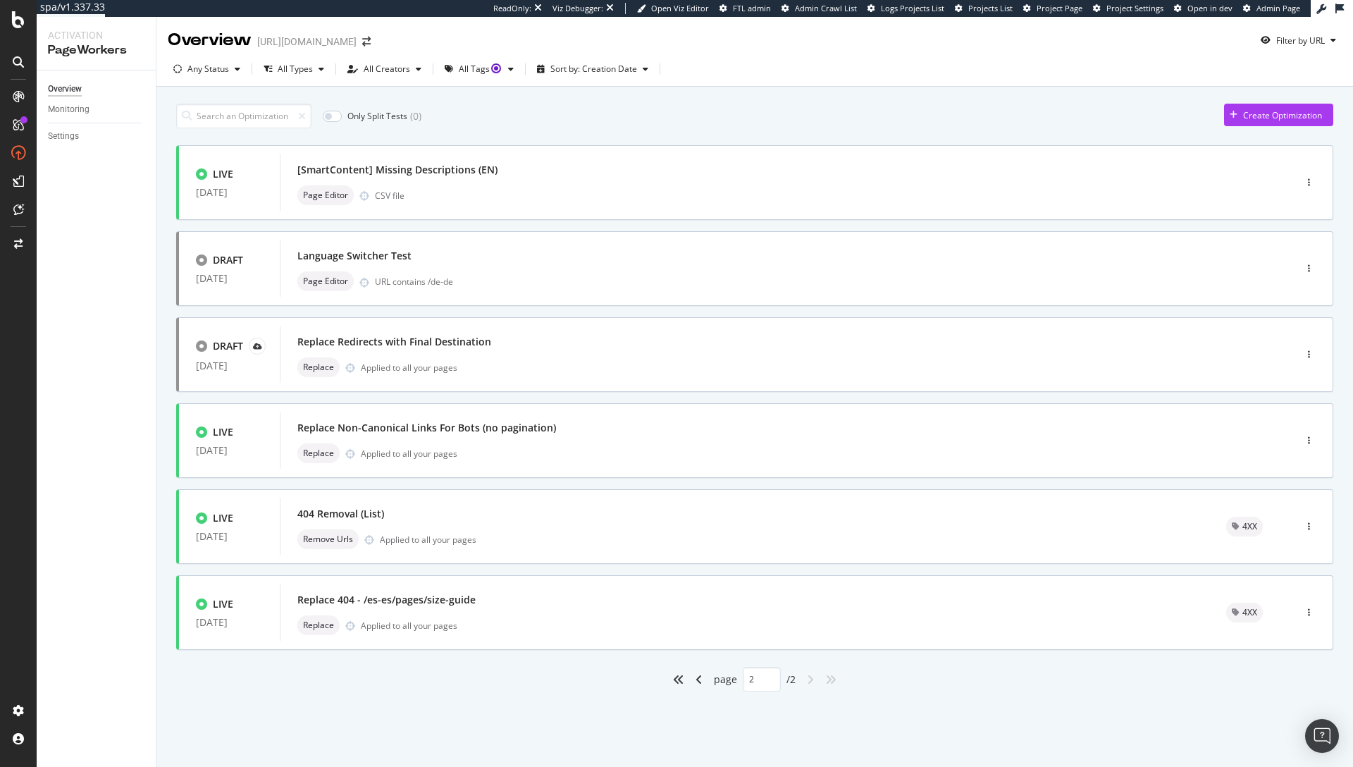
scroll to position [0, 0]
click at [200, 172] on div at bounding box center [201, 173] width 11 height 11
click at [485, 118] on div "Edit tags" at bounding box center [473, 116] width 34 height 12
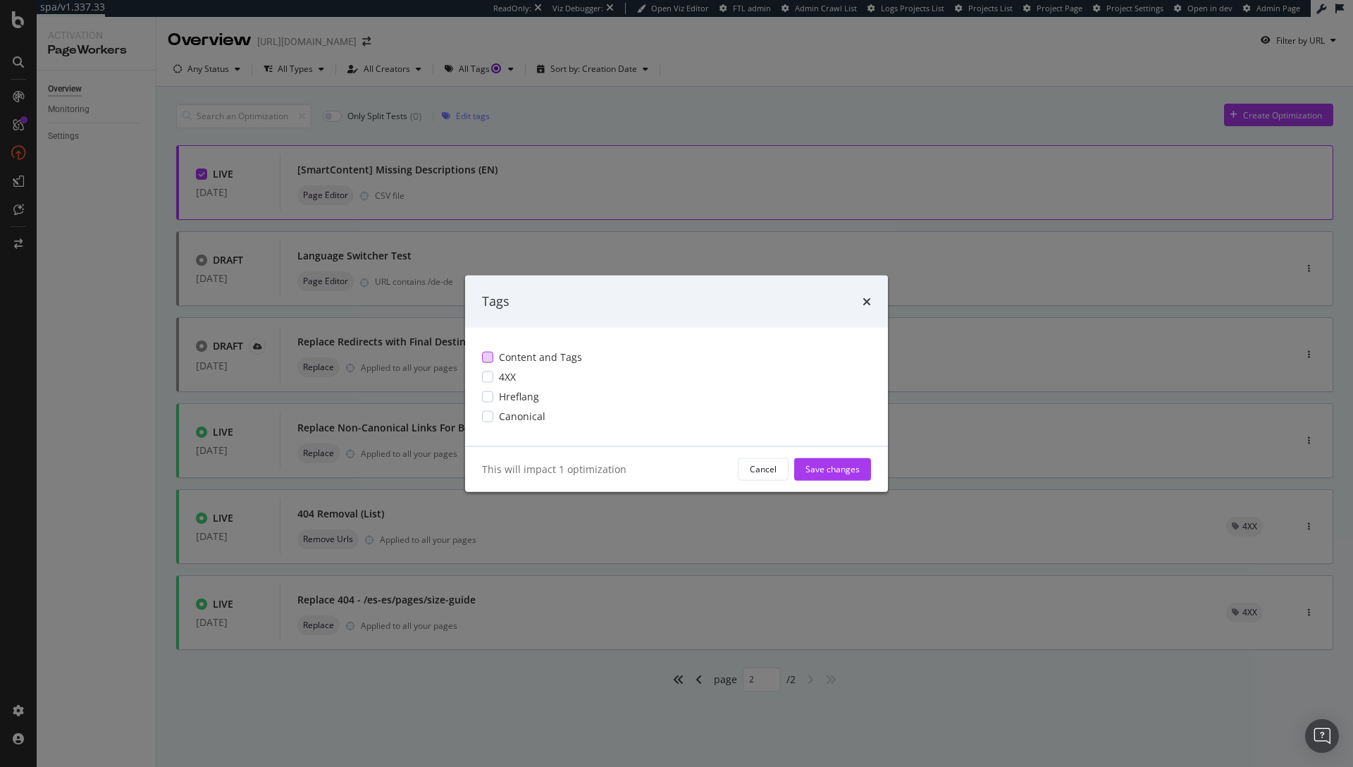
click at [488, 359] on div "modal" at bounding box center [487, 356] width 11 height 11
click at [816, 473] on div "Save changes" at bounding box center [833, 469] width 54 height 12
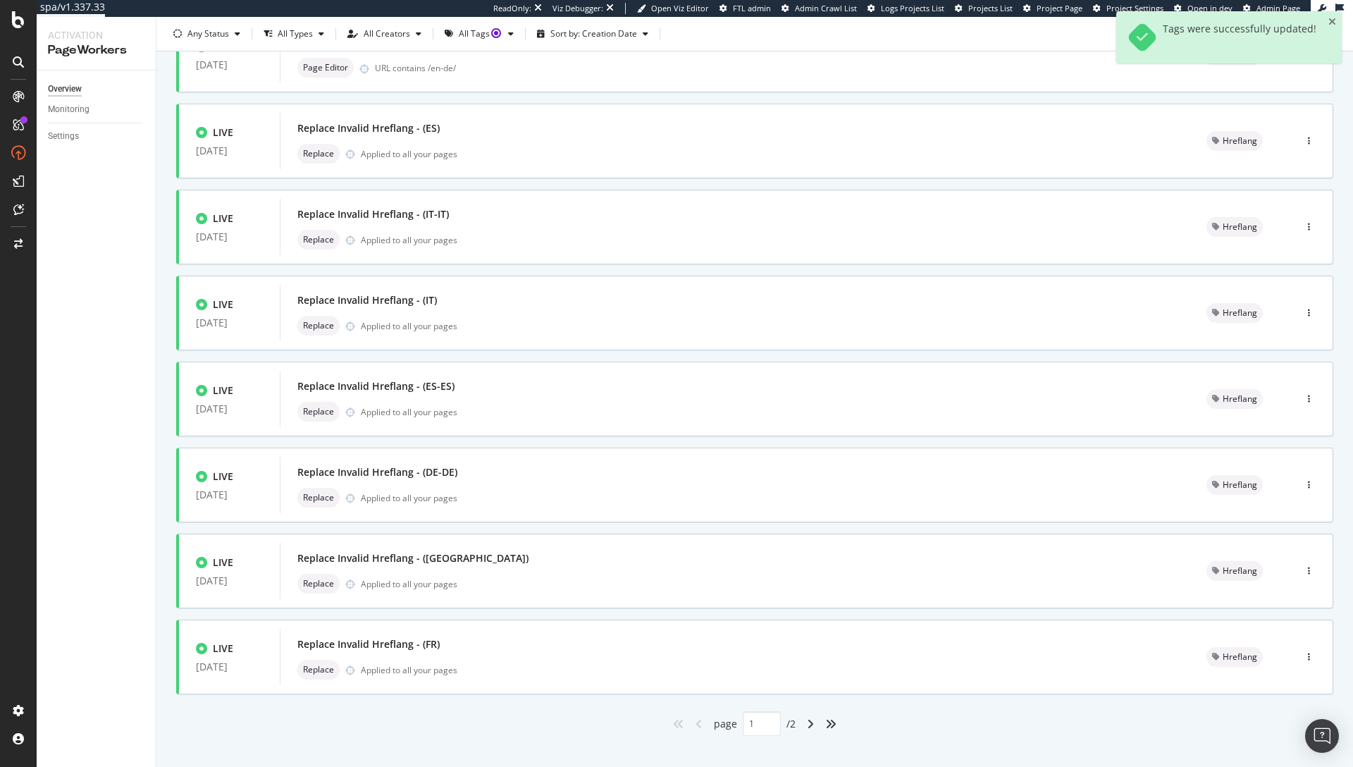
scroll to position [318, 0]
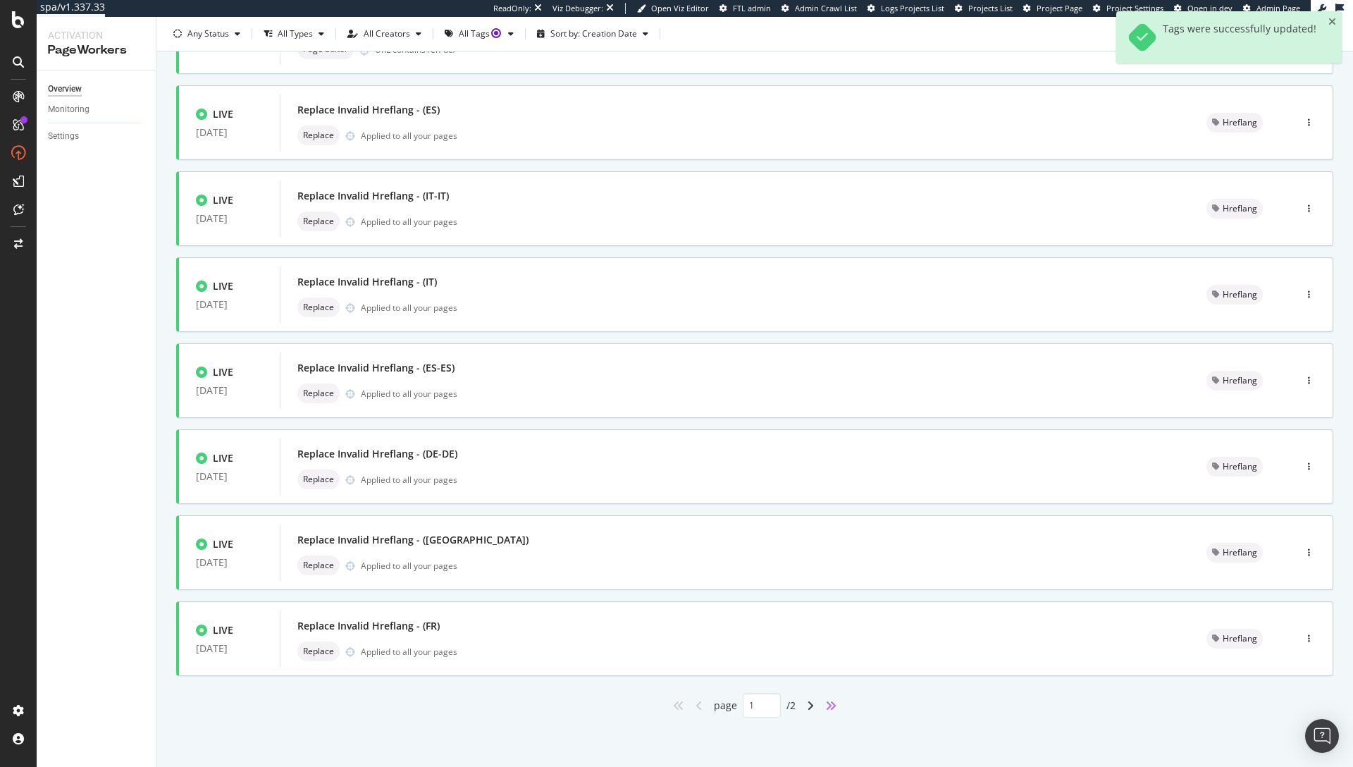
click at [825, 709] on icon "angles-right" at bounding box center [830, 705] width 11 height 11
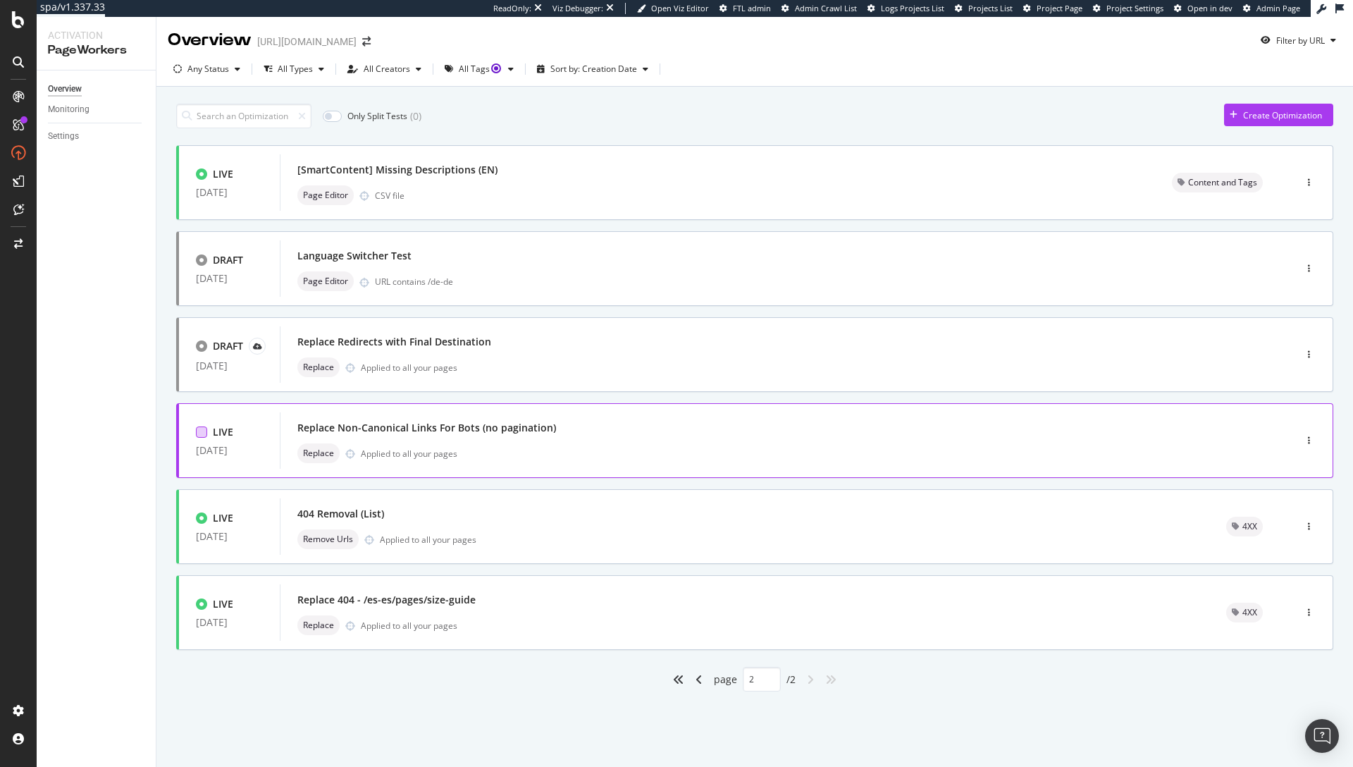
click at [202, 432] on div at bounding box center [201, 431] width 11 height 11
click at [457, 117] on div "Edit tags" at bounding box center [473, 116] width 34 height 12
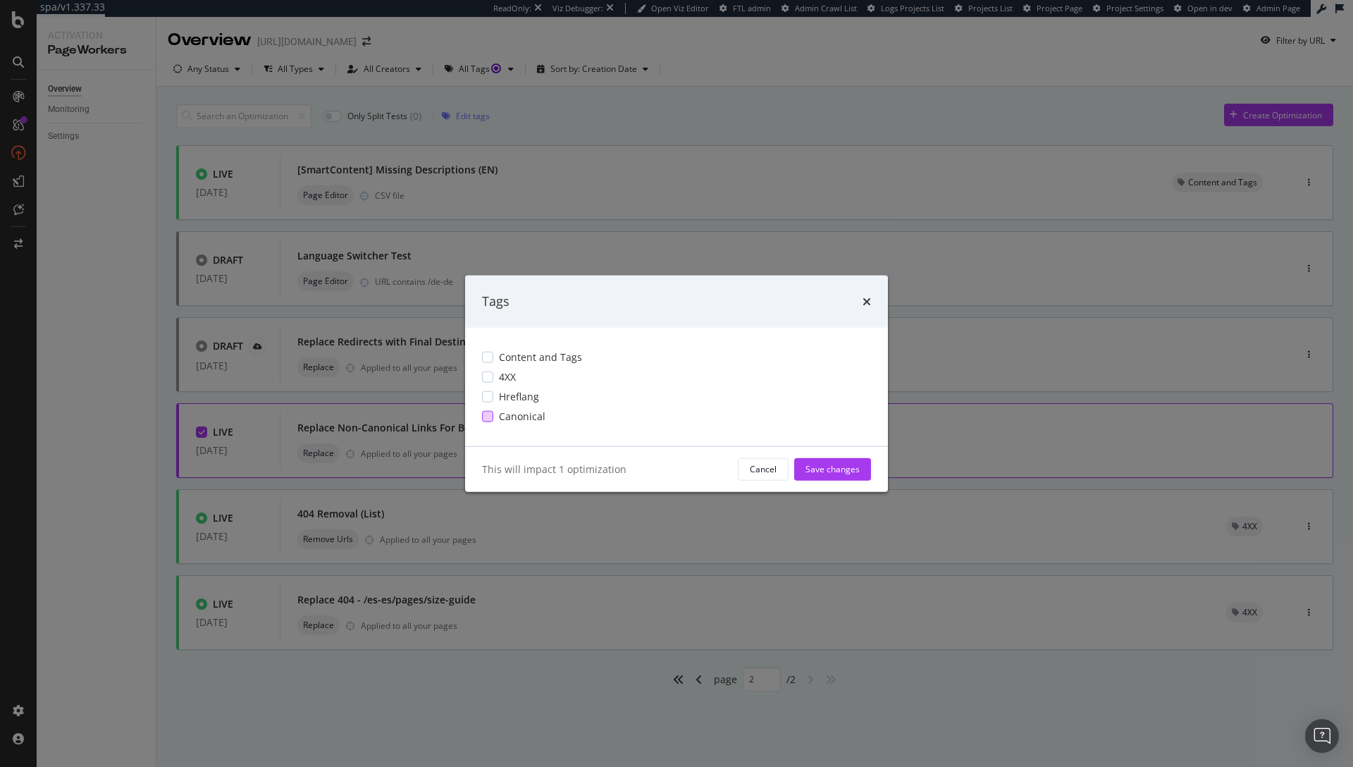
click at [490, 414] on div "modal" at bounding box center [487, 415] width 11 height 11
click at [828, 472] on div "Save changes" at bounding box center [833, 469] width 54 height 12
type input "1"
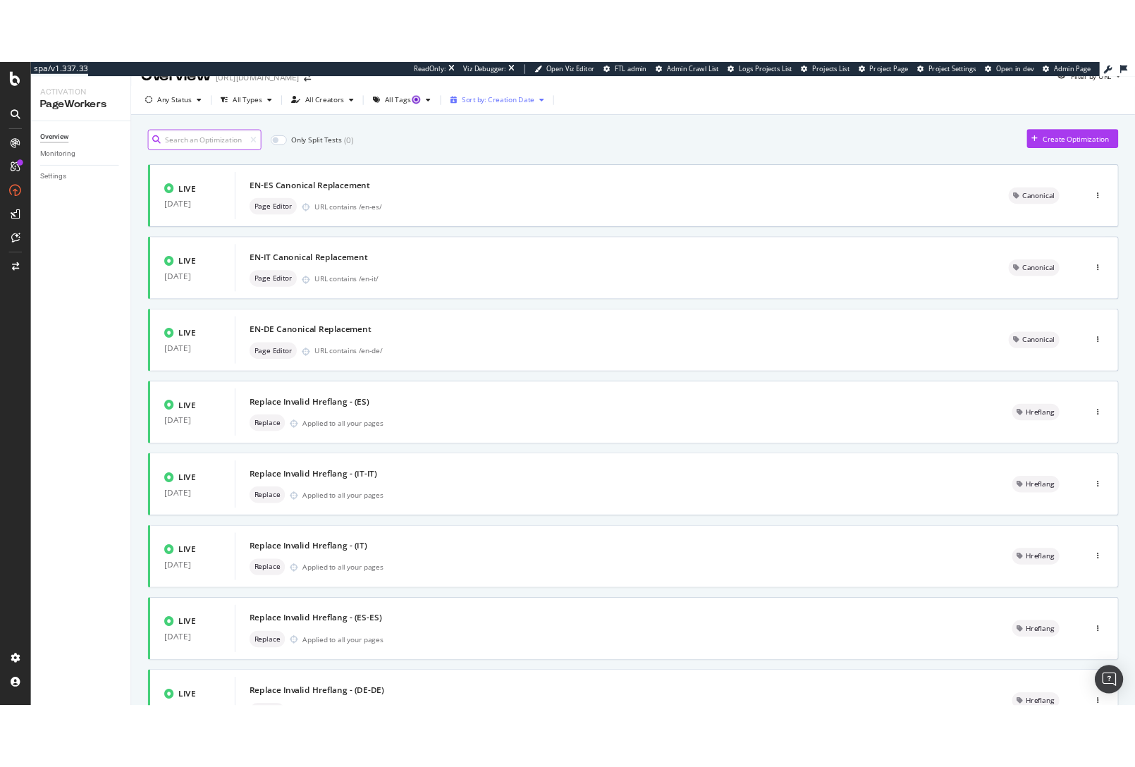
scroll to position [20, 0]
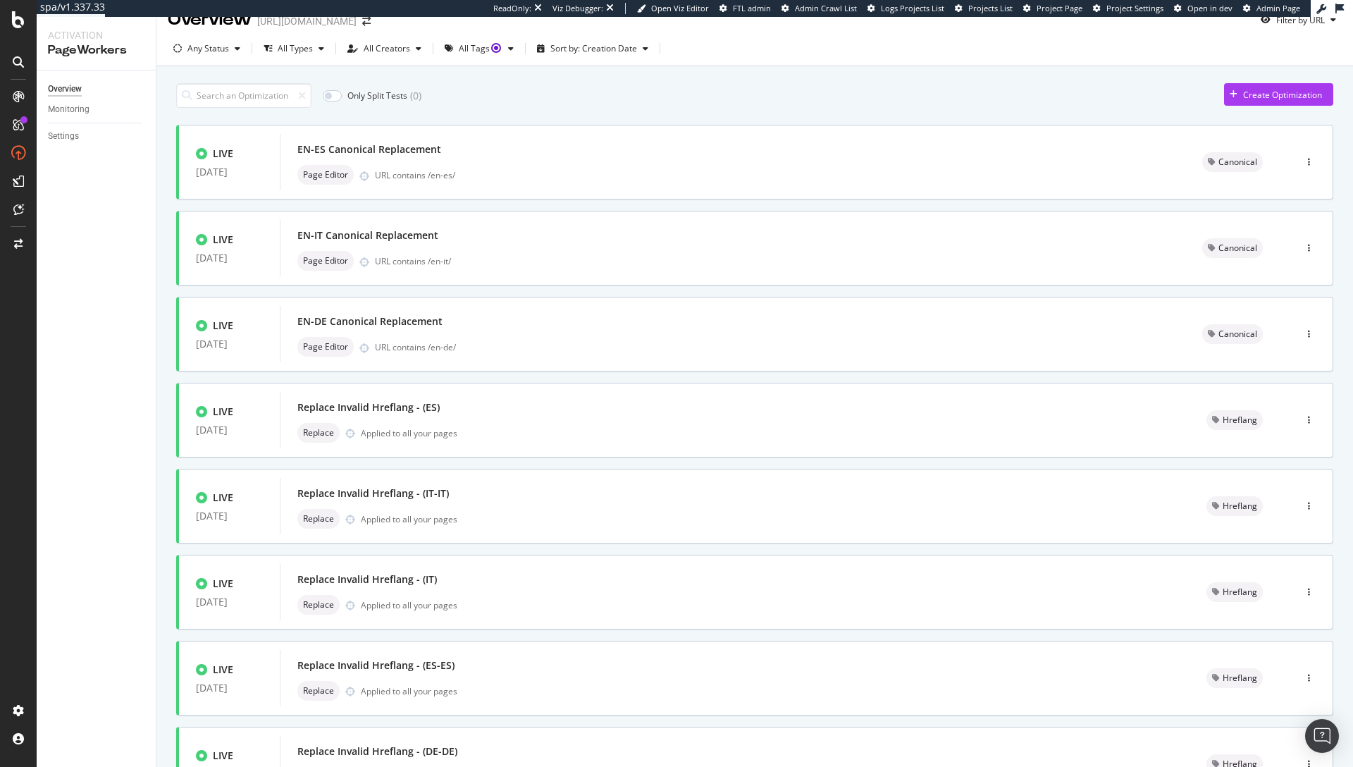
click at [587, 89] on div "Only Split Tests ( 0 ) Create Optimization" at bounding box center [754, 95] width 1157 height 25
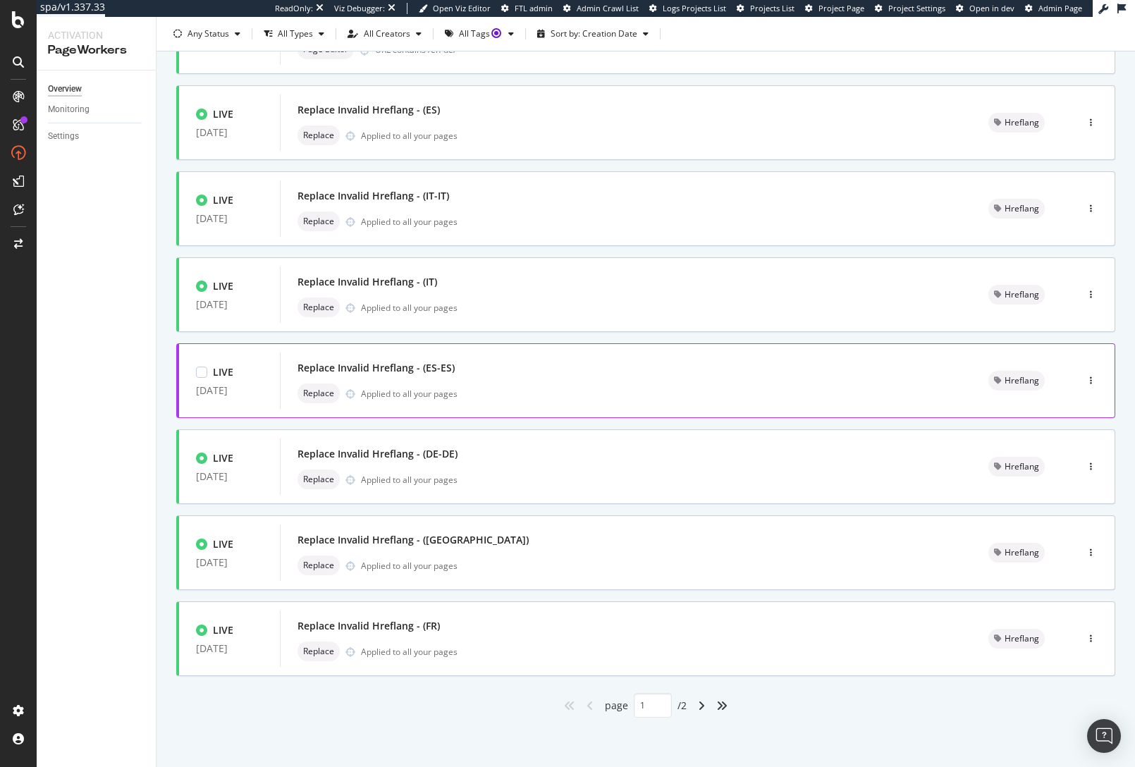
scroll to position [115, 0]
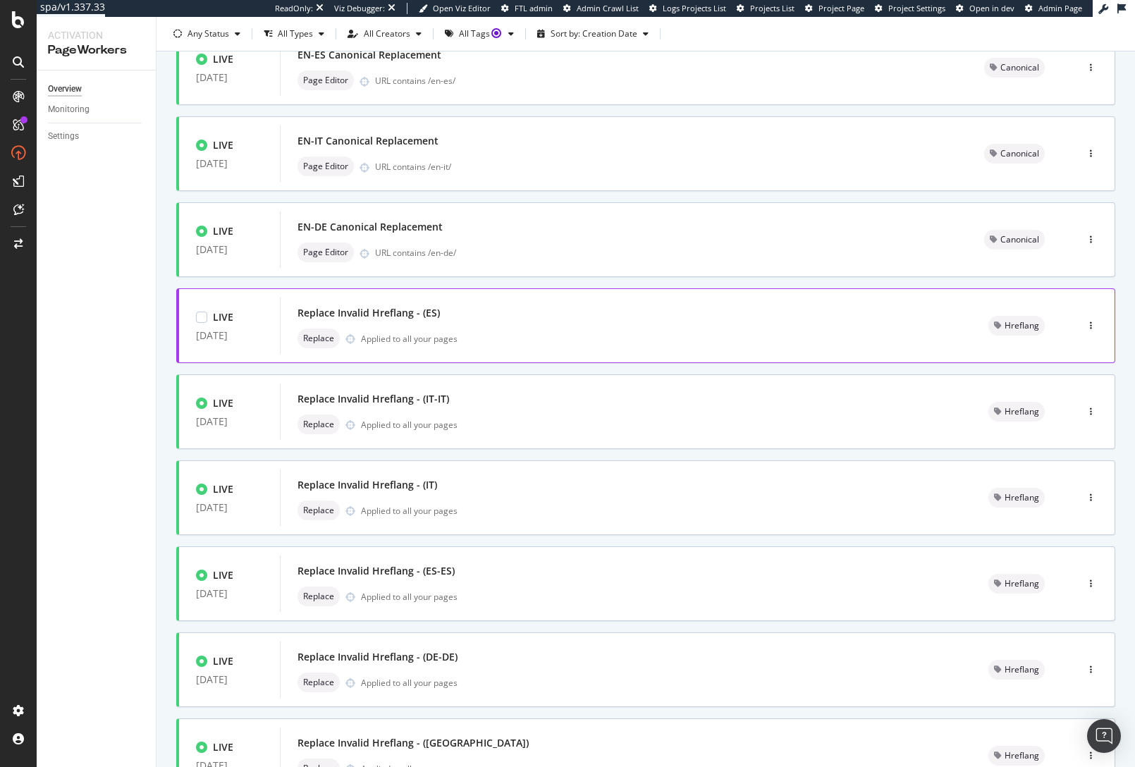
click at [472, 330] on div "Replace Applied to all your pages" at bounding box center [625, 338] width 657 height 20
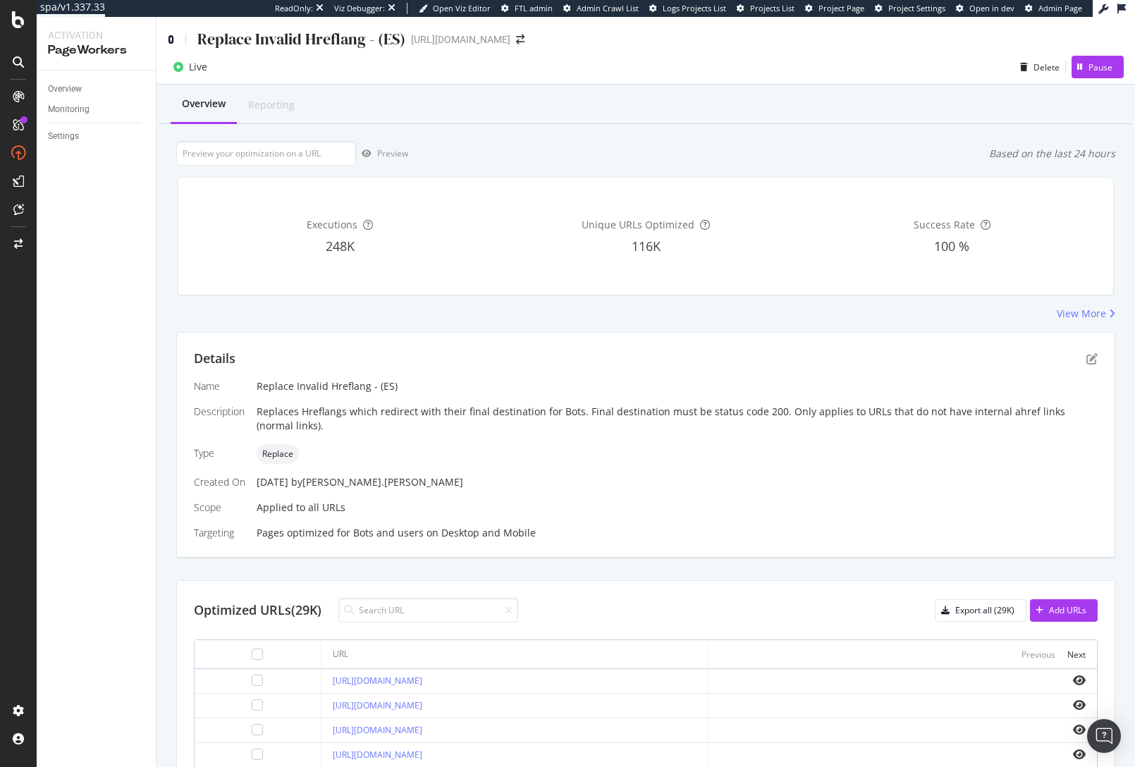
click at [172, 37] on icon at bounding box center [171, 40] width 6 height 10
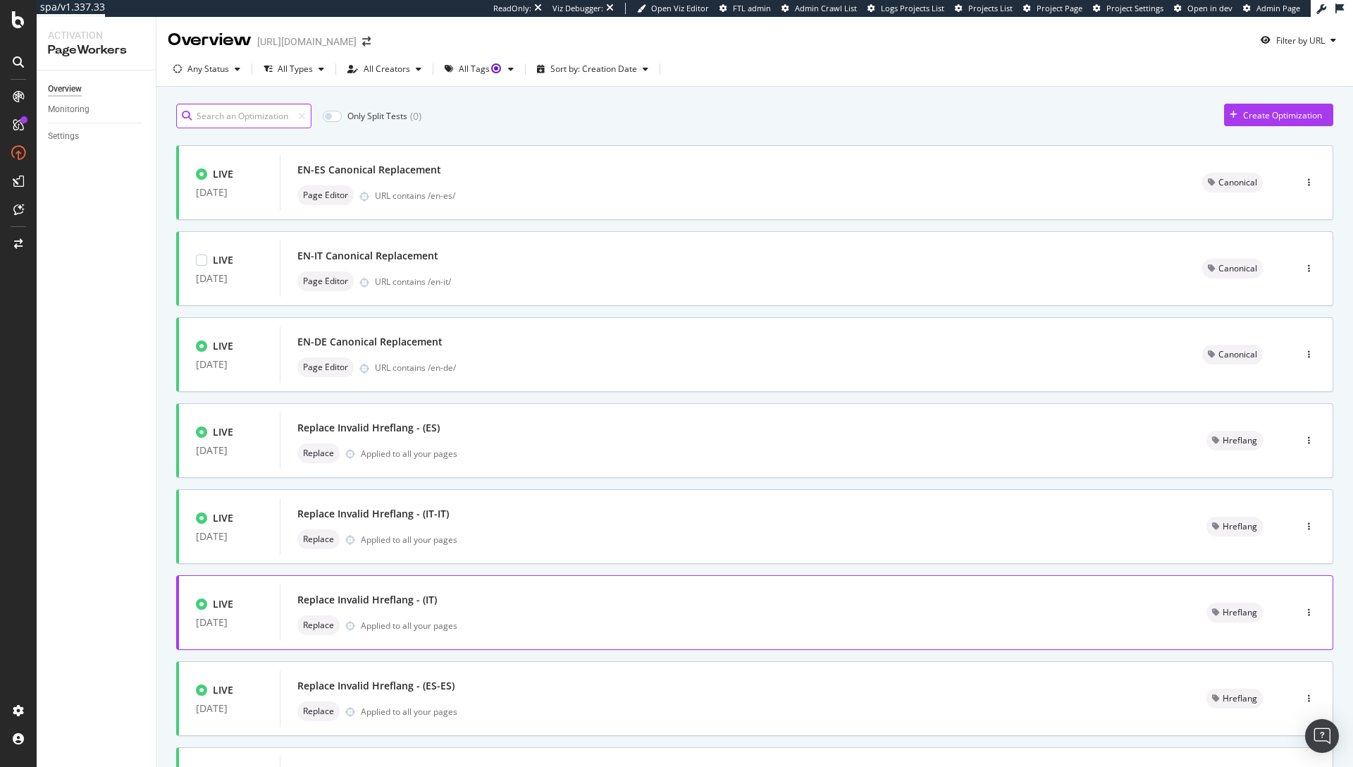
scroll to position [318, 0]
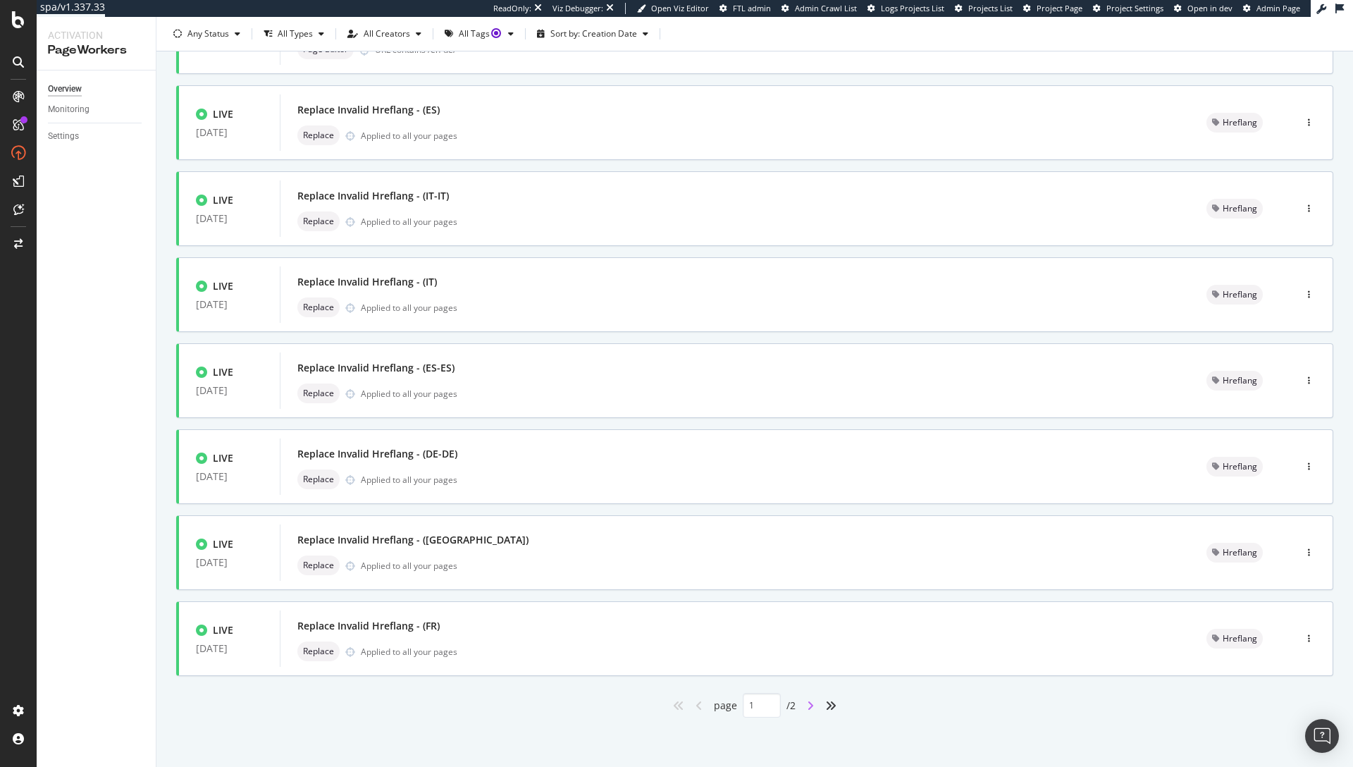
click at [807, 706] on icon "angle-right" at bounding box center [810, 705] width 7 height 11
type input "2"
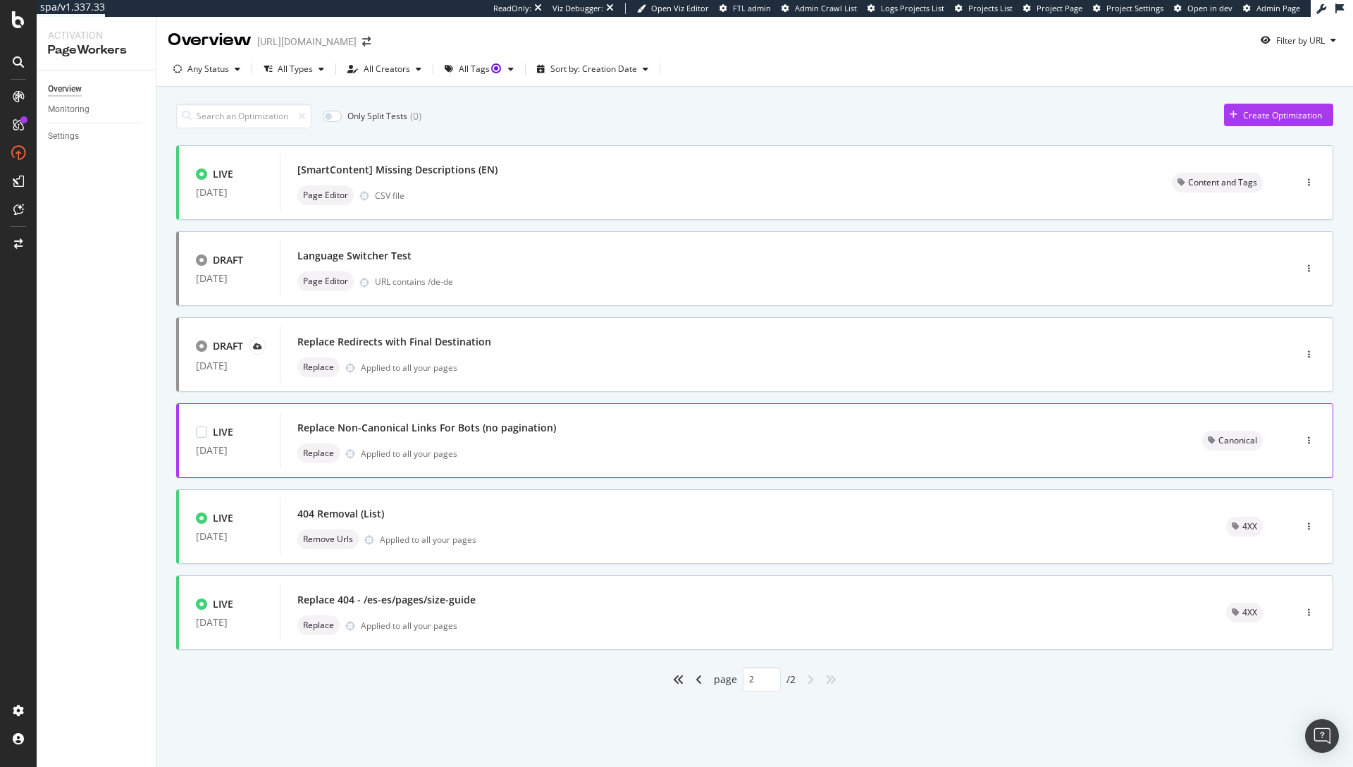
click at [376, 428] on div "Replace Non-Canonical Links For Bots (no pagination)" at bounding box center [426, 428] width 259 height 14
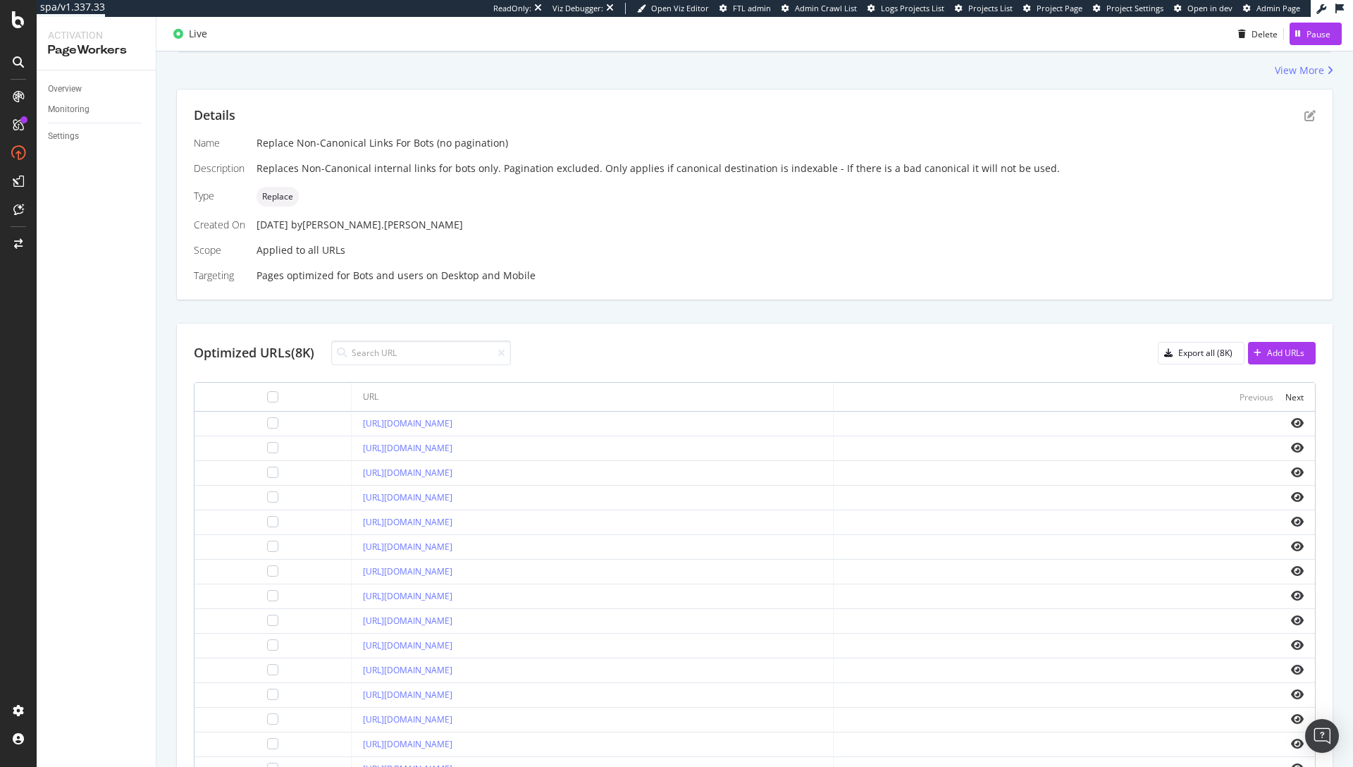
scroll to position [309, 0]
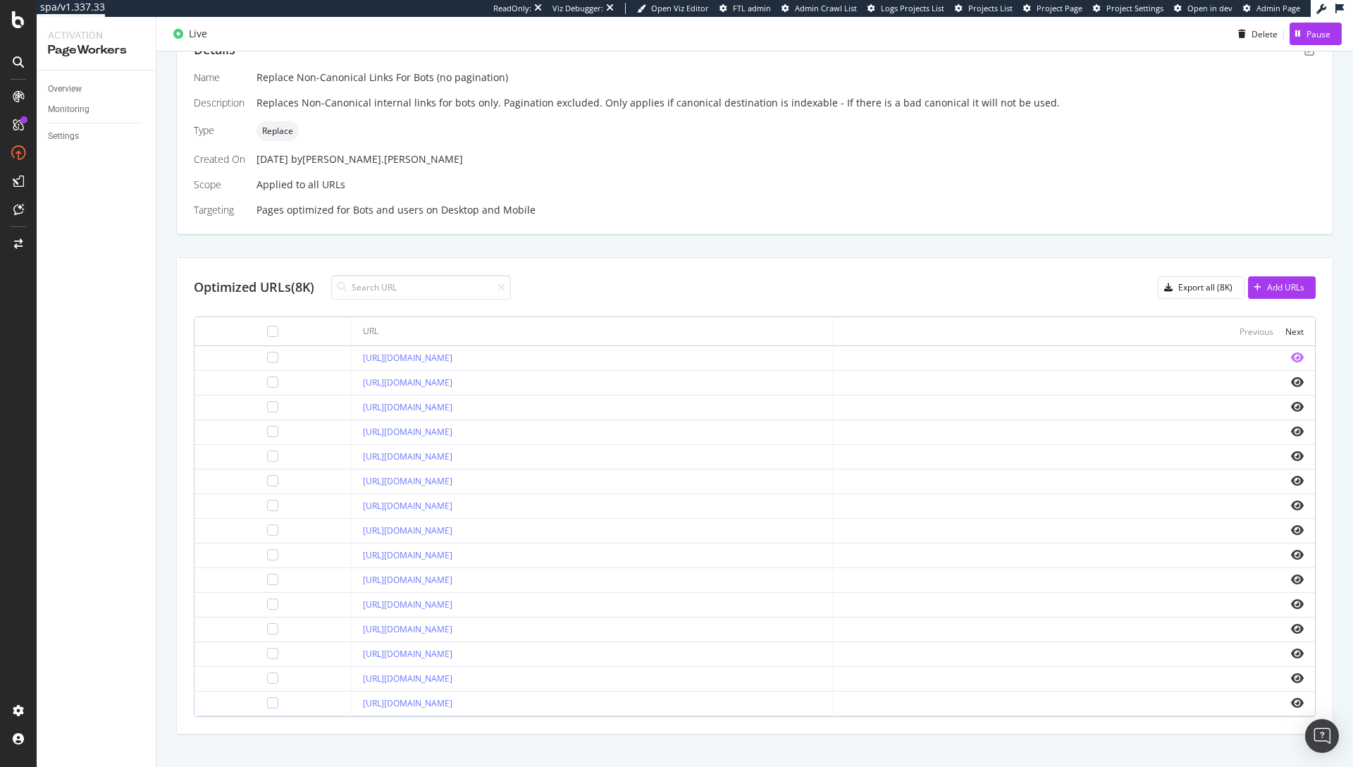
click at [1291, 356] on icon "eye" at bounding box center [1297, 357] width 13 height 11
click at [692, 173] on div "Name Replace Non-Canonical Links For Bots (no pagination) Description Replaces …" at bounding box center [755, 143] width 1122 height 147
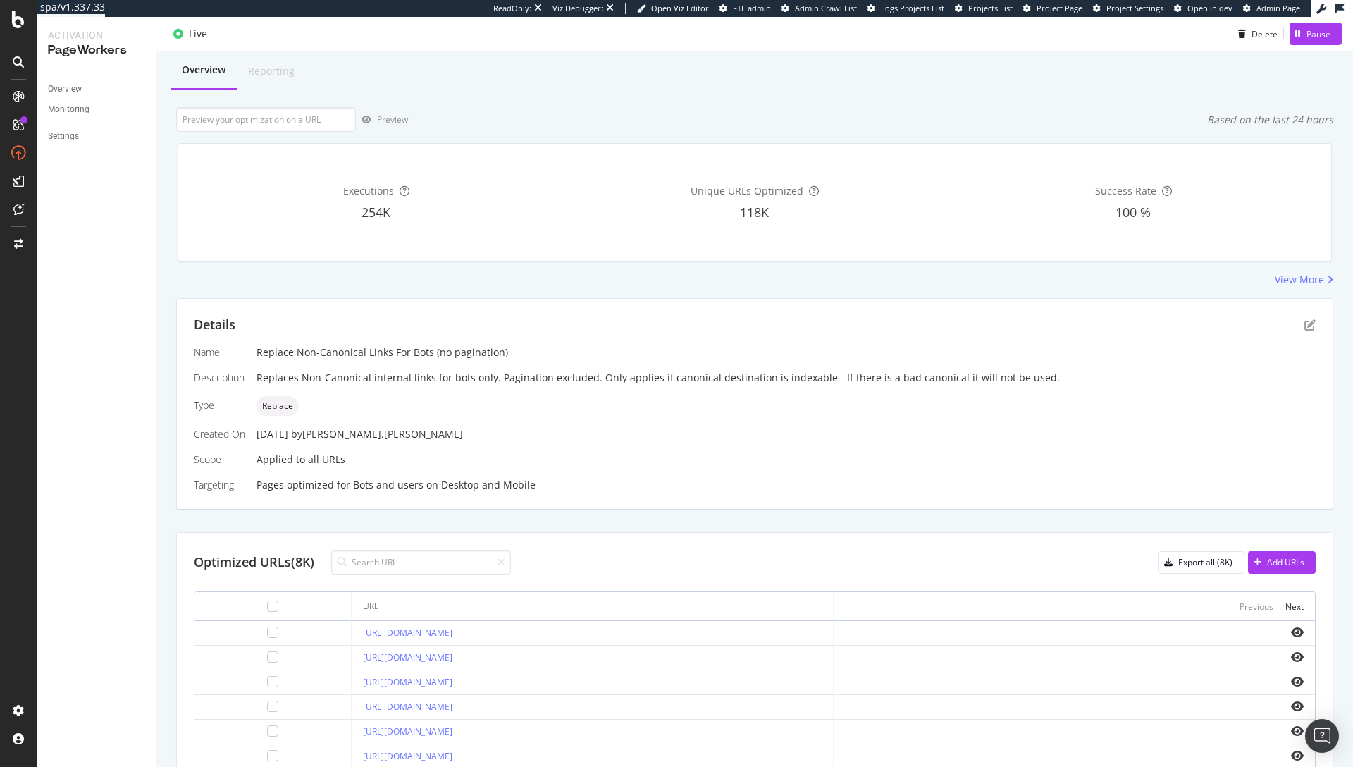
scroll to position [0, 0]
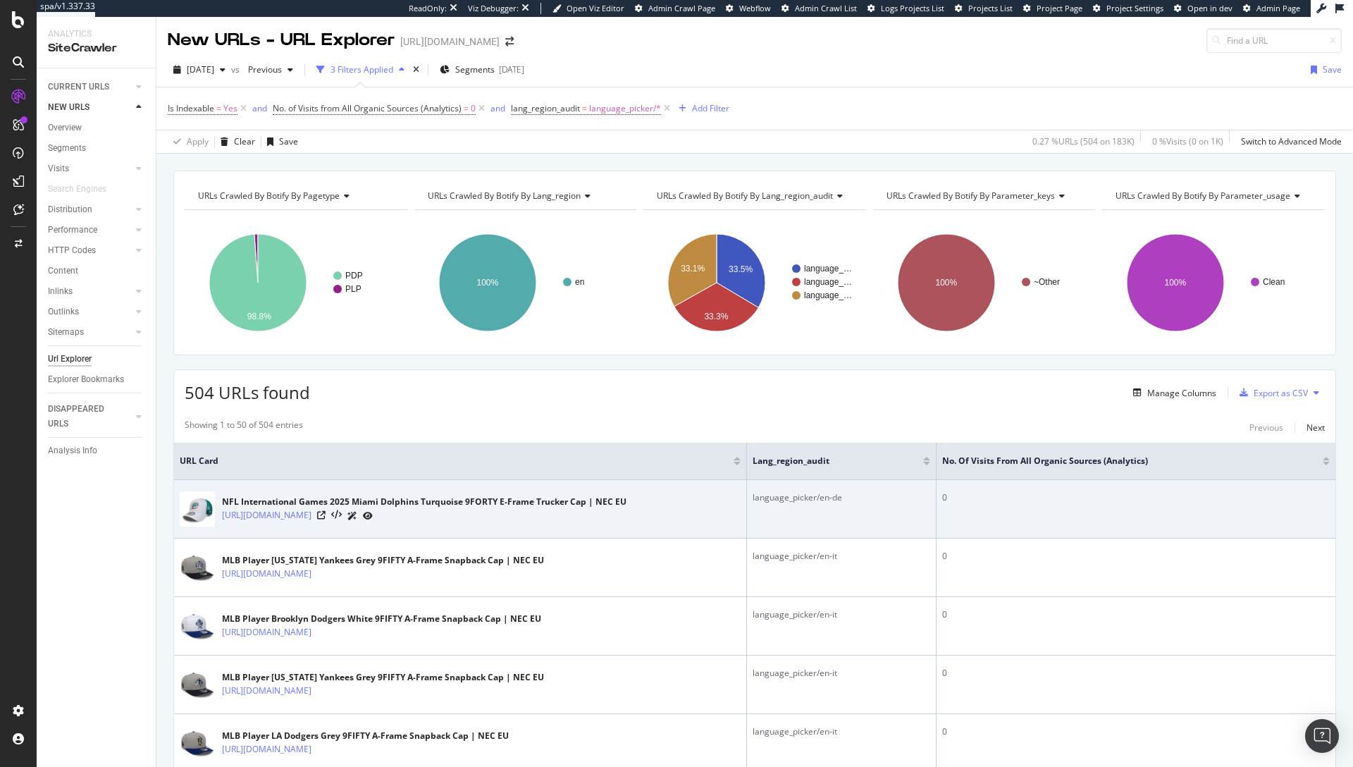
click at [627, 496] on div "NFL International Games 2025 Miami Dolphins Turquoise 9FORTY E-Frame Trucker Ca…" at bounding box center [424, 502] width 405 height 13
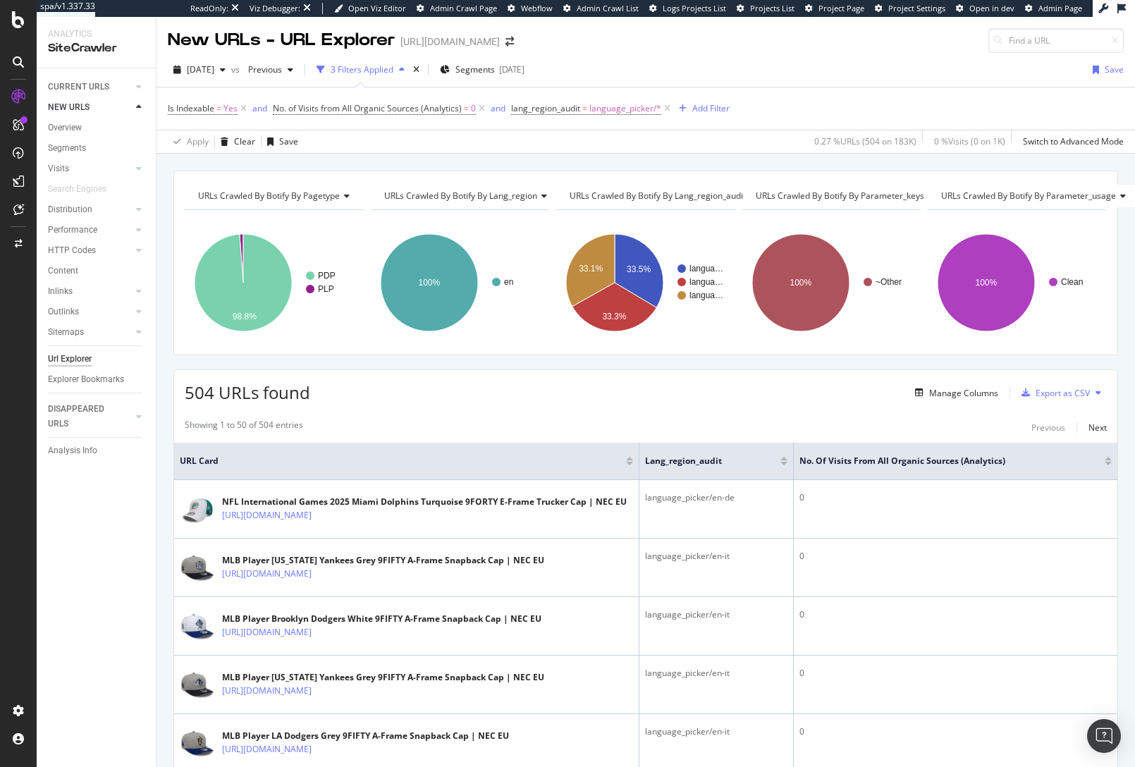
click at [710, 390] on div "504 URLs found Manage Columns Export as CSV" at bounding box center [645, 387] width 943 height 35
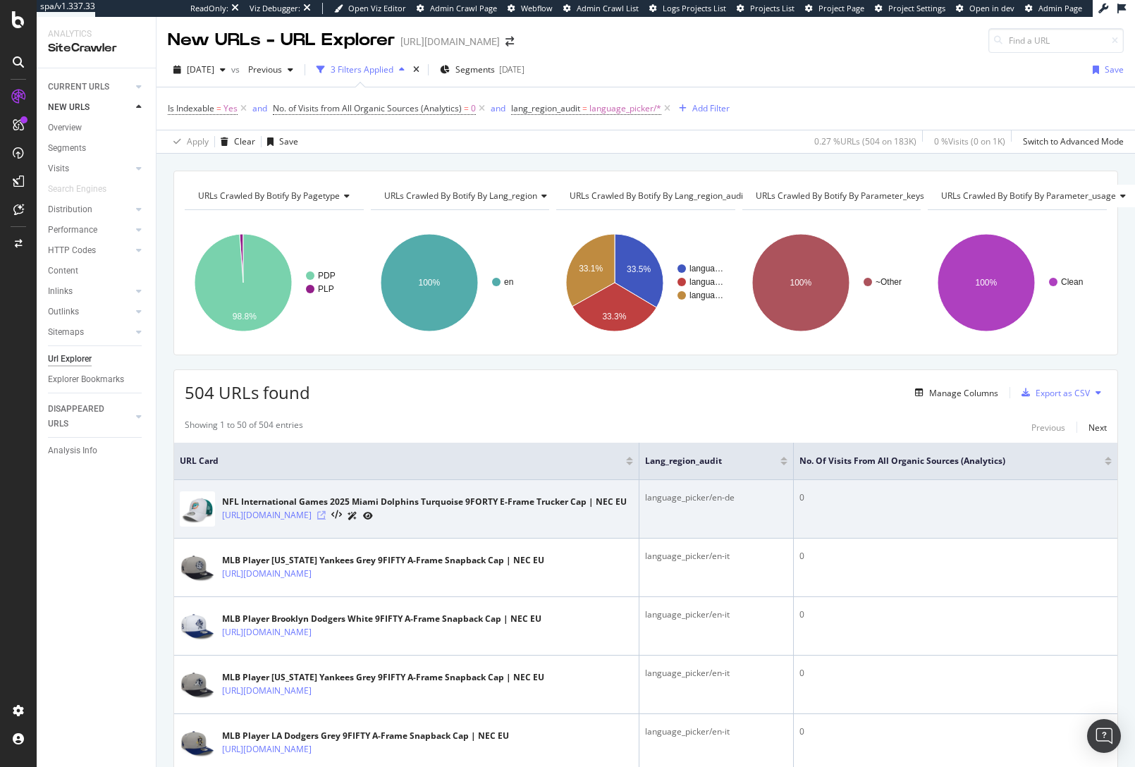
click at [326, 516] on icon at bounding box center [321, 515] width 8 height 8
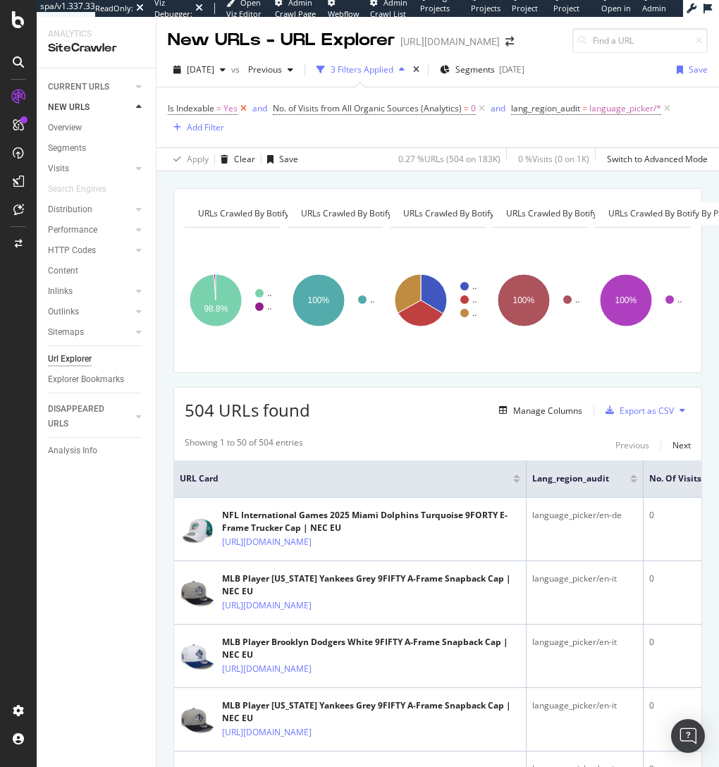
click at [242, 106] on icon at bounding box center [244, 108] width 12 height 14
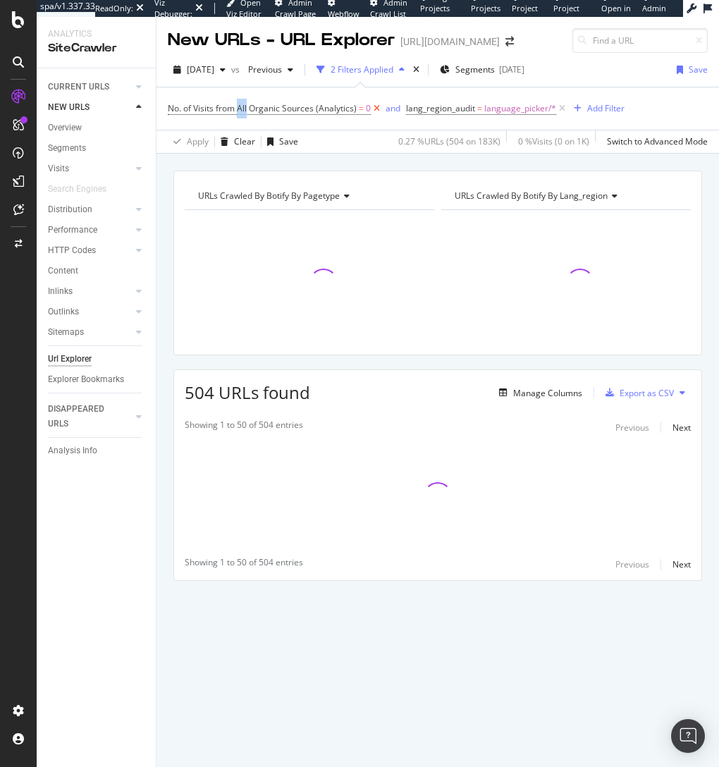
click at [242, 106] on span "No. of Visits from All Organic Sources (Analytics)" at bounding box center [262, 108] width 189 height 12
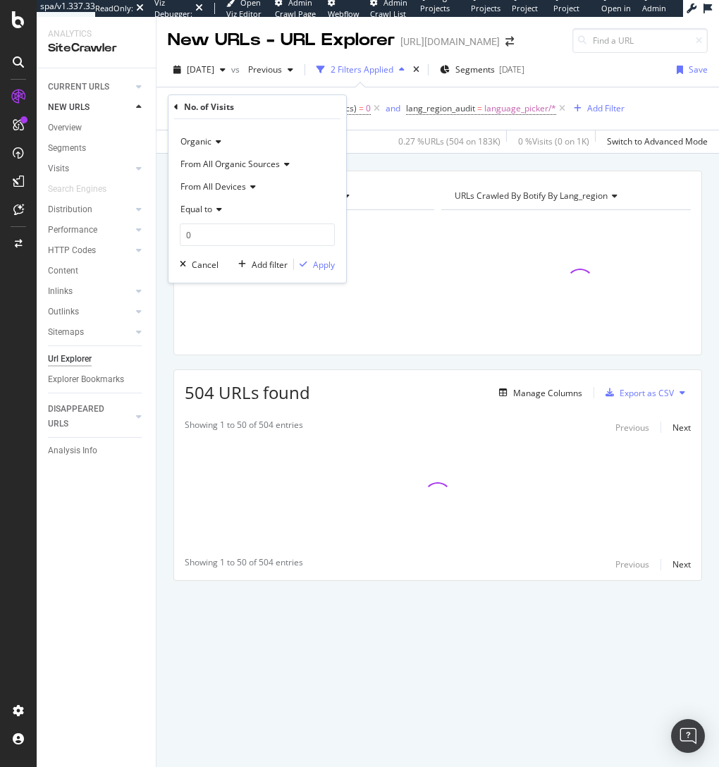
click at [381, 147] on div "Apply Clear Save 0.27 % URLs ( 504 on 183K ) 0 % Visits ( 0 on 1K ) Switch to A…" at bounding box center [437, 141] width 562 height 23
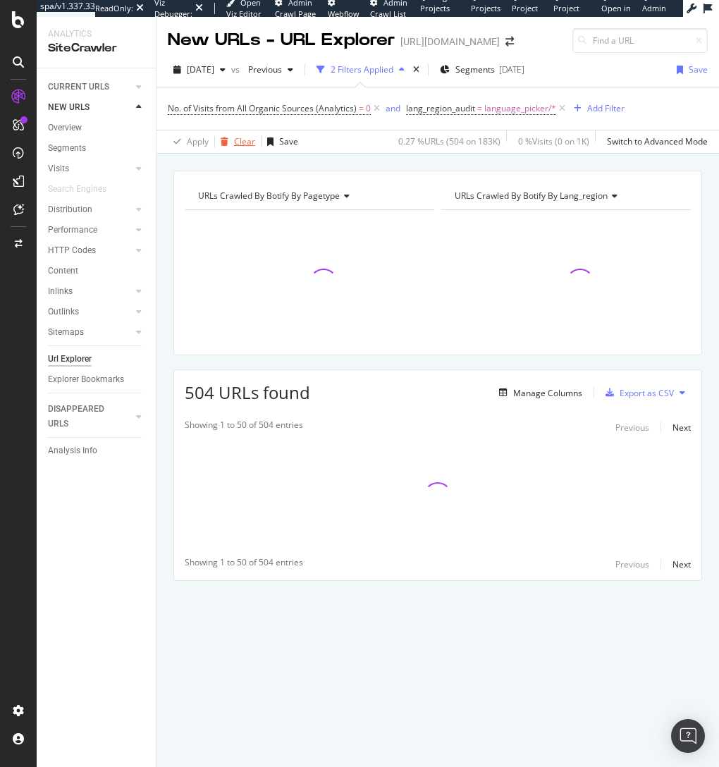
click at [249, 145] on div "Clear" at bounding box center [244, 141] width 21 height 12
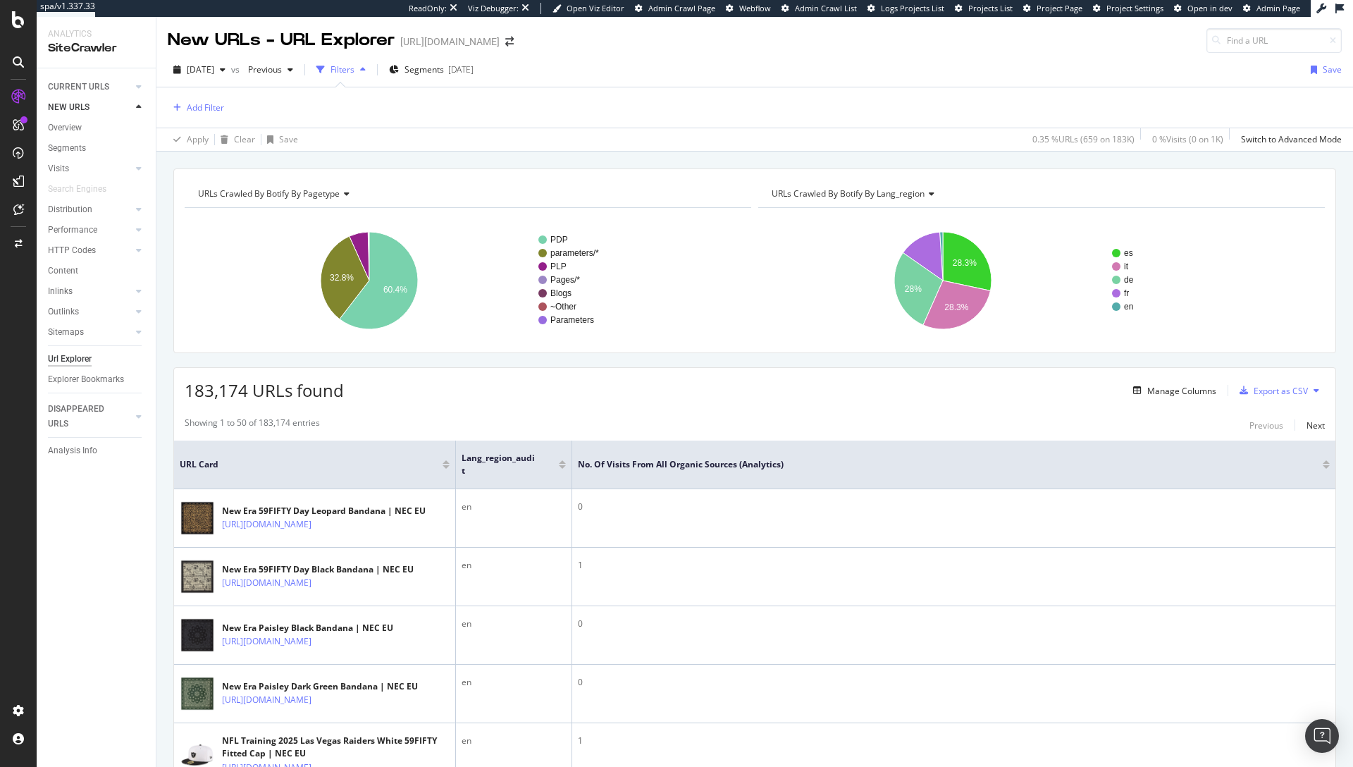
click at [684, 72] on div "2025 Sep. 12th vs Previous Filters Segments 2025-07-28 Save" at bounding box center [754, 73] width 1197 height 28
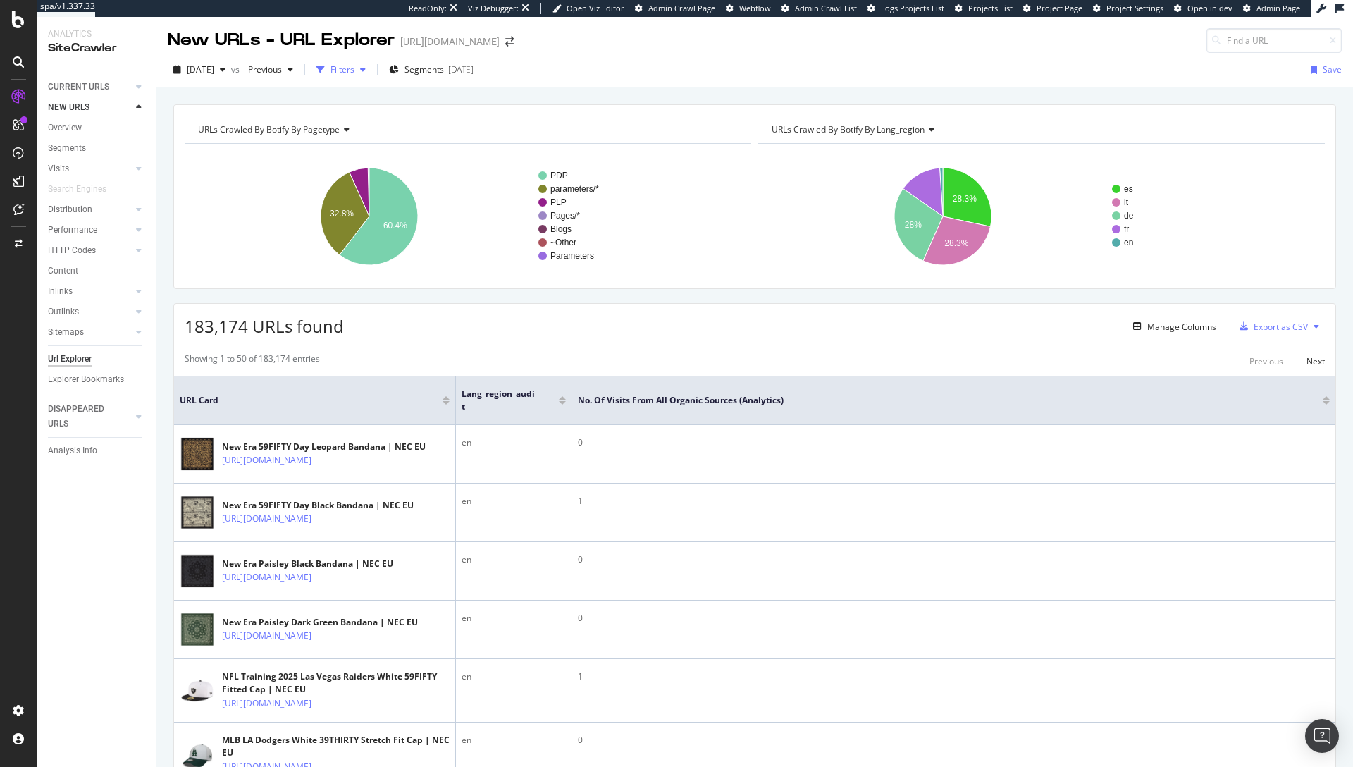
click at [366, 70] on icon "button" at bounding box center [363, 70] width 6 height 8
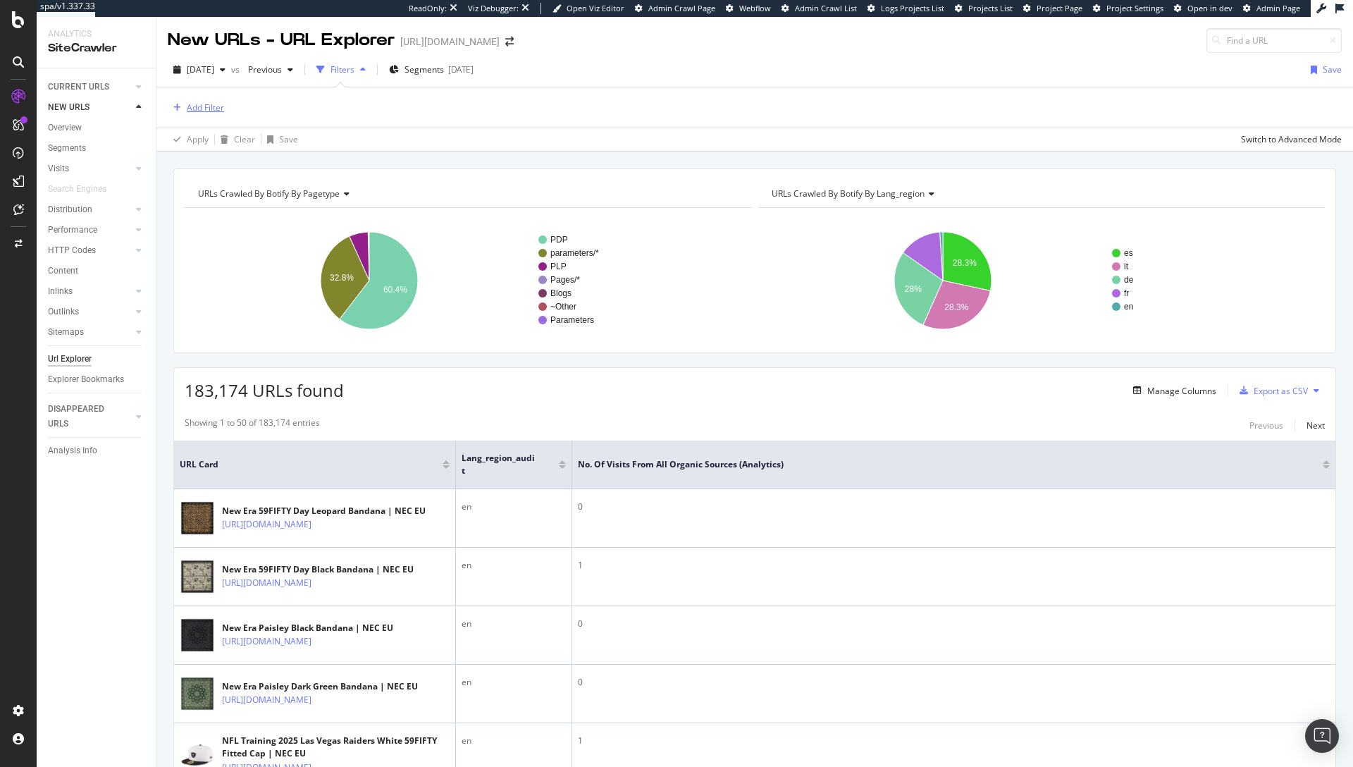
click at [192, 113] on div "Add Filter" at bounding box center [205, 107] width 37 height 12
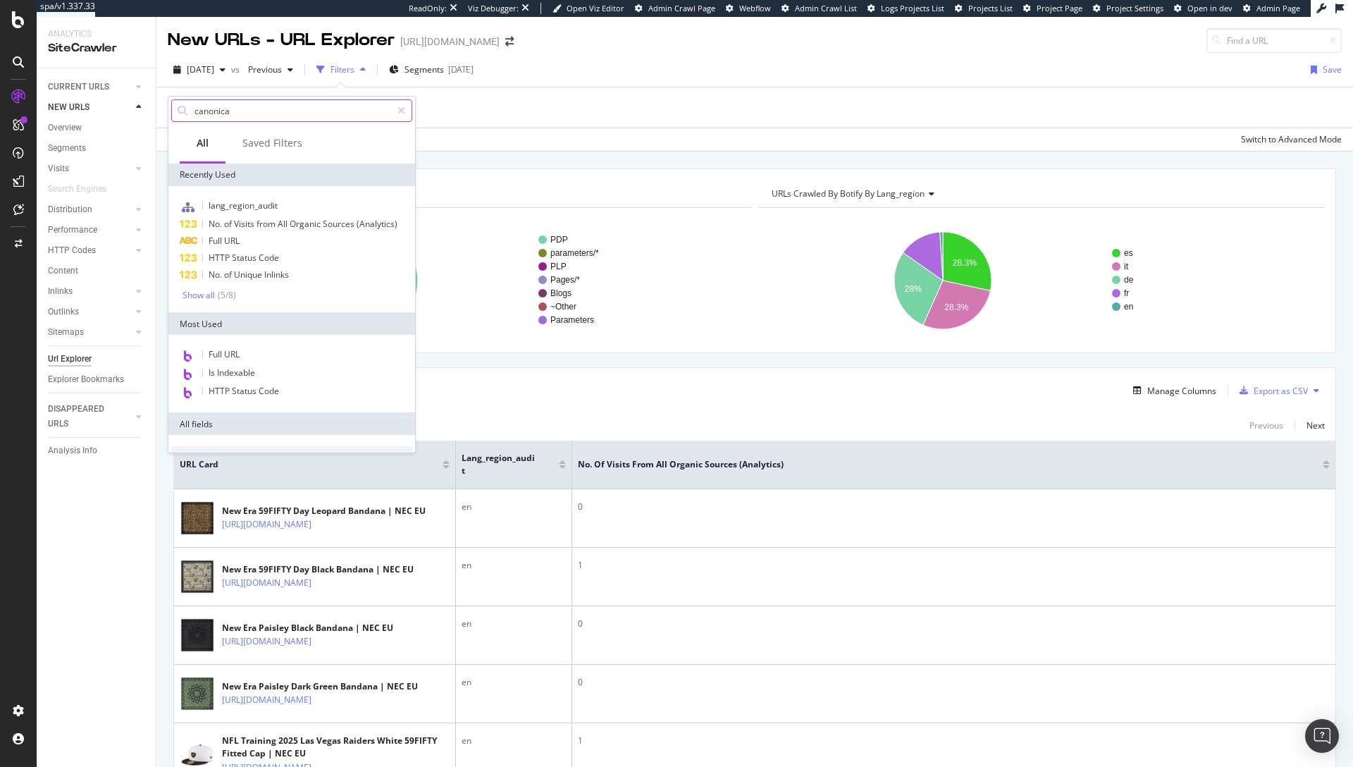
type input "canonical"
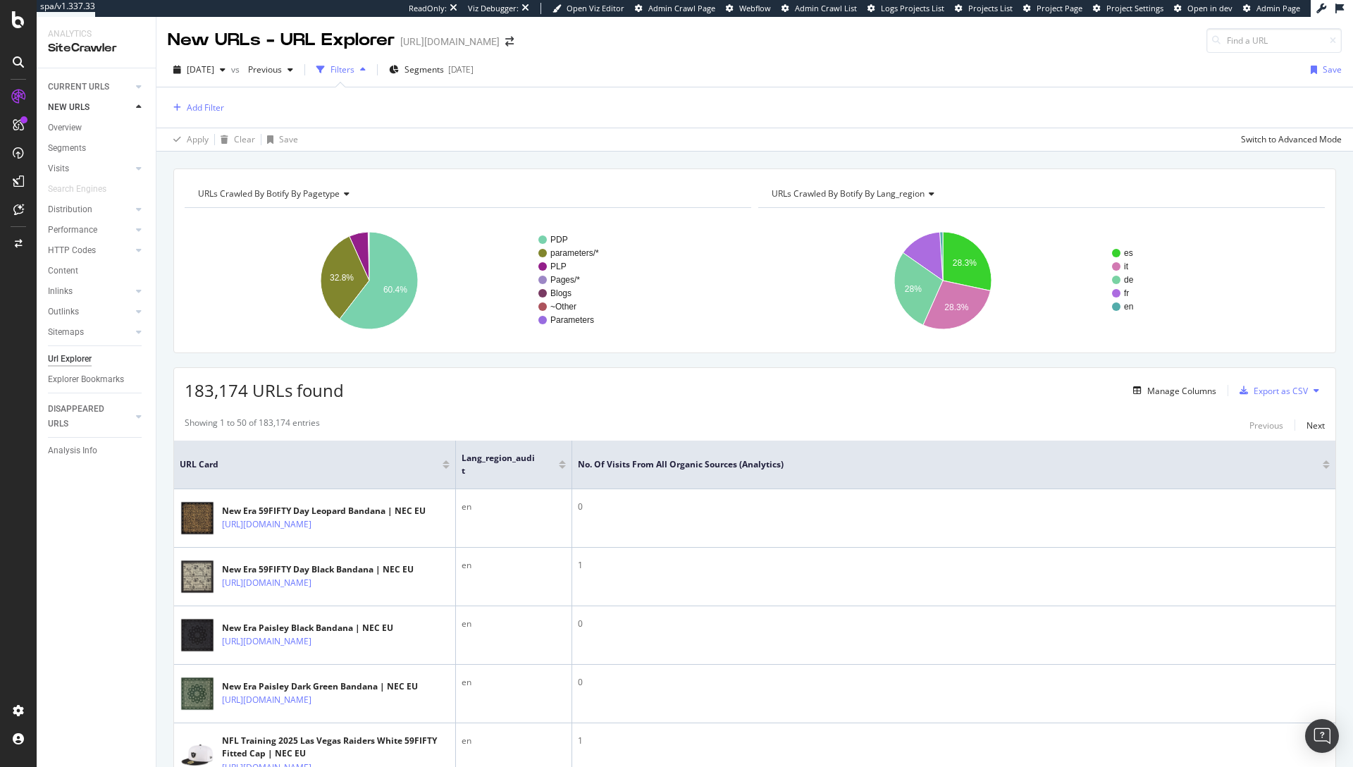
click at [525, 97] on div "Add Filter" at bounding box center [755, 107] width 1174 height 40
click at [444, 66] on span "Segments" at bounding box center [424, 69] width 39 height 12
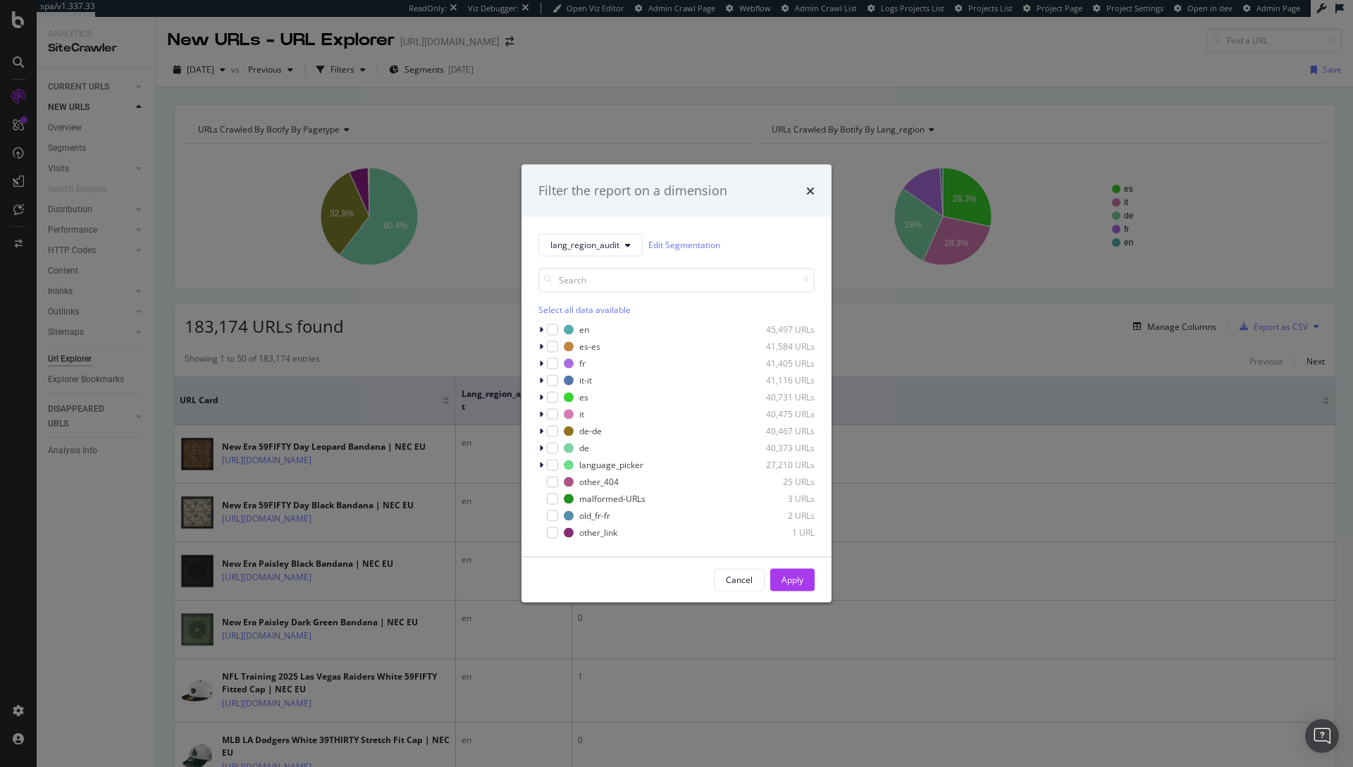
click at [714, 86] on div "Filter the report on a dimension lang_region_audit Edit Segmentation Select all…" at bounding box center [676, 383] width 1353 height 767
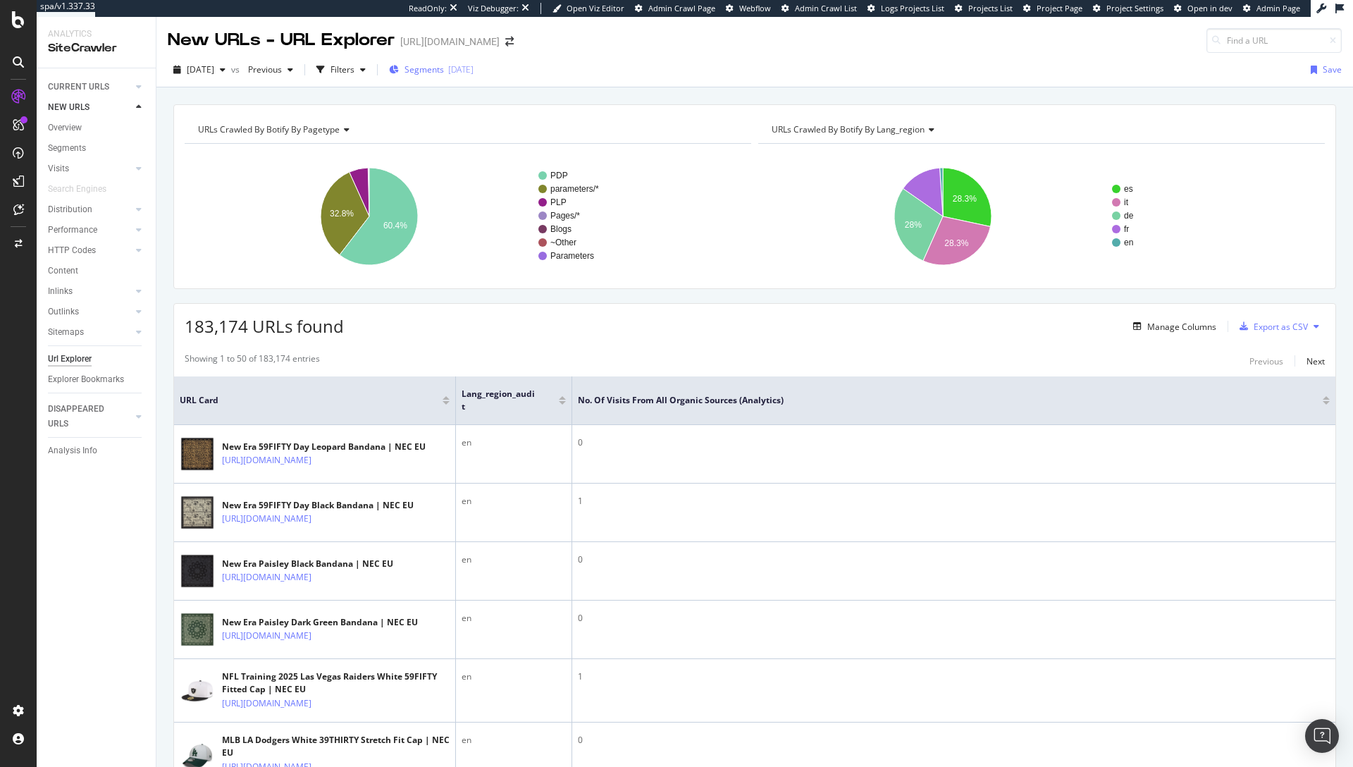
click at [442, 71] on span "Segments" at bounding box center [424, 69] width 39 height 12
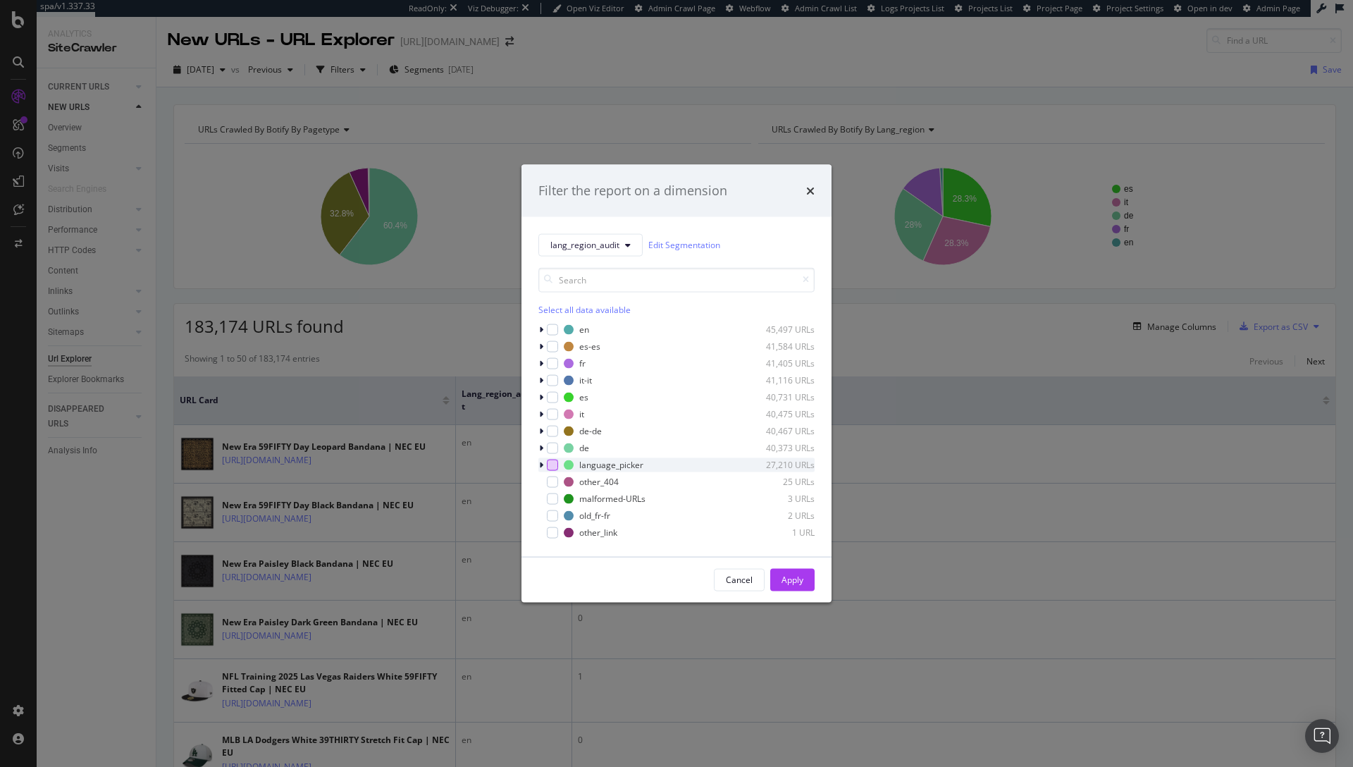
click at [552, 467] on div "modal" at bounding box center [552, 464] width 11 height 11
click at [810, 193] on icon "times" at bounding box center [810, 190] width 8 height 11
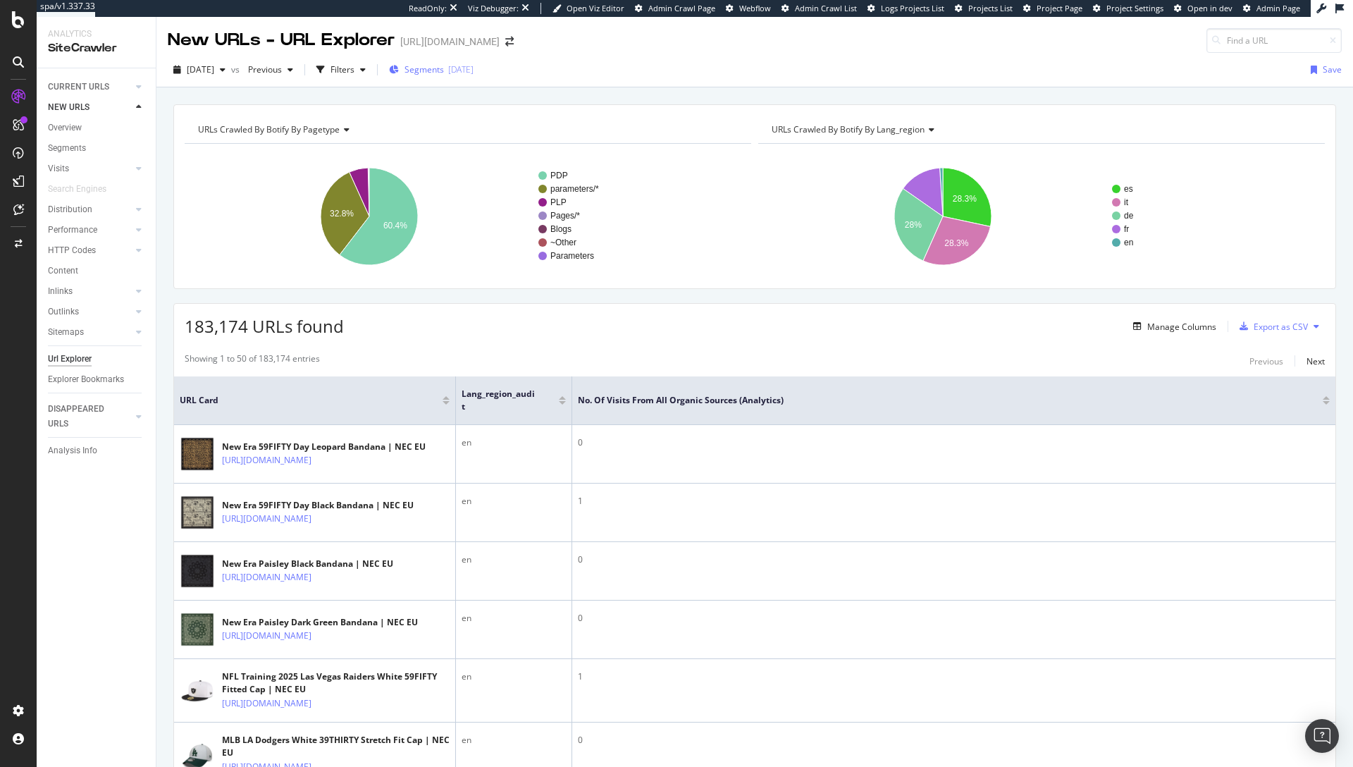
click at [474, 68] on div "Segments 2025-07-28" at bounding box center [431, 69] width 85 height 12
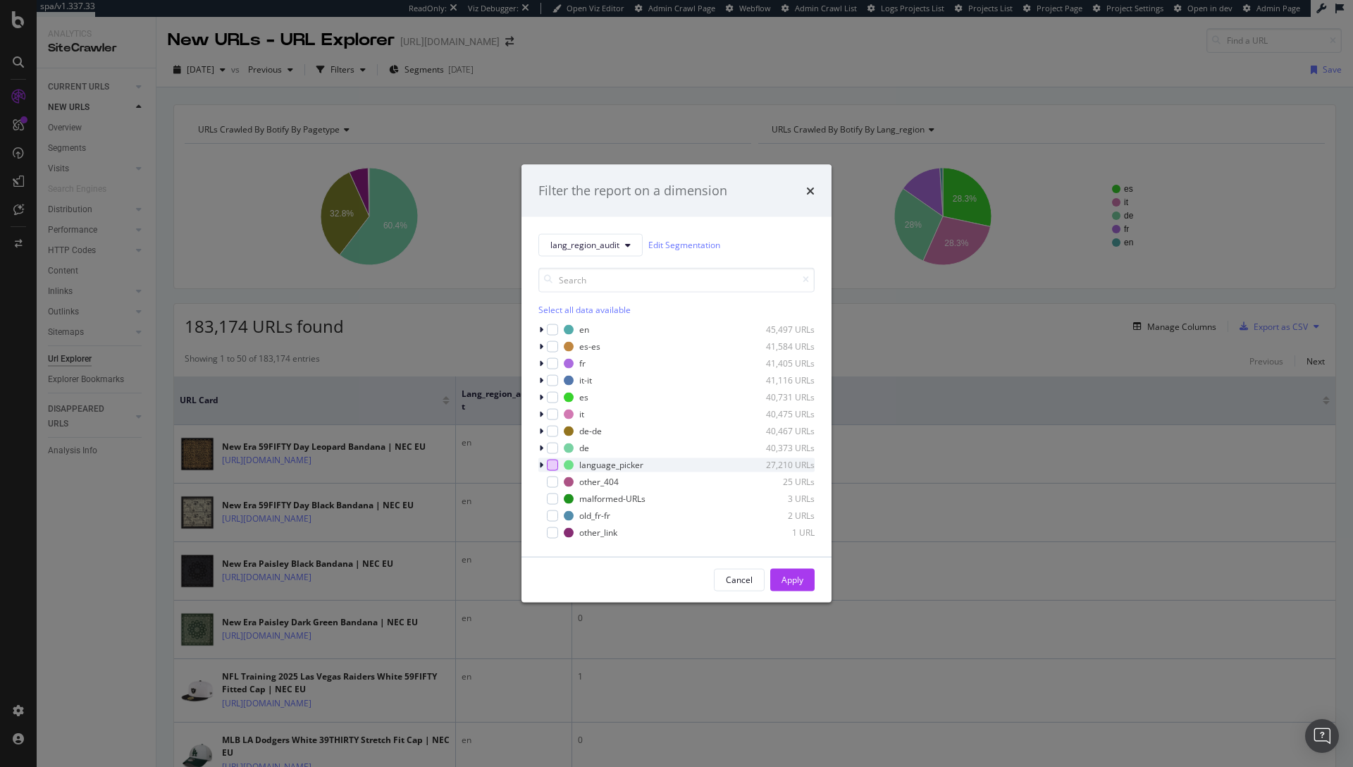
click at [554, 470] on div "modal" at bounding box center [552, 464] width 11 height 11
click at [794, 577] on div "Apply" at bounding box center [793, 580] width 22 height 12
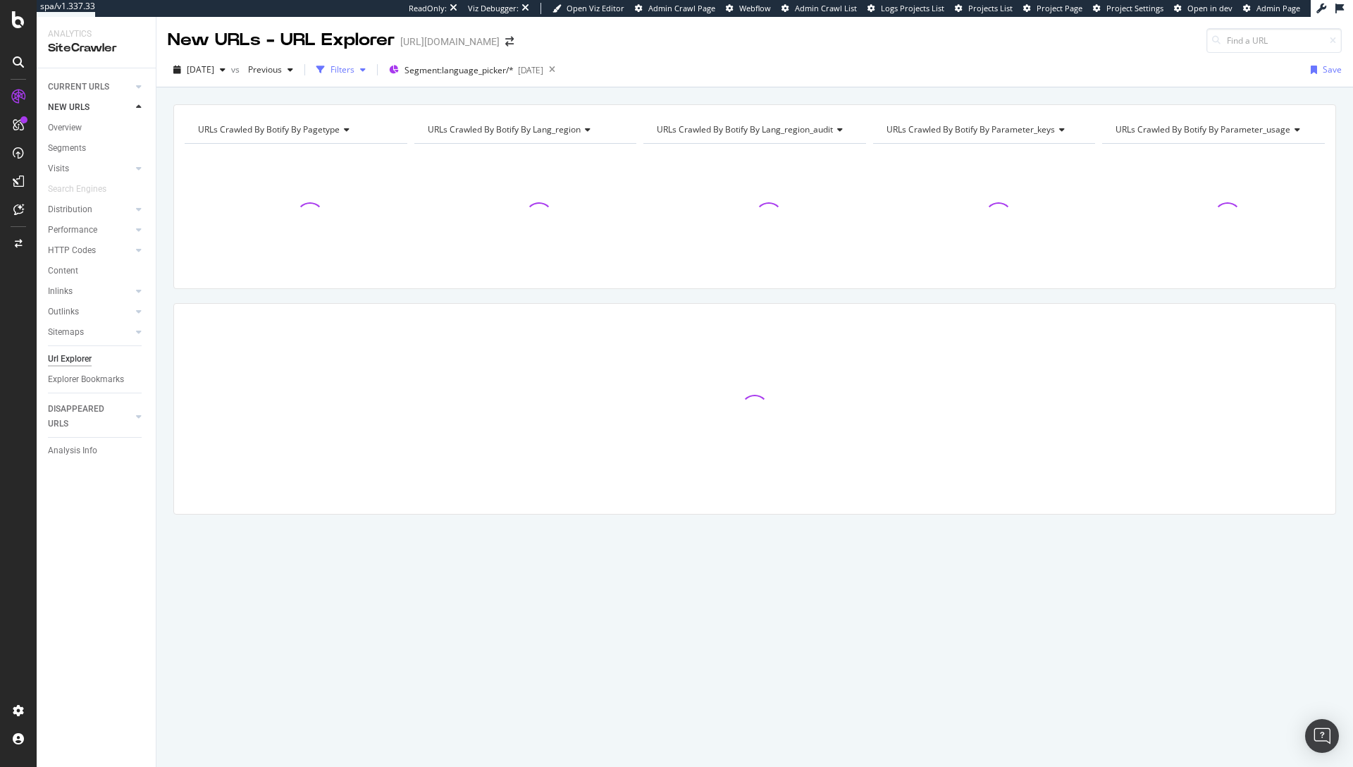
click at [355, 72] on div "Filters" at bounding box center [343, 69] width 24 height 12
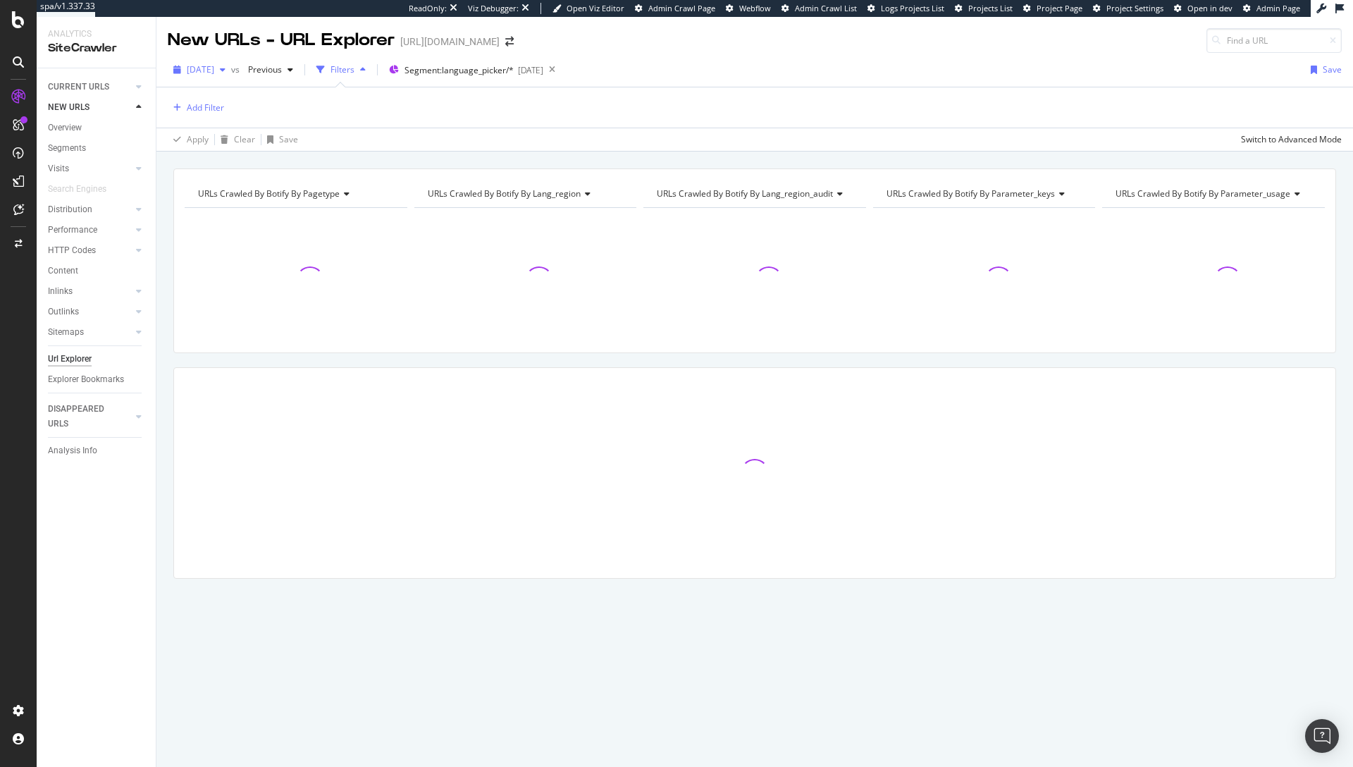
click at [214, 73] on span "2025 Sep. 12th" at bounding box center [200, 69] width 27 height 12
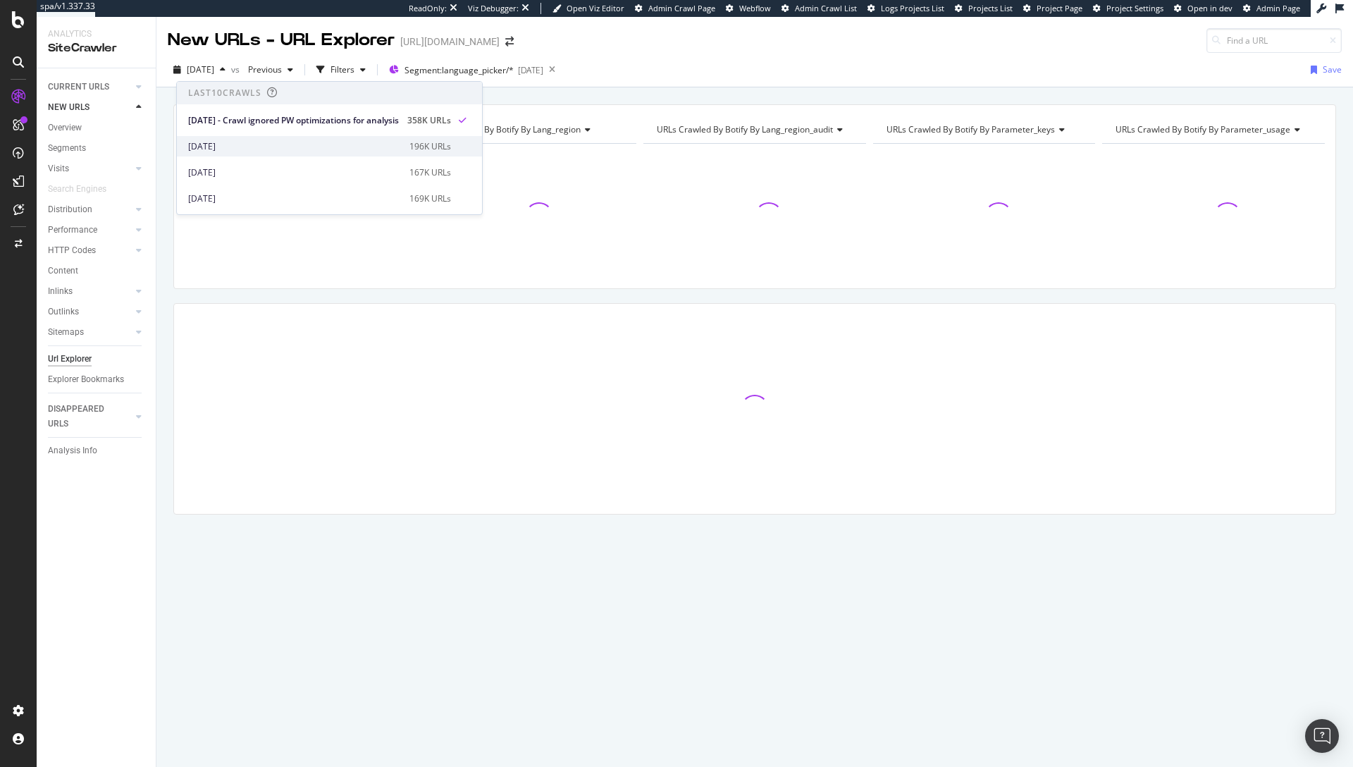
click at [292, 140] on div "2025 Sep. 5th" at bounding box center [294, 146] width 213 height 13
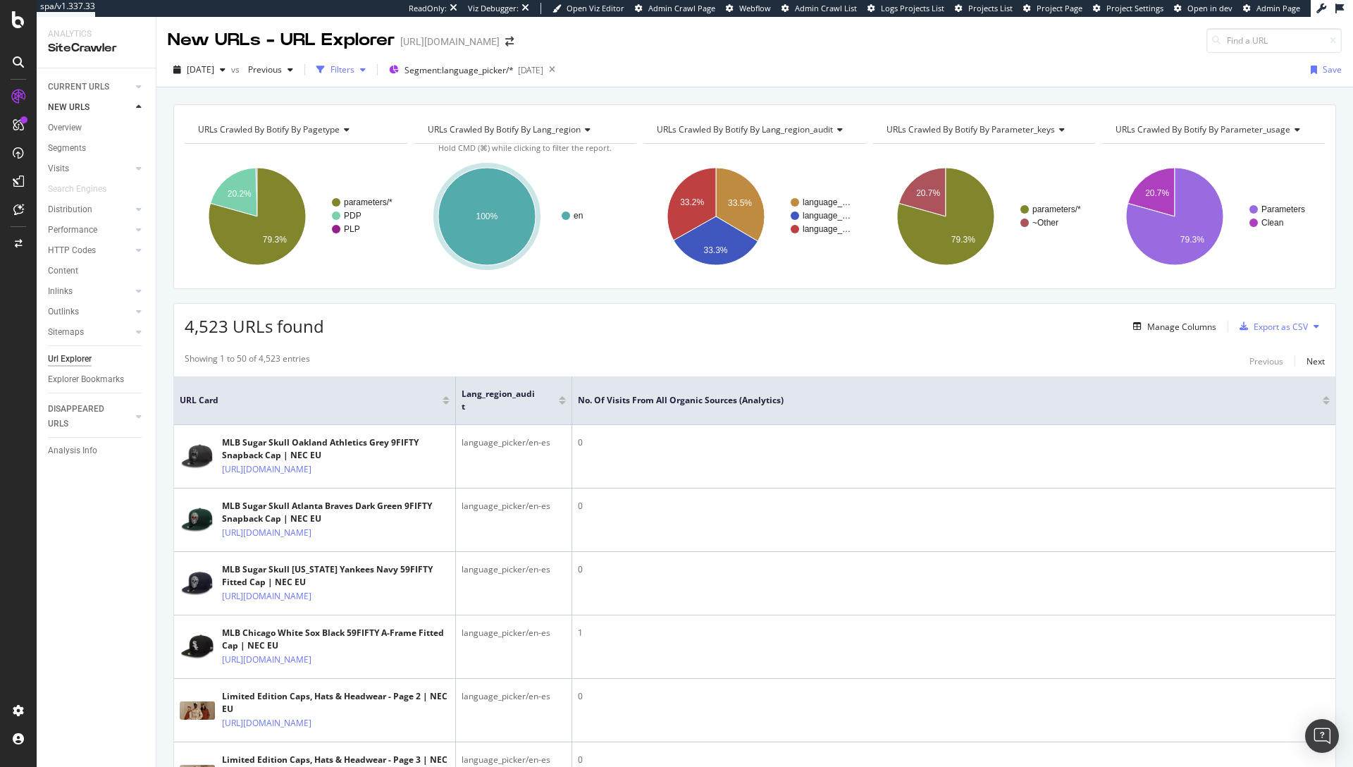
click at [371, 71] on div "button" at bounding box center [363, 70] width 17 height 8
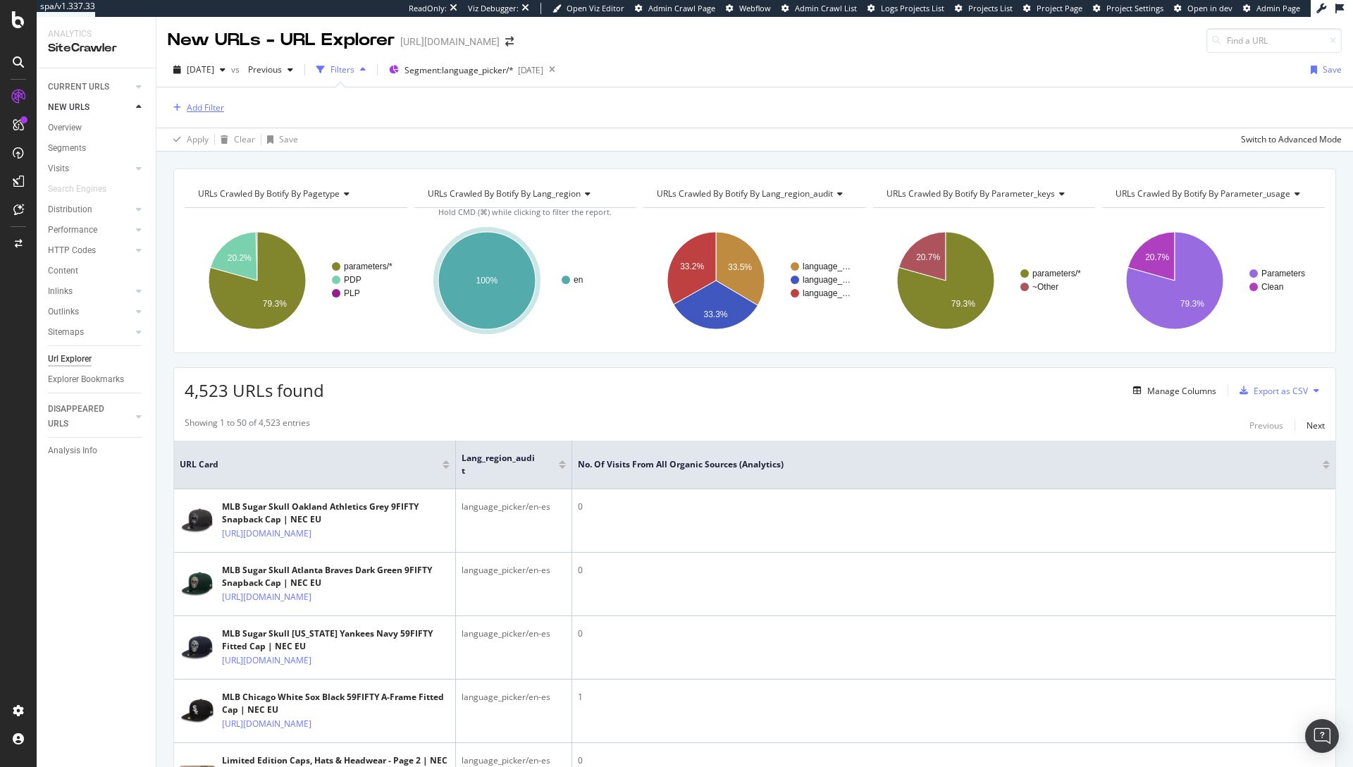
click at [173, 107] on icon "button" at bounding box center [177, 108] width 8 height 8
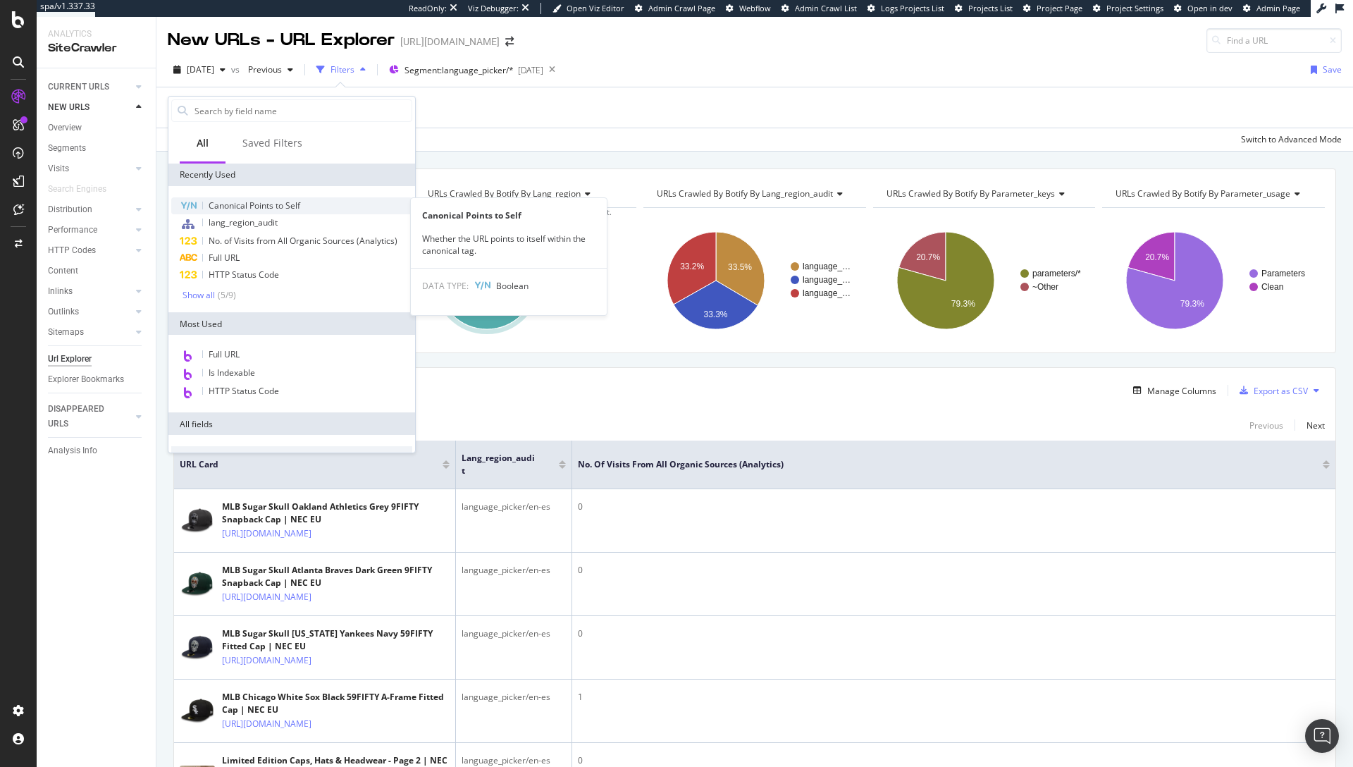
click at [279, 197] on div "Canonical Points to Self" at bounding box center [291, 205] width 241 height 17
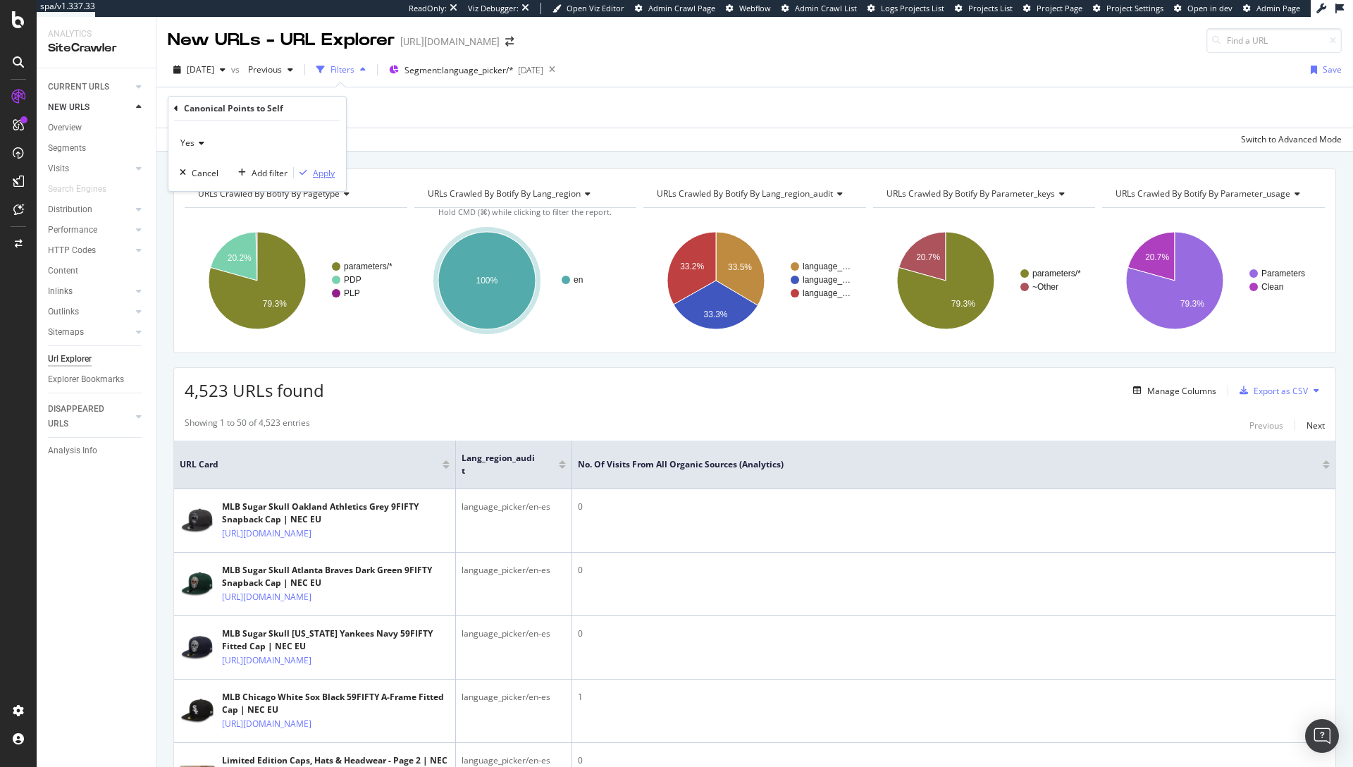
click at [316, 173] on div "Apply" at bounding box center [324, 173] width 22 height 12
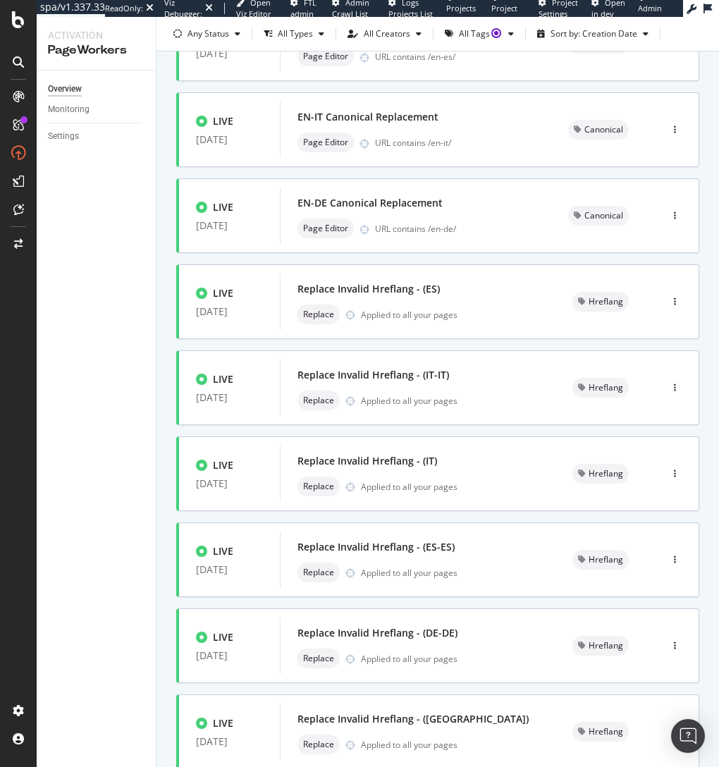
scroll to position [297, 0]
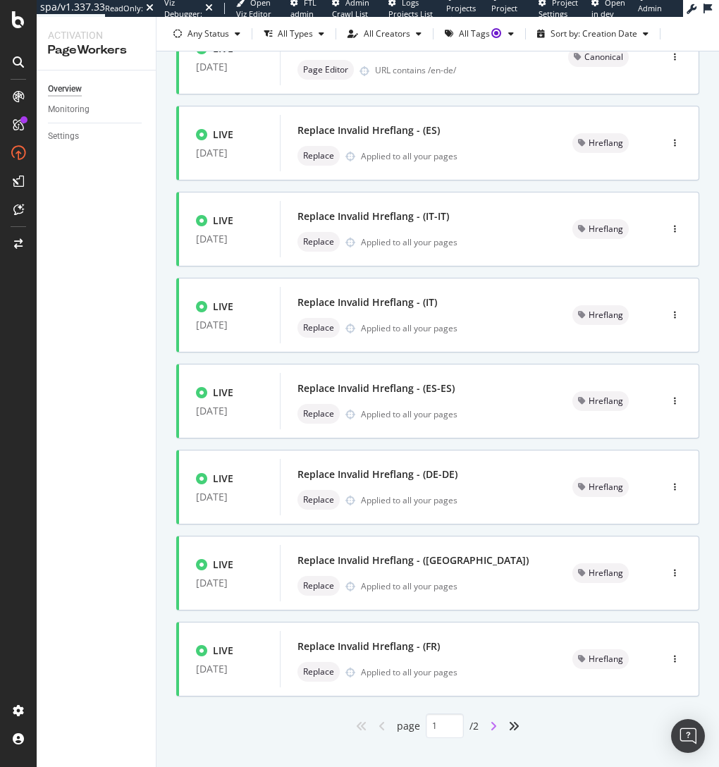
click at [490, 722] on icon "angle-right" at bounding box center [493, 725] width 7 height 11
type input "2"
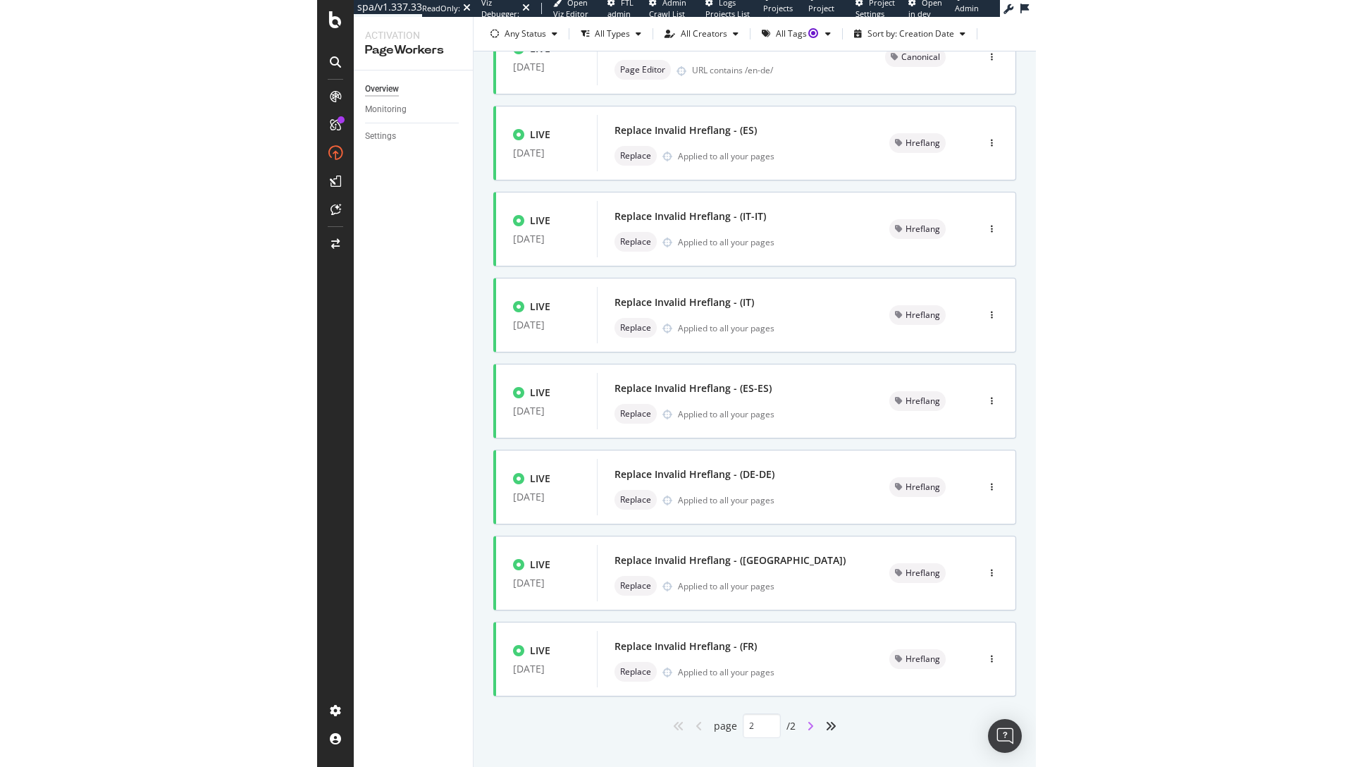
scroll to position [0, 0]
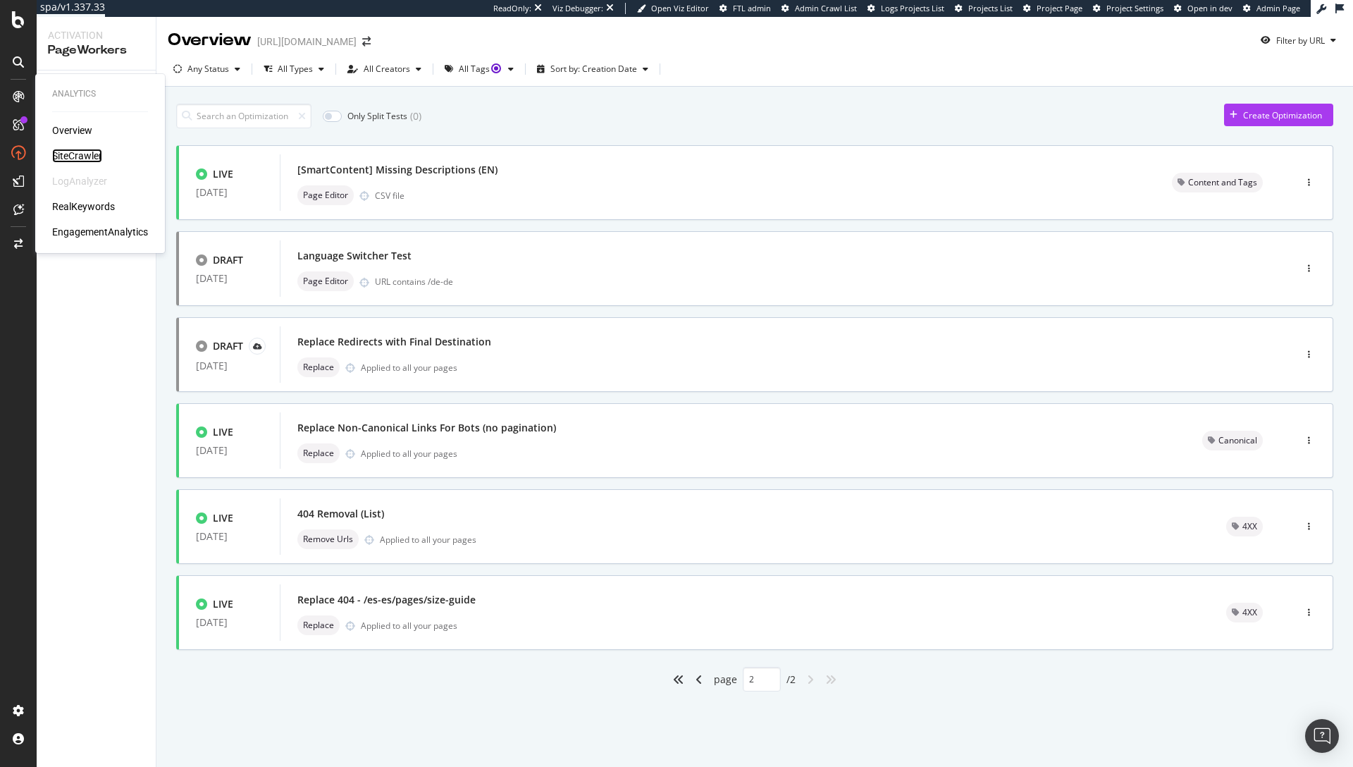
click at [59, 154] on div "SiteCrawler" at bounding box center [77, 156] width 50 height 14
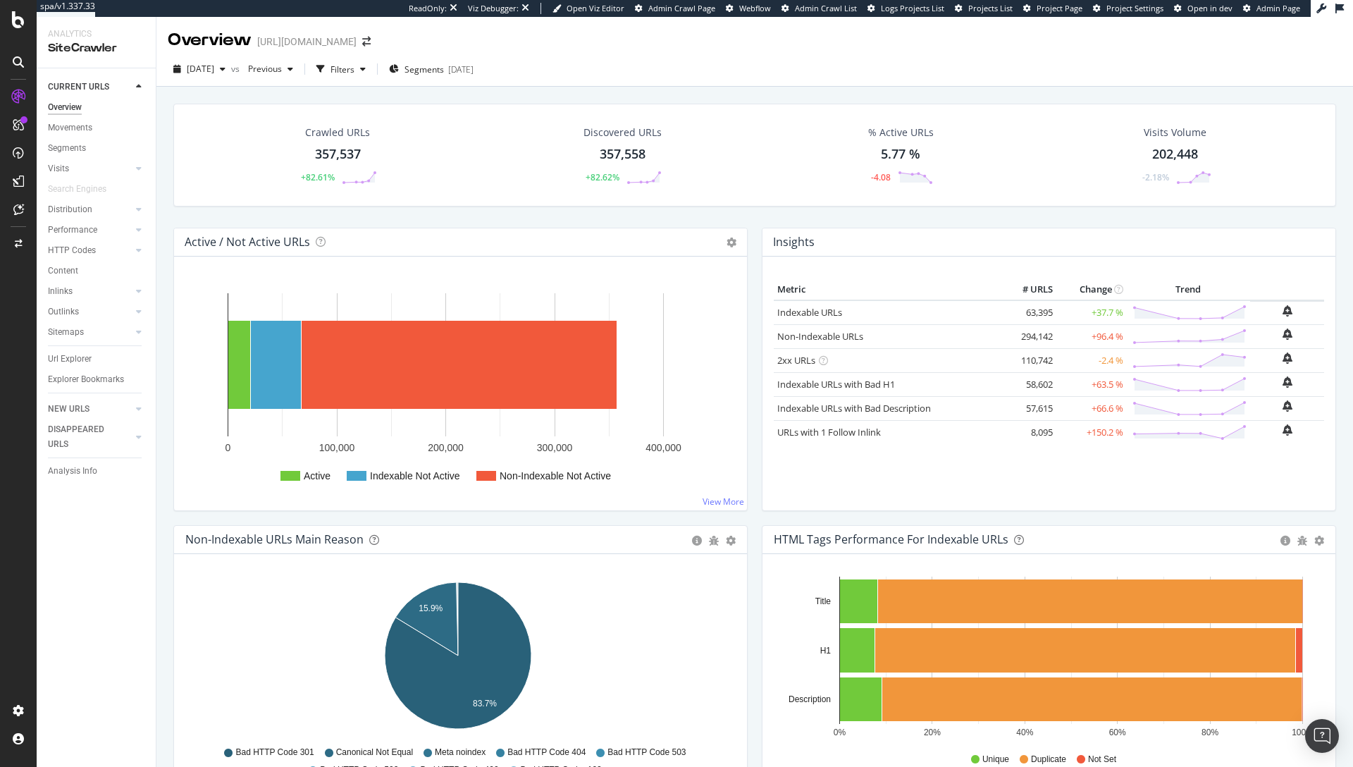
click at [197, 228] on div "Active / Not Active URLs Chart (by Value) Chart (by Percentage) Table Expand Ex…" at bounding box center [460, 242] width 573 height 28
click at [444, 68] on span "Segments" at bounding box center [424, 69] width 39 height 12
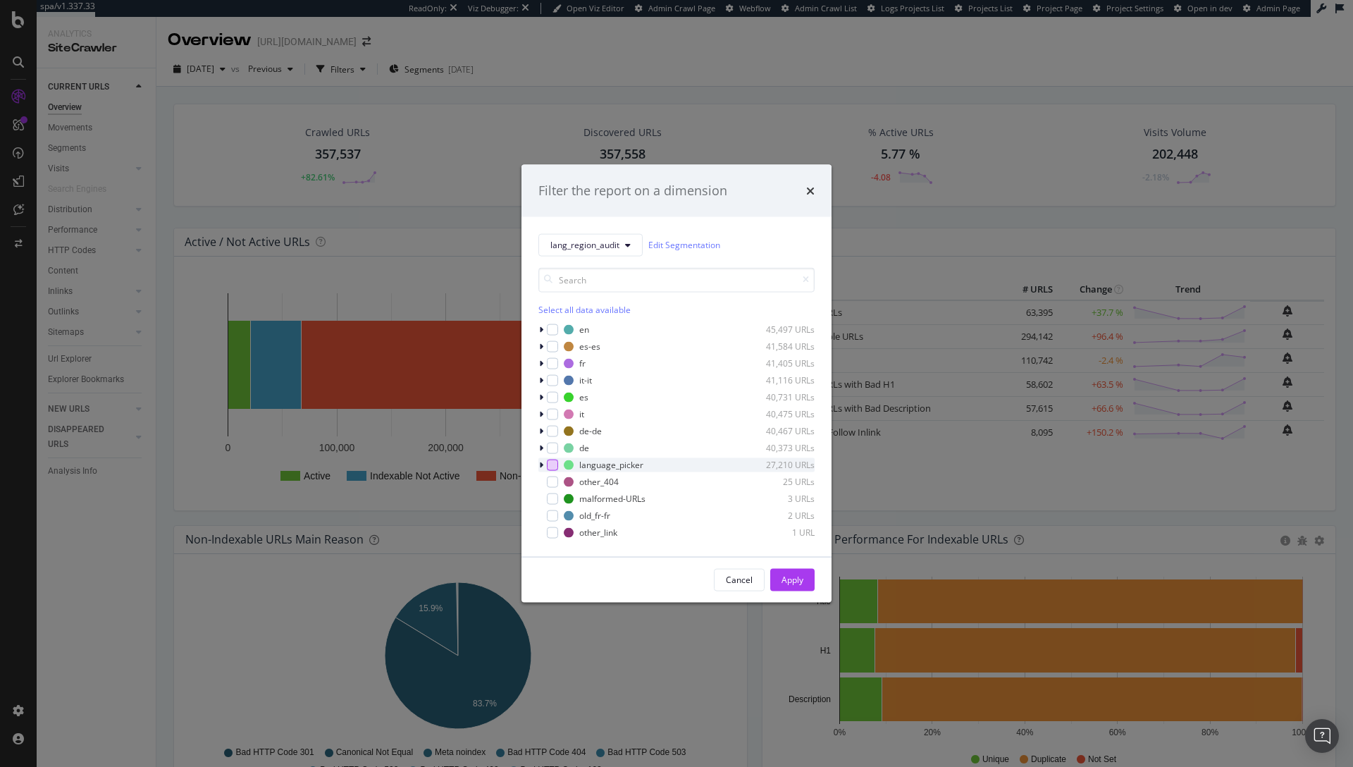
click at [548, 464] on div "modal" at bounding box center [552, 464] width 11 height 11
click at [790, 572] on div "Apply" at bounding box center [793, 579] width 22 height 21
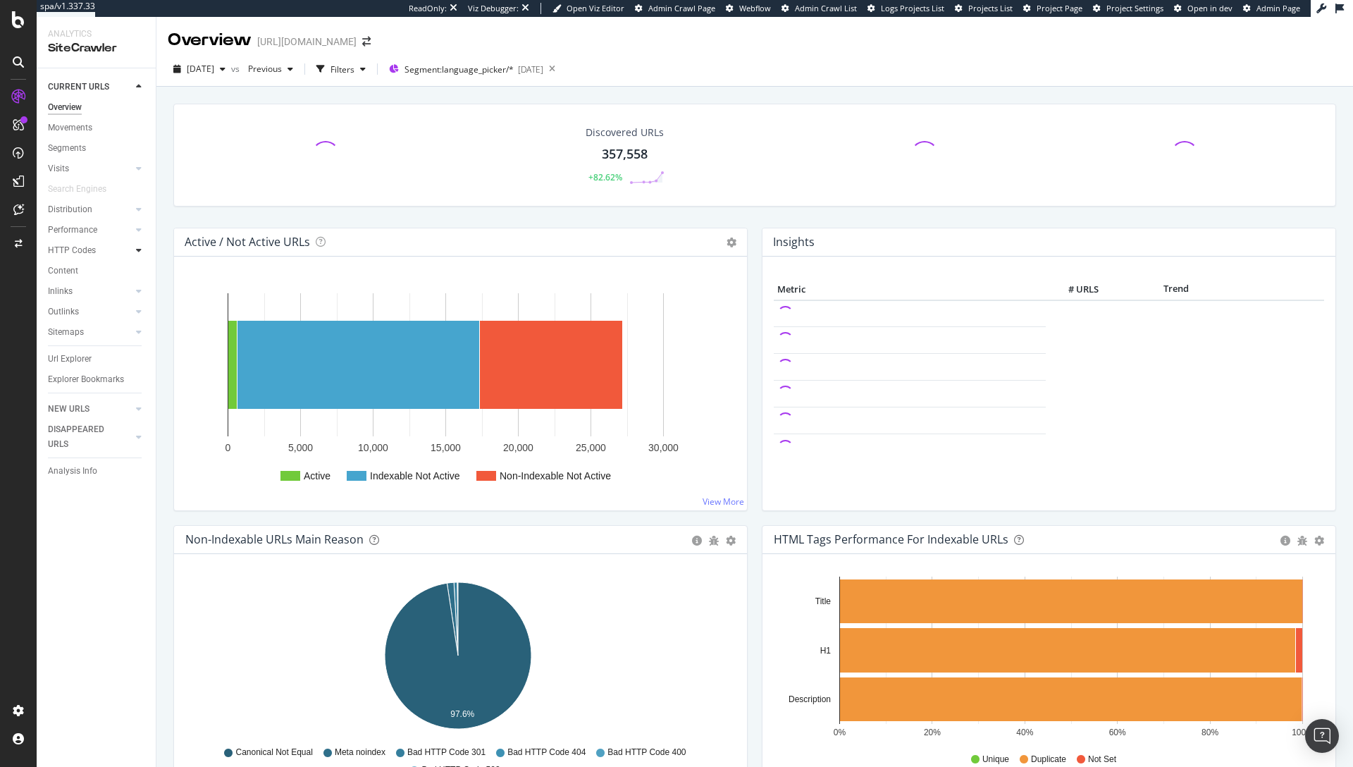
click at [134, 248] on div at bounding box center [139, 250] width 14 height 14
click at [82, 314] on div "Insights" at bounding box center [69, 311] width 30 height 15
click at [644, 70] on div "2025 Sep. 12th vs Previous Filters Segment: language_picker/* 2025-07-28" at bounding box center [754, 72] width 1197 height 28
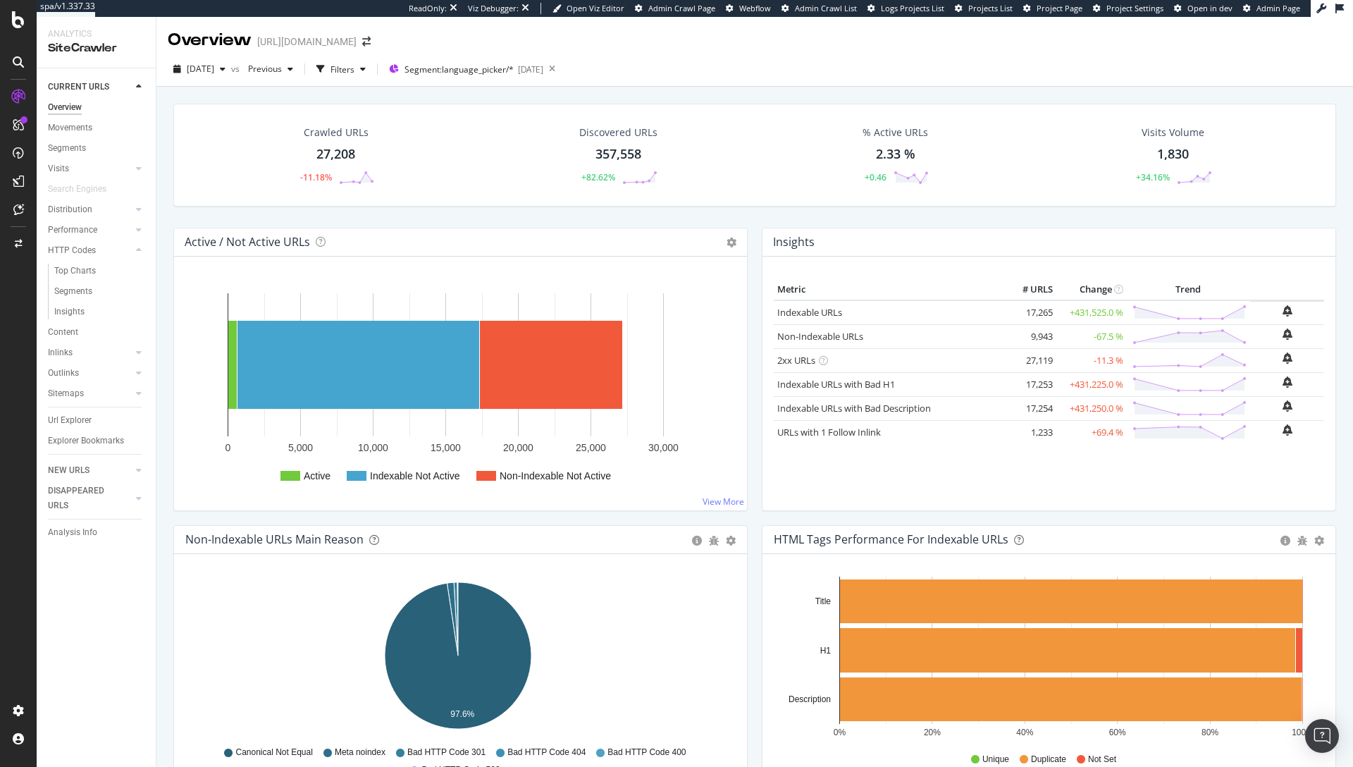
click at [914, 84] on div "2025 Sep. 12th vs Previous Filters Segment: language_picker/* 2025-07-28" at bounding box center [754, 72] width 1197 height 28
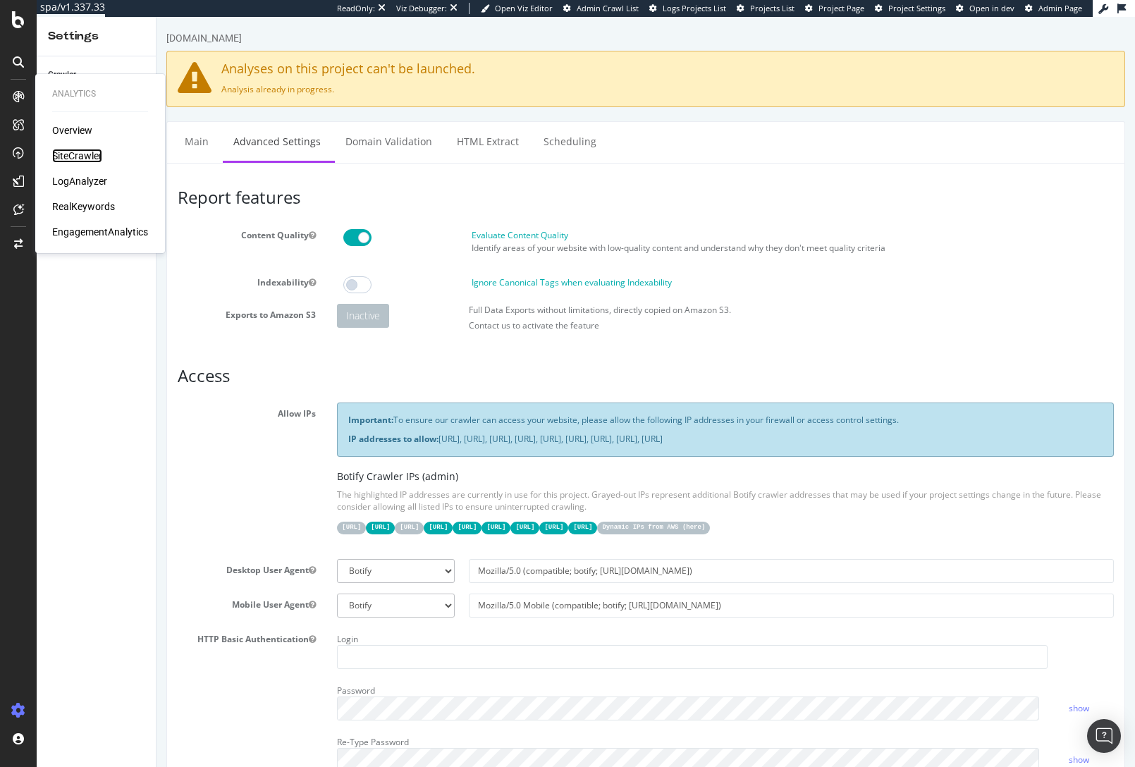
click at [78, 159] on div "SiteCrawler" at bounding box center [77, 156] width 50 height 14
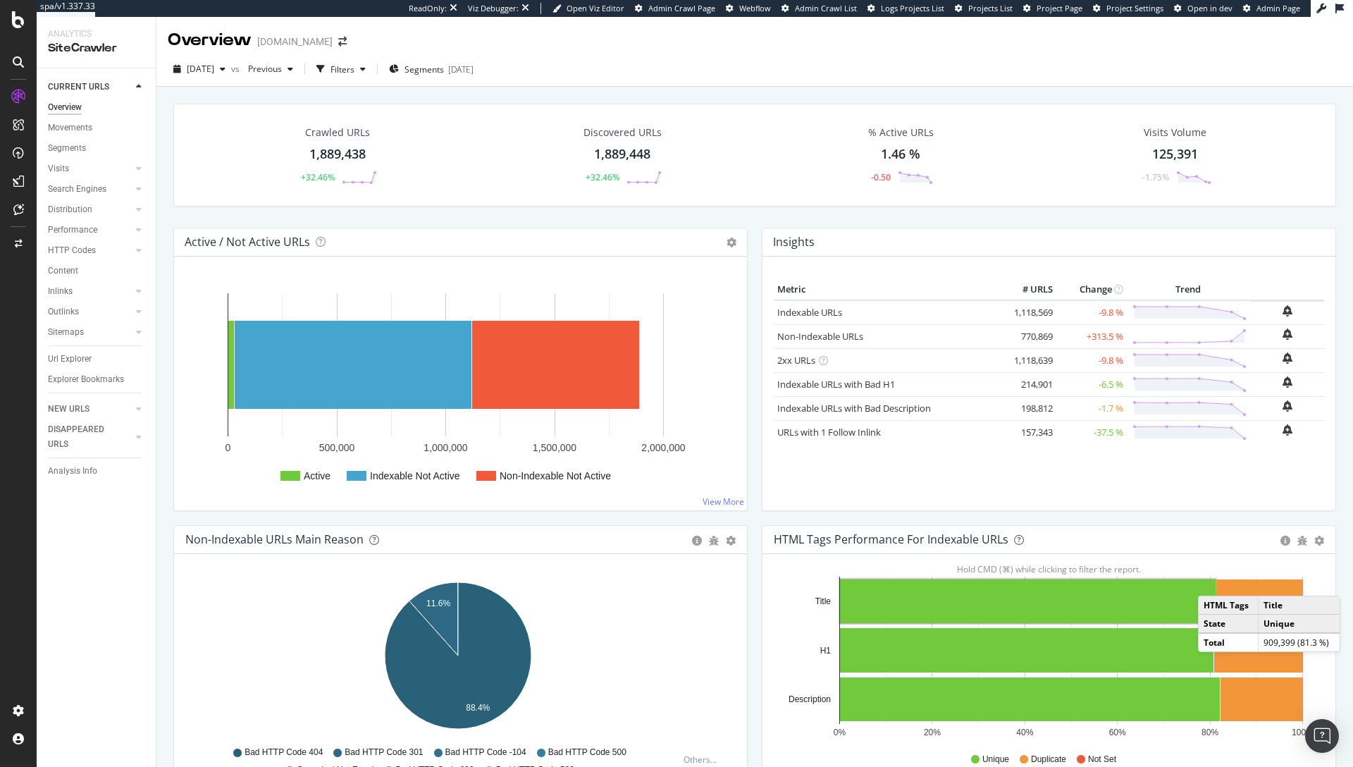
click at [371, 221] on div "Crawled URLs 1,889,438 +32.46% Discovered URLs 1,889,448 +32.46% % Active URLs …" at bounding box center [754, 166] width 1177 height 124
click at [135, 248] on div at bounding box center [139, 250] width 14 height 14
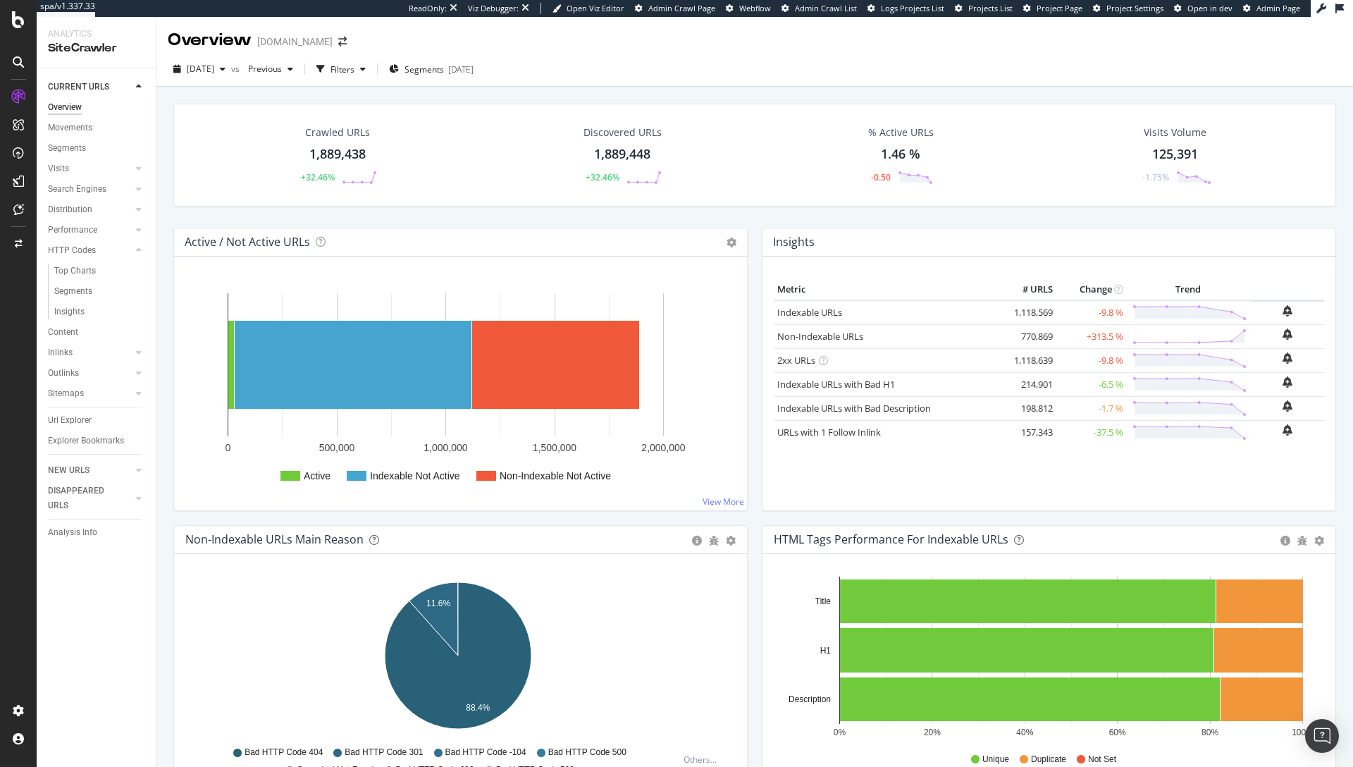
click at [165, 239] on div "Crawled URLs 1,889,438 +32.46% Discovered URLs 1,889,448 +32.46% % Active URLs …" at bounding box center [754, 462] width 1197 height 750
click at [78, 185] on div "LogAnalyzer" at bounding box center [79, 181] width 55 height 14
click at [59, 171] on div "Visits" at bounding box center [58, 168] width 21 height 15
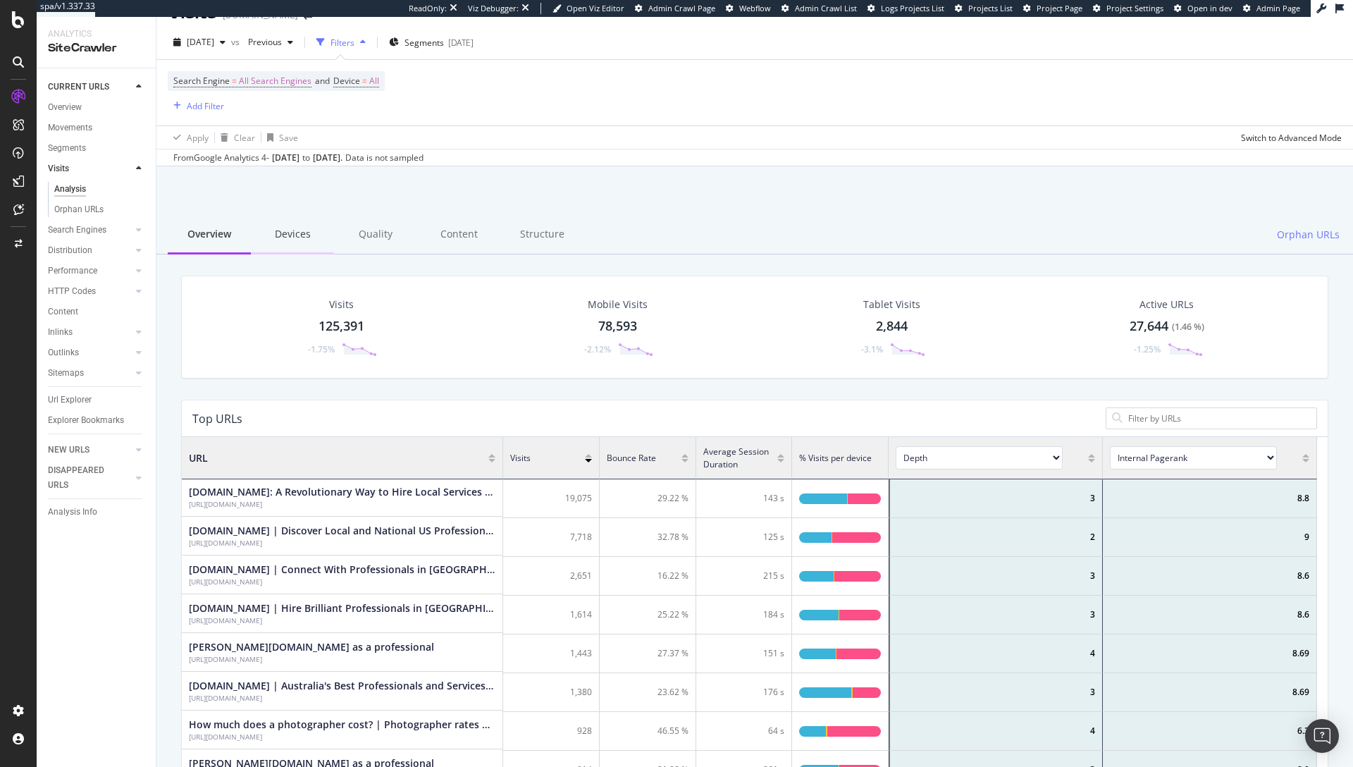
click at [311, 243] on div "Devices" at bounding box center [292, 235] width 83 height 39
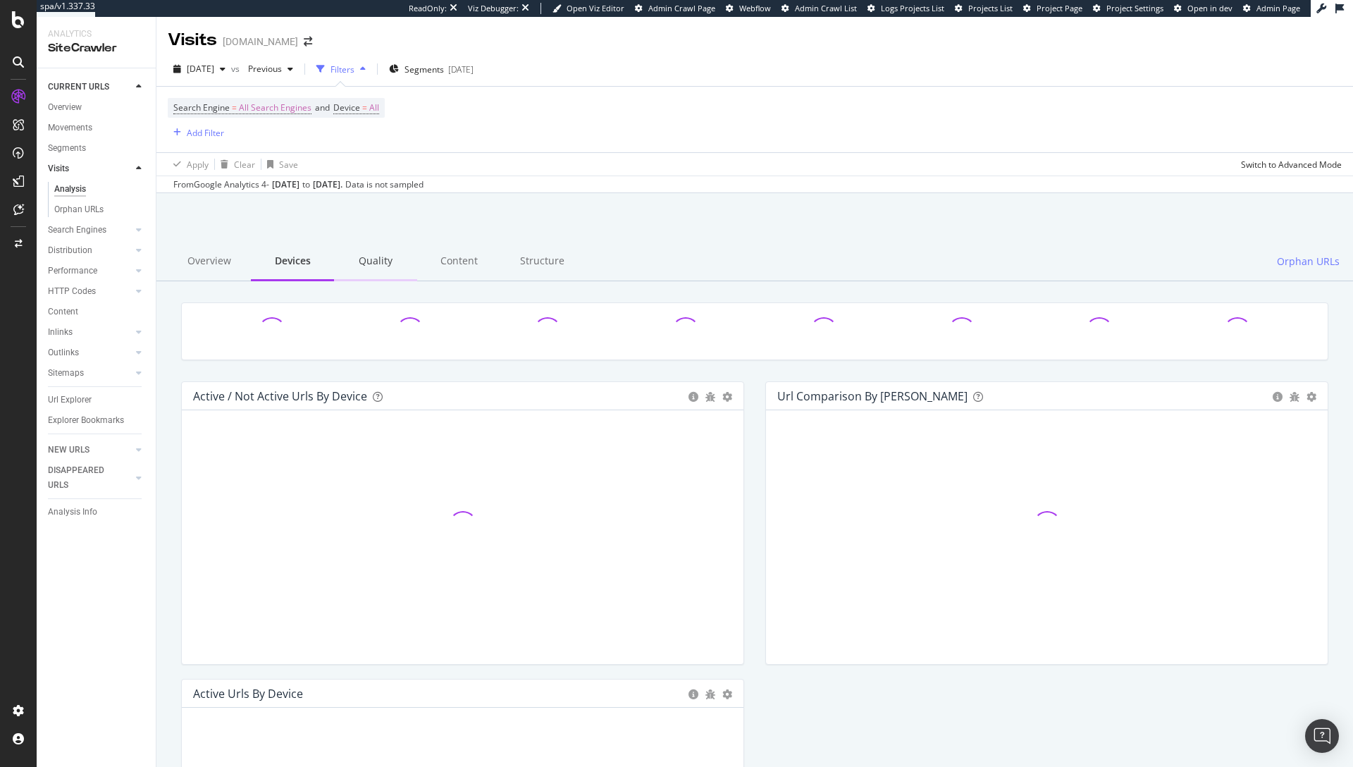
click at [367, 263] on div "Quality" at bounding box center [375, 261] width 83 height 39
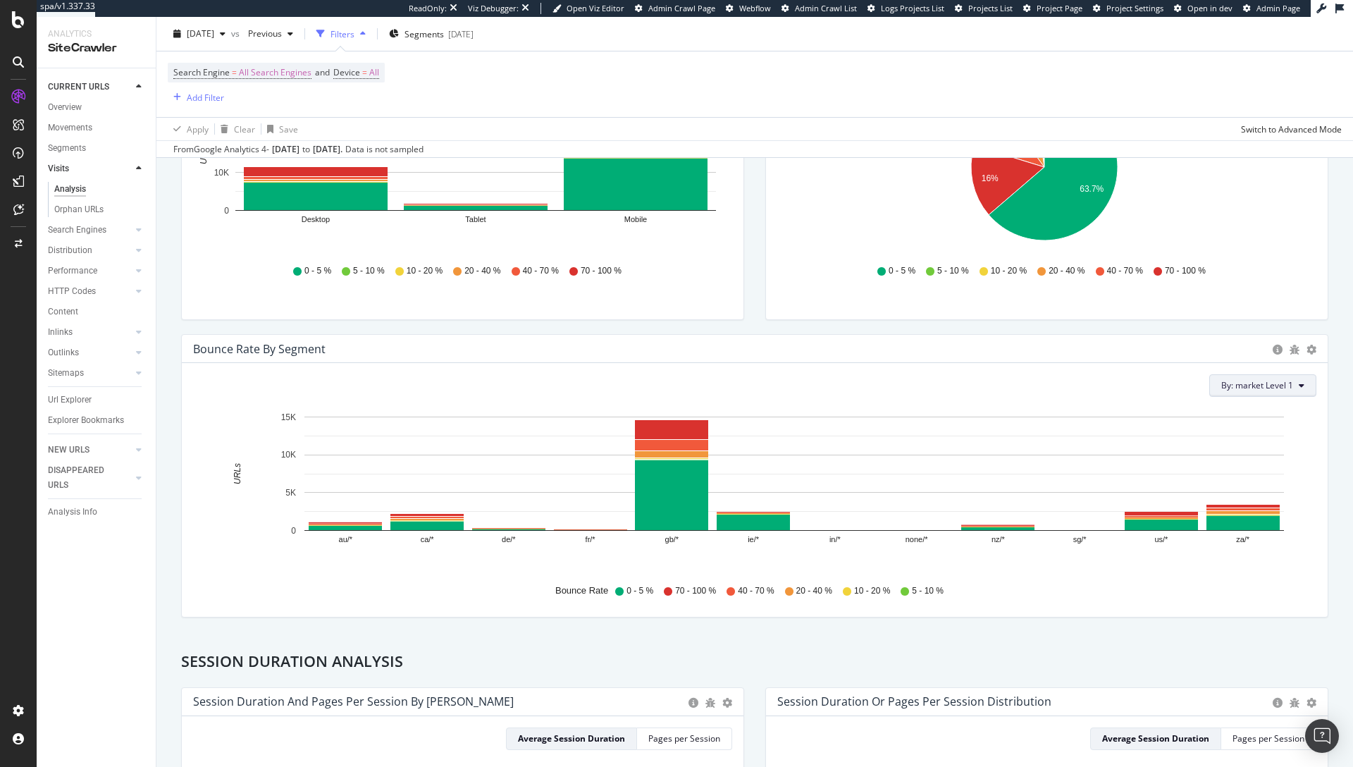
click at [1134, 388] on span "By: market Level 1" at bounding box center [1258, 385] width 72 height 12
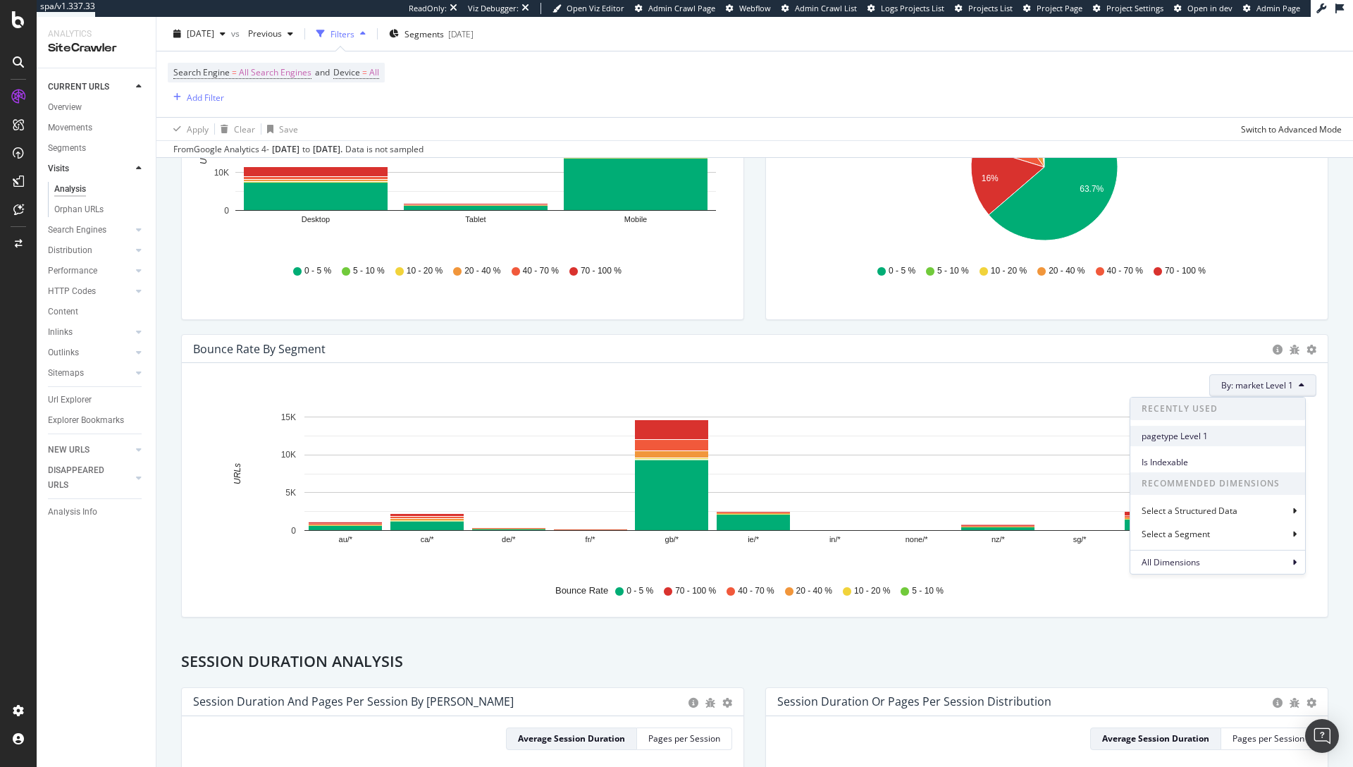
click at [1134, 436] on span "pagetype Level 1" at bounding box center [1218, 436] width 152 height 13
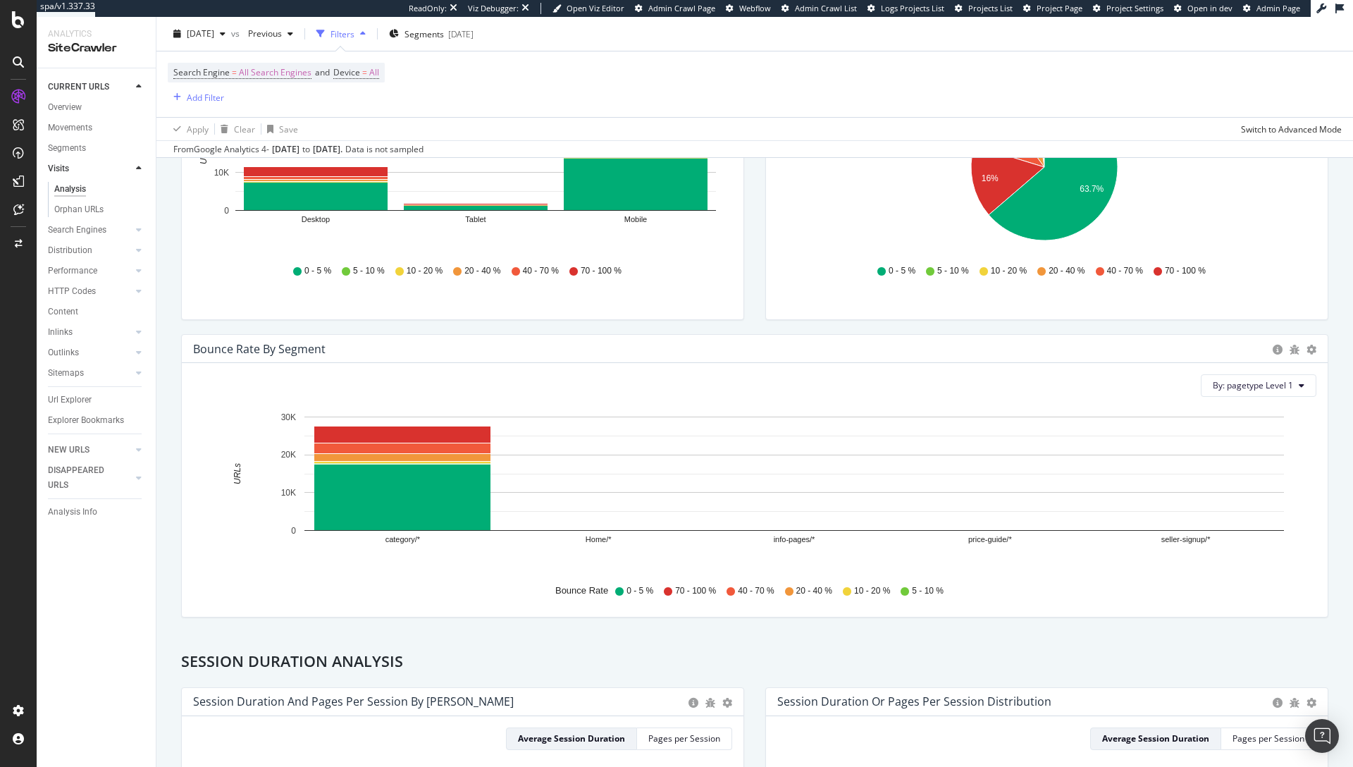
click at [952, 339] on div "Bounce Rate by Segment Chart (by Value) Chart (by Percentage) Table Export as C…" at bounding box center [755, 349] width 1146 height 28
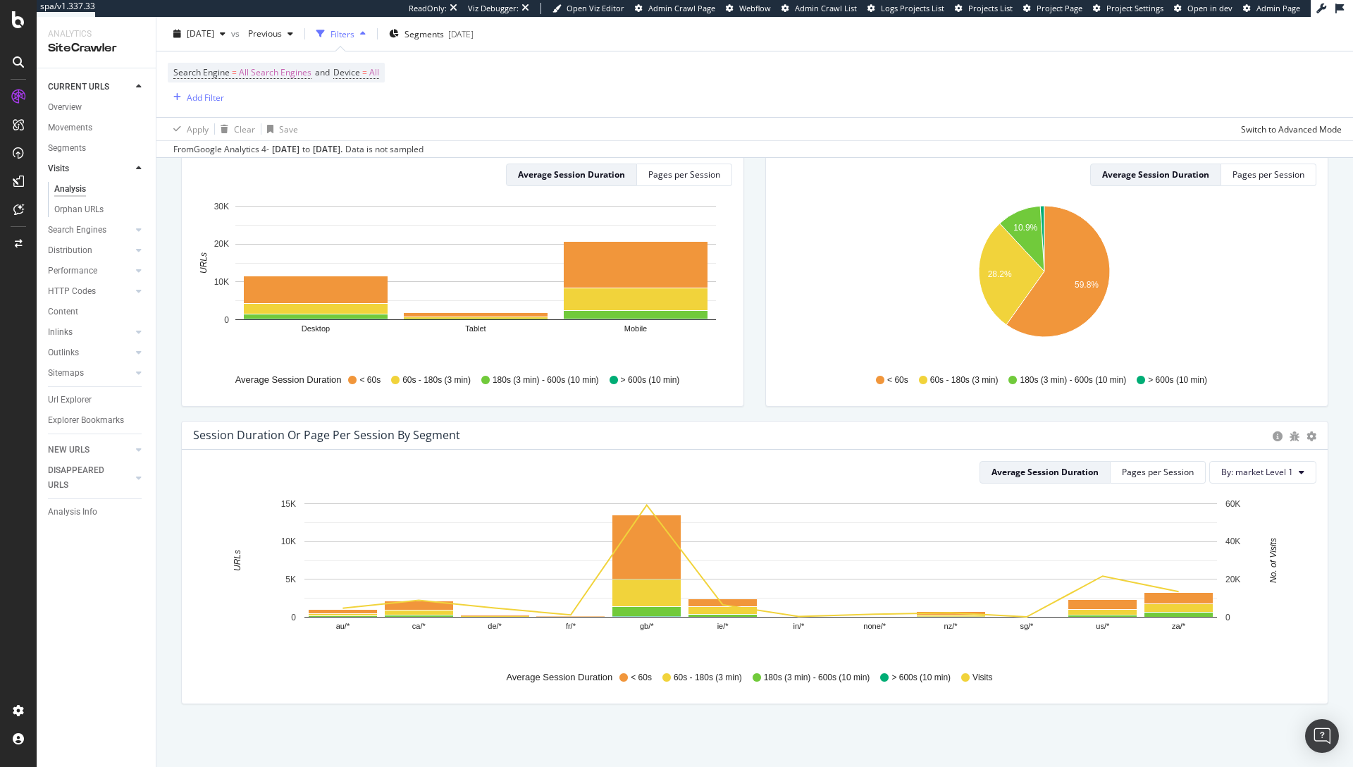
scroll to position [865, 0]
click at [1134, 471] on span "By: market Level 1" at bounding box center [1258, 471] width 72 height 12
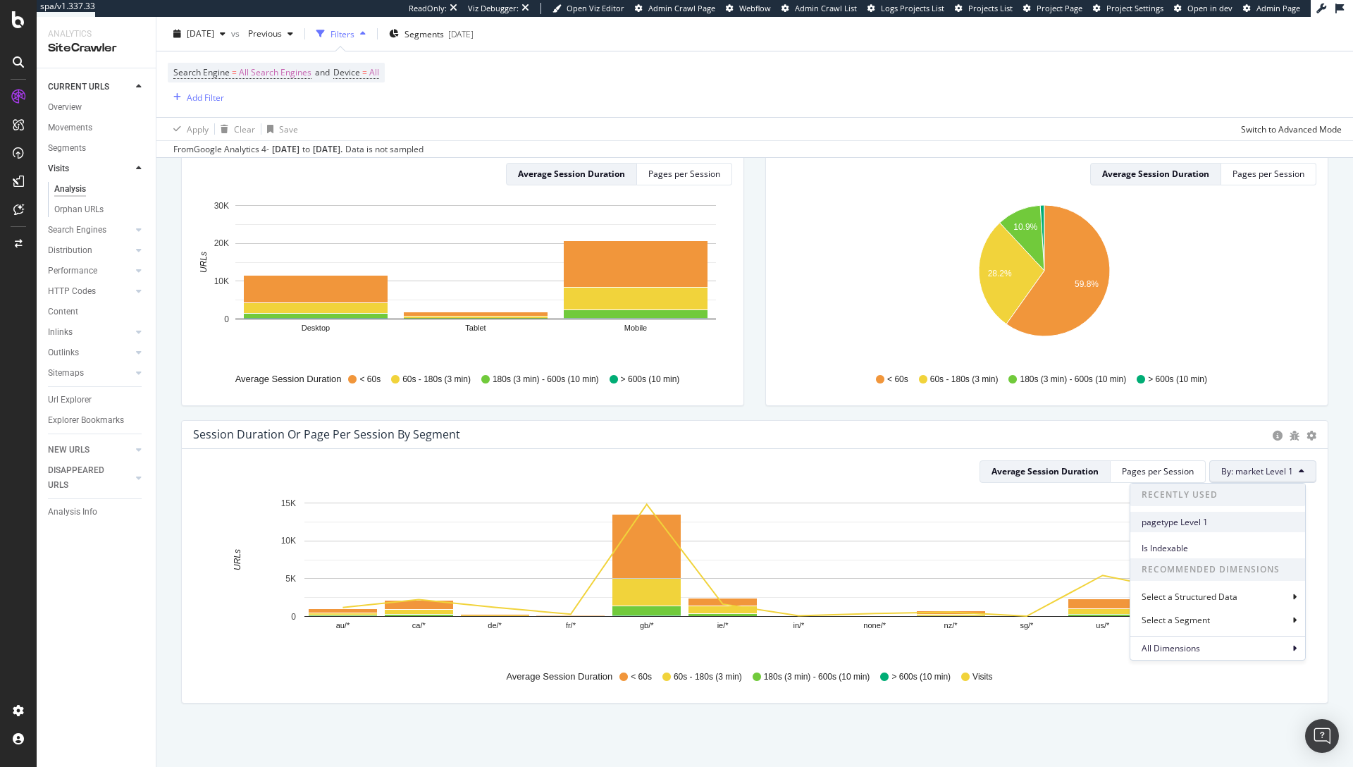
click at [1134, 523] on span "pagetype Level 1" at bounding box center [1218, 522] width 152 height 13
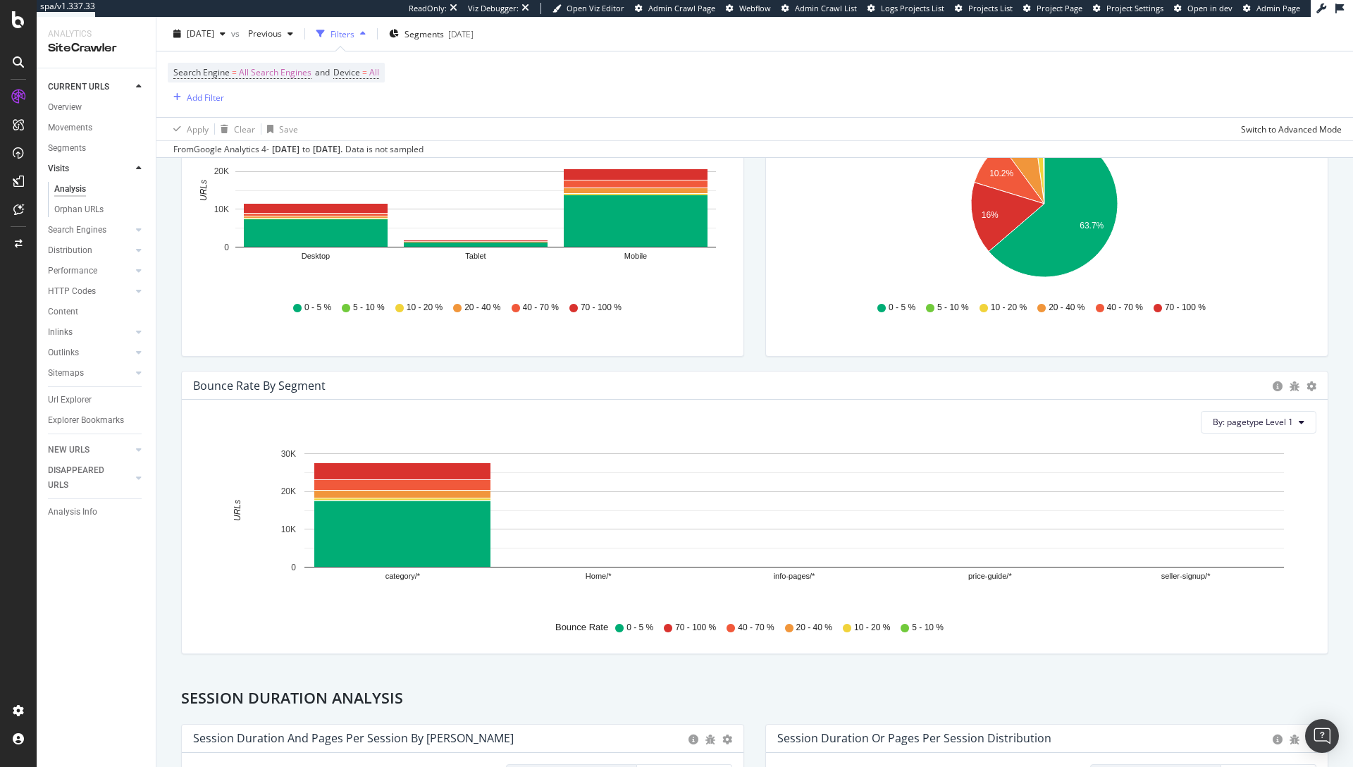
scroll to position [128, 0]
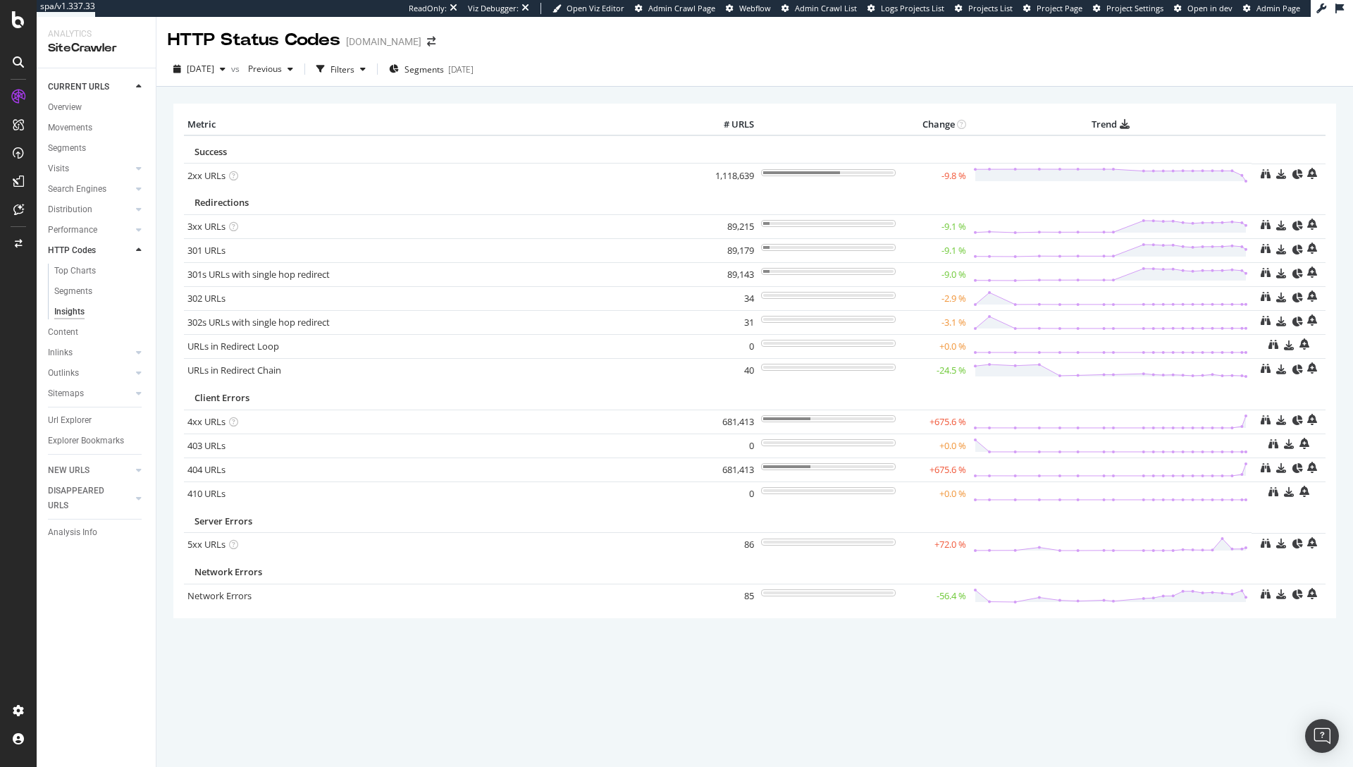
click at [183, 86] on div "[DATE] vs Previous Filters Segments [DATE]" at bounding box center [754, 69] width 1197 height 35
click at [141, 190] on icon at bounding box center [139, 189] width 6 height 8
click at [651, 93] on div "× Metric # URLS Change Trend Success 2xx URLs × Close Chart - API Requests List…" at bounding box center [754, 380] width 1163 height 574
click at [1212, 80] on div "[DATE] vs Previous Filters Segments [DATE]" at bounding box center [754, 72] width 1197 height 28
click at [1243, 127] on th "Trend" at bounding box center [1111, 124] width 283 height 21
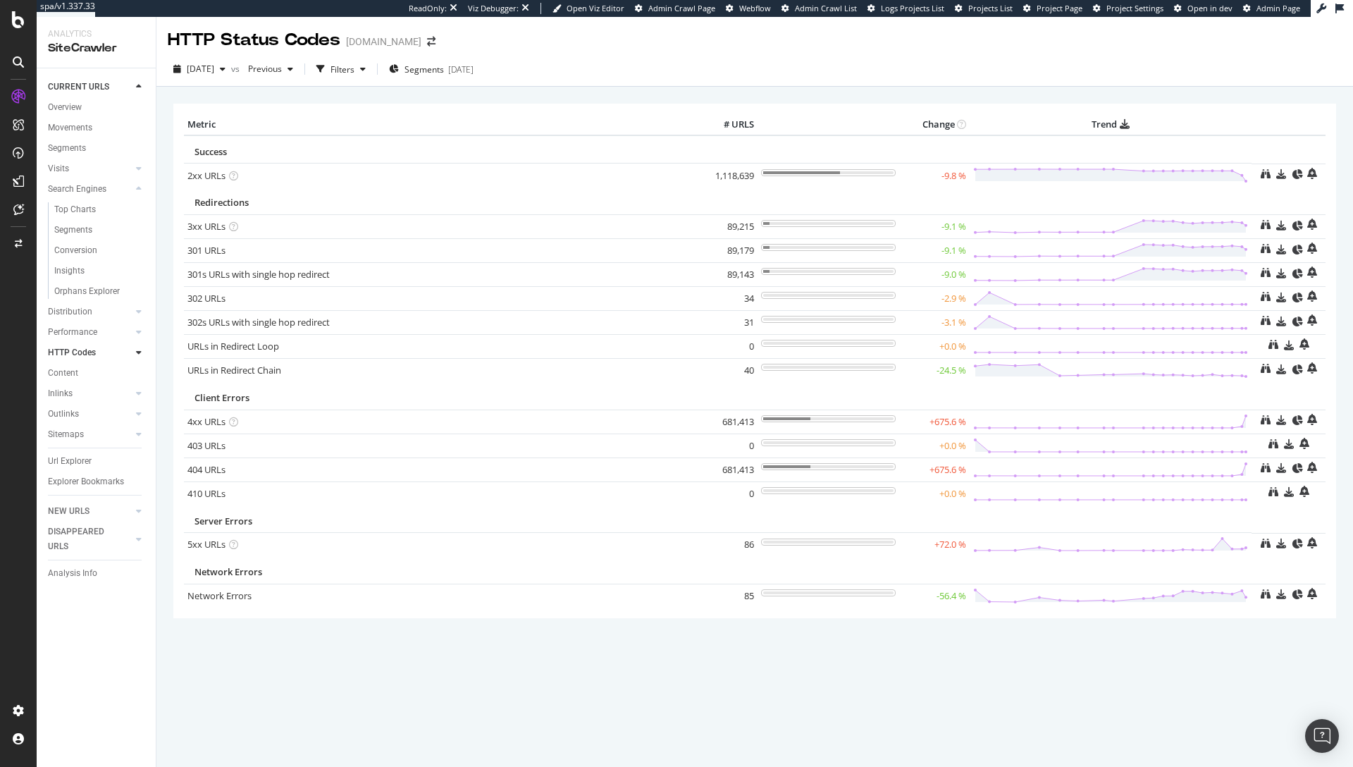
click at [706, 125] on th "# URLS" at bounding box center [729, 124] width 56 height 21
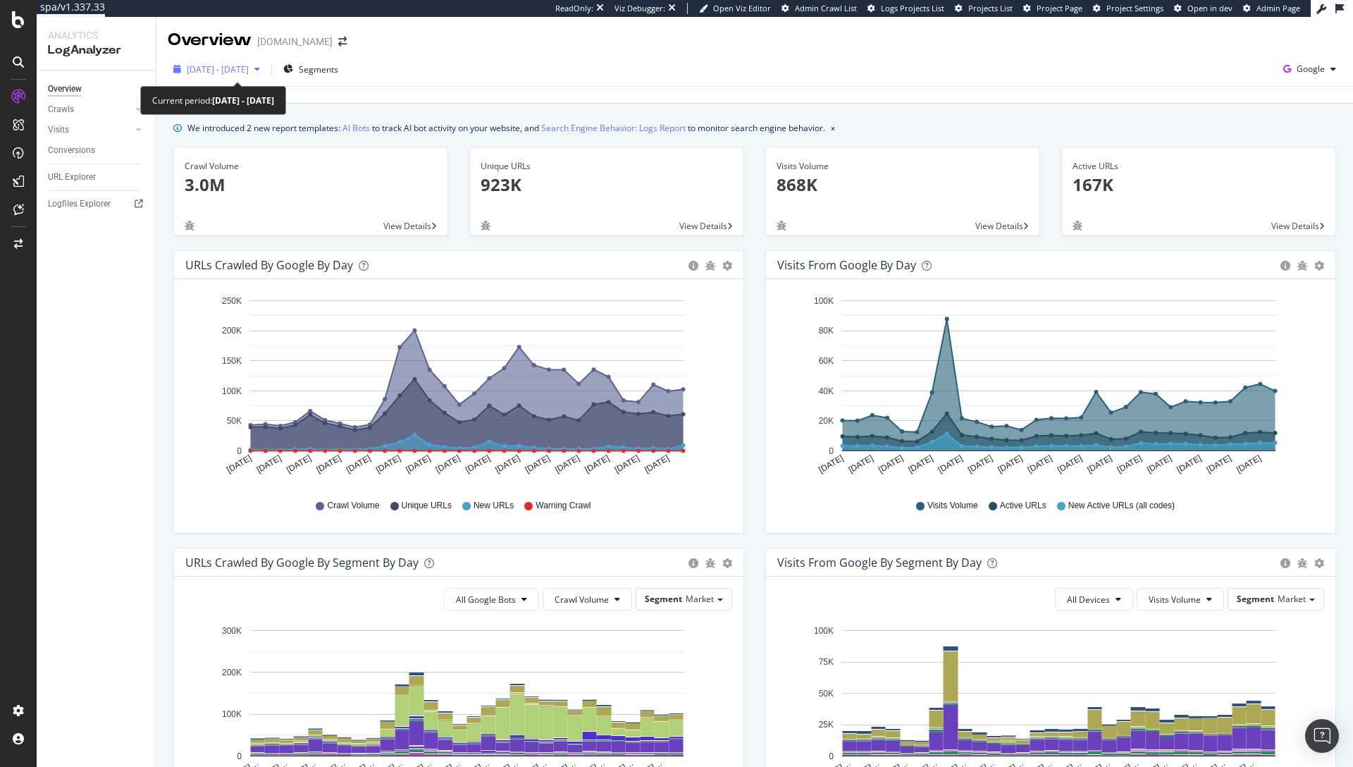
click at [249, 70] on span "[DATE] - [DATE]" at bounding box center [218, 69] width 62 height 12
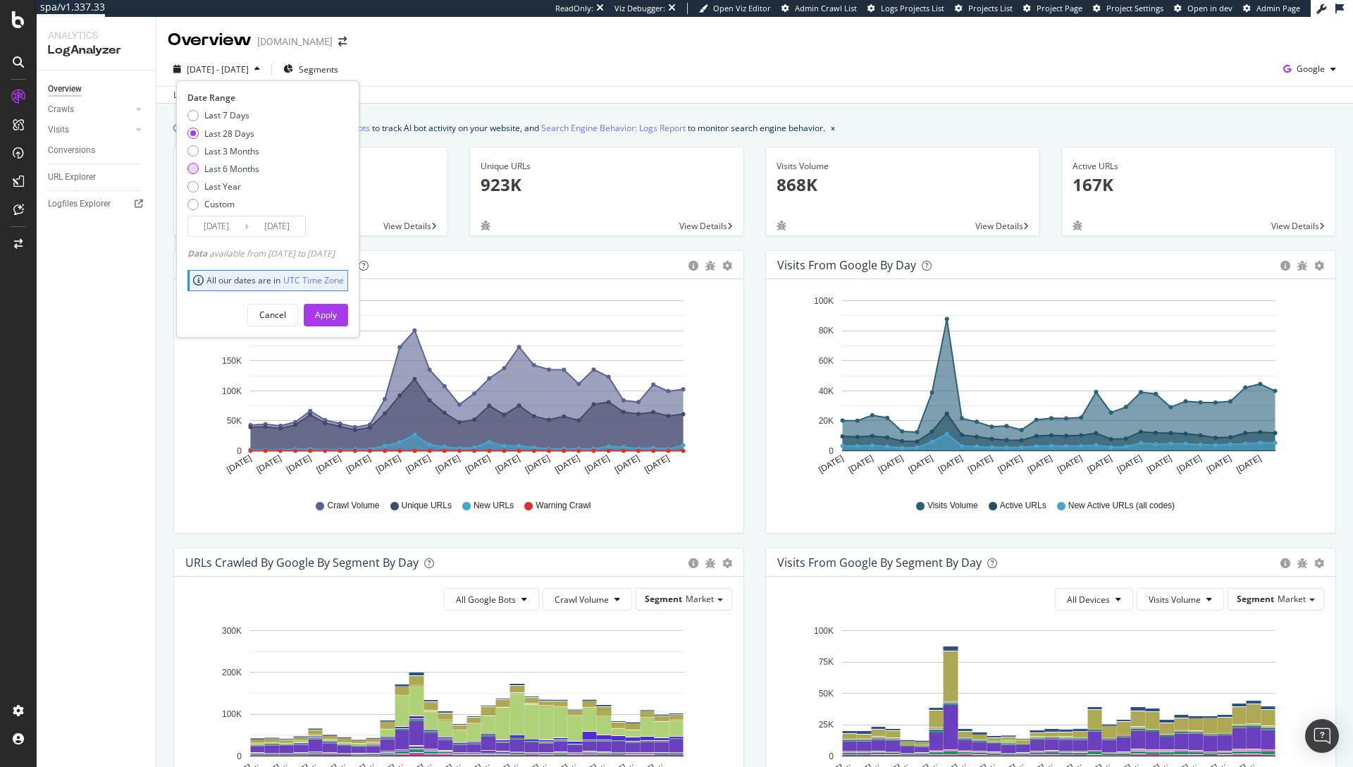
click at [233, 169] on div "Last 6 Months" at bounding box center [231, 169] width 55 height 12
type input "[DATE]"
click at [348, 314] on button "Apply" at bounding box center [326, 315] width 44 height 23
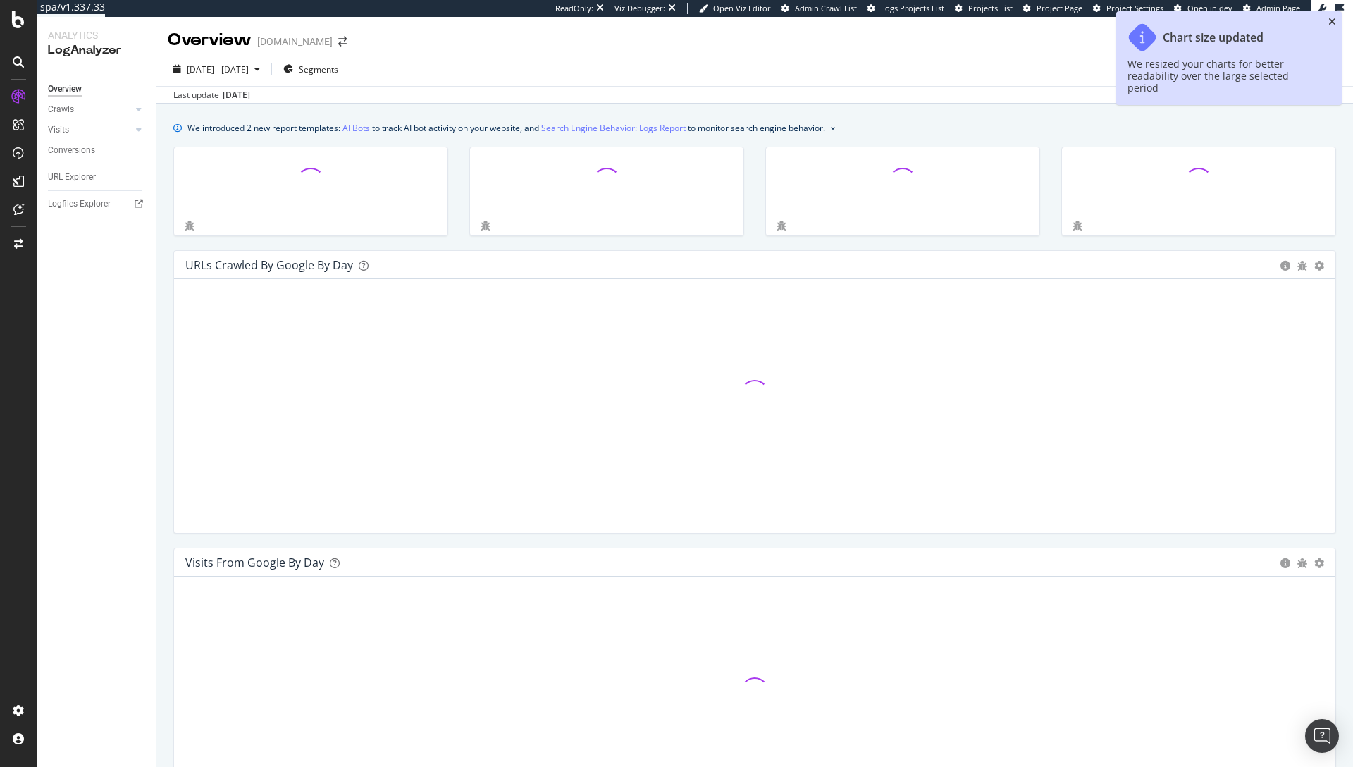
click at [1330, 23] on icon "close toast" at bounding box center [1333, 22] width 8 height 10
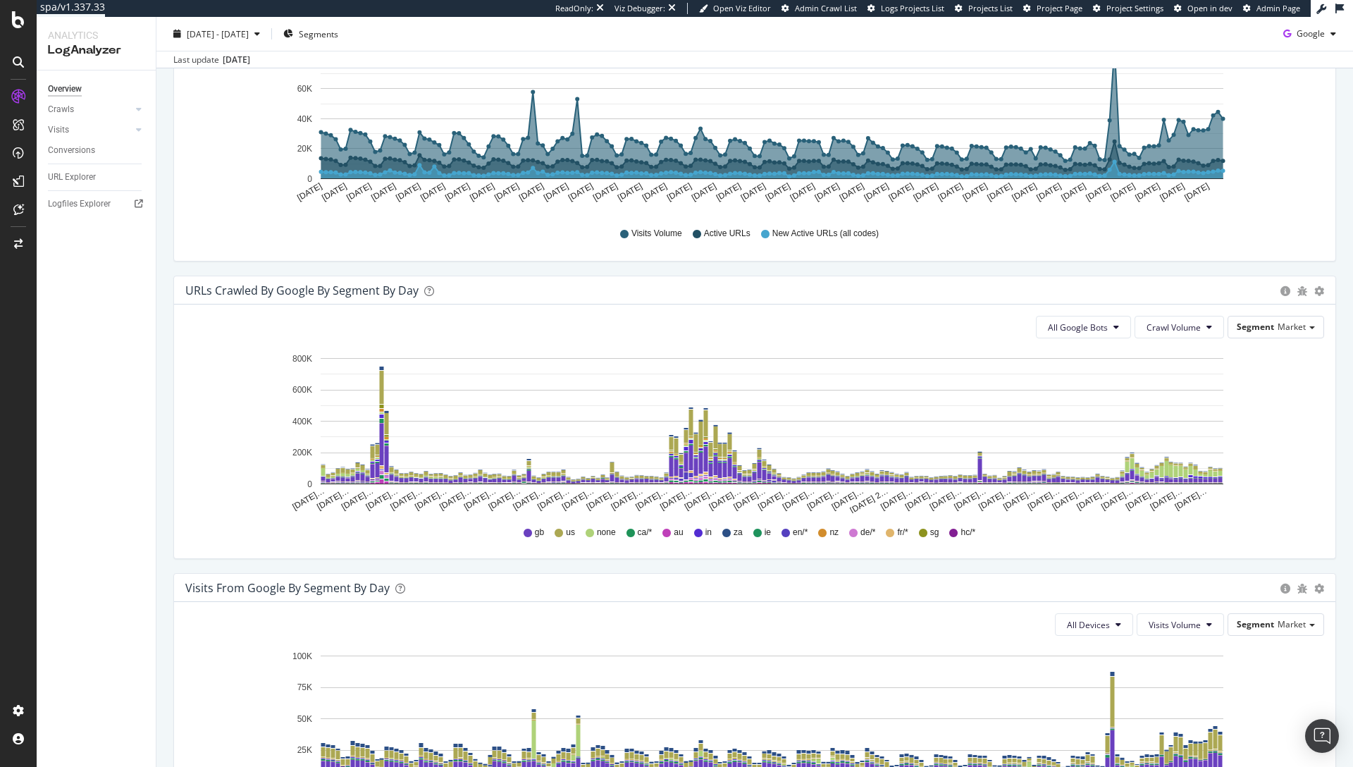
scroll to position [523, 0]
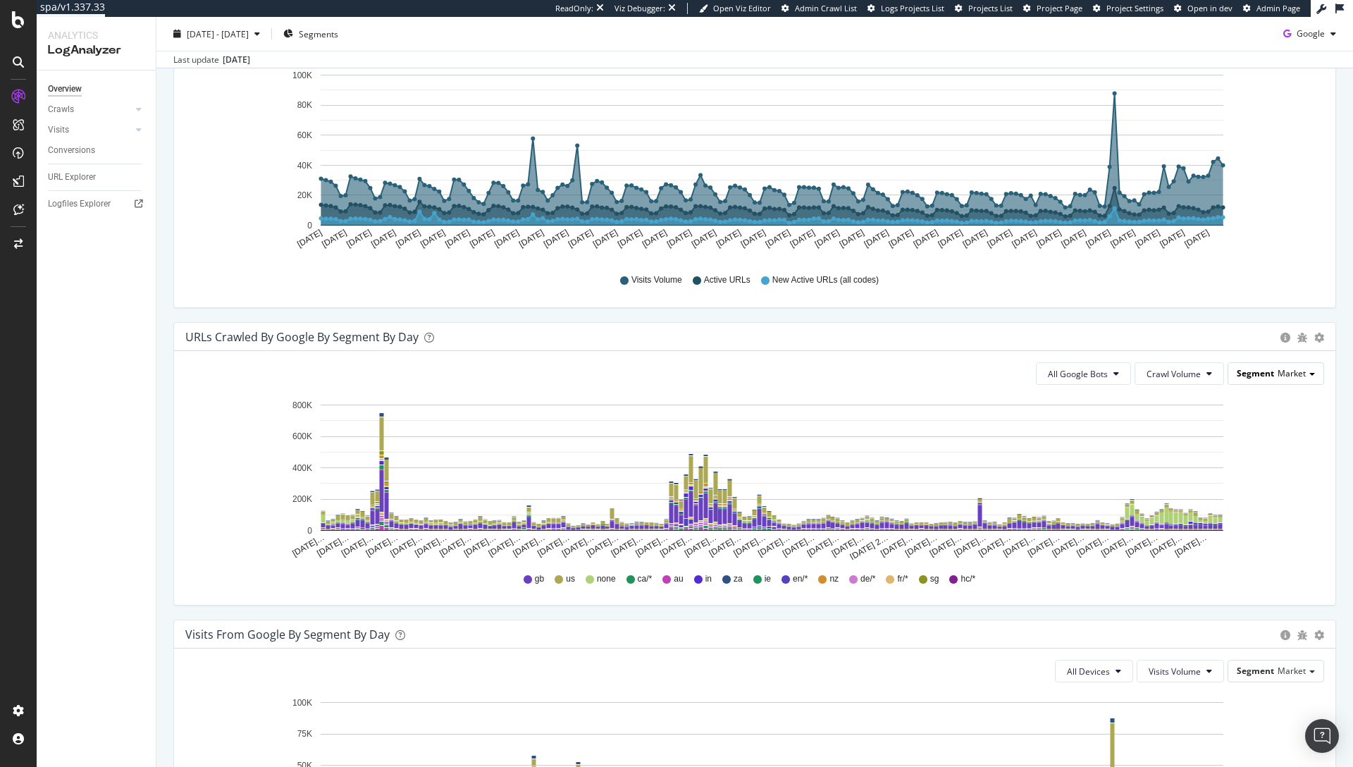
click at [1278, 375] on span "Market" at bounding box center [1292, 373] width 28 height 12
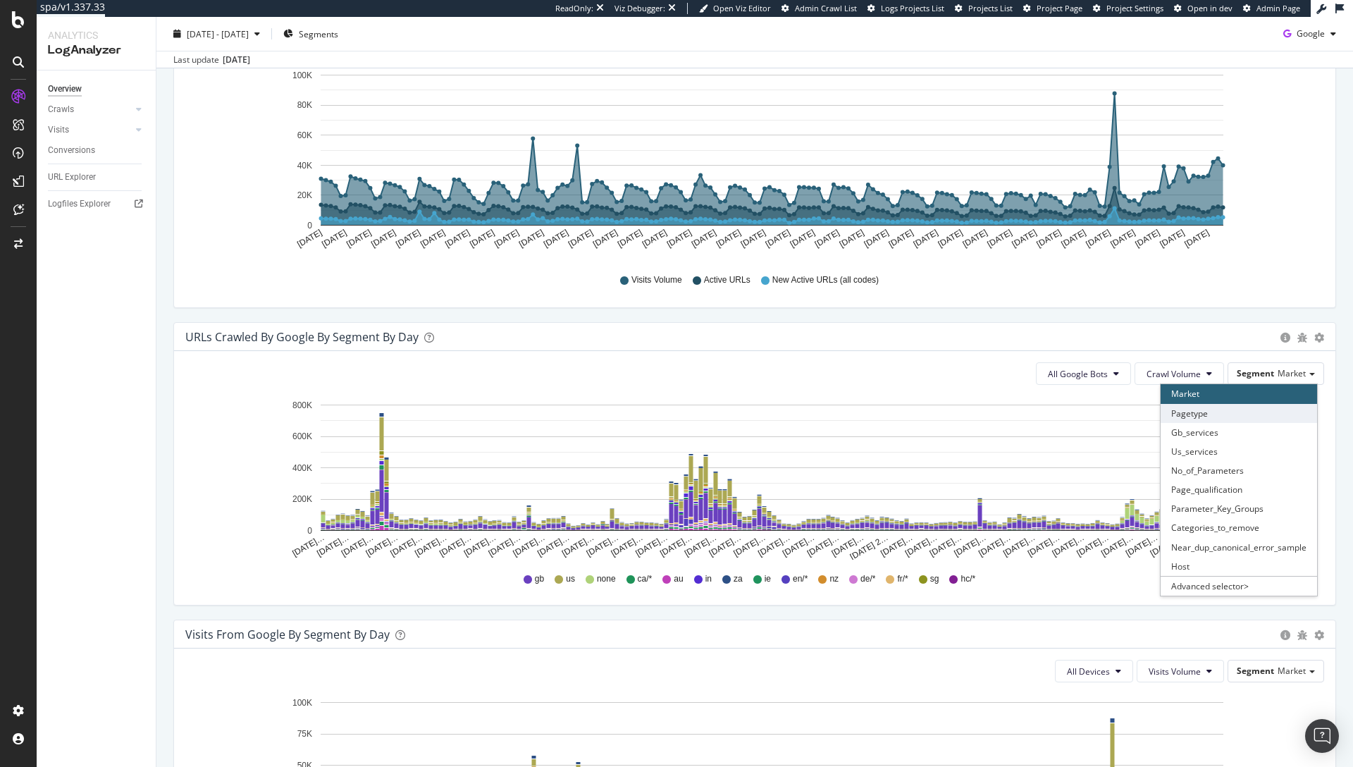
click at [1226, 412] on div "Pagetype" at bounding box center [1239, 413] width 156 height 19
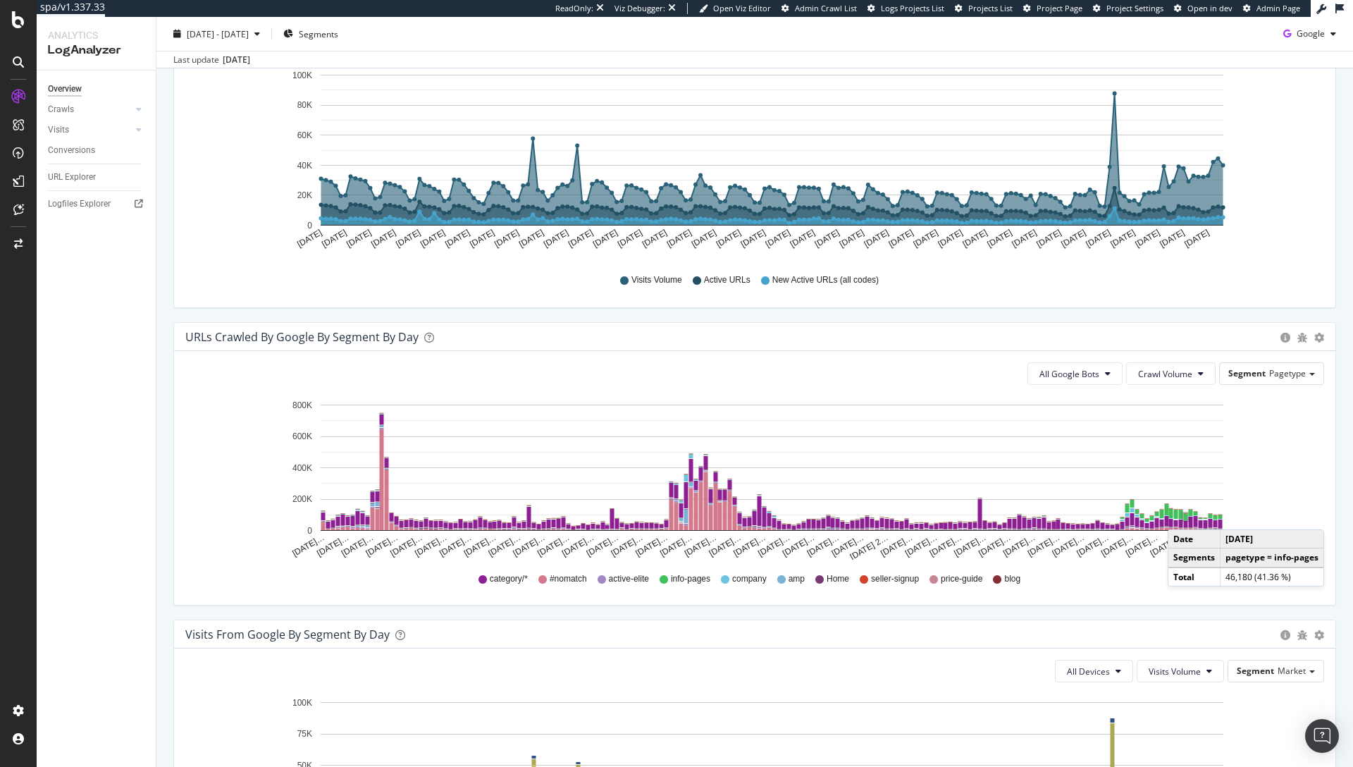
click at [1182, 515] on rect "A chart." at bounding box center [1186, 517] width 8 height 11
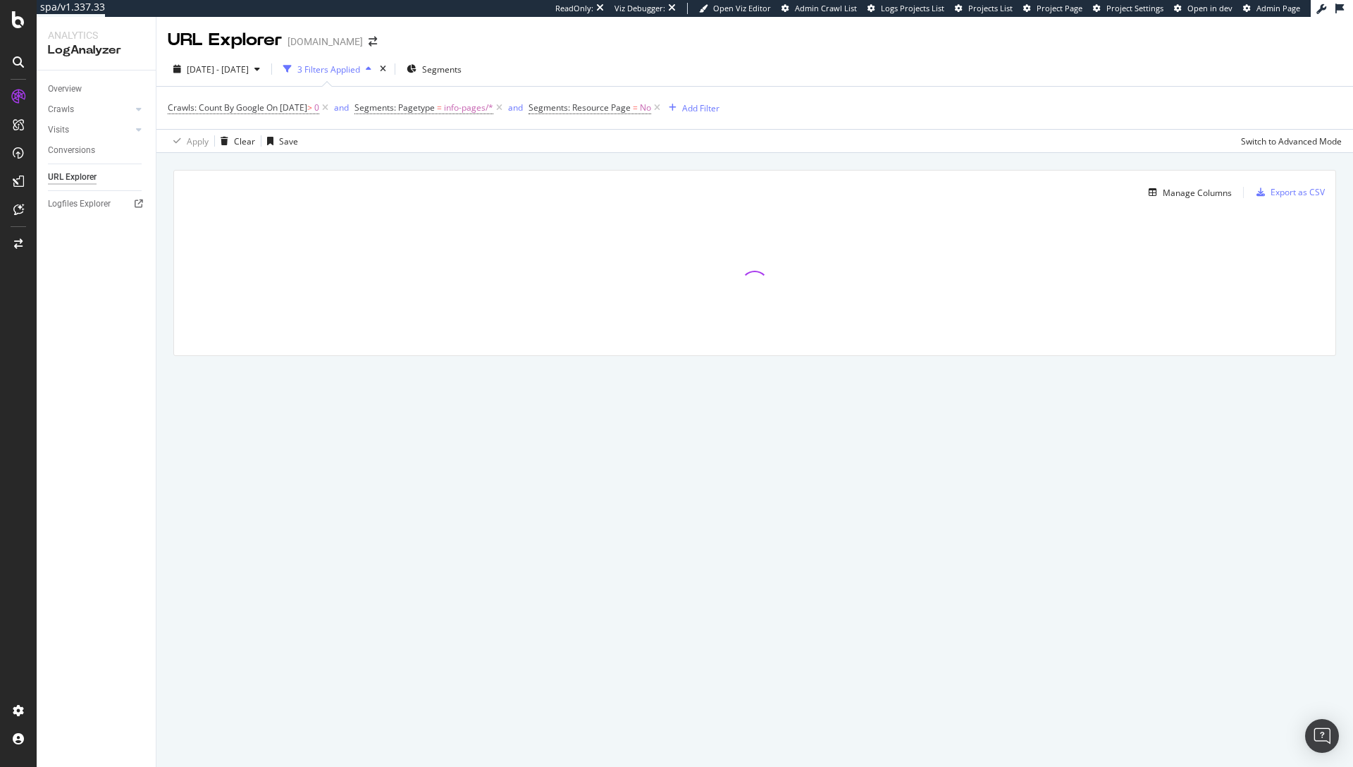
click at [656, 54] on div "[DATE] - [DATE] 3 Filters Applied Segments Crawls: Count By Google On [DATE] > …" at bounding box center [754, 102] width 1197 height 101
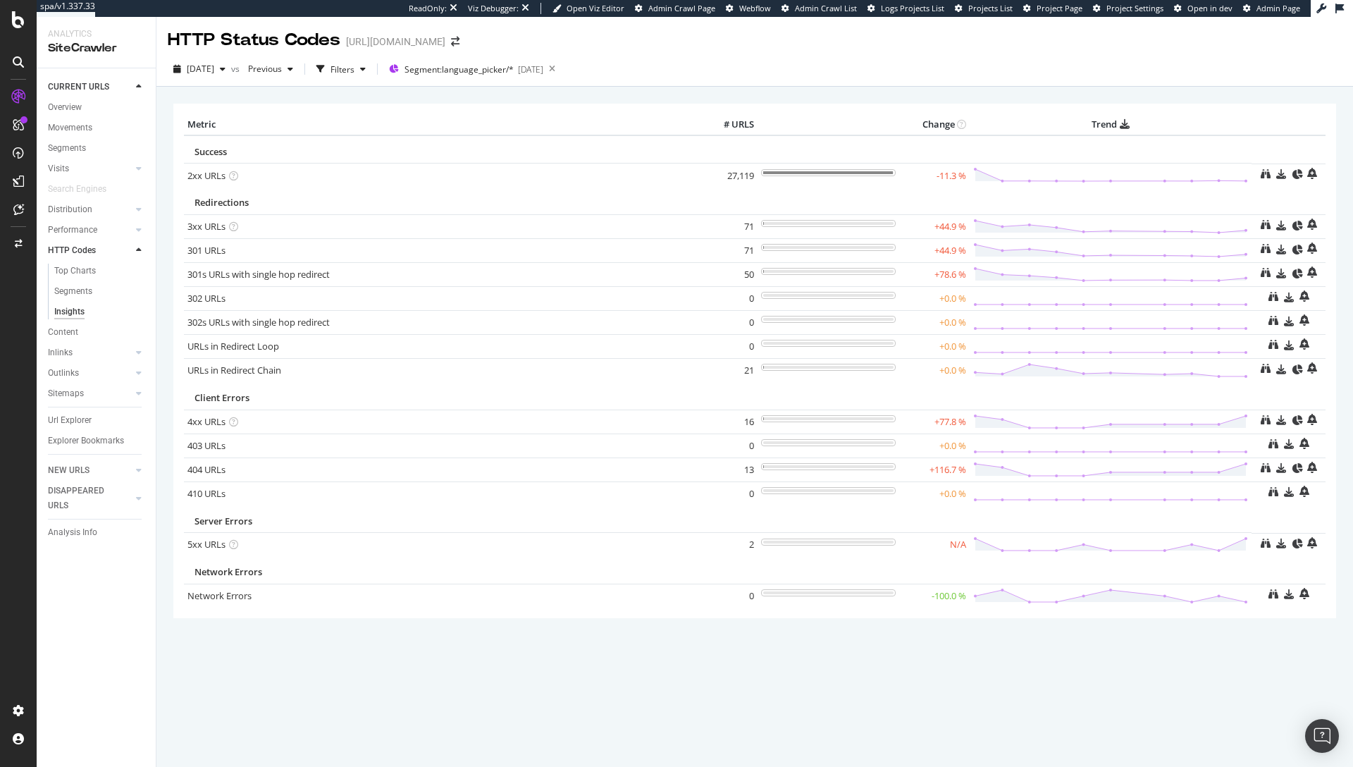
click at [663, 64] on div "2025 Sep. 12th vs Previous Filters Segment: language_picker/* 2025-07-28" at bounding box center [754, 72] width 1197 height 28
click at [996, 82] on div "2025 Sep. 12th vs Previous Filters Segment: language_picker/* 2025-07-28" at bounding box center [754, 72] width 1197 height 28
click at [519, 84] on div "2025 Sep. 12th vs Previous Filters Segment: language_picker/* 2025-07-28" at bounding box center [754, 72] width 1197 height 28
click at [214, 64] on span "[DATE]" at bounding box center [200, 69] width 27 height 12
click at [578, 94] on div "× Metric # URLS Change Trend Success 2xx URLs × Close Chart - API Requests List…" at bounding box center [754, 380] width 1163 height 574
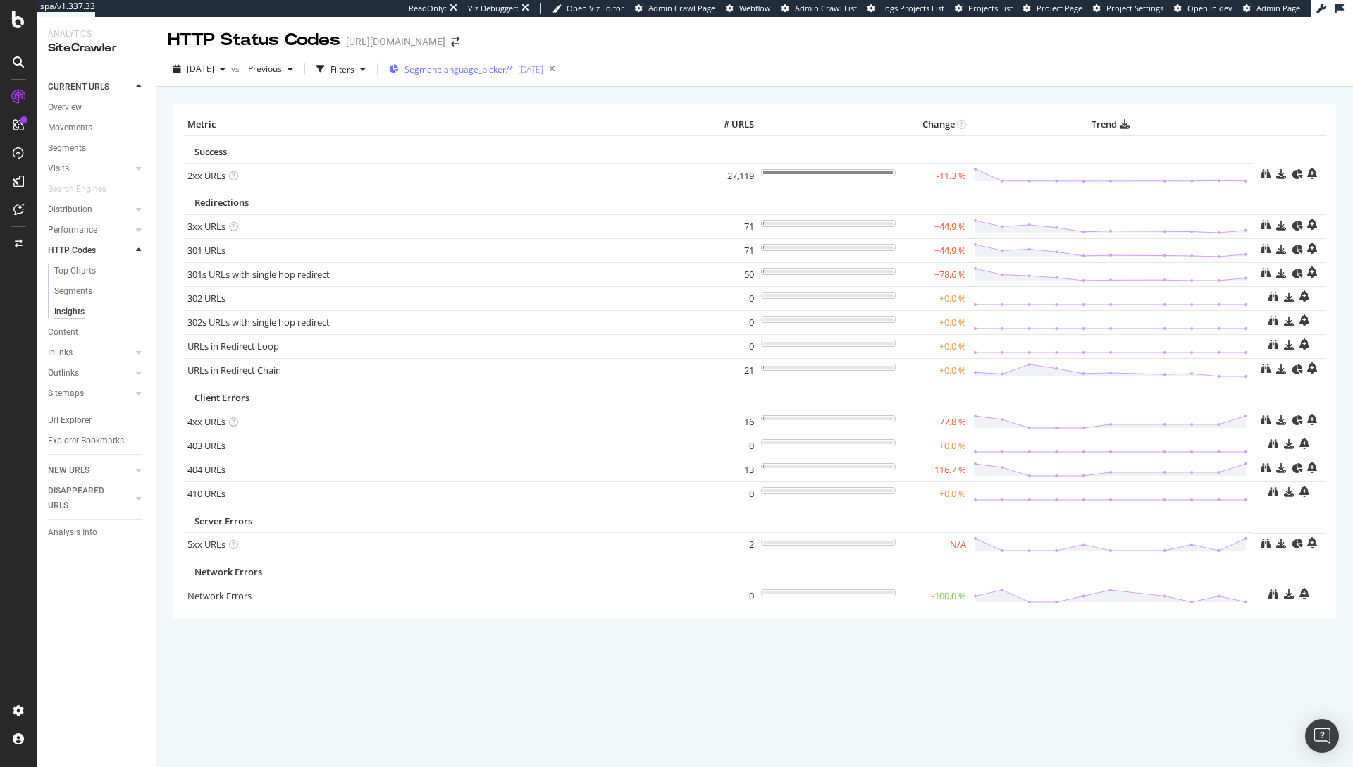
click at [474, 76] on div "Segment: language_picker/* 2025-07-28" at bounding box center [466, 69] width 154 height 21
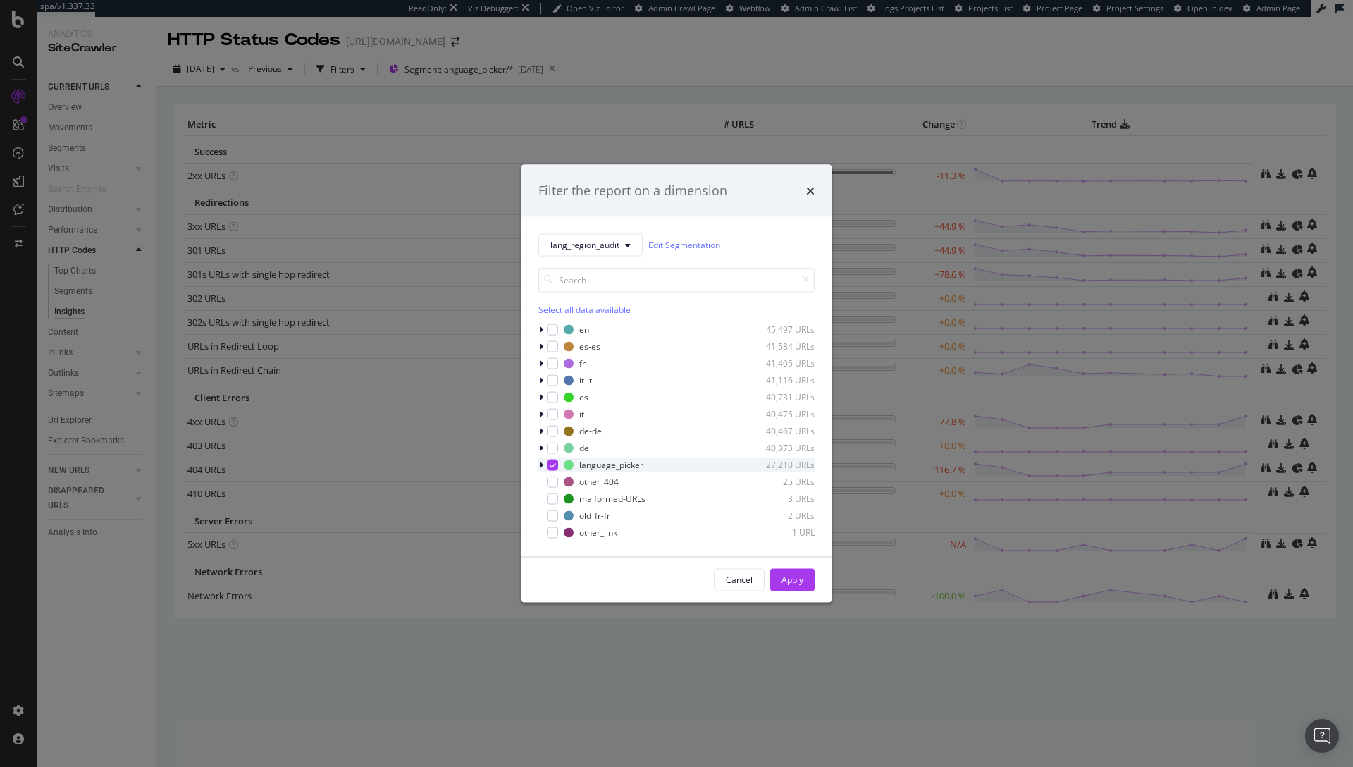
click at [543, 464] on icon "modal" at bounding box center [541, 464] width 4 height 8
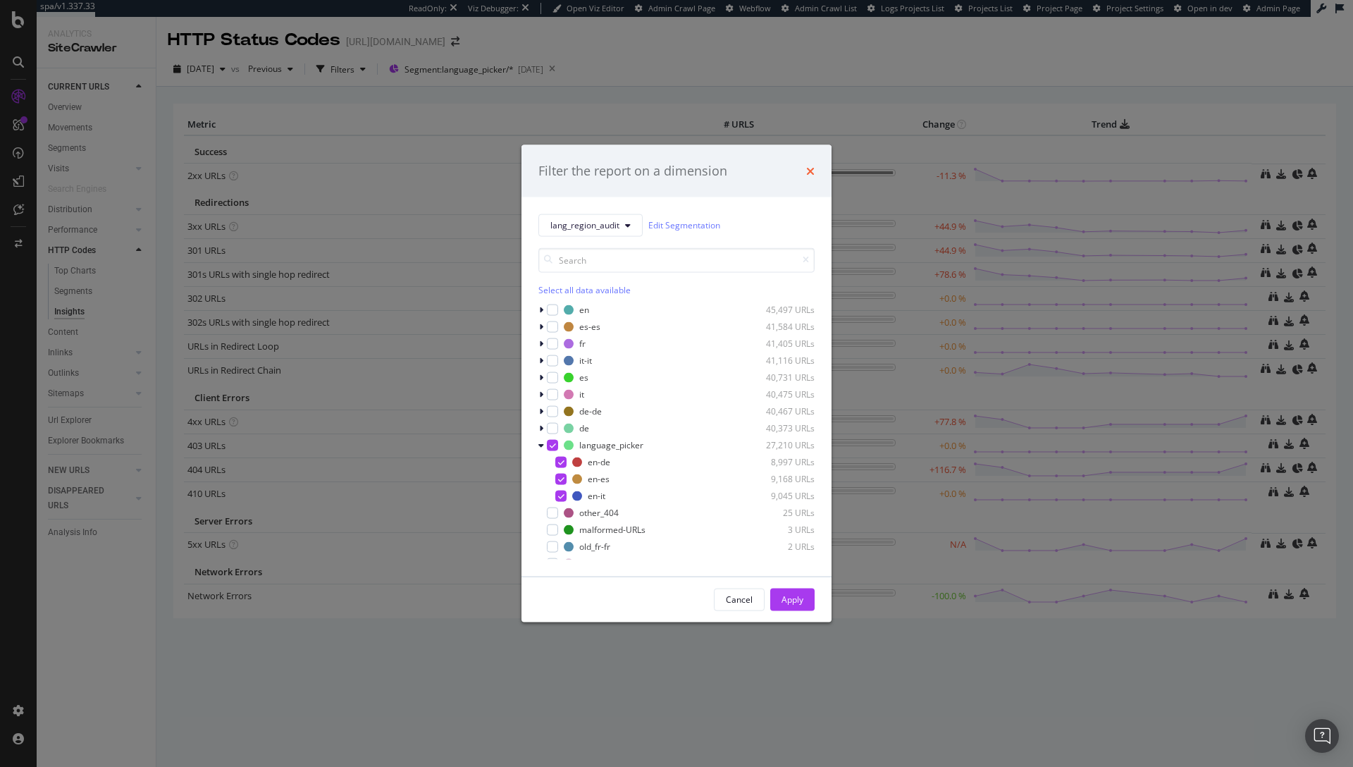
click at [806, 171] on icon "times" at bounding box center [810, 170] width 8 height 11
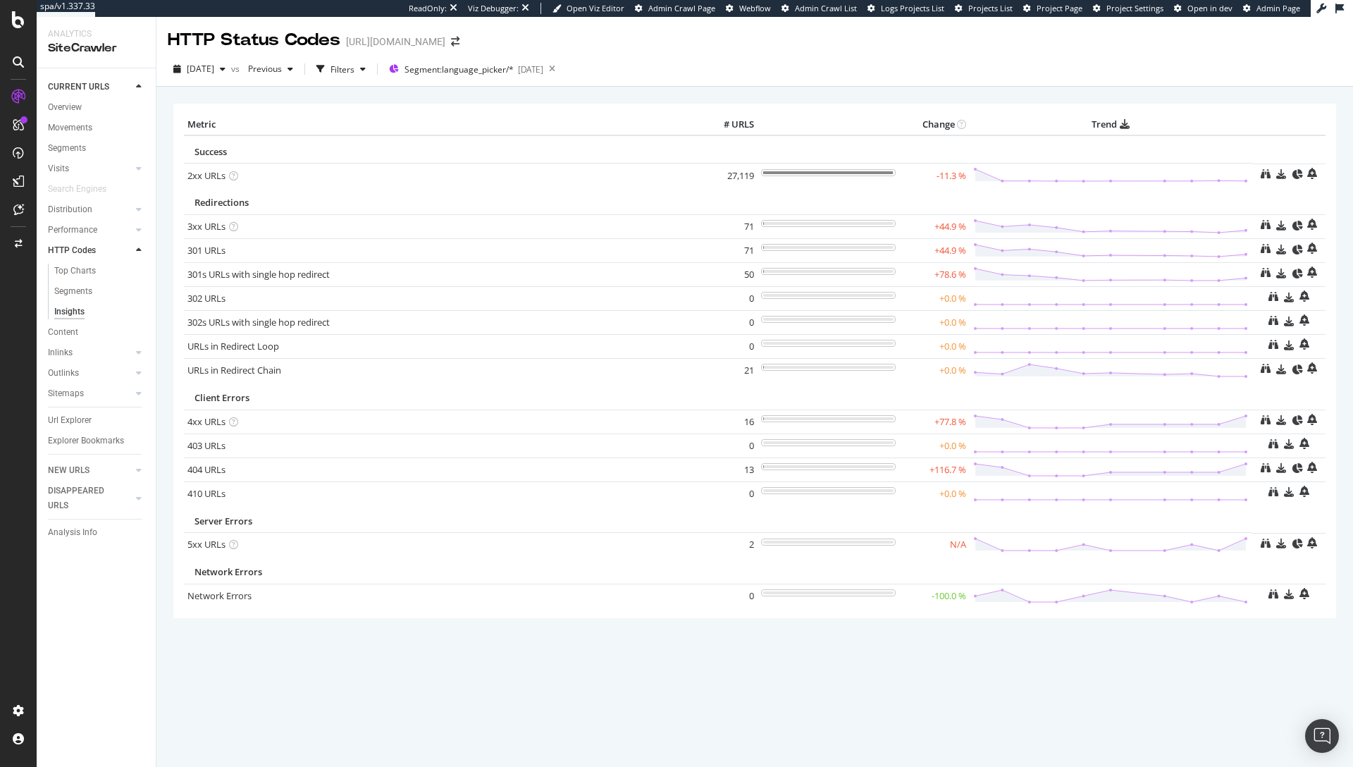
click at [604, 97] on div "× Metric # URLS Change Trend Success 2xx URLs × Close Chart - API Requests List…" at bounding box center [754, 380] width 1163 height 574
click at [997, 77] on div "2025 Sep. 12th vs Previous Filters Segment: language_picker/* 2025-07-28" at bounding box center [754, 72] width 1197 height 28
click at [371, 71] on div "button" at bounding box center [363, 69] width 17 height 8
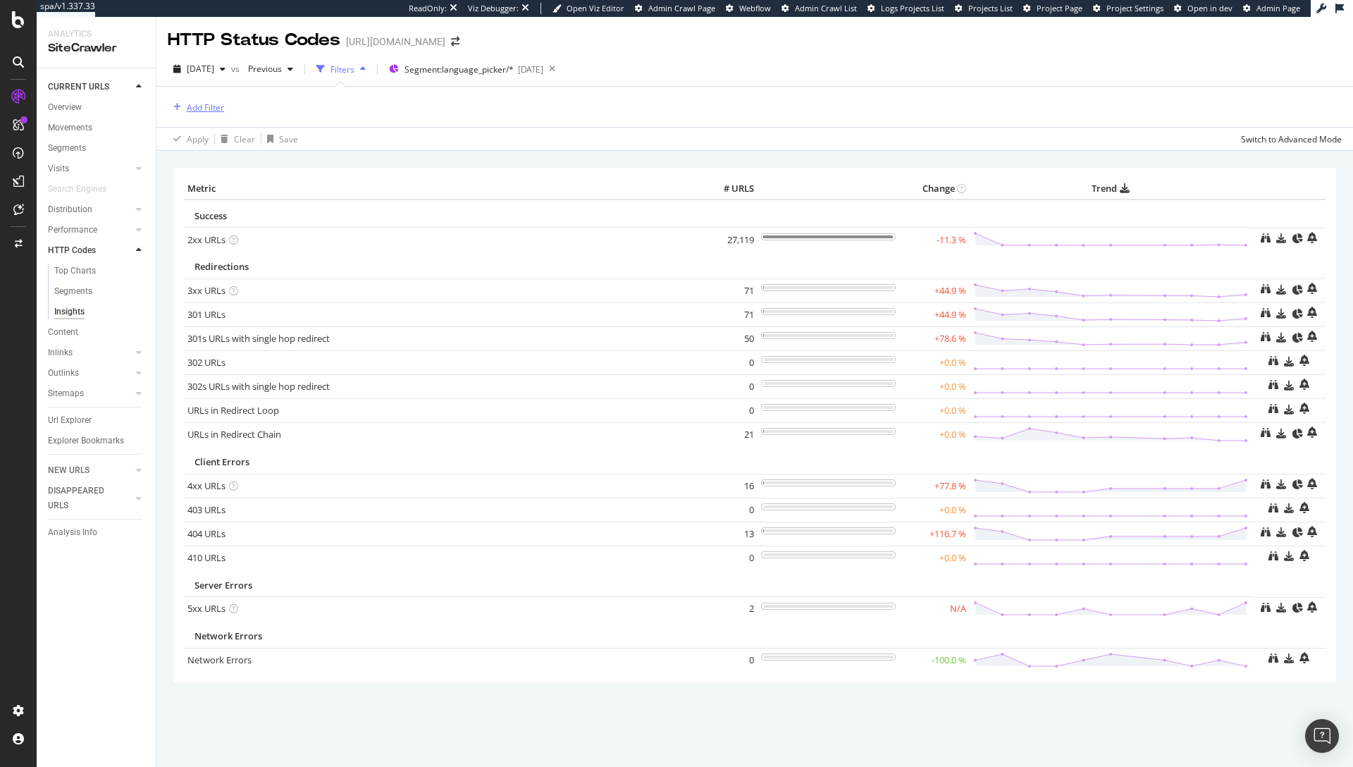
click at [207, 100] on div "Add Filter" at bounding box center [196, 107] width 56 height 16
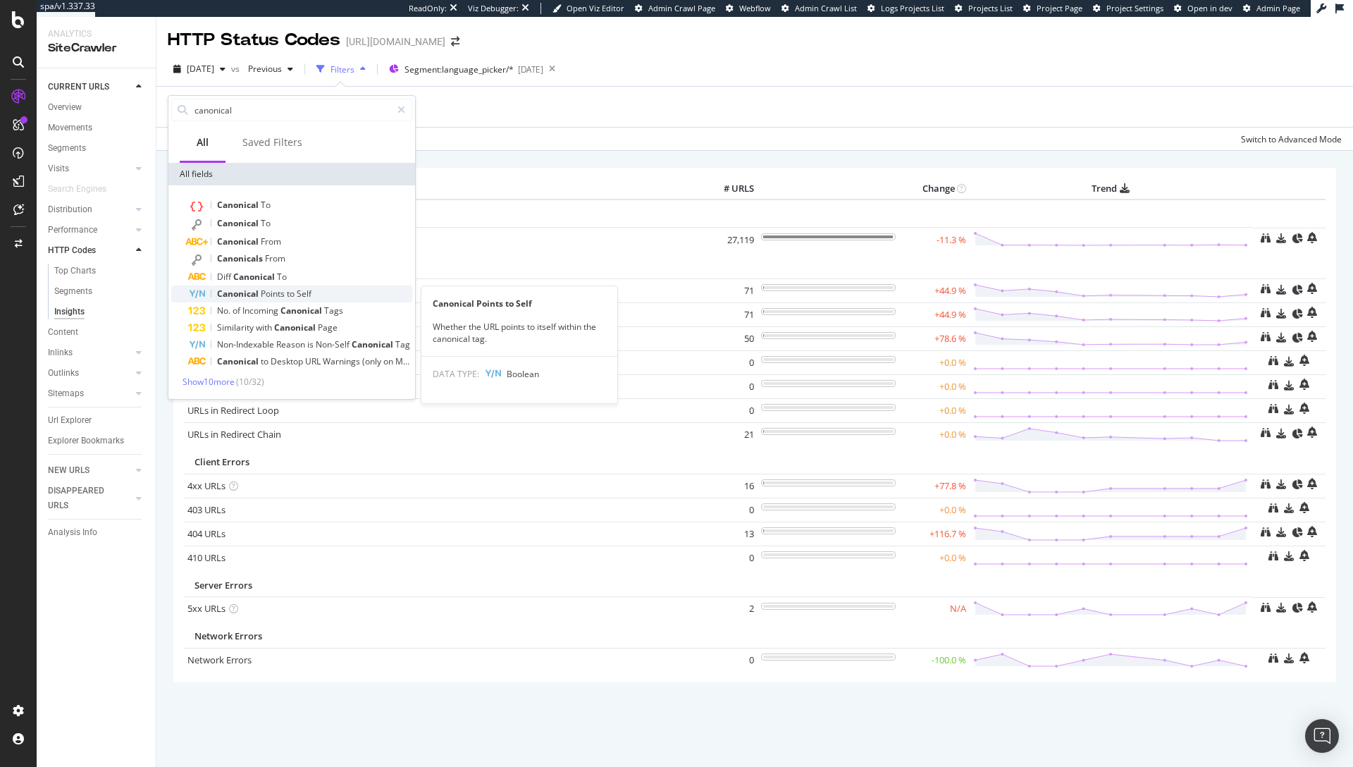
type input "canonical"
click at [290, 297] on span "to" at bounding box center [292, 294] width 10 height 12
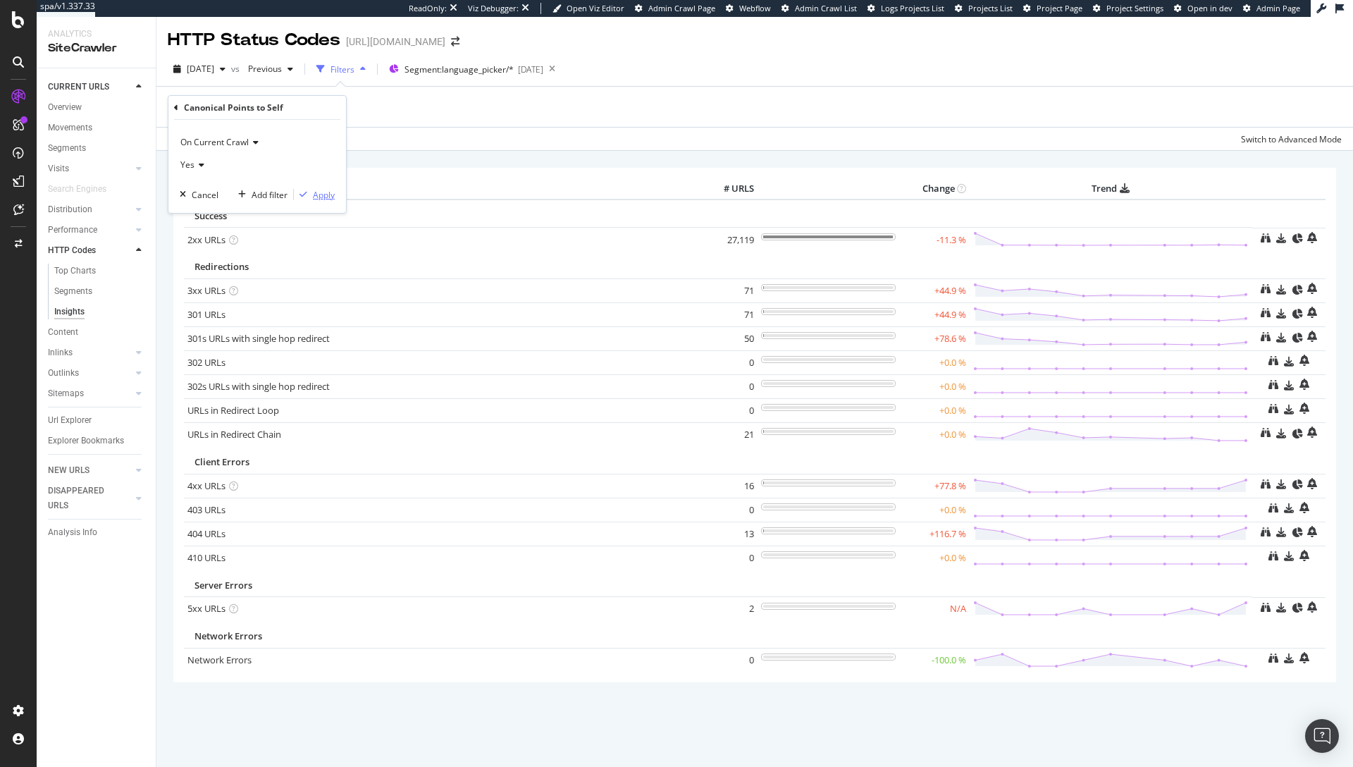
click at [313, 195] on div "Apply" at bounding box center [324, 195] width 22 height 12
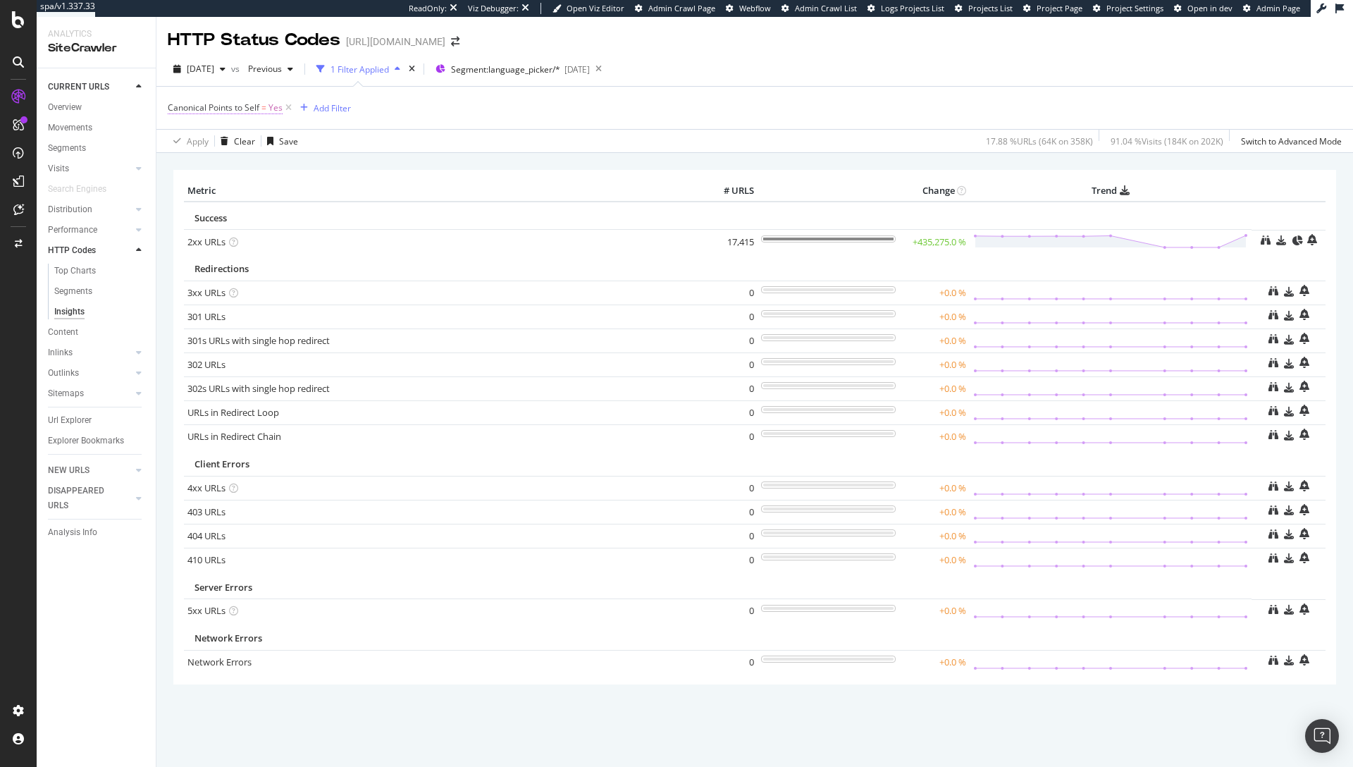
click at [230, 105] on span "Canonical Points to Self" at bounding box center [214, 107] width 92 height 12
click at [1028, 192] on th "Trend" at bounding box center [1111, 190] width 283 height 21
click at [886, 91] on div "Canonical Points to Self = Yes Add Filter" at bounding box center [755, 108] width 1174 height 42
click at [1261, 240] on icon at bounding box center [1266, 240] width 10 height 10
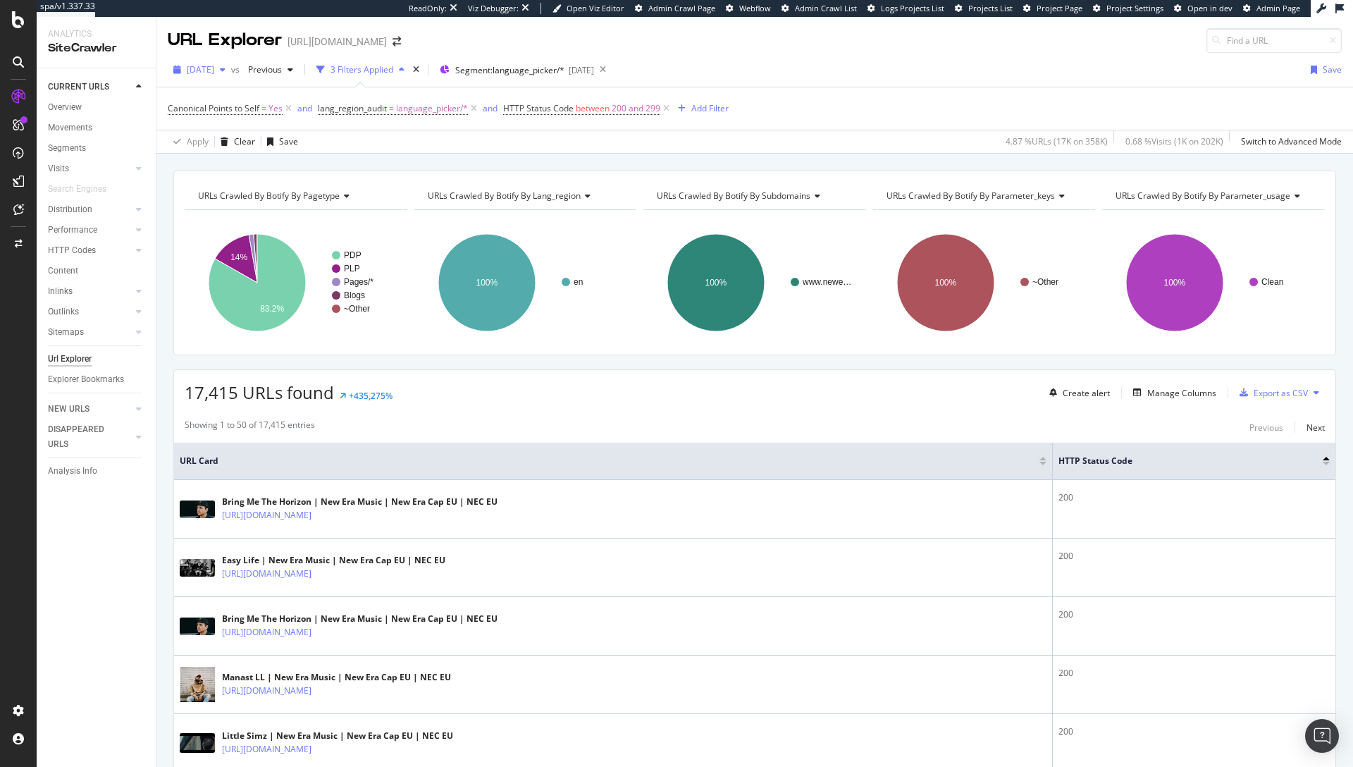
click at [214, 68] on span "[DATE]" at bounding box center [200, 69] width 27 height 12
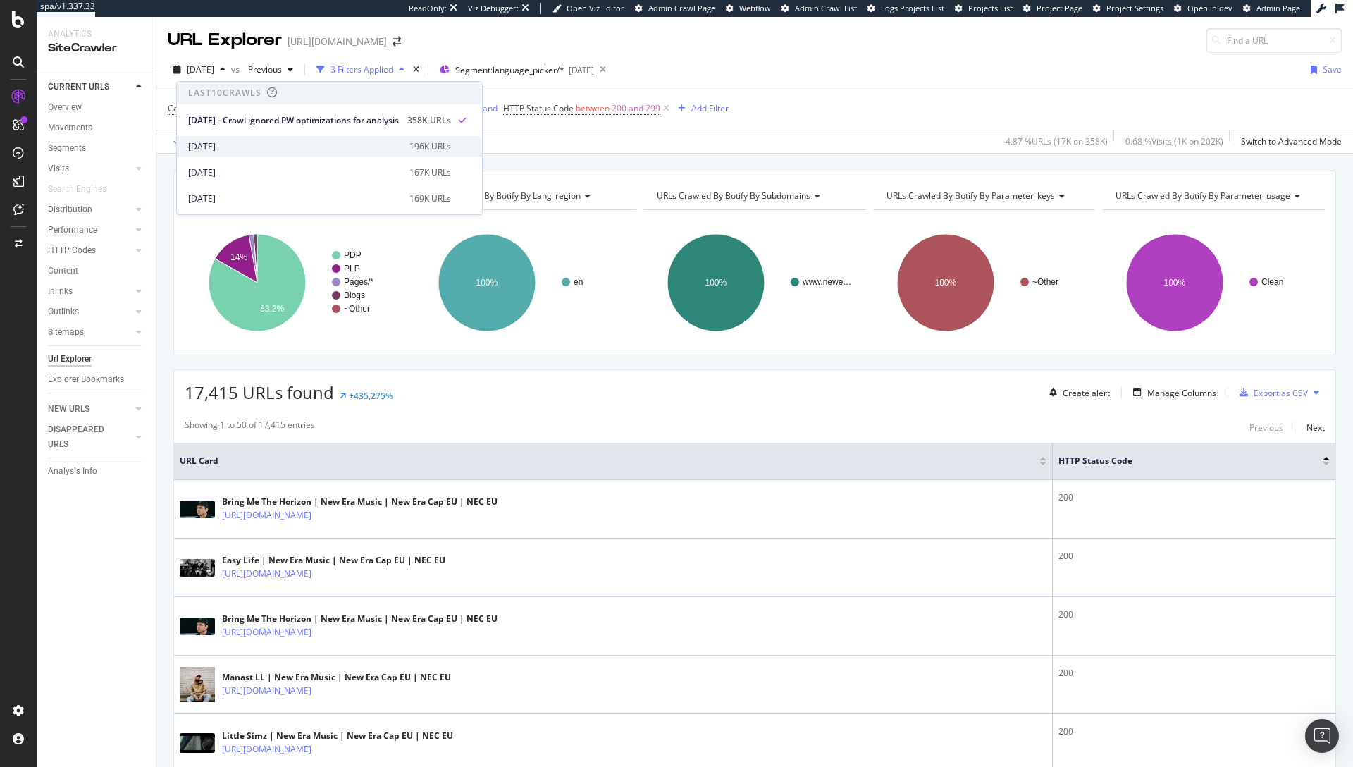
click at [228, 140] on div "2025 Sep. 5th" at bounding box center [294, 146] width 213 height 13
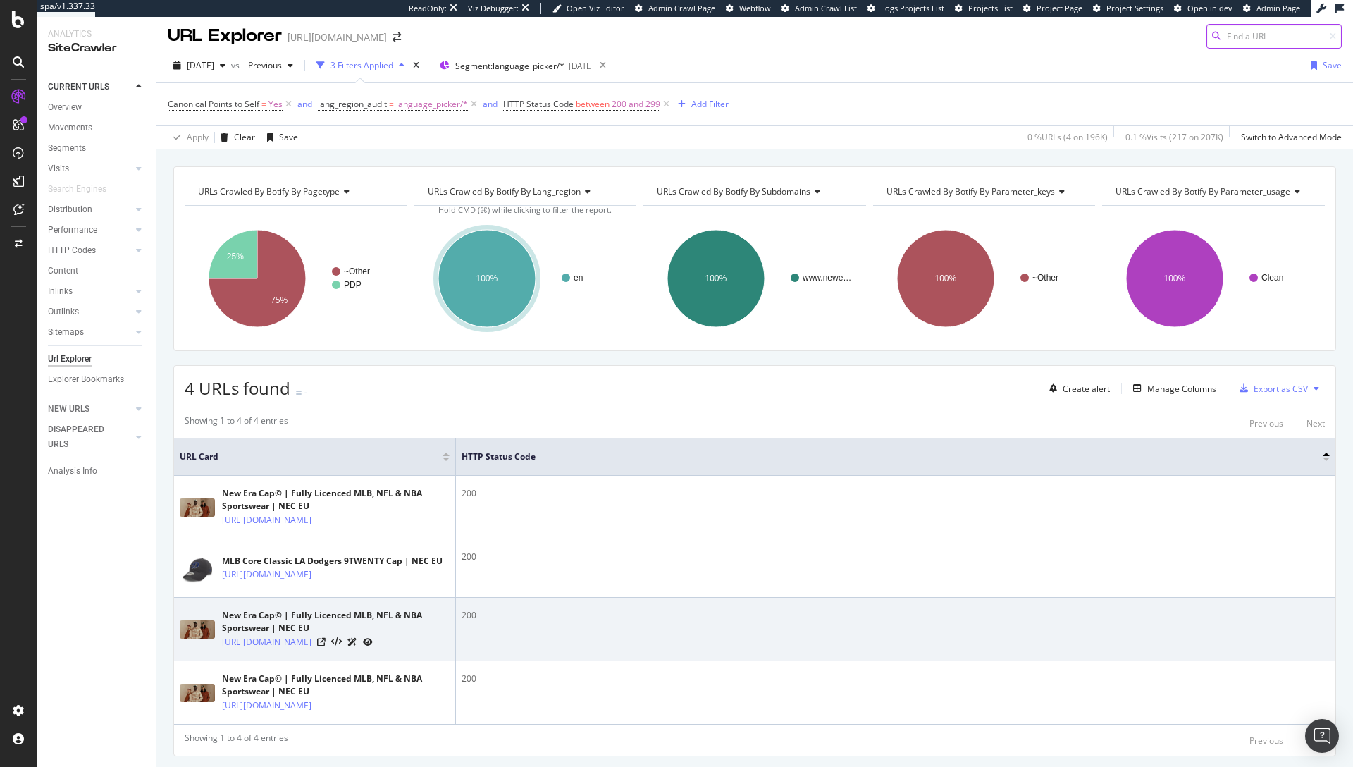
scroll to position [63, 0]
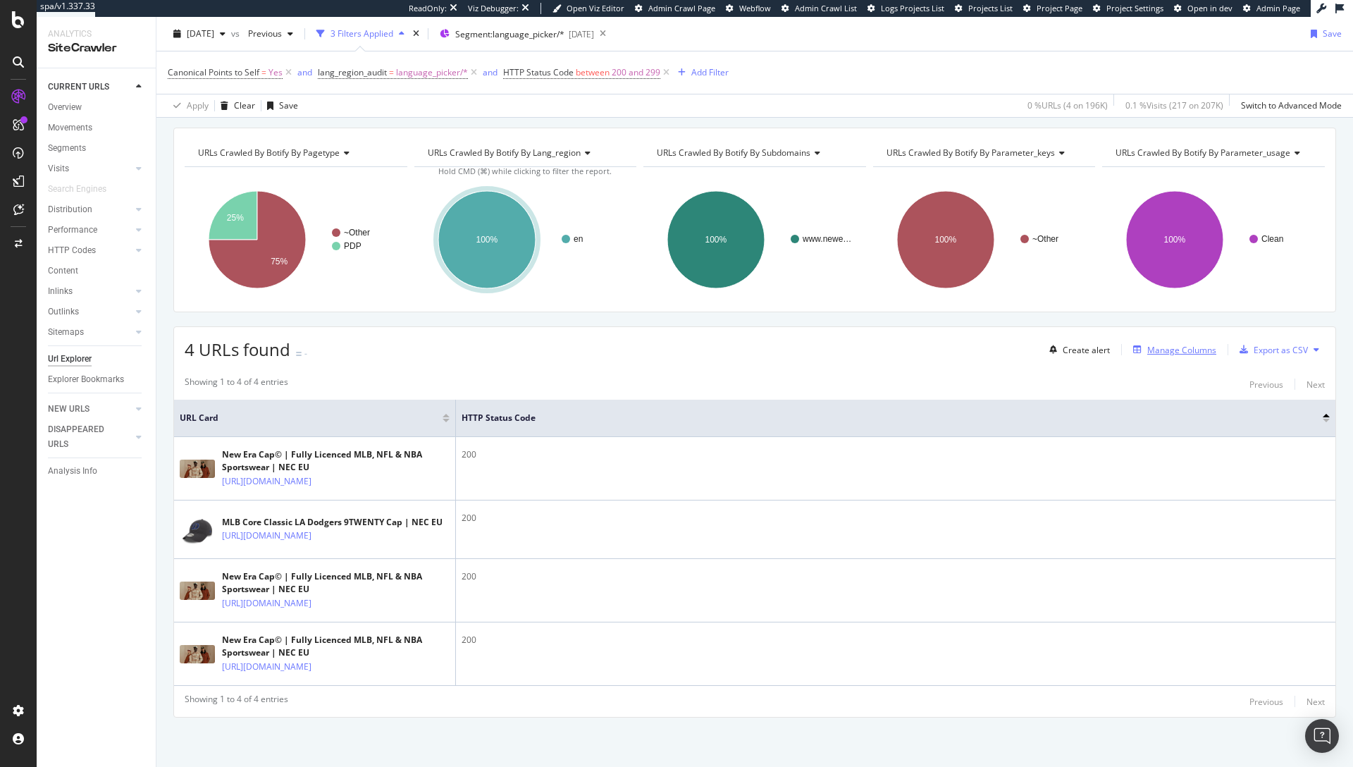
click at [1174, 344] on div "Manage Columns" at bounding box center [1182, 350] width 69 height 12
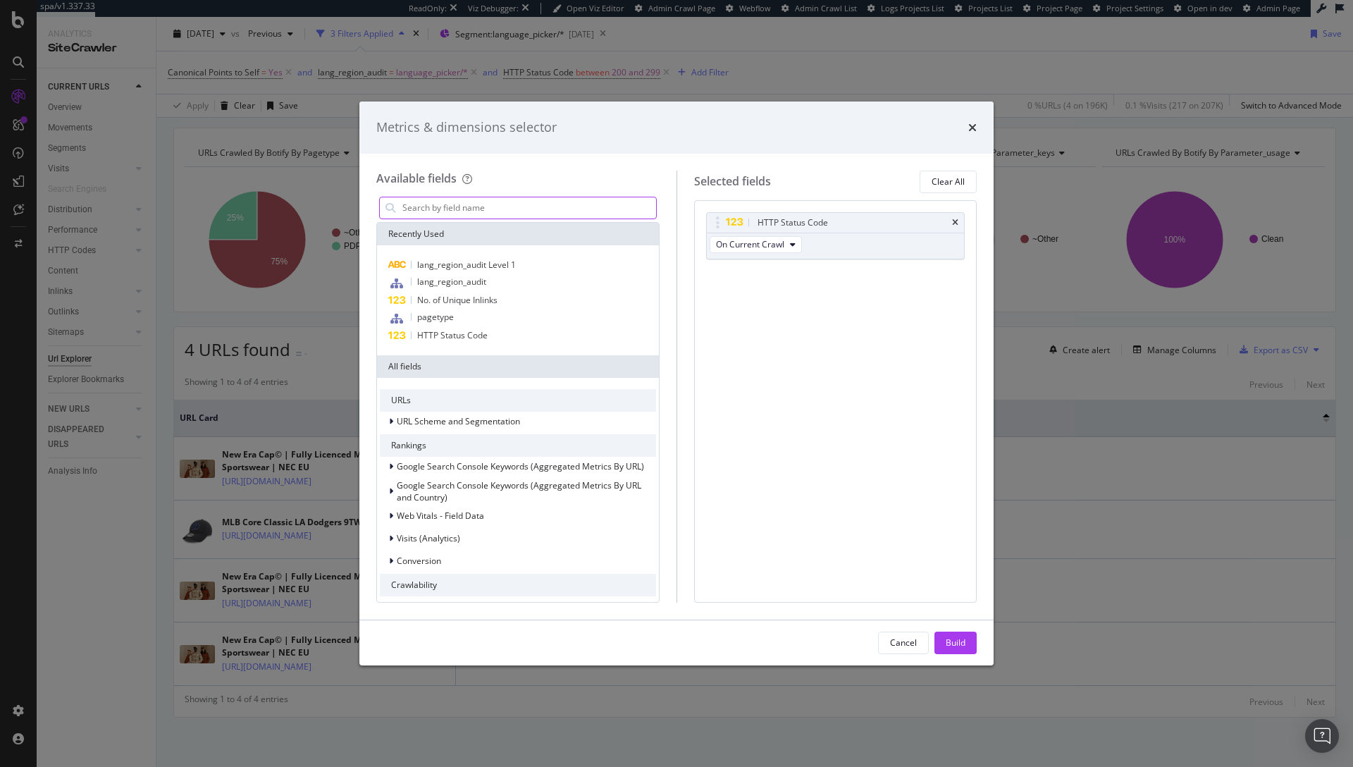
click at [541, 207] on input "modal" at bounding box center [528, 207] width 255 height 21
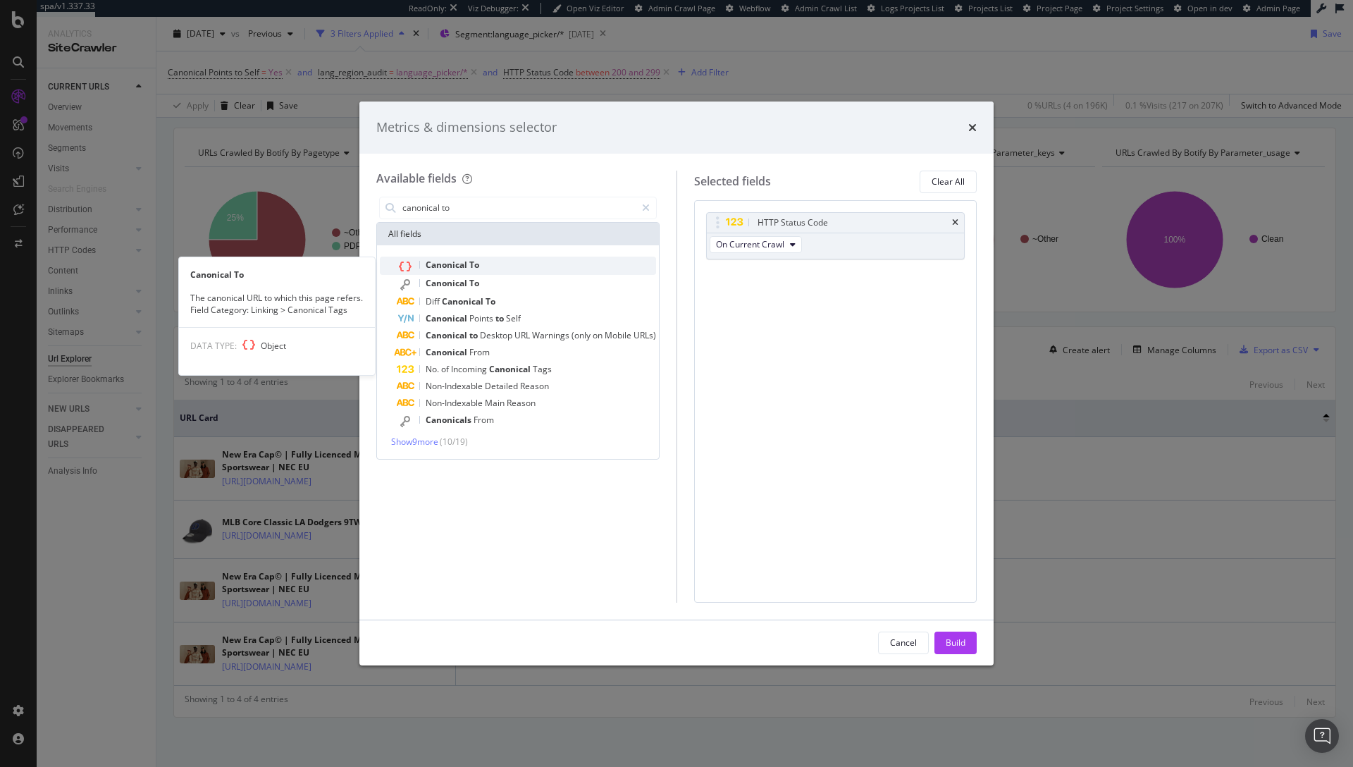
type input "canonical to"
click at [552, 257] on div "Canonical To" at bounding box center [526, 266] width 259 height 18
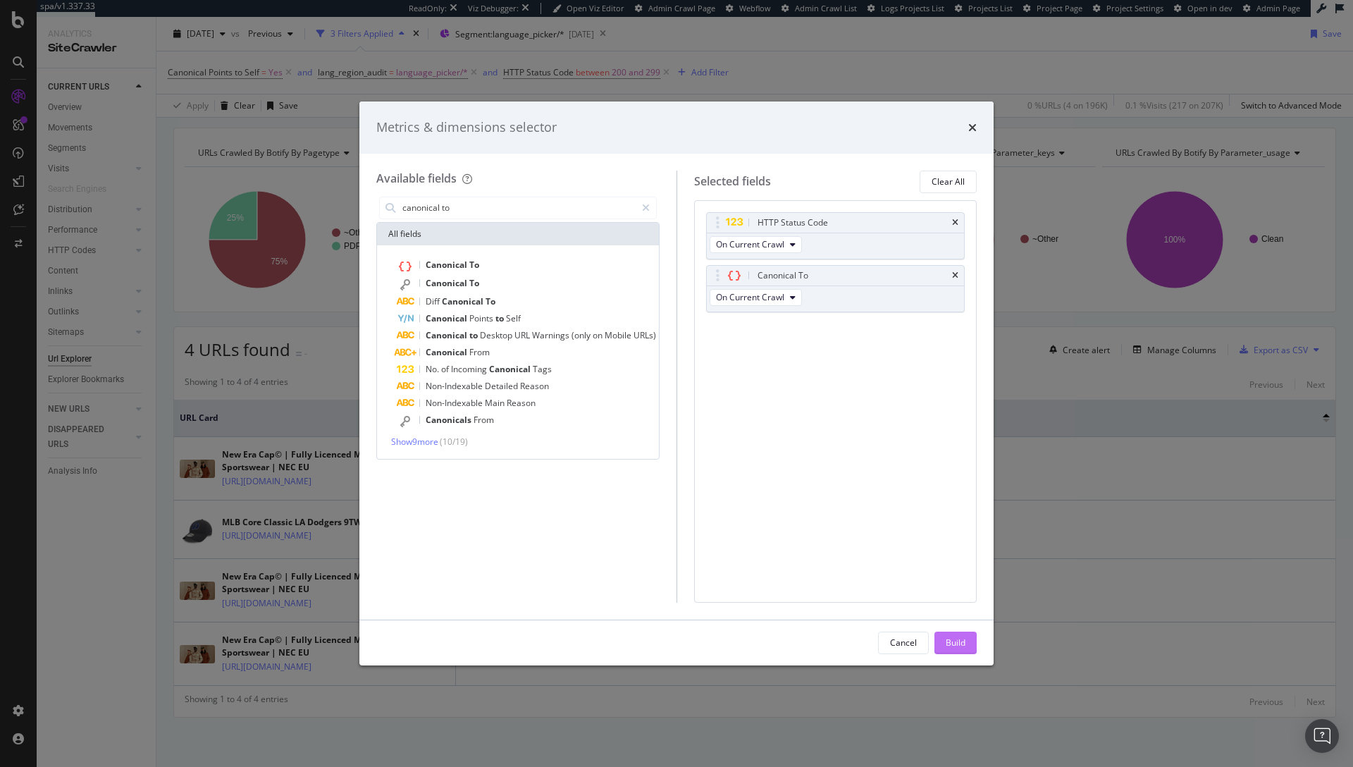
click at [944, 643] on button "Build" at bounding box center [956, 643] width 42 height 23
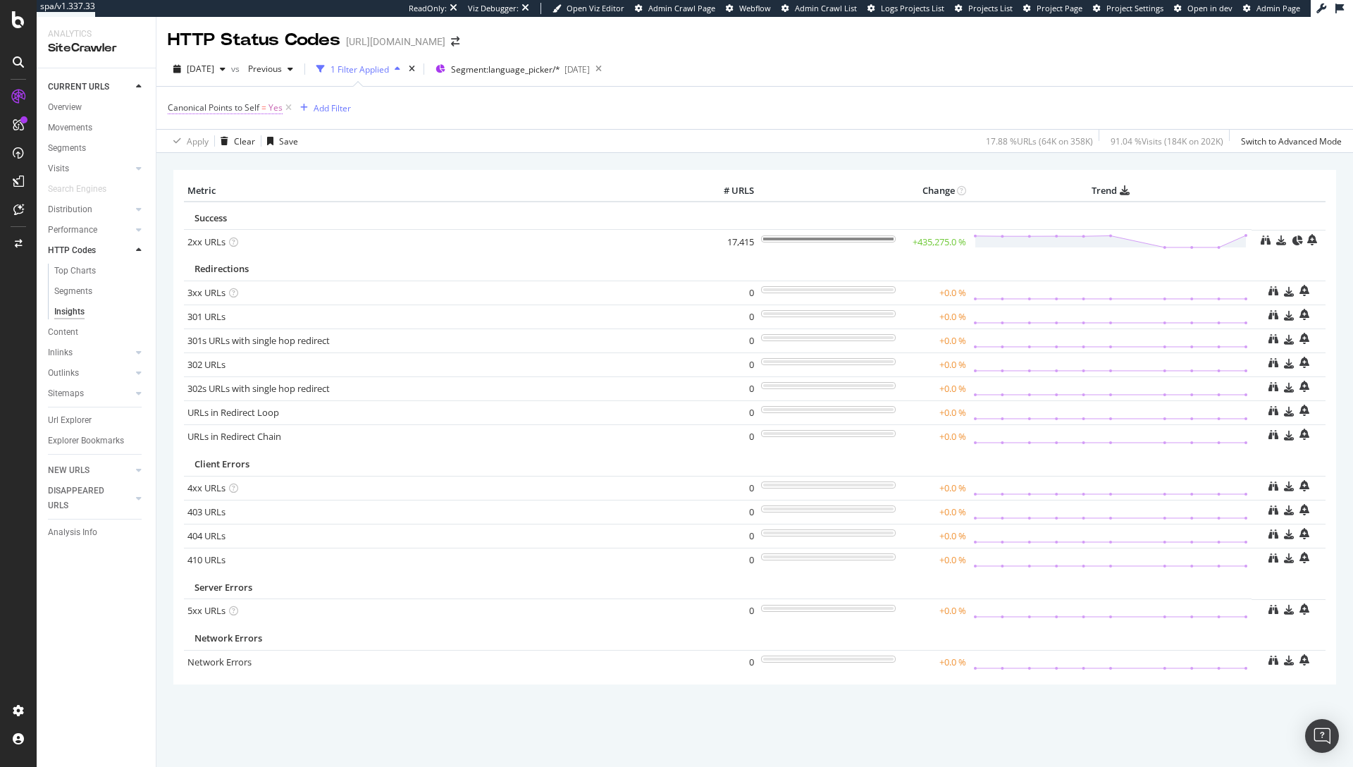
click at [254, 111] on span "Canonical Points to Self" at bounding box center [214, 107] width 92 height 12
click at [192, 166] on span "Yes" at bounding box center [187, 163] width 14 height 12
click at [206, 211] on div "No" at bounding box center [258, 211] width 151 height 18
click at [326, 193] on div "Apply" at bounding box center [324, 193] width 22 height 12
click at [608, 68] on icon at bounding box center [599, 69] width 18 height 20
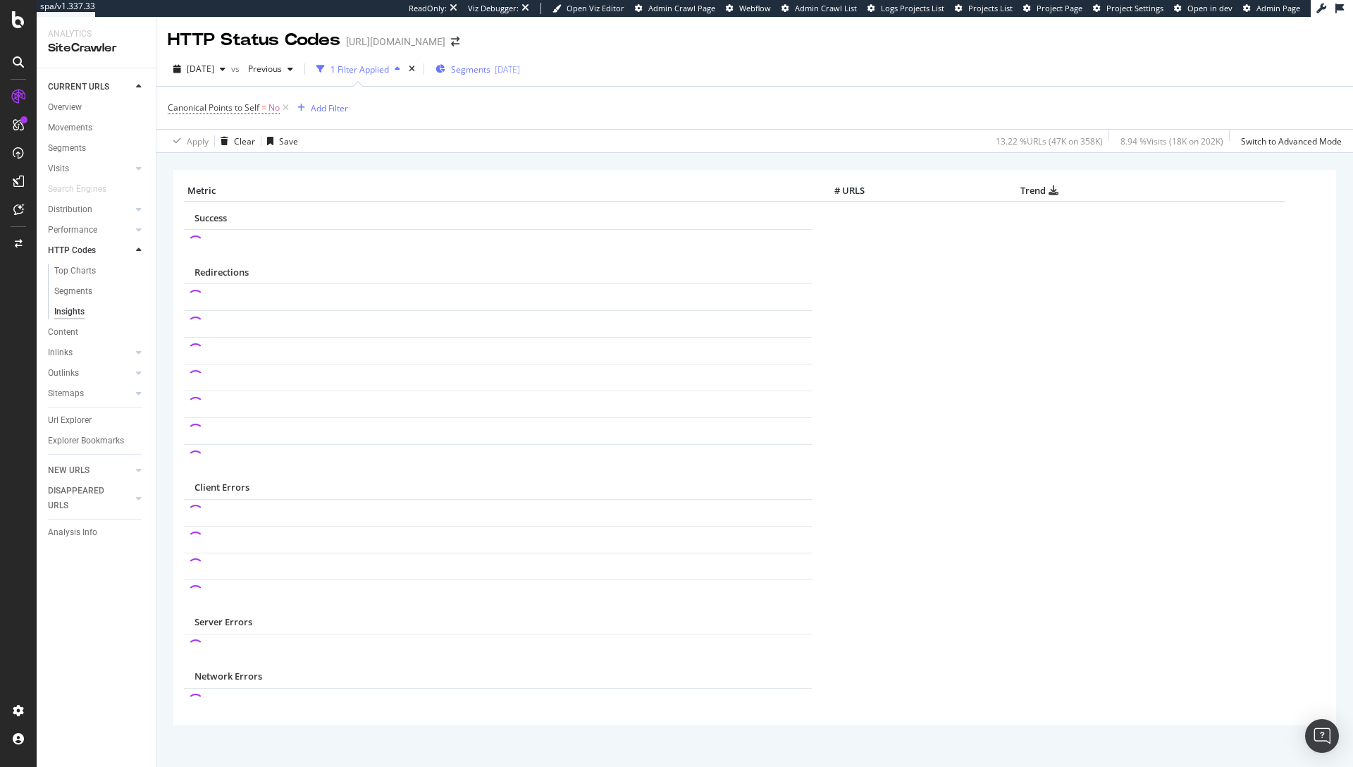
click at [514, 77] on div "Segments [DATE]" at bounding box center [478, 69] width 85 height 21
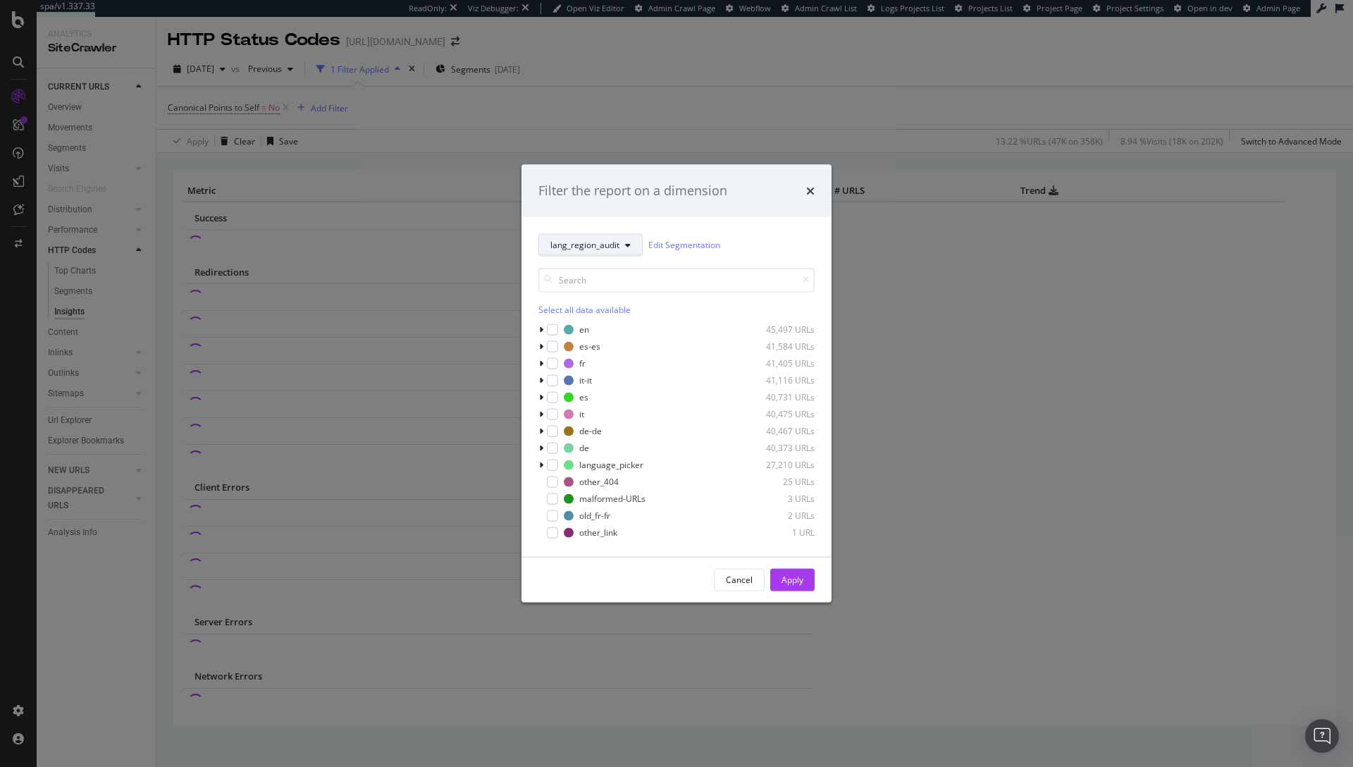
click at [593, 246] on span "lang_region_audit" at bounding box center [584, 245] width 69 height 12
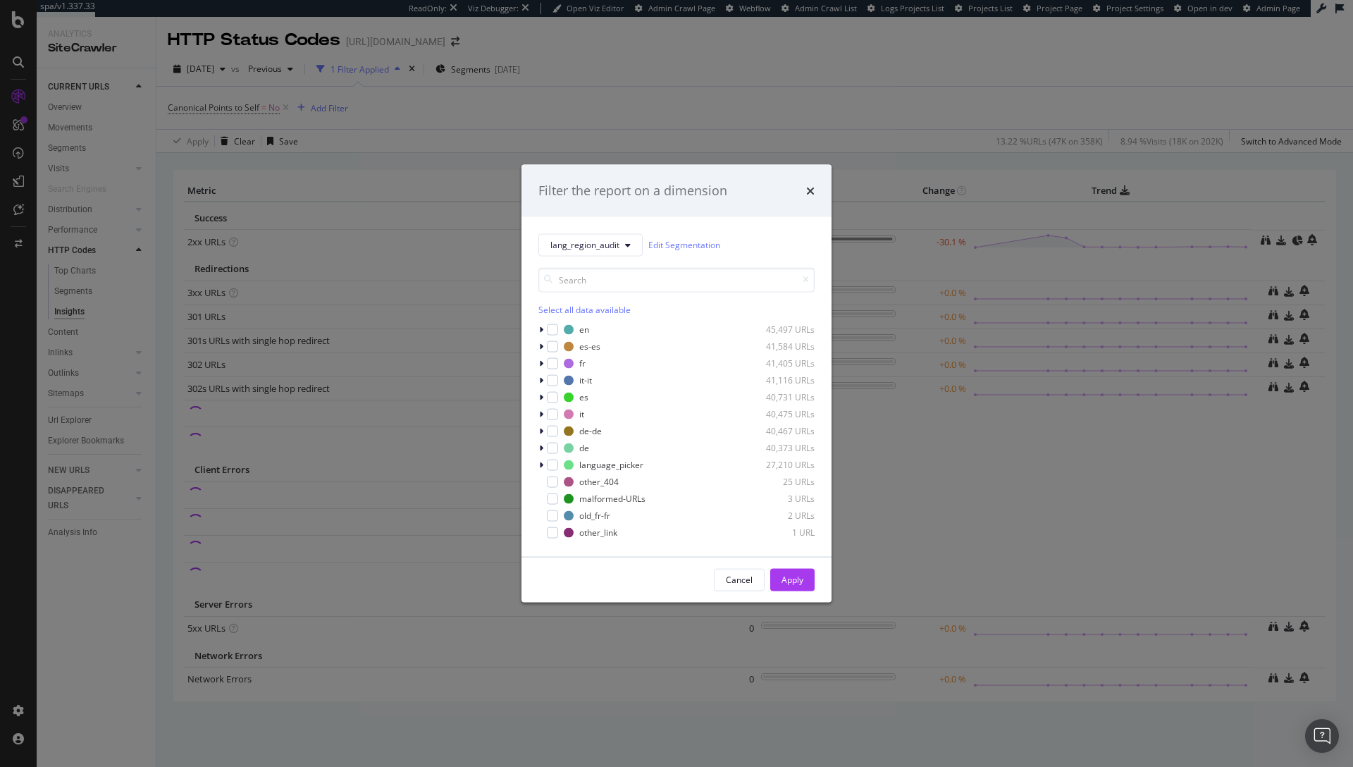
click at [620, 216] on div "Filter the report on a dimension" at bounding box center [677, 191] width 310 height 52
click at [587, 307] on div "Select all data available" at bounding box center [677, 309] width 276 height 12
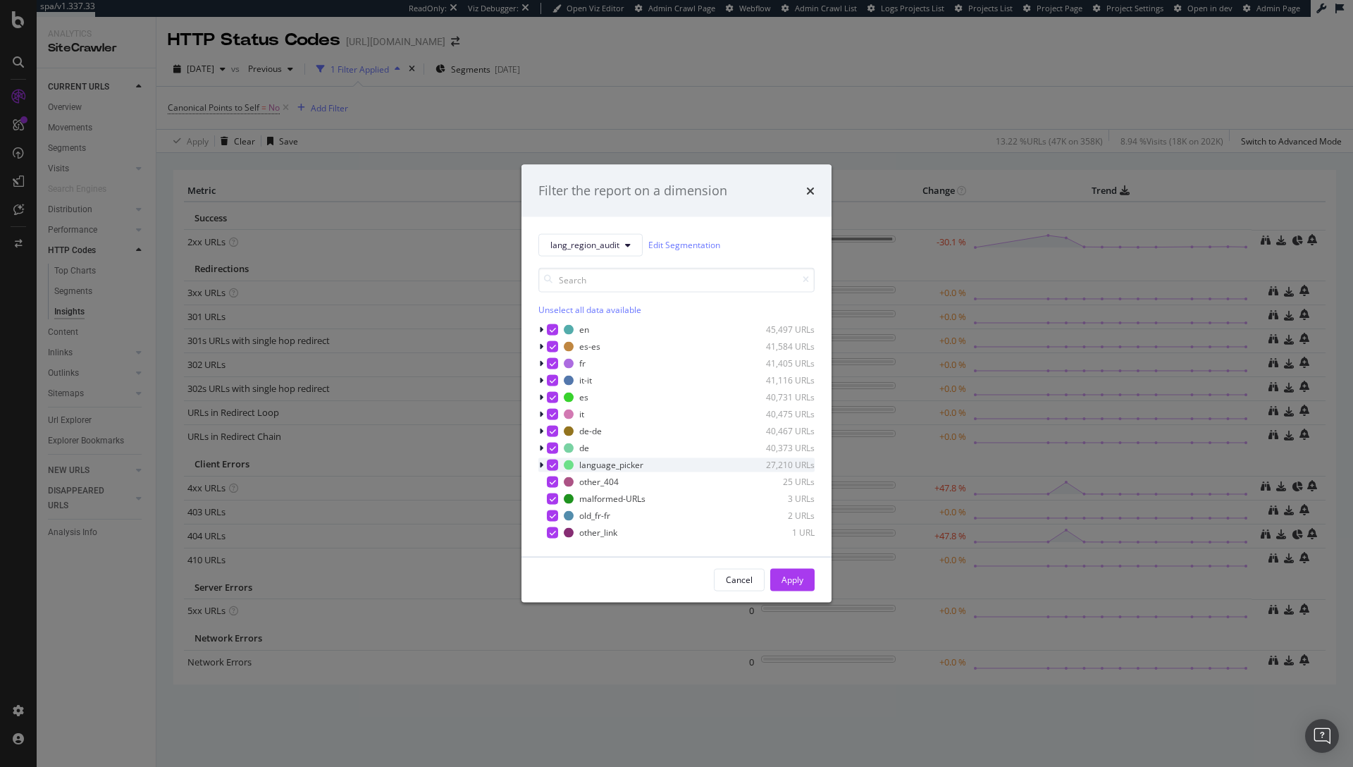
click at [550, 463] on icon "modal" at bounding box center [553, 464] width 6 height 7
click at [550, 481] on icon "modal" at bounding box center [553, 481] width 6 height 7
click at [550, 501] on icon "modal" at bounding box center [553, 498] width 6 height 7
click at [551, 515] on icon "modal" at bounding box center [553, 515] width 6 height 7
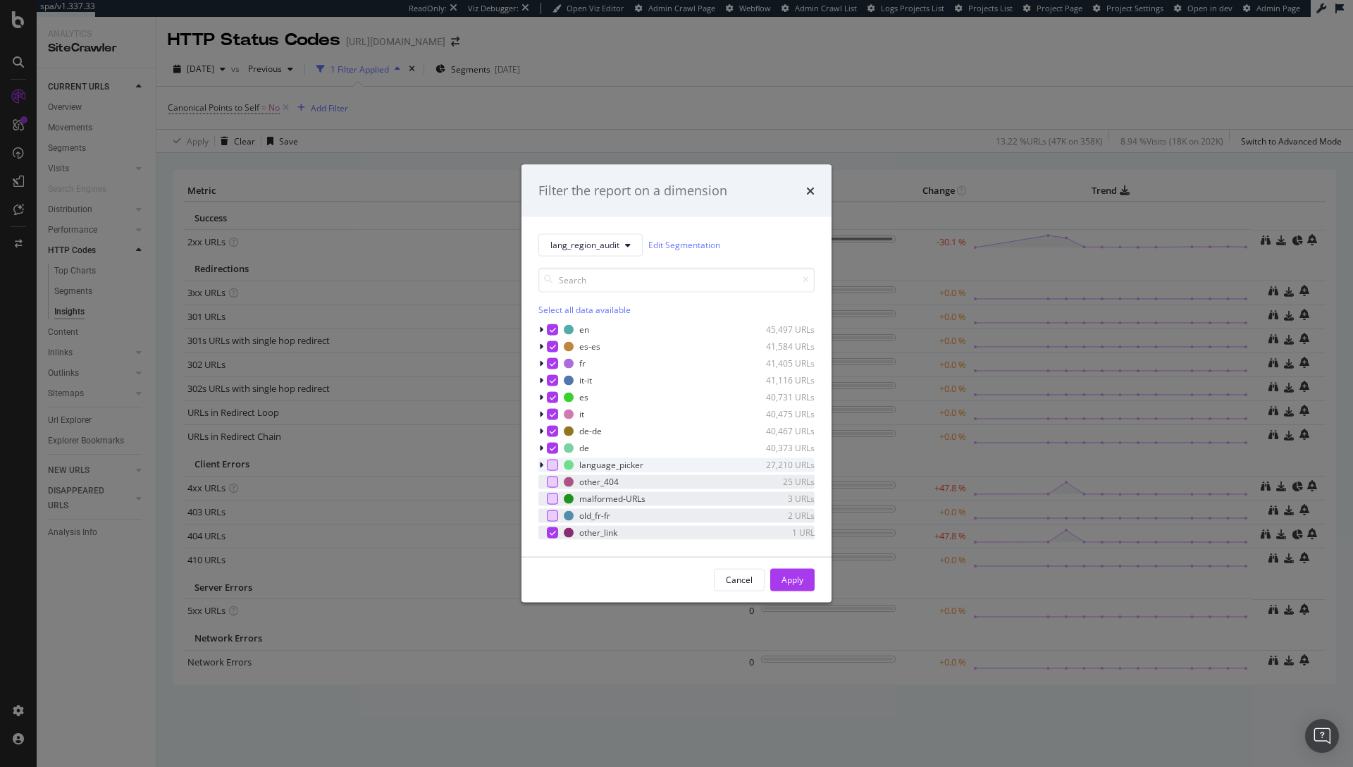
click at [552, 530] on icon "modal" at bounding box center [553, 532] width 6 height 7
click at [799, 579] on div "Apply" at bounding box center [793, 580] width 22 height 12
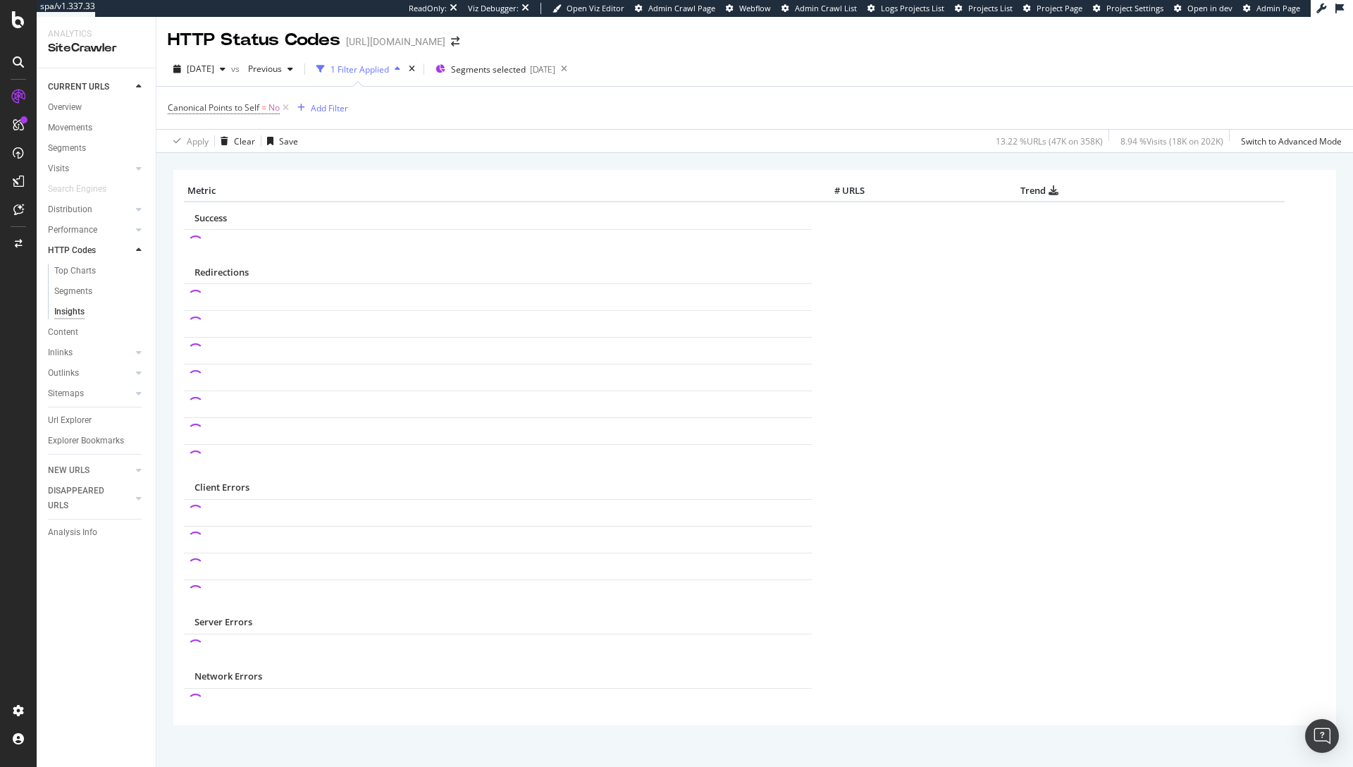
click at [785, 153] on div "× Metric # URLS Trend Success Redirections Client Errors Server Errors" at bounding box center [754, 488] width 1197 height 671
click at [1016, 104] on div "Canonical Points to Self = No Add Filter" at bounding box center [755, 108] width 1174 height 42
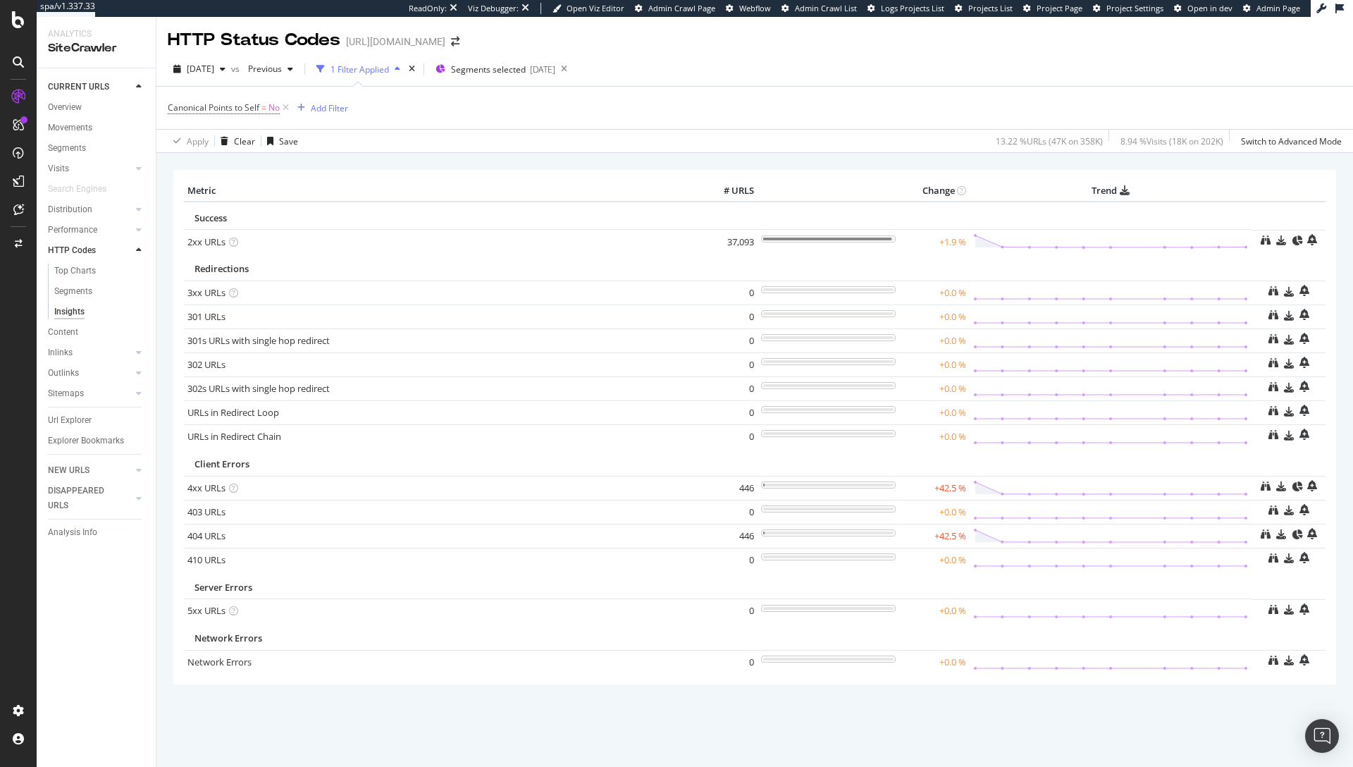
click at [806, 90] on div "Canonical Points to Self = No Add Filter" at bounding box center [755, 108] width 1174 height 42
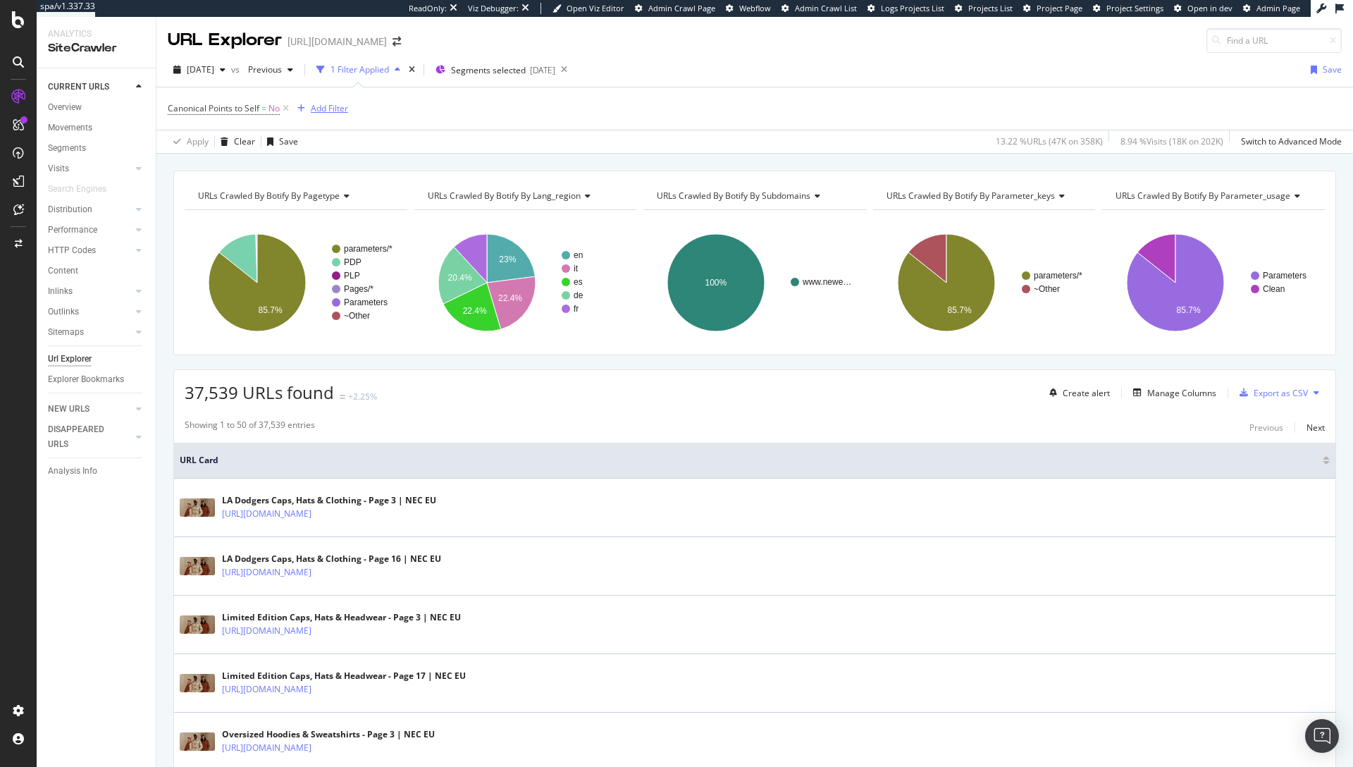
click at [337, 109] on div "Add Filter" at bounding box center [329, 108] width 37 height 12
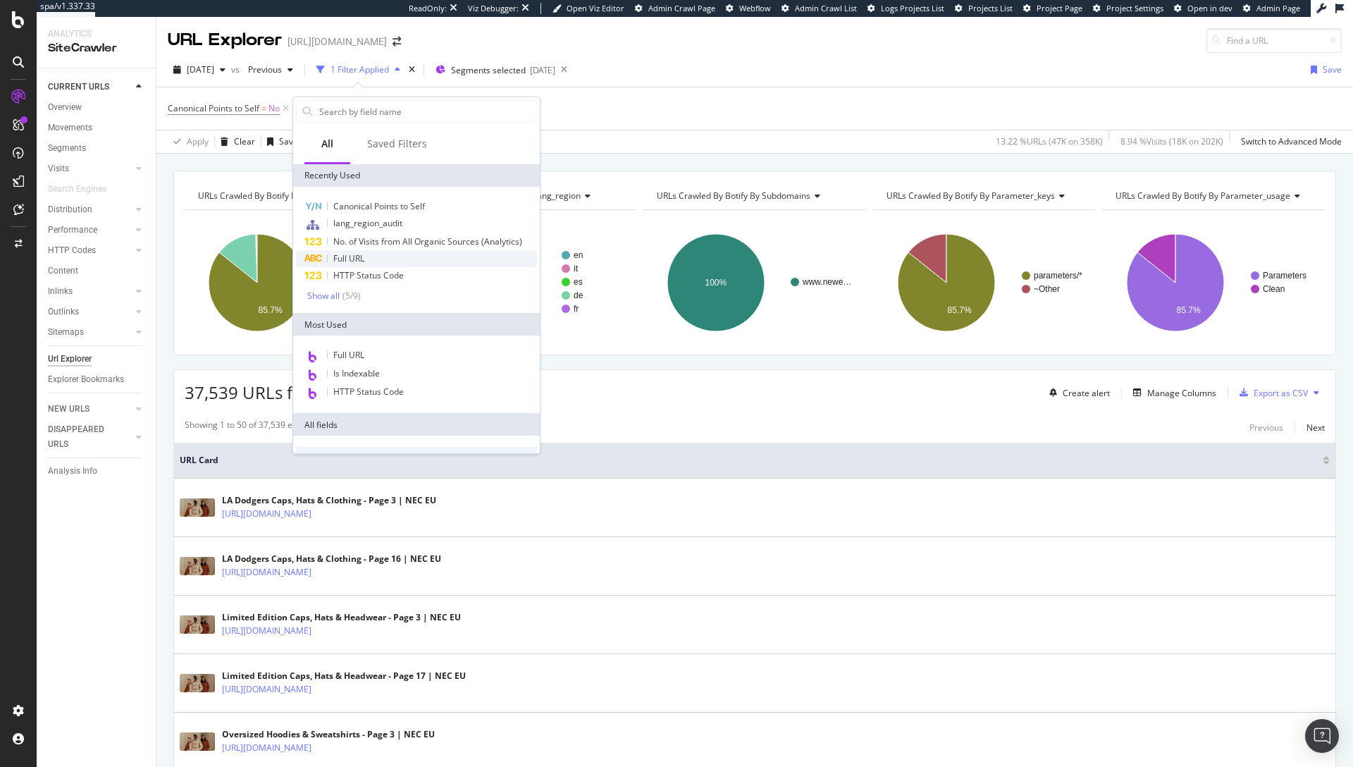
click at [399, 257] on div "Full URL" at bounding box center [416, 258] width 241 height 17
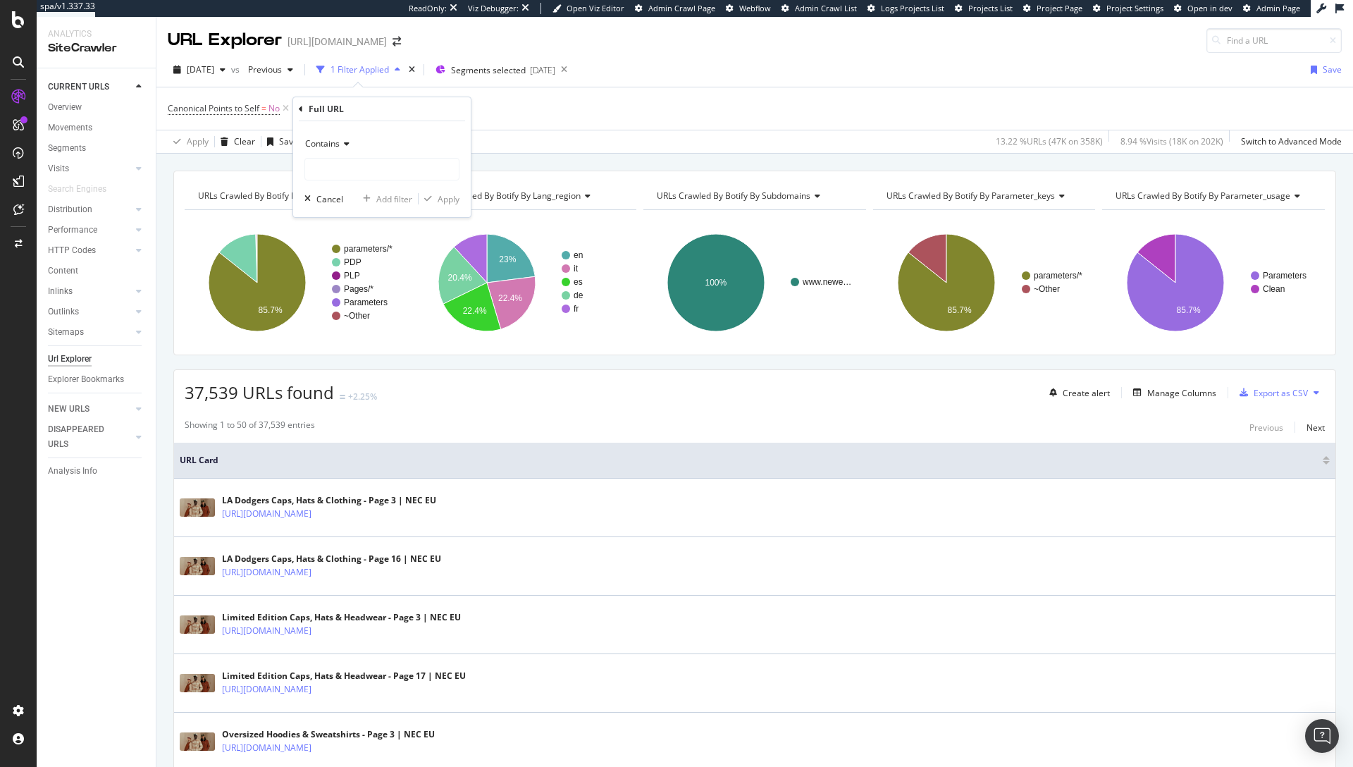
click at [345, 140] on icon at bounding box center [345, 144] width 10 height 8
click at [362, 300] on span "Doesn't contain" at bounding box center [342, 301] width 61 height 12
click at [386, 174] on input "text" at bounding box center [382, 169] width 154 height 23
type input "?page="
click at [433, 197] on div "button" at bounding box center [428, 199] width 19 height 8
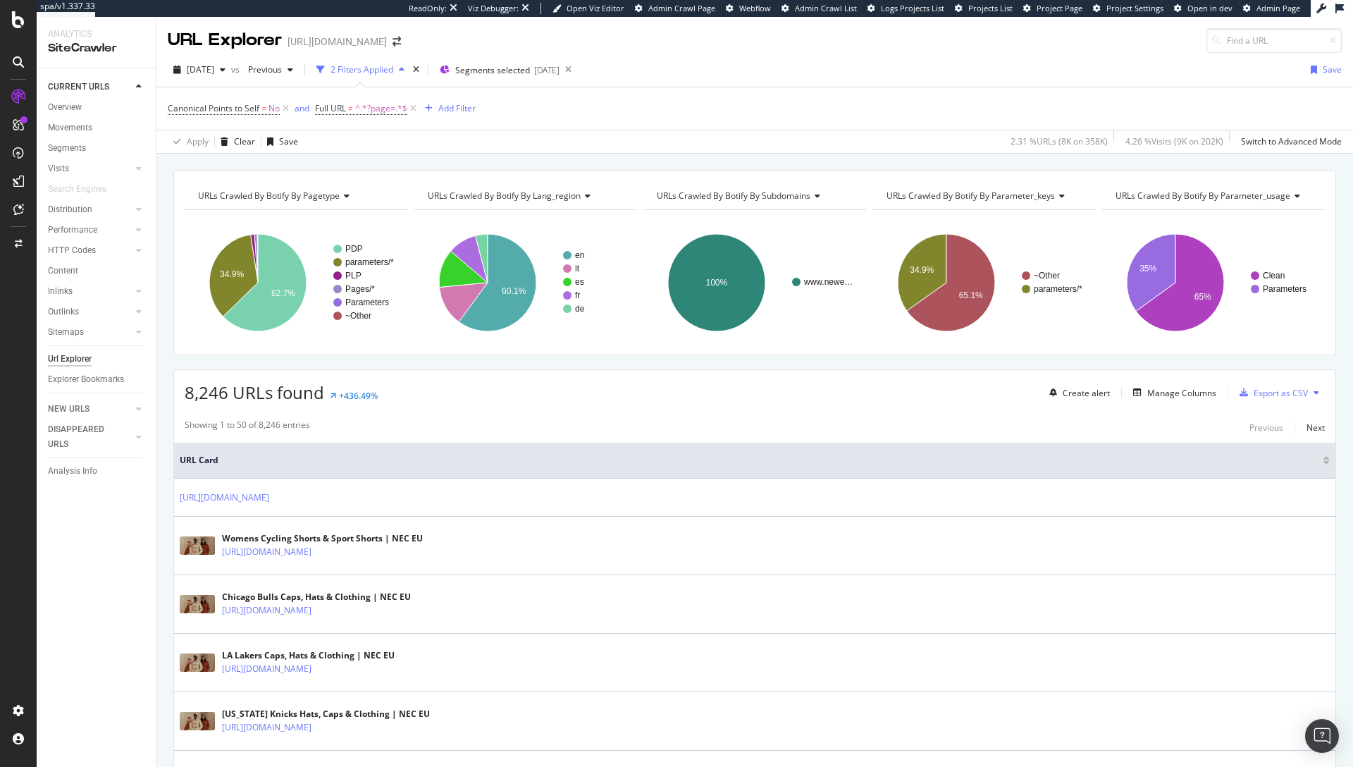
click at [338, 193] on span "URLs Crawled By Botify By pagetype" at bounding box center [269, 196] width 142 height 12
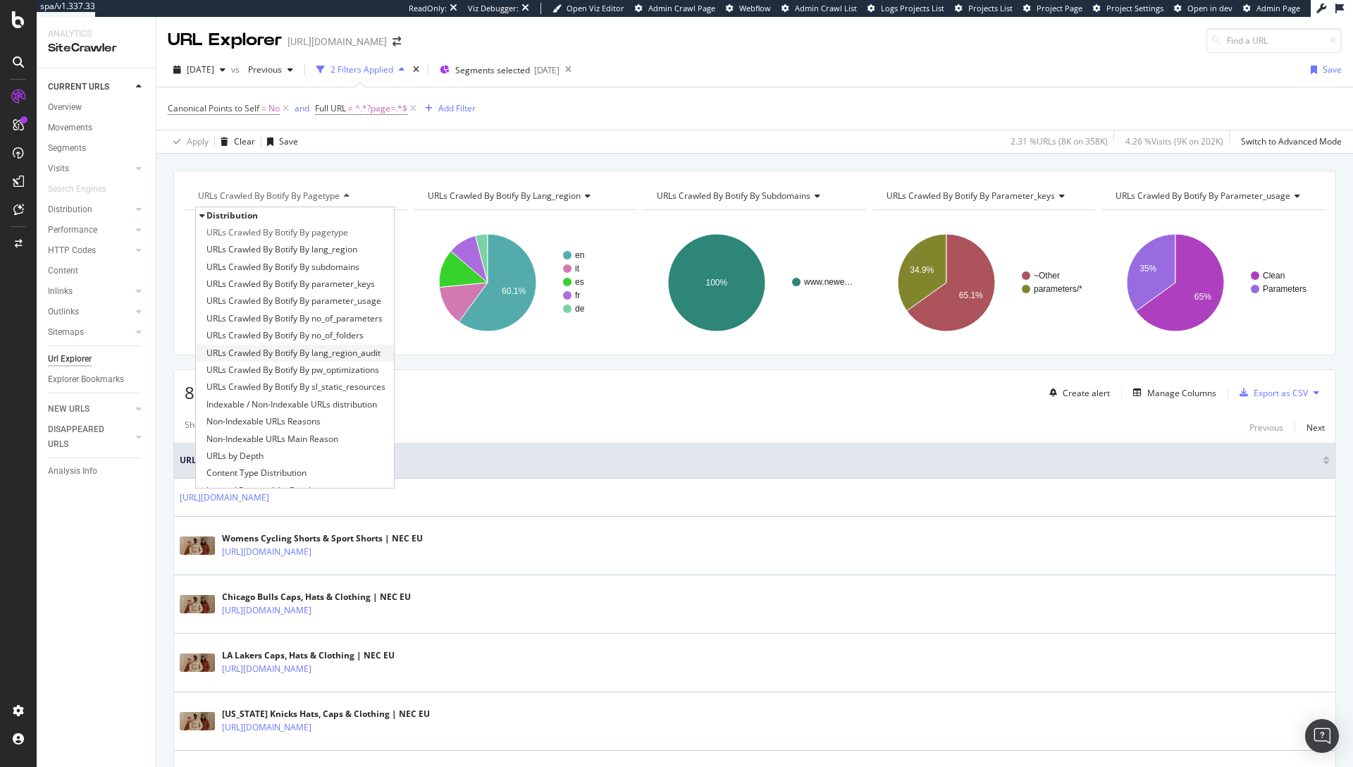
click at [352, 351] on span "URLs Crawled By Botify By lang_region_audit" at bounding box center [294, 353] width 174 height 14
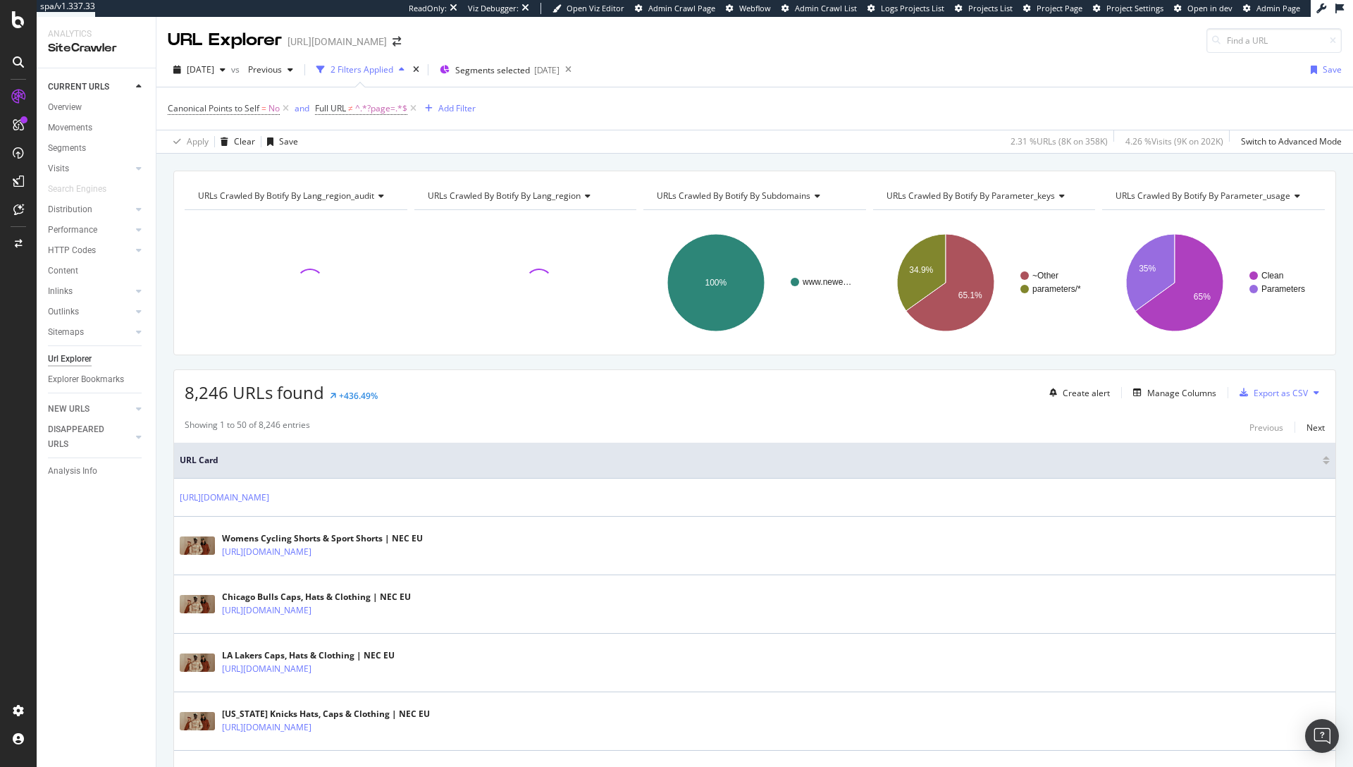
click at [581, 192] on icon at bounding box center [586, 196] width 10 height 8
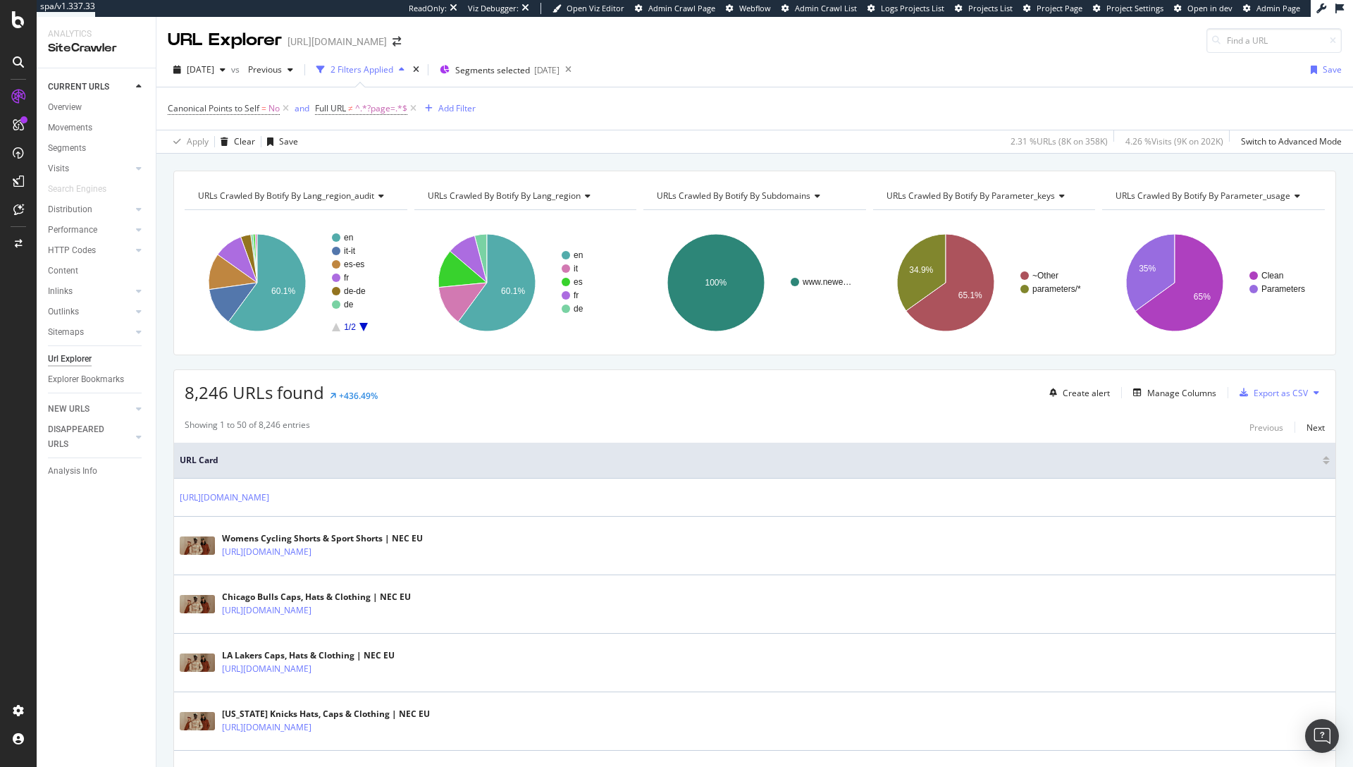
click at [684, 178] on div "URLs Crawled By Botify By lang_region_audit Chart (by Value) Table Expand Expor…" at bounding box center [754, 263] width 1163 height 185
click at [574, 142] on div "Apply Clear Save 2.31 % URLs ( 8K on 358K ) 4.26 % Visits ( 9K on 202K ) Switch…" at bounding box center [754, 141] width 1197 height 23
click at [490, 193] on span "URLs Crawled By Botify By lang_region" at bounding box center [504, 196] width 153 height 12
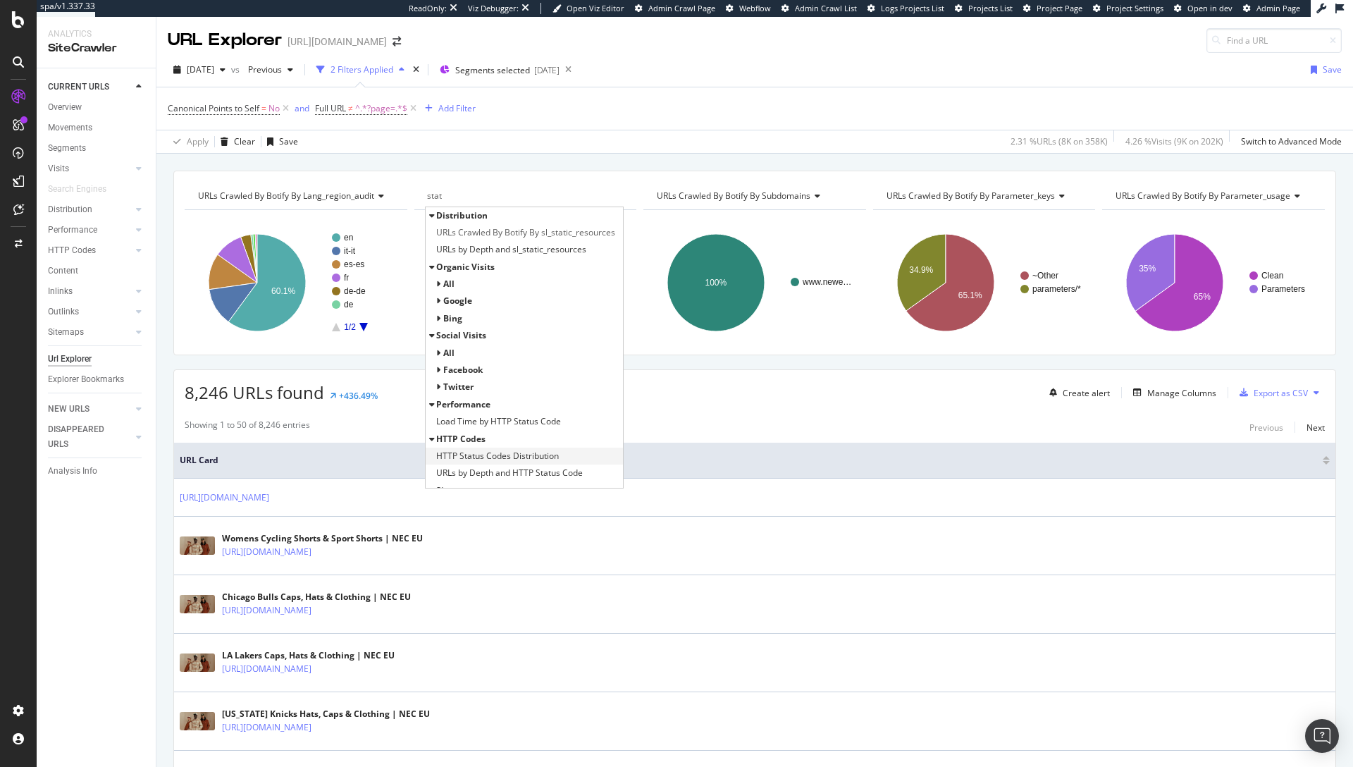
type input "stat"
click at [534, 453] on span "HTTP Status Codes Distribution" at bounding box center [497, 456] width 123 height 14
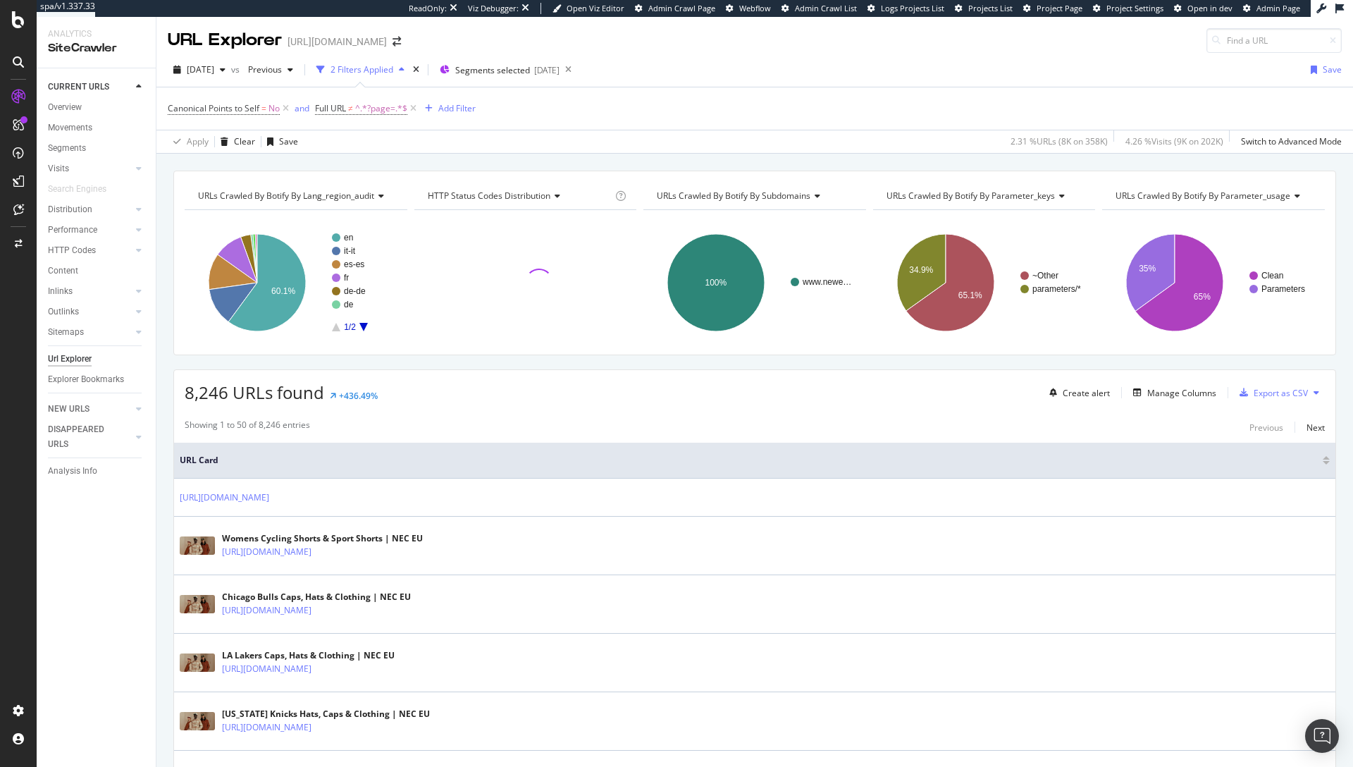
click at [718, 185] on div "URLs Crawled By Botify By subdomains" at bounding box center [753, 196] width 199 height 23
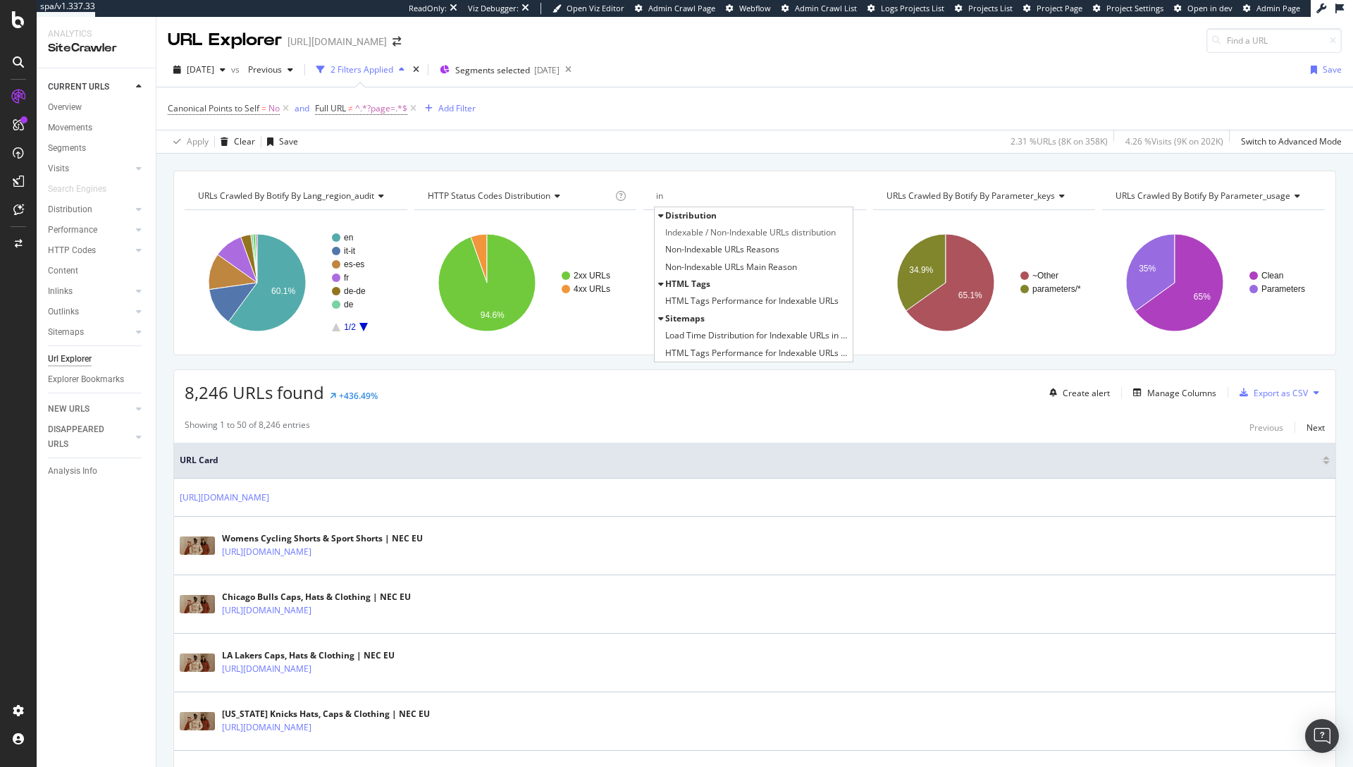
type input "i"
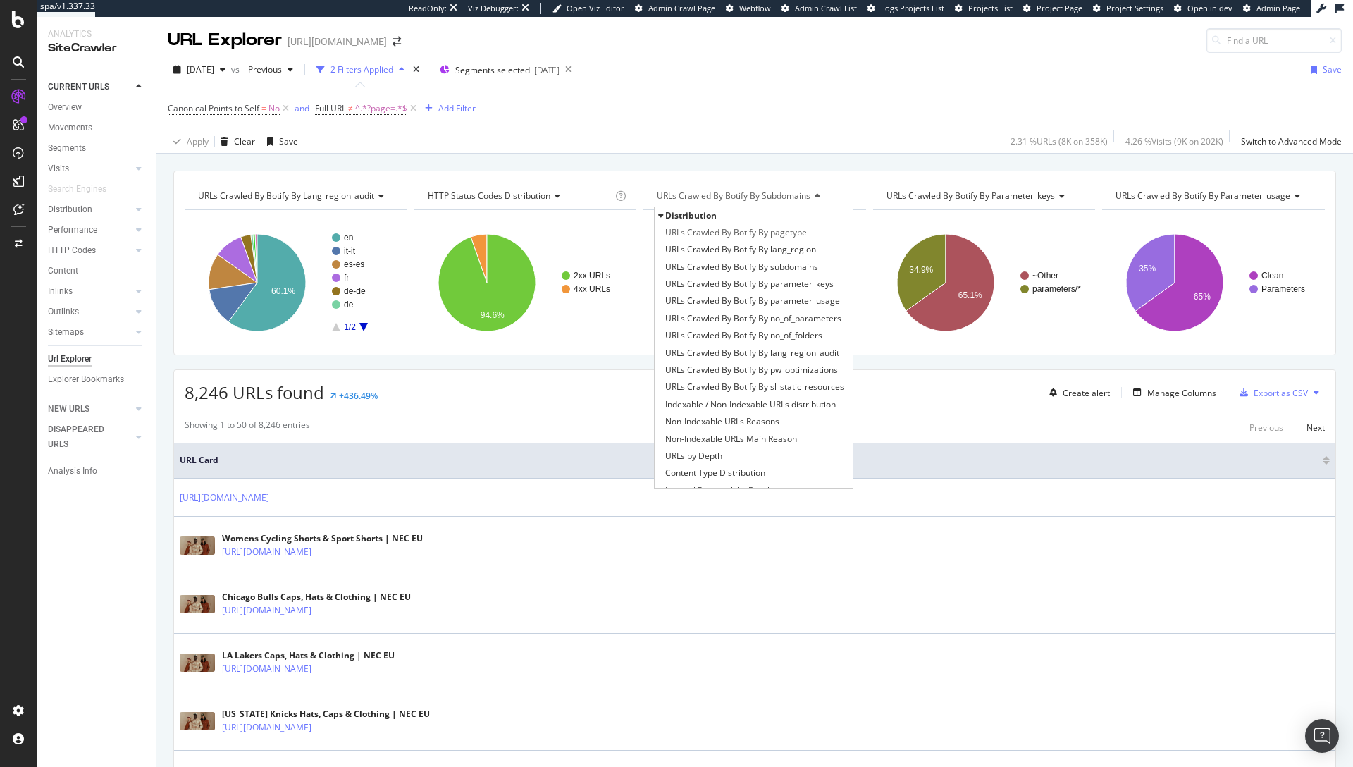
click at [694, 146] on div "Apply Clear Save 2.31 % URLs ( 8K on 358K ) 4.26 % Visits ( 9K on 202K ) Switch…" at bounding box center [754, 141] width 1197 height 23
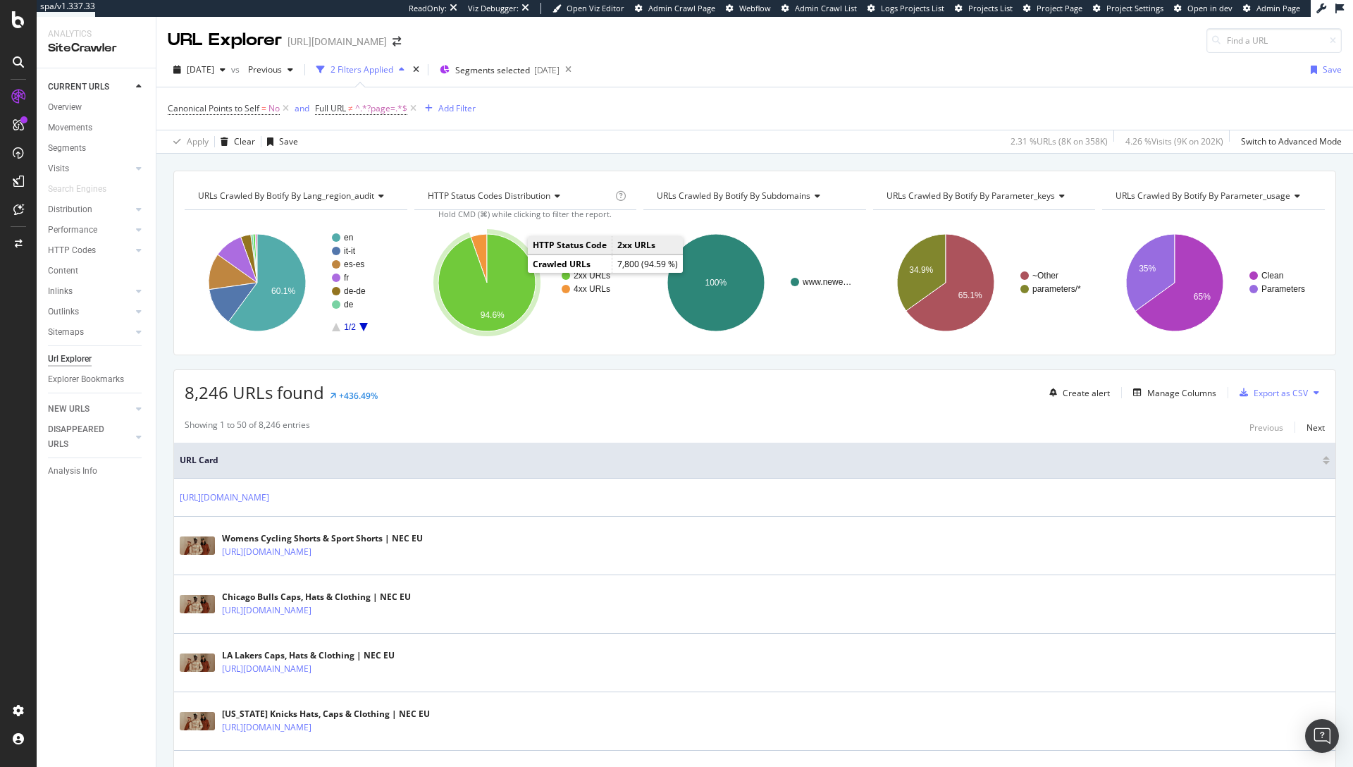
click at [529, 277] on icon "A chart." at bounding box center [486, 282] width 97 height 97
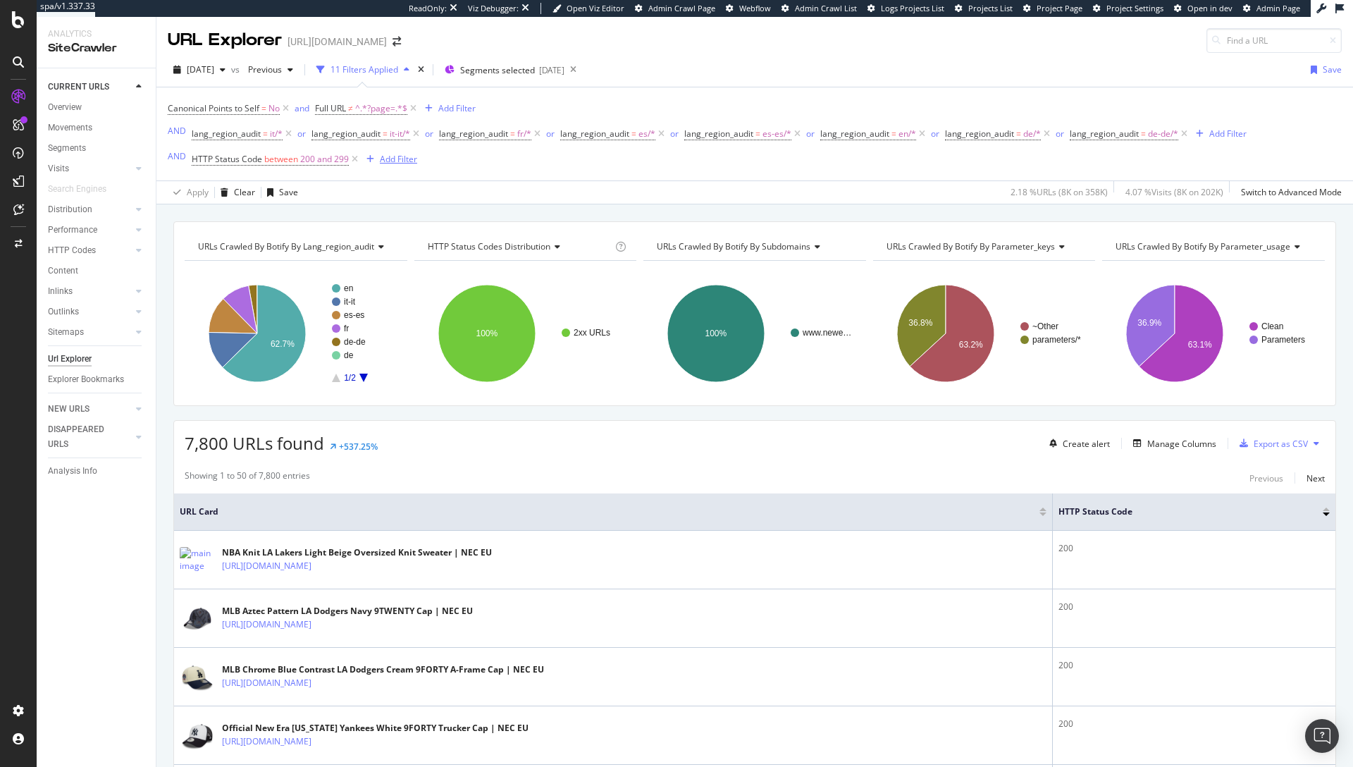
click at [400, 159] on div "Add Filter" at bounding box center [398, 159] width 37 height 12
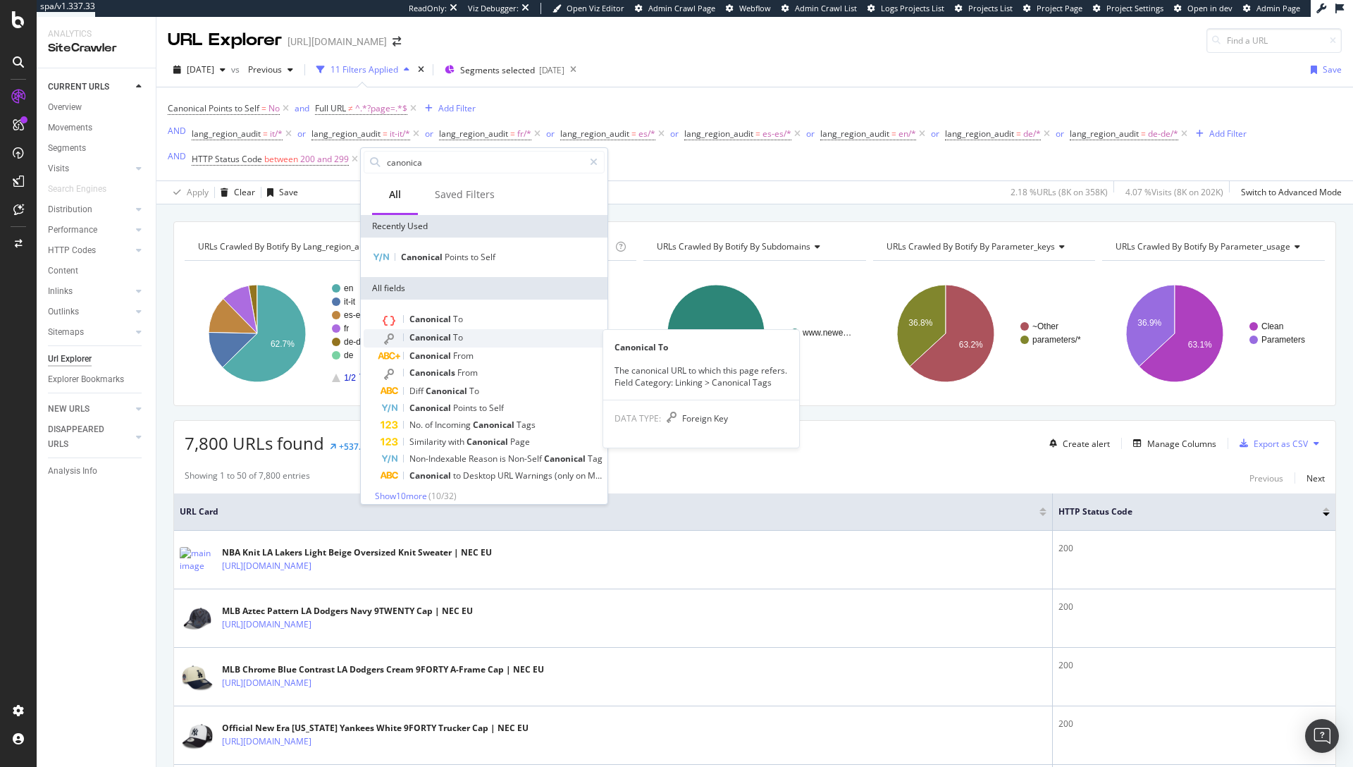
type input "canonica"
click at [474, 336] on div "Canonical To" at bounding box center [493, 338] width 224 height 18
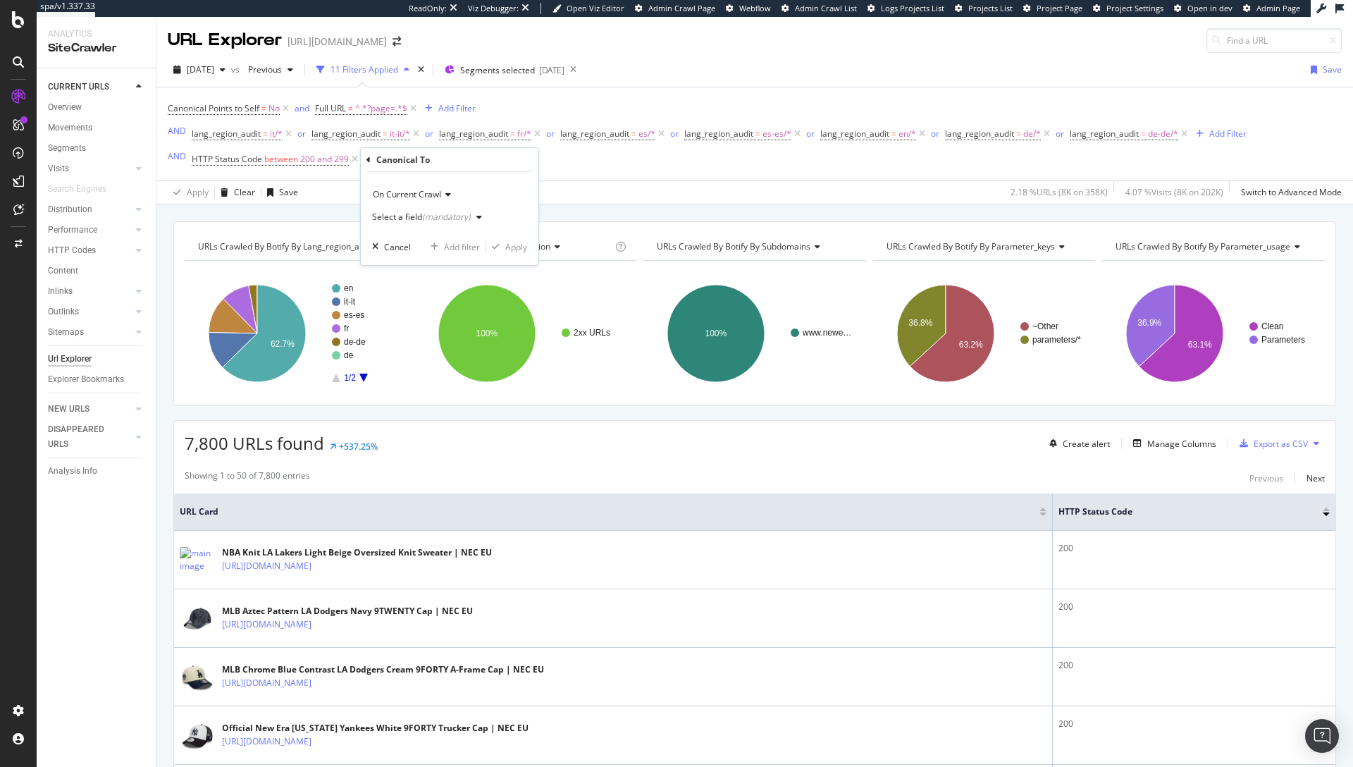
click at [433, 220] on div "(mandatory)" at bounding box center [446, 217] width 49 height 12
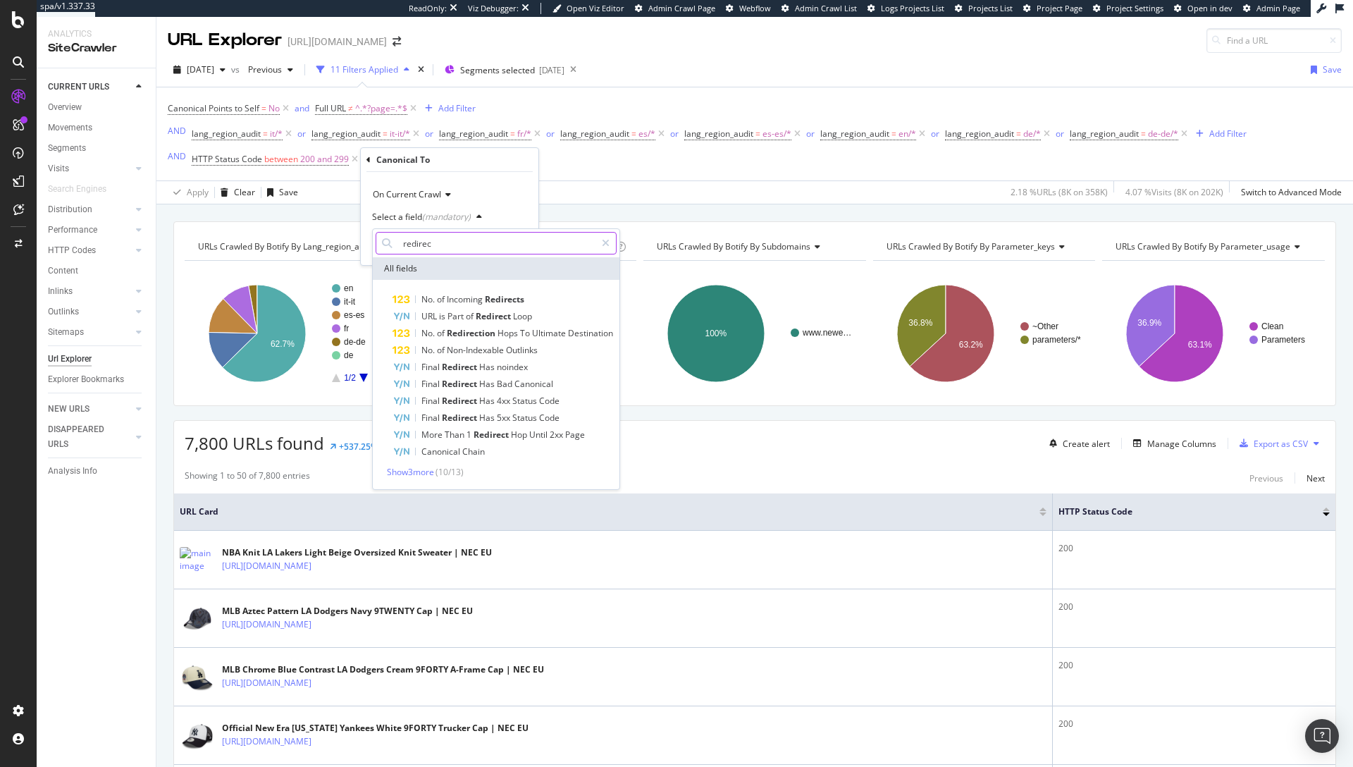
click at [452, 245] on input "redirec" at bounding box center [497, 243] width 198 height 23
type input "f"
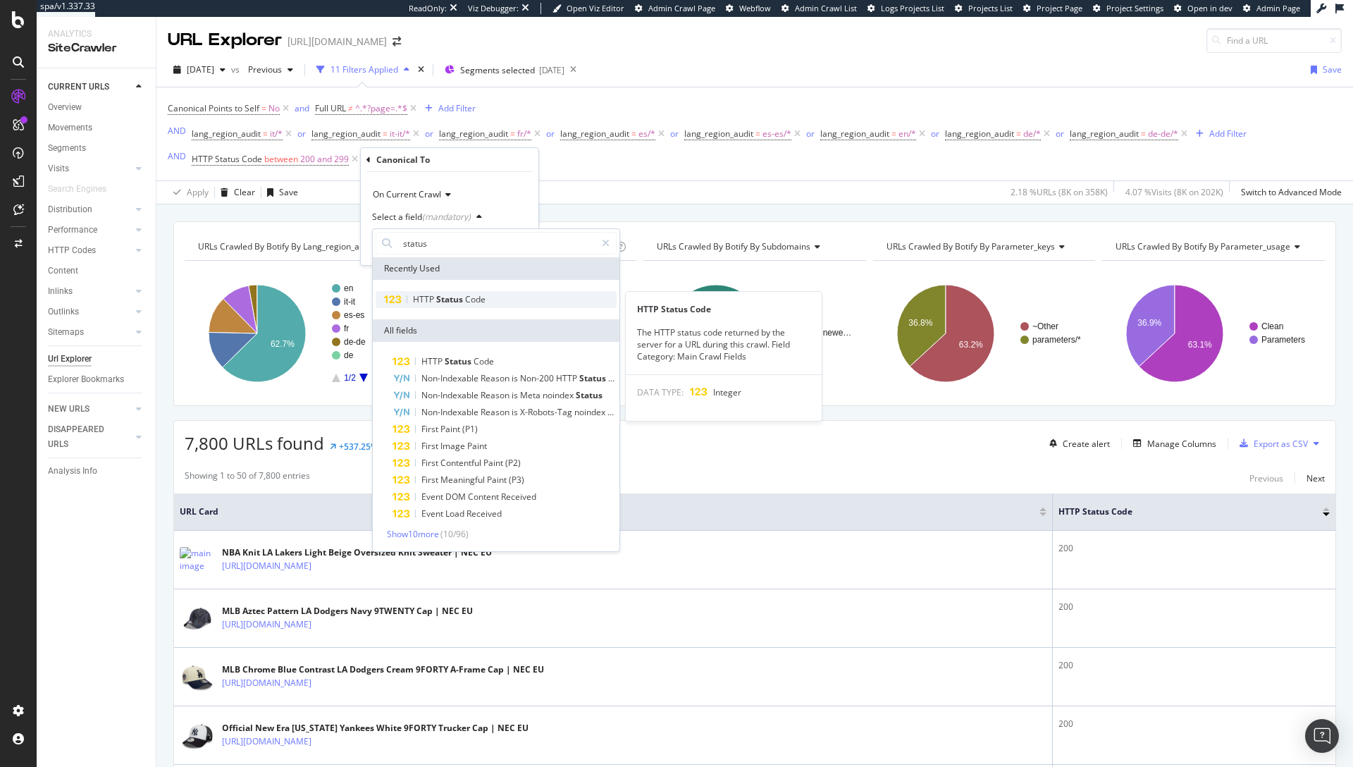
type input "status"
click at [448, 298] on span "Status" at bounding box center [450, 299] width 29 height 12
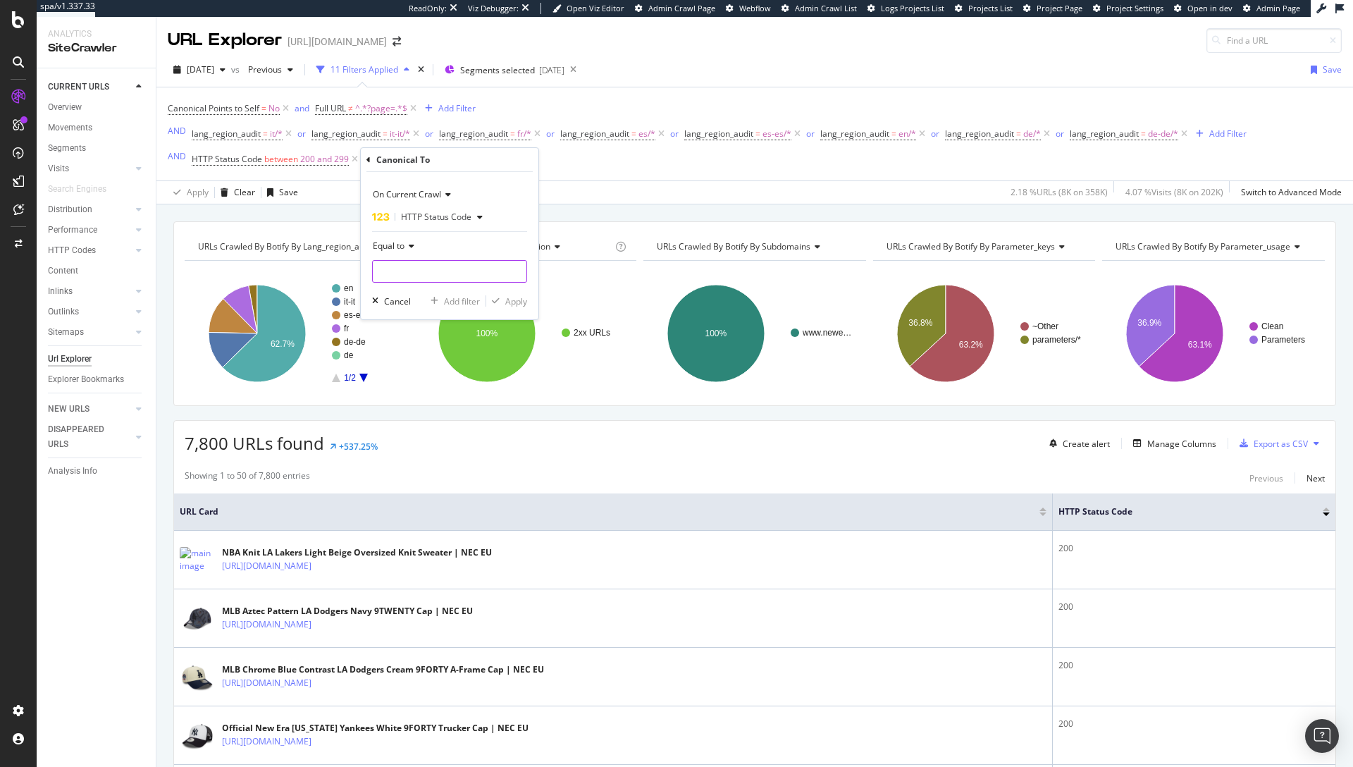
click at [442, 269] on input "number" at bounding box center [449, 271] width 155 height 23
click at [453, 291] on span "301" at bounding box center [423, 290] width 94 height 12
type input "301"
click at [514, 300] on div "Apply" at bounding box center [516, 301] width 22 height 12
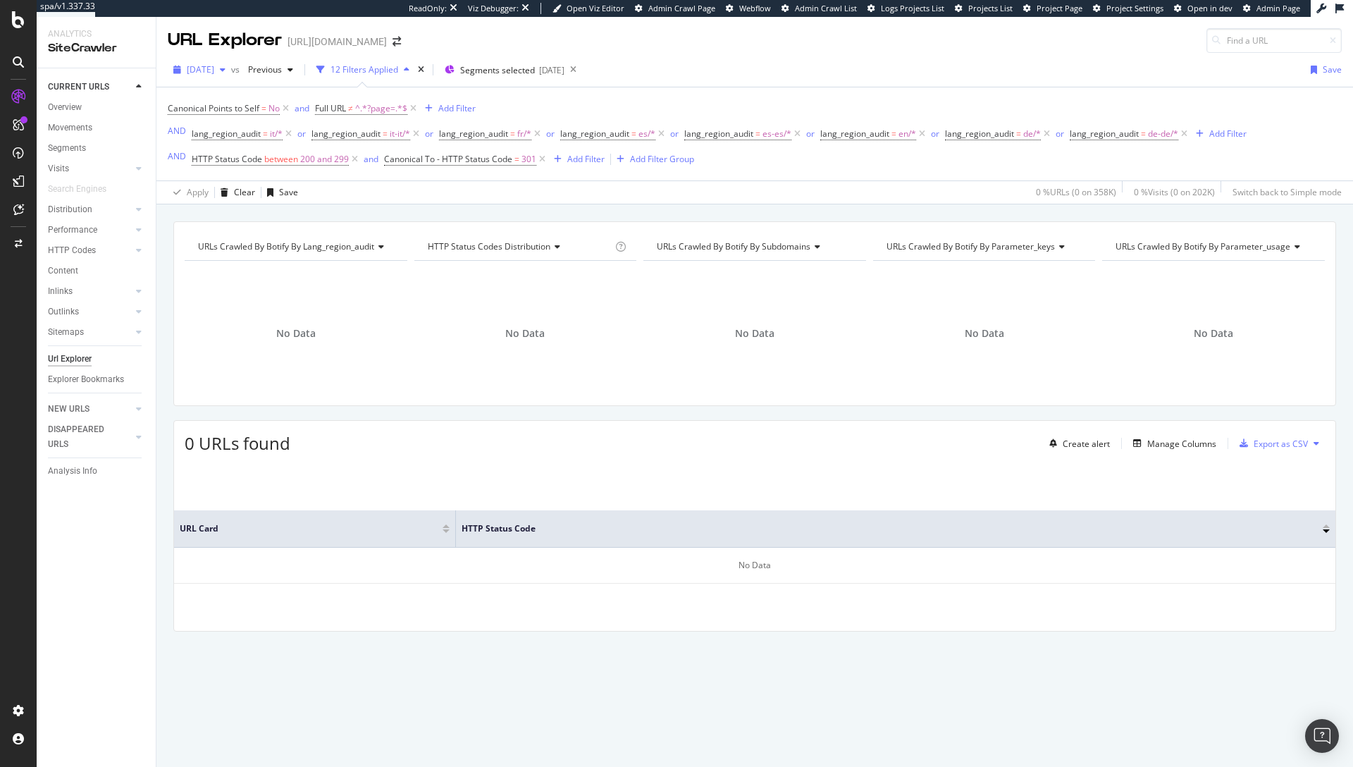
click at [214, 68] on span "[DATE]" at bounding box center [200, 69] width 27 height 12
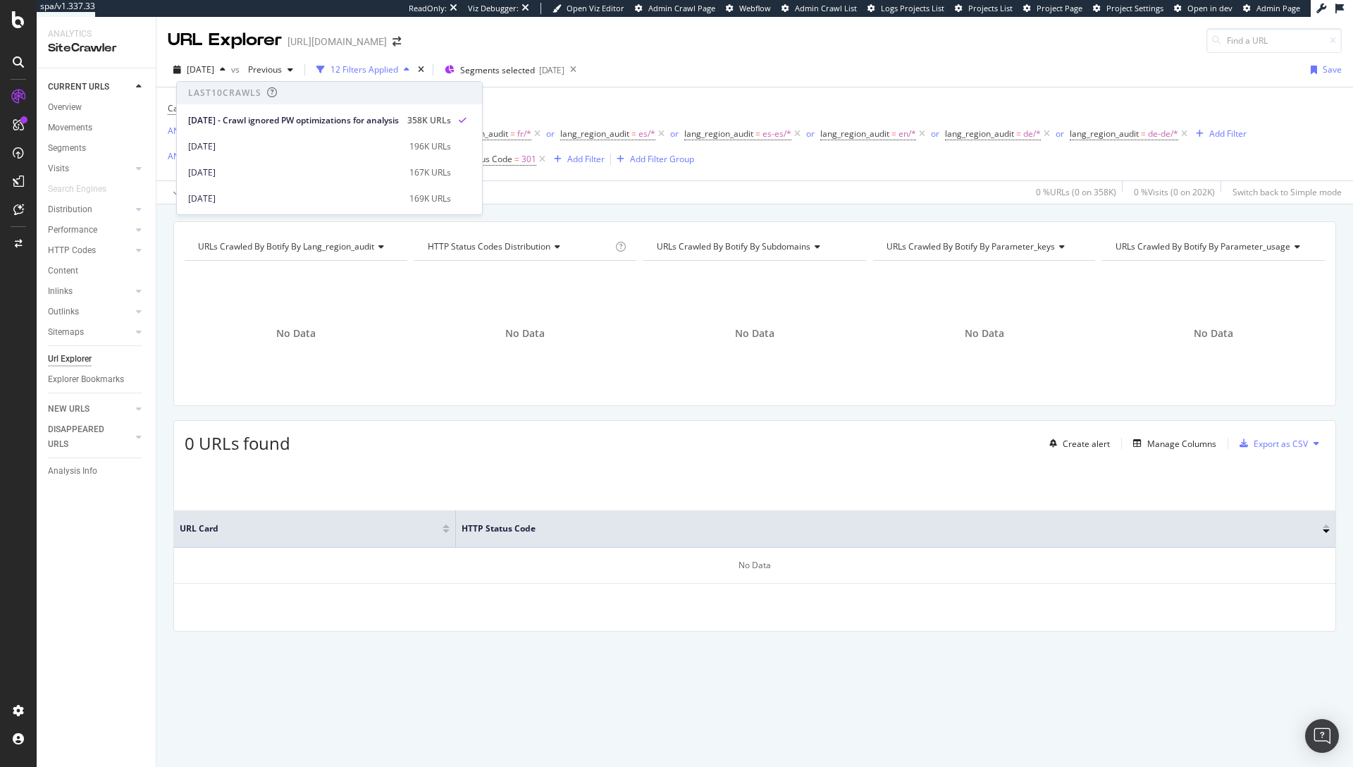
click at [820, 103] on div "Canonical Points to Self = No and Full URL ≠ ^.*?page=.*$ Add Filter AND lang_r…" at bounding box center [707, 134] width 1079 height 70
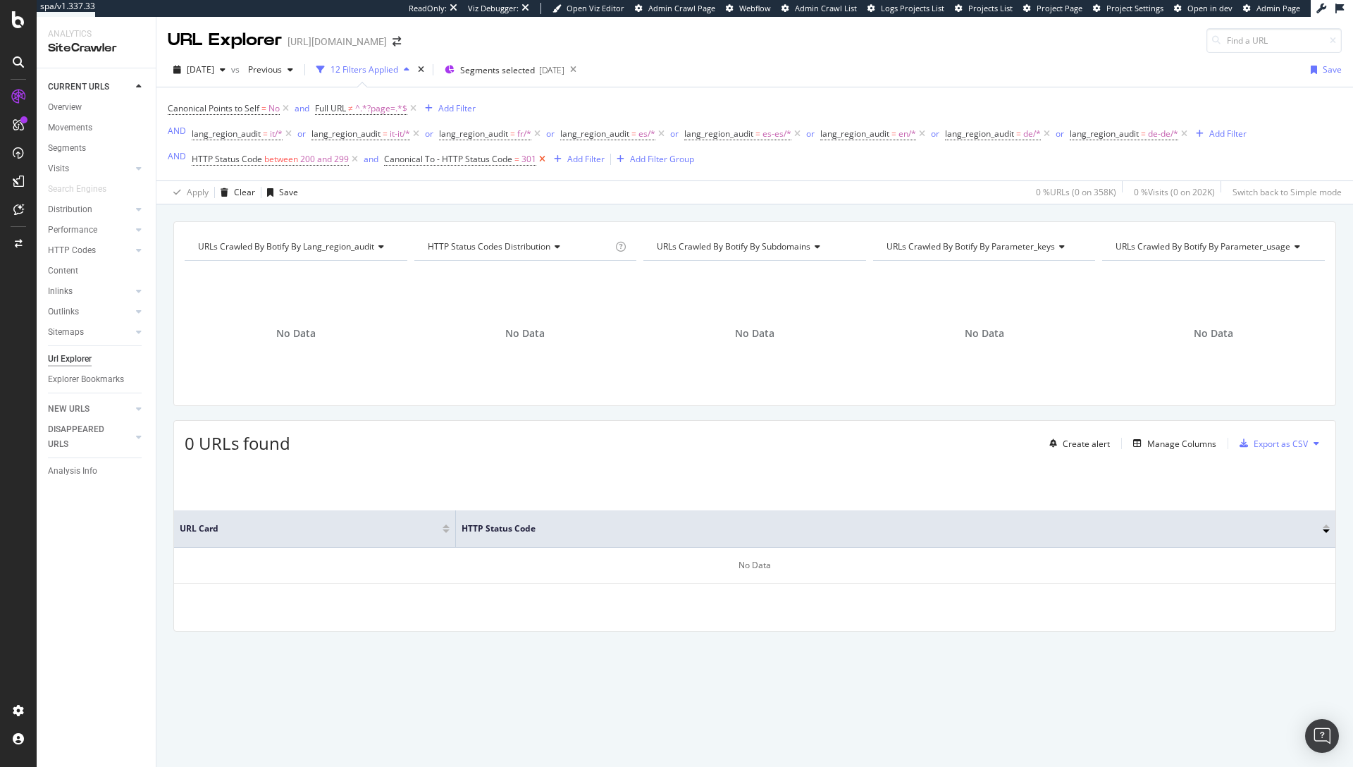
click at [545, 160] on icon at bounding box center [542, 159] width 12 height 14
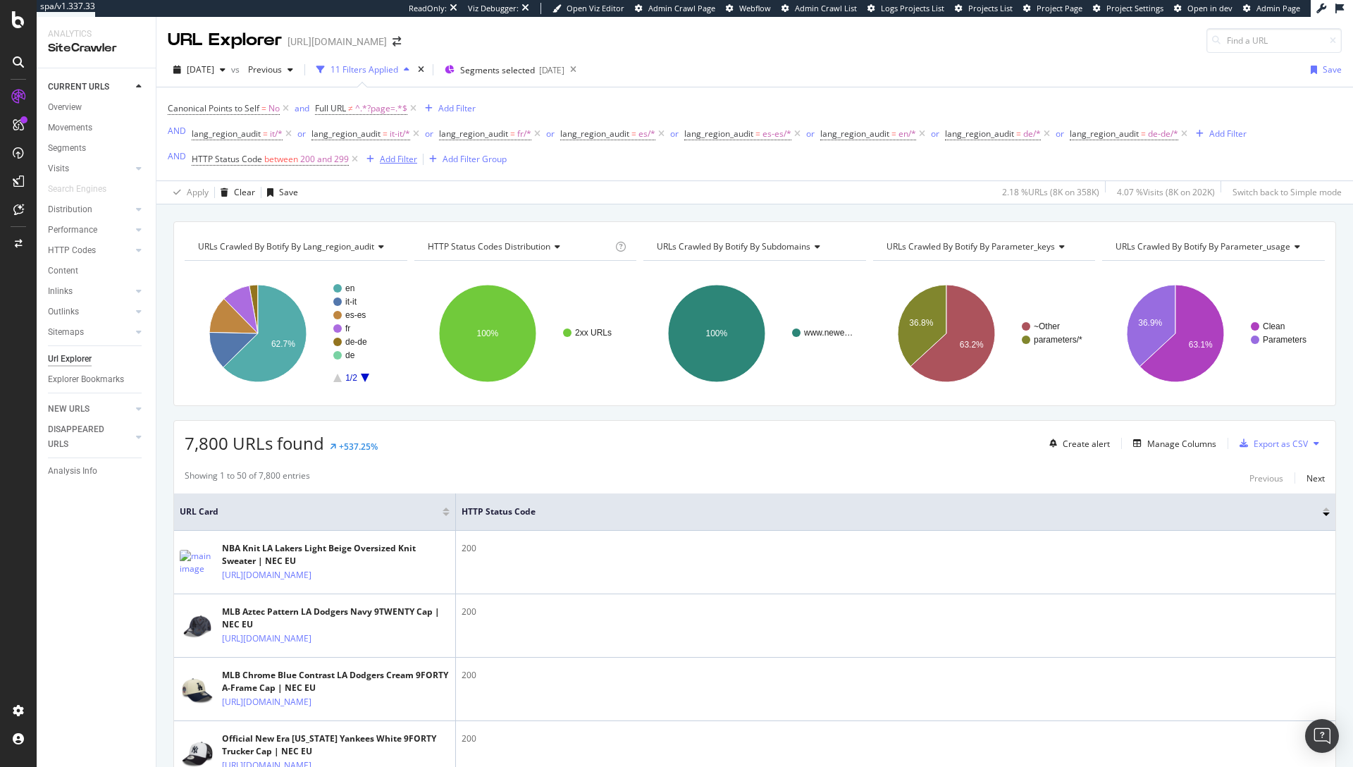
click at [412, 156] on div "Add Filter" at bounding box center [398, 159] width 37 height 12
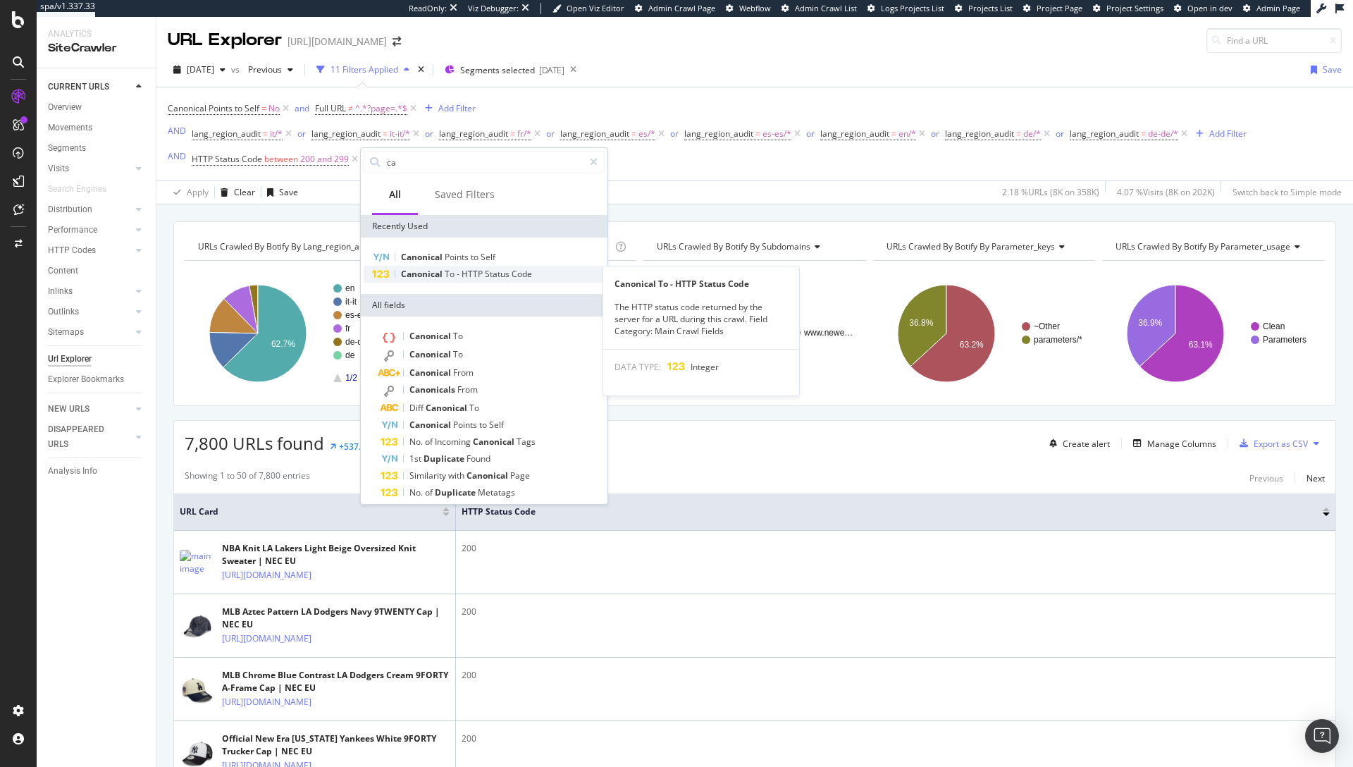
type input "ca"
click at [485, 277] on span "Status" at bounding box center [498, 274] width 27 height 12
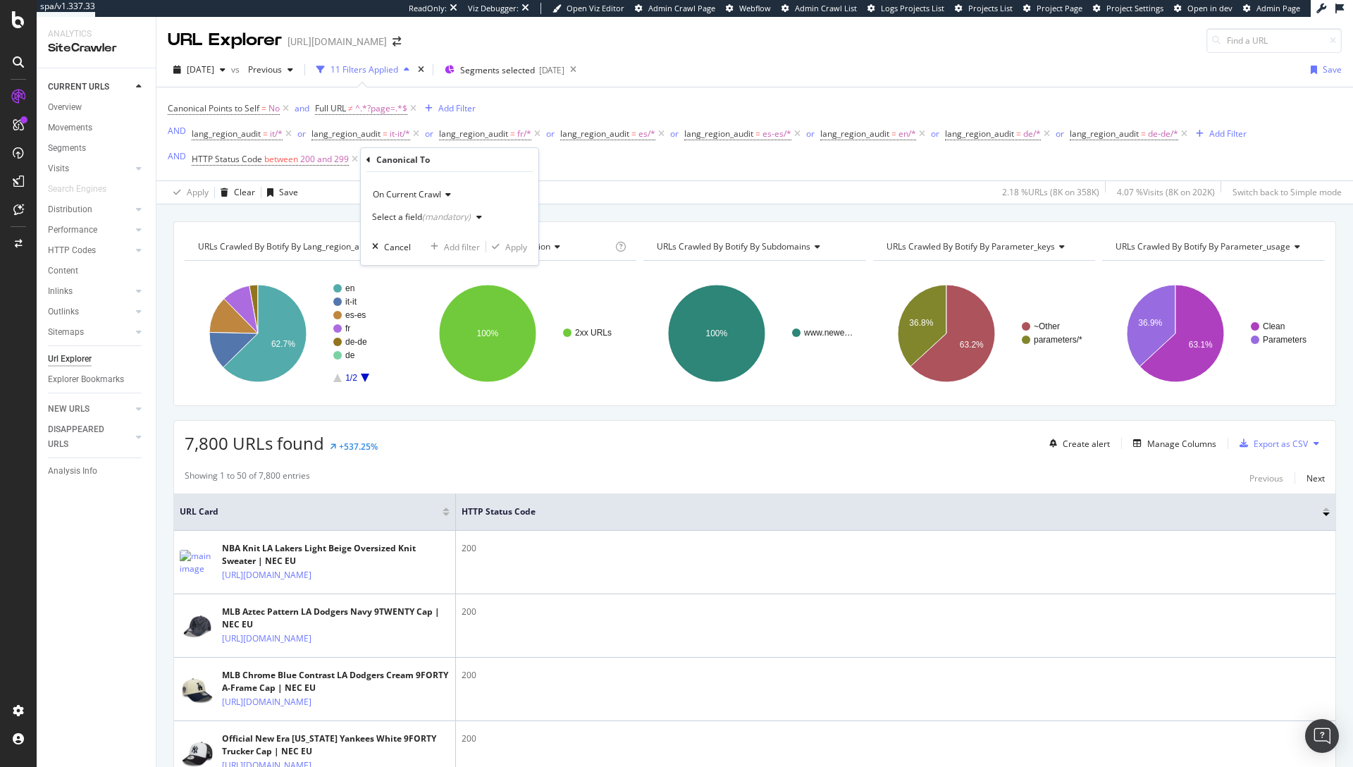
click at [436, 219] on div "(mandatory)" at bounding box center [446, 217] width 49 height 12
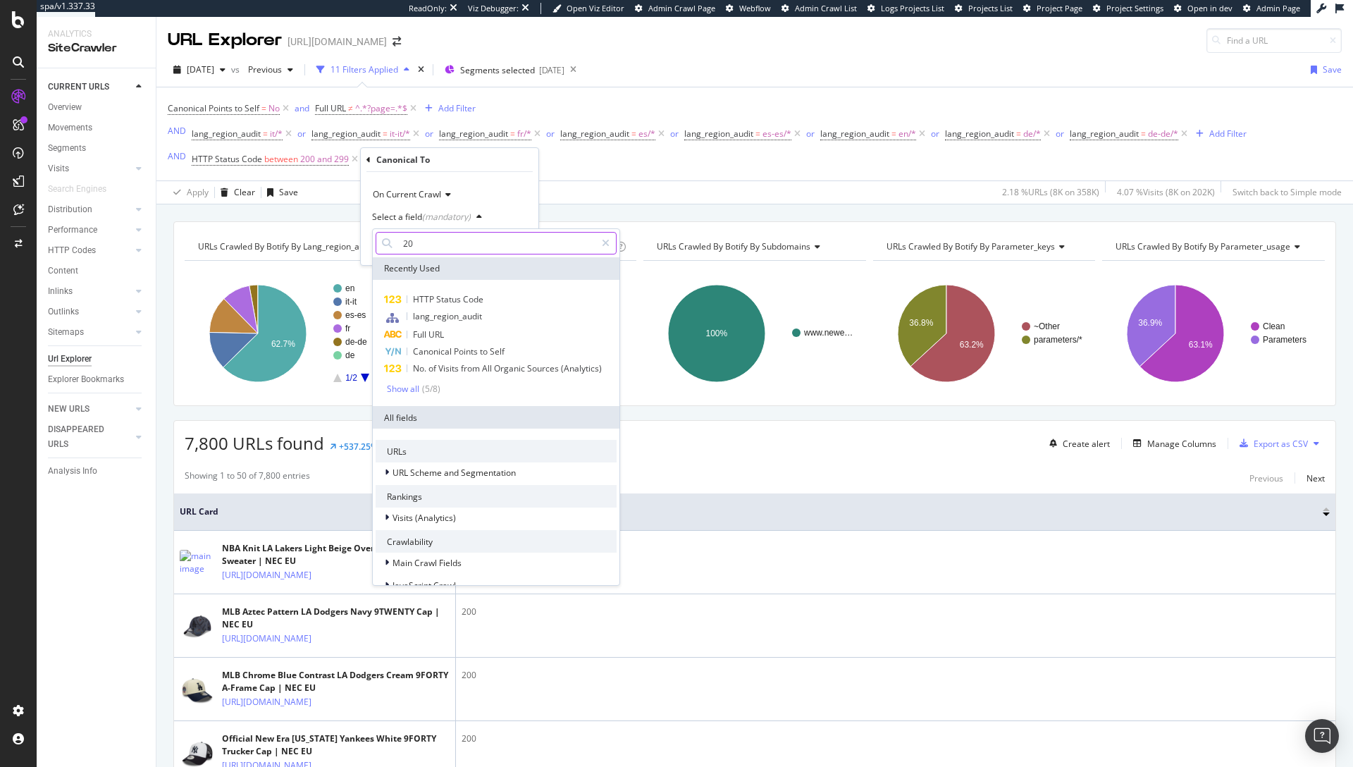
type input "200"
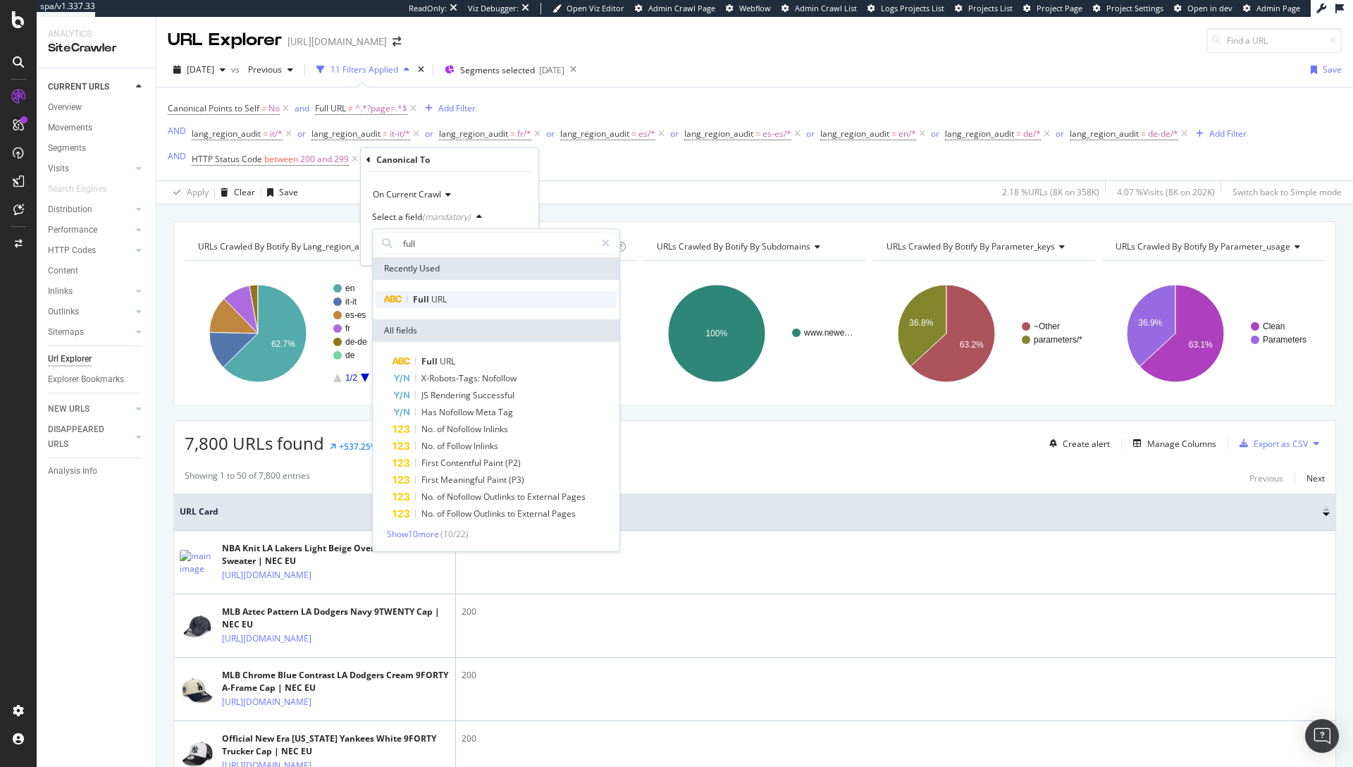
type input "full"
click at [448, 302] on div "Full URL" at bounding box center [496, 299] width 241 height 17
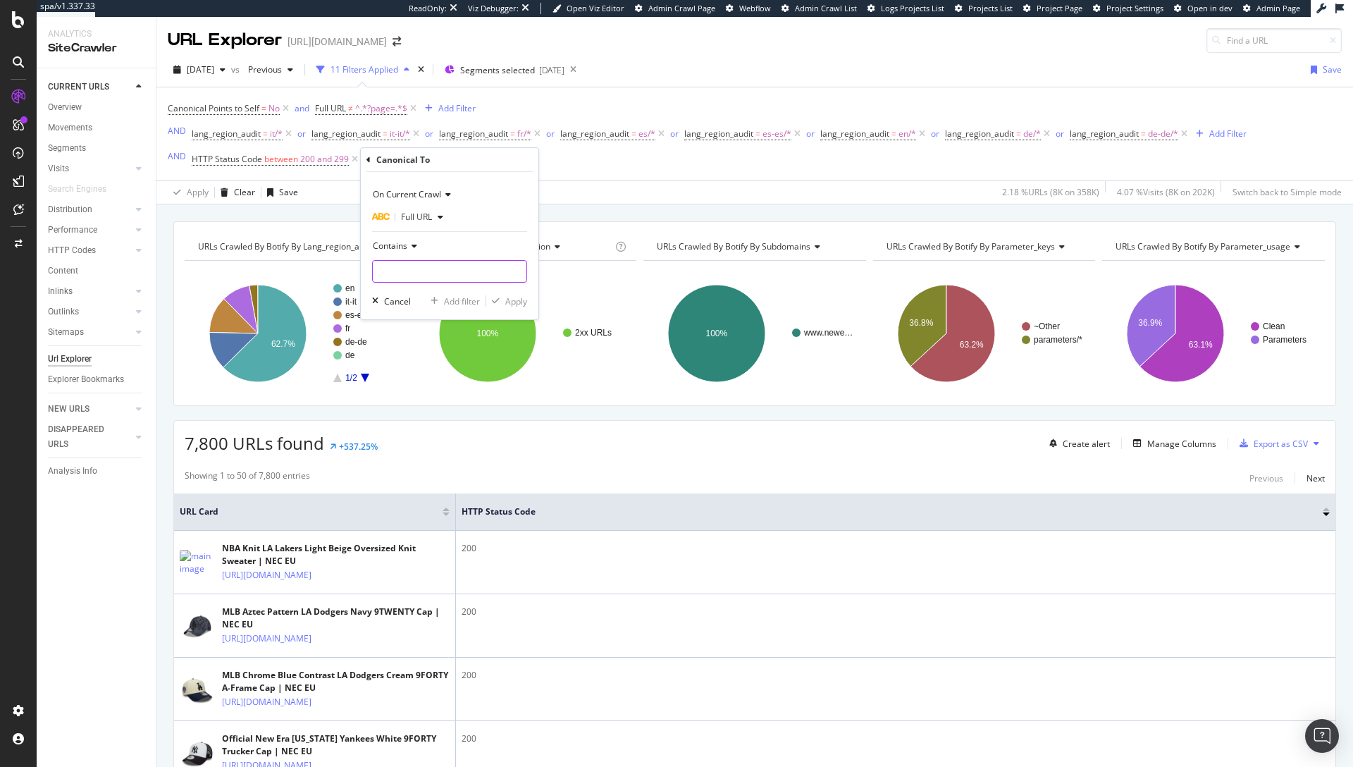
click at [447, 270] on input "text" at bounding box center [450, 271] width 154 height 23
click at [433, 221] on div "Full URL" at bounding box center [410, 217] width 77 height 21
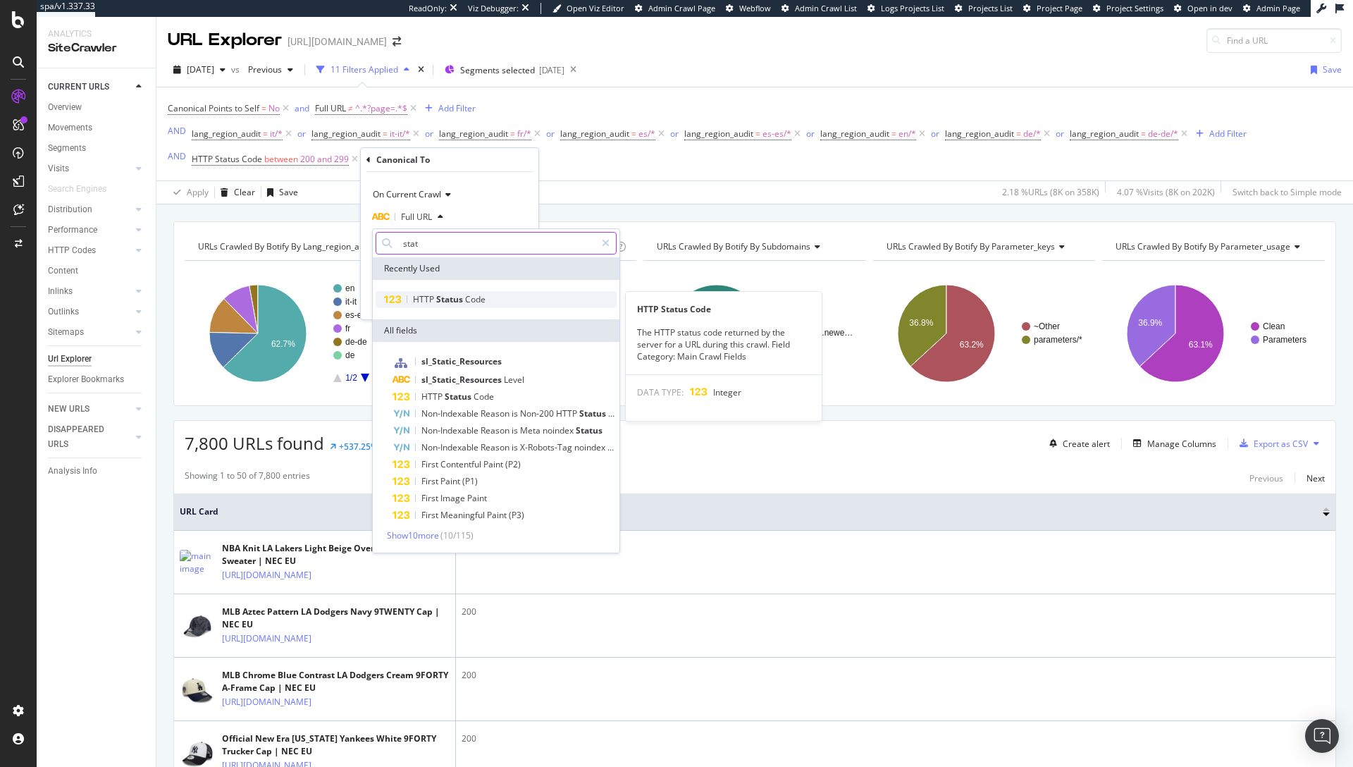
type input "stat"
click at [453, 302] on span "Status" at bounding box center [450, 299] width 29 height 12
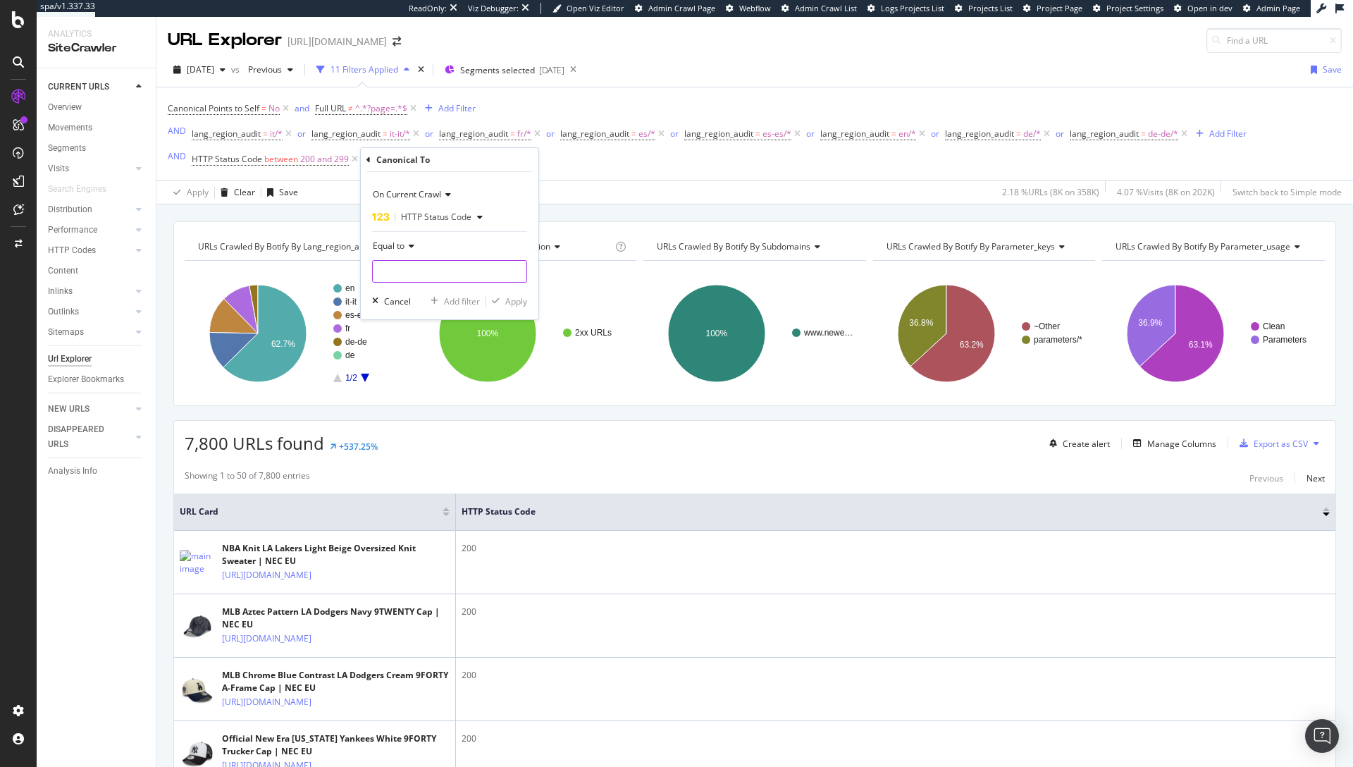
click at [446, 275] on input "number" at bounding box center [449, 271] width 155 height 23
type input "200"
click at [448, 291] on span "200" at bounding box center [423, 290] width 94 height 12
click at [512, 296] on div "Apply" at bounding box center [516, 301] width 22 height 12
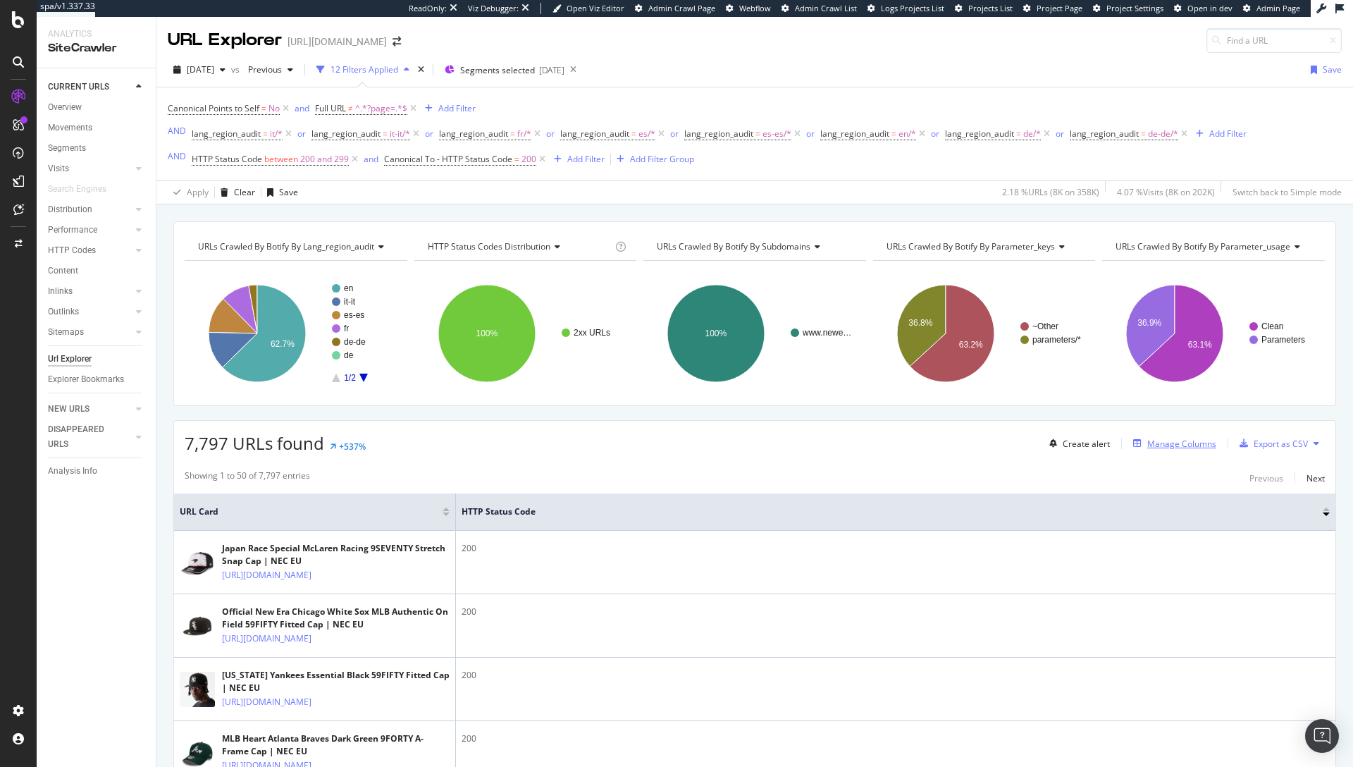
click at [1179, 443] on div "Manage Columns" at bounding box center [1182, 444] width 69 height 12
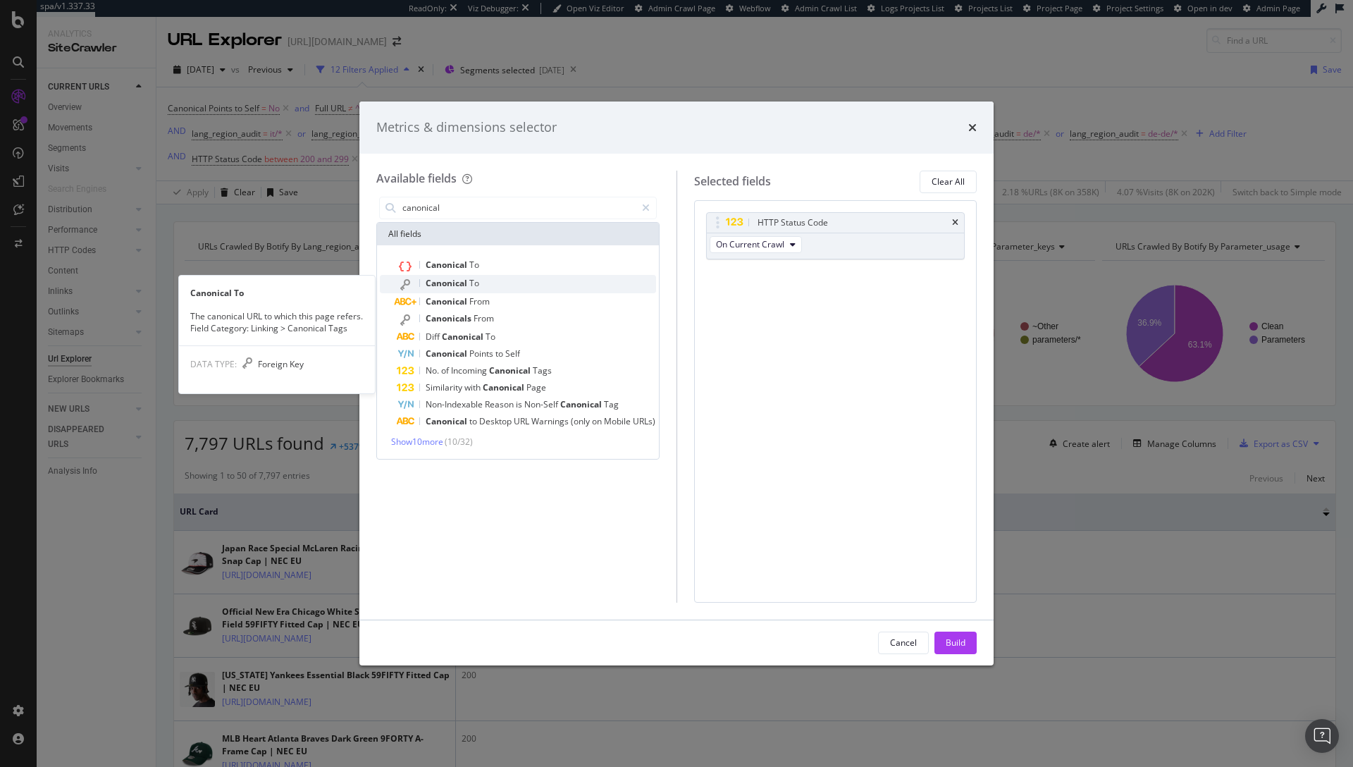
type input "canonical"
click at [490, 284] on div "Canonical To" at bounding box center [526, 284] width 259 height 18
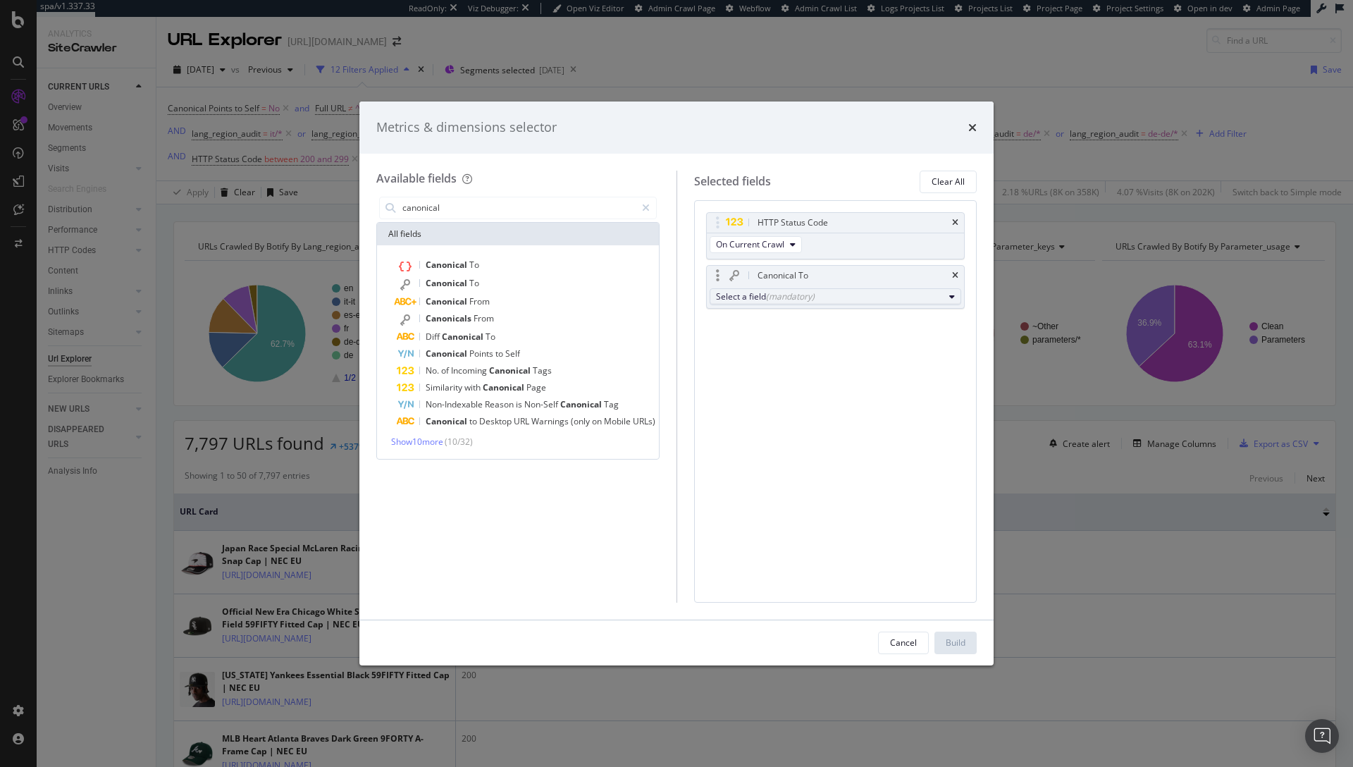
click at [816, 296] on div "Select a field (mandatory)" at bounding box center [830, 296] width 228 height 12
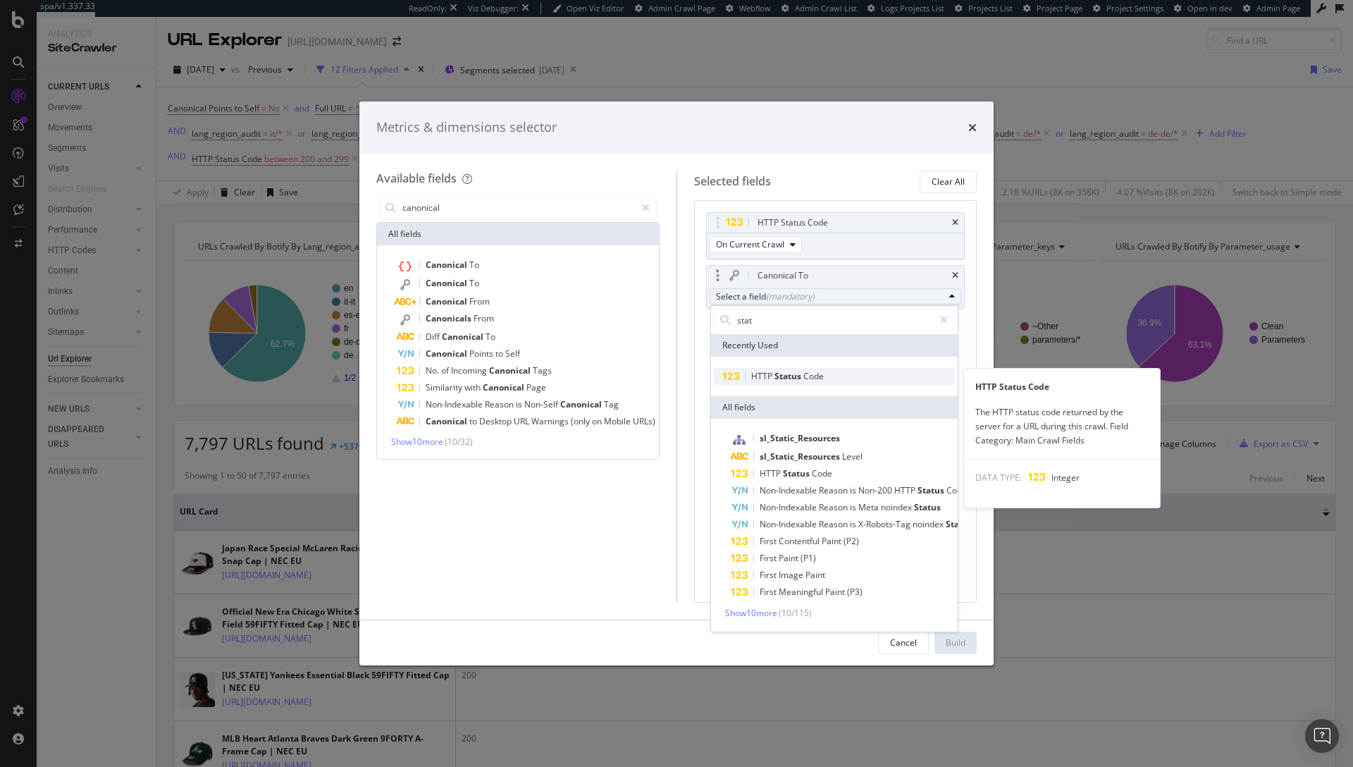
type input "stat"
click at [825, 379] on span "HTTP Status Code" at bounding box center [834, 376] width 241 height 17
click at [808, 377] on span "Code" at bounding box center [814, 376] width 20 height 12
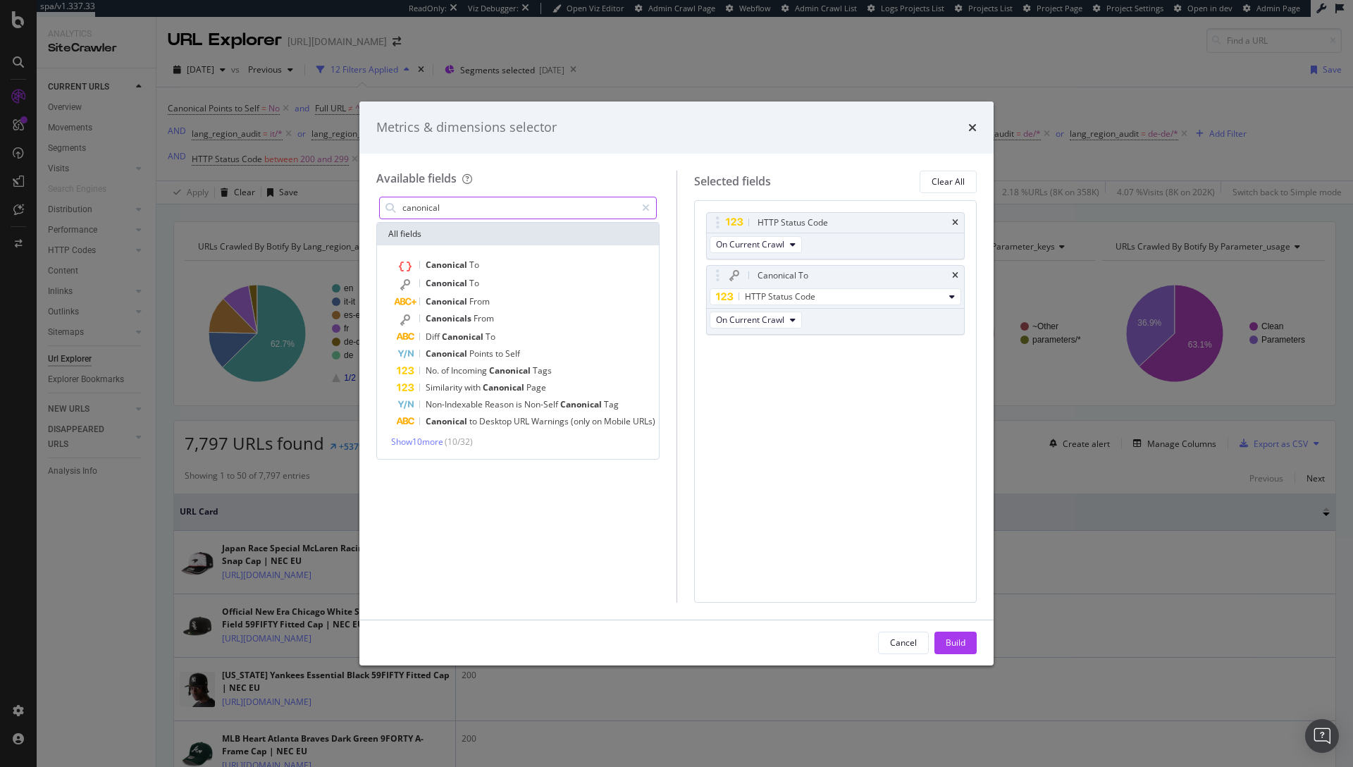
click at [510, 211] on input "canonical" at bounding box center [518, 207] width 235 height 21
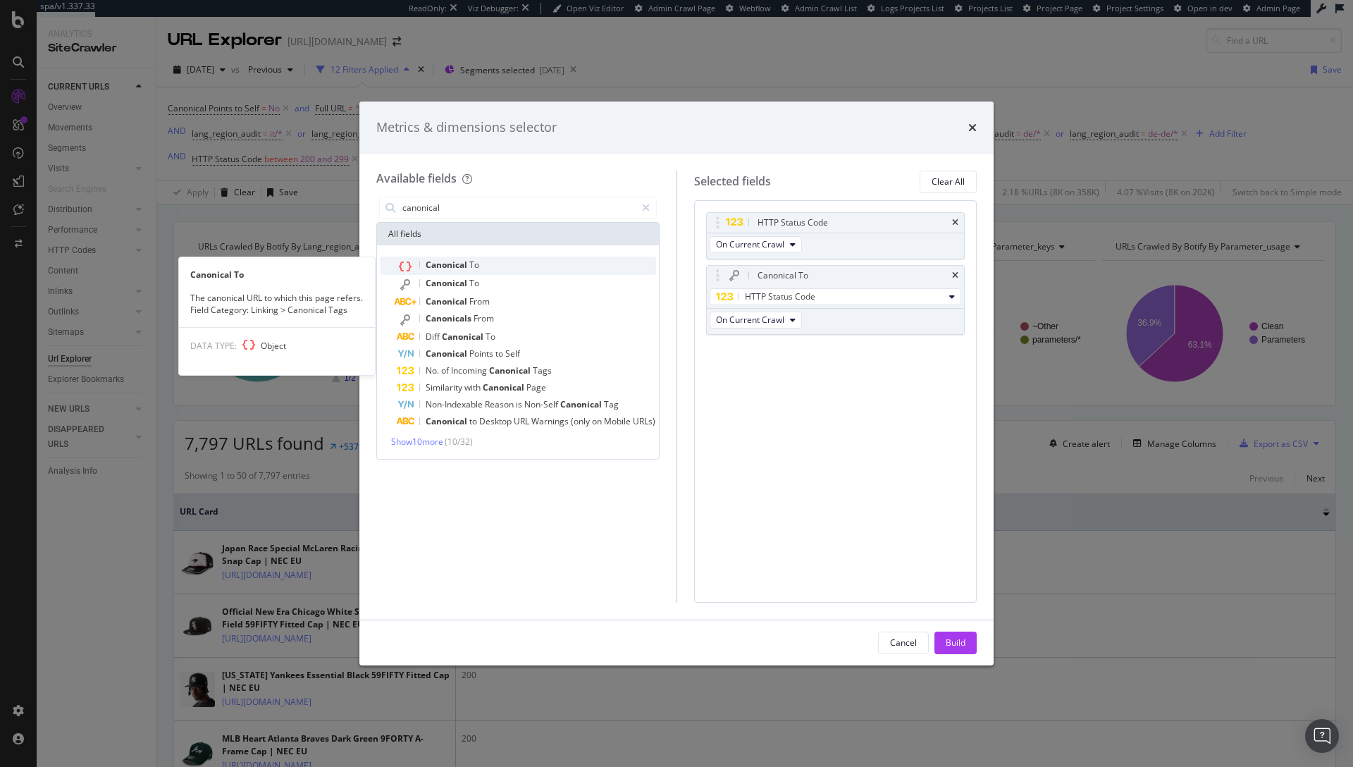
click at [511, 259] on div "Canonical To" at bounding box center [526, 266] width 259 height 18
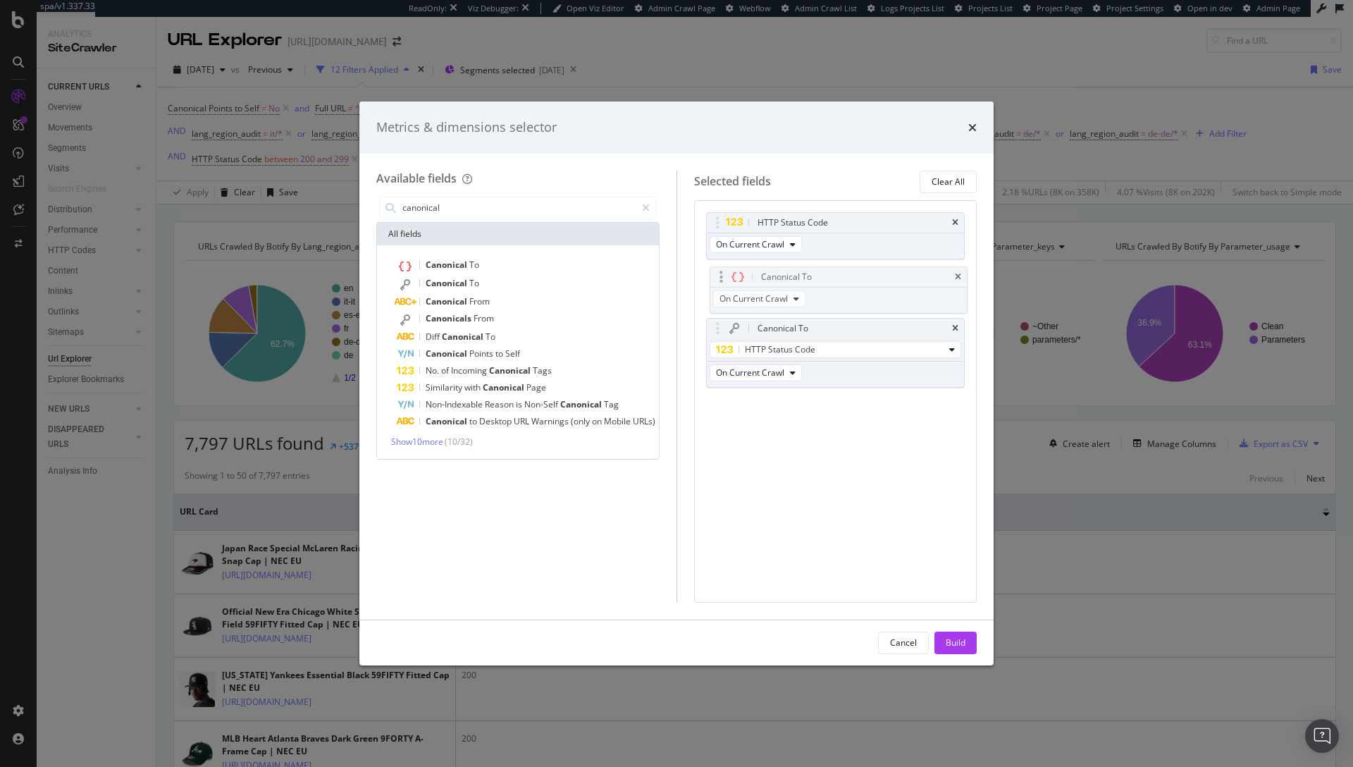
drag, startPoint x: 718, startPoint y: 355, endPoint x: 720, endPoint y: 281, distance: 74.1
click at [720, 281] on body "spa/v1.337.33 ReadOnly: Viz Debugger: Open Viz Editor Admin Crawl Page Webflow …" at bounding box center [676, 383] width 1353 height 767
click at [963, 644] on div "Build" at bounding box center [956, 642] width 20 height 12
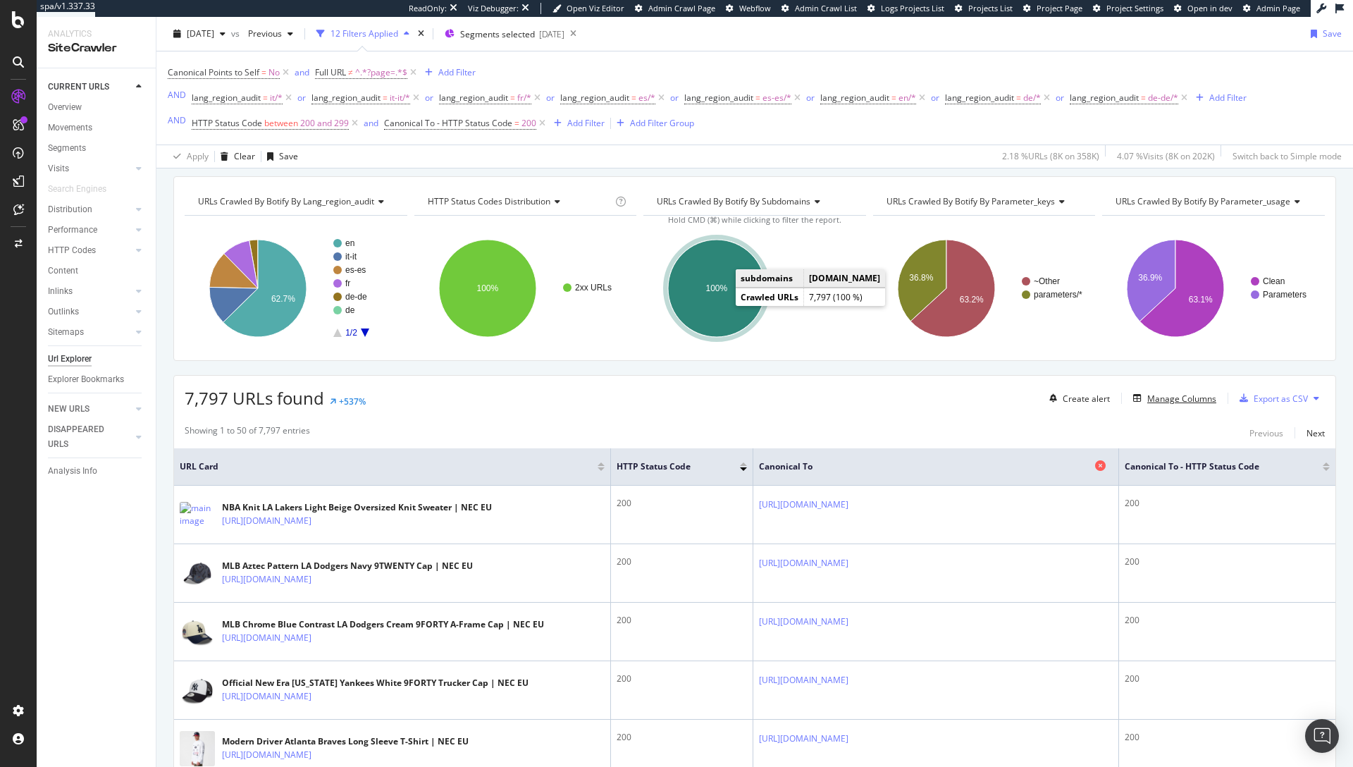
scroll to position [209, 0]
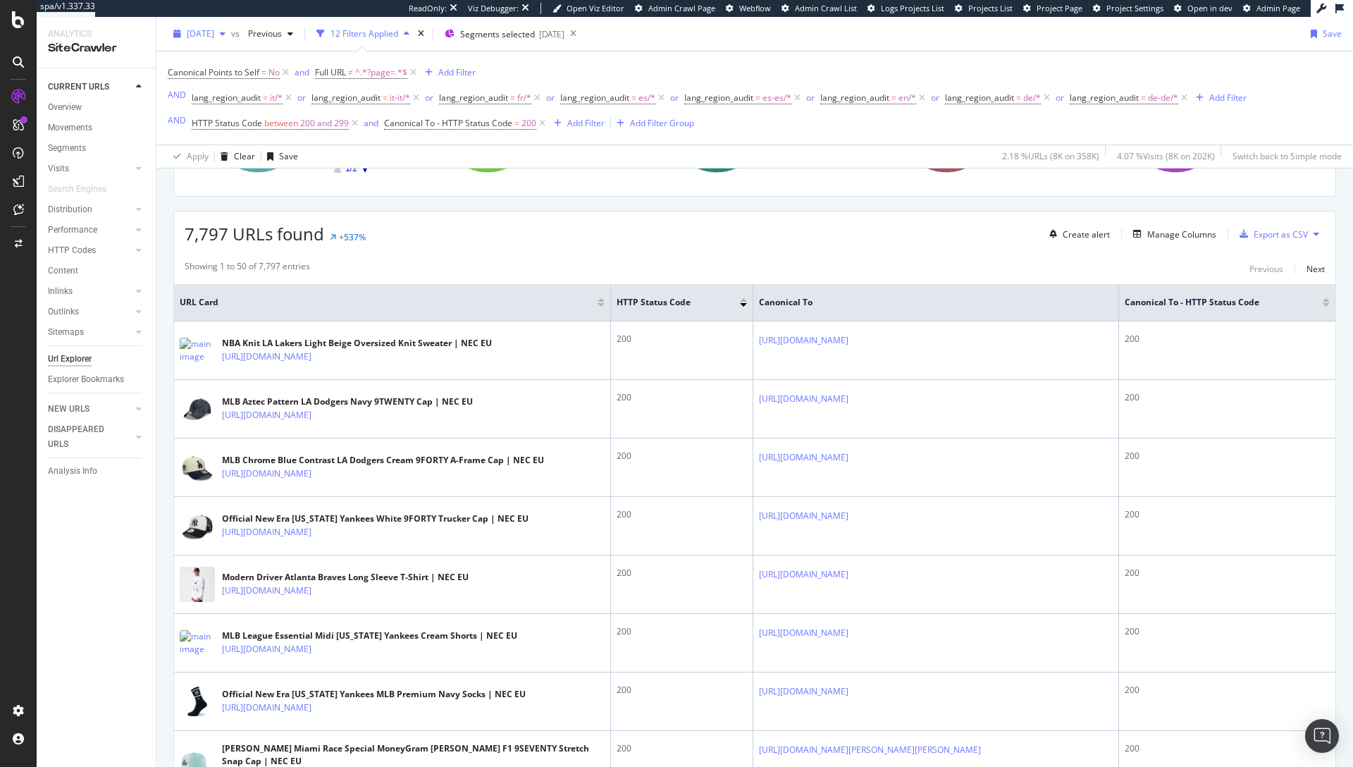
click at [209, 35] on span "[DATE]" at bounding box center [200, 33] width 27 height 12
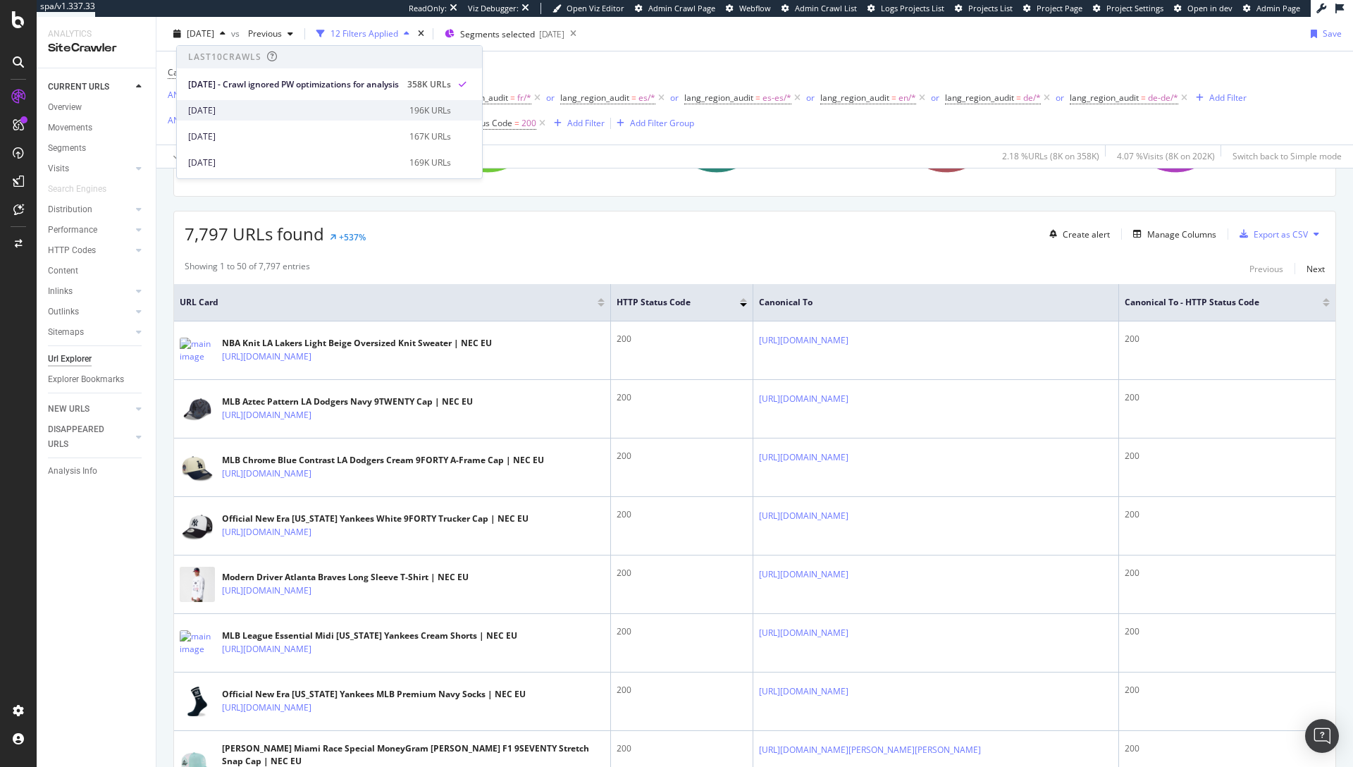
click at [276, 105] on div "[DATE]" at bounding box center [294, 110] width 213 height 13
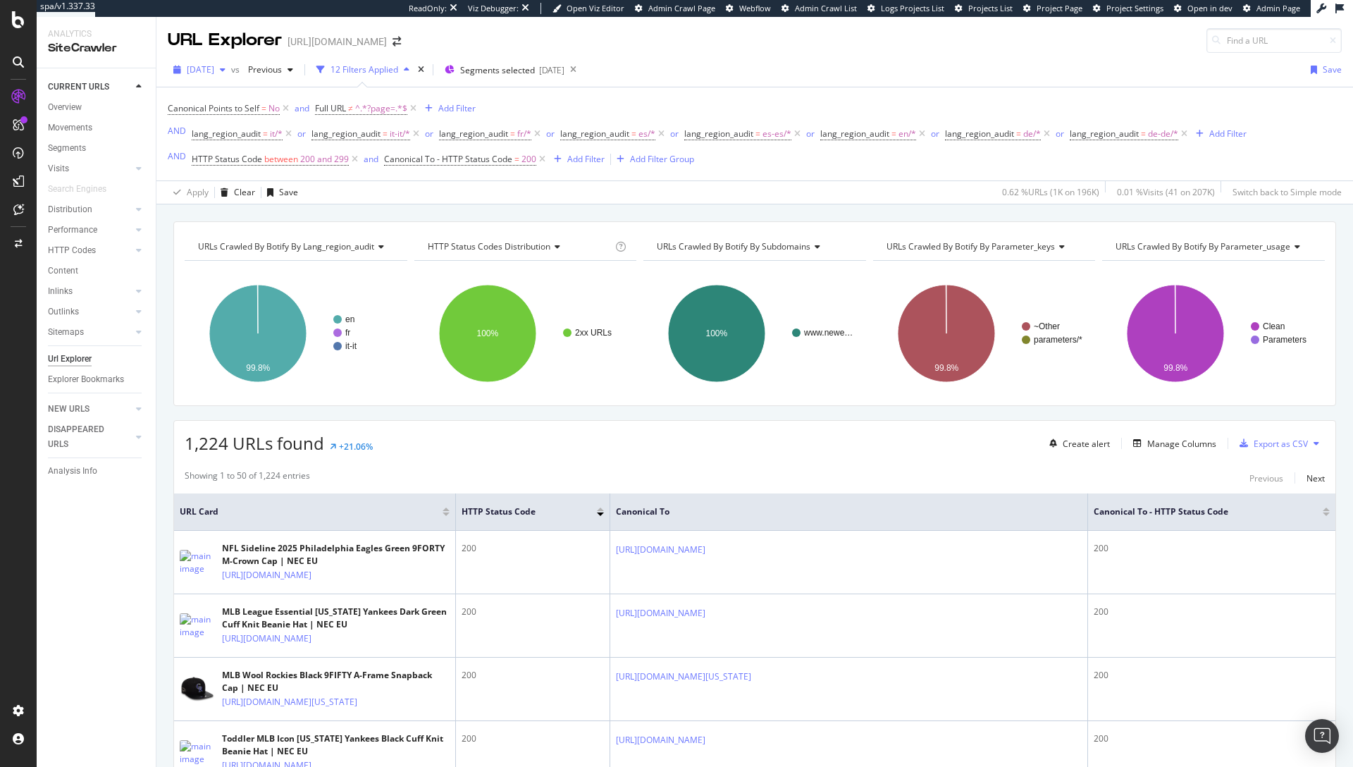
click at [214, 69] on span "[DATE]" at bounding box center [200, 69] width 27 height 12
click at [994, 469] on div "Showing 1 to 50 of 1,224 entries Previous Next" at bounding box center [755, 477] width 1162 height 17
click at [1188, 447] on div "Manage Columns" at bounding box center [1182, 444] width 69 height 12
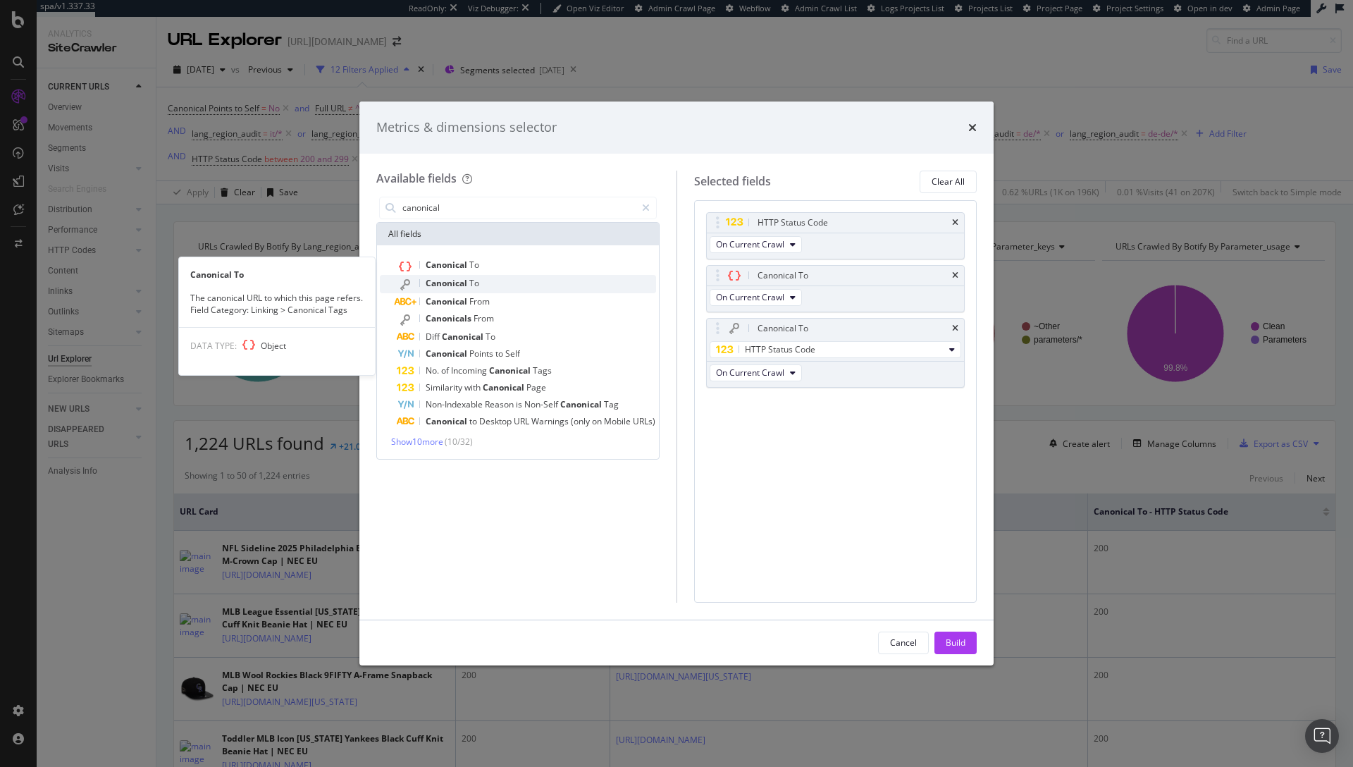
type input "canonical"
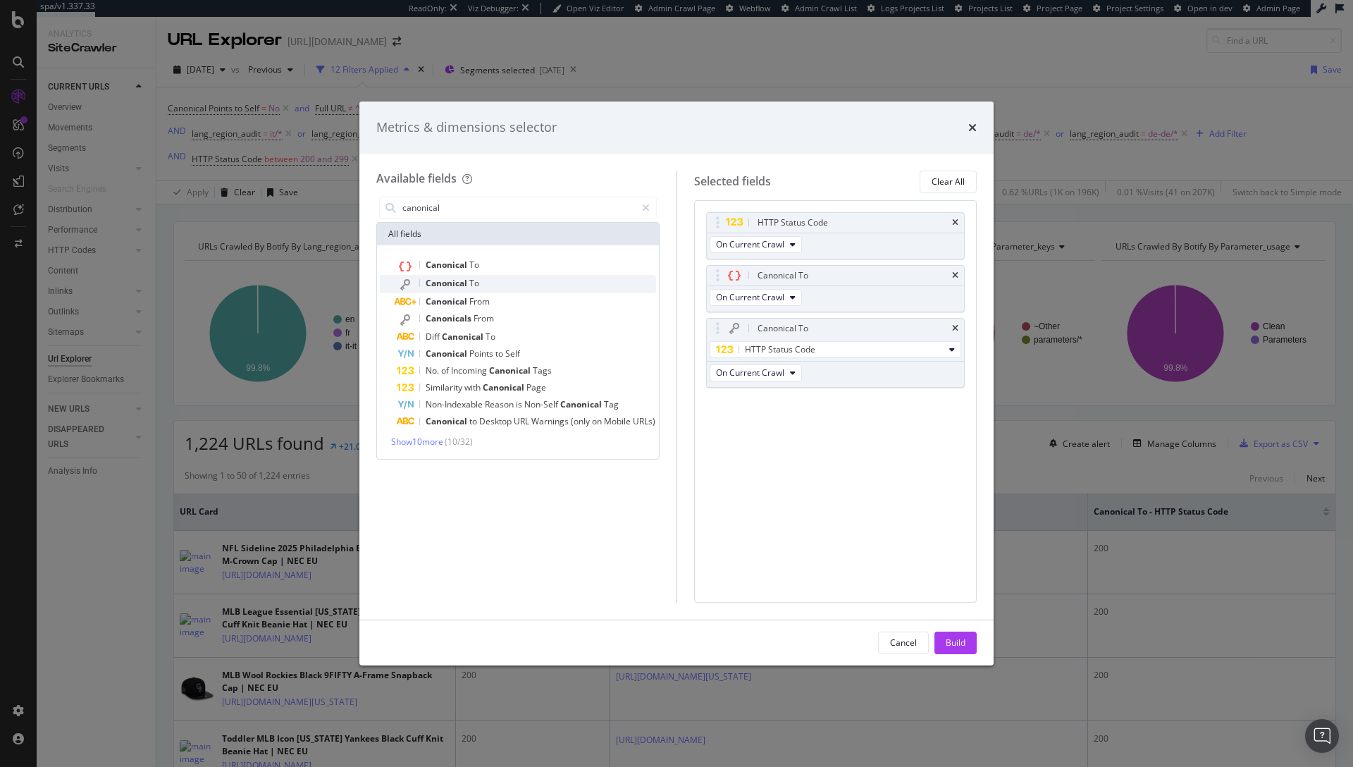
click at [537, 276] on div "Canonical To" at bounding box center [526, 284] width 259 height 18
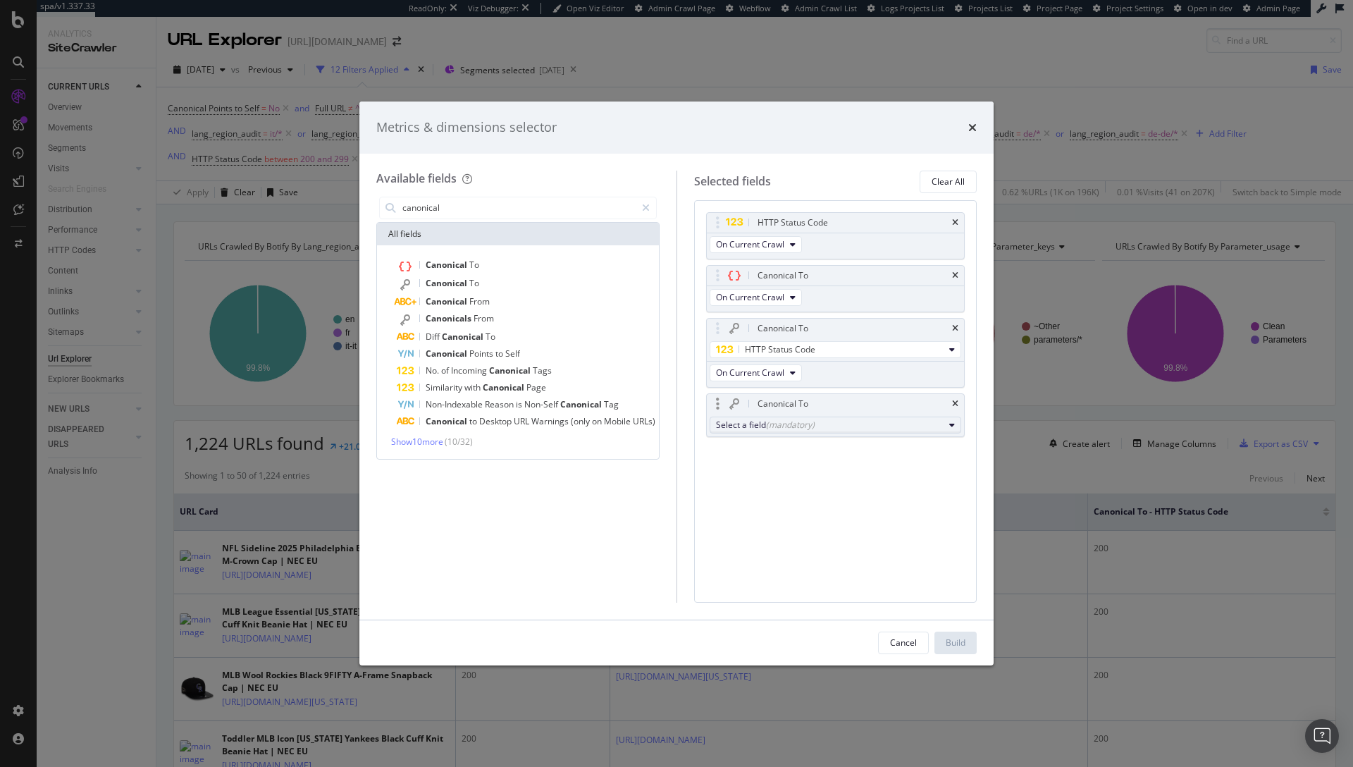
click at [765, 429] on div "Select a field (mandatory)" at bounding box center [830, 425] width 228 height 12
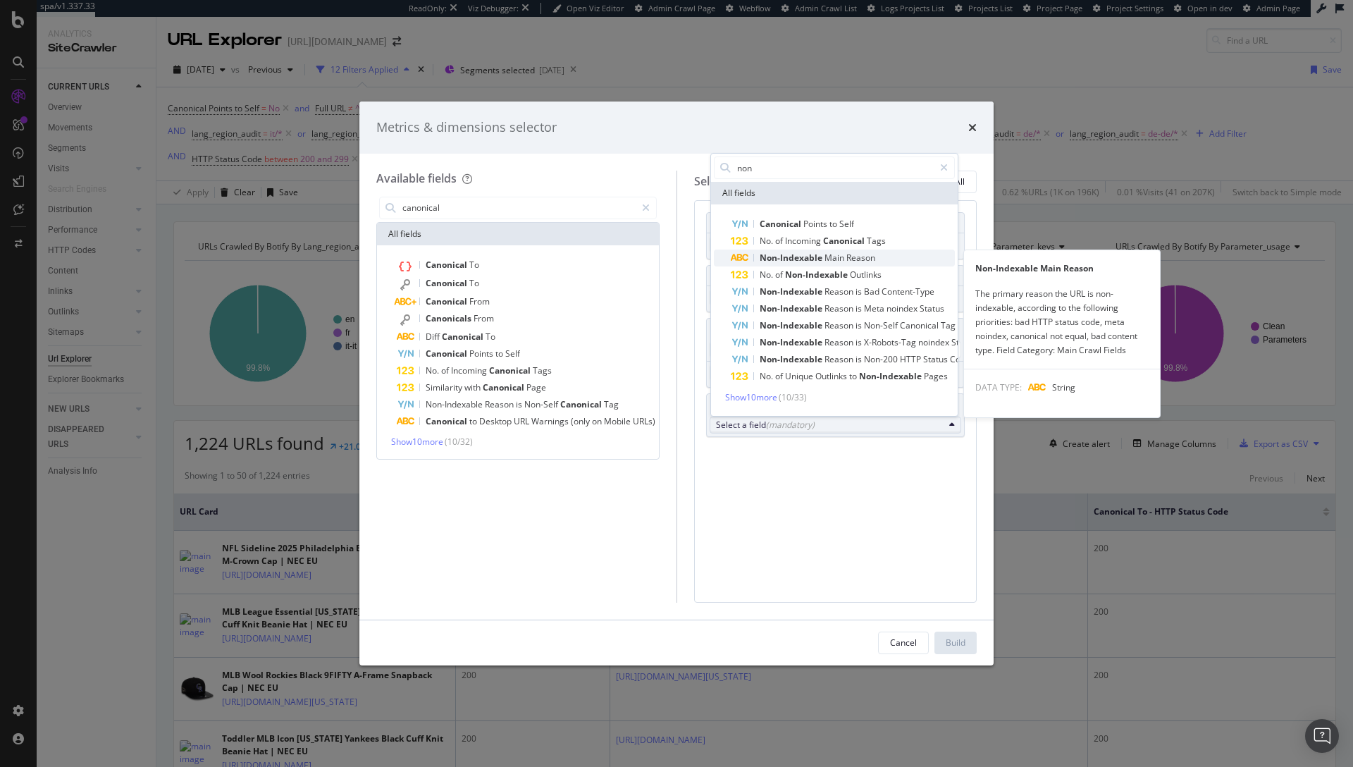
type input "non"
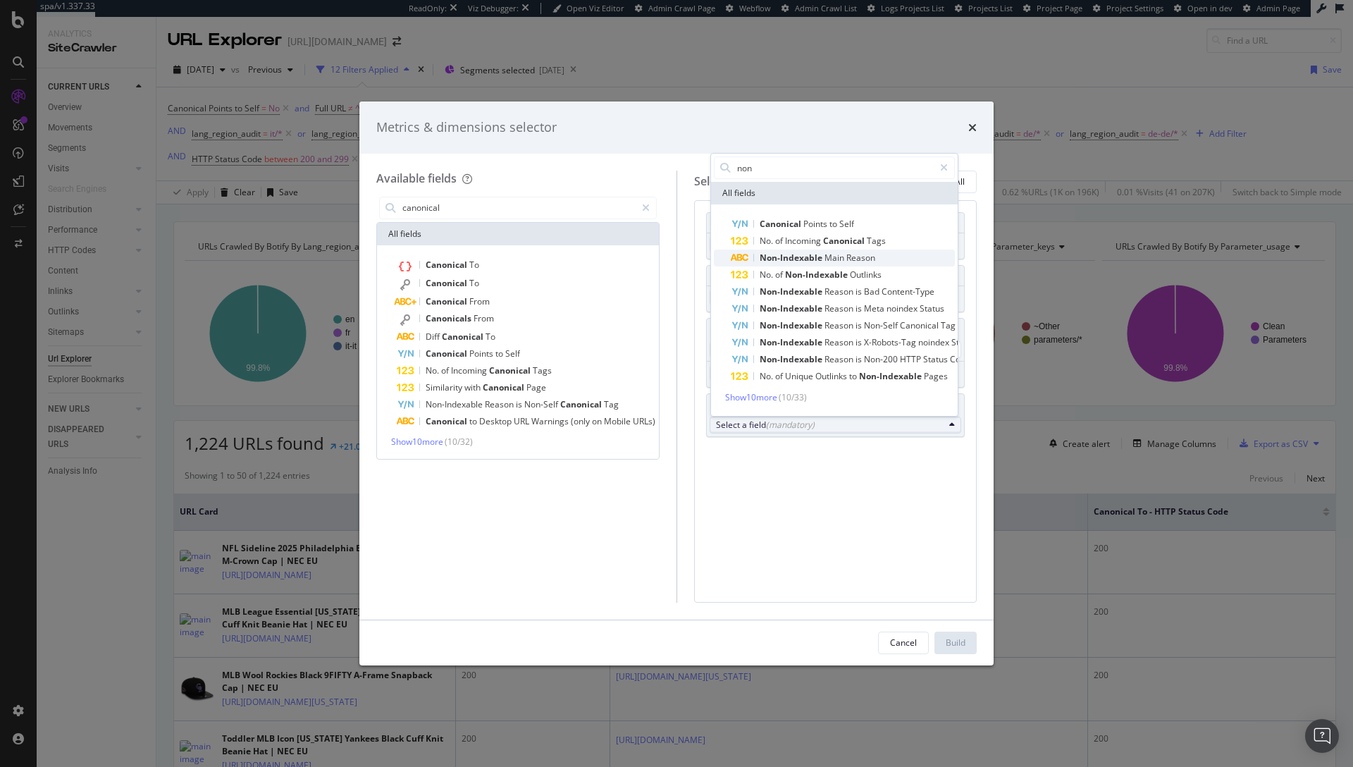
click at [865, 252] on span "Reason" at bounding box center [861, 258] width 29 height 12
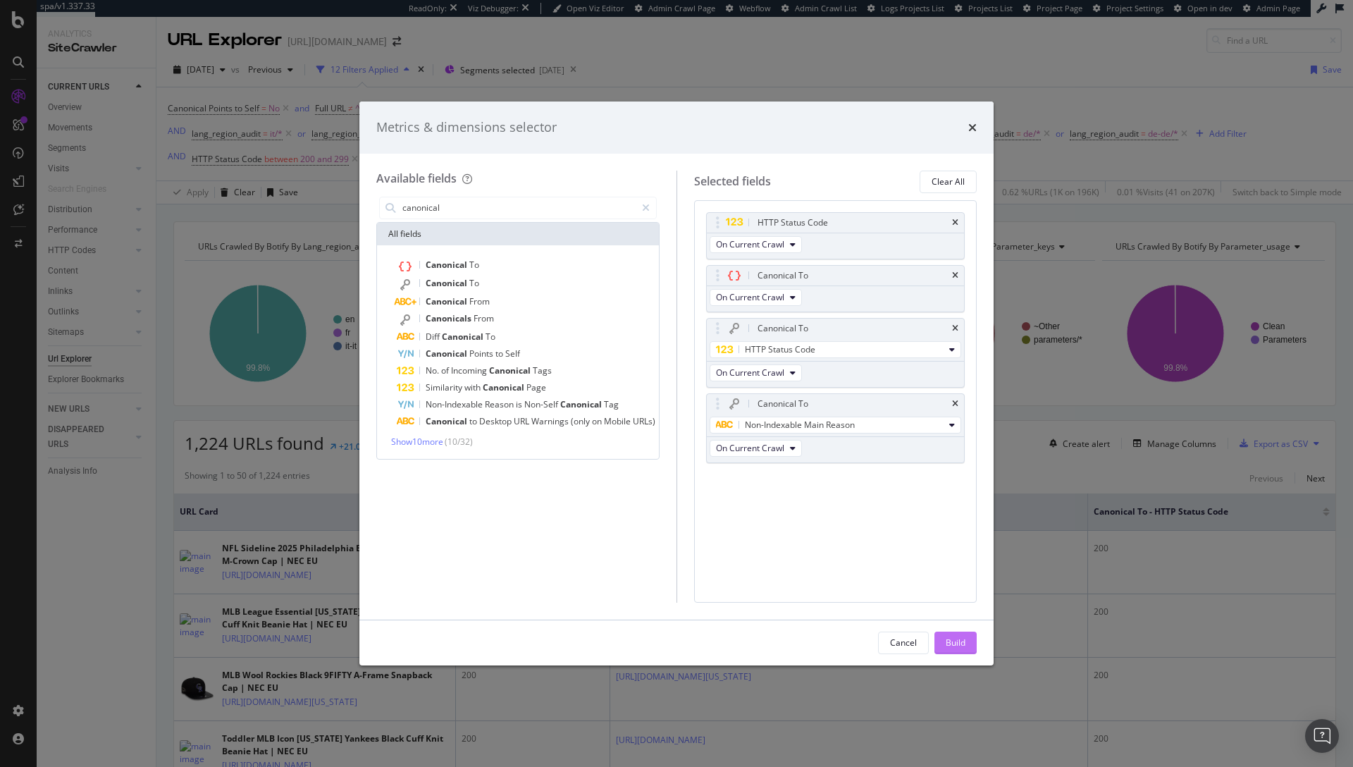
click at [955, 646] on div "Build" at bounding box center [956, 642] width 20 height 12
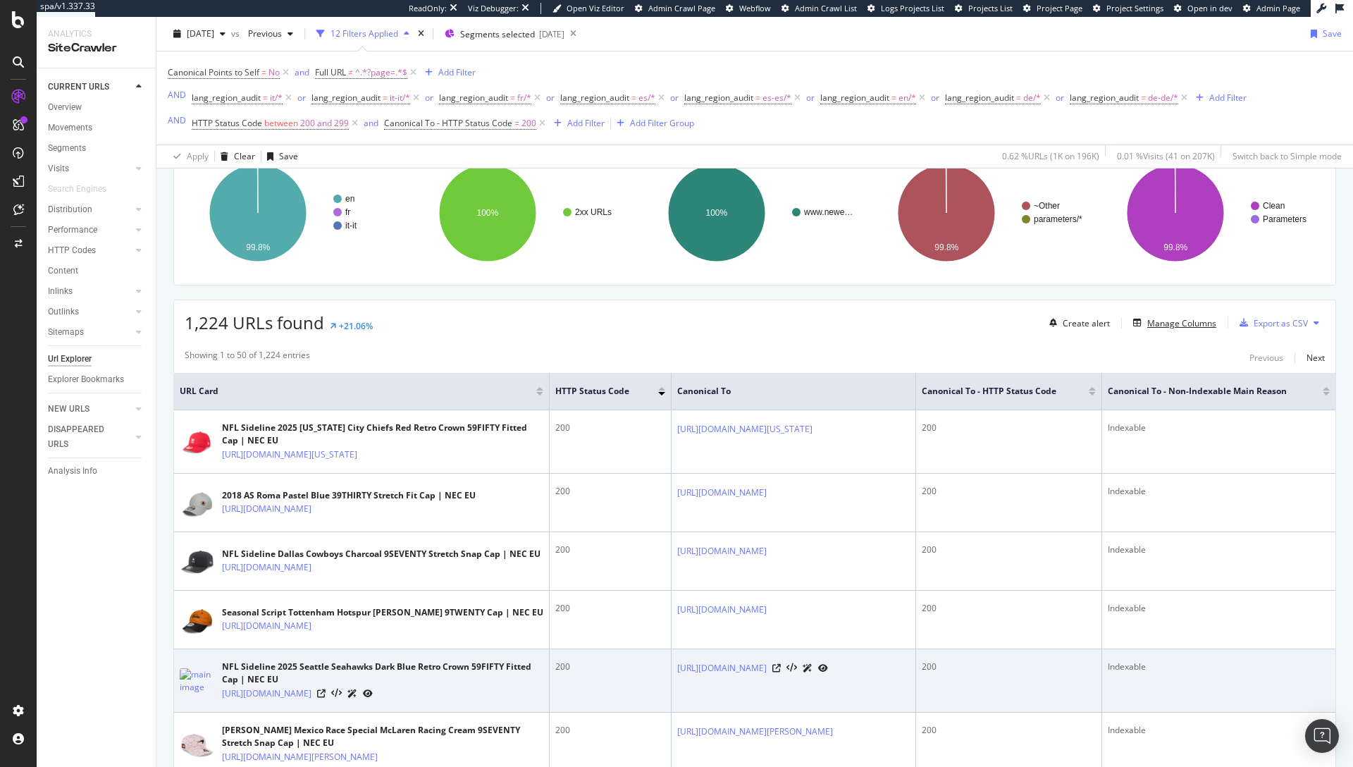
scroll to position [82, 0]
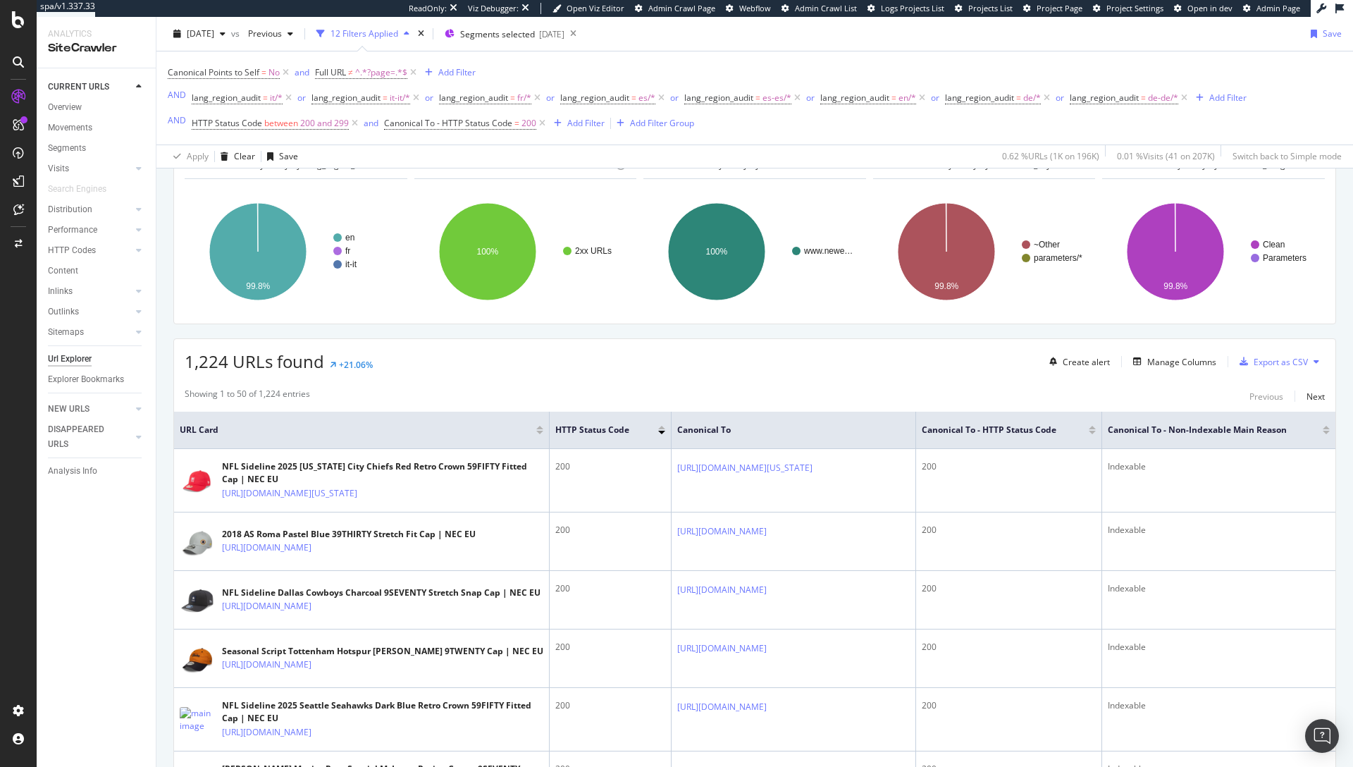
click at [1274, 439] on th "Canonical To - Non-Indexable Main Reason" at bounding box center [1218, 430] width 233 height 37
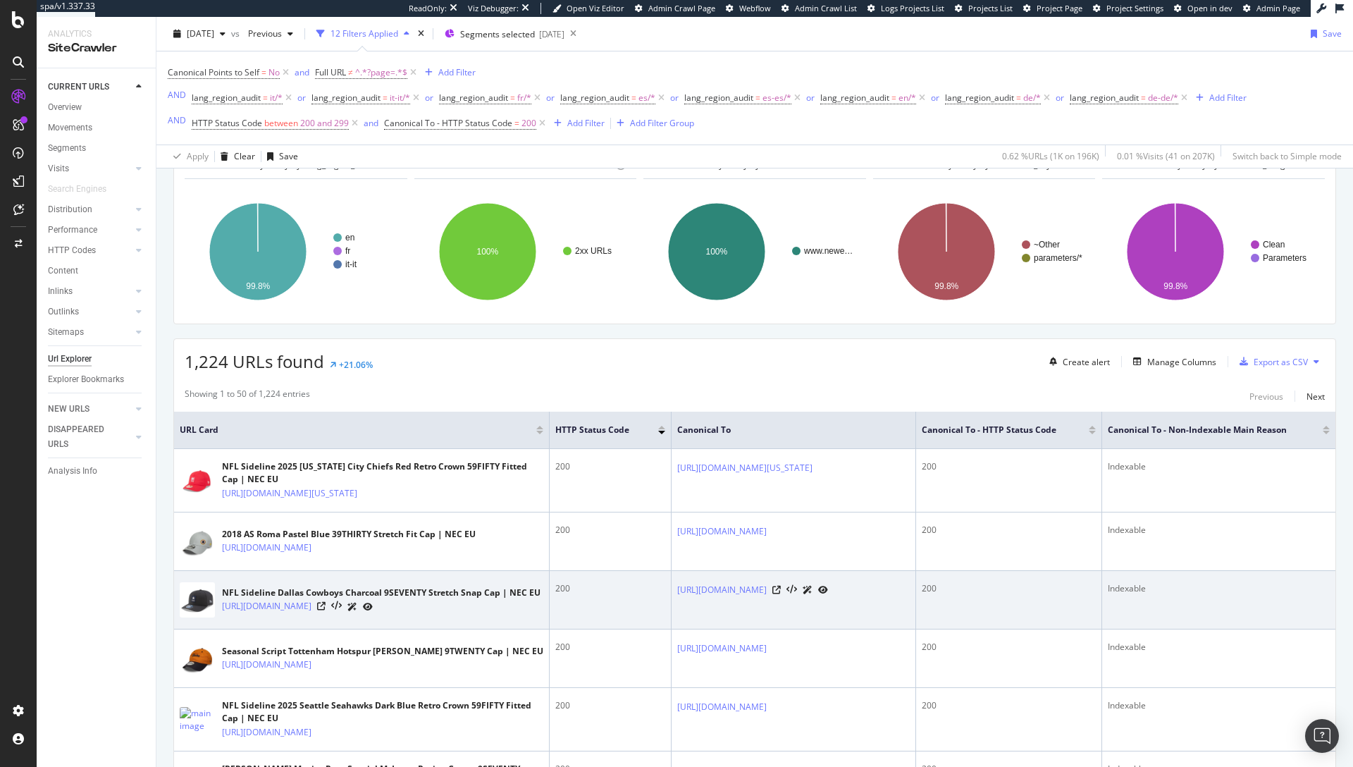
scroll to position [0, 61]
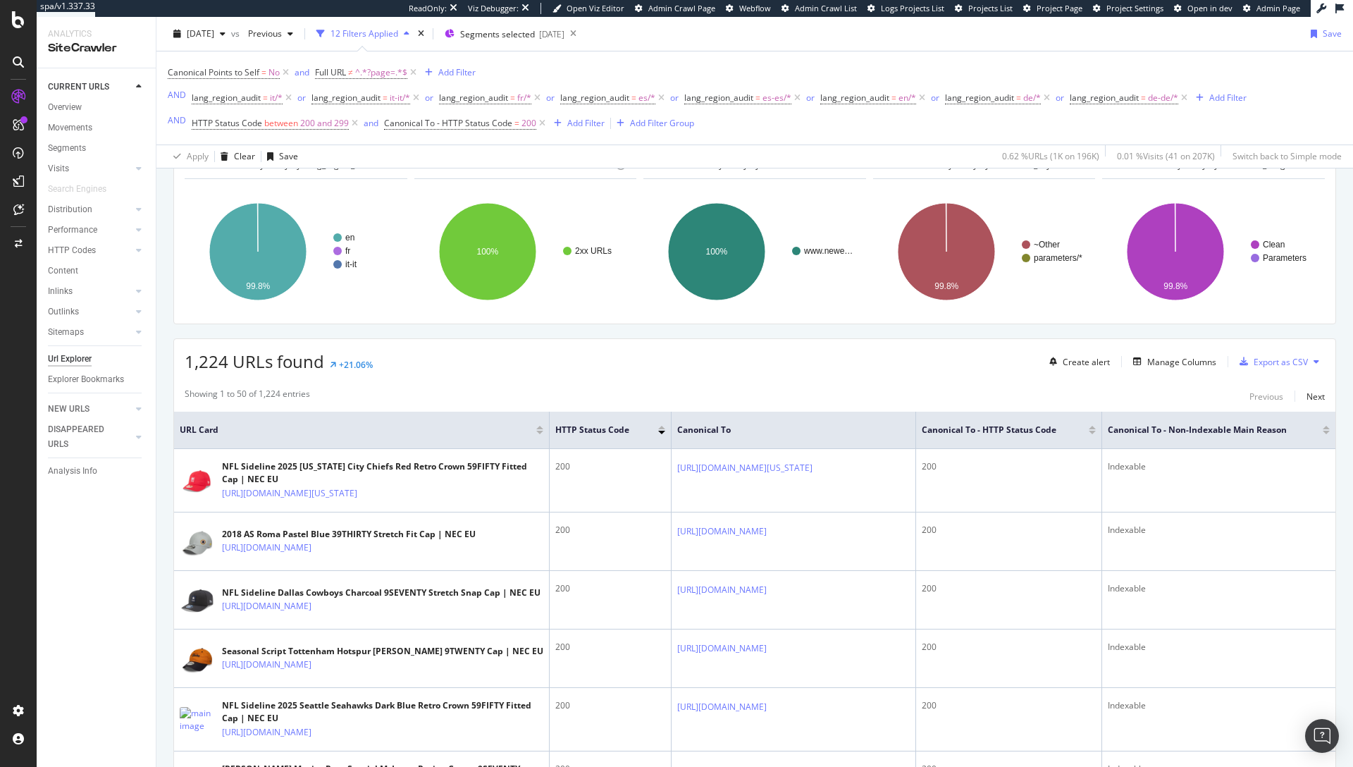
click at [1323, 433] on div at bounding box center [1326, 433] width 7 height 4
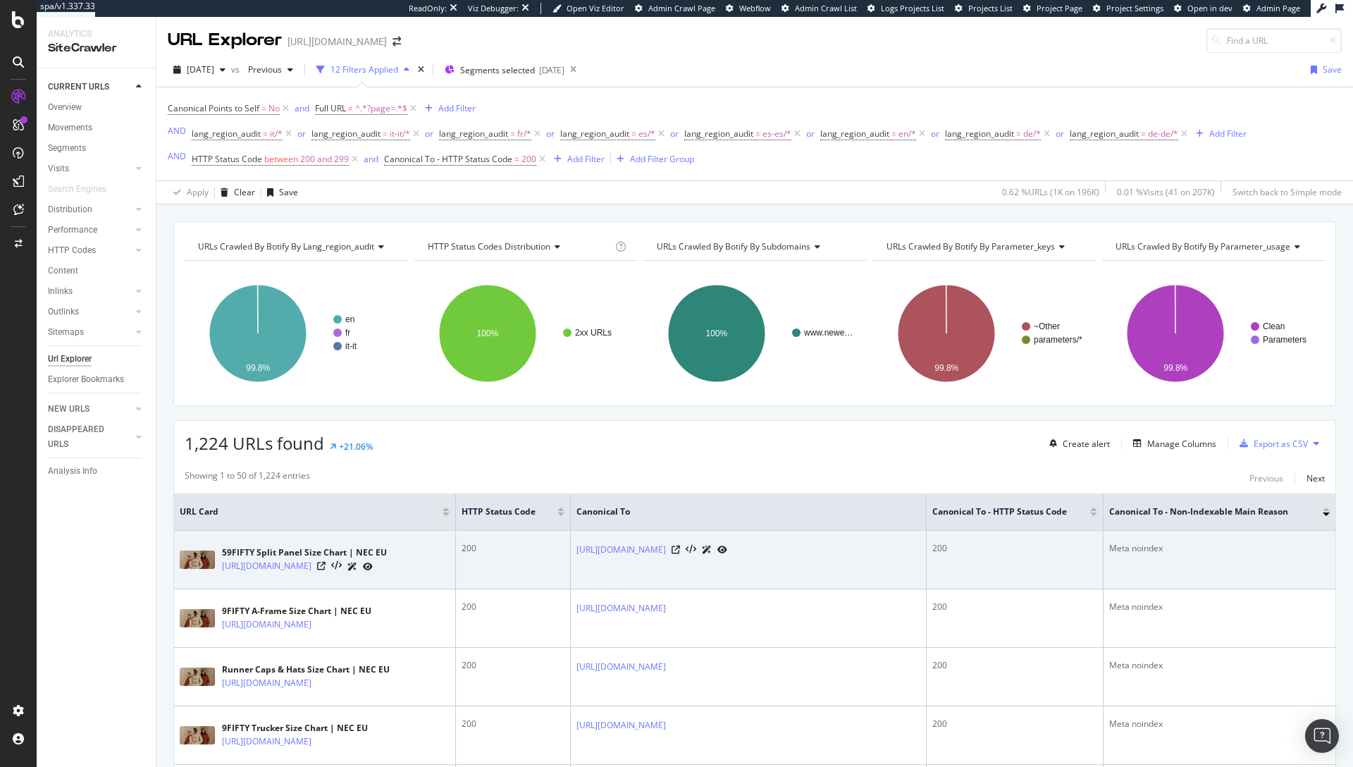
click at [1202, 574] on td "Meta noindex" at bounding box center [1220, 560] width 232 height 59
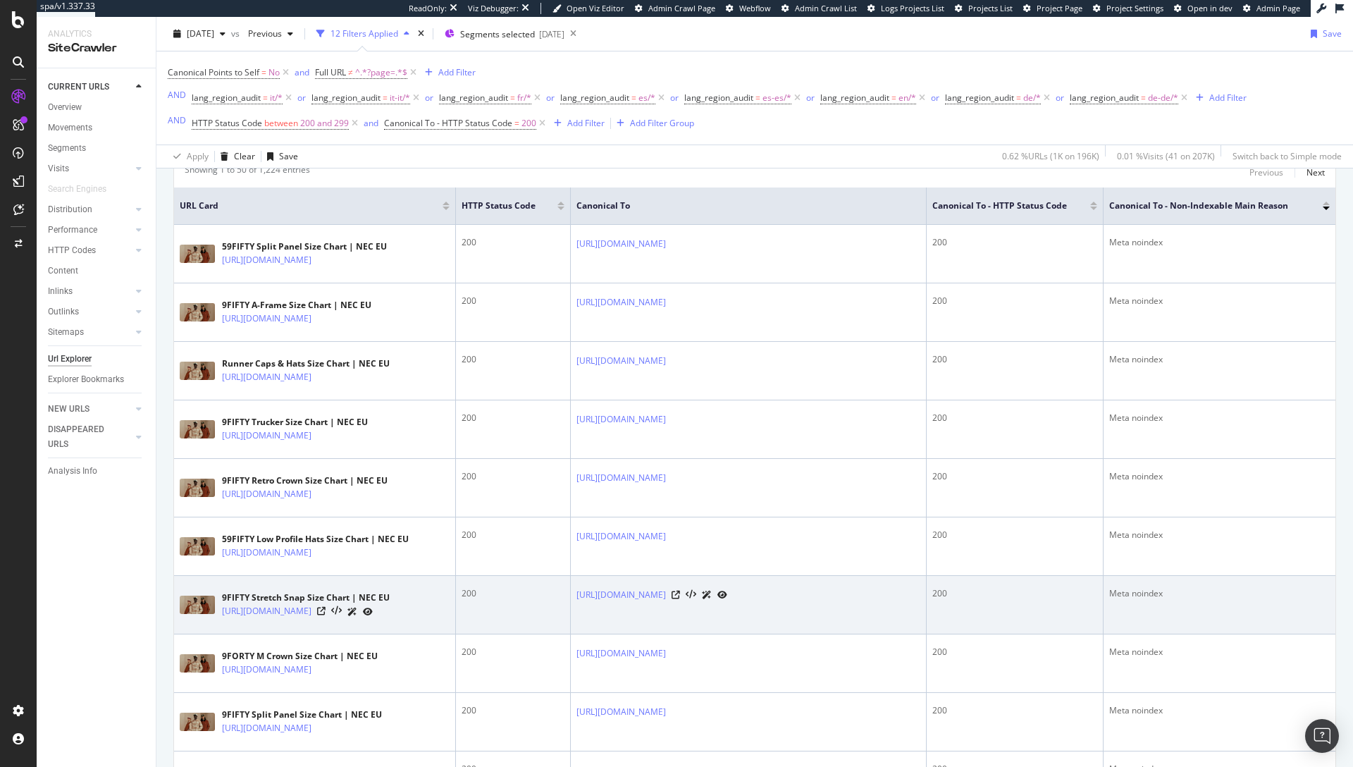
scroll to position [174, 0]
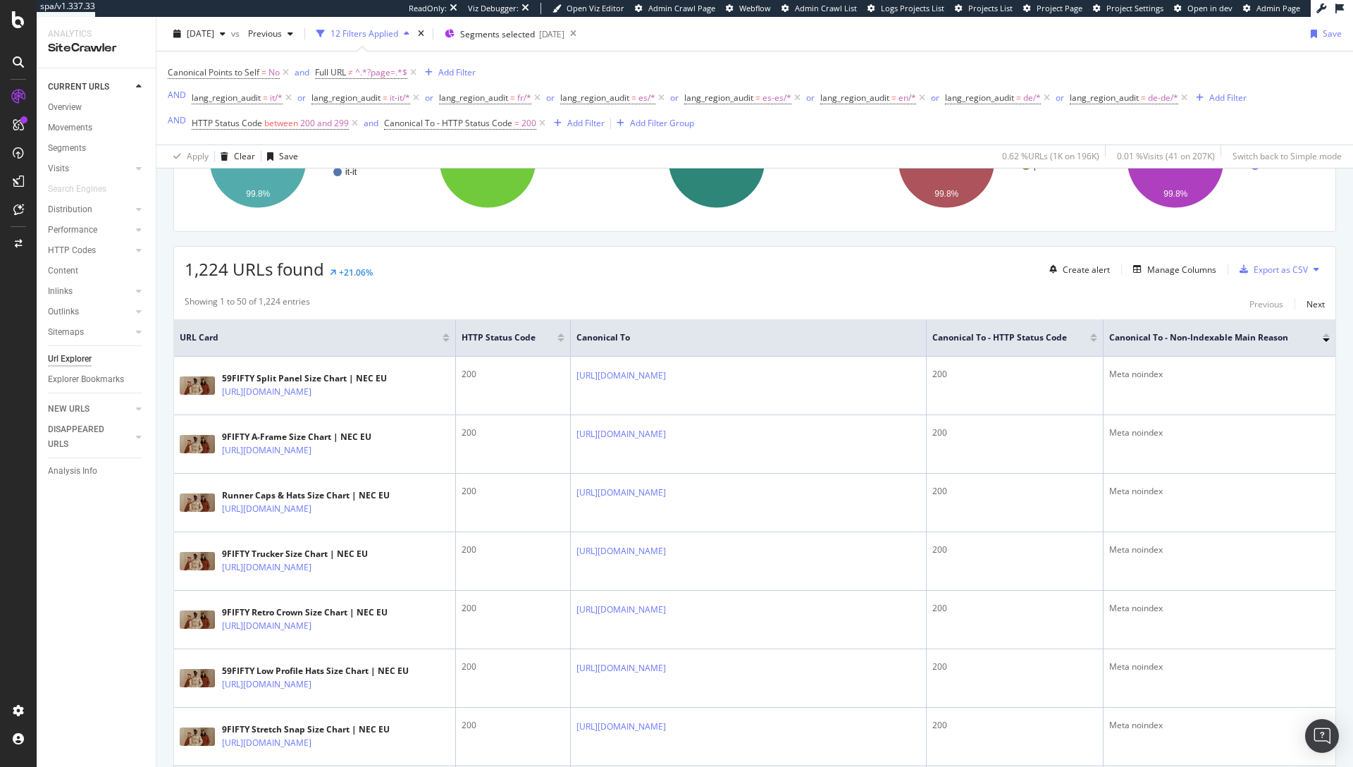
click at [1323, 335] on div at bounding box center [1326, 335] width 7 height 4
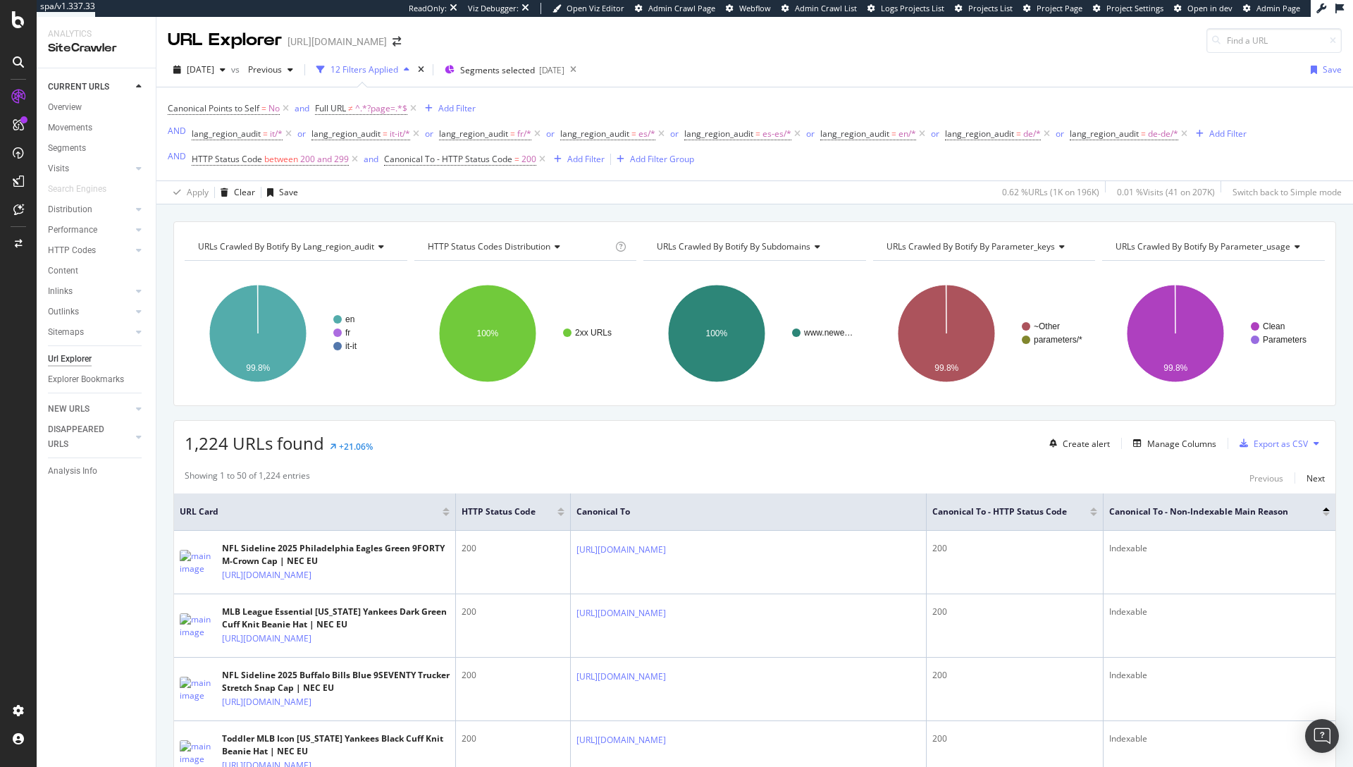
click at [491, 447] on div "1,224 URLs found +21.06% Create alert Manage Columns Export as CSV" at bounding box center [755, 438] width 1162 height 35
click at [587, 162] on div "Add Filter" at bounding box center [585, 159] width 37 height 12
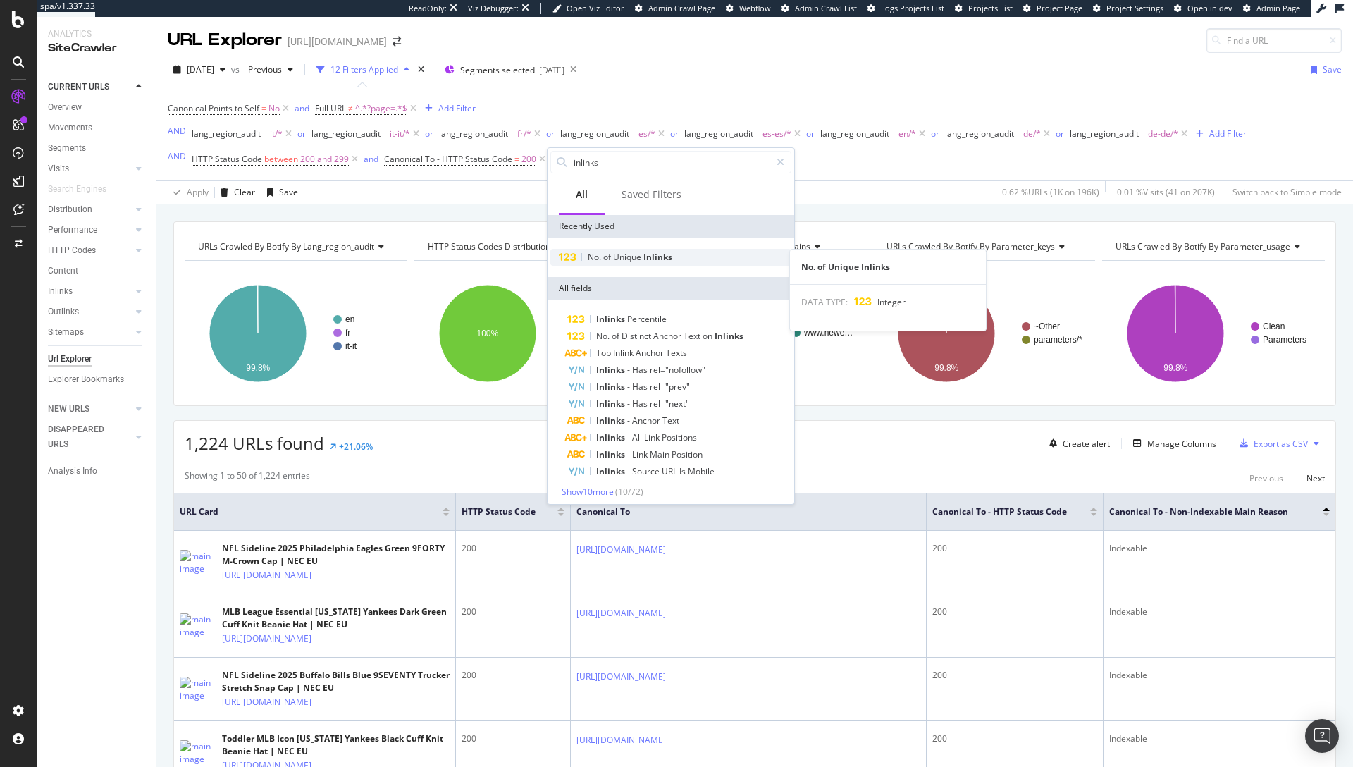
type input "inlinks"
click at [633, 257] on span "Unique" at bounding box center [628, 257] width 30 height 12
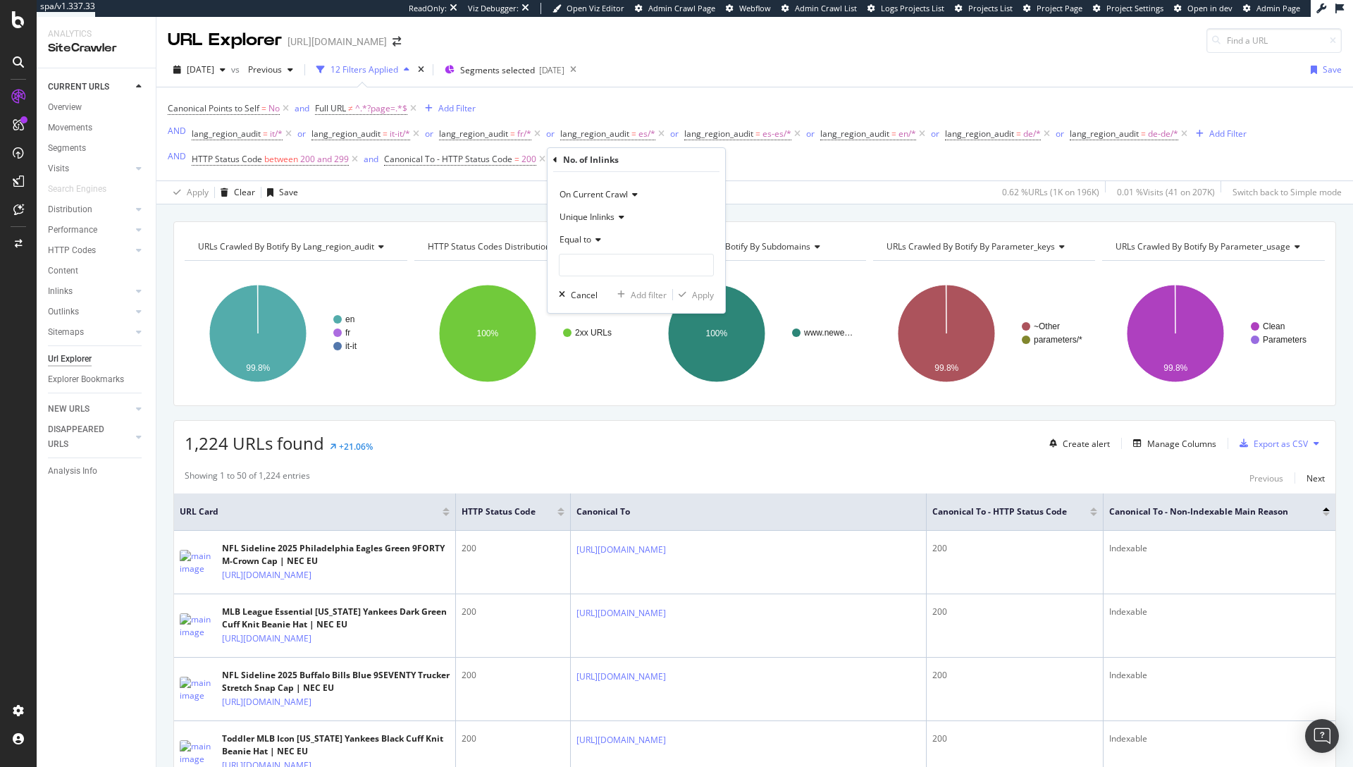
click at [589, 247] on div "Equal to" at bounding box center [636, 239] width 155 height 23
click at [596, 346] on span "Greater than" at bounding box center [591, 342] width 51 height 12
click at [600, 275] on input "number" at bounding box center [636, 265] width 155 height 23
type input "0"
click at [708, 297] on div "Apply" at bounding box center [703, 295] width 22 height 12
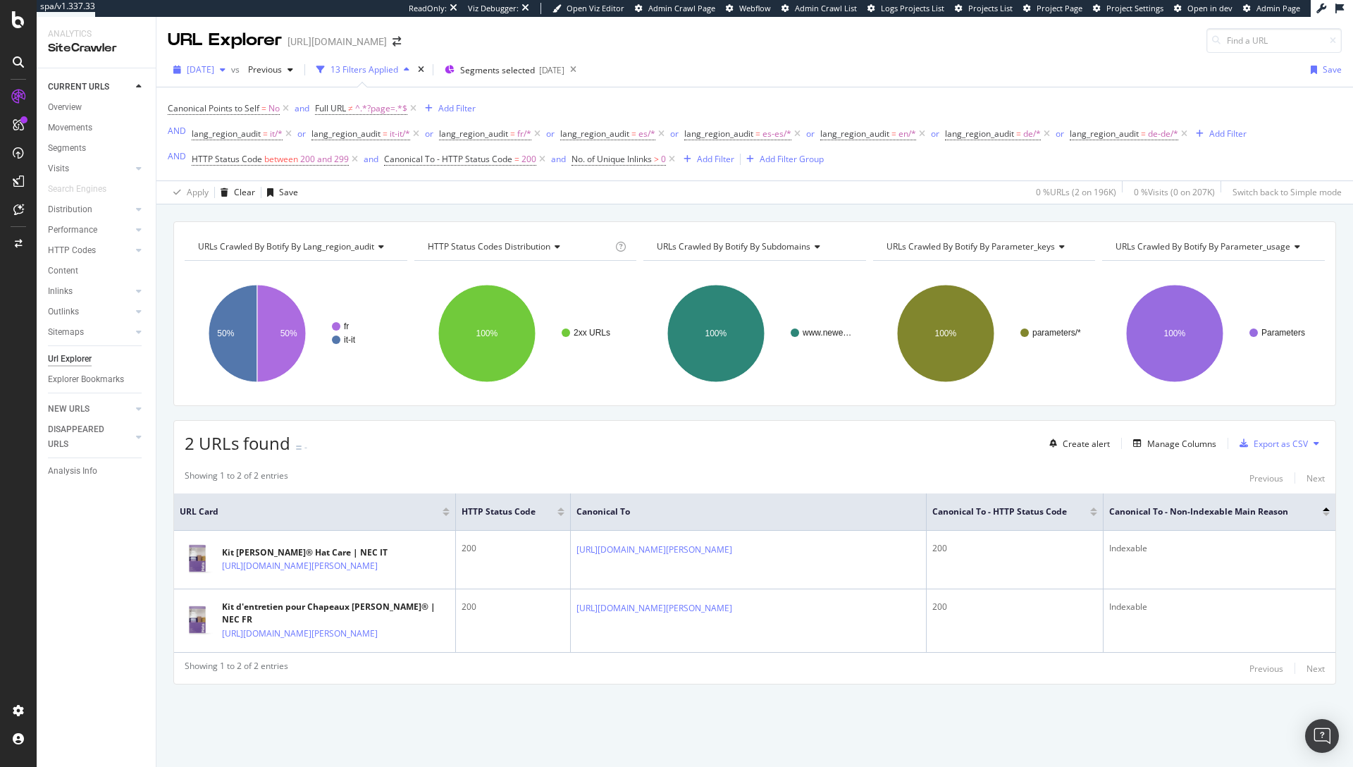
click at [231, 66] on div "button" at bounding box center [222, 70] width 17 height 8
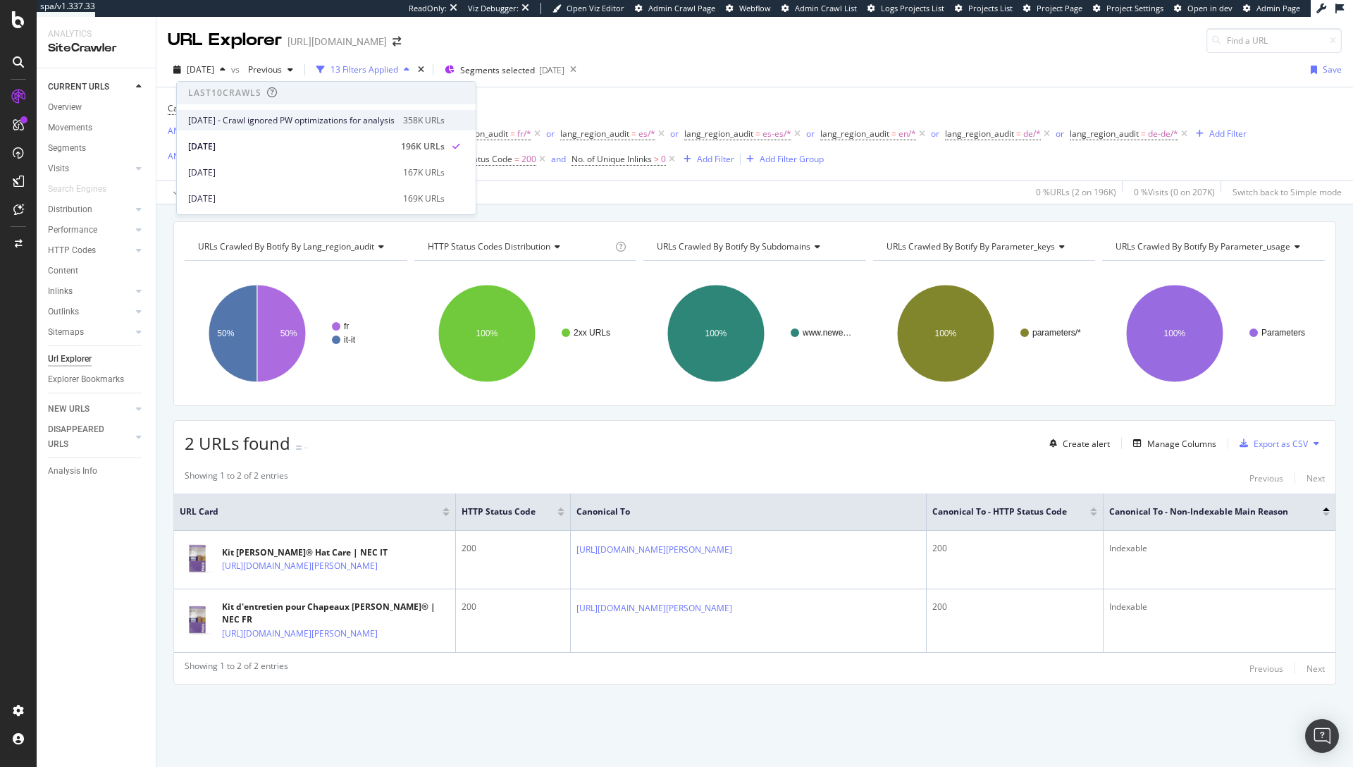
click at [253, 128] on div "2025 Sep. 12th - Crawl ignored PW optimizations for analysis 358K URLs" at bounding box center [326, 120] width 299 height 20
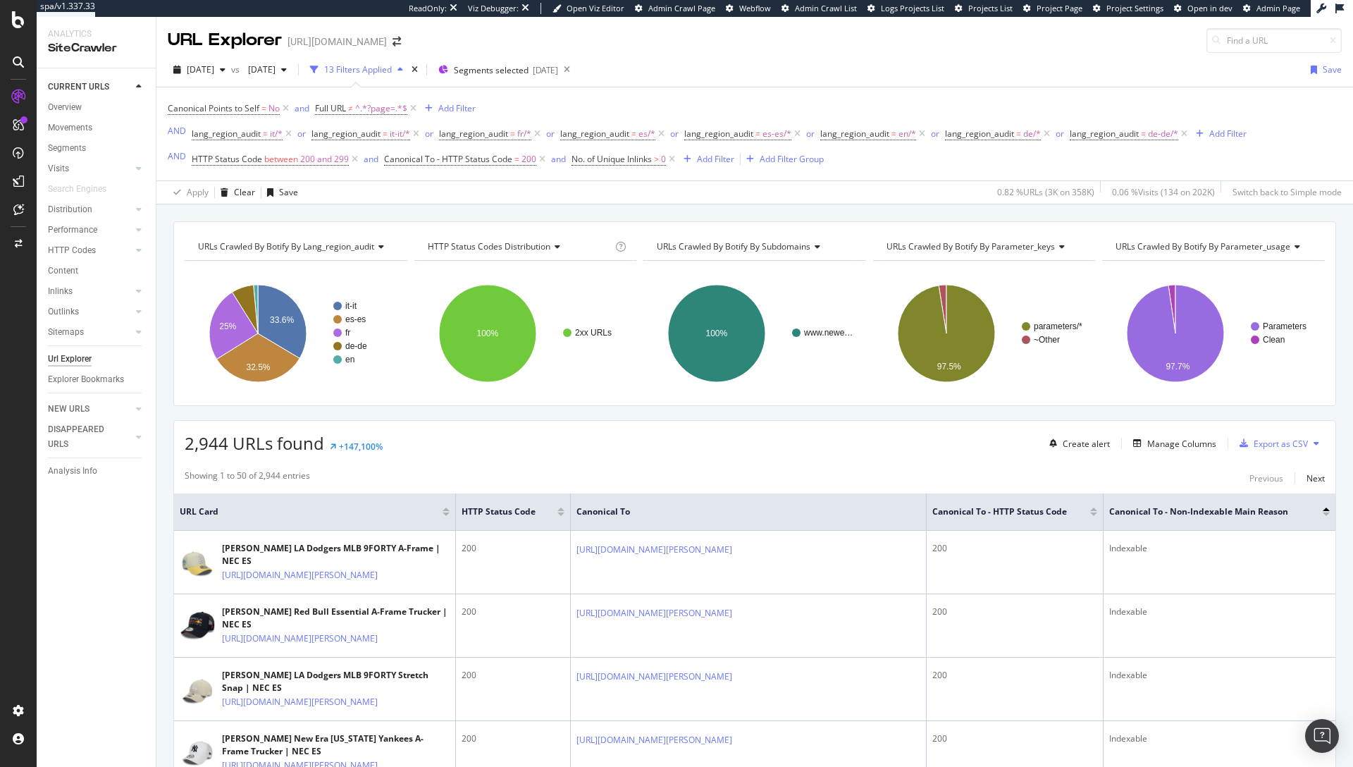
click at [582, 472] on div "Showing 1 to 50 of 2,944 entries Previous Next" at bounding box center [755, 477] width 1162 height 17
click at [637, 155] on span "No. of Unique Inlinks" at bounding box center [612, 159] width 80 height 12
click at [629, 235] on span "Greater than" at bounding box center [609, 237] width 51 height 12
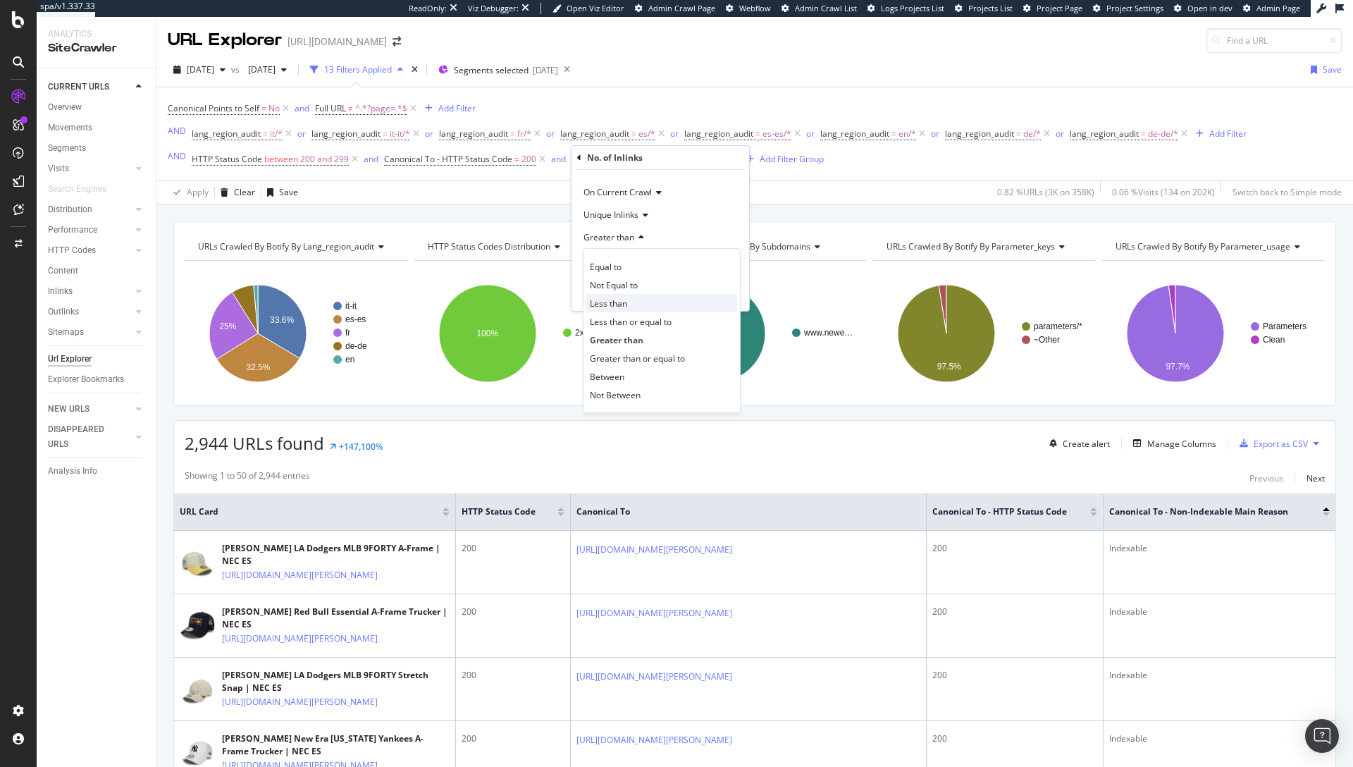
click at [640, 303] on div "Less than" at bounding box center [661, 303] width 151 height 18
click at [722, 282] on div "On Current Crawl Unique Inlinks Less than 0 Cancel Add filter Apply" at bounding box center [661, 240] width 178 height 141
click at [726, 289] on div "Apply" at bounding box center [727, 293] width 22 height 12
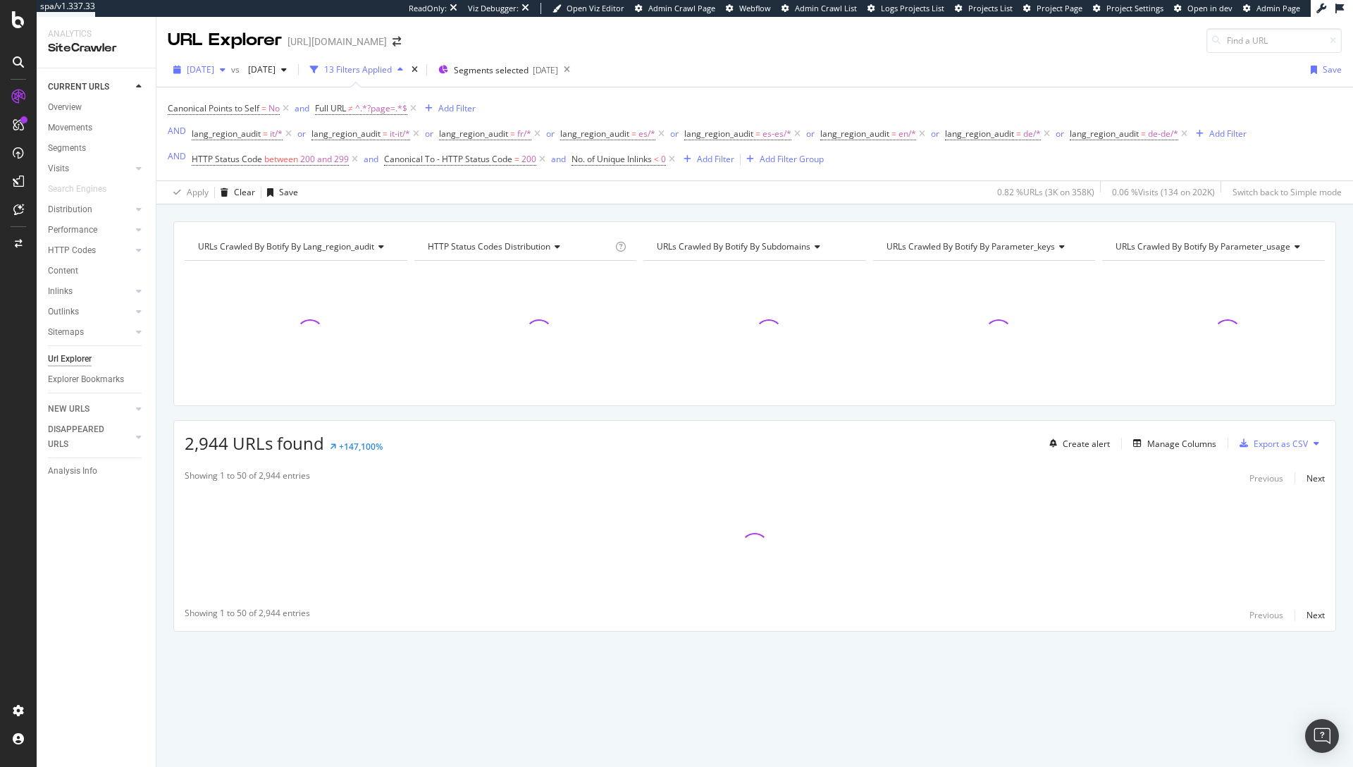
click at [214, 69] on span "[DATE]" at bounding box center [200, 69] width 27 height 12
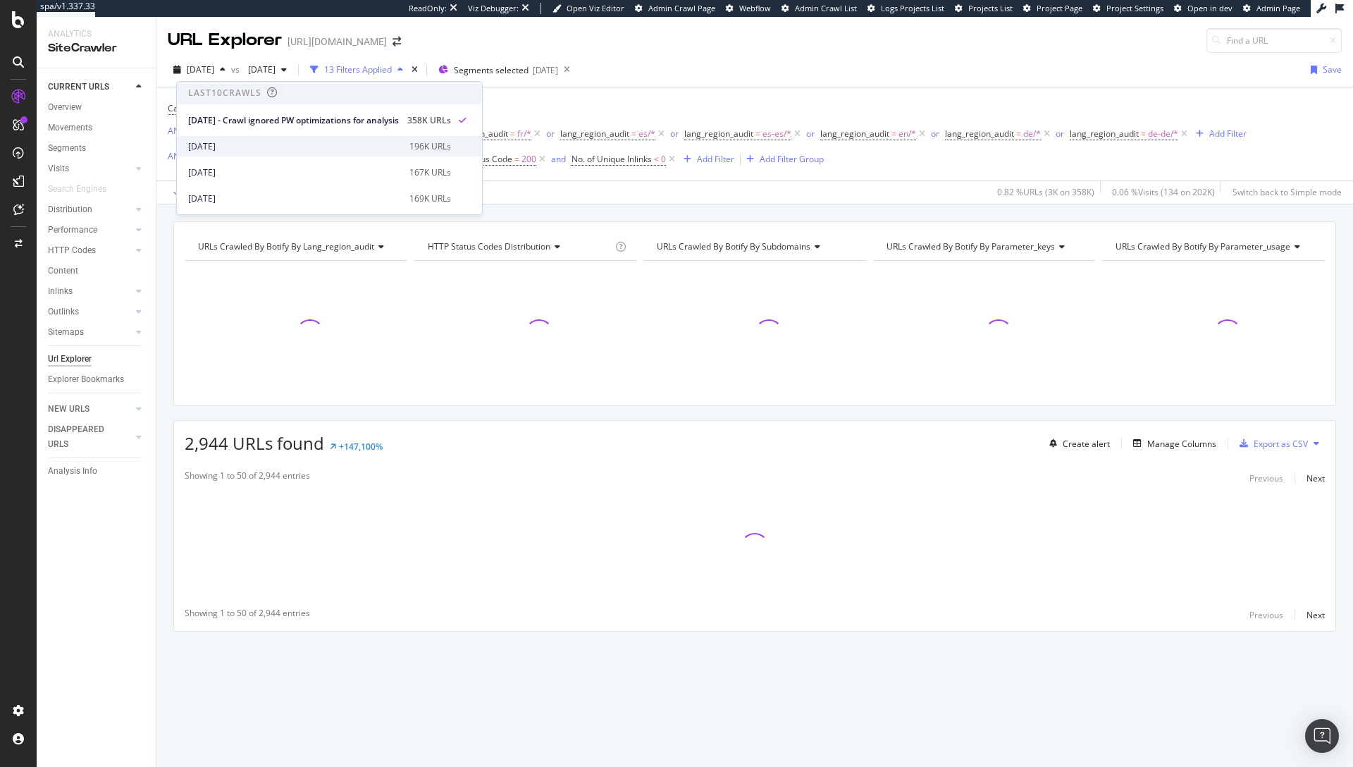
click at [245, 145] on div "2025 Sep. 5th" at bounding box center [294, 146] width 213 height 13
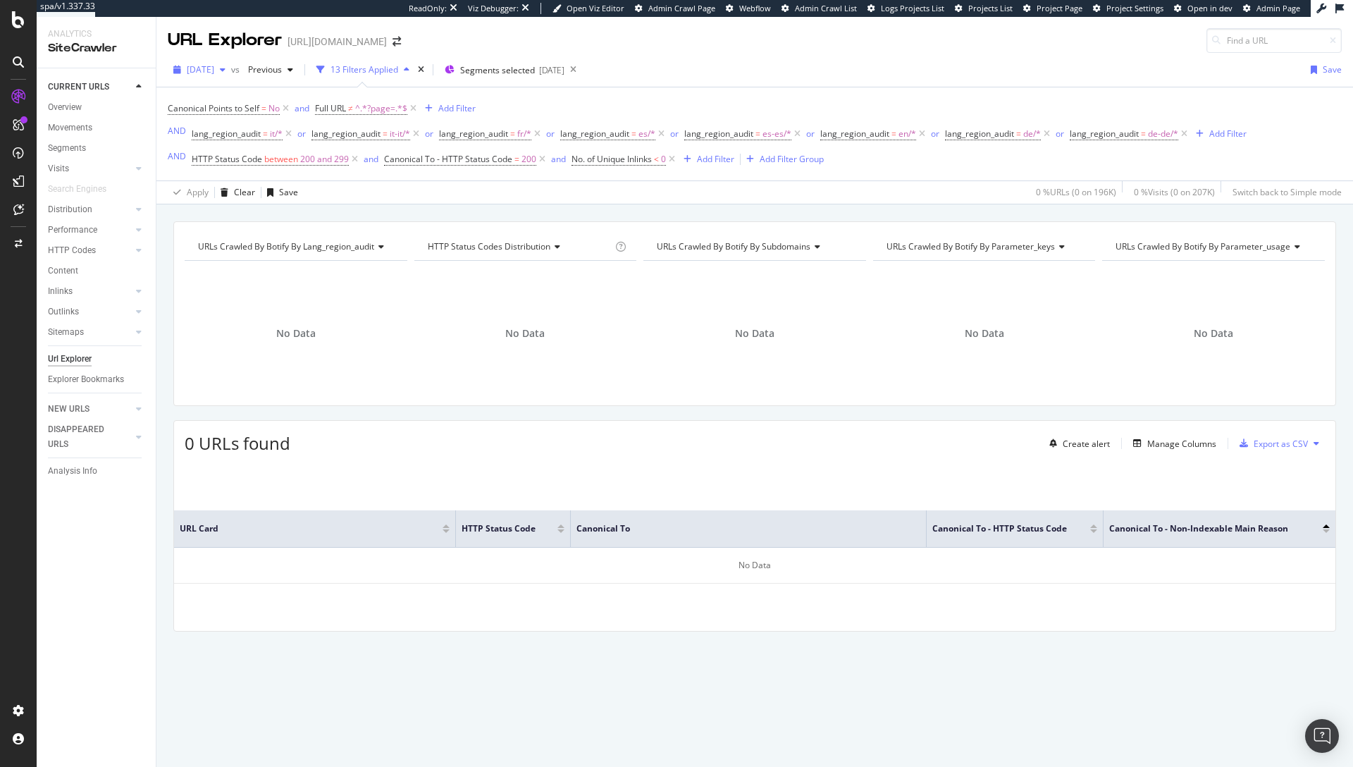
click at [214, 71] on span "2025 Sep. 5th" at bounding box center [200, 69] width 27 height 12
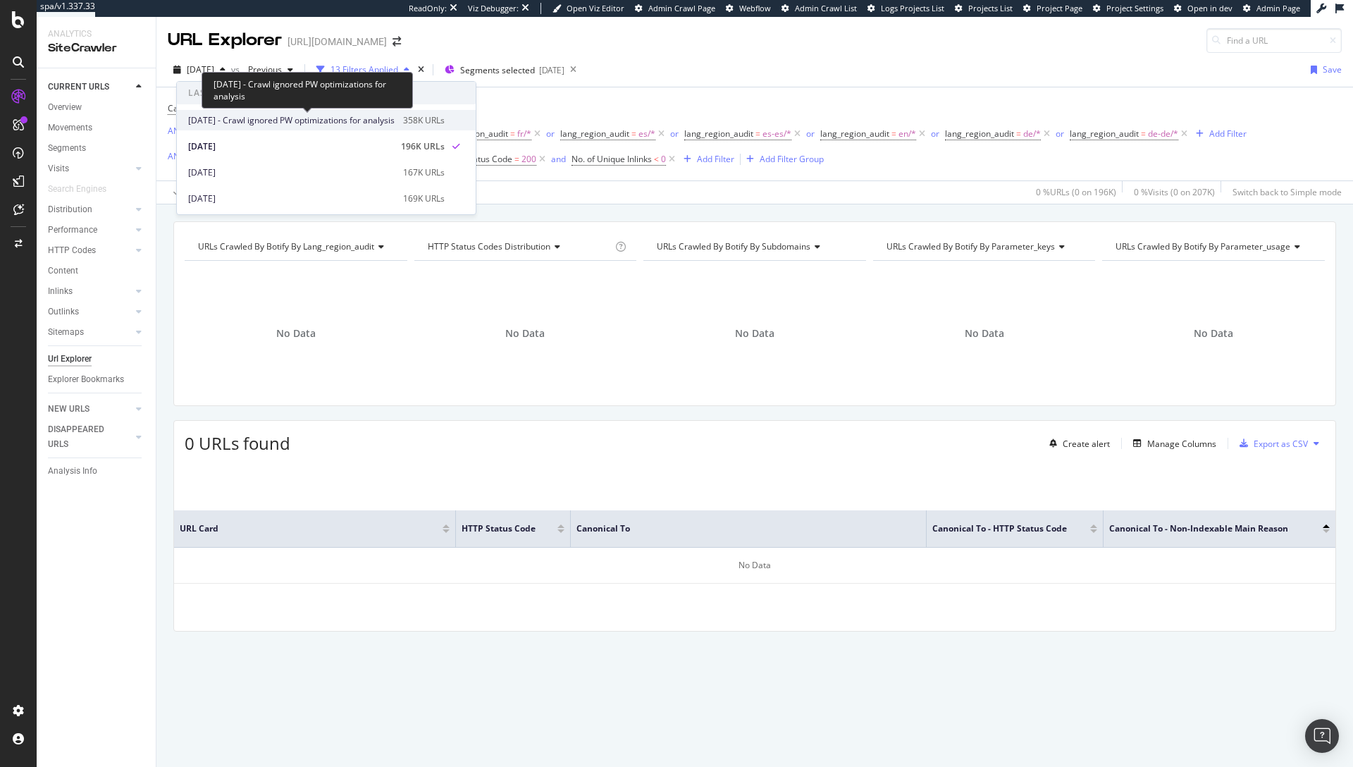
click at [245, 123] on span "2025 Sep. 12th - Crawl ignored PW optimizations for analysis" at bounding box center [291, 120] width 207 height 13
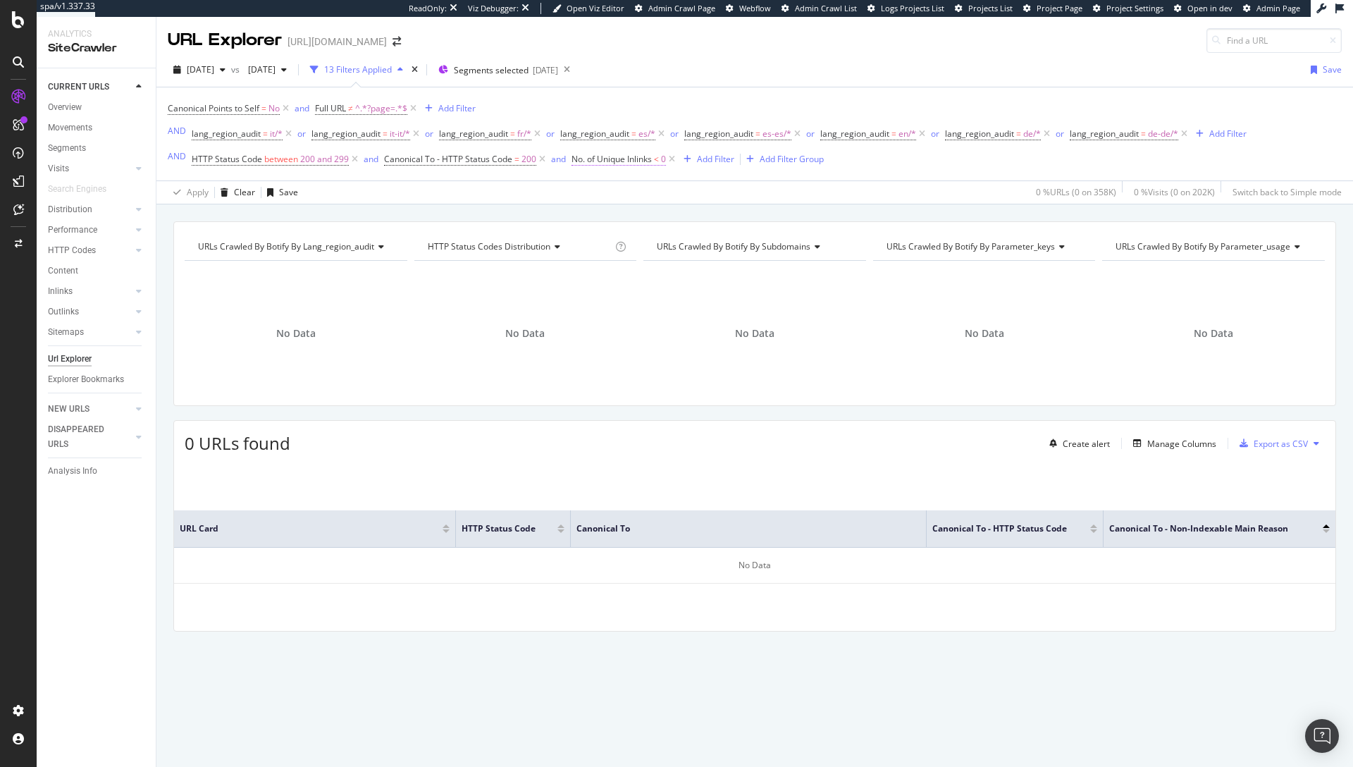
click at [609, 161] on span "No. of Unique Inlinks" at bounding box center [612, 159] width 80 height 12
click at [214, 72] on span "[DATE]" at bounding box center [200, 69] width 27 height 12
click at [680, 105] on div "Canonical Points to Self = No and Full URL ≠ ^.*?page=.*$ Add Filter AND lang_r…" at bounding box center [707, 134] width 1079 height 70
click at [634, 161] on span "No. of Unique Inlinks" at bounding box center [612, 159] width 80 height 12
click at [610, 245] on div "Less than" at bounding box center [660, 237] width 155 height 23
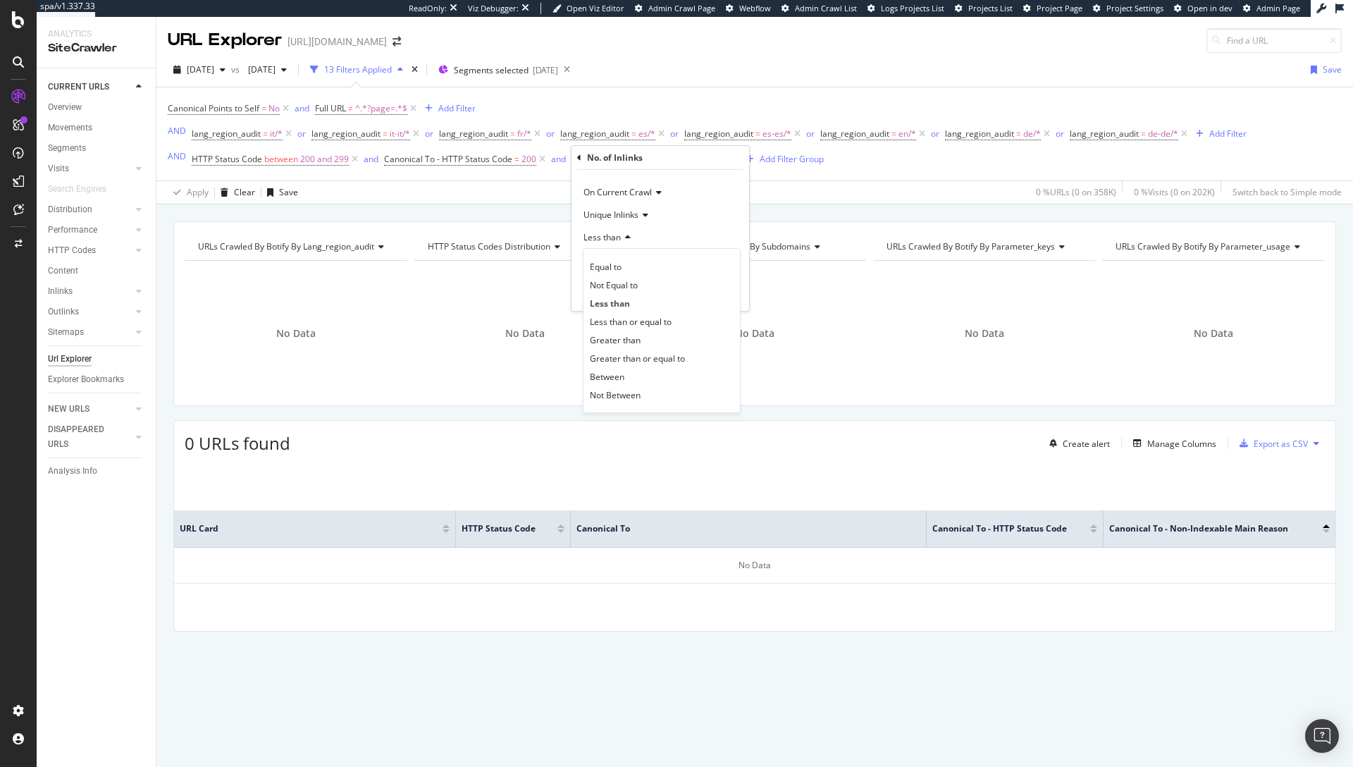
click at [613, 336] on span "Greater than" at bounding box center [615, 340] width 51 height 12
click at [728, 295] on div "Apply" at bounding box center [727, 293] width 22 height 12
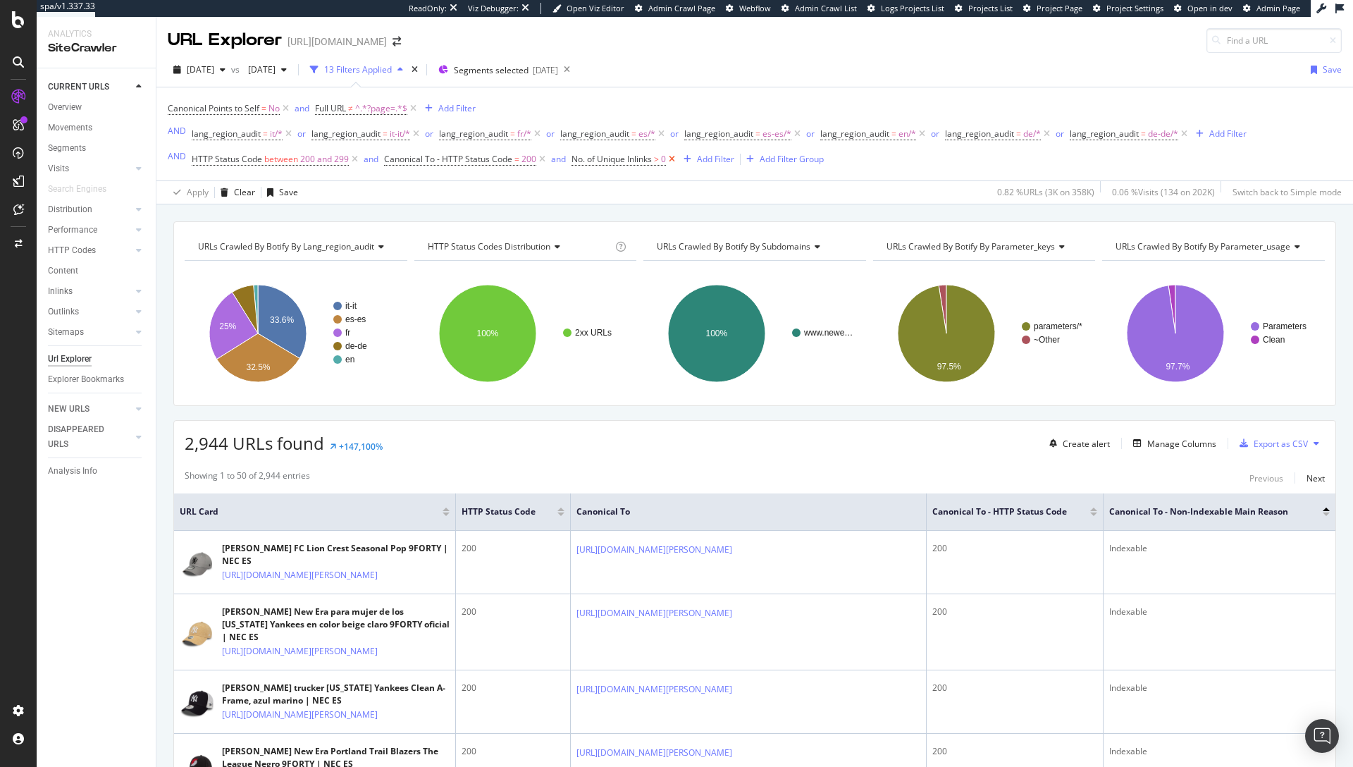
click at [672, 156] on icon at bounding box center [672, 159] width 12 height 14
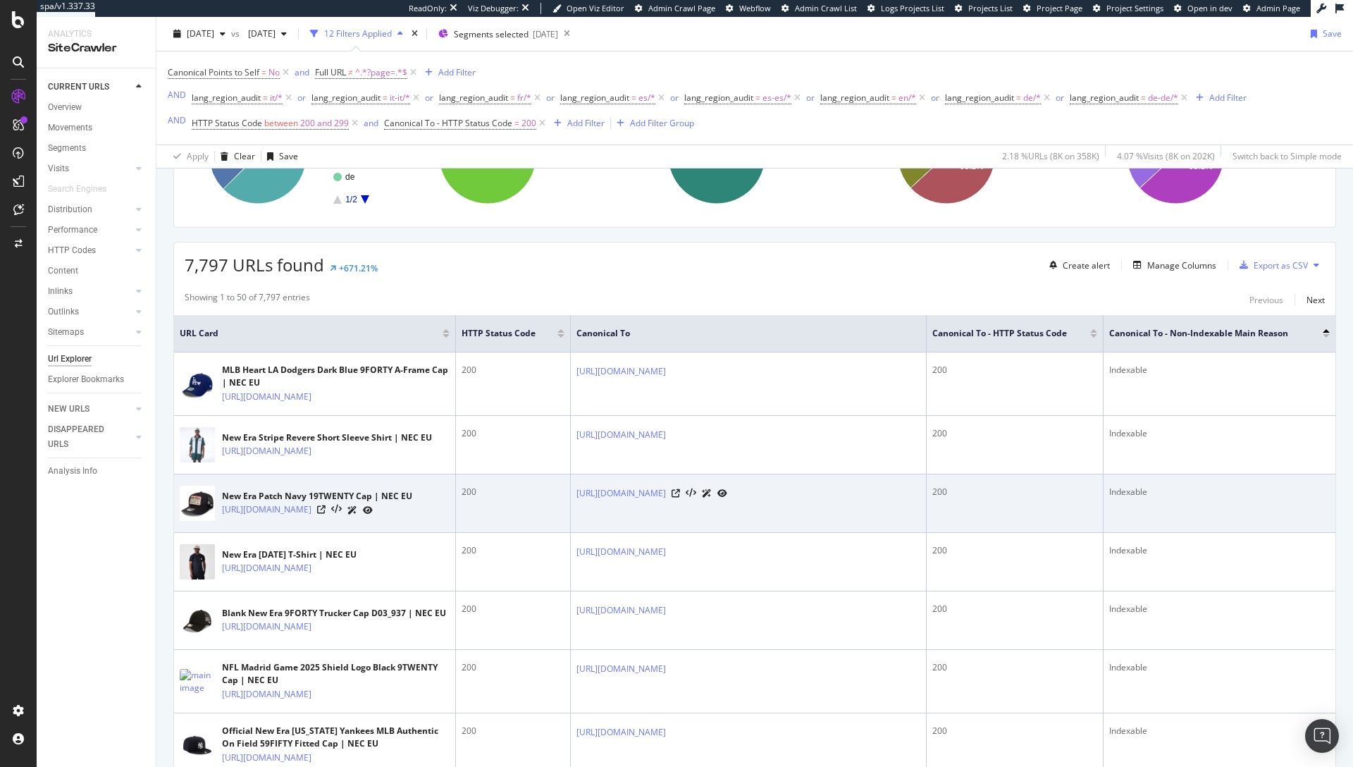
scroll to position [284, 0]
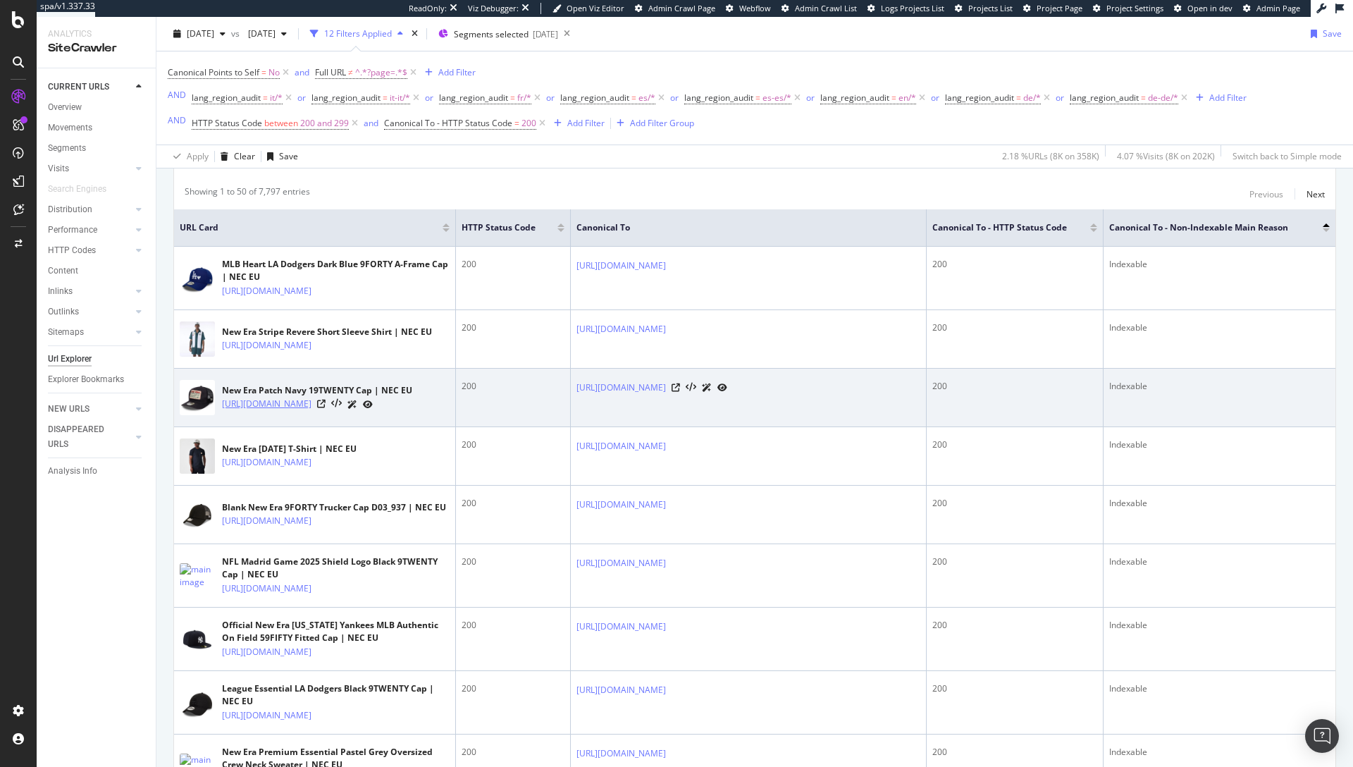
click at [312, 411] on link "[URL][DOMAIN_NAME]" at bounding box center [267, 404] width 90 height 14
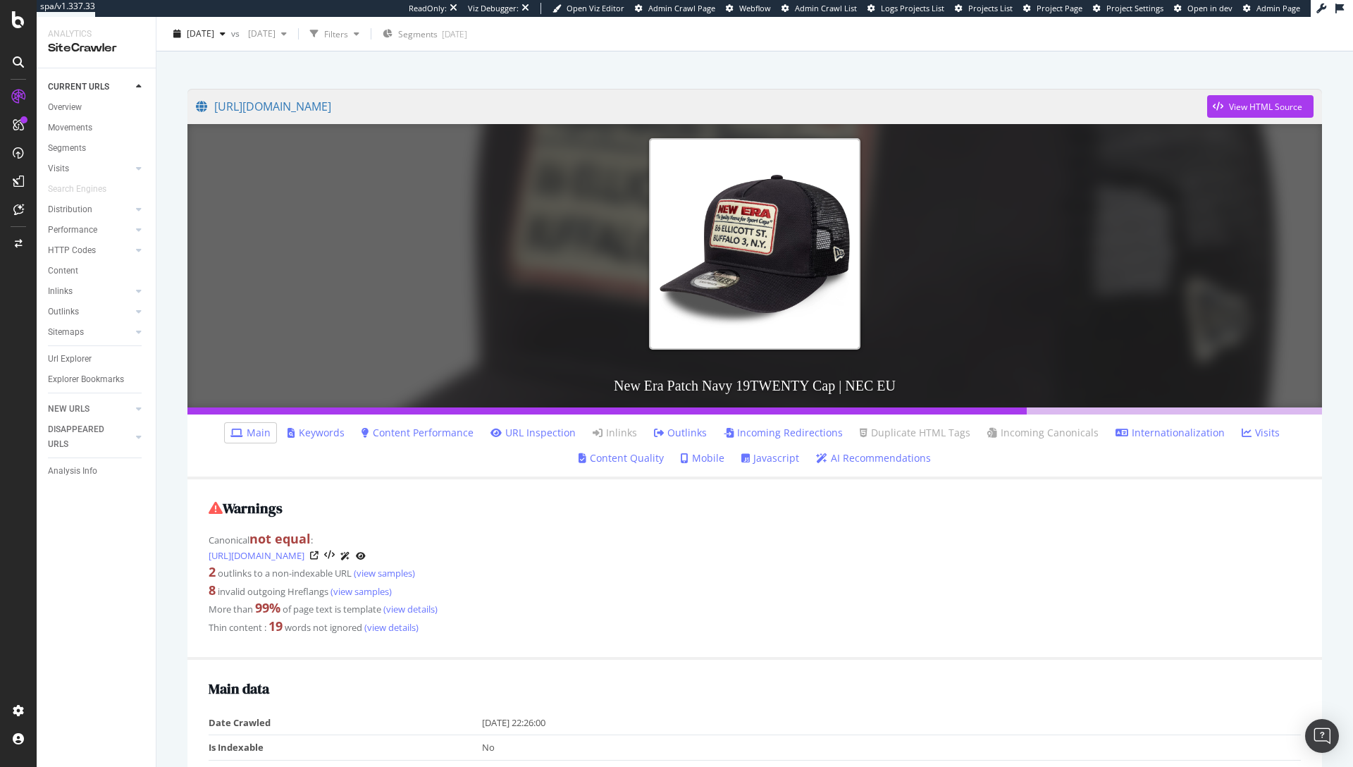
scroll to position [80, 0]
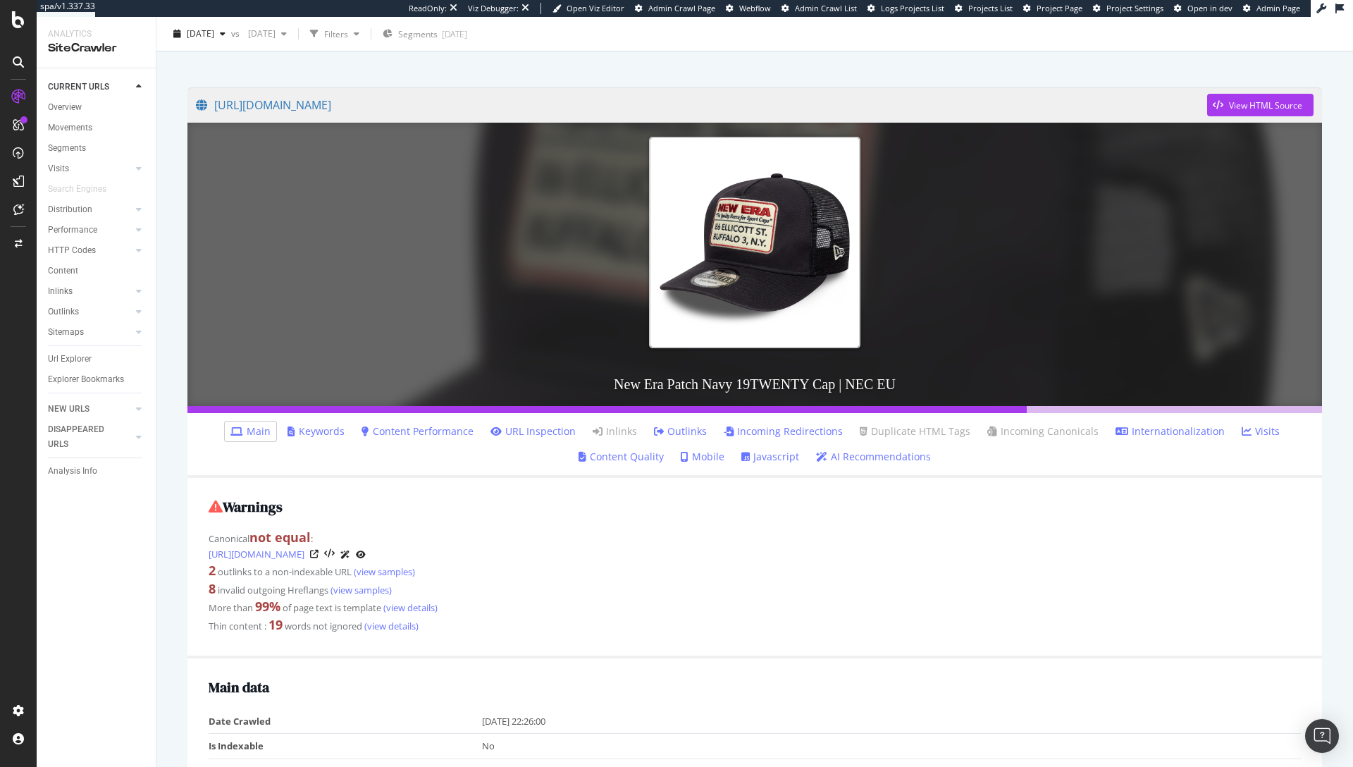
click at [776, 433] on link "Incoming Redirections" at bounding box center [783, 431] width 119 height 14
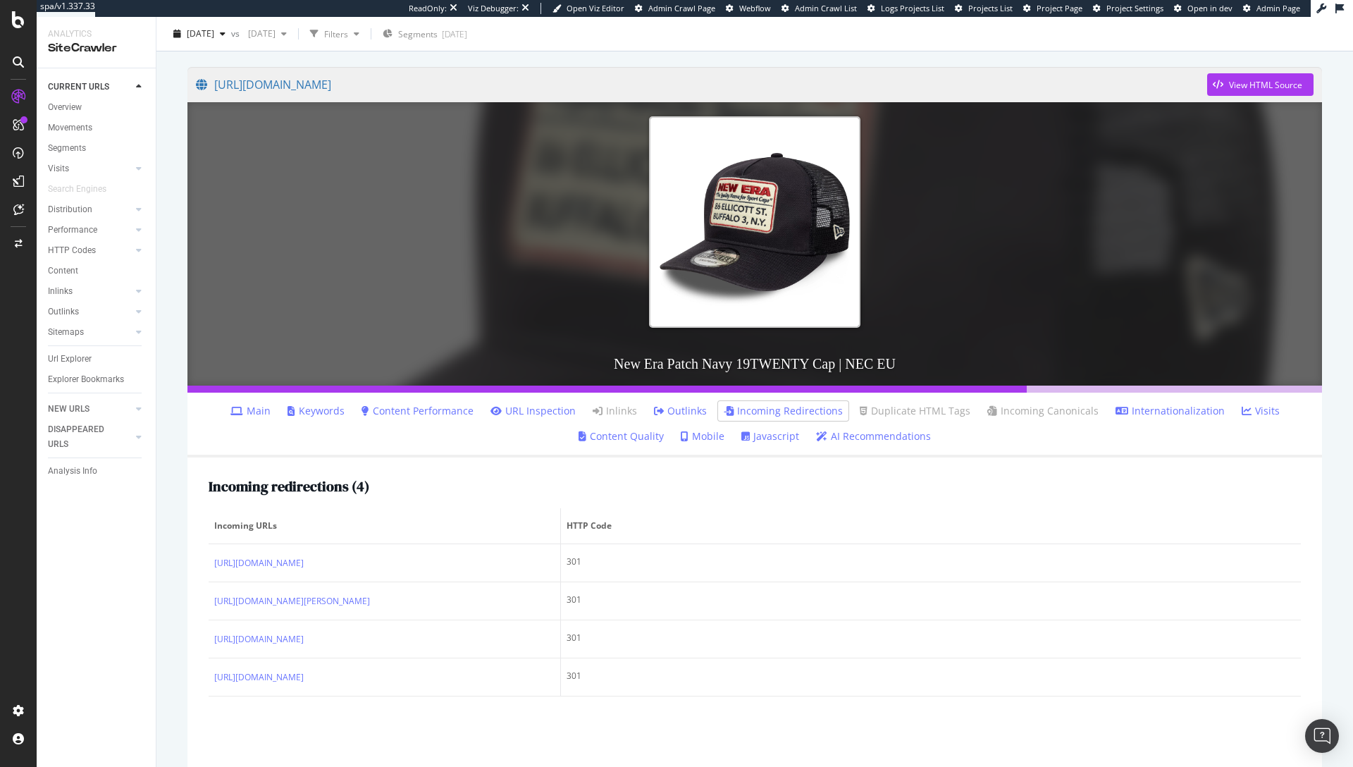
scroll to position [157, 0]
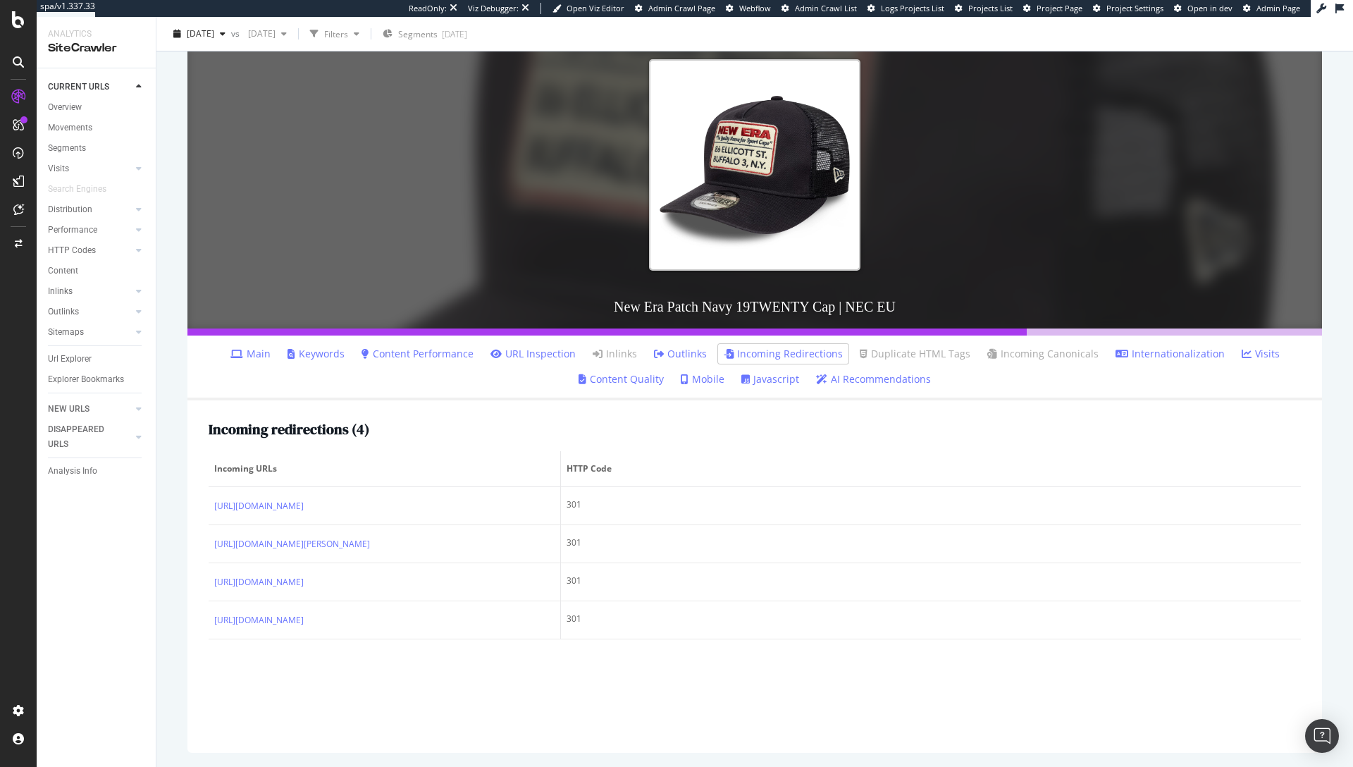
click at [407, 462] on span "Incoming URLs" at bounding box center [382, 468] width 337 height 13
